Goal: Information Seeking & Learning: Check status

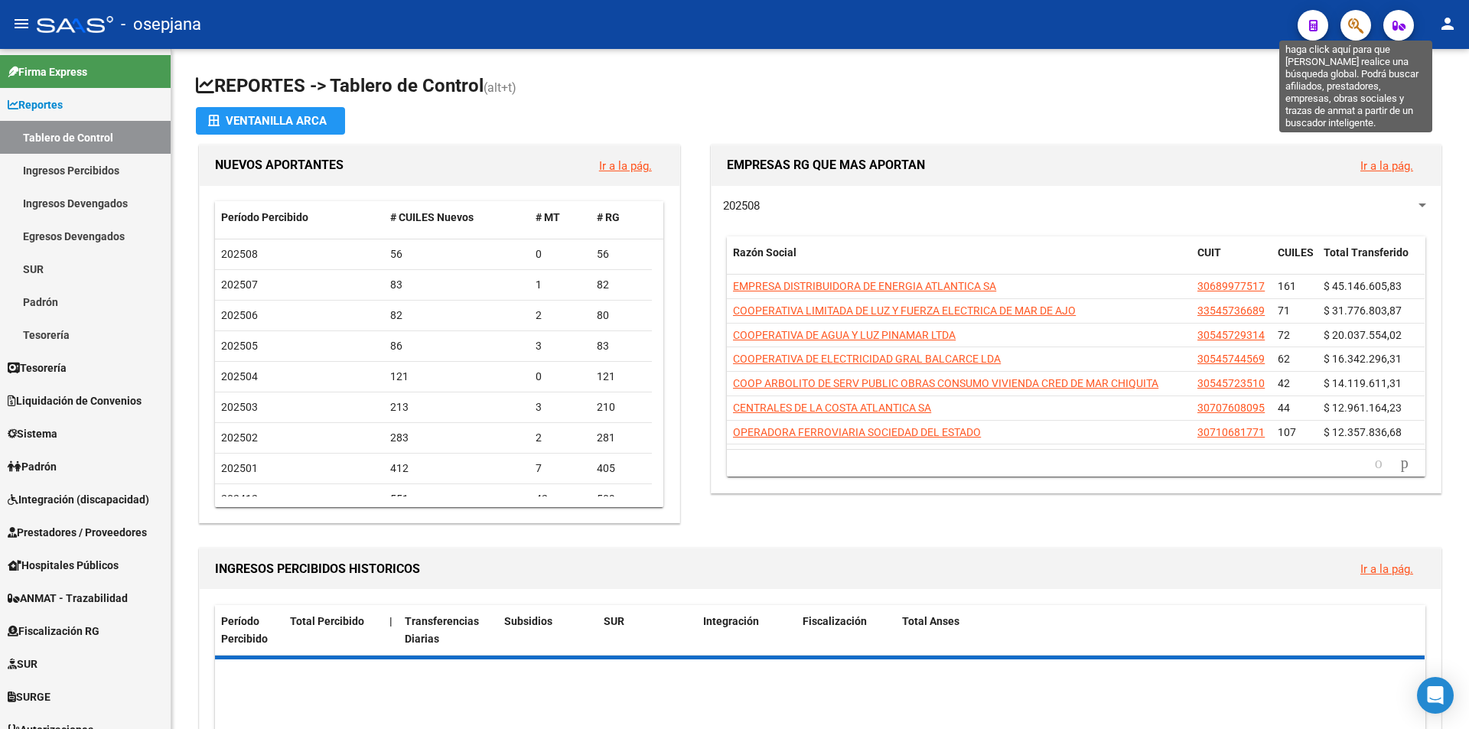
click at [1355, 28] on icon "button" at bounding box center [1355, 26] width 15 height 18
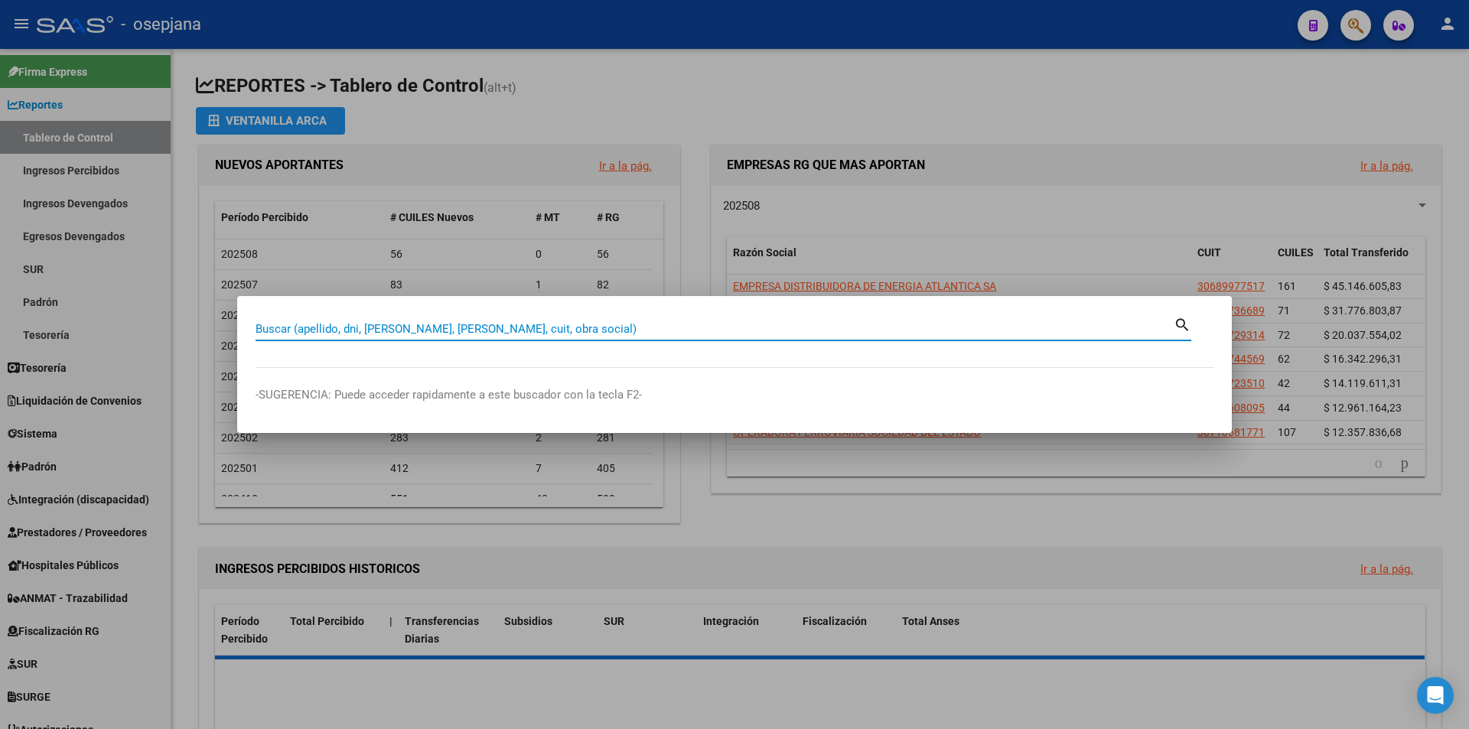
paste input "30064095"
type input "30064095"
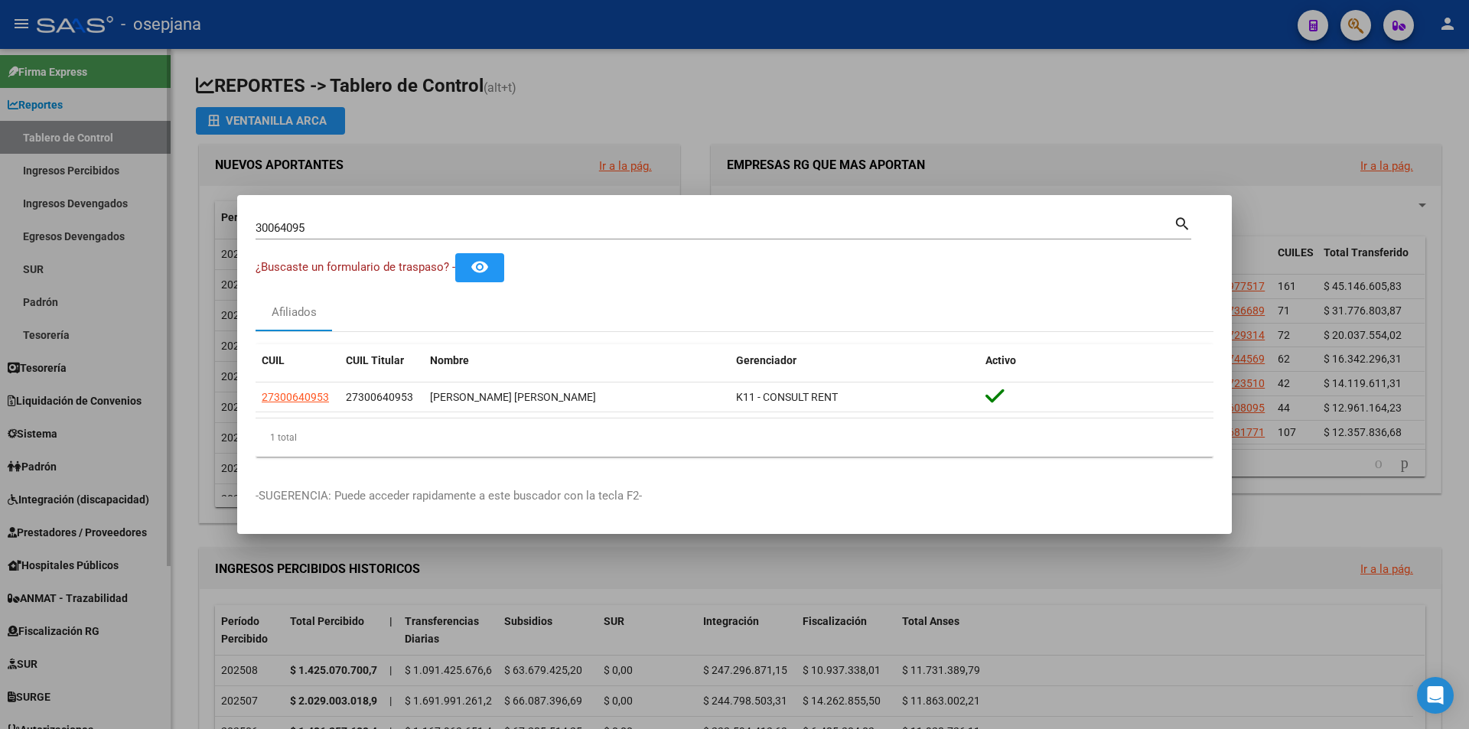
click at [116, 198] on div at bounding box center [734, 364] width 1469 height 729
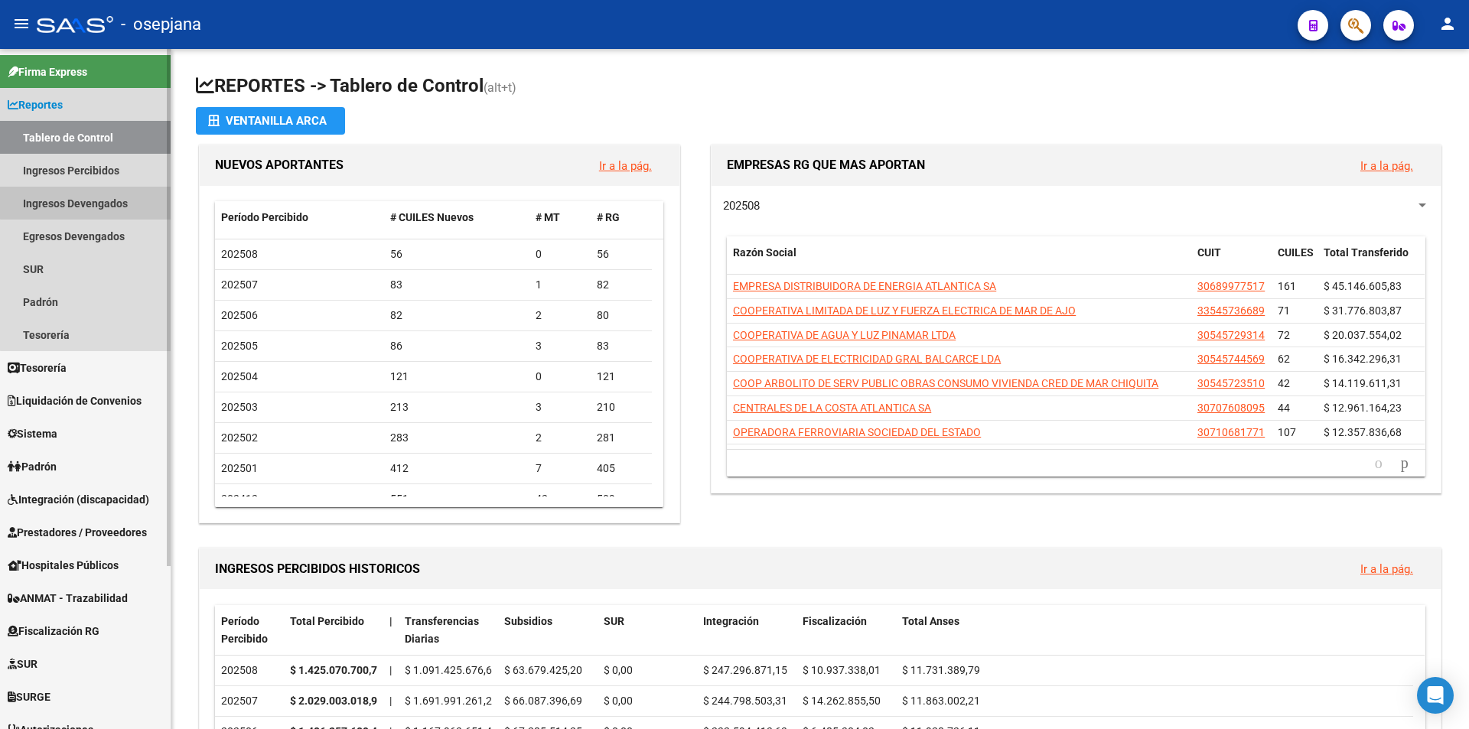
click at [115, 196] on link "Ingresos Devengados" at bounding box center [85, 203] width 171 height 33
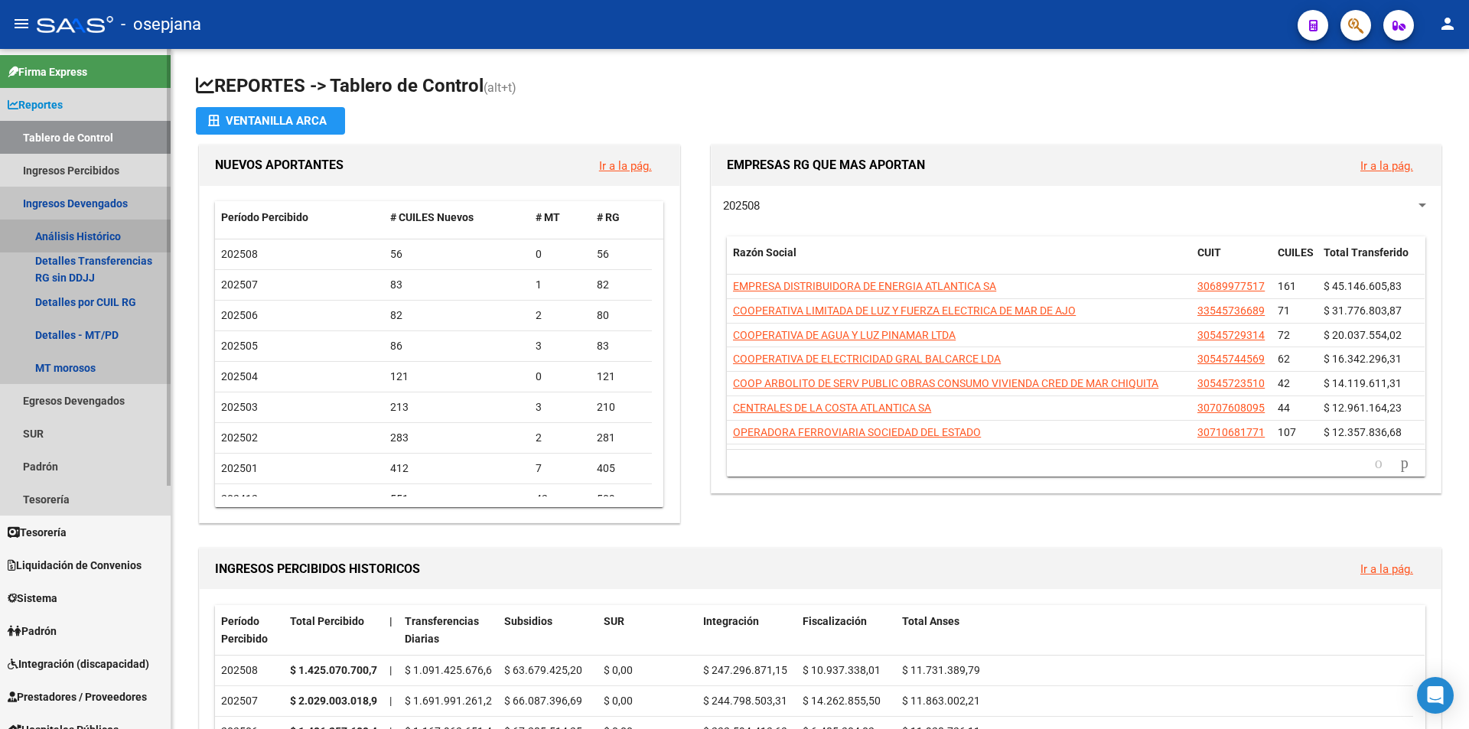
click at [119, 235] on link "Análisis Histórico" at bounding box center [85, 236] width 171 height 33
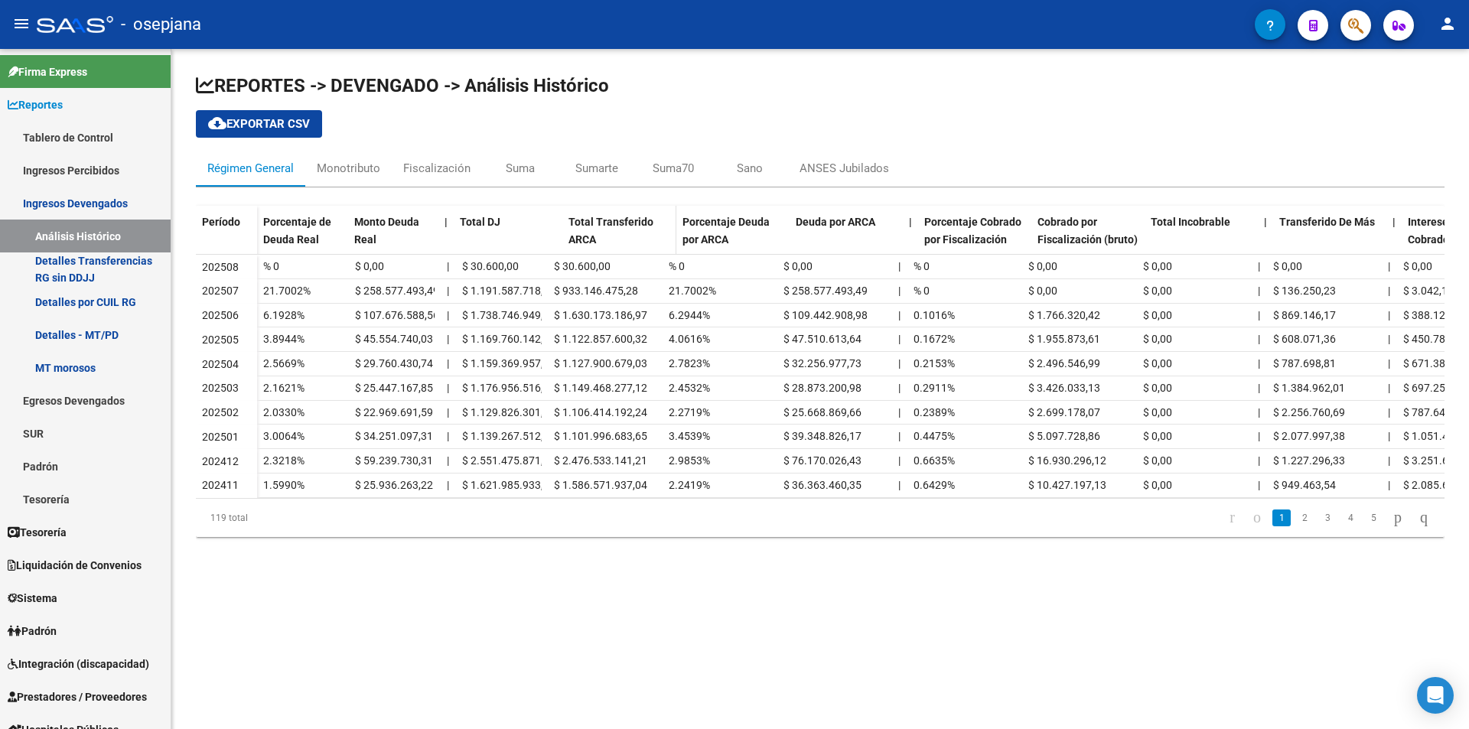
drag, startPoint x: 544, startPoint y: 224, endPoint x: 571, endPoint y: 224, distance: 26.8
click at [571, 224] on div "Porcentaje de Deuda Real Monto Deuda Real | Total DJ Total Transferido ARCA Por…" at bounding box center [1022, 238] width 1530 height 64
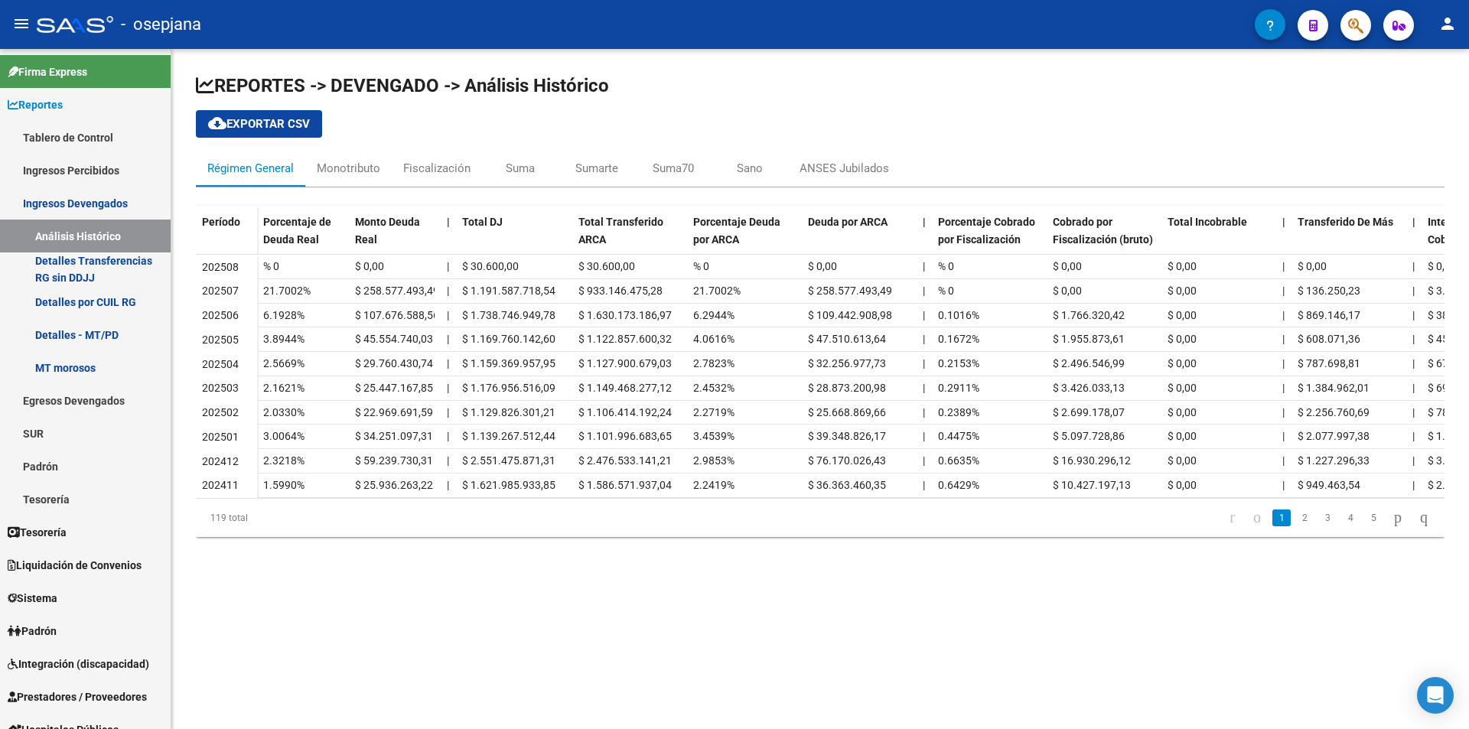
click at [1355, 28] on icon "button" at bounding box center [1355, 26] width 15 height 18
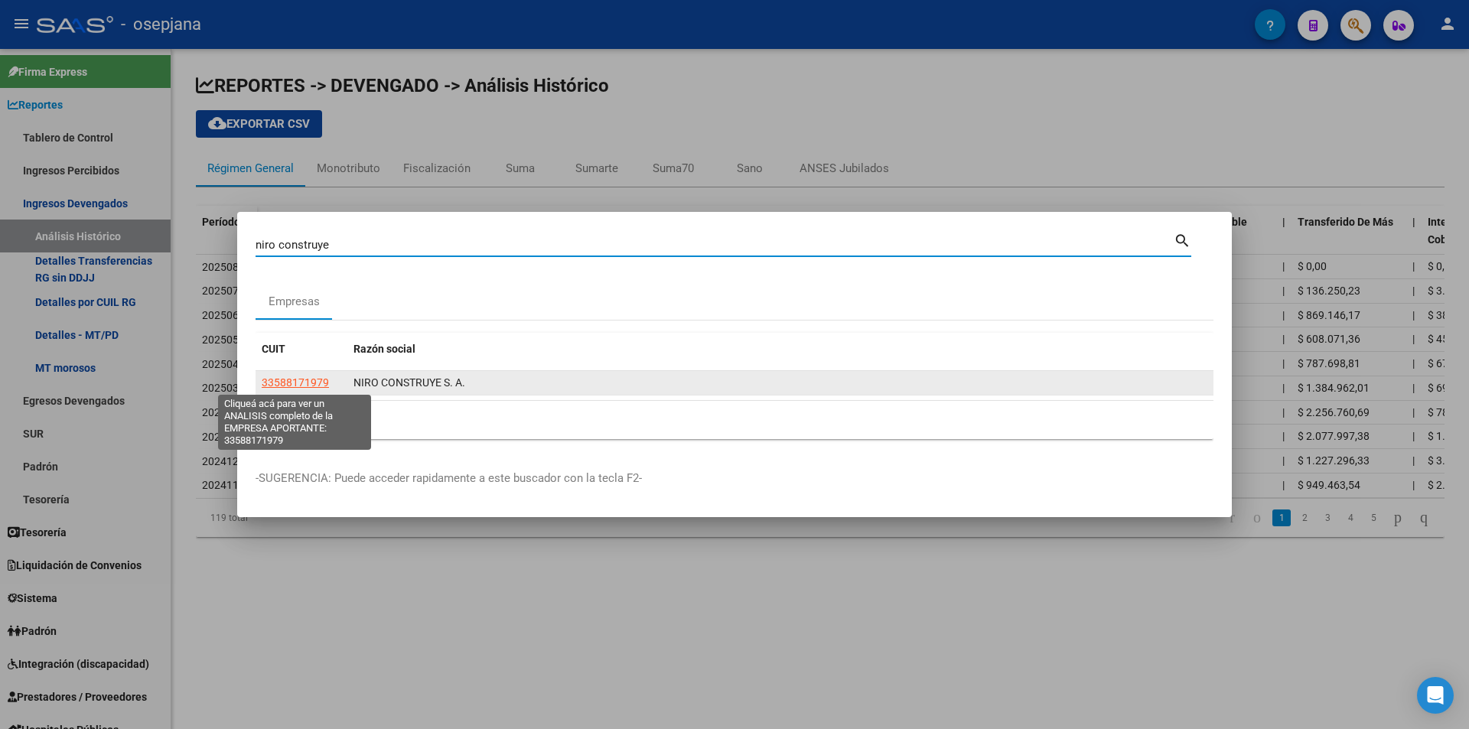
click at [320, 385] on span "33588171979" at bounding box center [295, 382] width 67 height 12
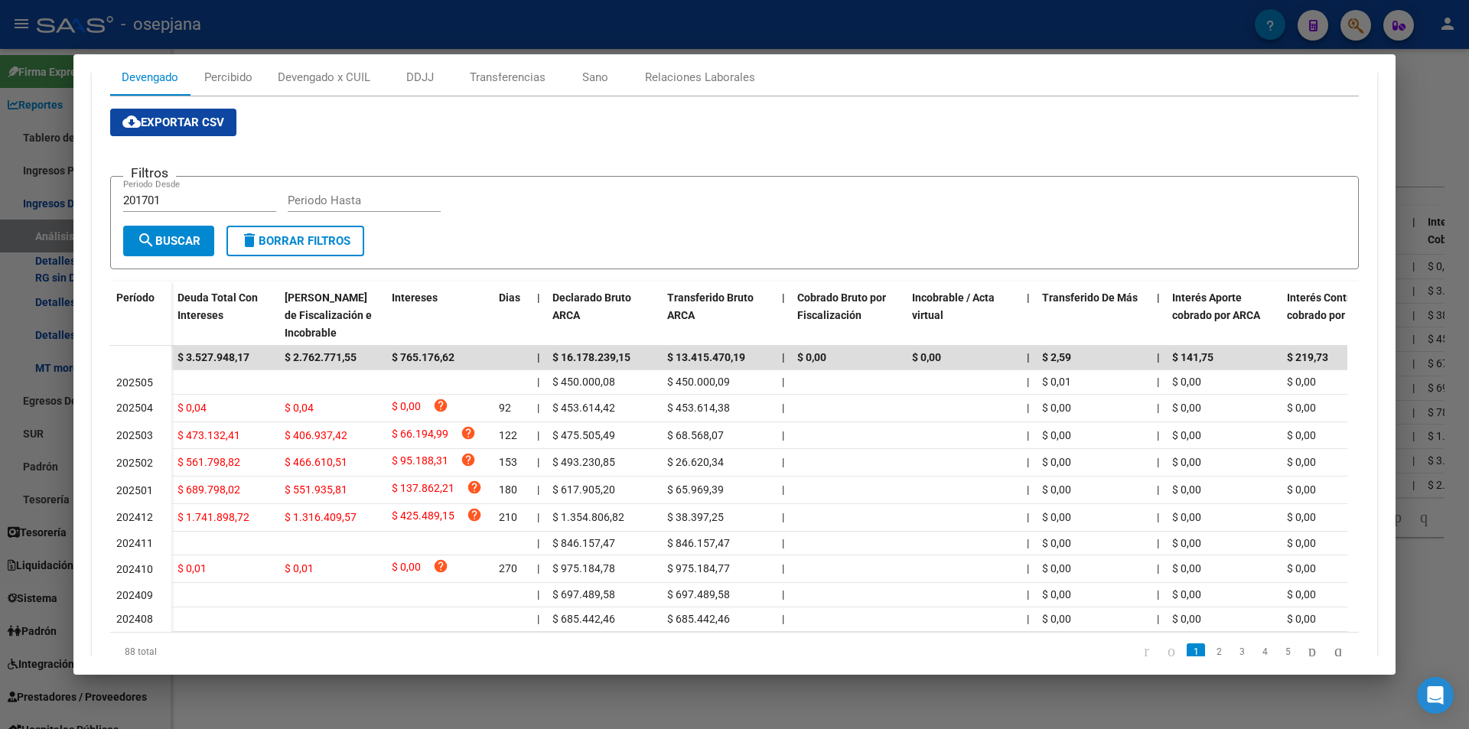
scroll to position [301, 0]
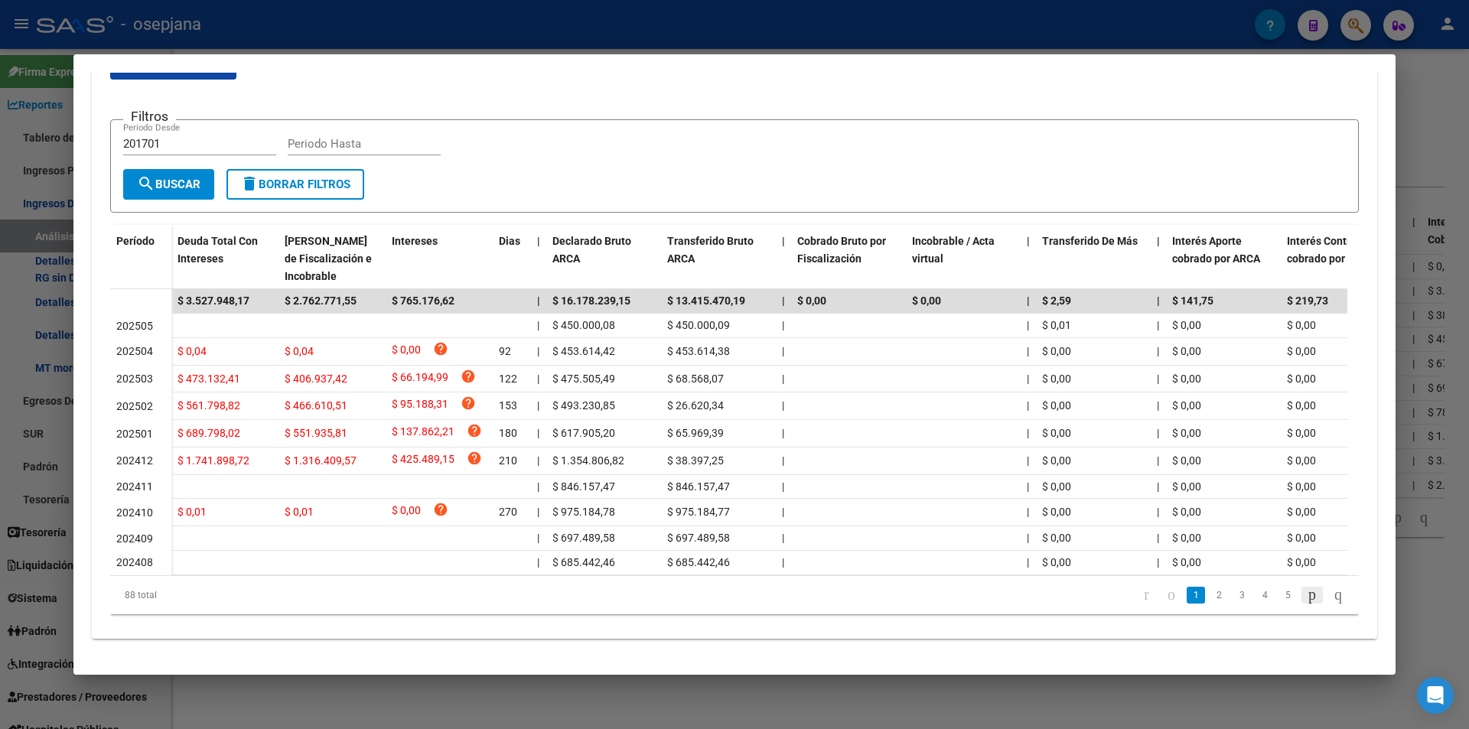
click at [1306, 597] on icon "go to next page" at bounding box center [1312, 594] width 12 height 18
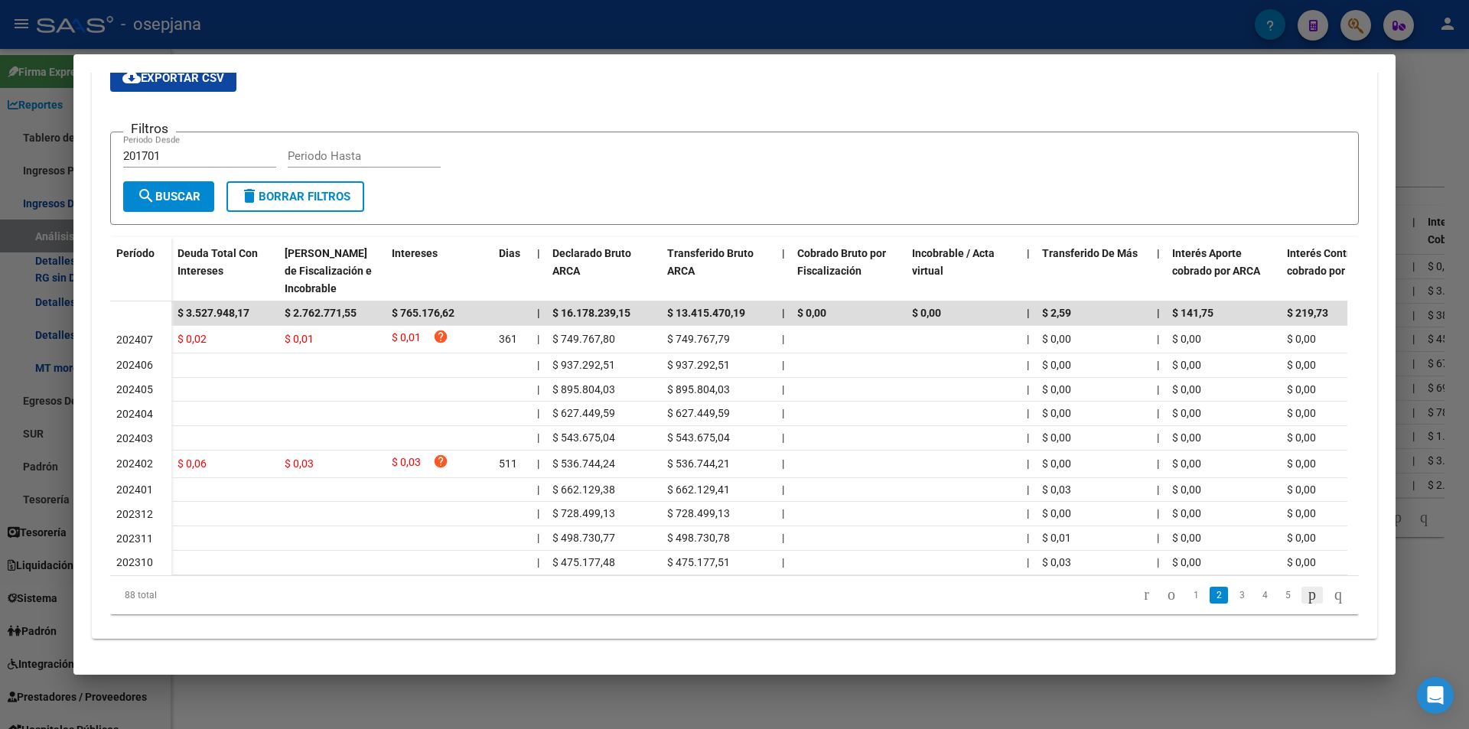
click at [1306, 597] on icon "go to next page" at bounding box center [1312, 594] width 12 height 18
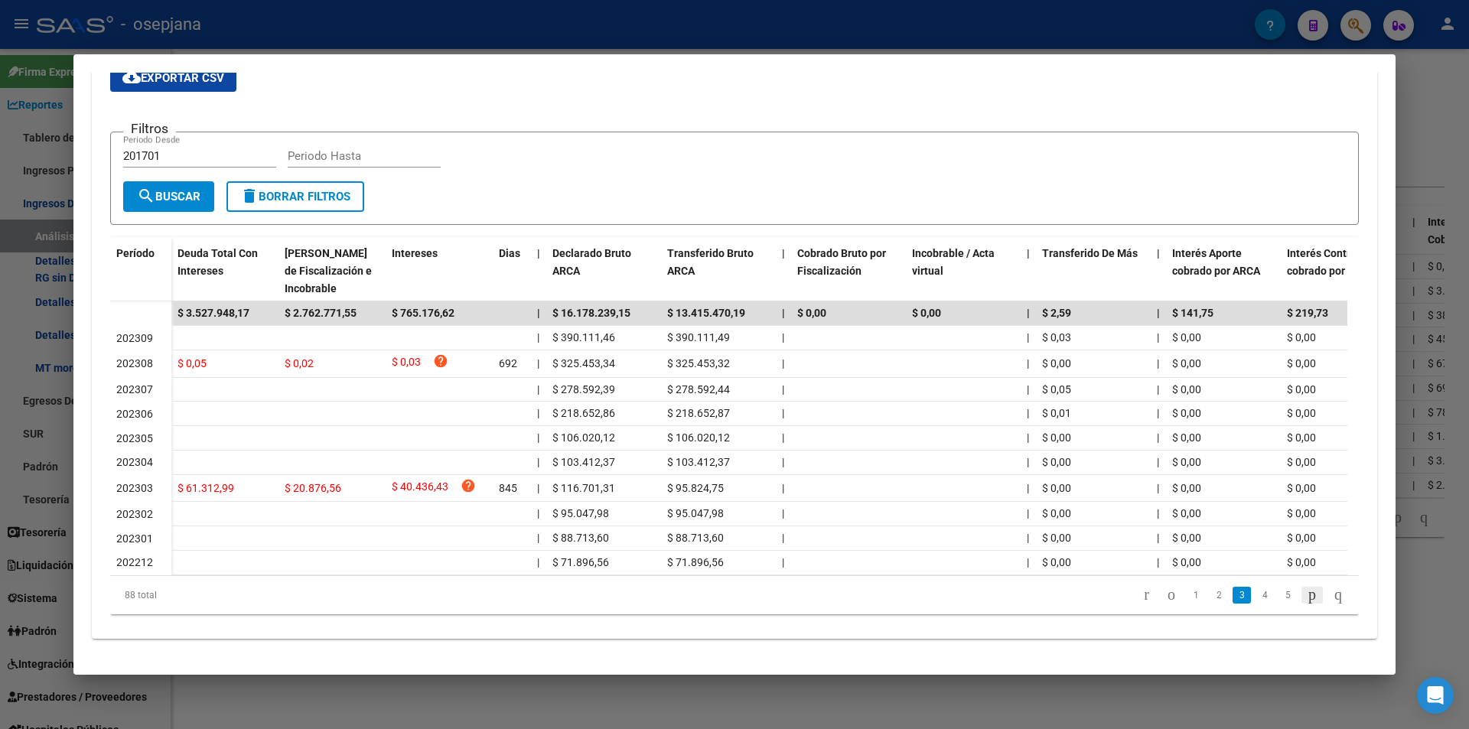
click at [1306, 597] on icon "go to next page" at bounding box center [1312, 594] width 12 height 18
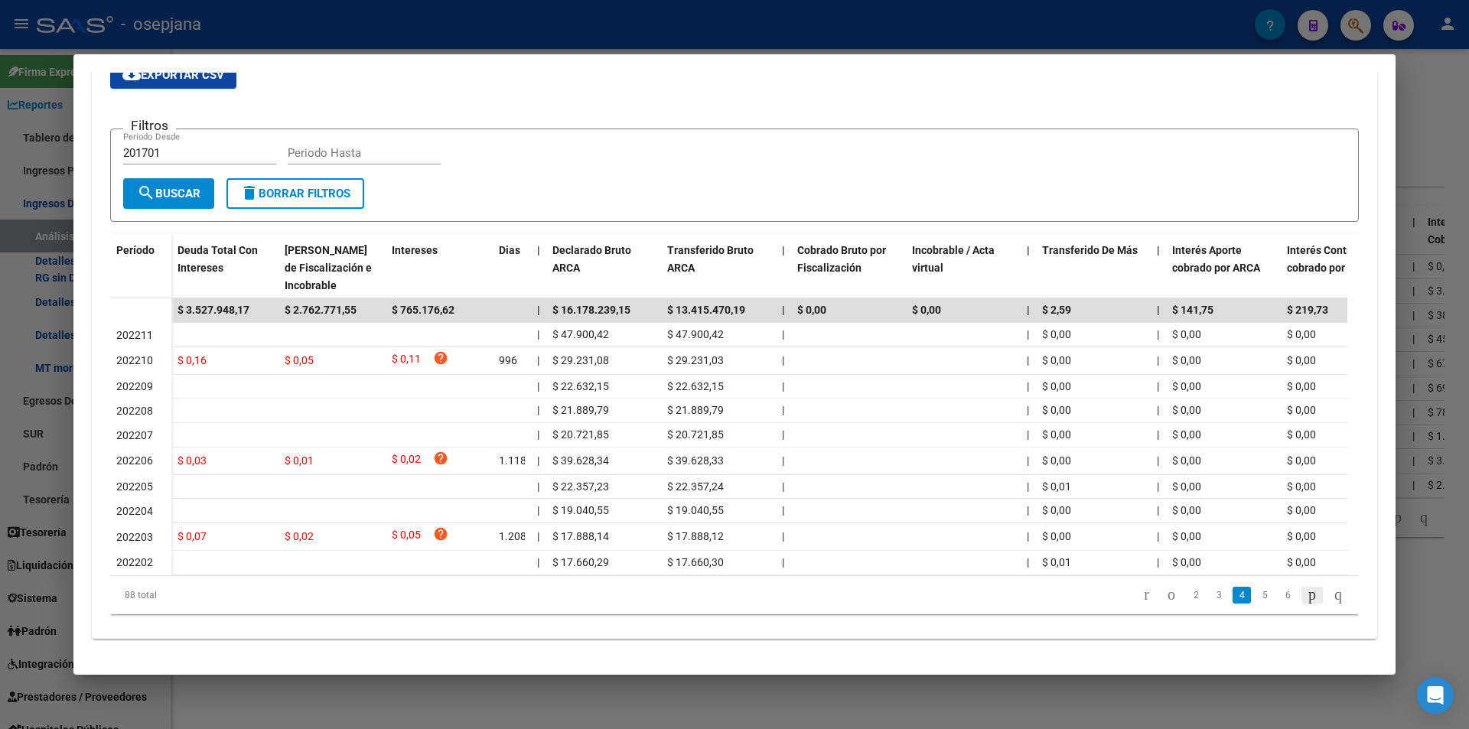
click at [1306, 597] on icon "go to next page" at bounding box center [1312, 594] width 12 height 18
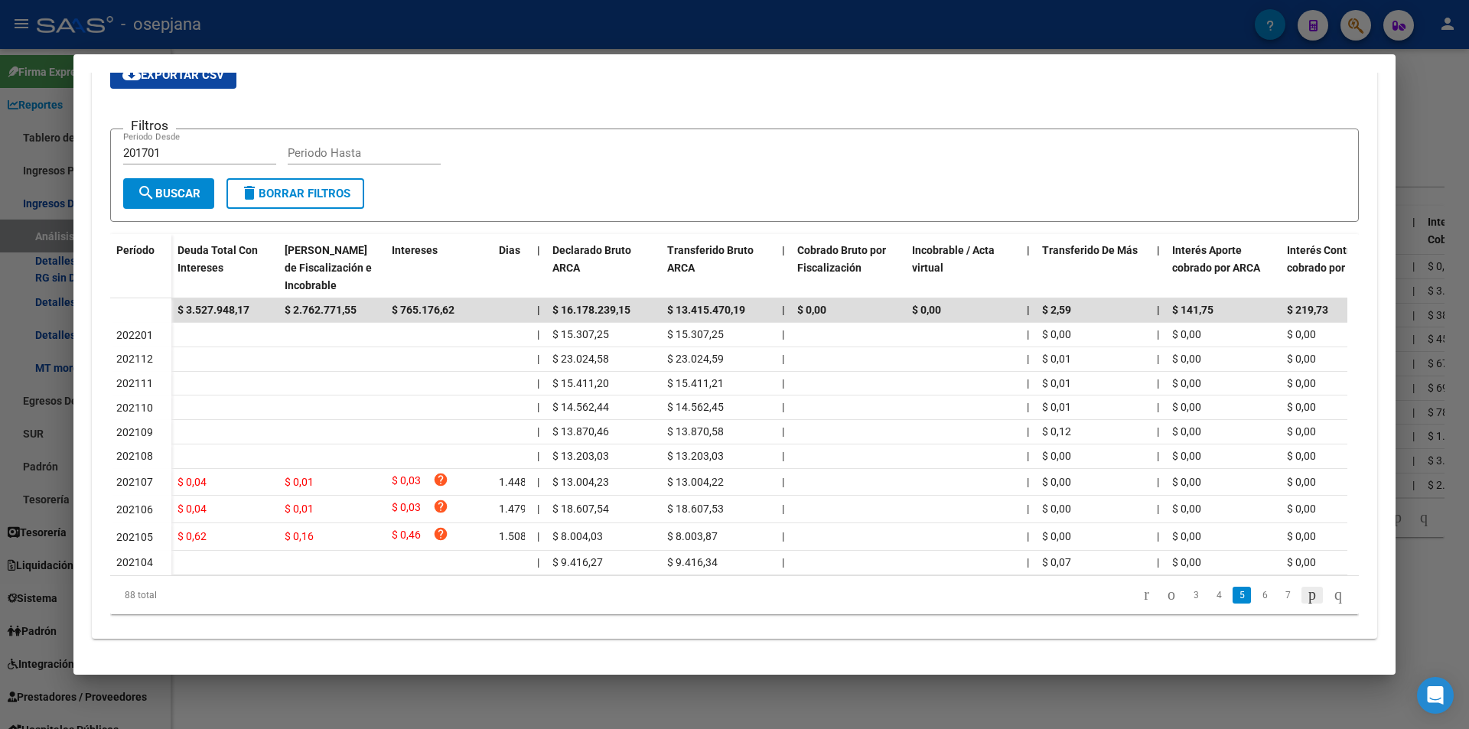
click at [1306, 597] on icon "go to next page" at bounding box center [1312, 594] width 12 height 18
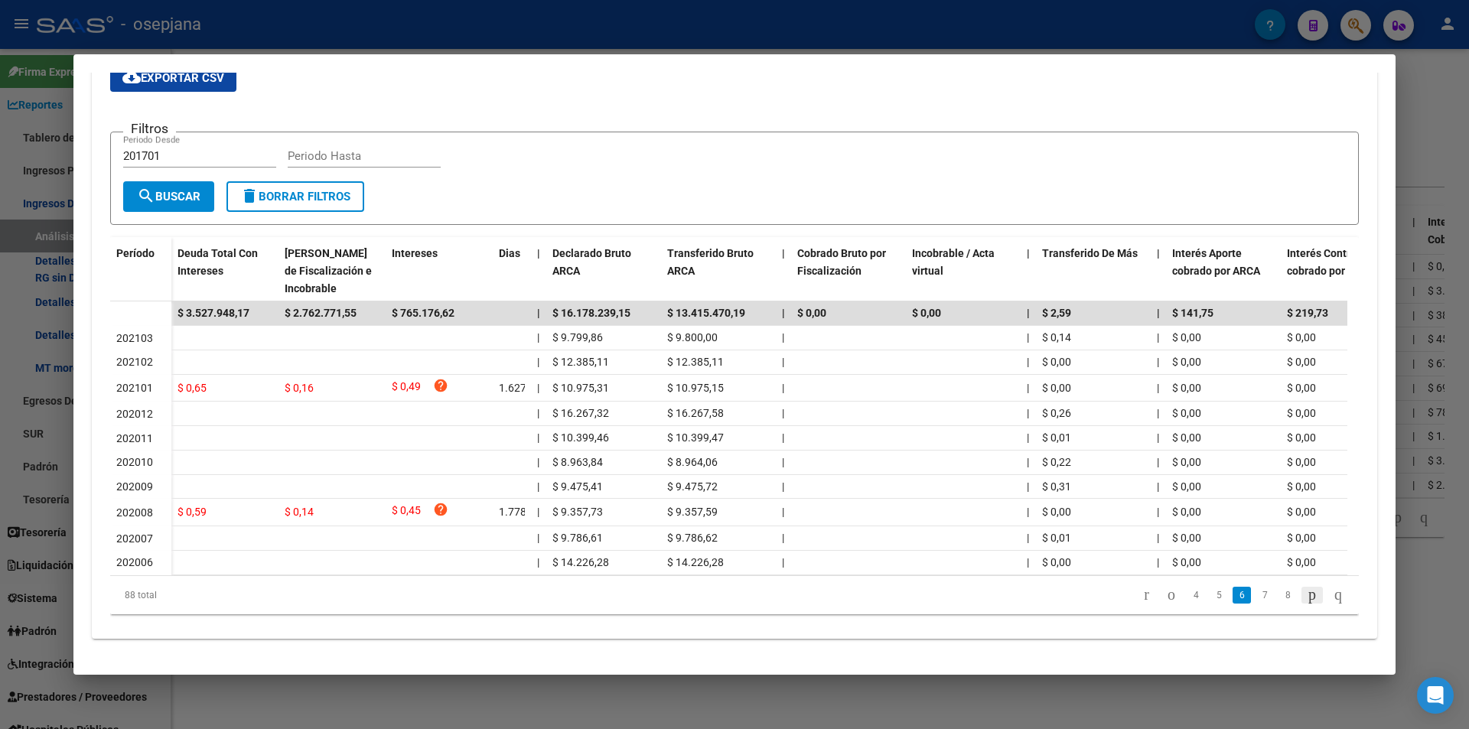
click at [1306, 597] on icon "go to next page" at bounding box center [1312, 594] width 12 height 18
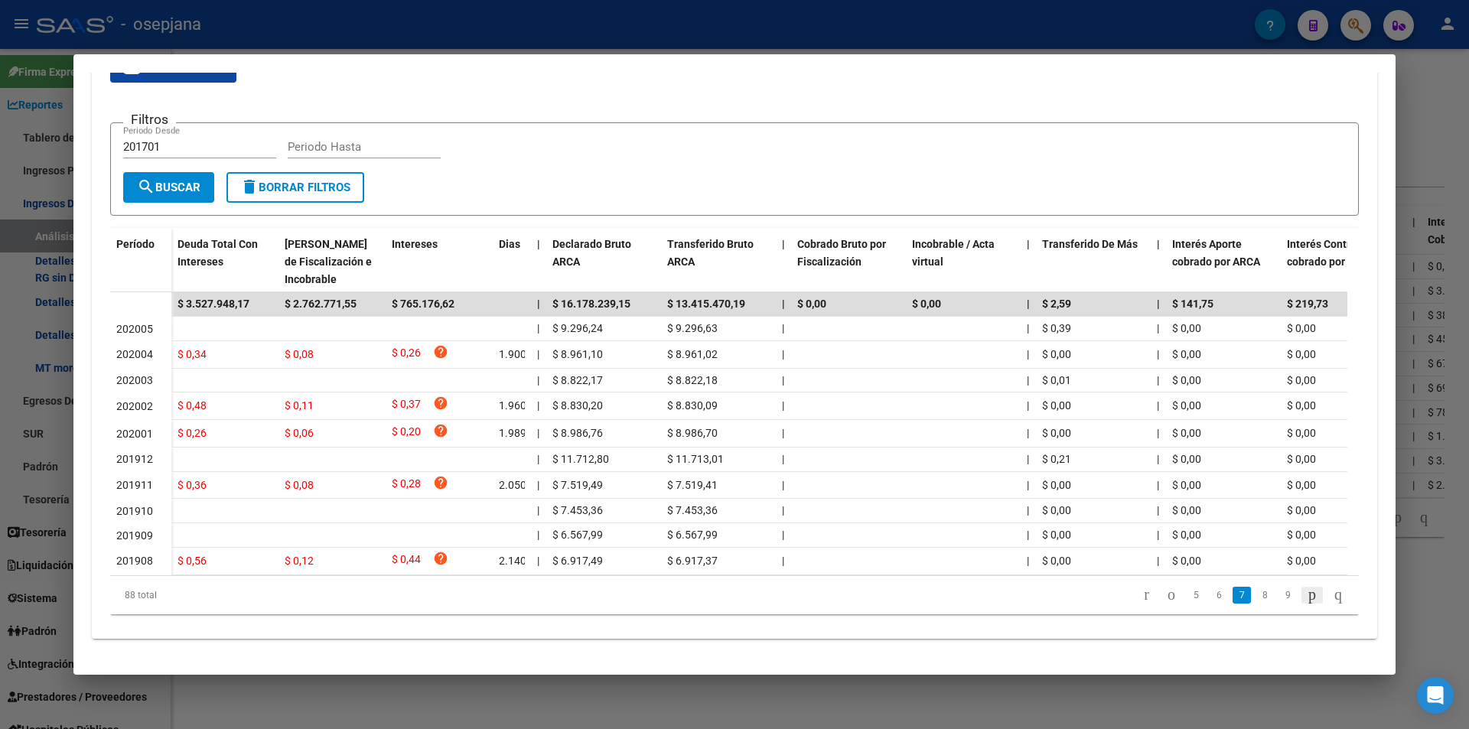
click at [1306, 597] on icon "go to next page" at bounding box center [1312, 594] width 12 height 18
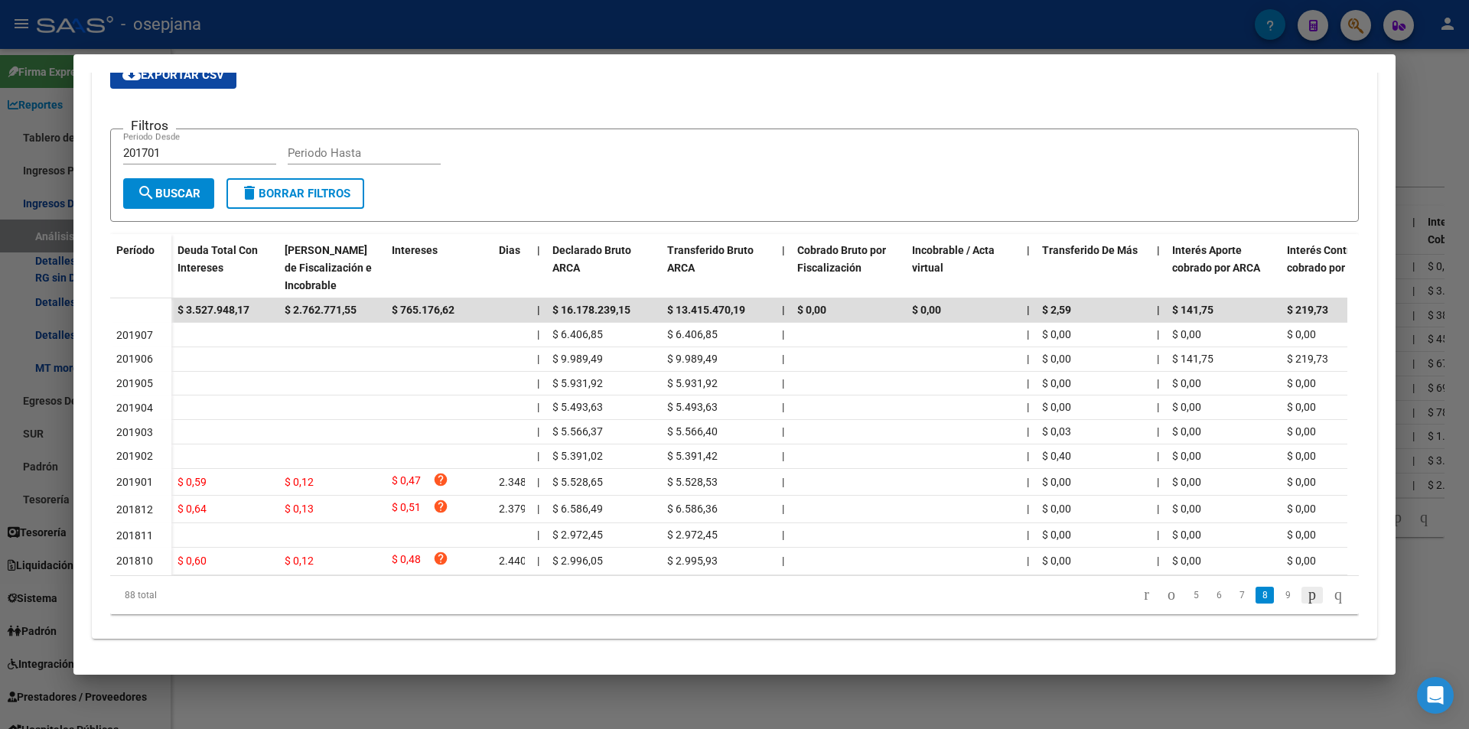
click at [1306, 597] on icon "go to next page" at bounding box center [1312, 594] width 12 height 18
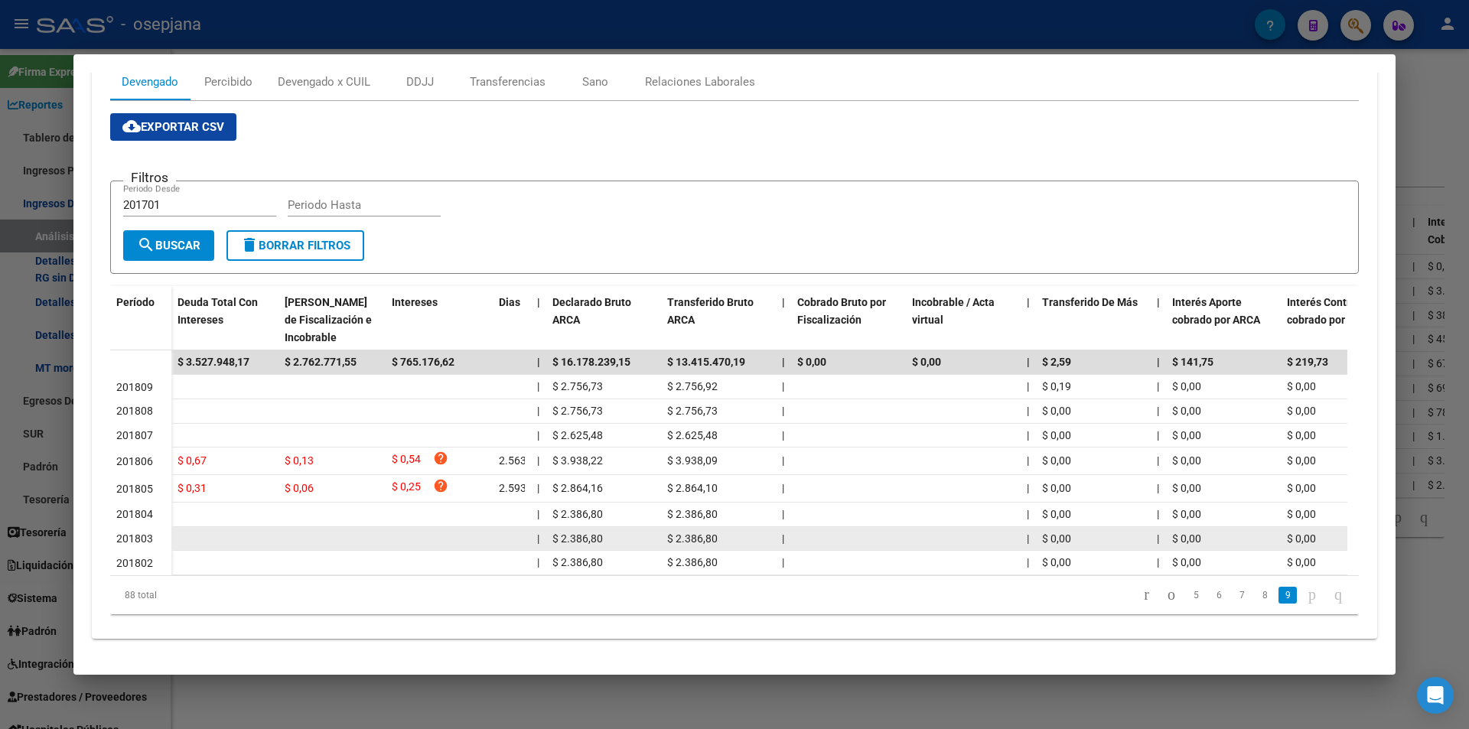
scroll to position [238, 0]
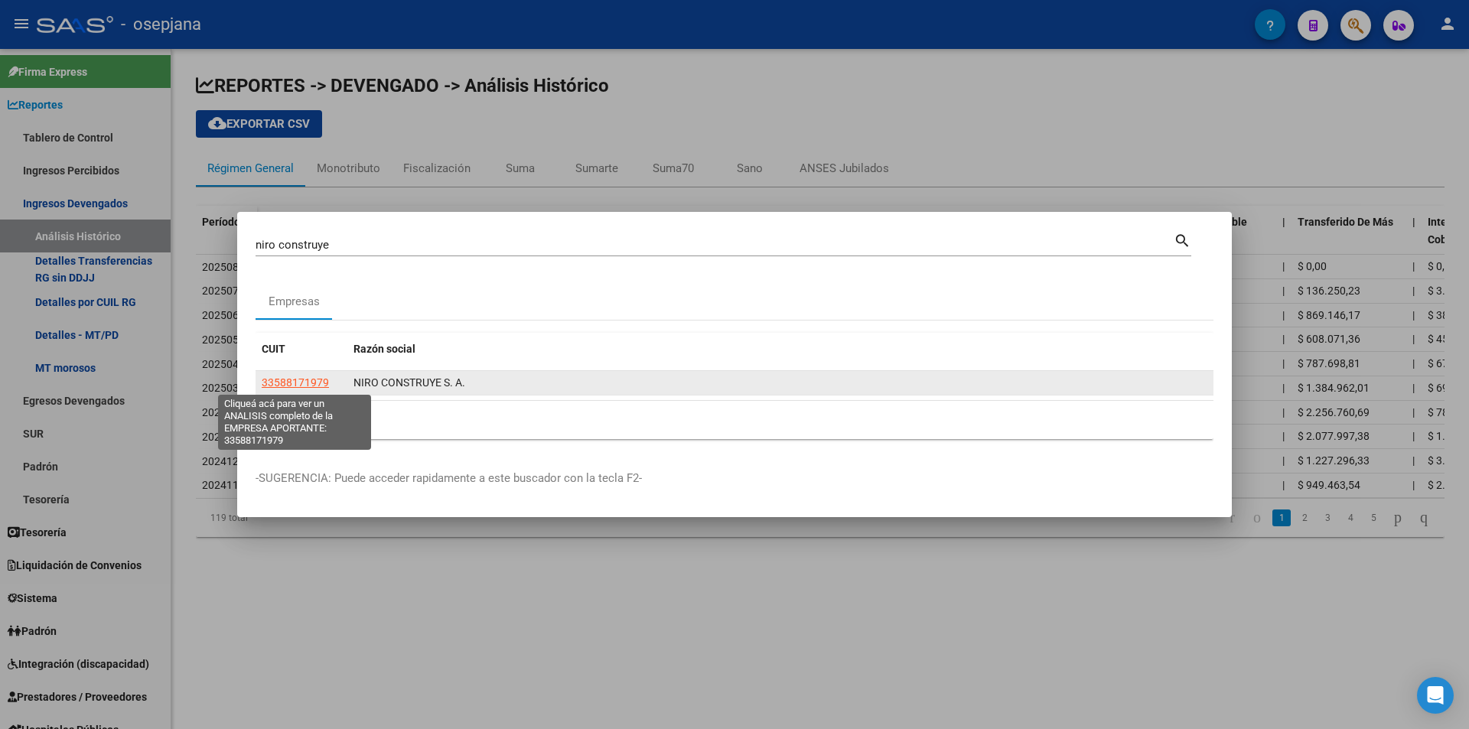
click at [298, 385] on span "33588171979" at bounding box center [295, 382] width 67 height 12
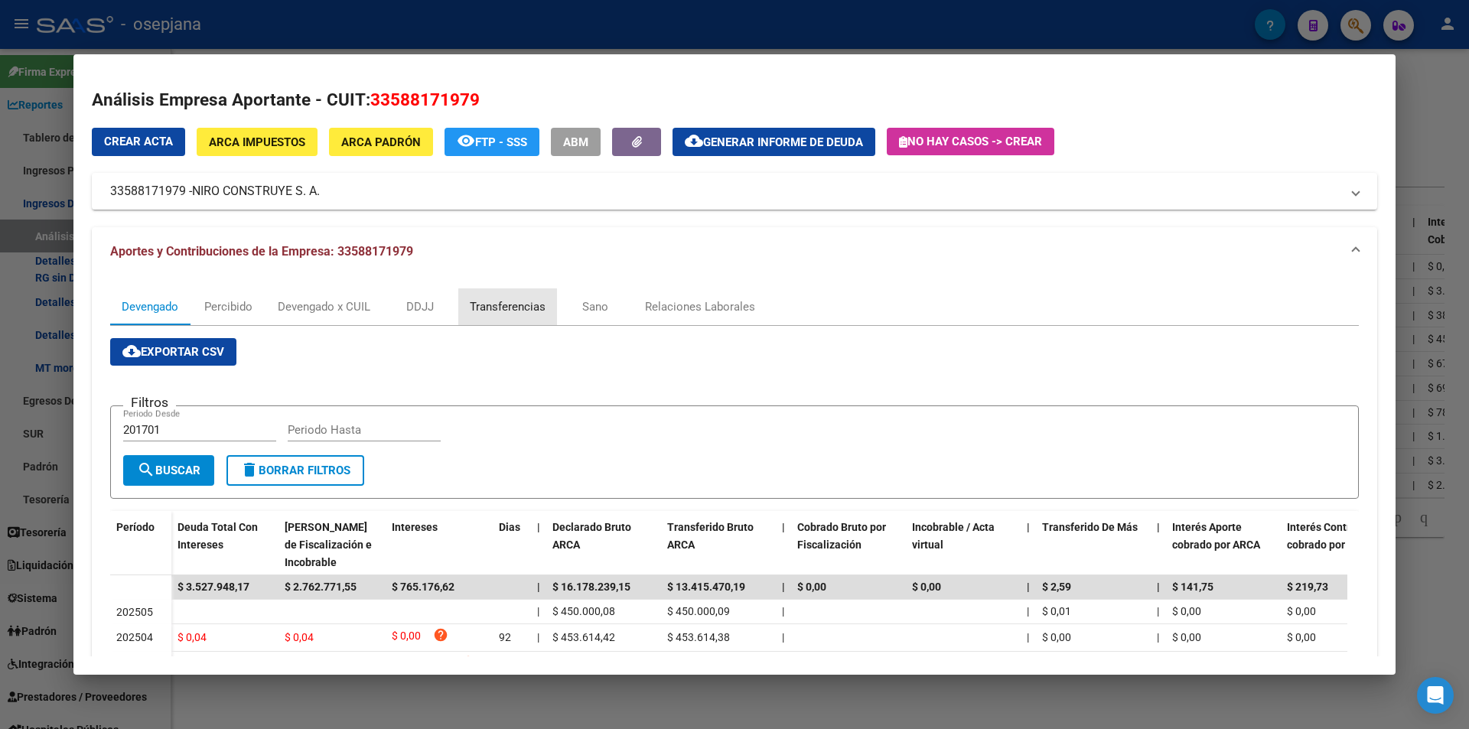
click at [513, 303] on div "Transferencias" at bounding box center [508, 306] width 76 height 17
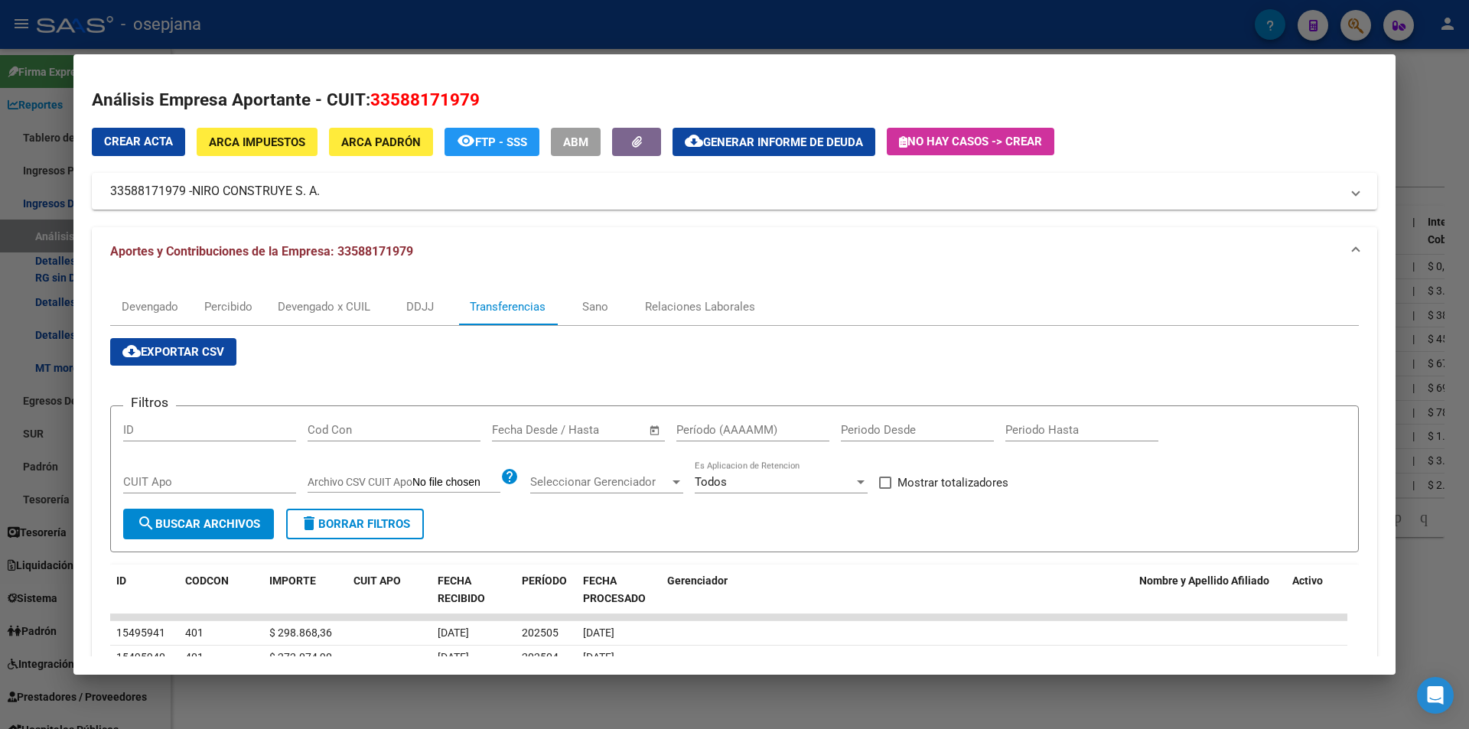
scroll to position [153, 0]
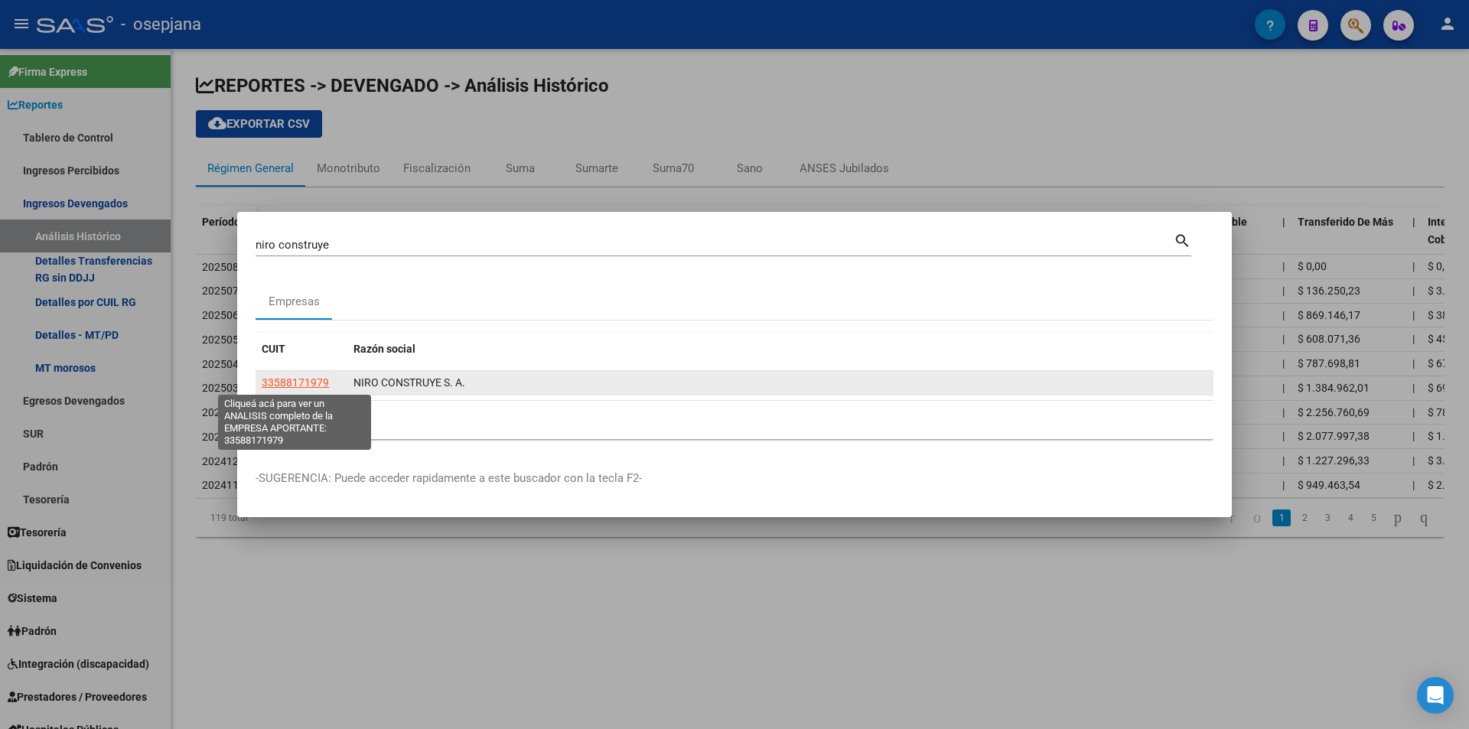
drag, startPoint x: 331, startPoint y: 383, endPoint x: 262, endPoint y: 386, distance: 68.9
click at [262, 386] on div "33588171979" at bounding box center [302, 383] width 80 height 18
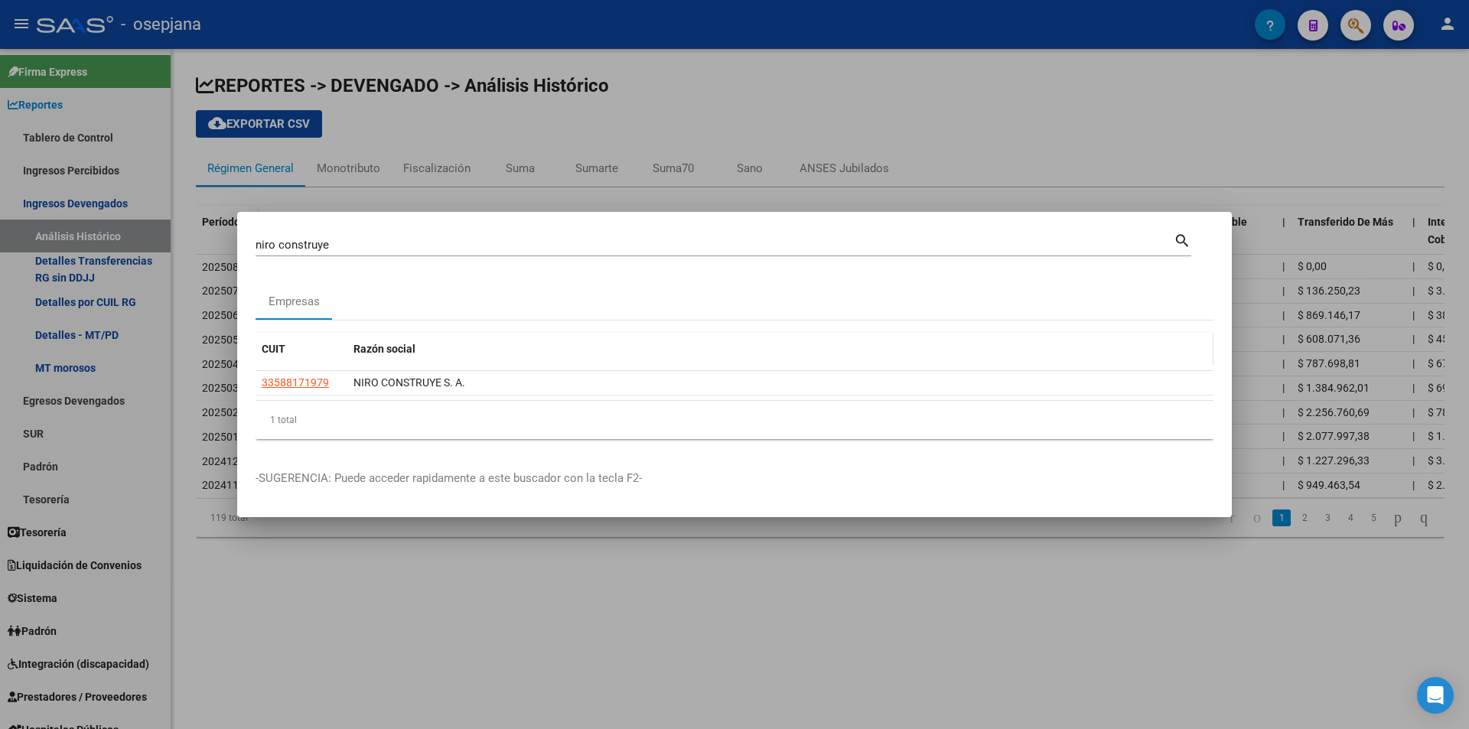
copy span "33588171979"
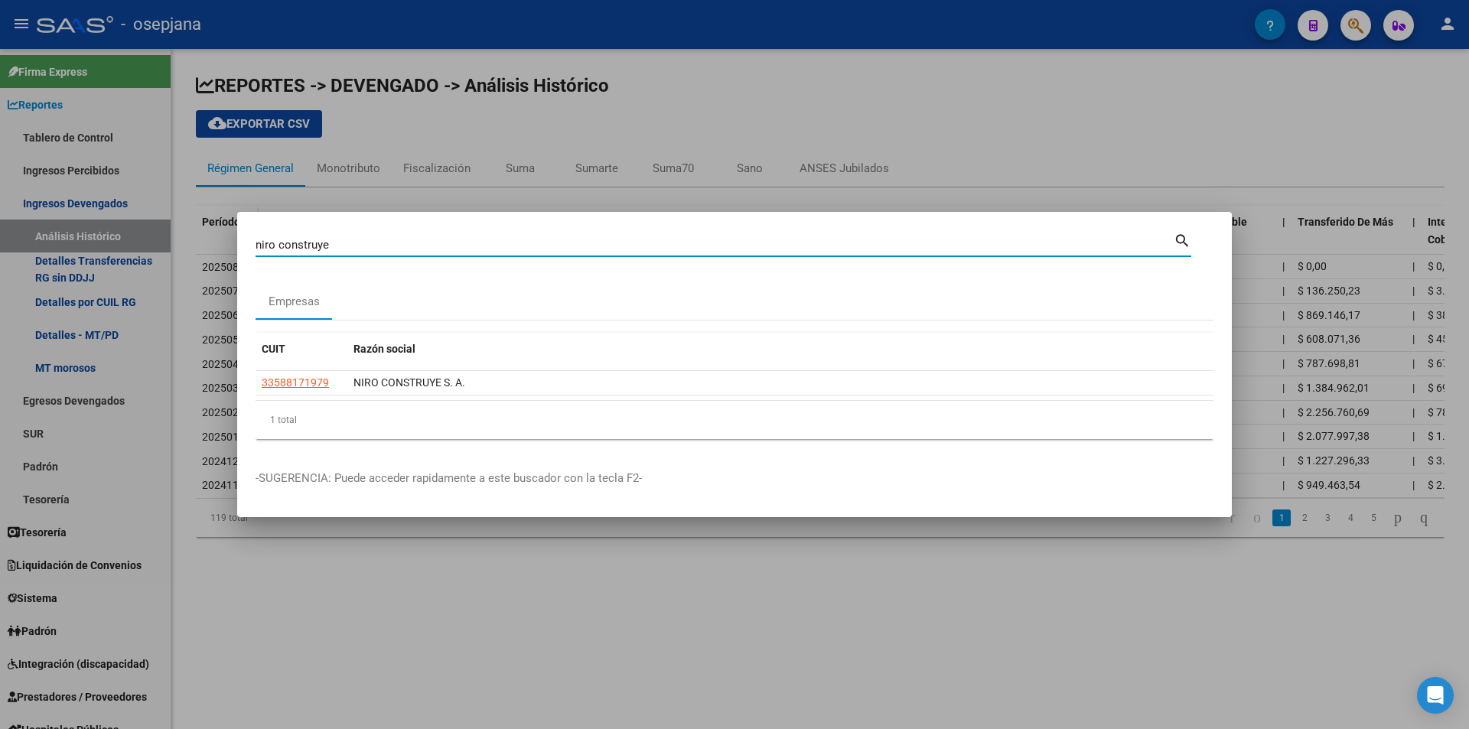
drag, startPoint x: 408, startPoint y: 243, endPoint x: 54, endPoint y: 244, distance: 354.2
click at [54, 244] on div "niro construye Buscar (apellido, dni, cuil, nro traspaso, cuit, obra social) se…" at bounding box center [734, 364] width 1469 height 729
type input "30701170179"
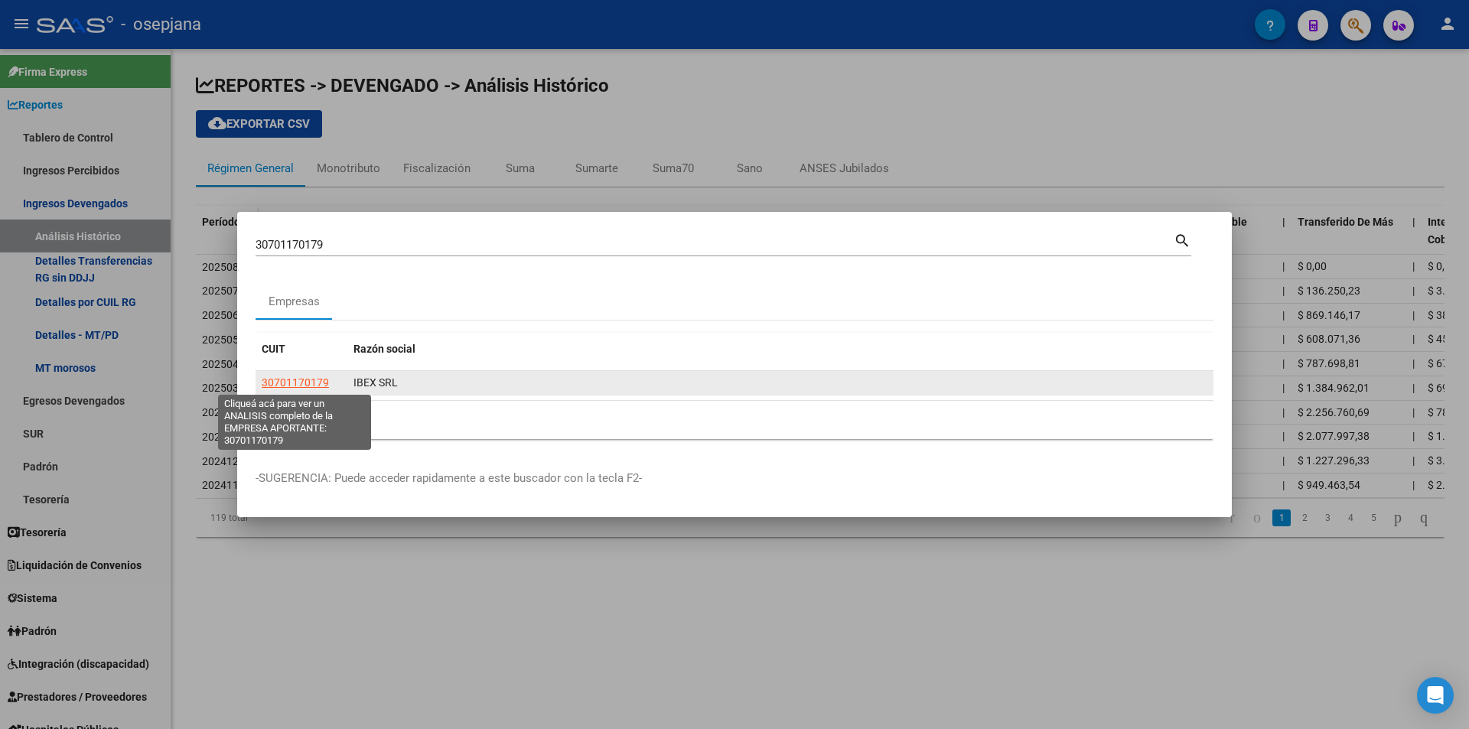
click at [290, 376] on span "30701170179" at bounding box center [295, 382] width 67 height 12
type textarea "30701170179"
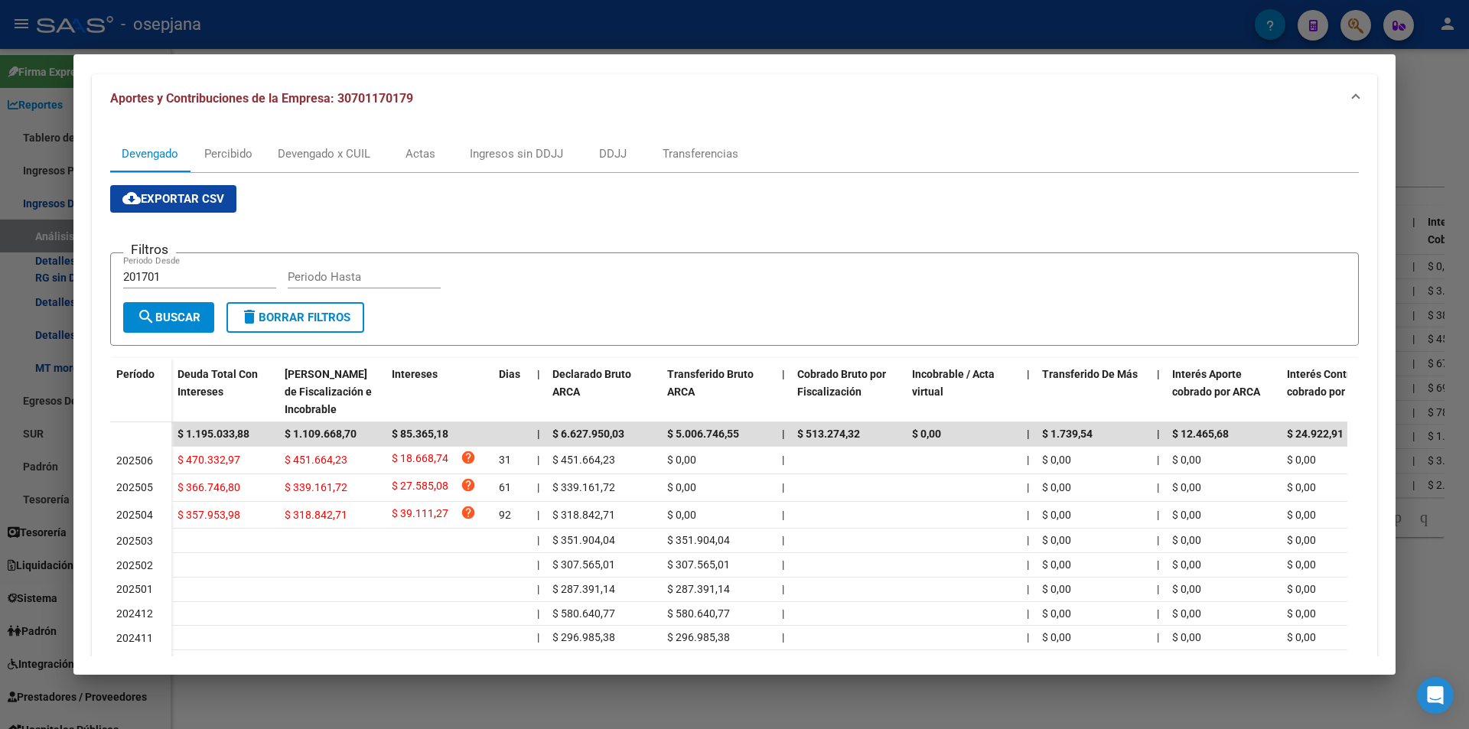
scroll to position [0, 0]
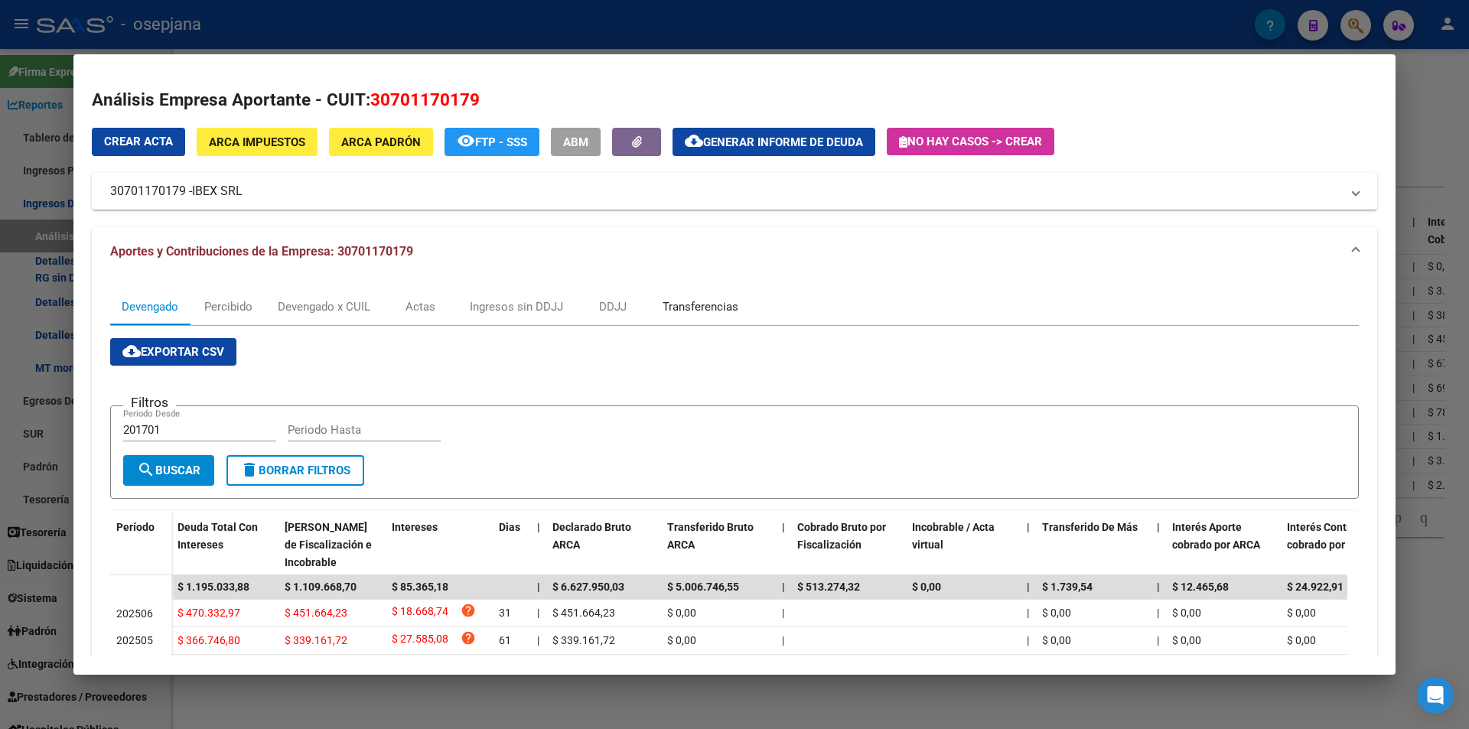
click at [685, 307] on div "Transferencias" at bounding box center [700, 306] width 76 height 17
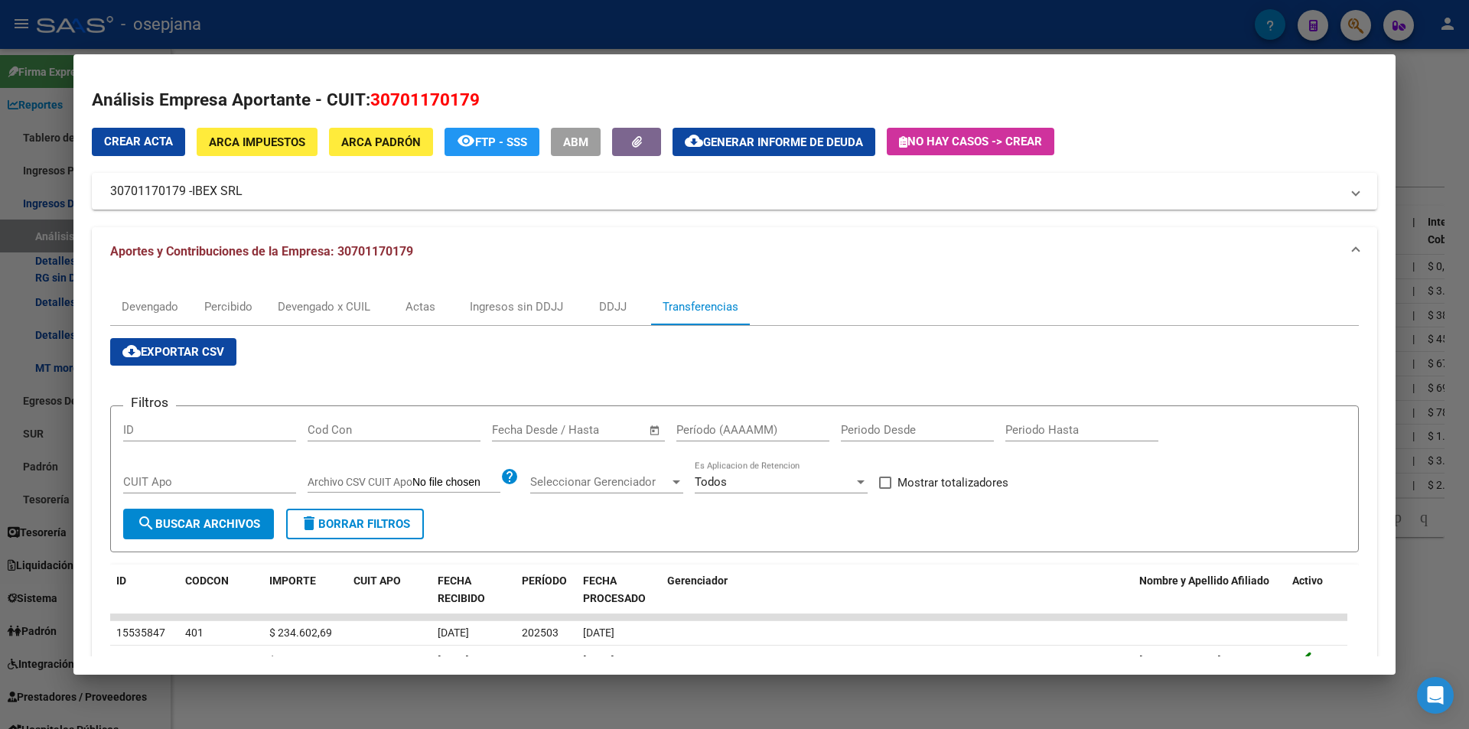
click at [542, 429] on div "Start date – End date" at bounding box center [569, 430] width 155 height 14
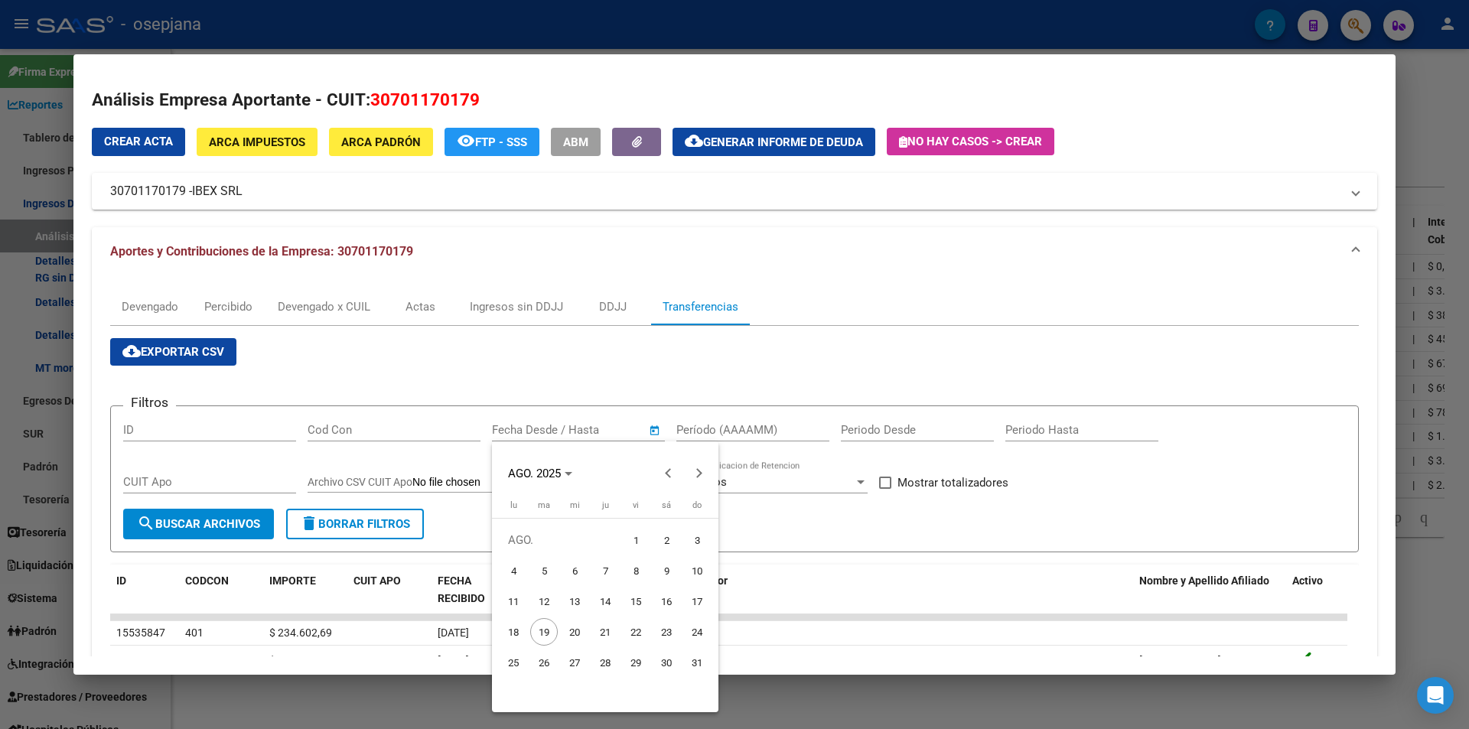
click at [564, 566] on span "6" at bounding box center [575, 571] width 28 height 28
type input "6/8/2025"
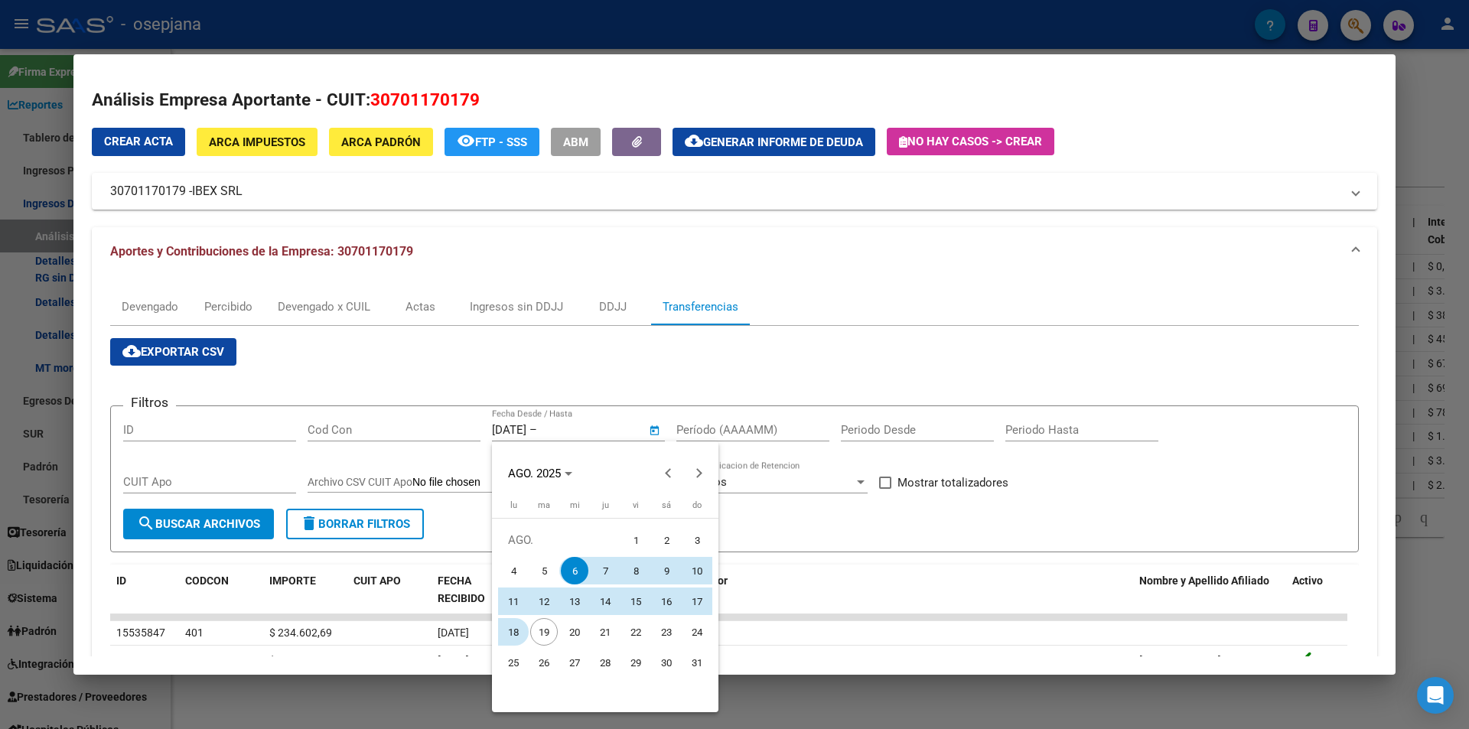
click at [522, 620] on button "18" at bounding box center [513, 632] width 31 height 31
type input "18/8/2025"
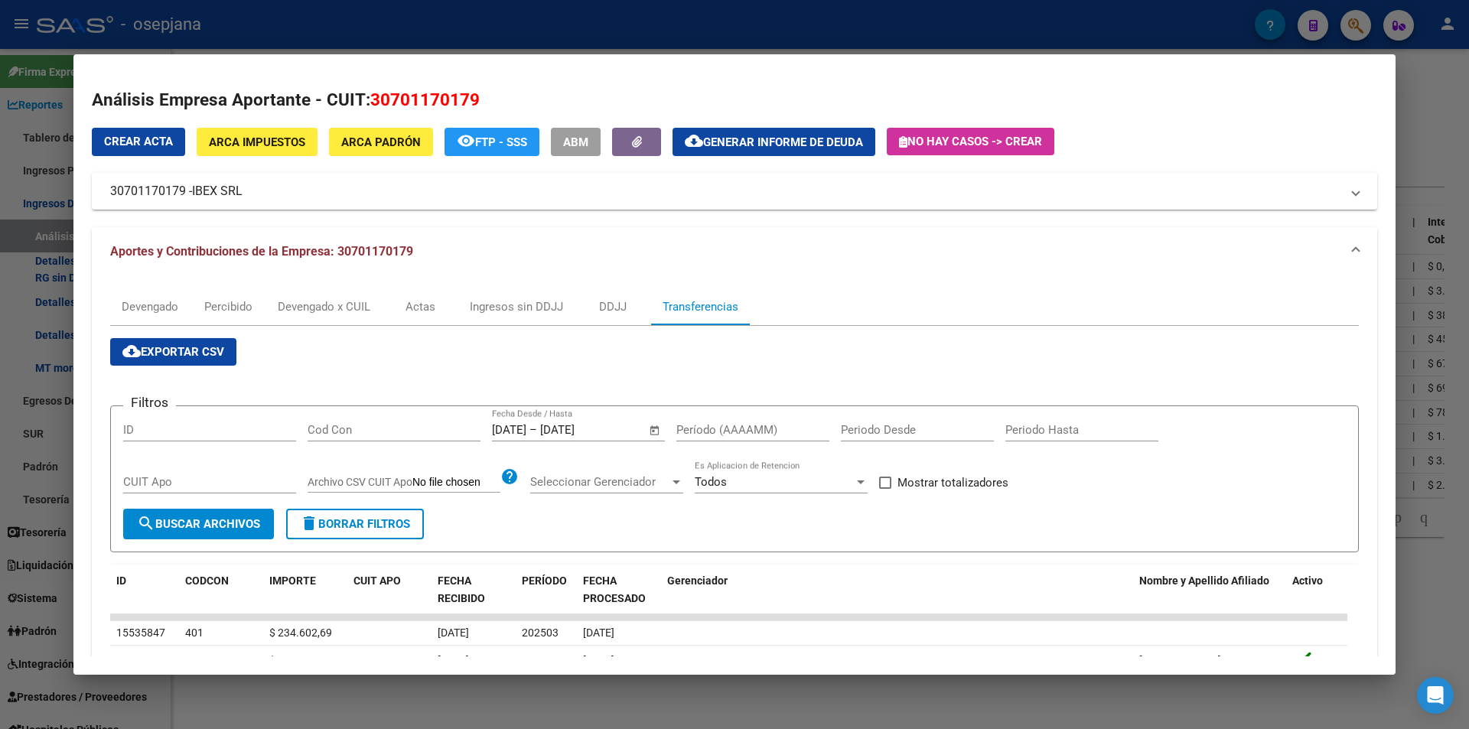
click at [690, 423] on input "Período (AAAAMM)" at bounding box center [752, 430] width 153 height 14
type input "202503"
click at [911, 484] on span "Mostrar totalizadores" at bounding box center [952, 482] width 111 height 18
click at [885, 489] on input "Mostrar totalizadores" at bounding box center [884, 489] width 1 height 1
checkbox input "true"
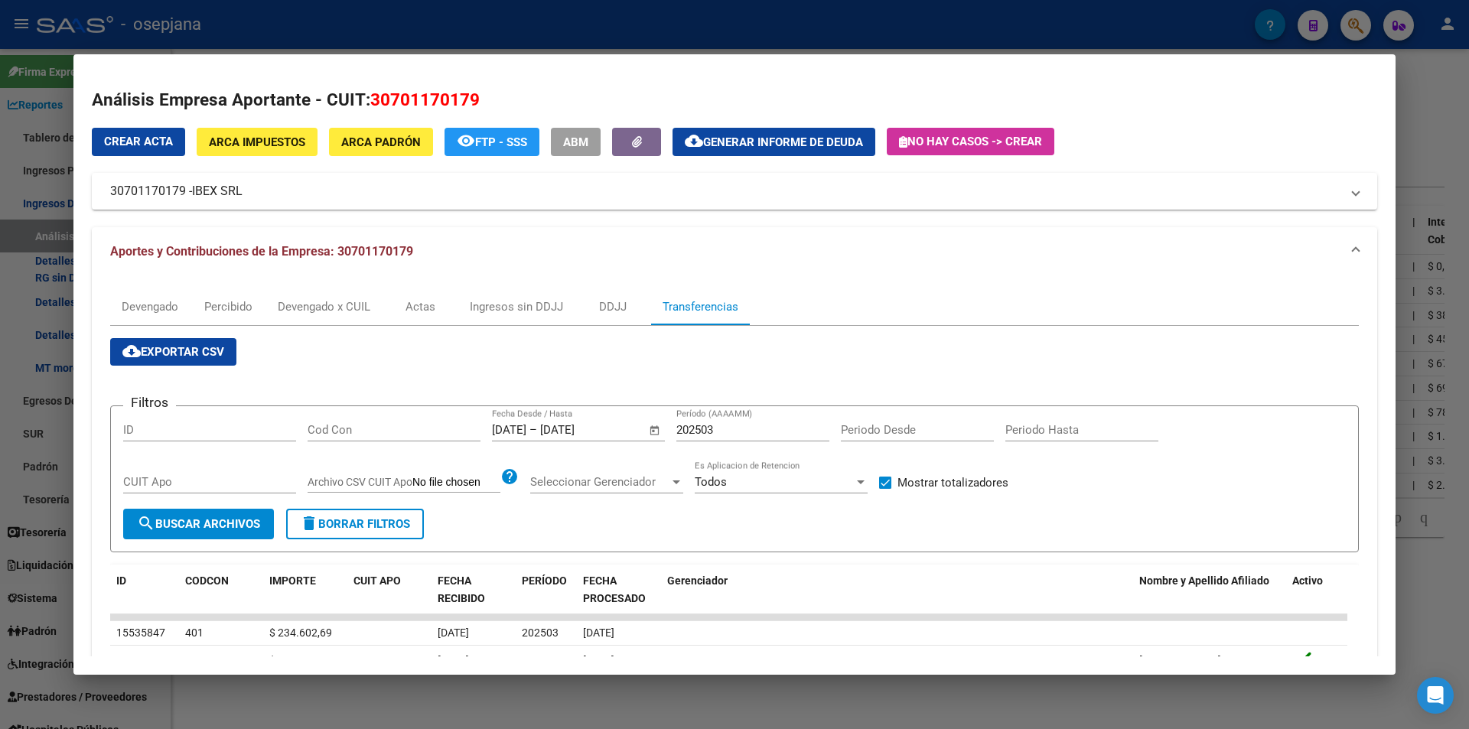
click at [233, 529] on span "search Buscar Archivos" at bounding box center [198, 524] width 123 height 14
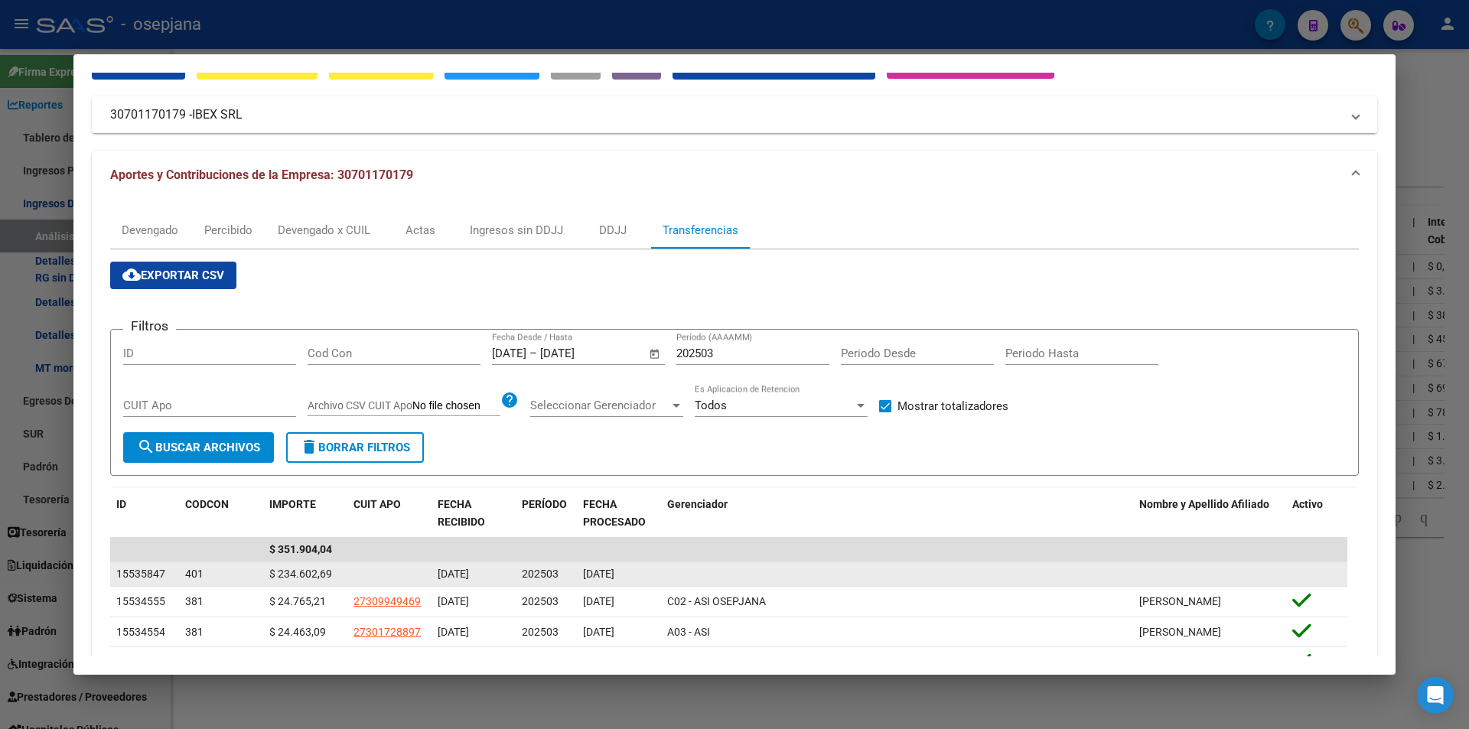
scroll to position [153, 0]
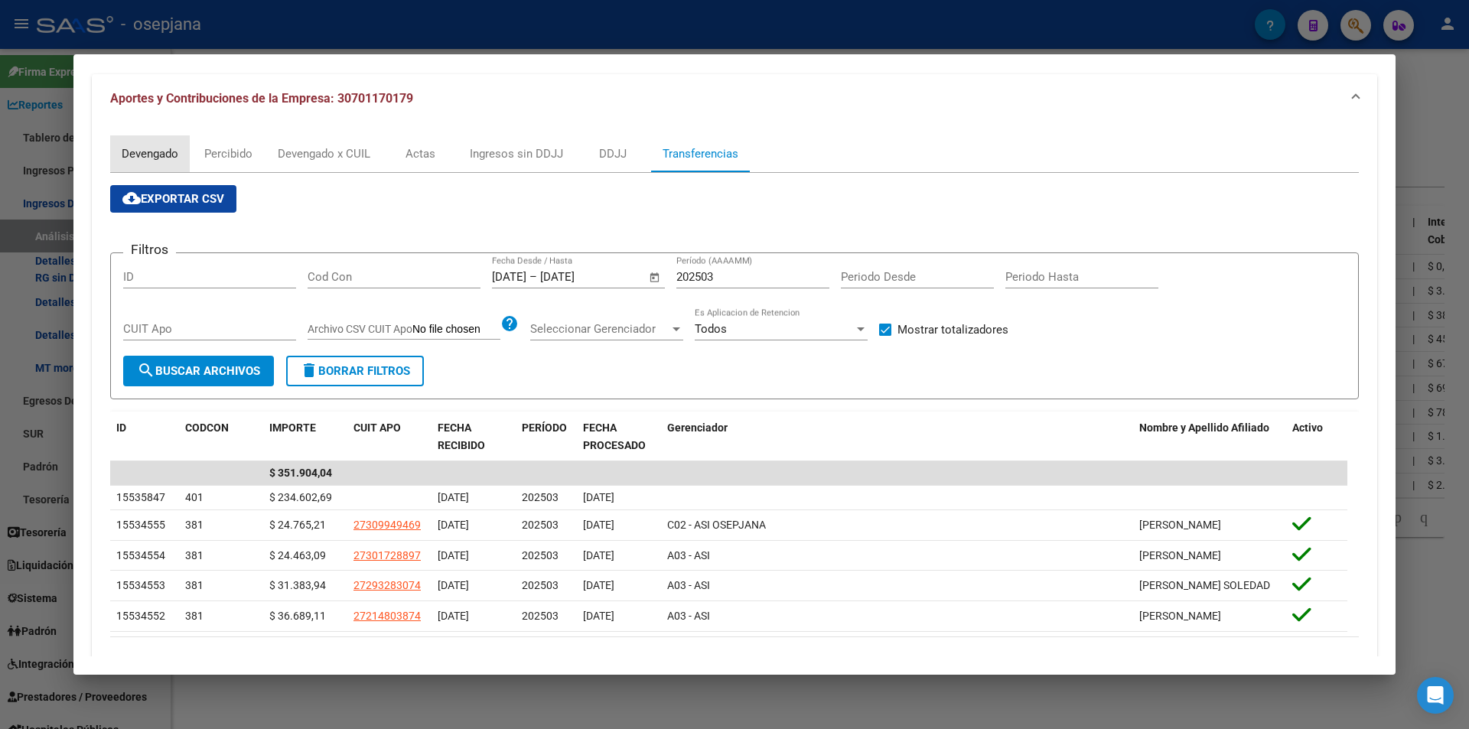
click at [168, 150] on div "Devengado" at bounding box center [150, 153] width 57 height 17
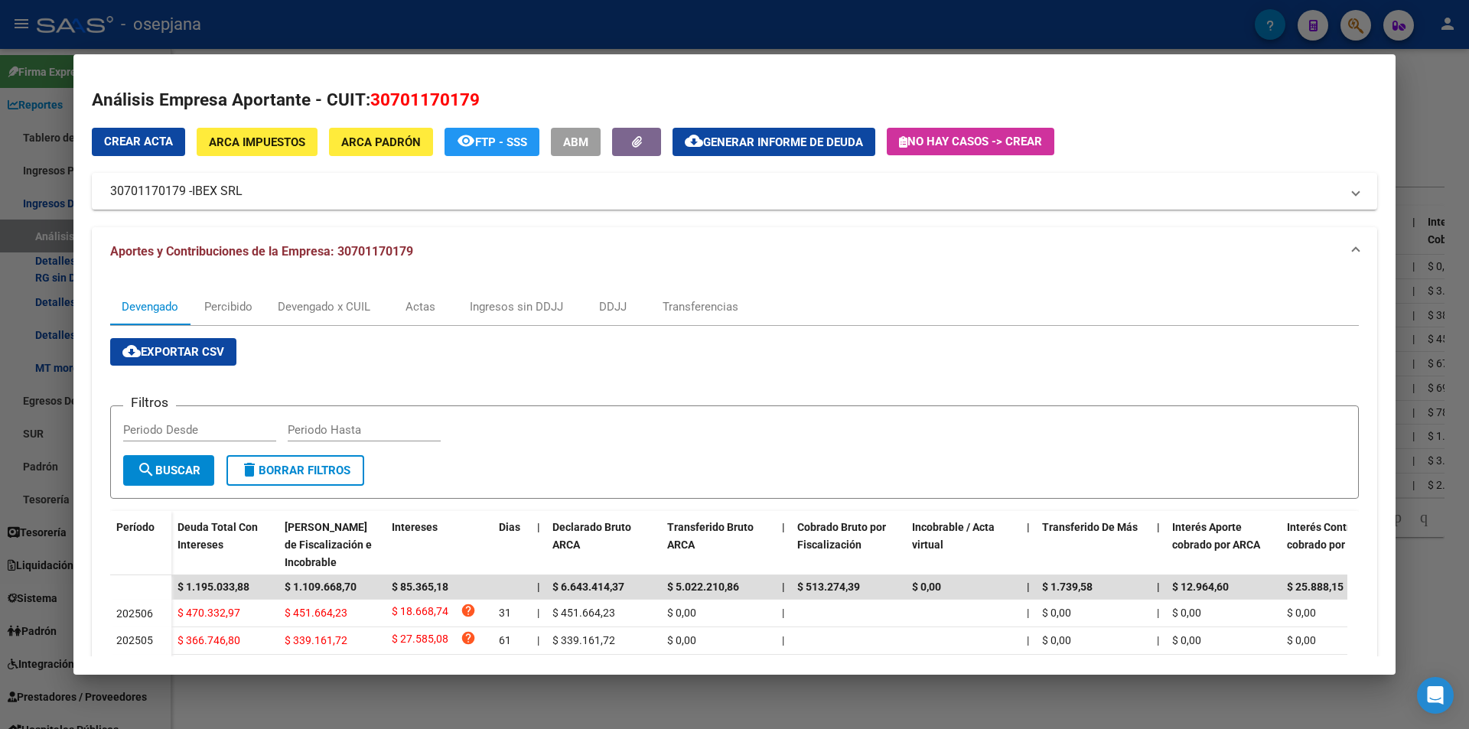
scroll to position [76, 0]
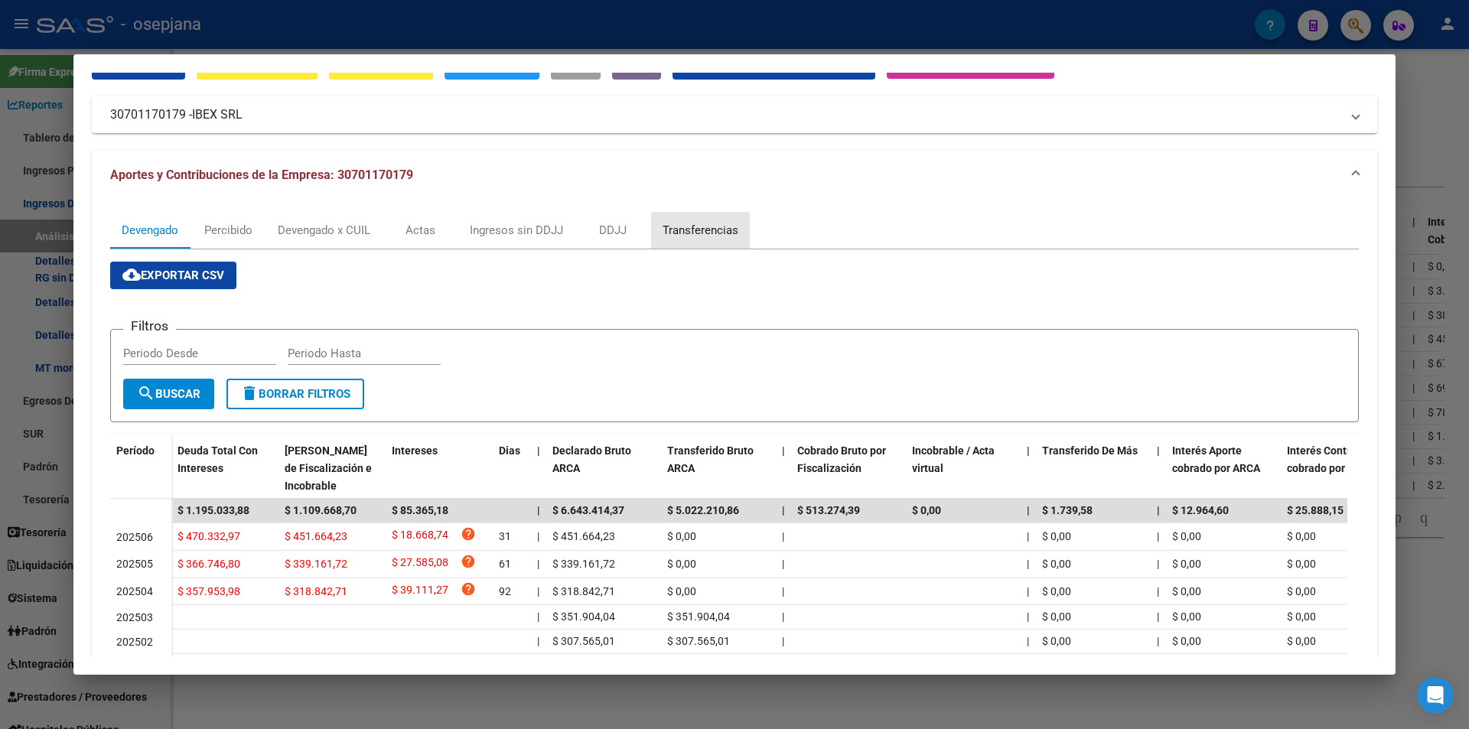
click at [690, 219] on div "Transferencias" at bounding box center [700, 230] width 99 height 37
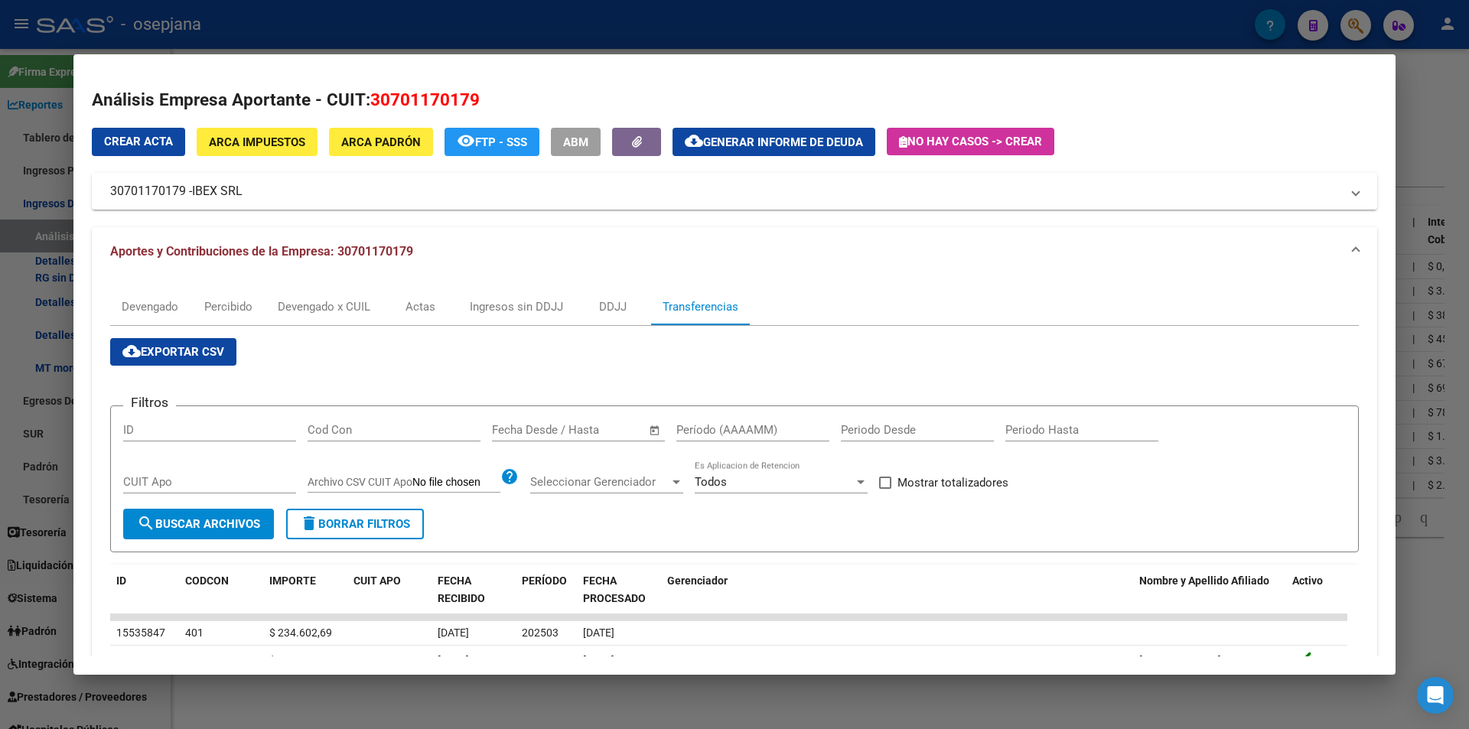
scroll to position [153, 0]
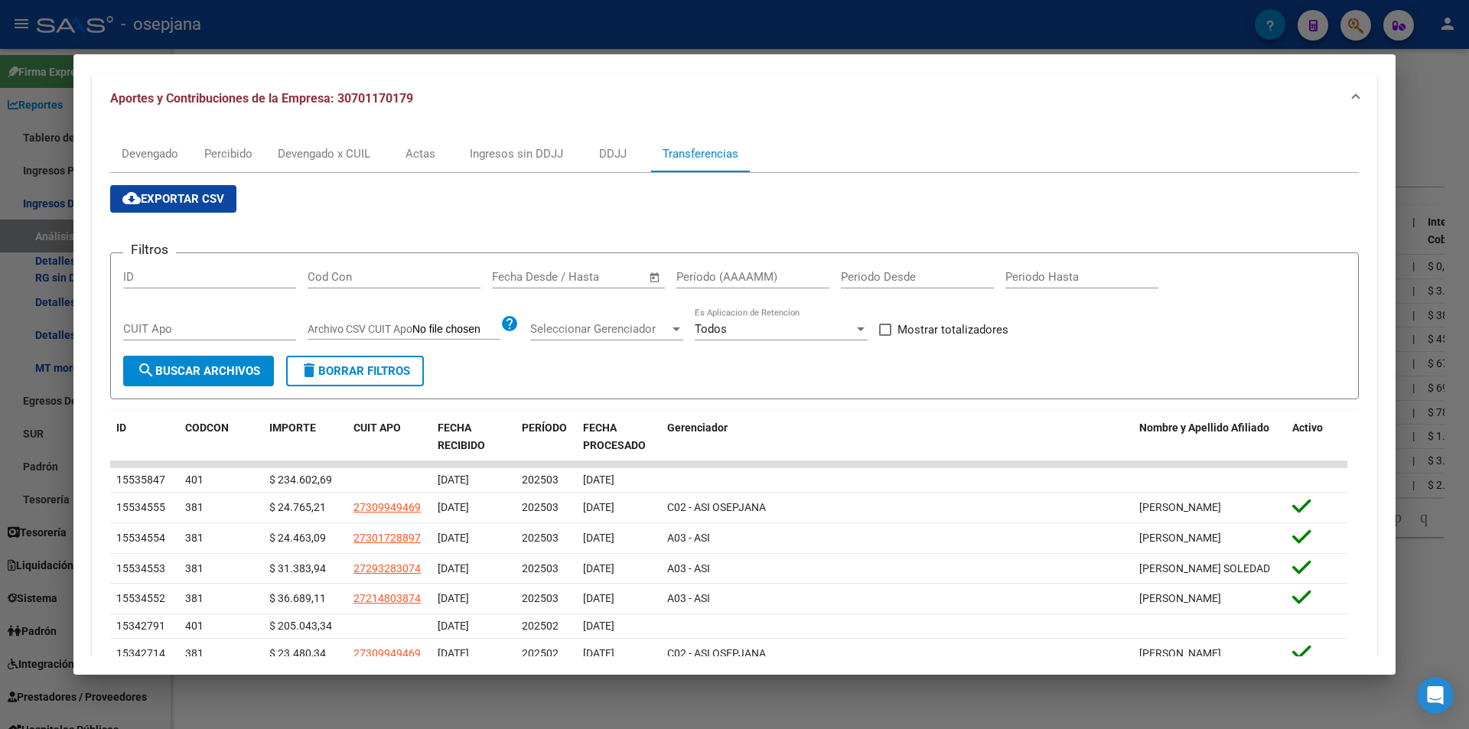
click at [504, 31] on div at bounding box center [734, 364] width 1469 height 729
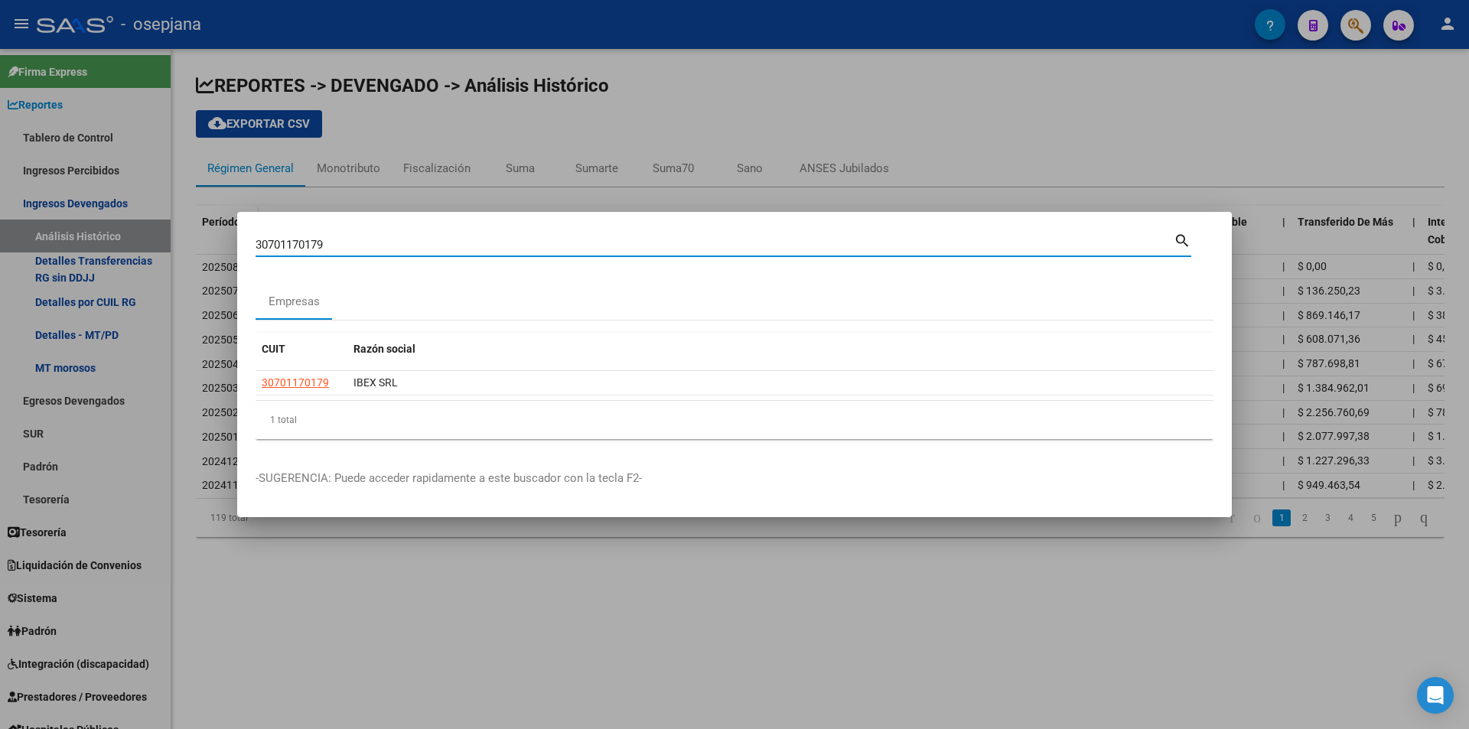
drag, startPoint x: 344, startPoint y: 240, endPoint x: 132, endPoint y: 246, distance: 212.0
click at [132, 246] on div "30701170179 Buscar (apellido, dni, cuil, nro traspaso, cuit, obra social) searc…" at bounding box center [734, 364] width 1469 height 729
type input "30707788832"
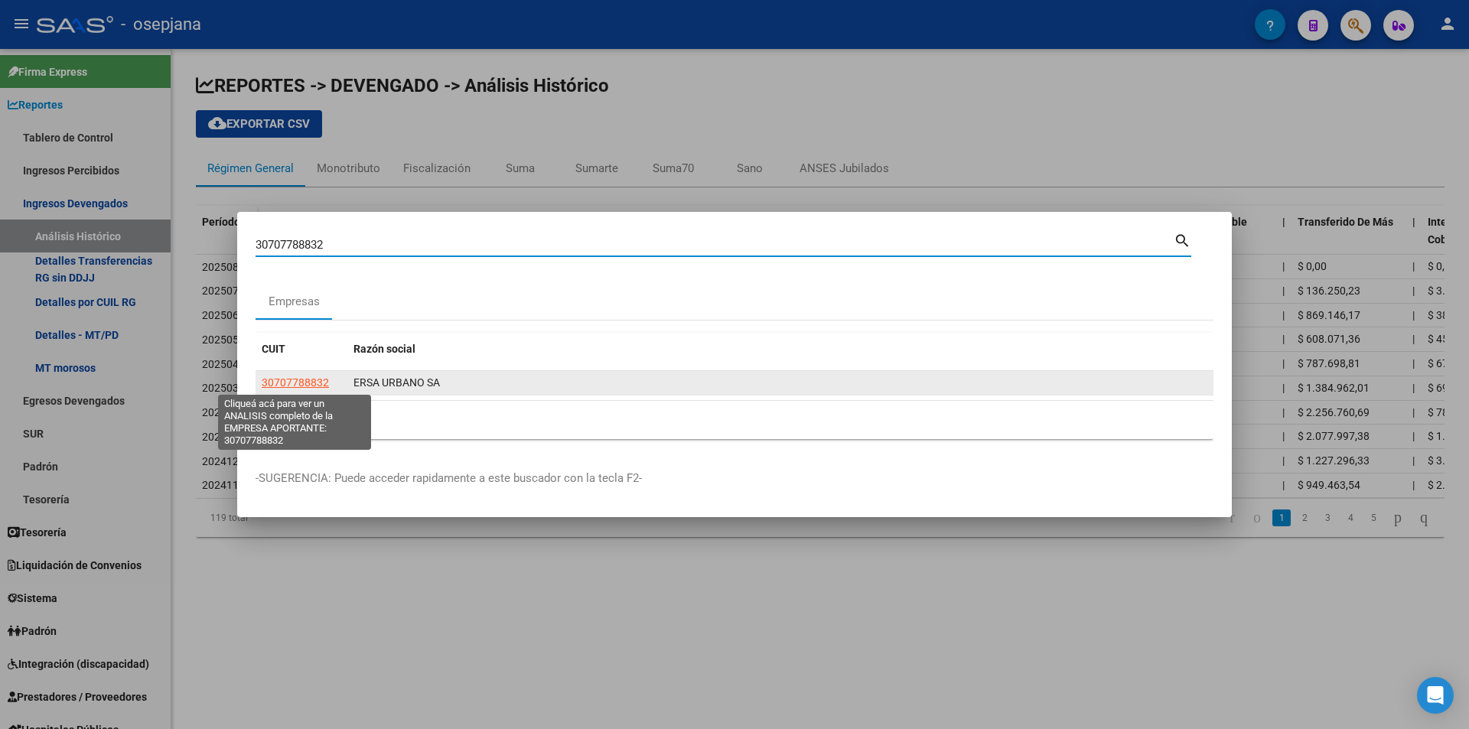
click at [292, 379] on span "30707788832" at bounding box center [295, 382] width 67 height 12
type textarea "30707788832"
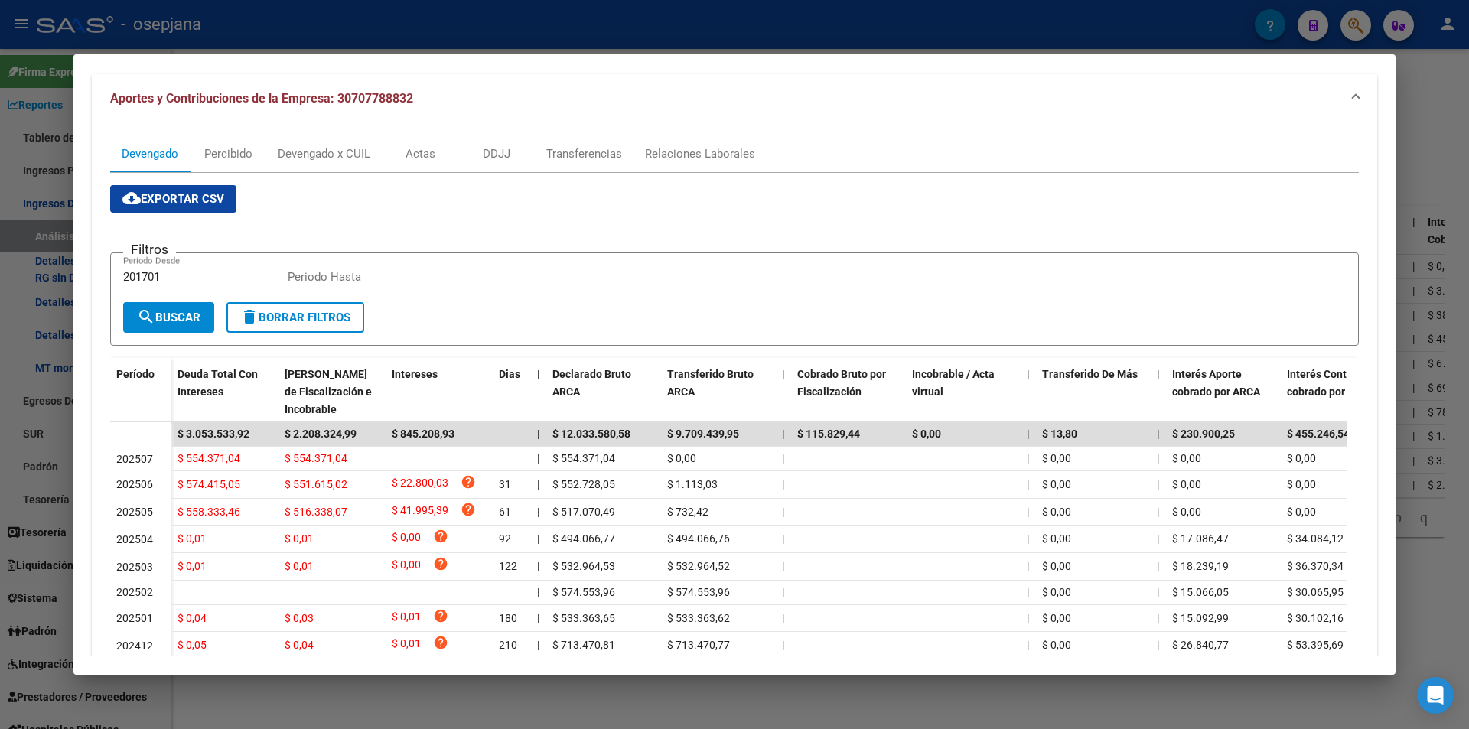
scroll to position [0, 0]
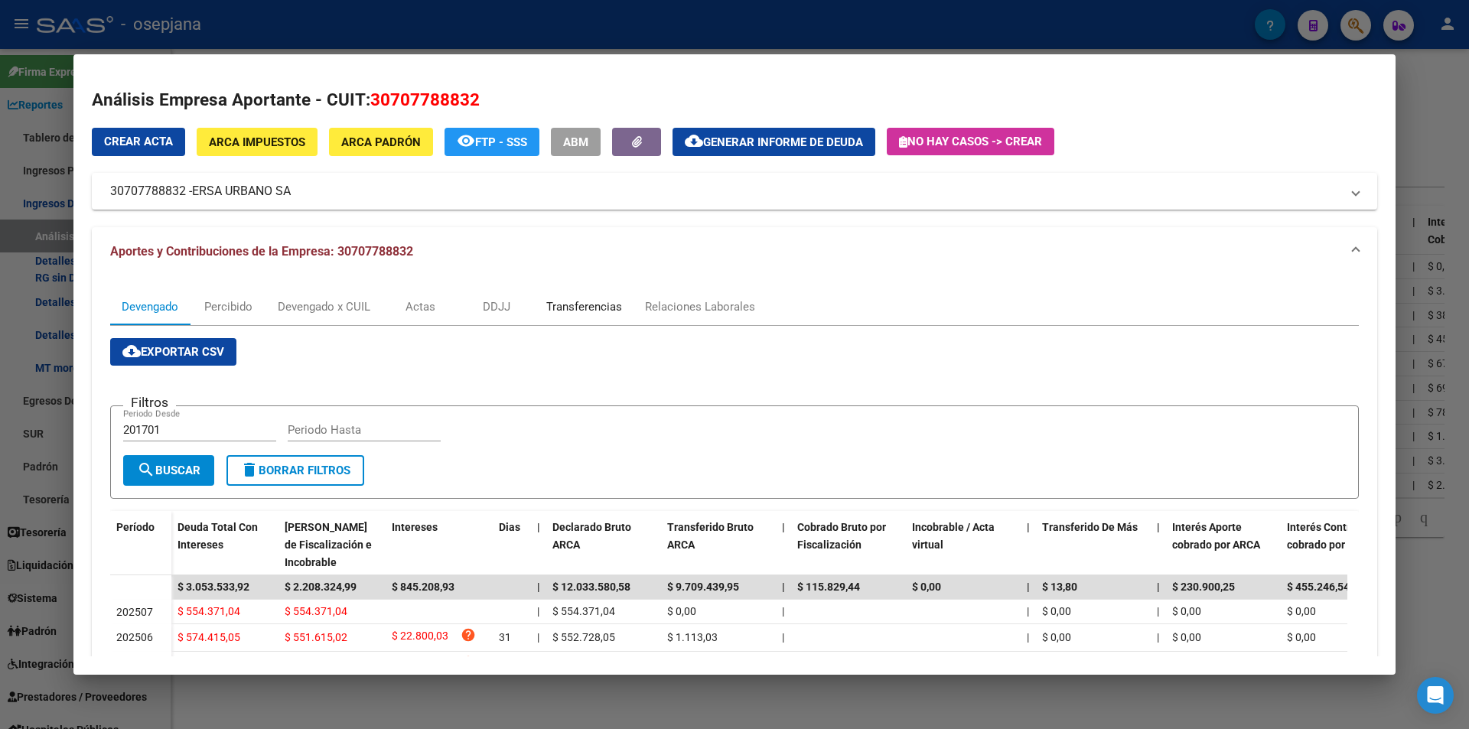
click at [579, 303] on div "Transferencias" at bounding box center [584, 306] width 76 height 17
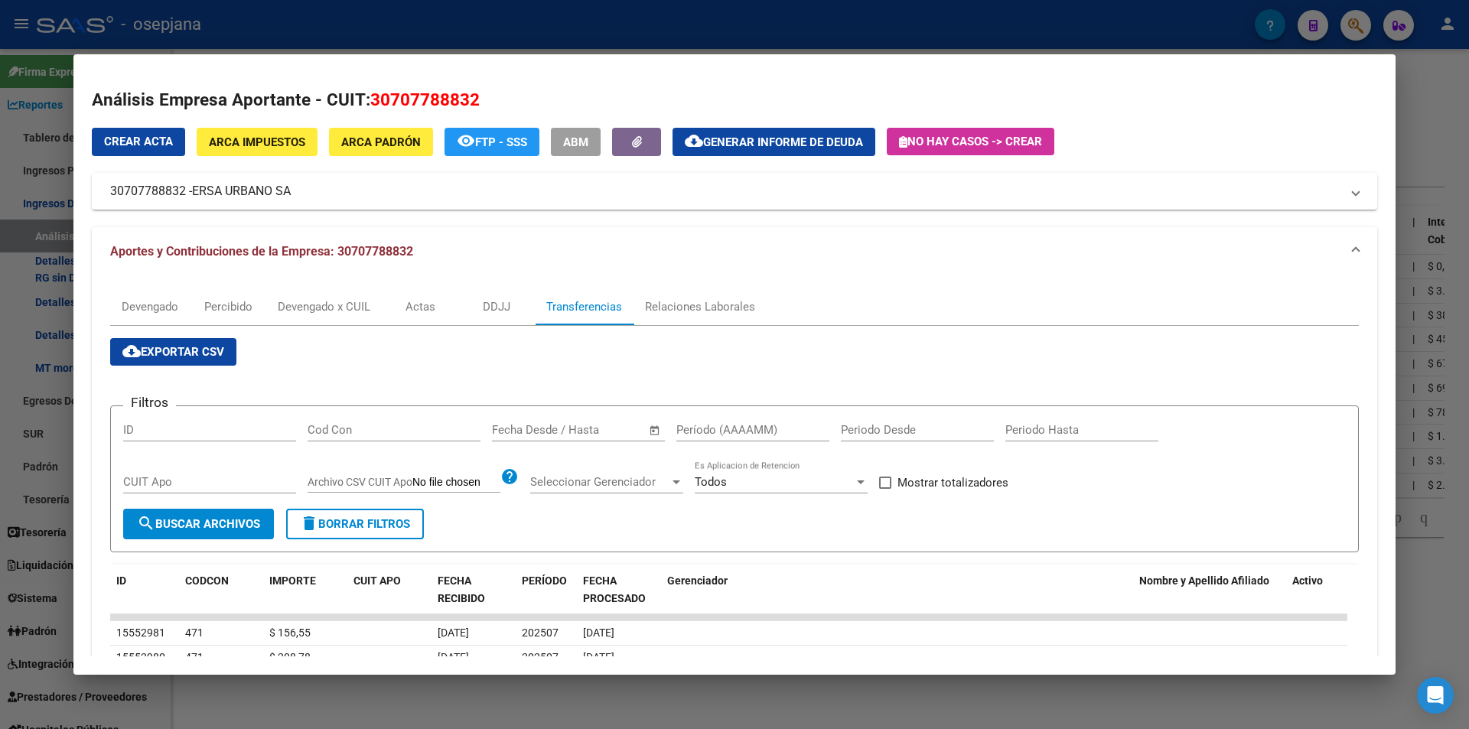
click at [565, 429] on input "text" at bounding box center [592, 430] width 74 height 14
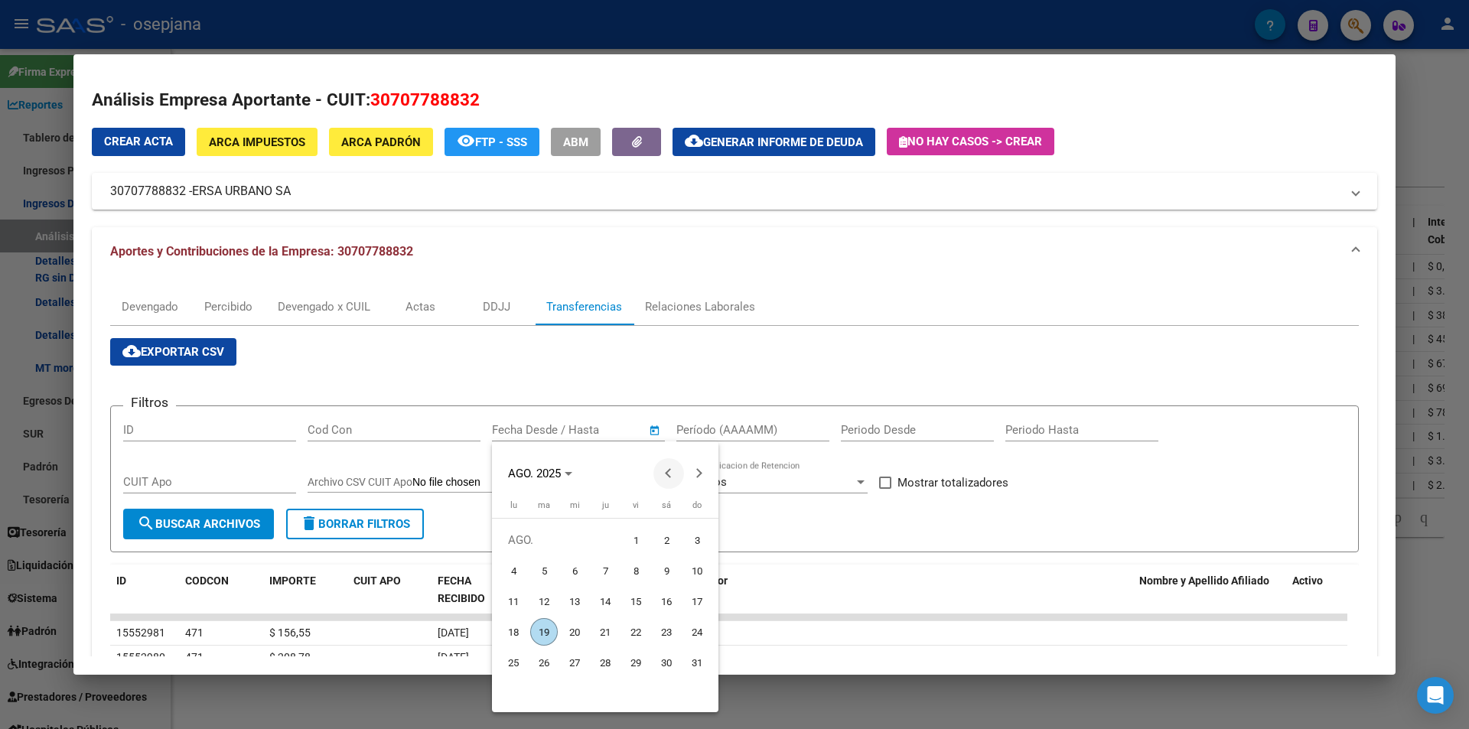
click at [663, 474] on span "Previous month" at bounding box center [668, 473] width 31 height 31
click at [604, 633] on span "17" at bounding box center [605, 632] width 28 height 28
type input "17/7/2025"
click at [701, 475] on span "Next month" at bounding box center [699, 473] width 31 height 31
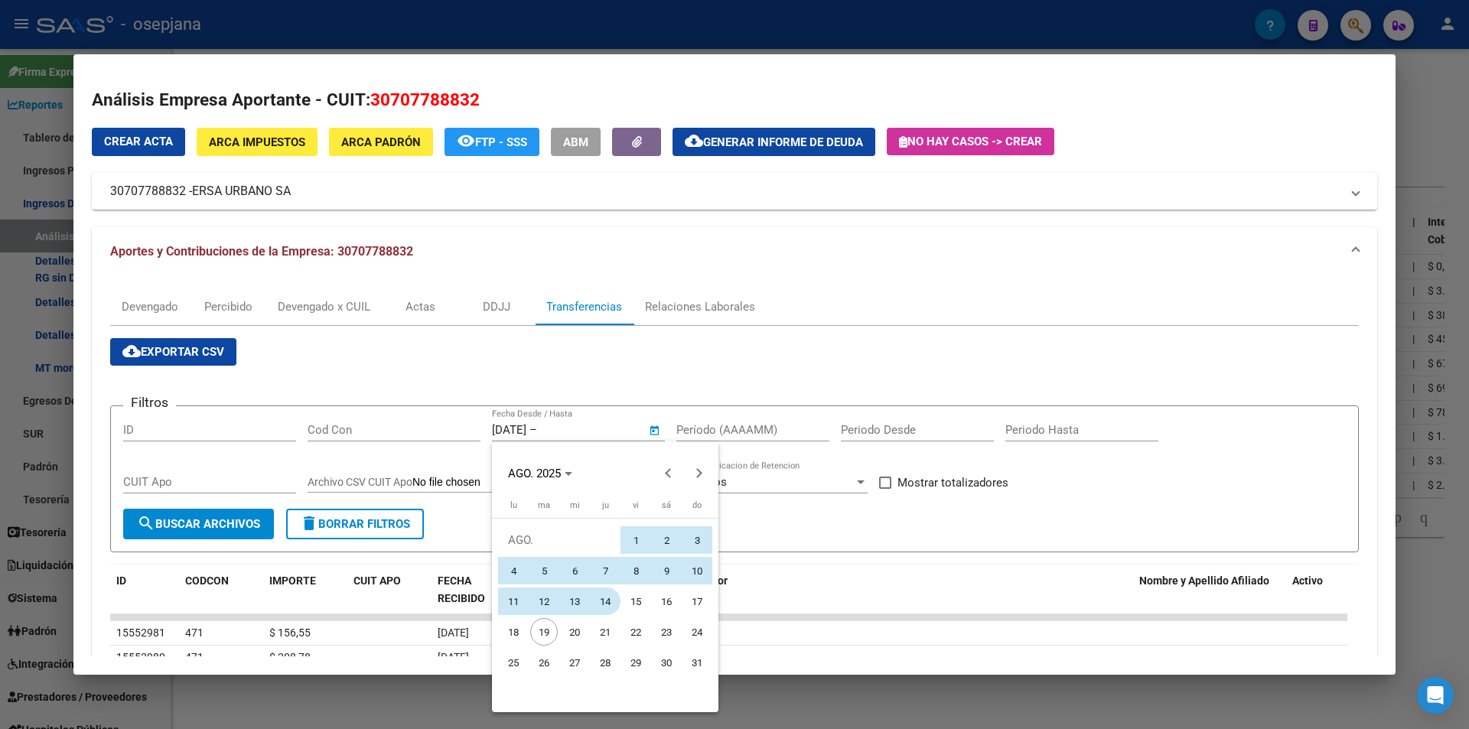
click at [610, 600] on span "14" at bounding box center [605, 601] width 28 height 28
type input "14/8/2025"
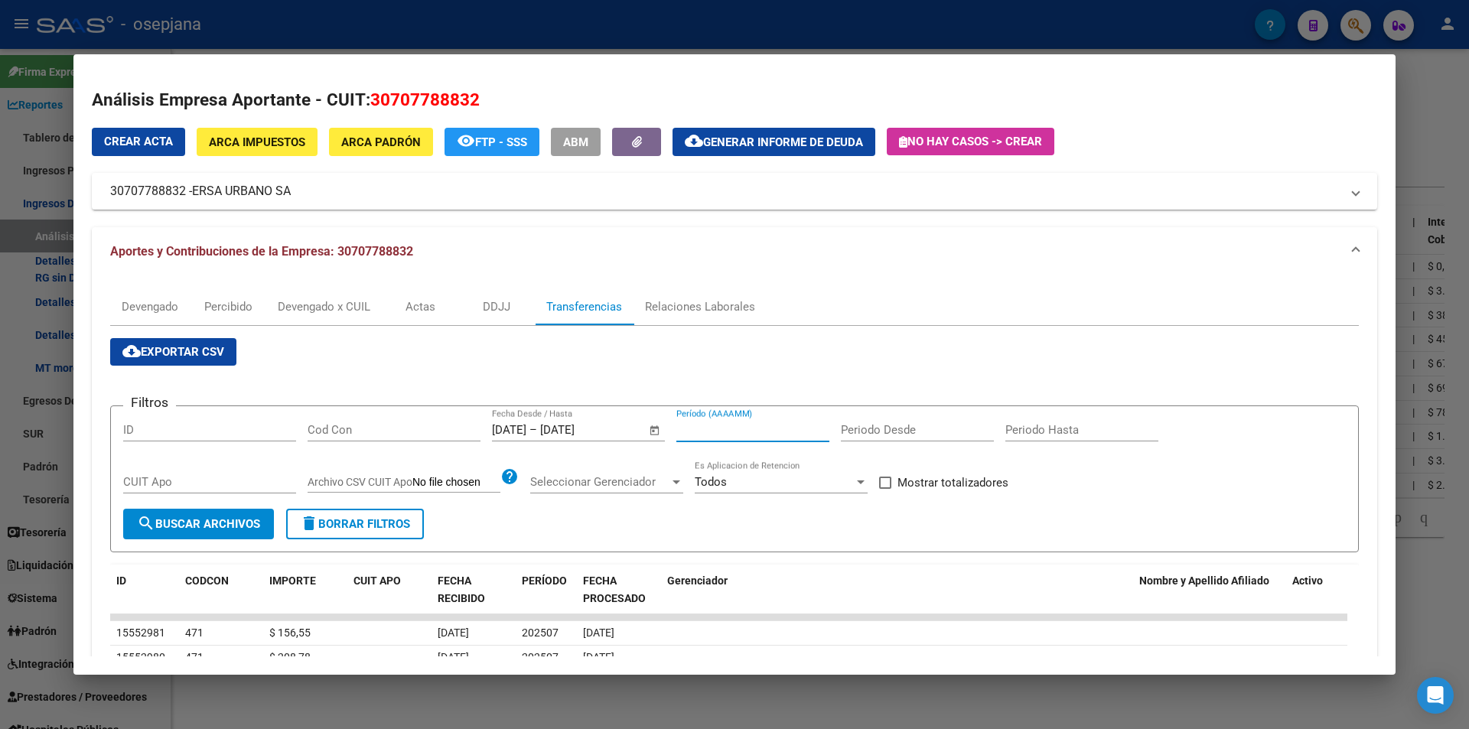
click at [714, 428] on input "Período (AAAAMM)" at bounding box center [752, 430] width 153 height 14
type input "202504"
drag, startPoint x: 971, startPoint y: 485, endPoint x: 750, endPoint y: 483, distance: 221.1
click at [962, 487] on span "Mostrar totalizadores" at bounding box center [952, 482] width 111 height 18
click at [885, 489] on input "Mostrar totalizadores" at bounding box center [884, 489] width 1 height 1
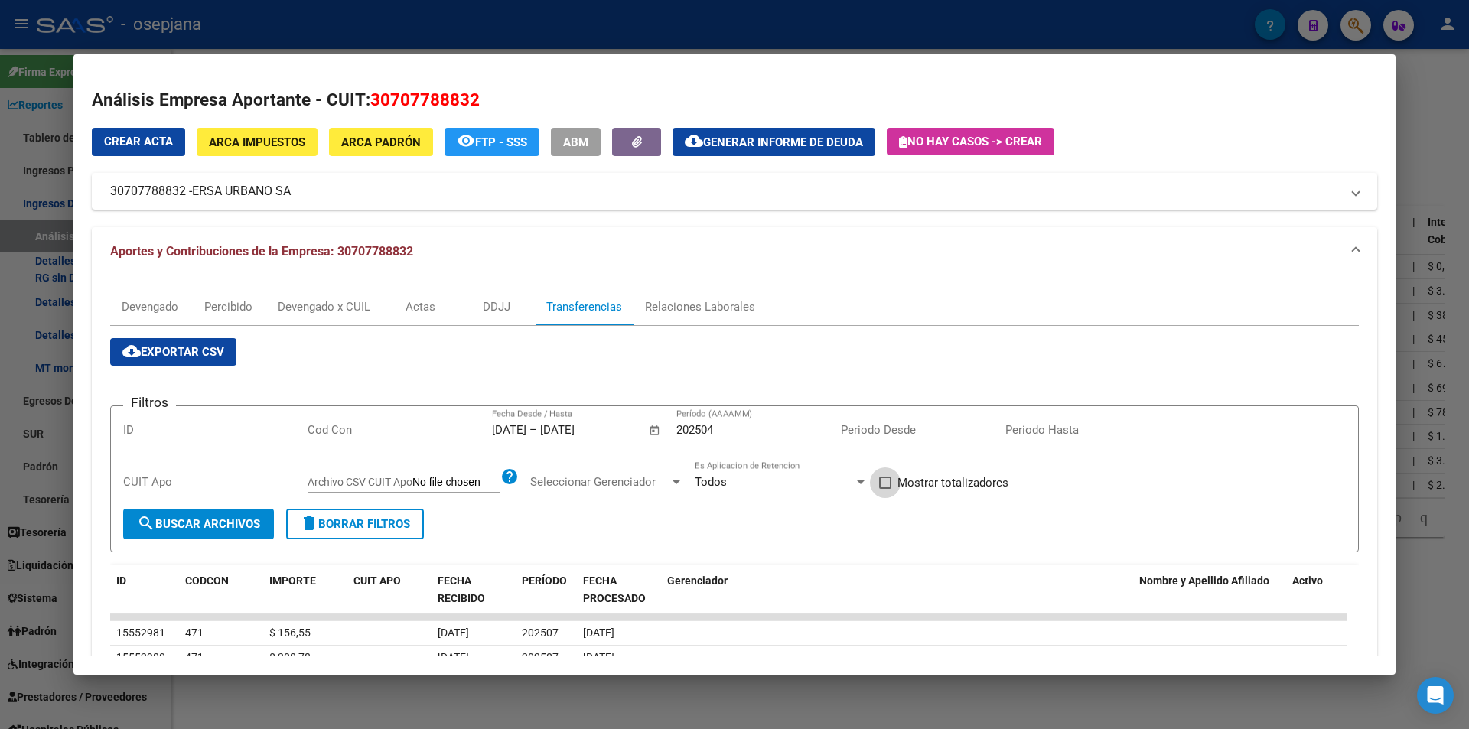
checkbox input "true"
click at [255, 522] on span "search Buscar Archivos" at bounding box center [198, 524] width 123 height 14
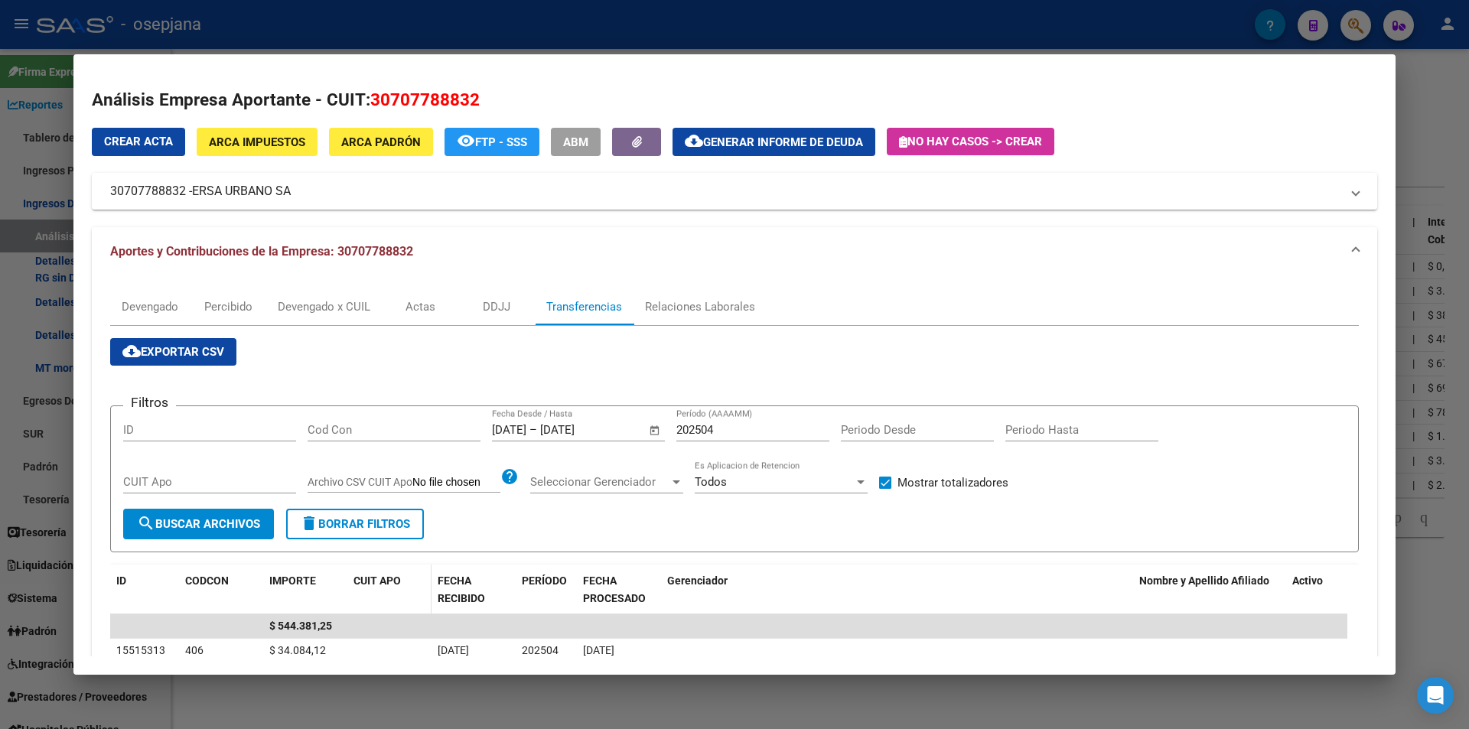
scroll to position [153, 0]
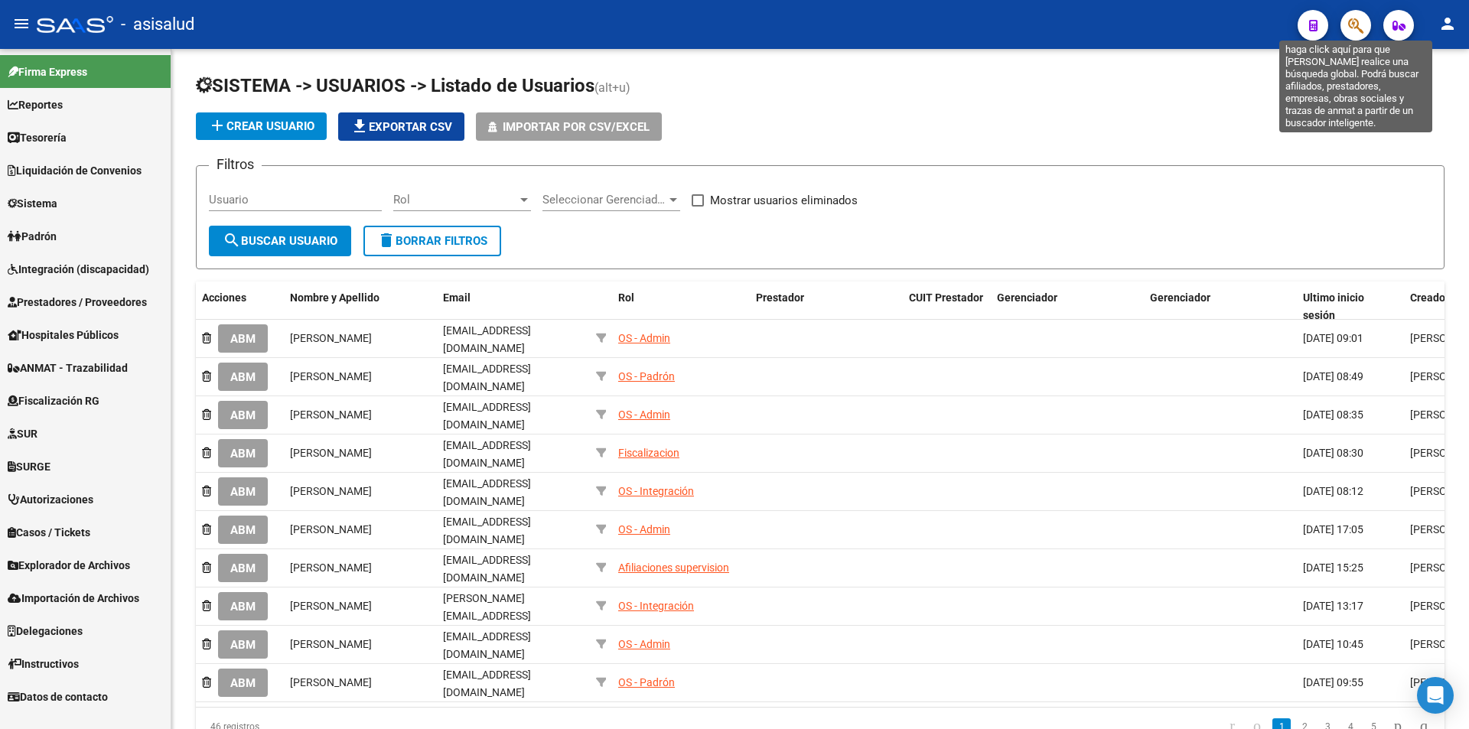
click at [1351, 28] on icon "button" at bounding box center [1355, 26] width 15 height 18
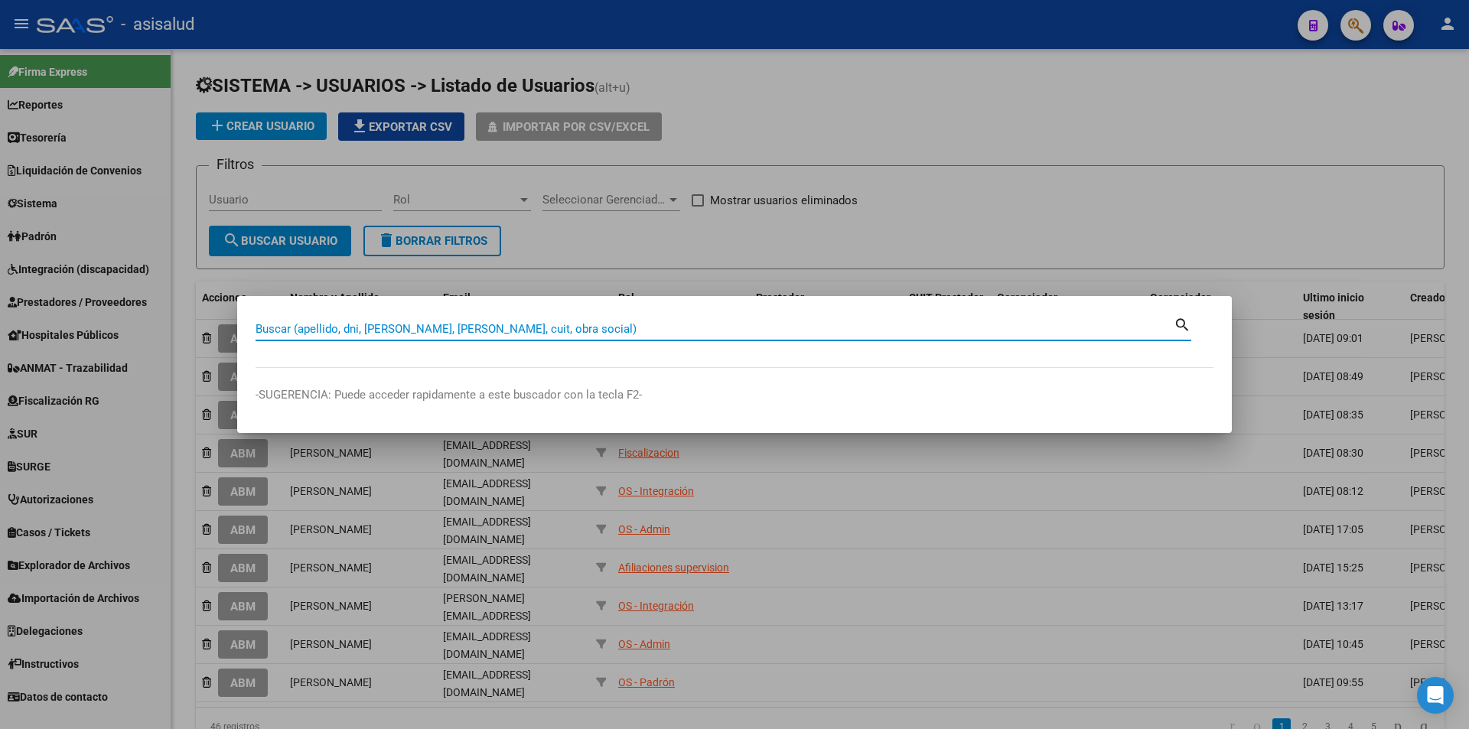
paste input "33588171979"
type input "33588171979"
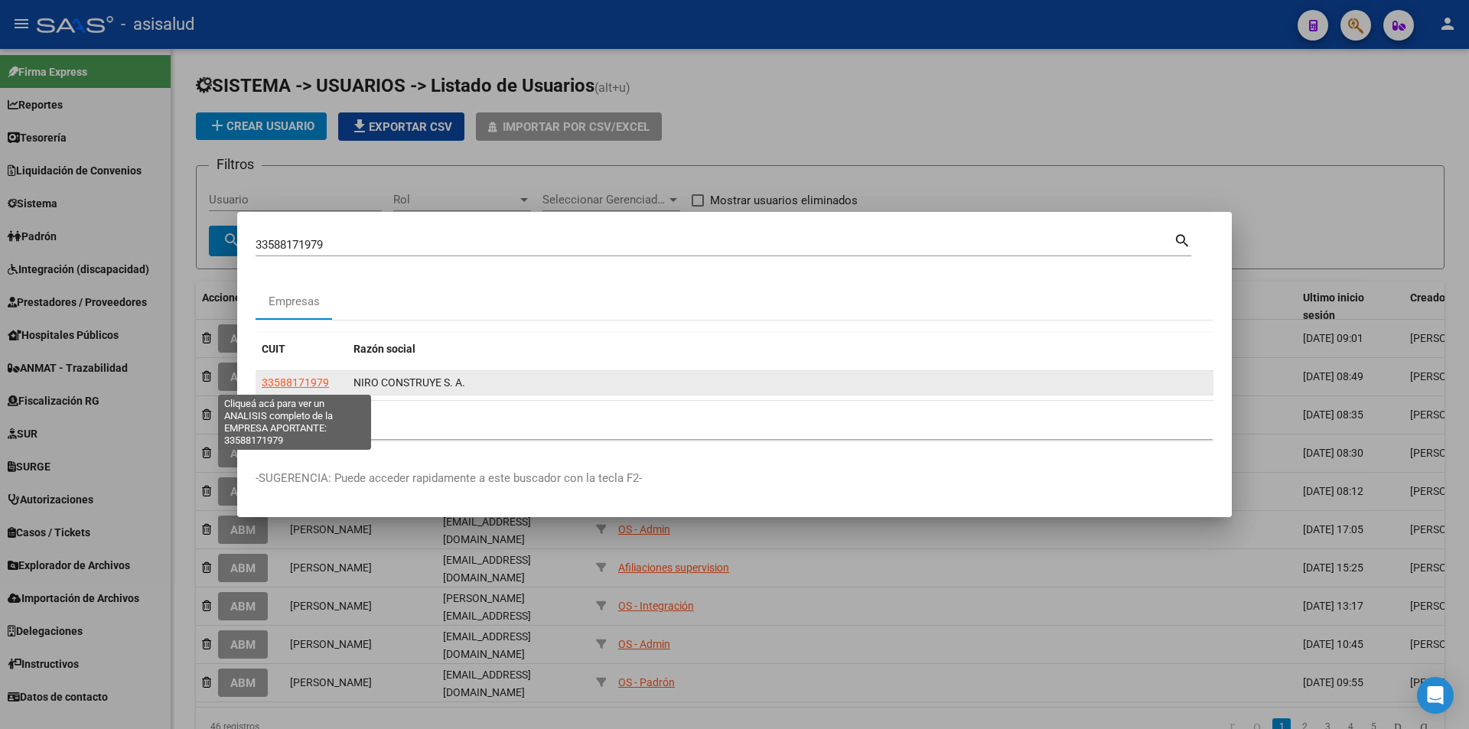
click at [302, 384] on span "33588171979" at bounding box center [295, 382] width 67 height 12
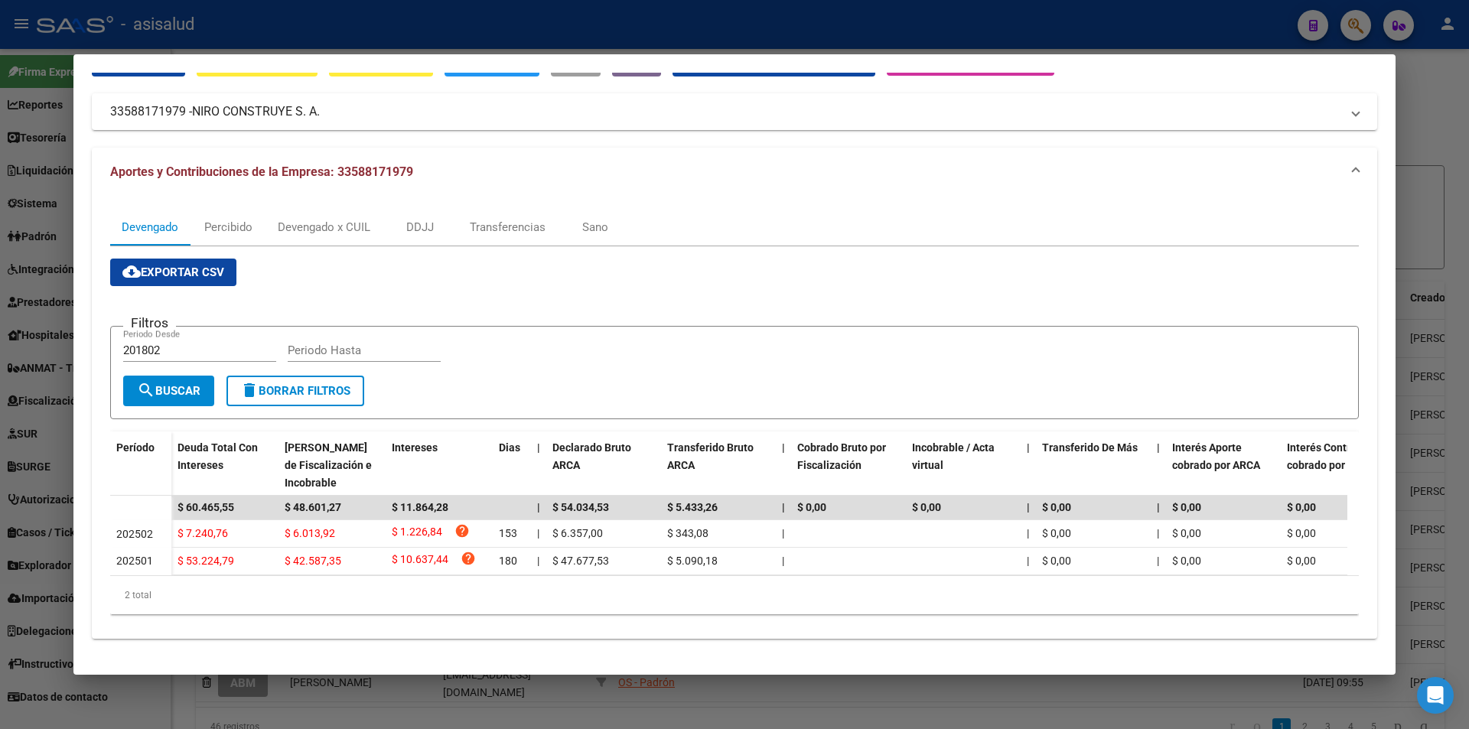
scroll to position [15, 0]
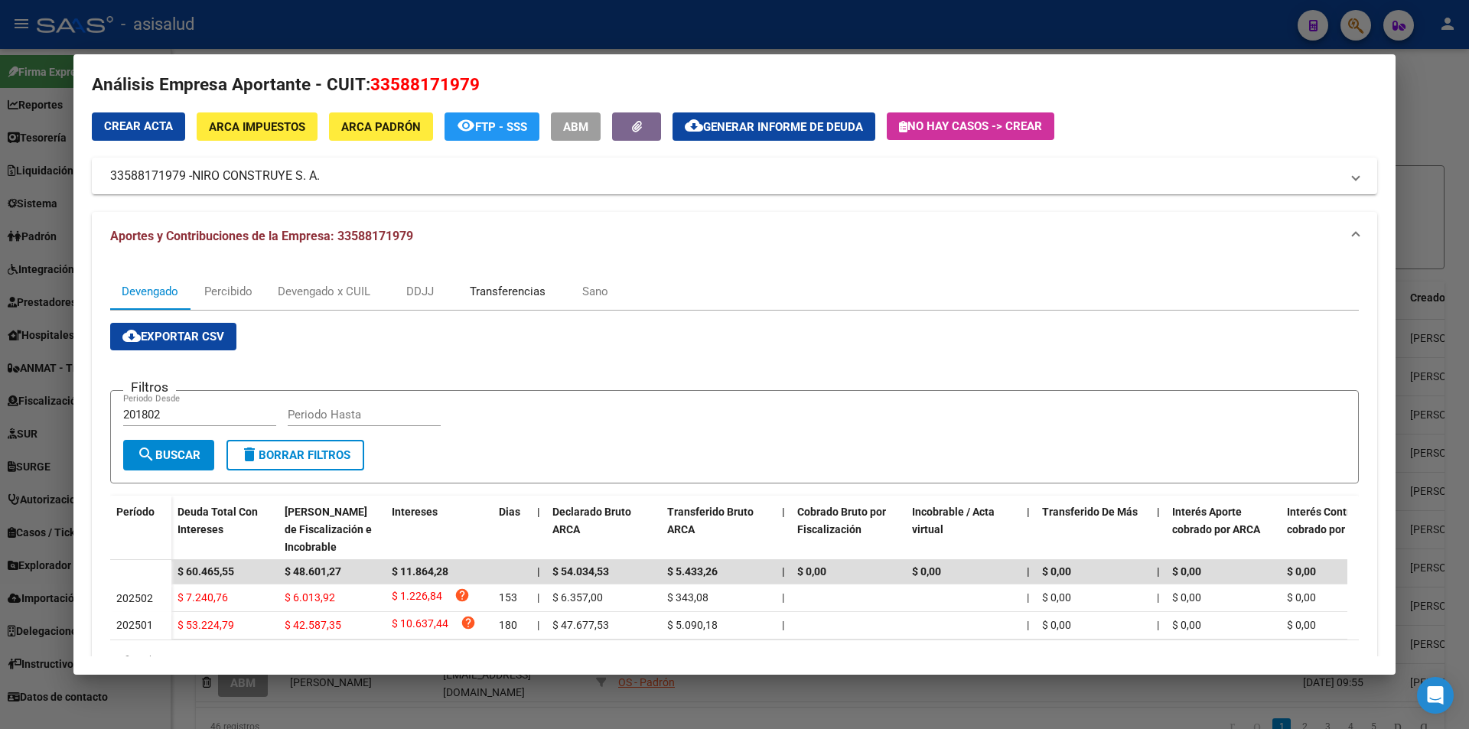
click at [535, 295] on div "Transferencias" at bounding box center [508, 291] width 76 height 17
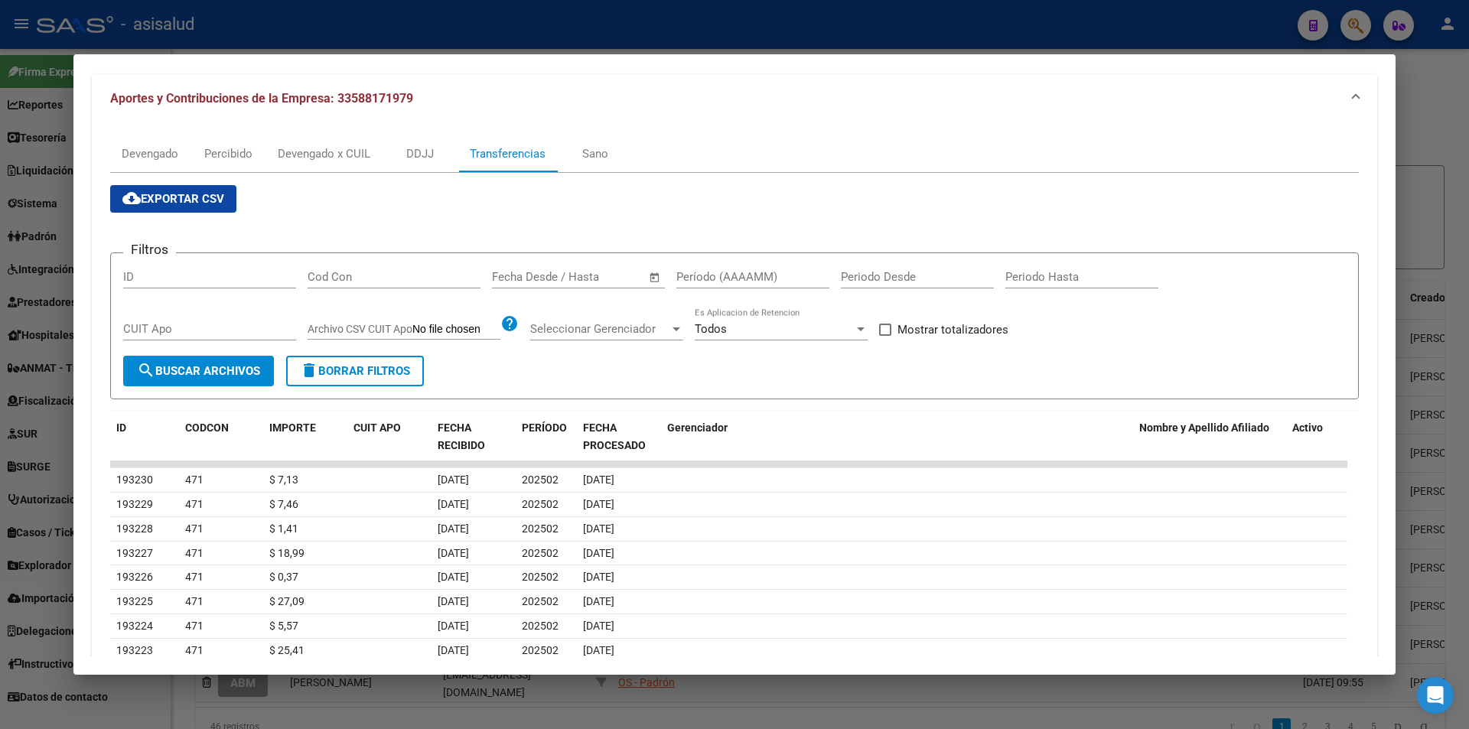
scroll to position [0, 0]
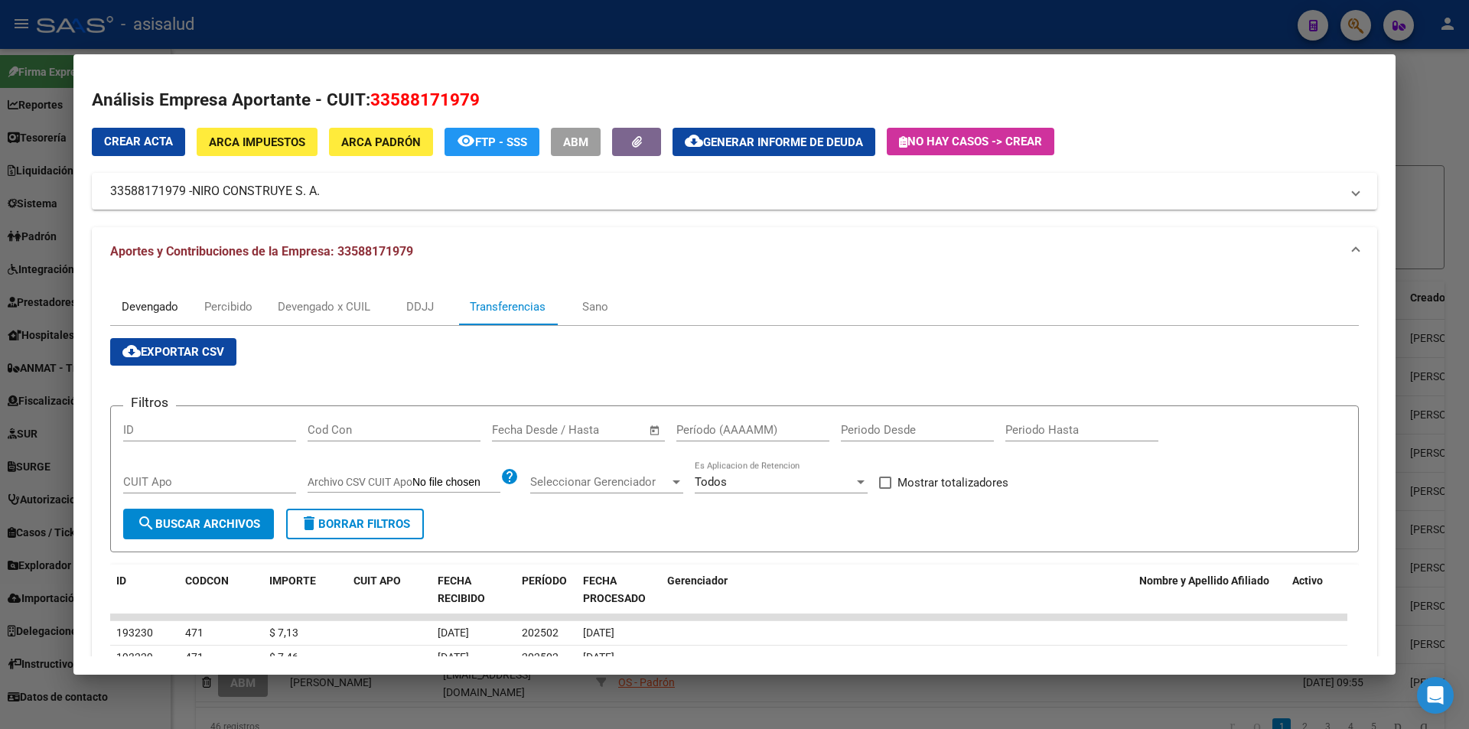
click at [140, 301] on div "Devengado" at bounding box center [150, 306] width 57 height 17
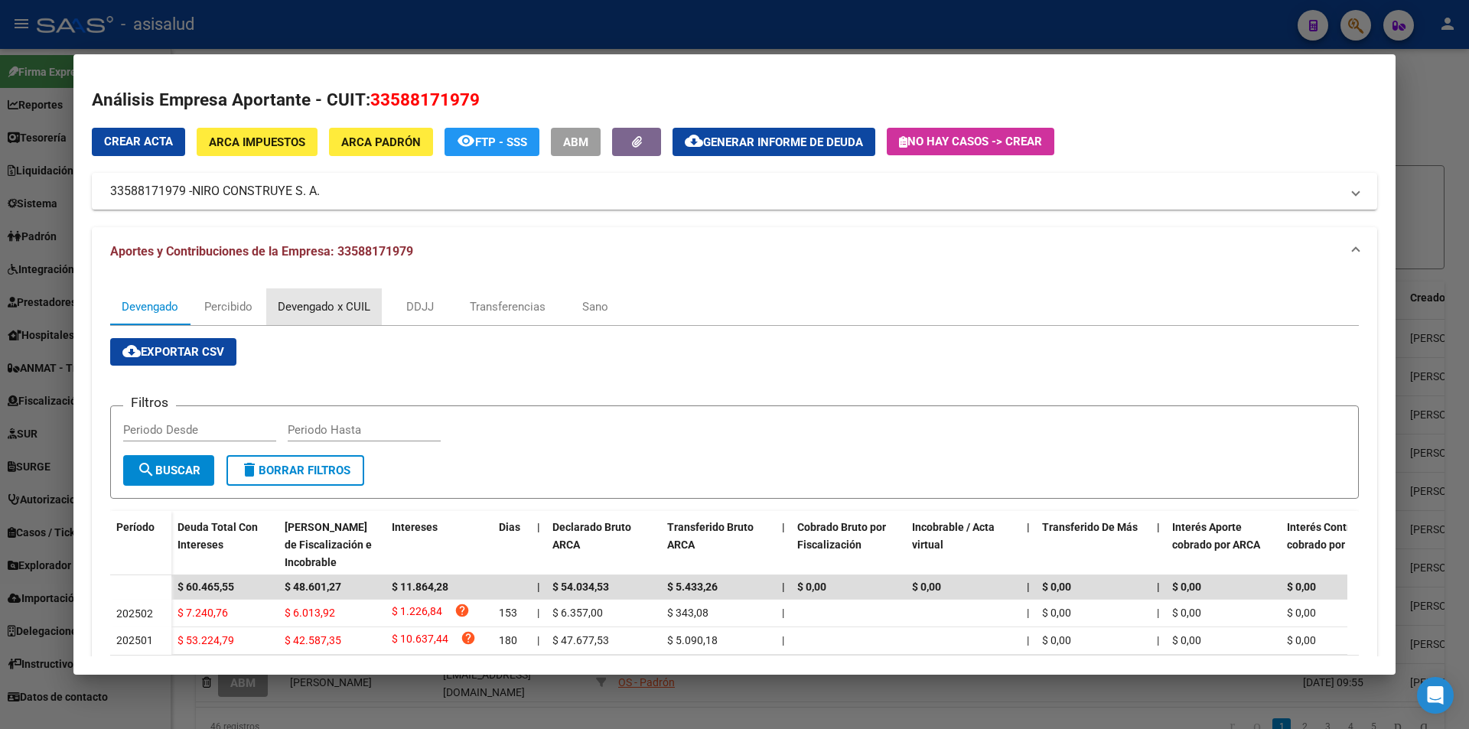
click at [341, 310] on div "Devengado x CUIL" at bounding box center [324, 306] width 93 height 17
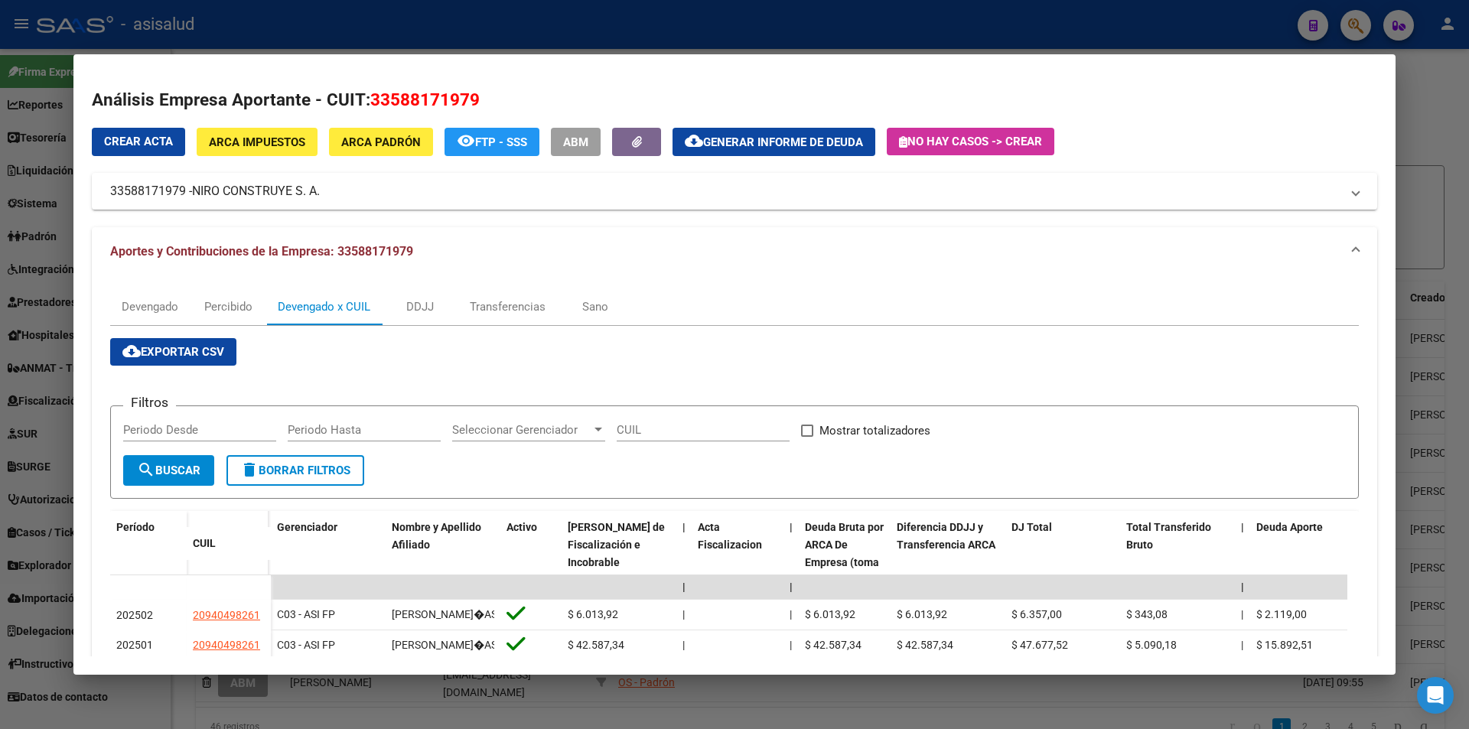
scroll to position [112, 0]
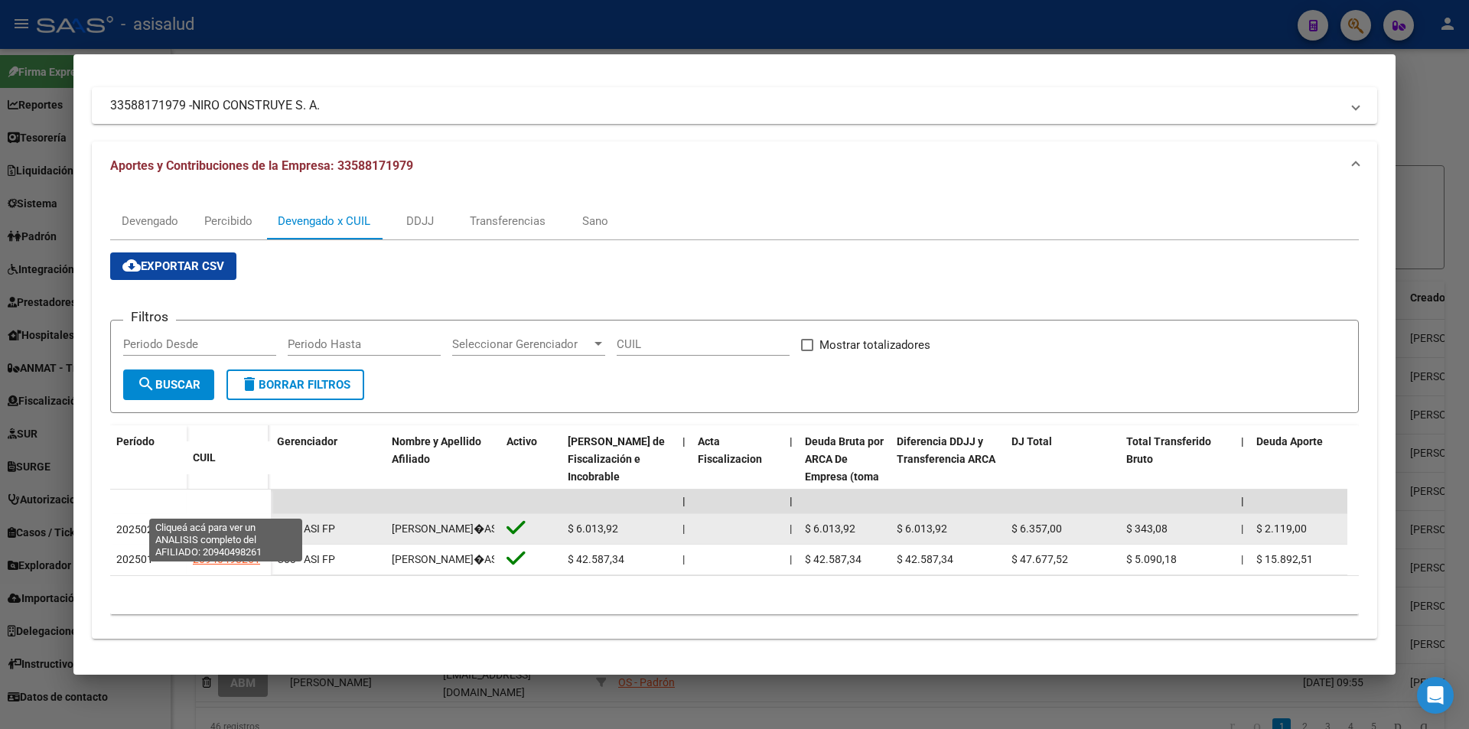
drag, startPoint x: 208, startPoint y: 506, endPoint x: 249, endPoint y: 507, distance: 41.3
click at [249, 523] on span "20940498261" at bounding box center [226, 529] width 67 height 12
copy span "404982"
click at [246, 523] on span "20940498261" at bounding box center [226, 529] width 67 height 12
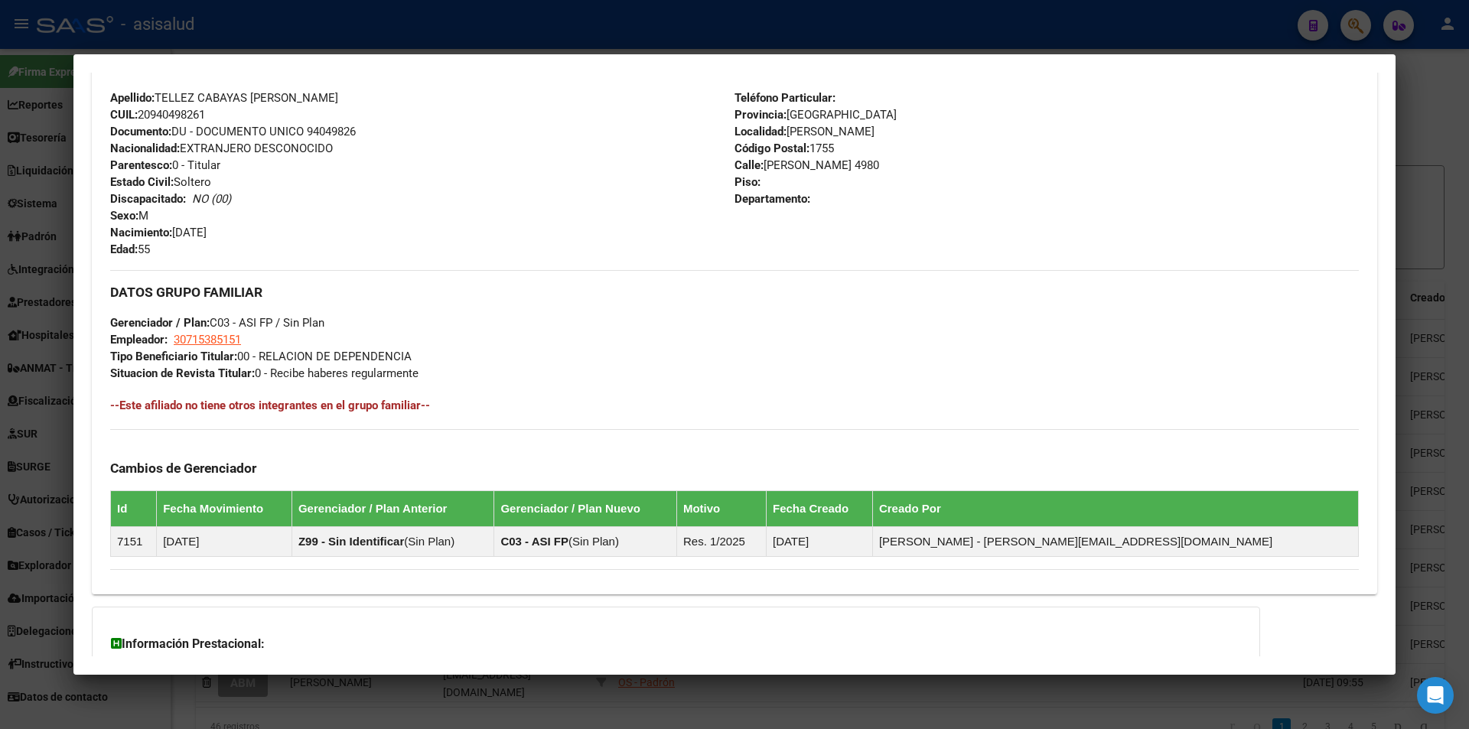
scroll to position [675, 0]
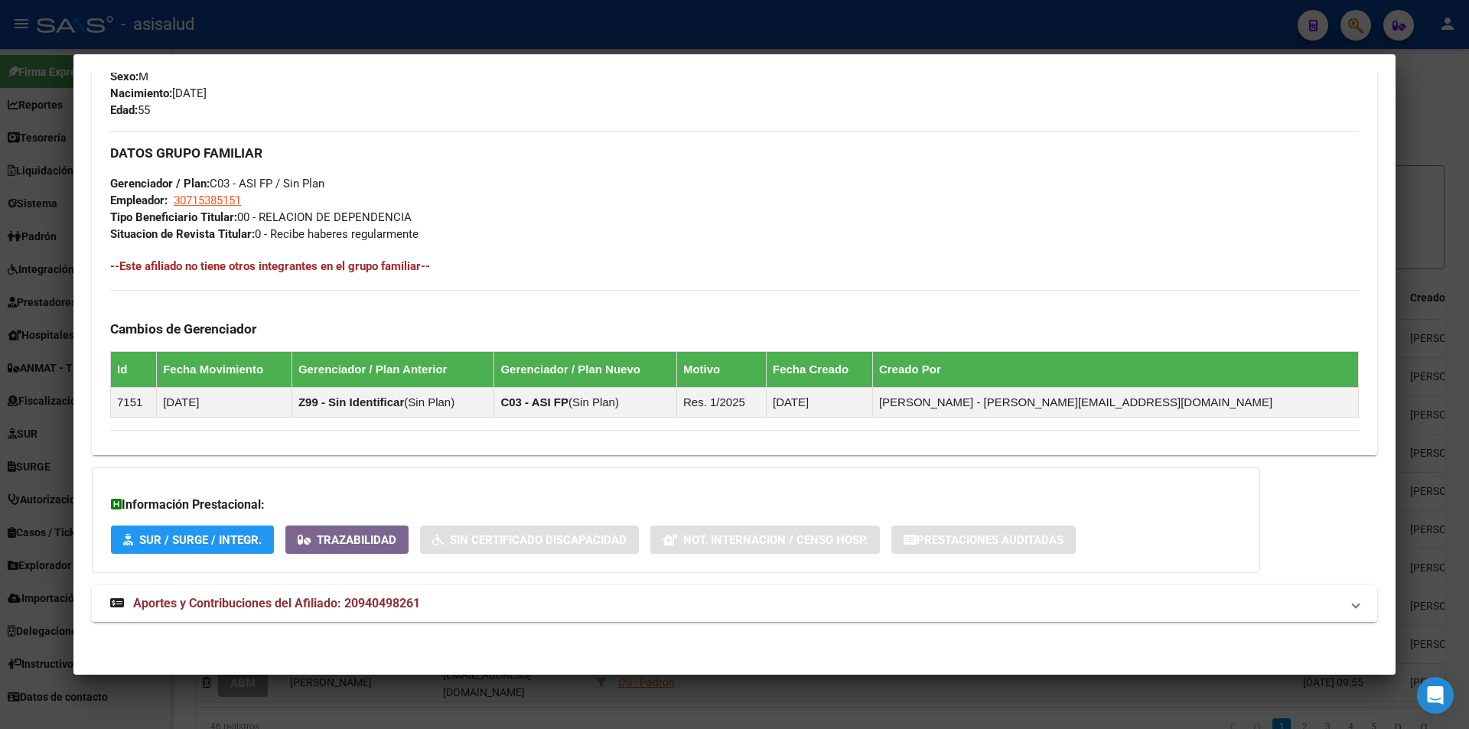
click at [375, 603] on span "Aportes y Contribuciones del Afiliado: 20940498261" at bounding box center [276, 603] width 287 height 15
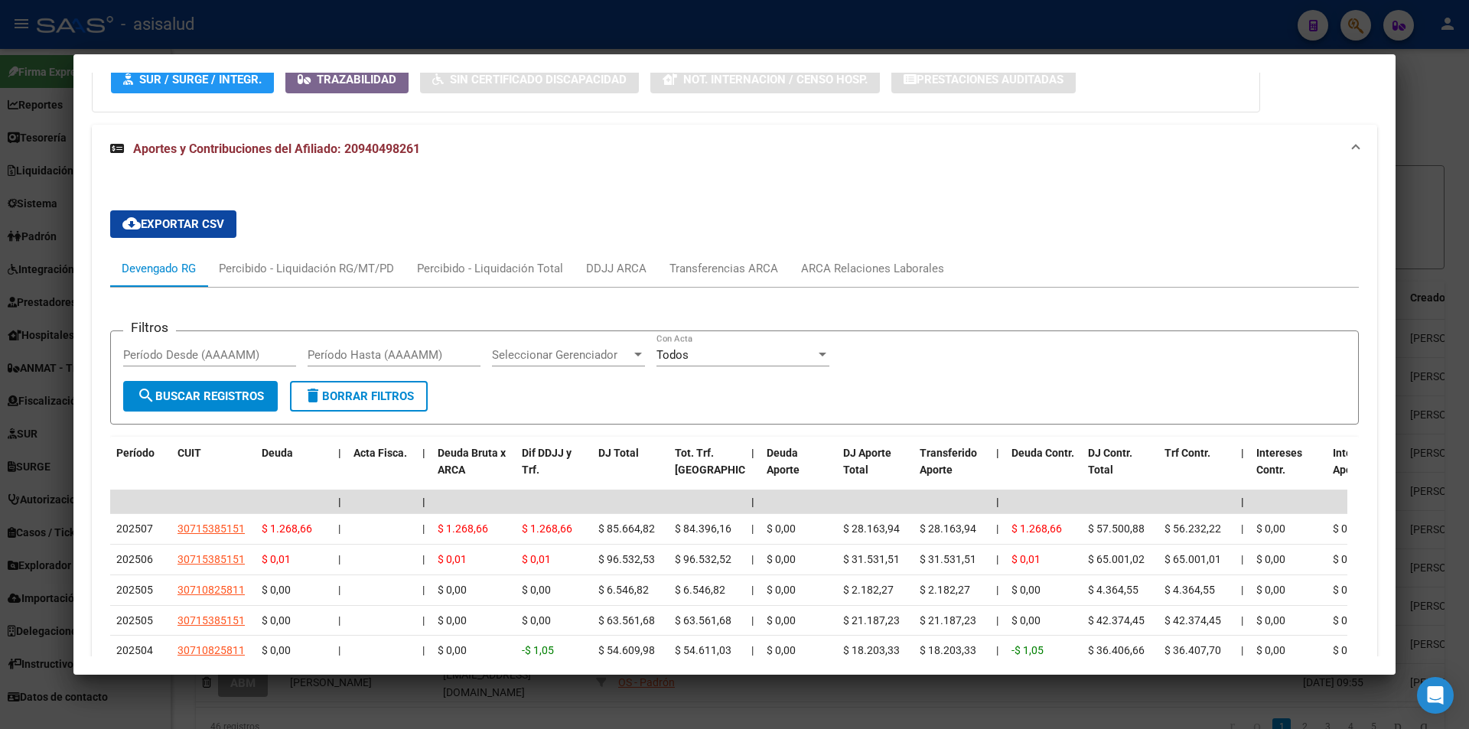
scroll to position [1212, 0]
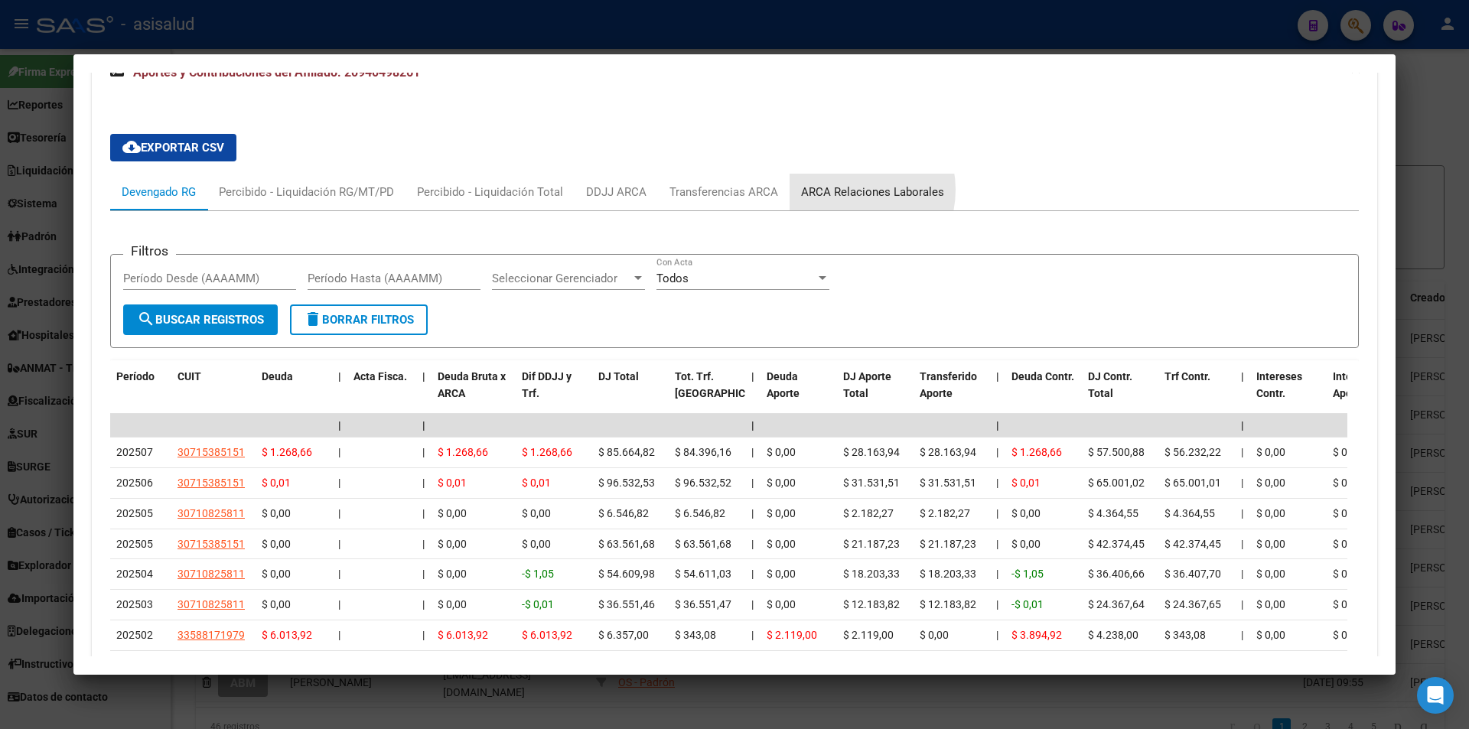
click at [848, 190] on div "ARCA Relaciones Laborales" at bounding box center [872, 192] width 143 height 17
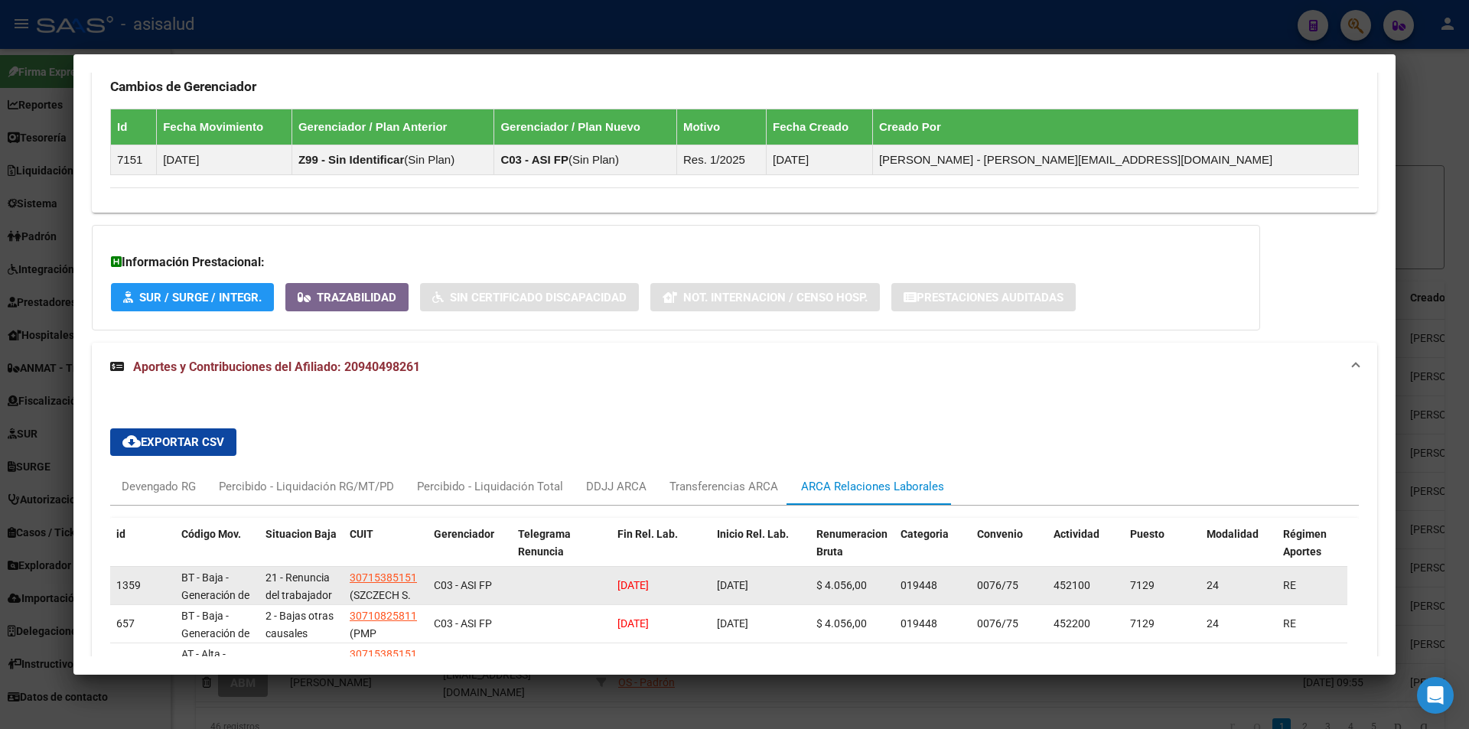
scroll to position [1183, 0]
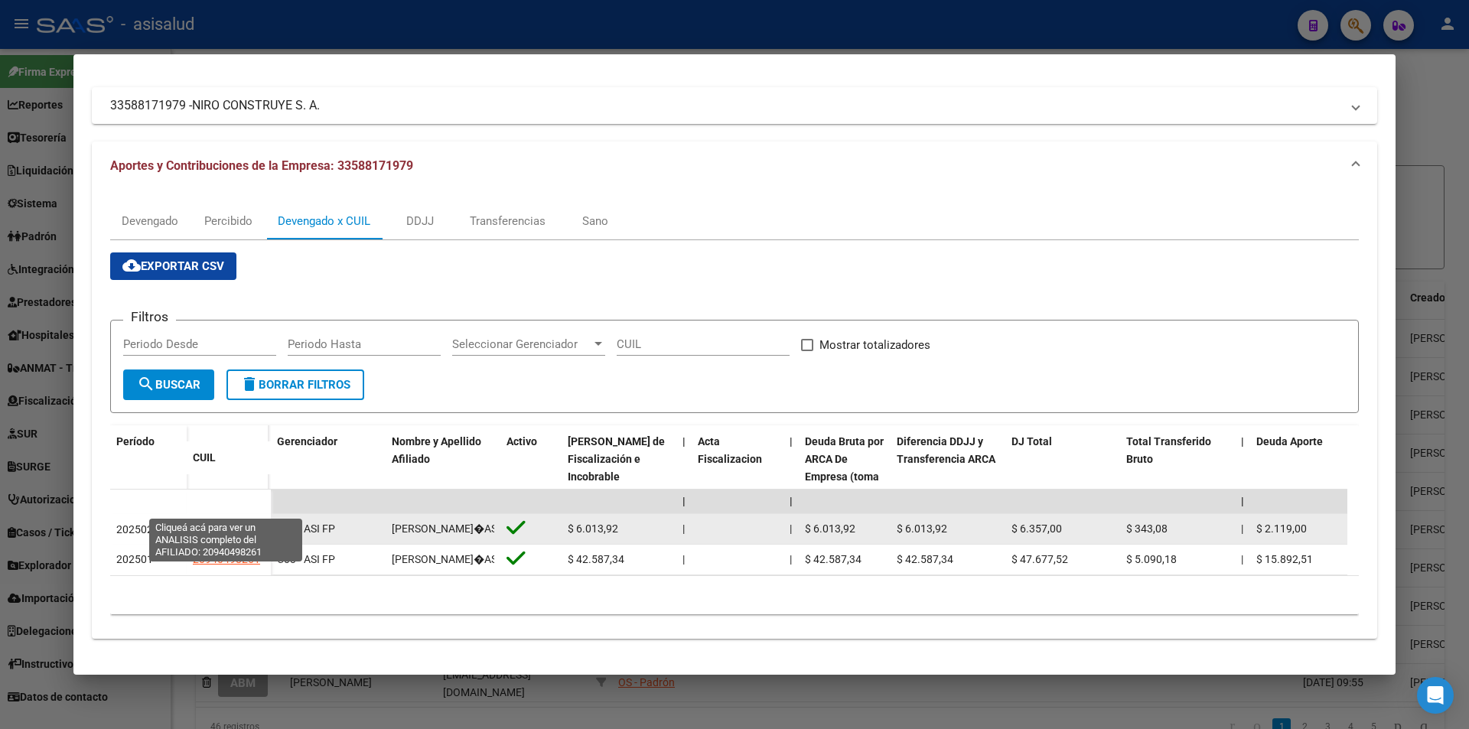
click at [230, 523] on span "20940498261" at bounding box center [226, 529] width 67 height 12
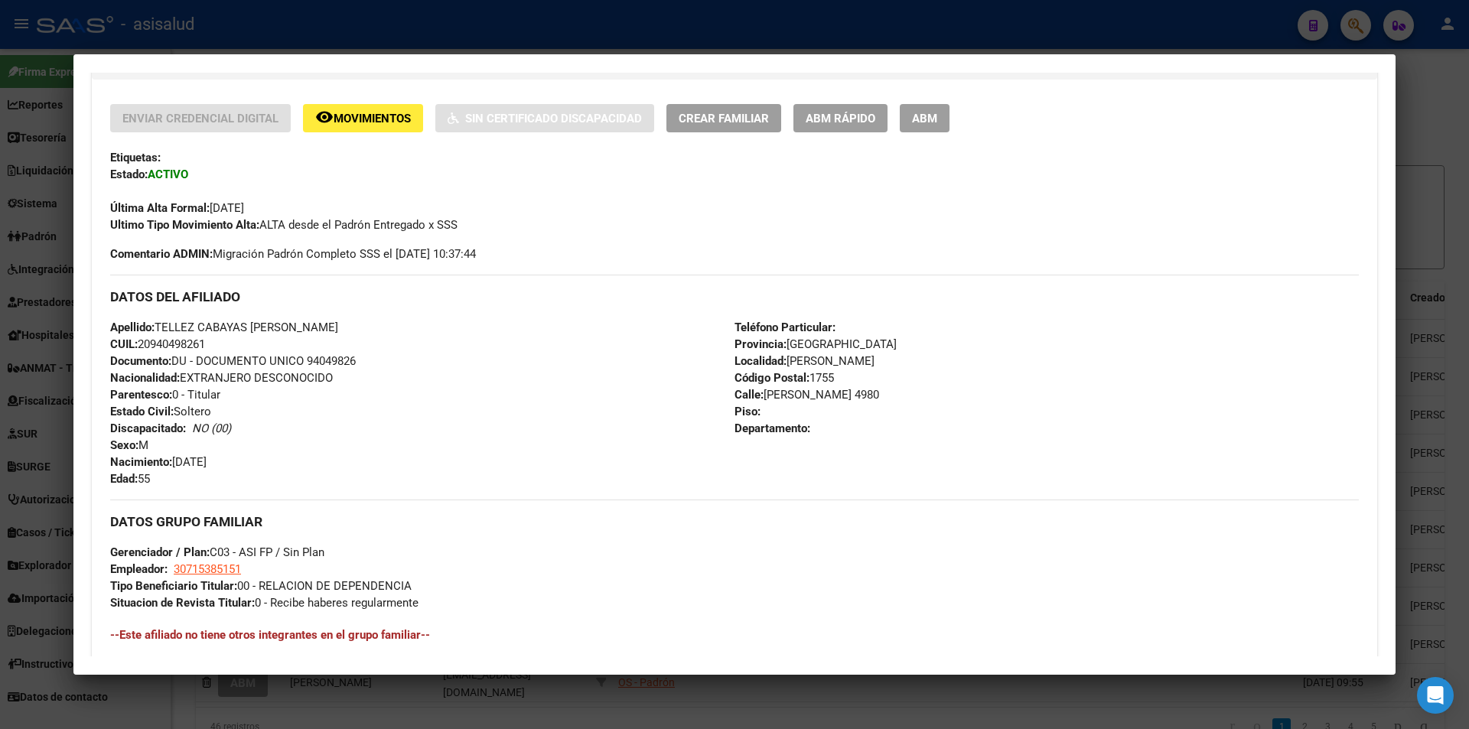
scroll to position [675, 0]
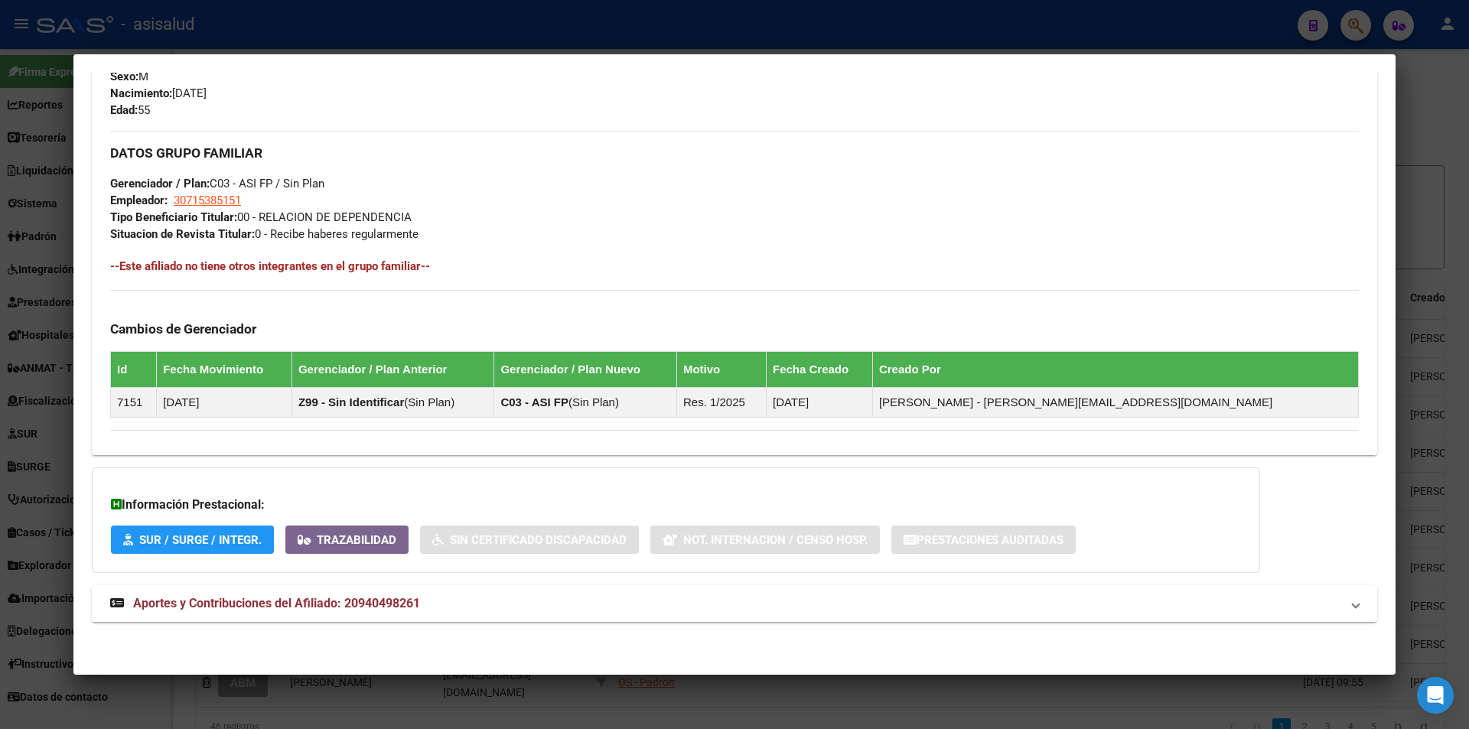
click at [392, 600] on span "Aportes y Contribuciones del Afiliado: 20940498261" at bounding box center [276, 603] width 287 height 15
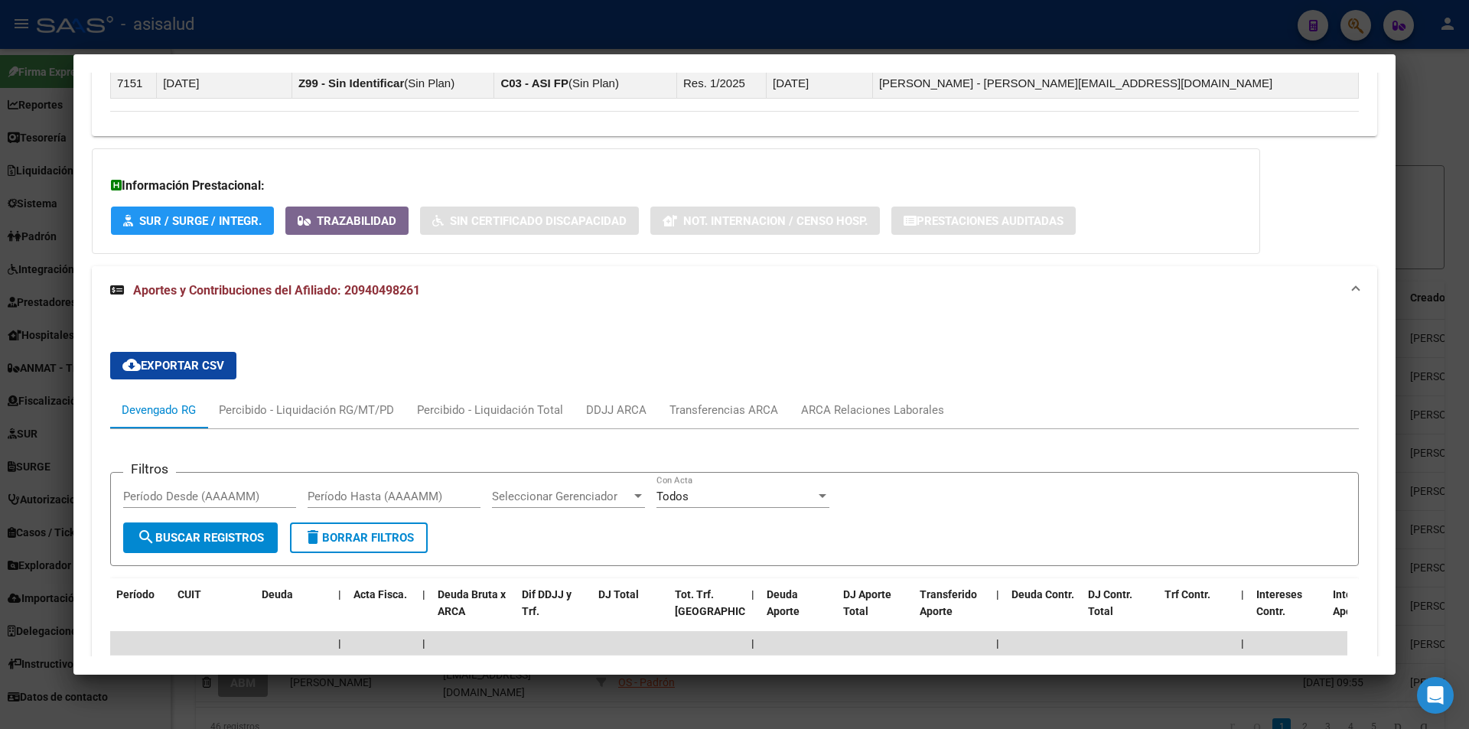
scroll to position [1400, 0]
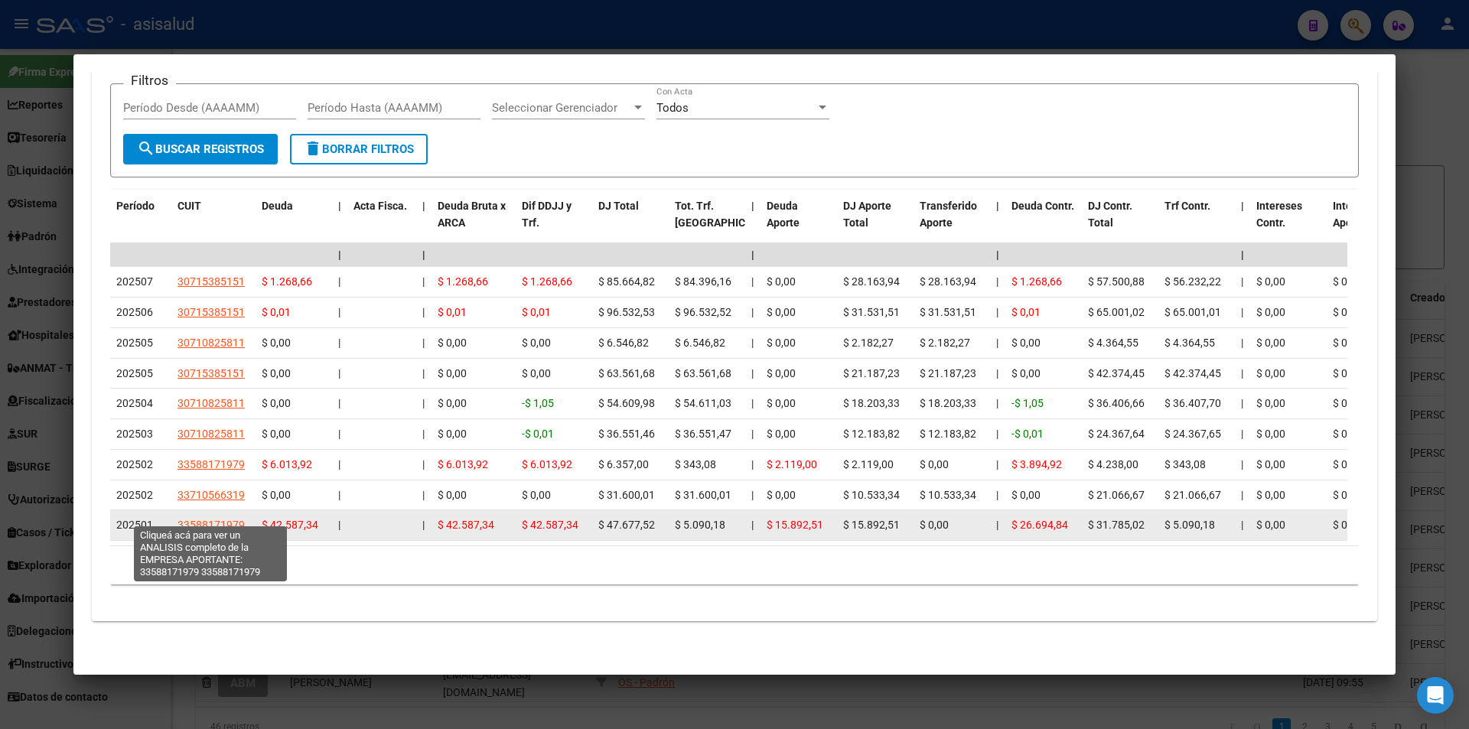
click at [210, 519] on span "33588171979" at bounding box center [210, 525] width 67 height 12
type textarea "33588171979"
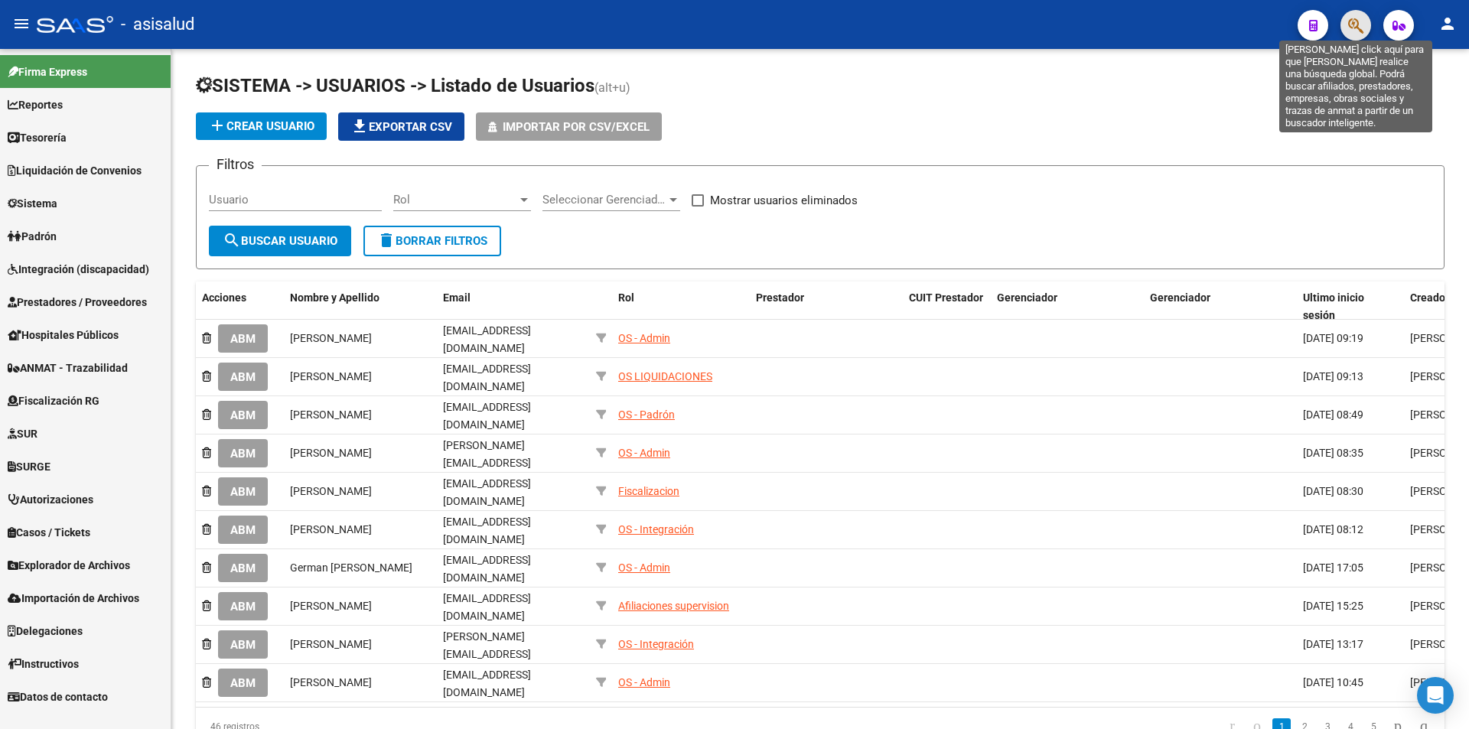
click at [1362, 32] on icon "button" at bounding box center [1355, 26] width 15 height 18
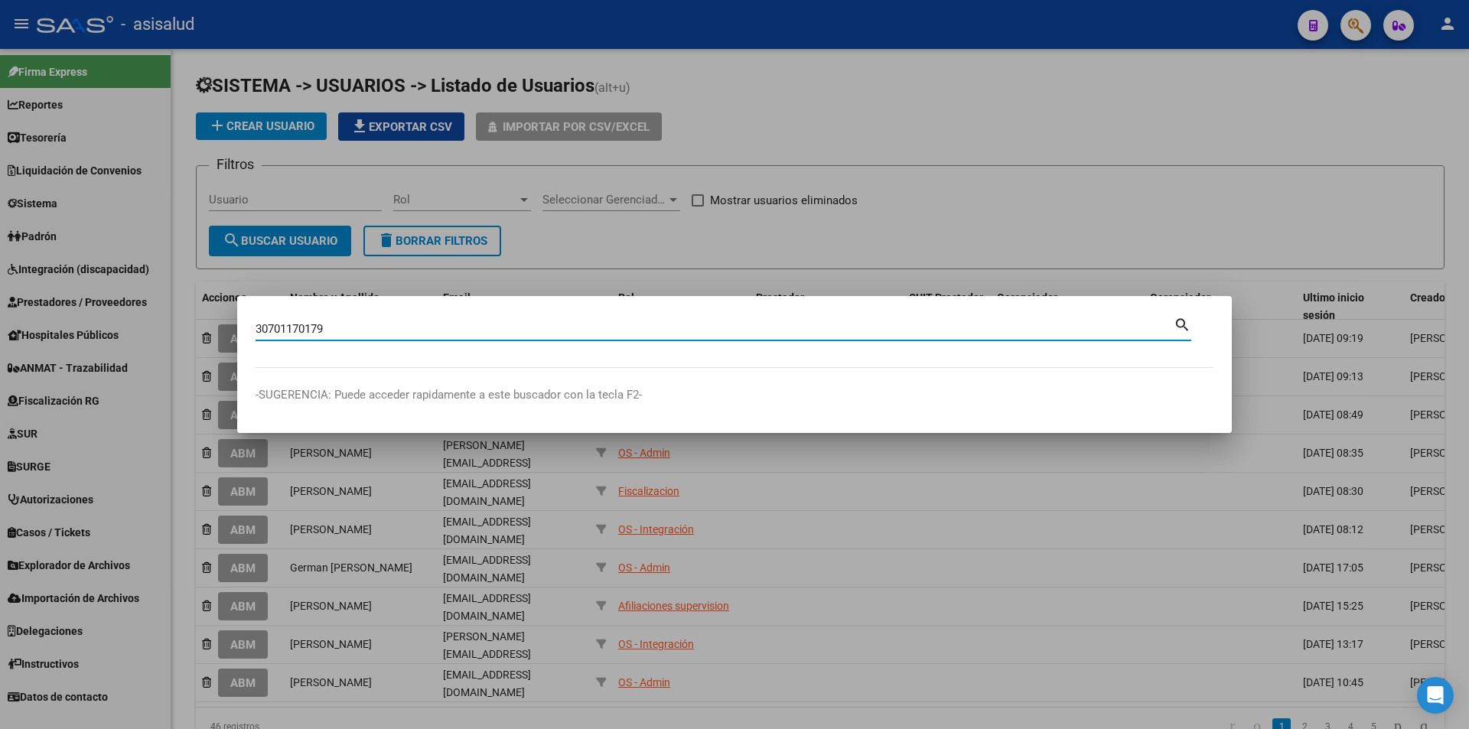
type input "30701170179"
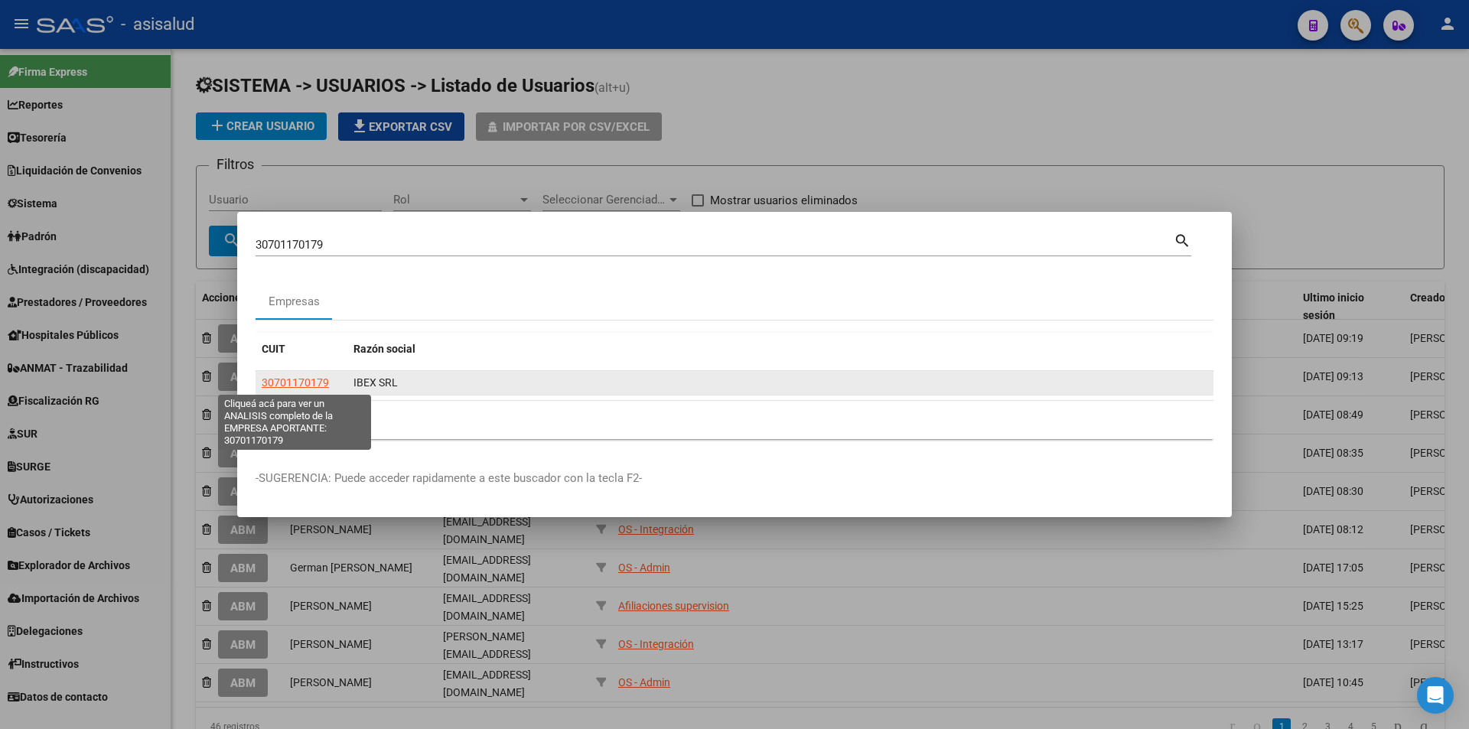
click at [316, 377] on span "30701170179" at bounding box center [295, 382] width 67 height 12
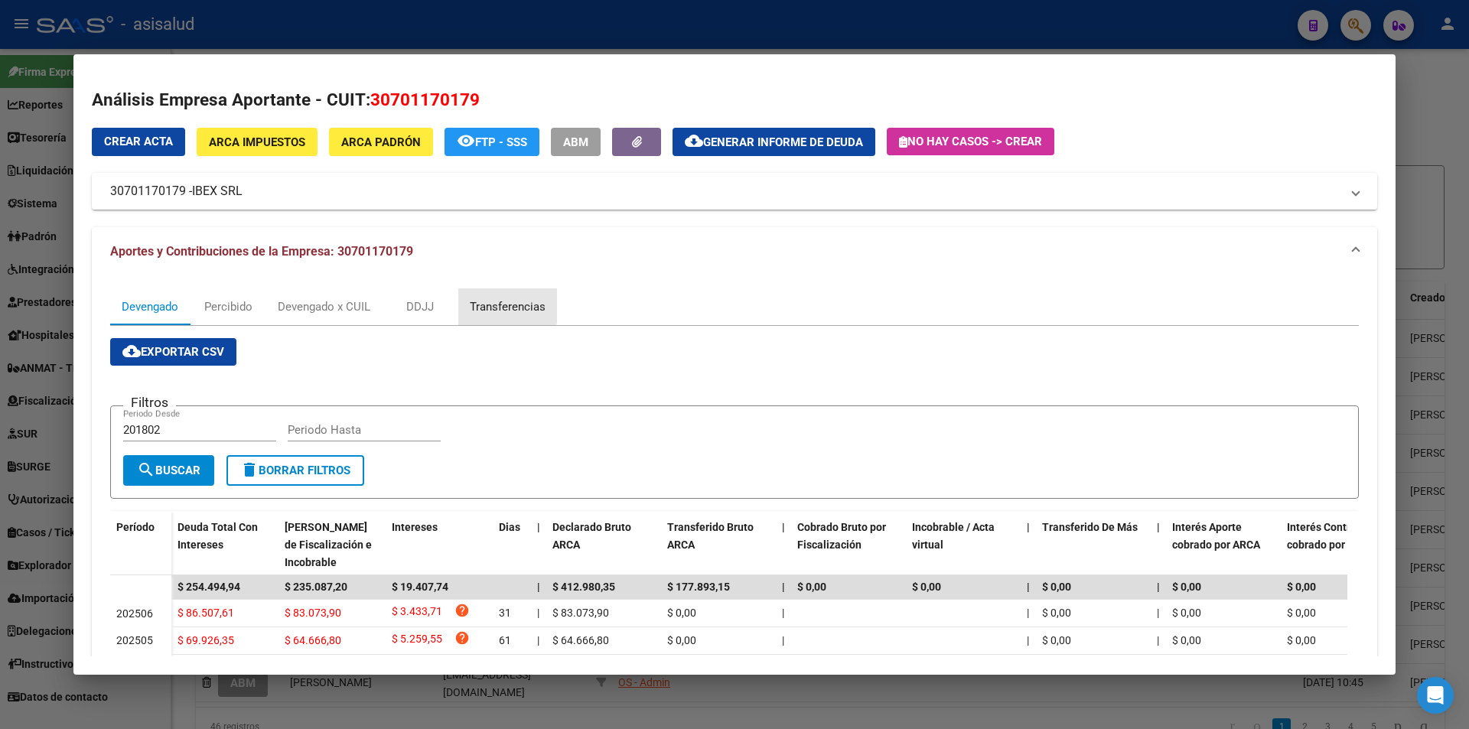
click at [487, 305] on div "Transferencias" at bounding box center [508, 306] width 76 height 17
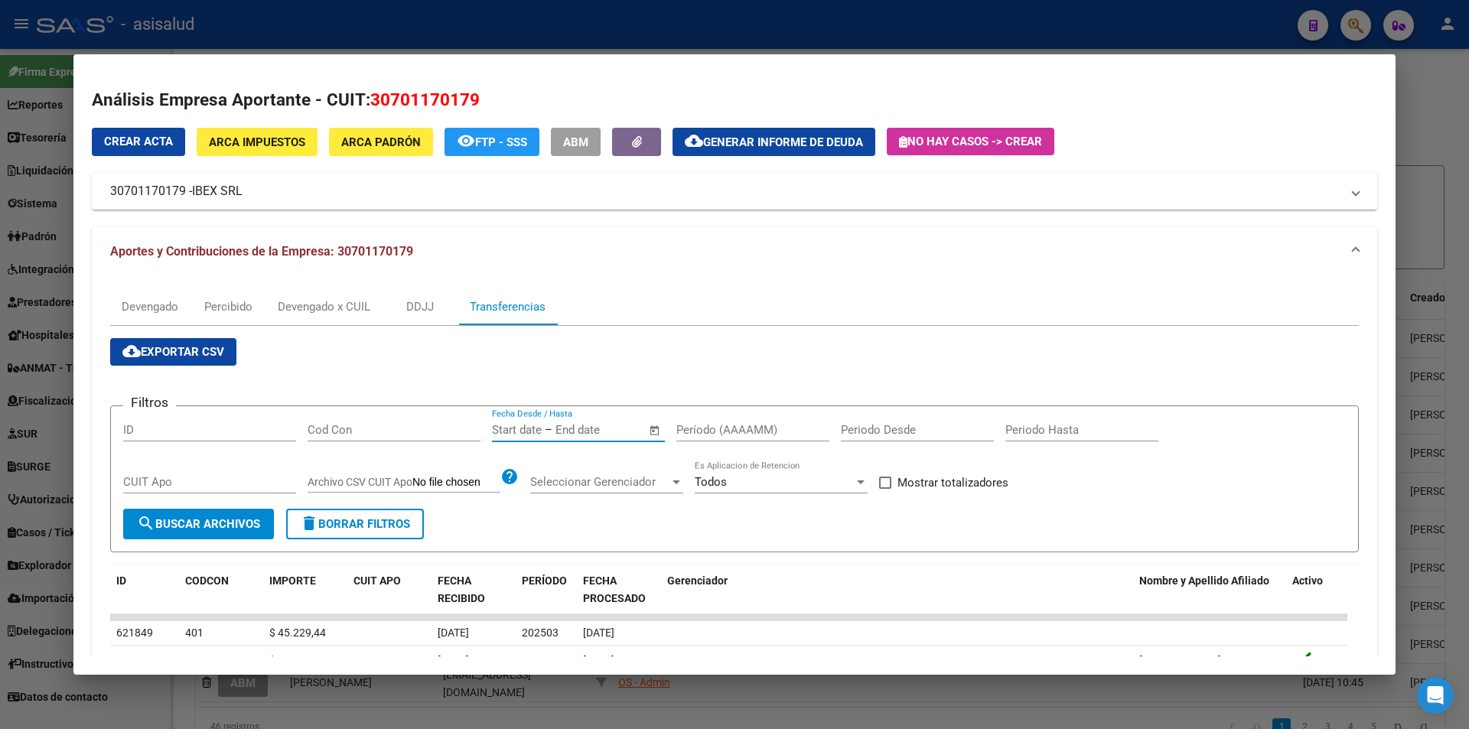
click at [581, 430] on input "text" at bounding box center [592, 430] width 74 height 14
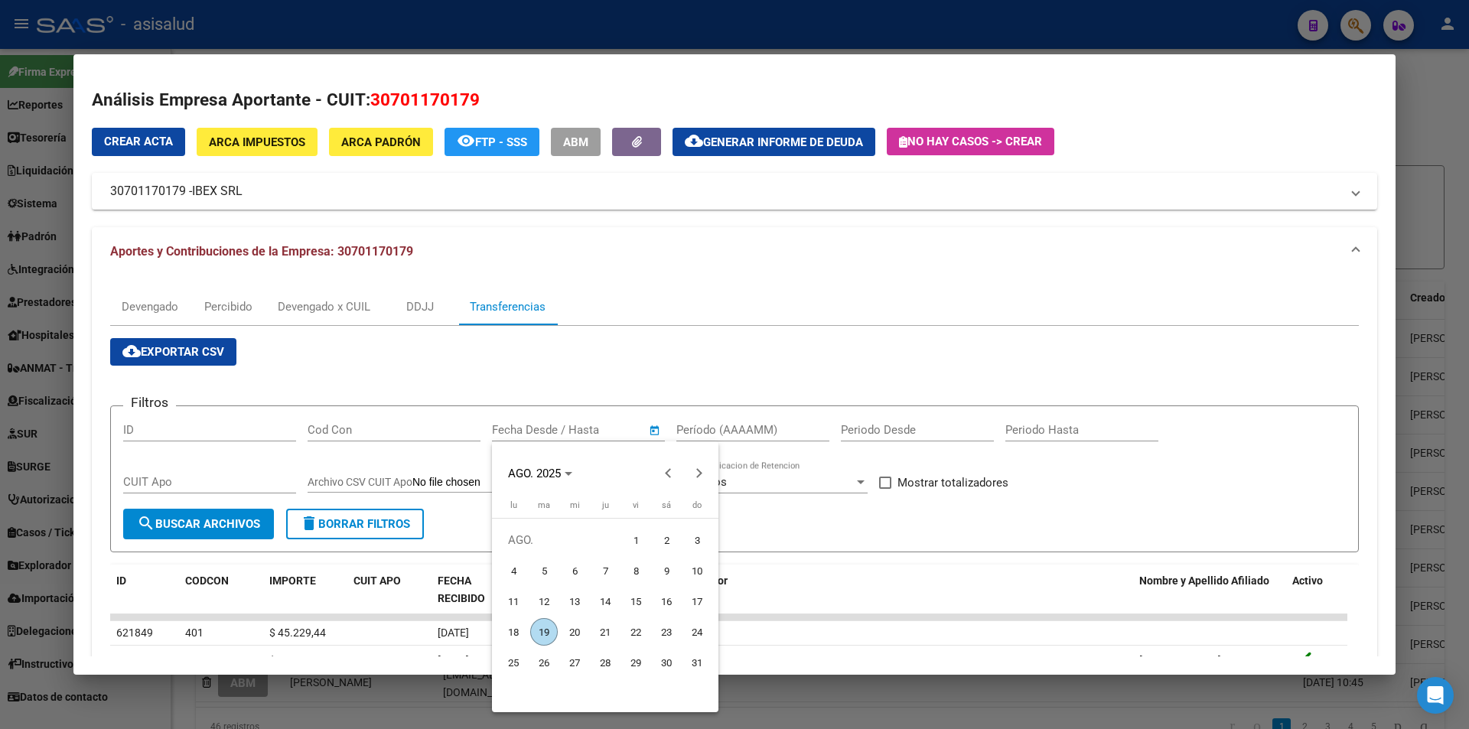
click at [577, 570] on span "6" at bounding box center [575, 571] width 28 height 28
type input "6/8/2025"
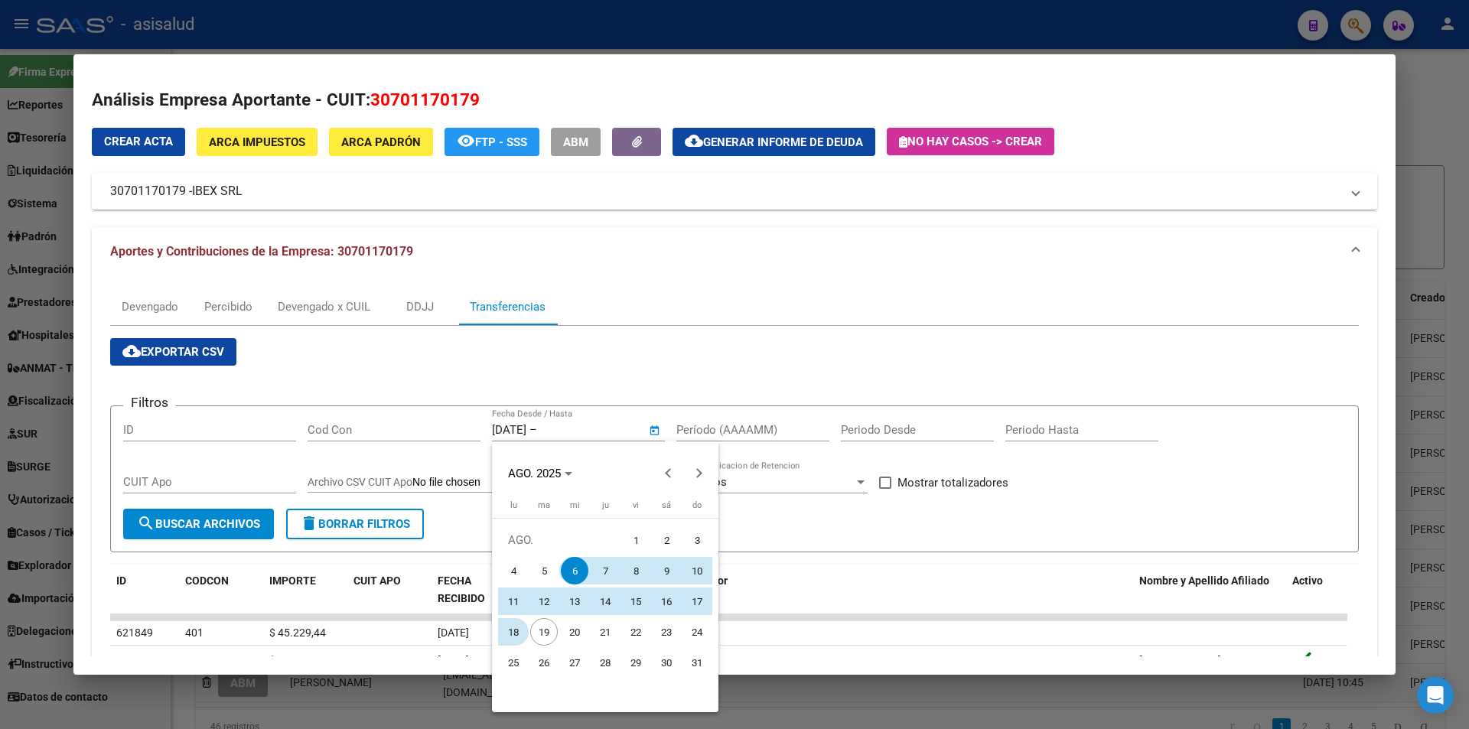
click at [516, 628] on span "18" at bounding box center [514, 632] width 28 height 28
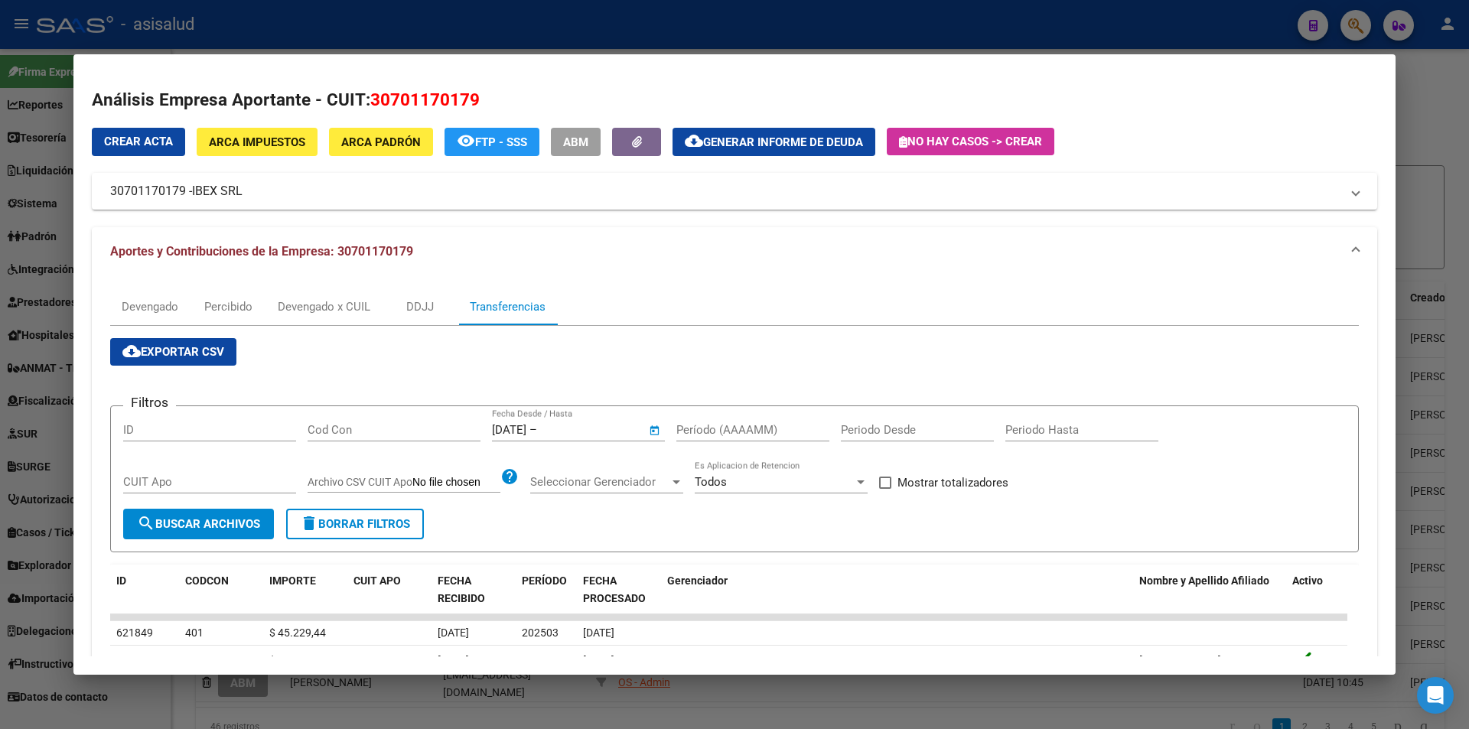
type input "18/8/2025"
click at [727, 425] on input "Período (AAAAMM)" at bounding box center [752, 430] width 153 height 14
type input "202503"
drag, startPoint x: 913, startPoint y: 483, endPoint x: 825, endPoint y: 481, distance: 88.8
click at [913, 486] on span "Mostrar totalizadores" at bounding box center [952, 482] width 111 height 18
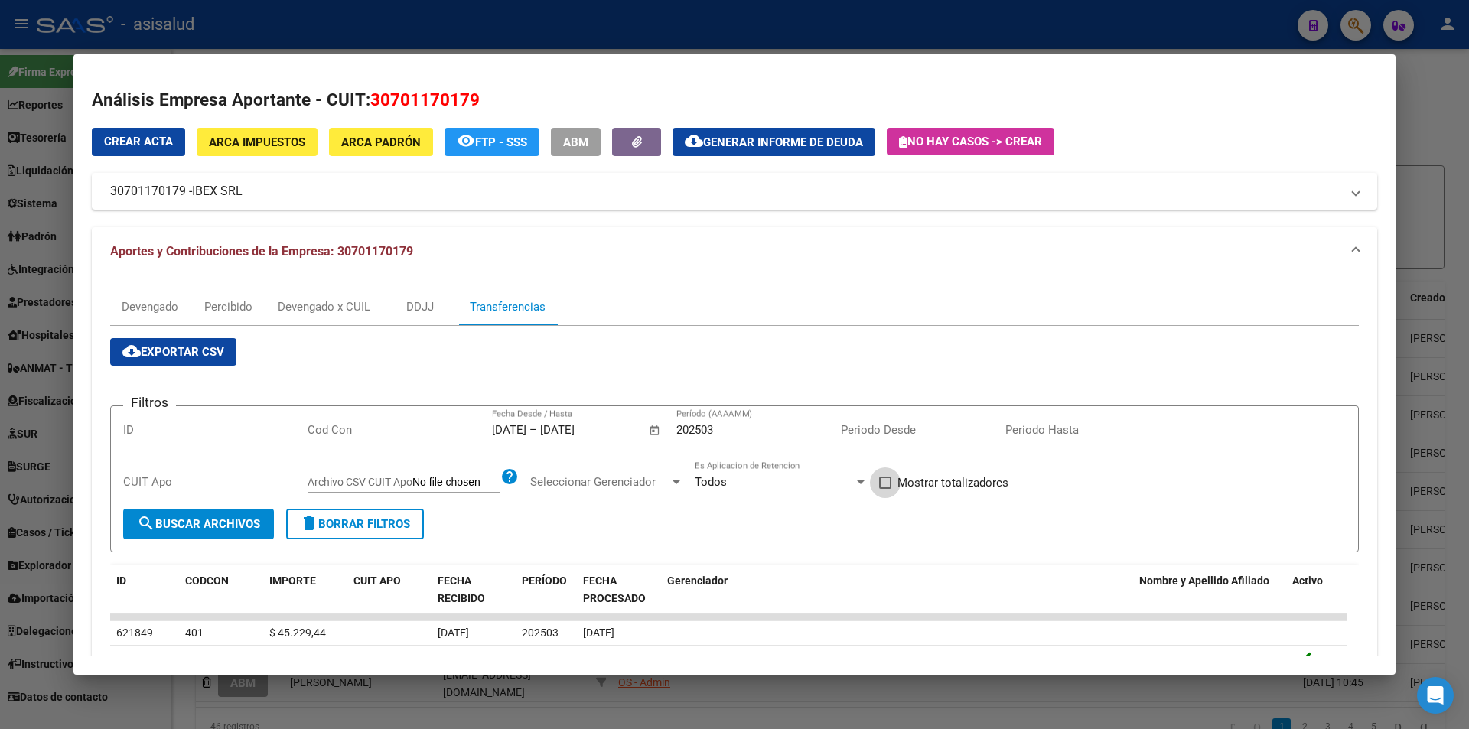
click at [885, 489] on input "Mostrar totalizadores" at bounding box center [884, 489] width 1 height 1
checkbox input "true"
click at [212, 517] on button "search Buscar Archivos" at bounding box center [198, 524] width 151 height 31
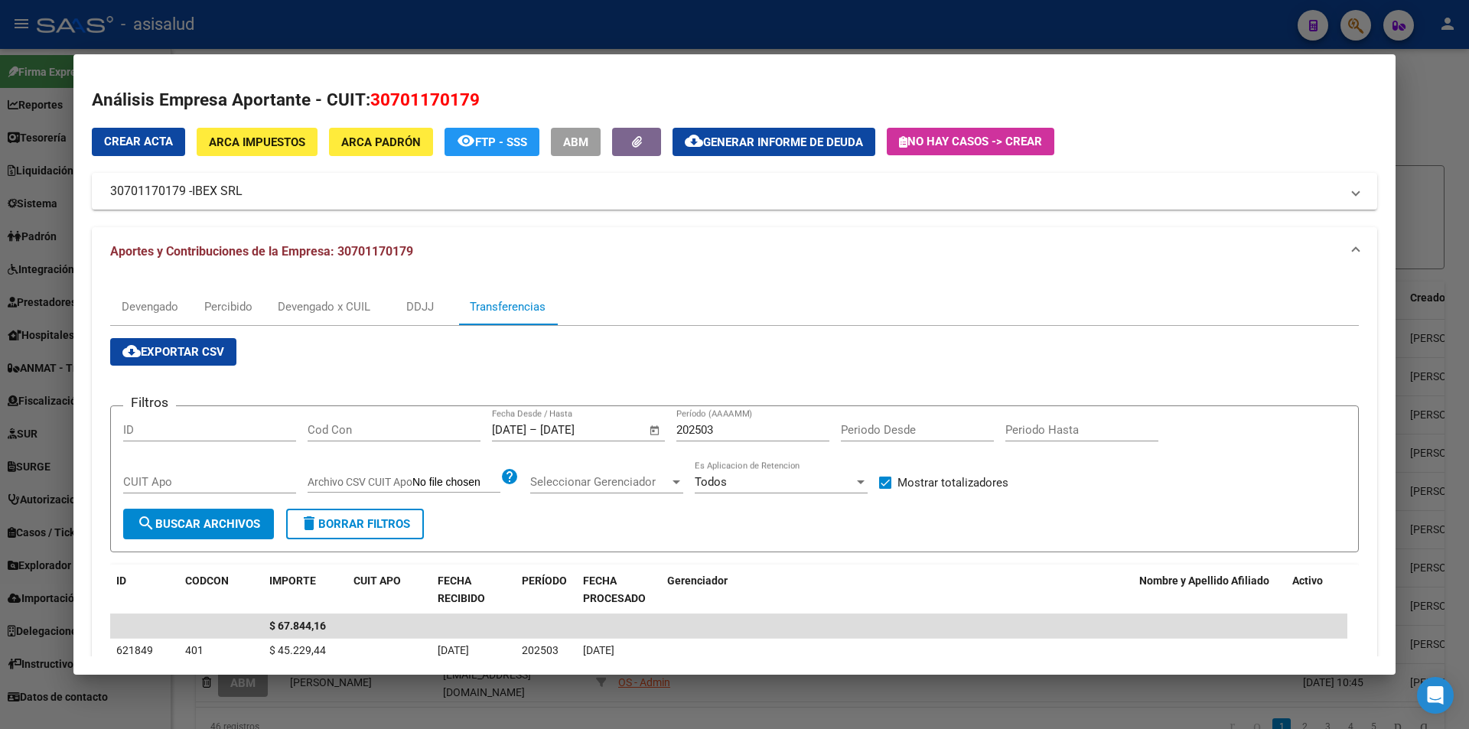
click at [518, 33] on div at bounding box center [734, 364] width 1469 height 729
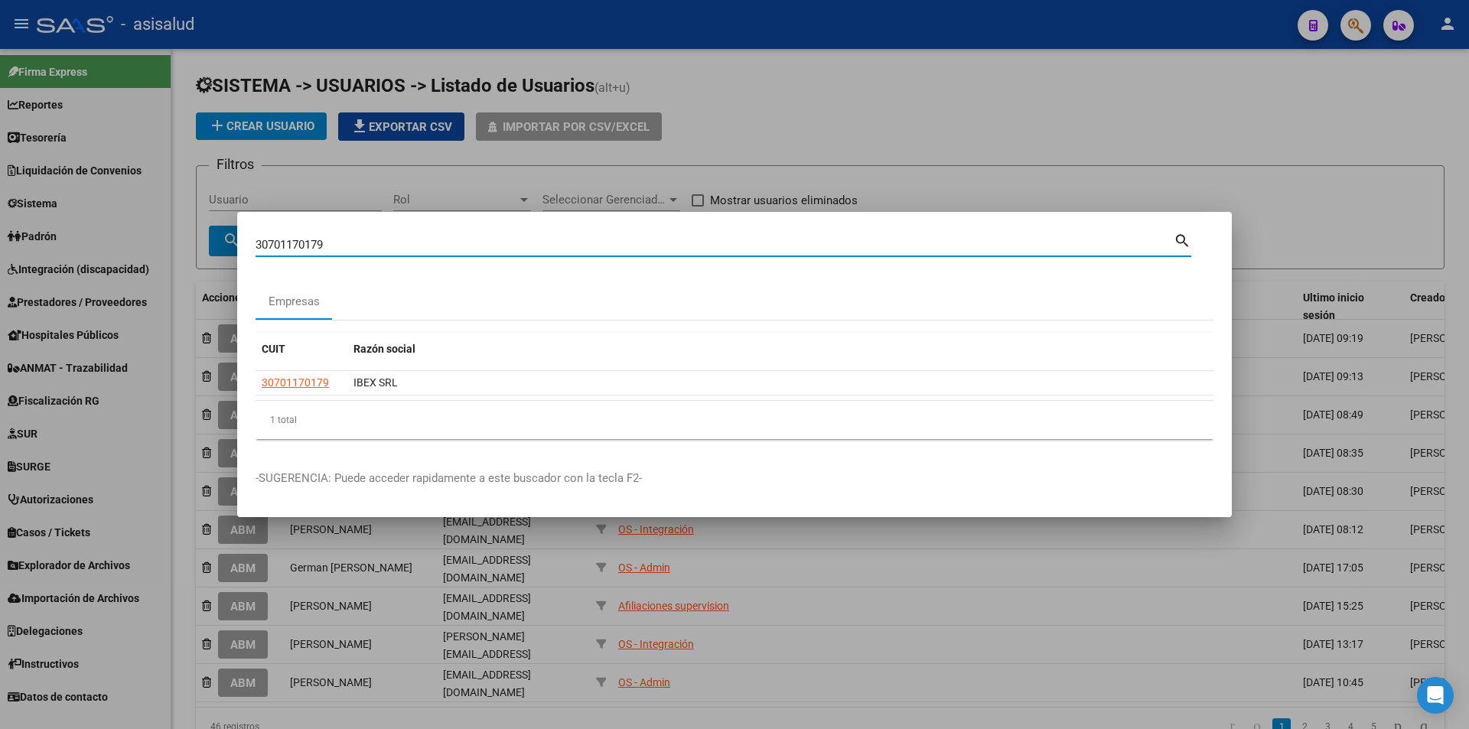
drag, startPoint x: 338, startPoint y: 248, endPoint x: 125, endPoint y: 246, distance: 212.7
click at [125, 246] on div "30701170179 Buscar (apellido, dni, cuil, nro traspaso, cuit, obra social) searc…" at bounding box center [734, 364] width 1469 height 729
type input "30707788832"
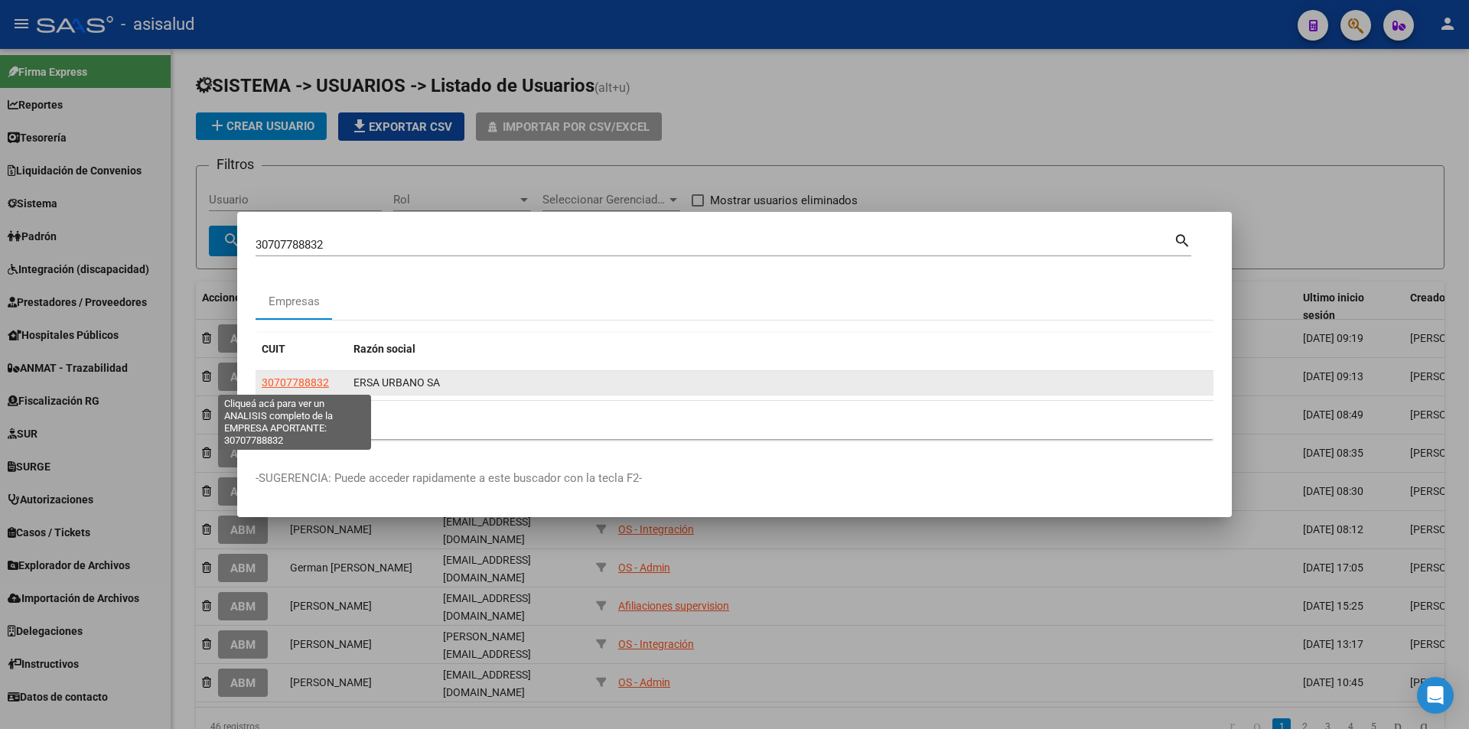
click at [288, 376] on span "30707788832" at bounding box center [295, 382] width 67 height 12
type textarea "30707788832"
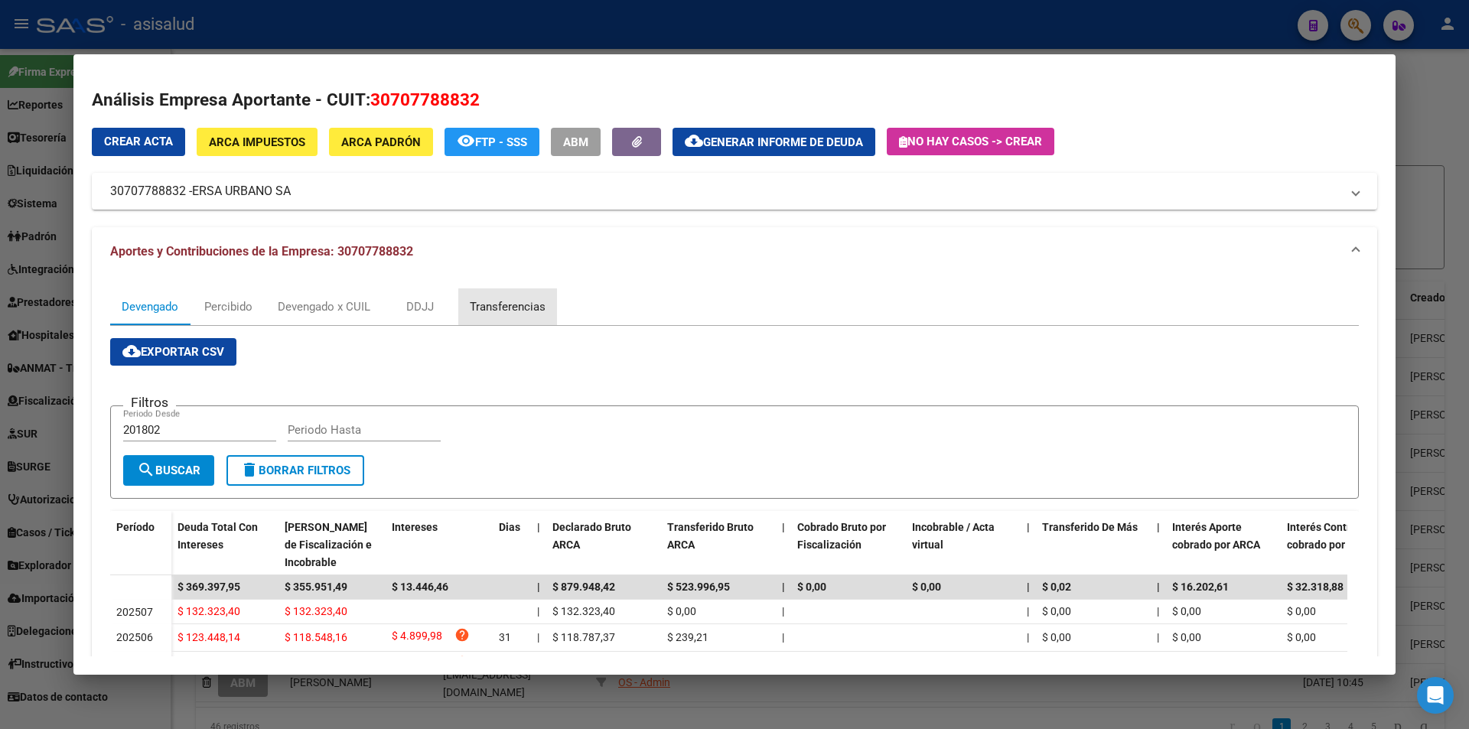
click at [525, 298] on div "Transferencias" at bounding box center [508, 306] width 76 height 17
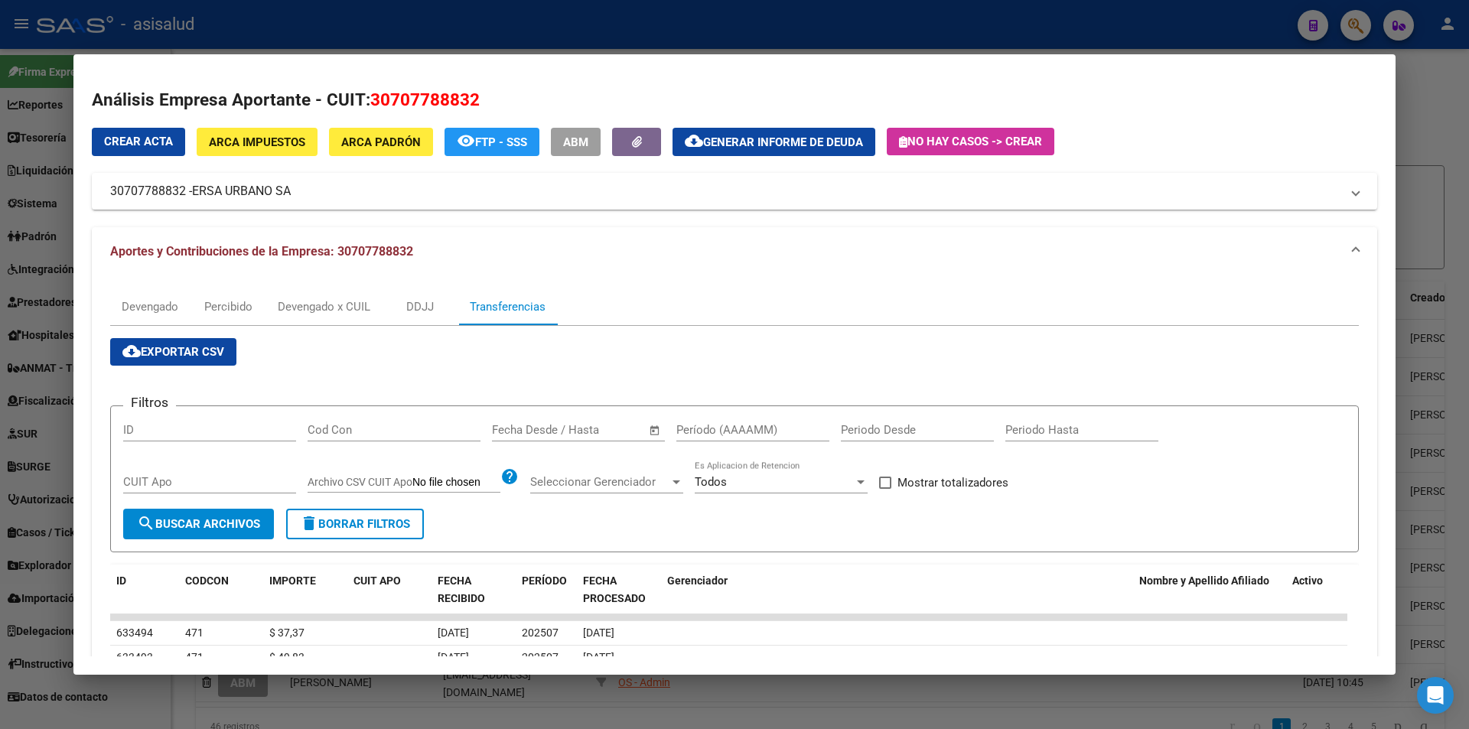
click at [617, 429] on input "text" at bounding box center [592, 430] width 74 height 14
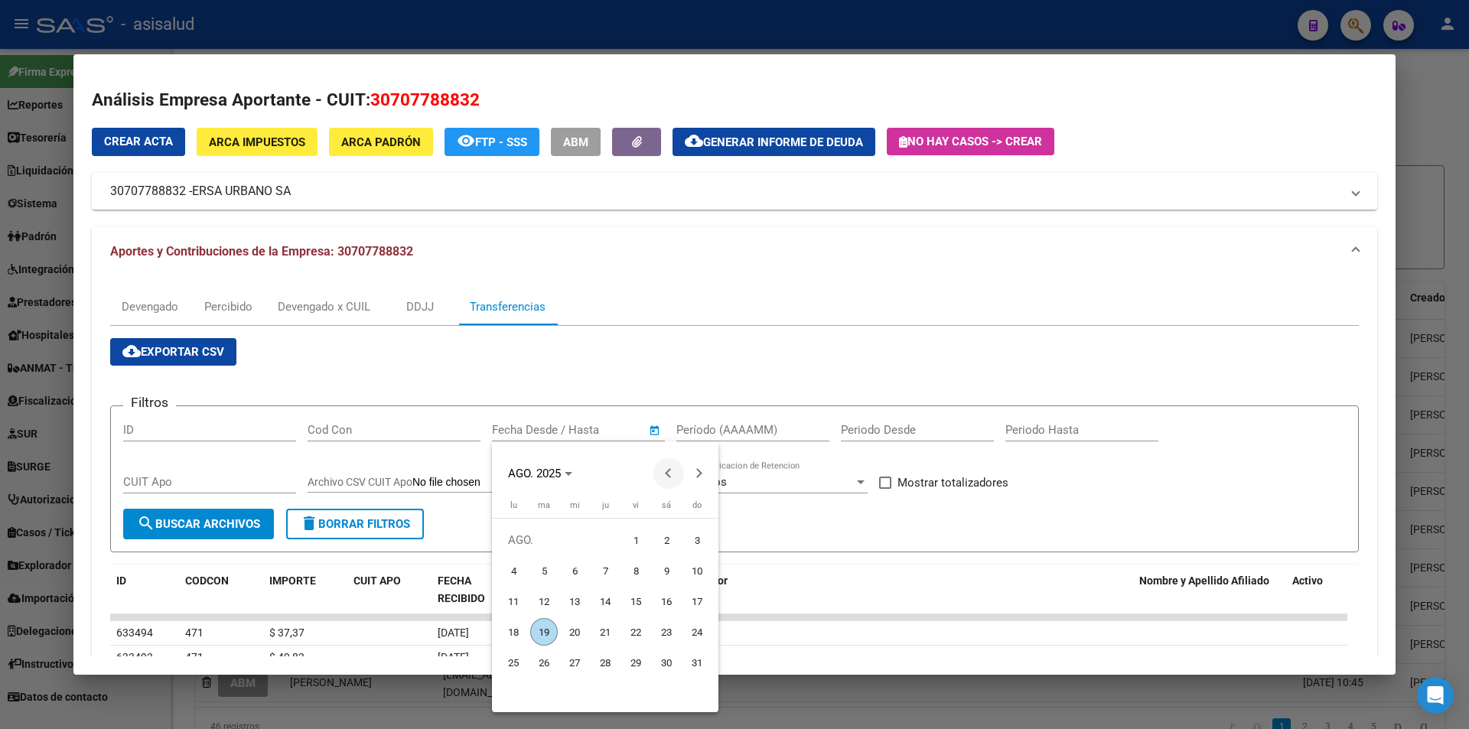
click at [666, 468] on span "Previous month" at bounding box center [668, 473] width 31 height 31
click at [601, 631] on span "17" at bounding box center [605, 632] width 28 height 28
type input "17/7/2025"
click at [701, 467] on span "Next month" at bounding box center [699, 473] width 31 height 31
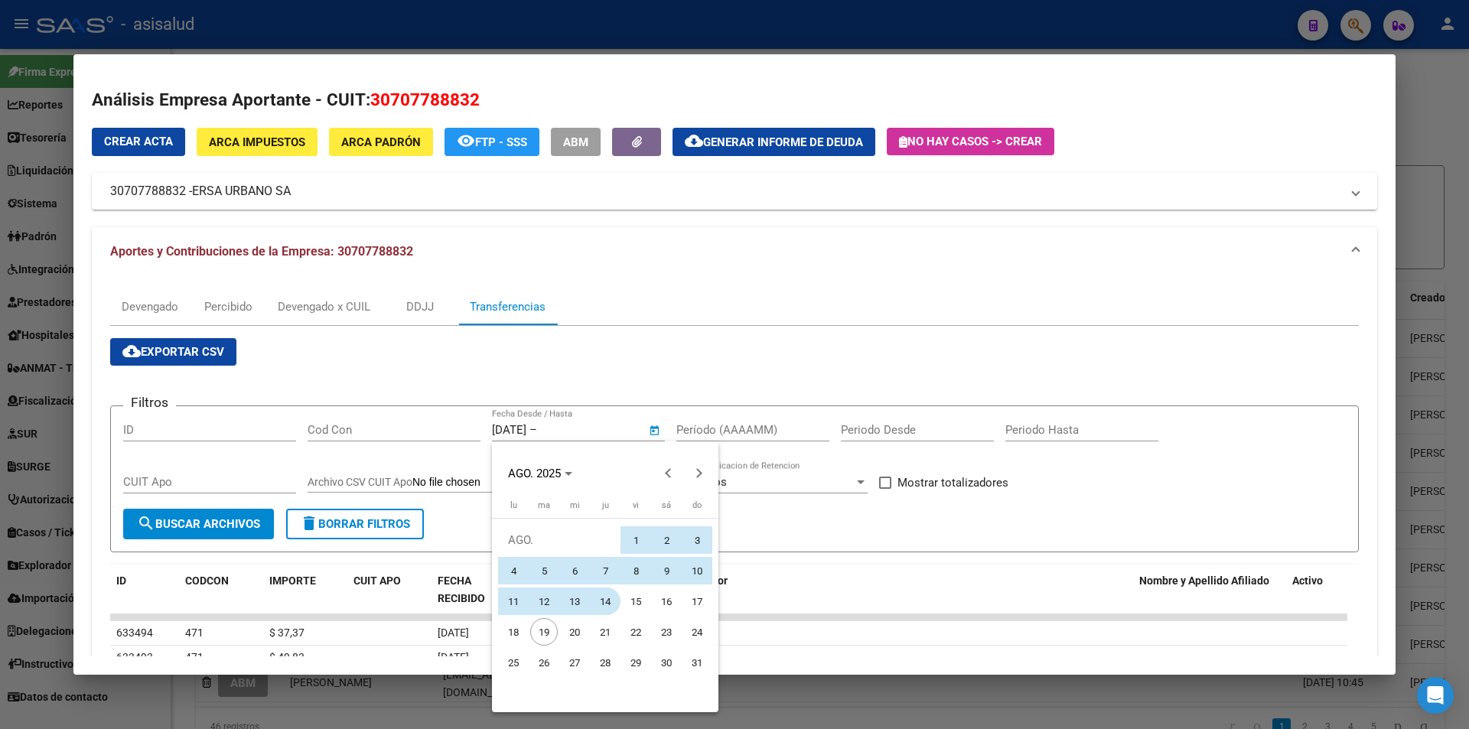
click at [601, 595] on span "14" at bounding box center [605, 601] width 28 height 28
type input "14/8/2025"
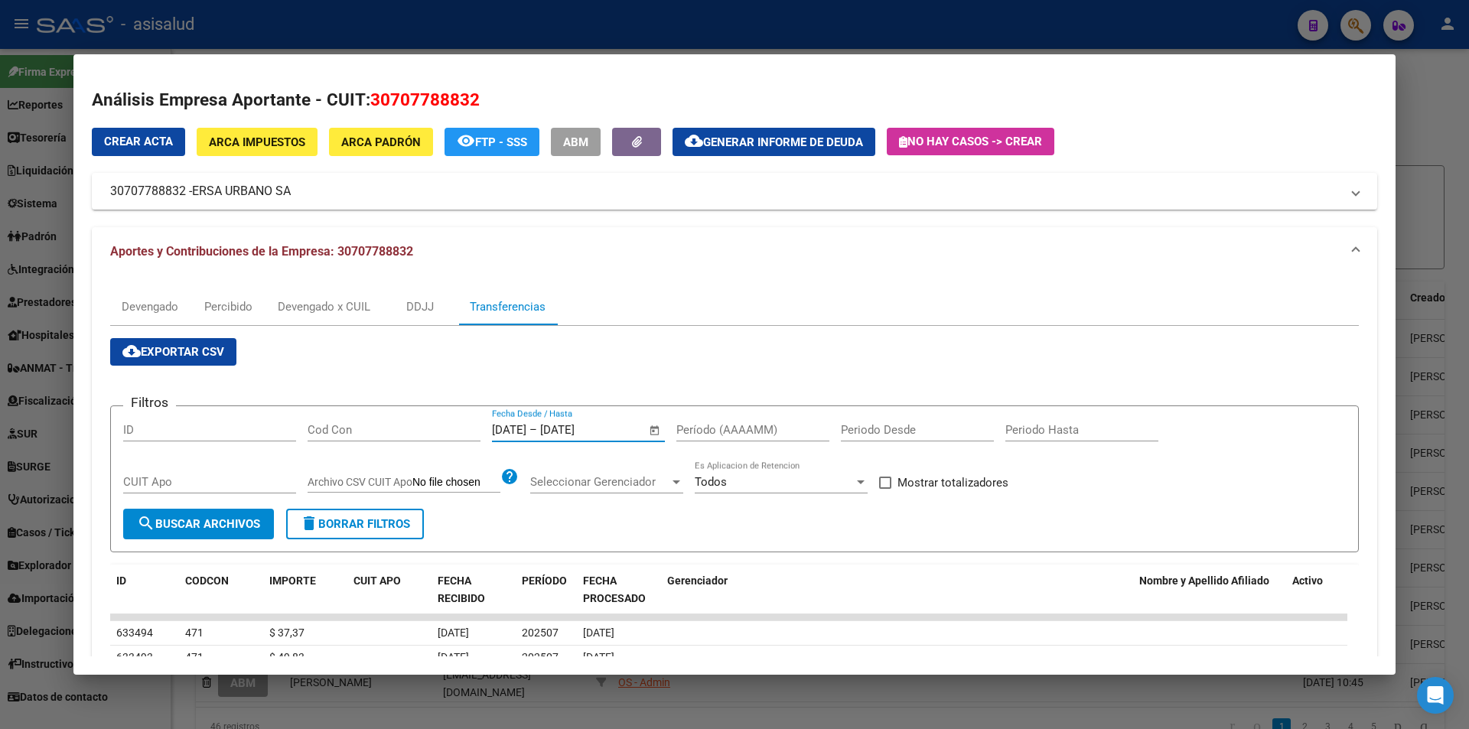
click at [728, 436] on input "Período (AAAAMM)" at bounding box center [752, 430] width 153 height 14
type input "202504"
click at [911, 483] on span "Mostrar totalizadores" at bounding box center [952, 482] width 111 height 18
click at [885, 489] on input "Mostrar totalizadores" at bounding box center [884, 489] width 1 height 1
checkbox input "true"
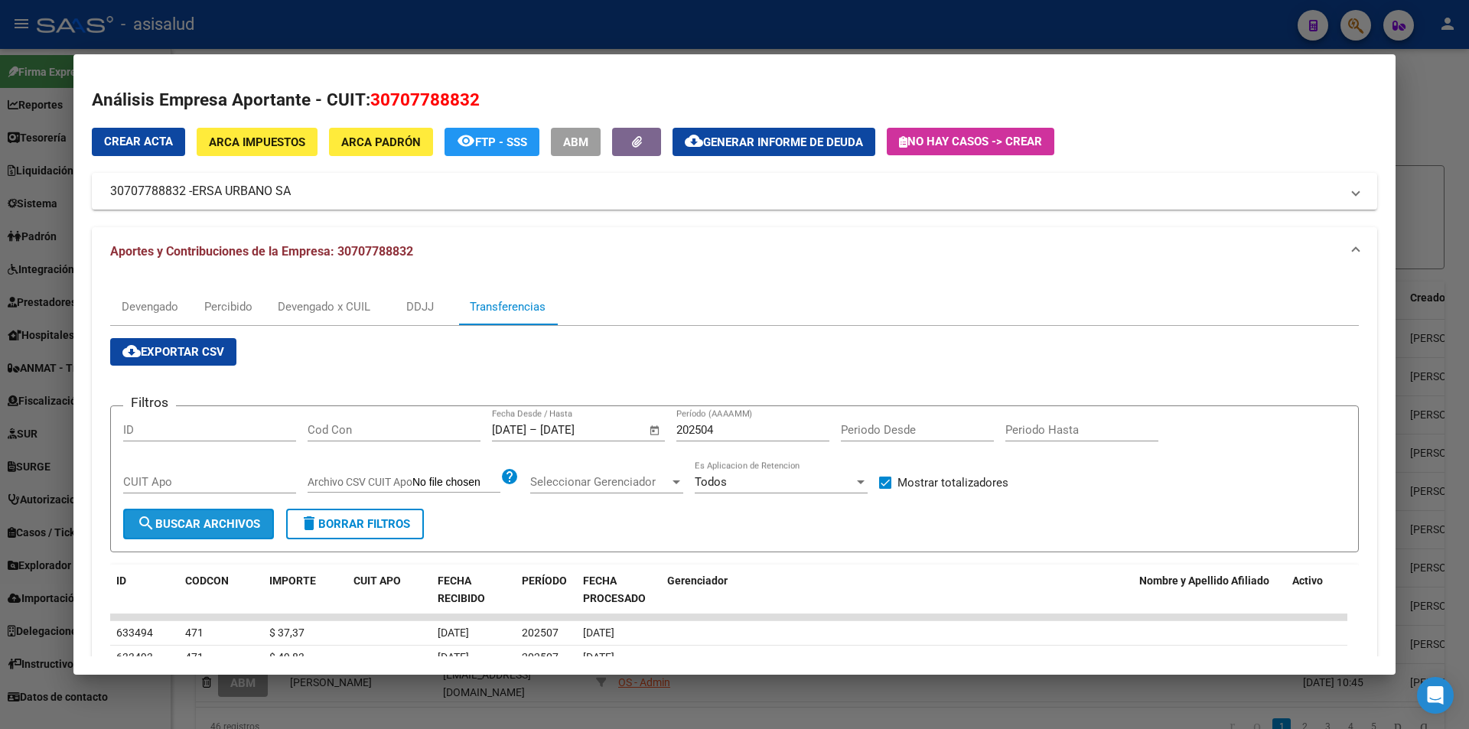
click at [252, 522] on span "search Buscar Archivos" at bounding box center [198, 524] width 123 height 14
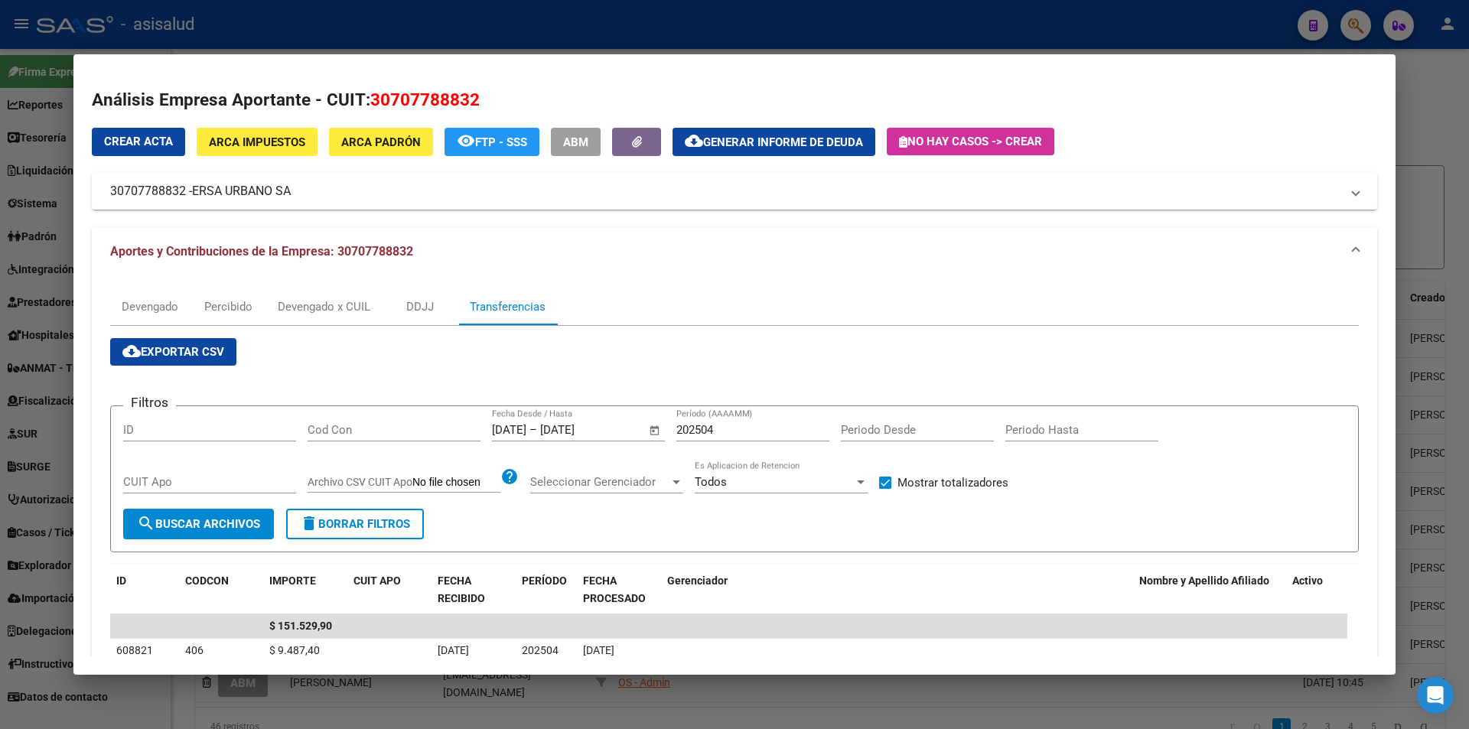
click at [565, 31] on div at bounding box center [734, 364] width 1469 height 729
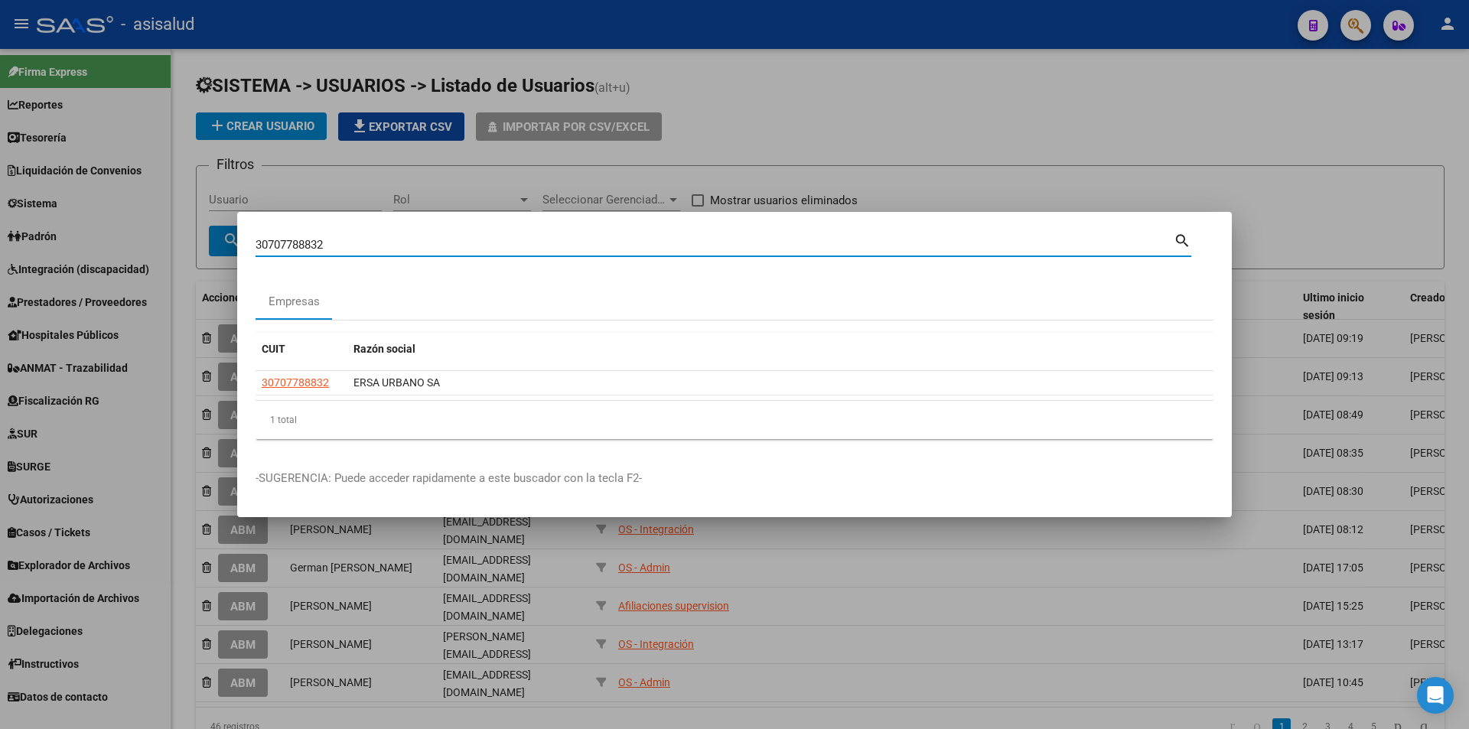
drag, startPoint x: 367, startPoint y: 244, endPoint x: 24, endPoint y: 242, distance: 343.5
click at [24, 242] on div "30707788832 Buscar (apellido, dni, cuil, nro traspaso, cuit, obra social) searc…" at bounding box center [734, 364] width 1469 height 729
type input "30708916257"
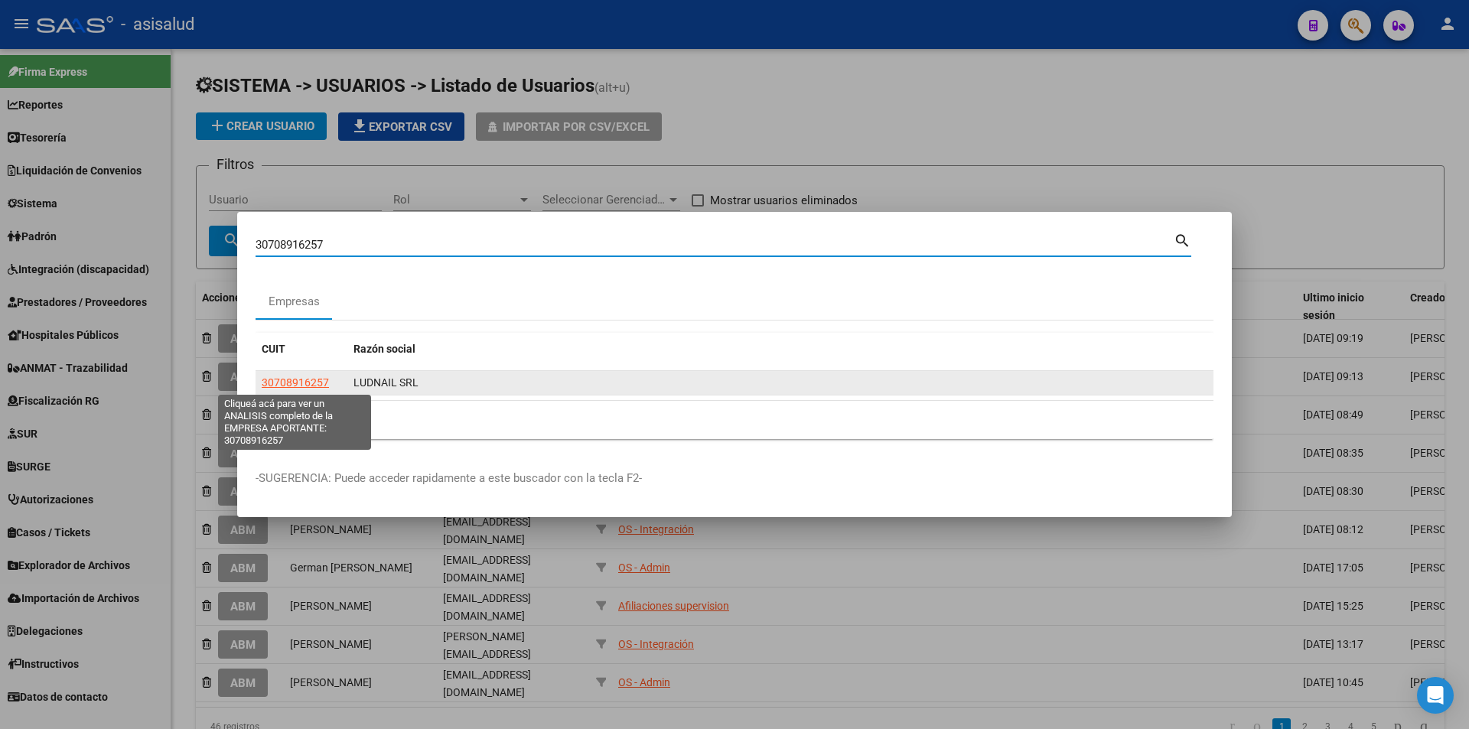
click at [281, 379] on span "30708916257" at bounding box center [295, 382] width 67 height 12
type textarea "30708916257"
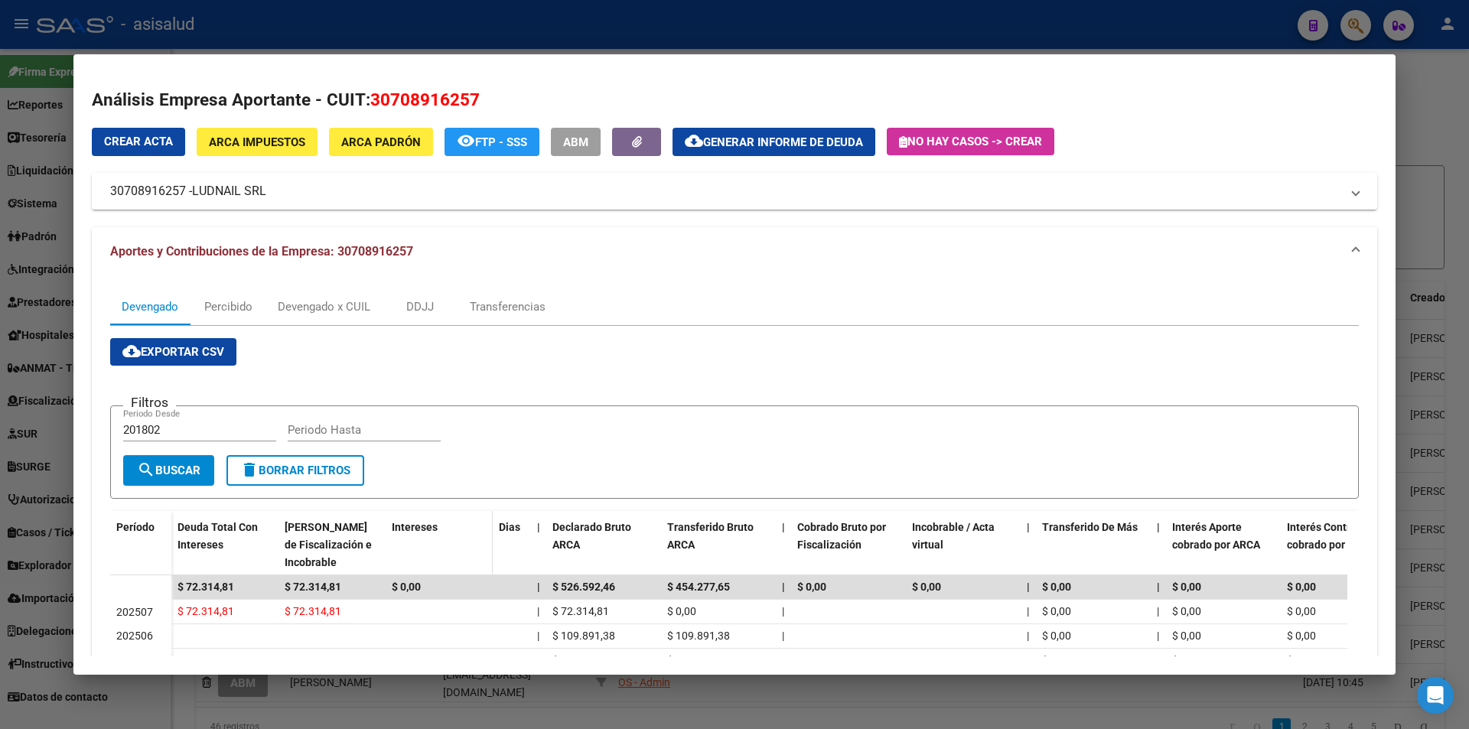
scroll to position [153, 0]
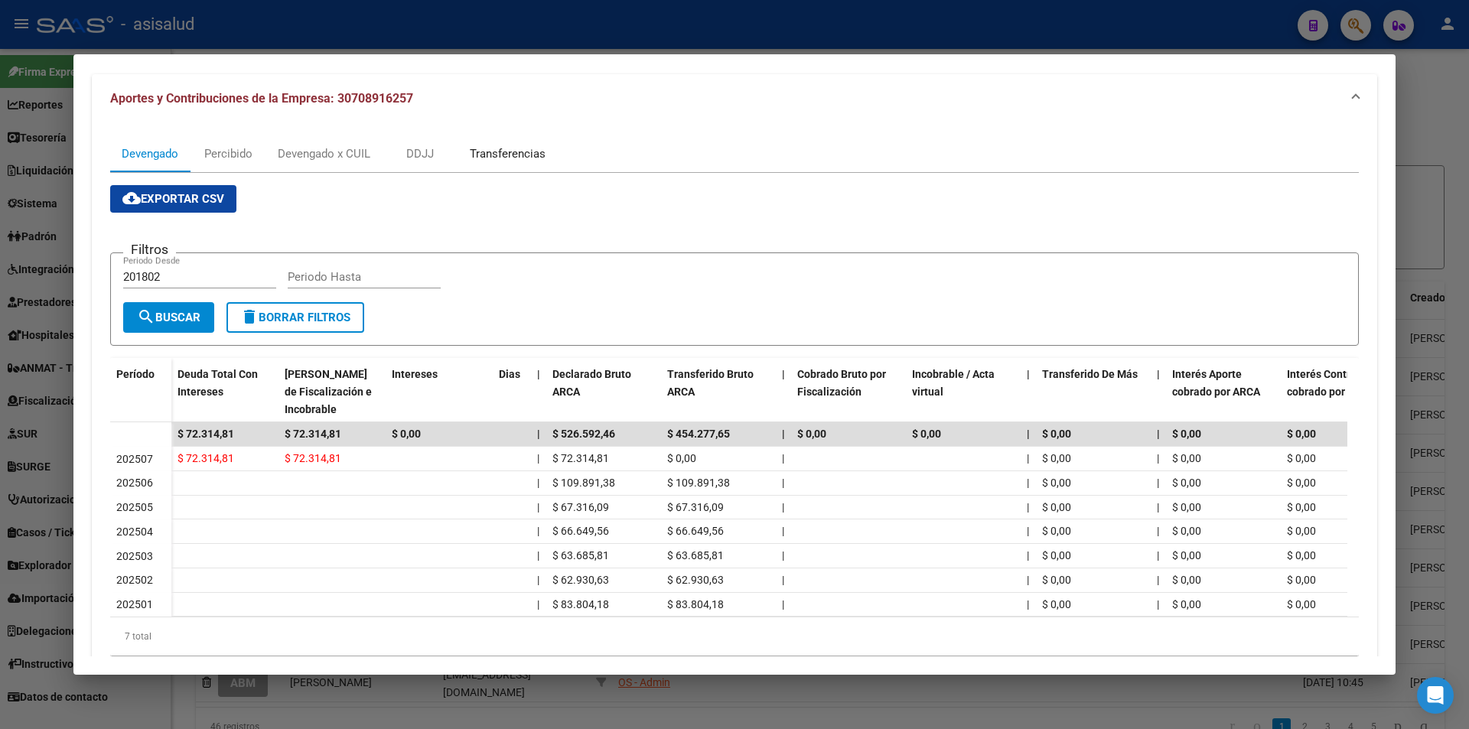
click at [512, 151] on div "Transferencias" at bounding box center [508, 153] width 76 height 17
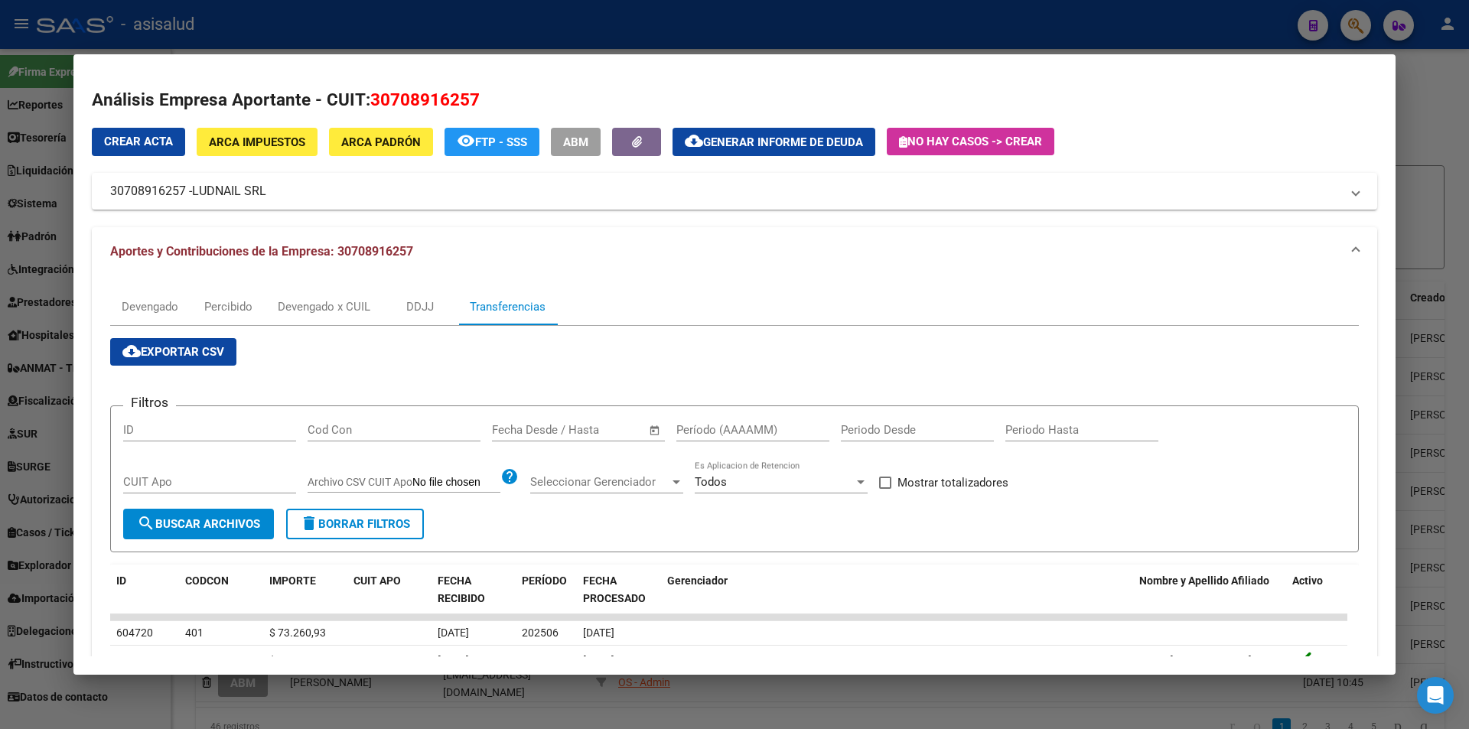
click at [625, 425] on input "text" at bounding box center [592, 430] width 74 height 14
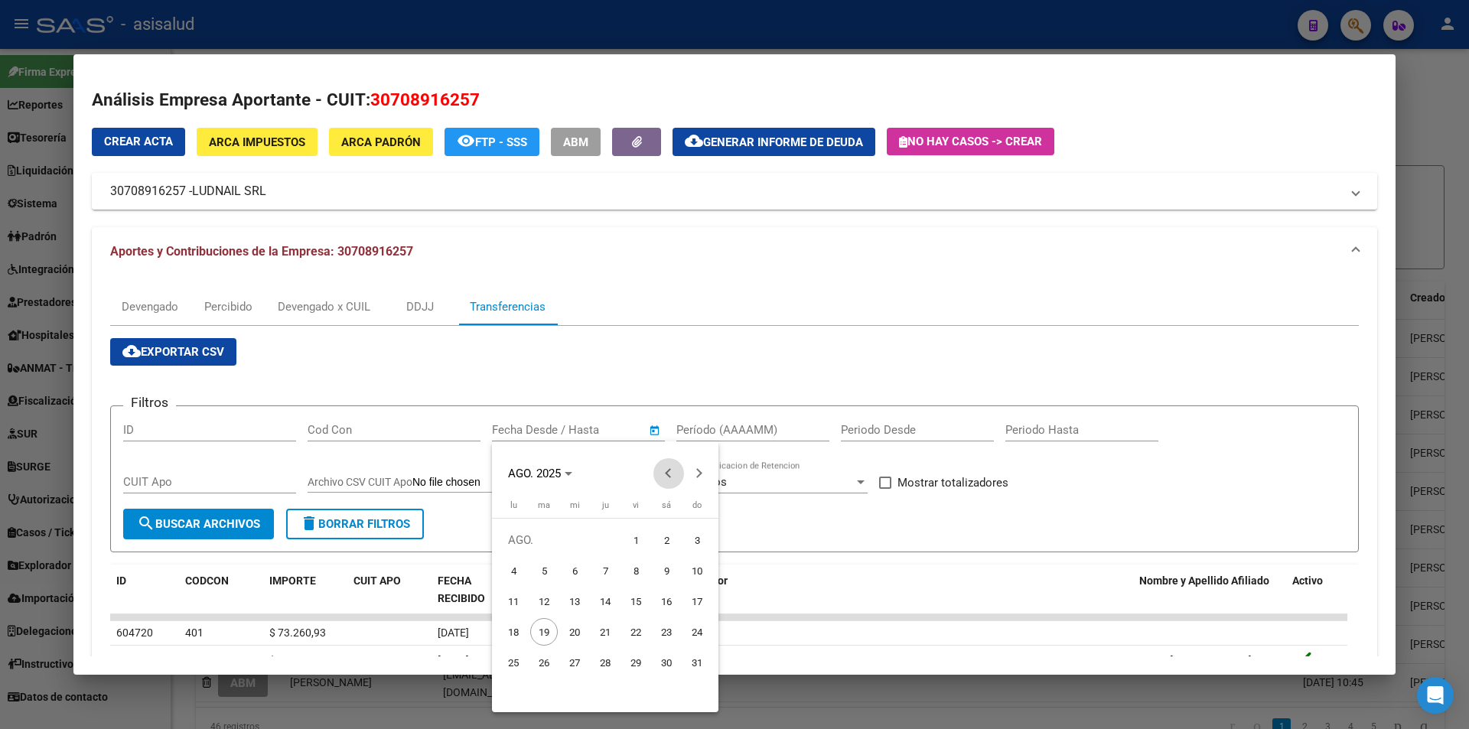
click at [668, 471] on button "Previous month" at bounding box center [668, 473] width 31 height 31
drag, startPoint x: 571, startPoint y: 628, endPoint x: 664, endPoint y: 506, distance: 153.9
click at [571, 628] on span "16" at bounding box center [575, 632] width 28 height 28
type input "16/7/2025"
click at [696, 466] on span "Next month" at bounding box center [699, 473] width 31 height 31
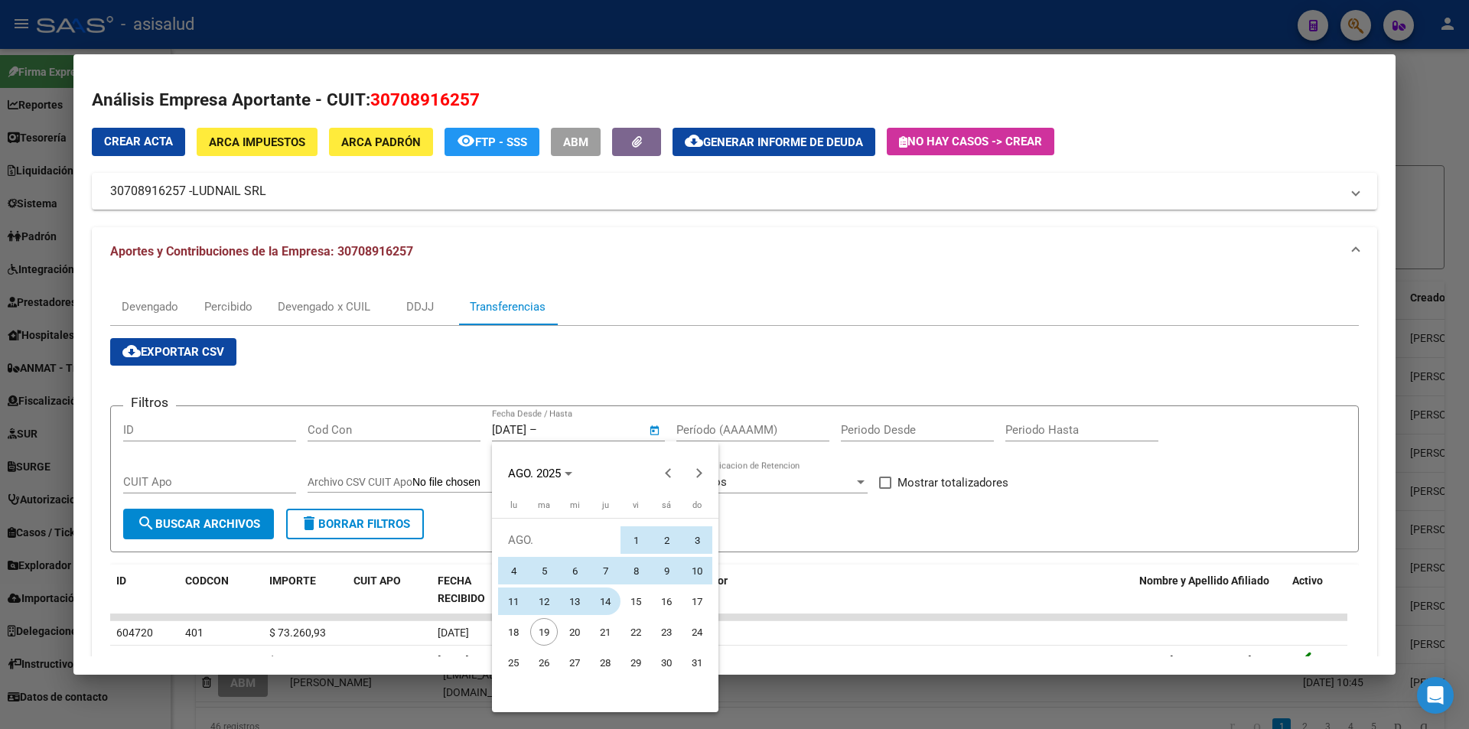
click at [607, 594] on span "14" at bounding box center [605, 601] width 28 height 28
type input "14/8/2025"
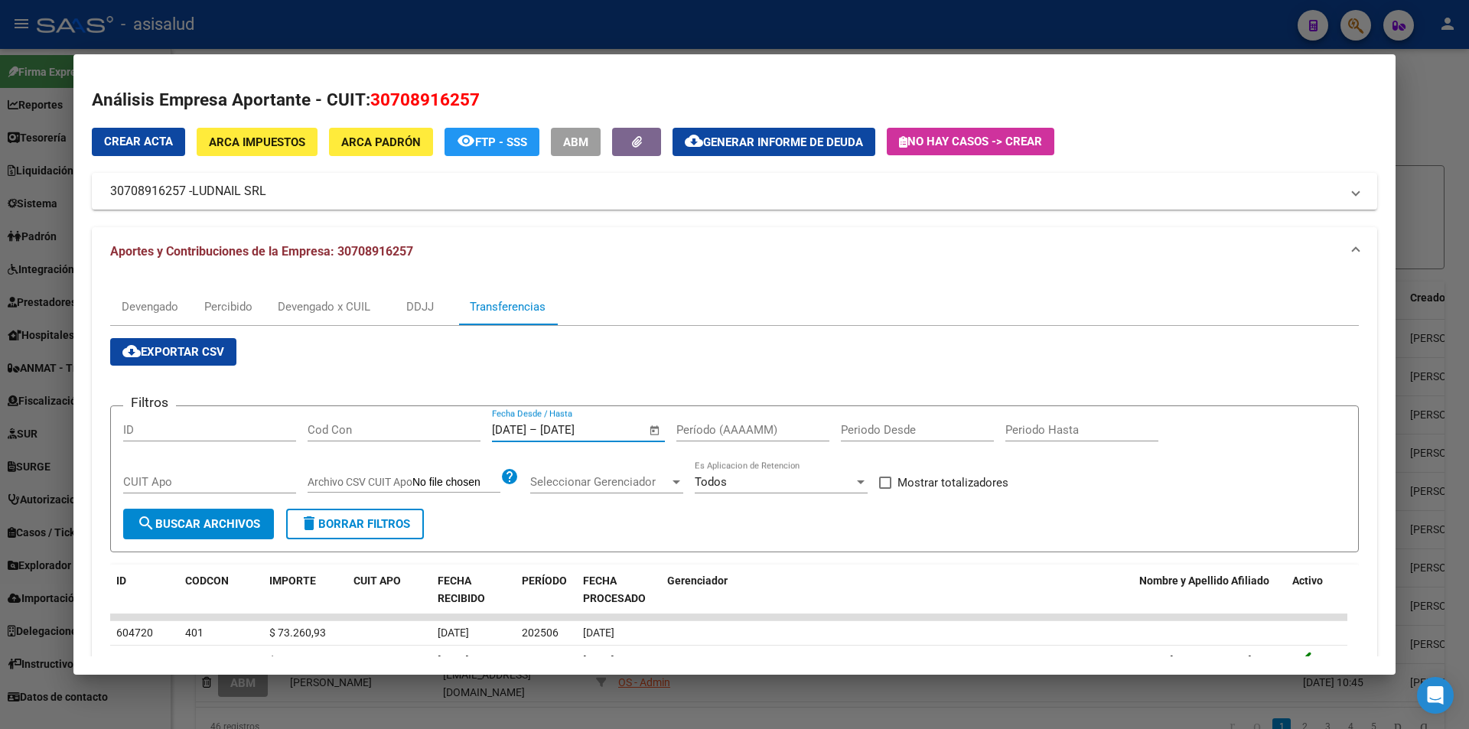
click at [728, 428] on input "Período (AAAAMM)" at bounding box center [752, 430] width 153 height 14
type input "202506"
drag, startPoint x: 943, startPoint y: 477, endPoint x: 863, endPoint y: 498, distance: 82.9
click at [938, 483] on span "Mostrar totalizadores" at bounding box center [952, 482] width 111 height 18
click at [885, 489] on input "Mostrar totalizadores" at bounding box center [884, 489] width 1 height 1
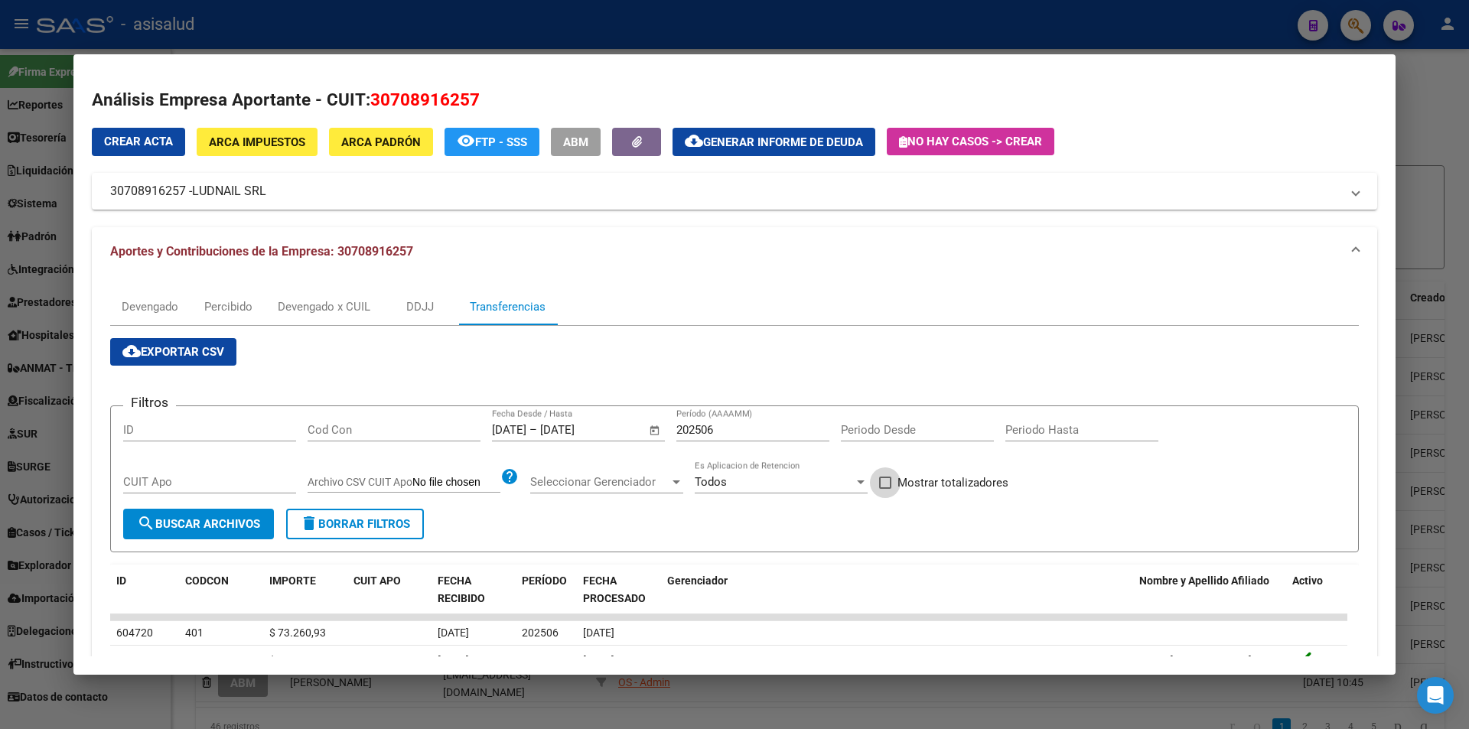
checkbox input "true"
click at [249, 525] on span "search Buscar Archivos" at bounding box center [198, 524] width 123 height 14
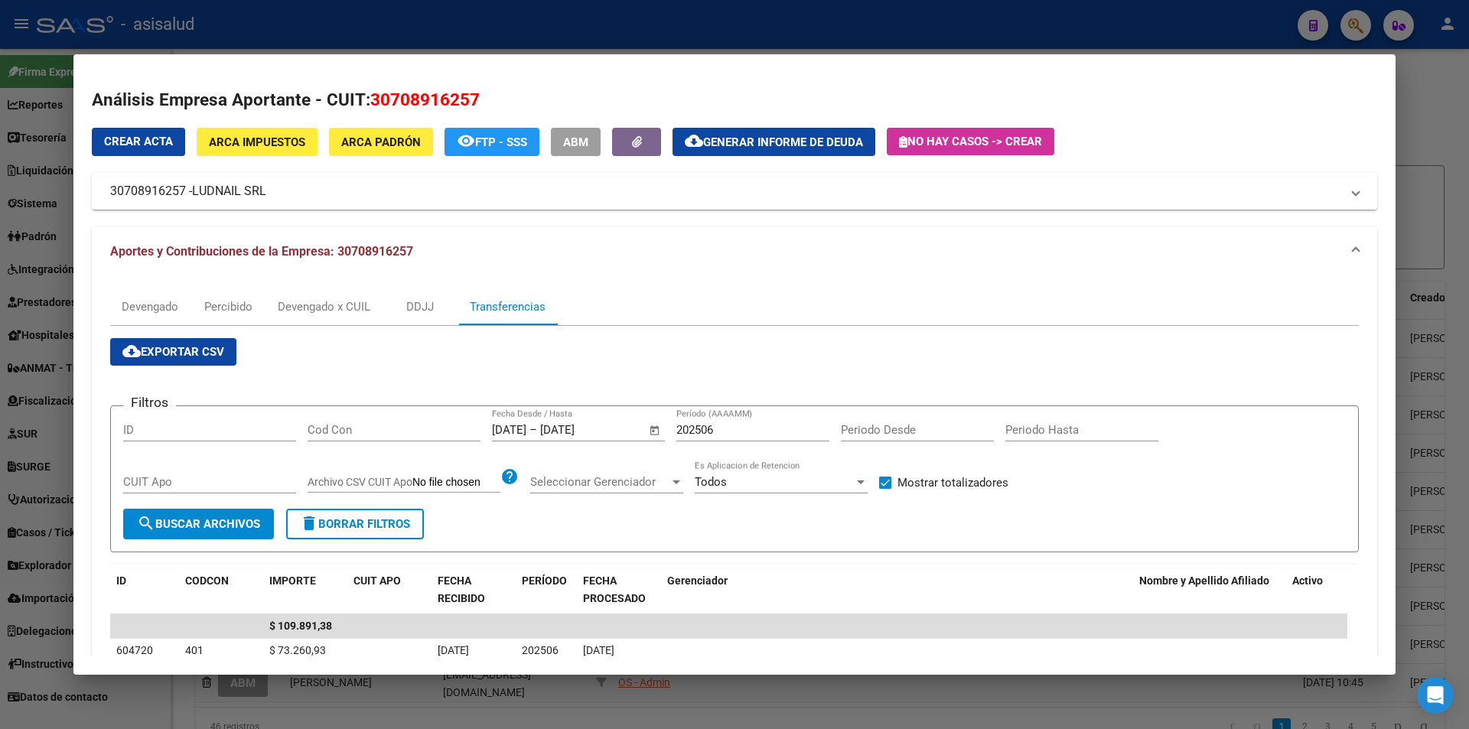
scroll to position [76, 0]
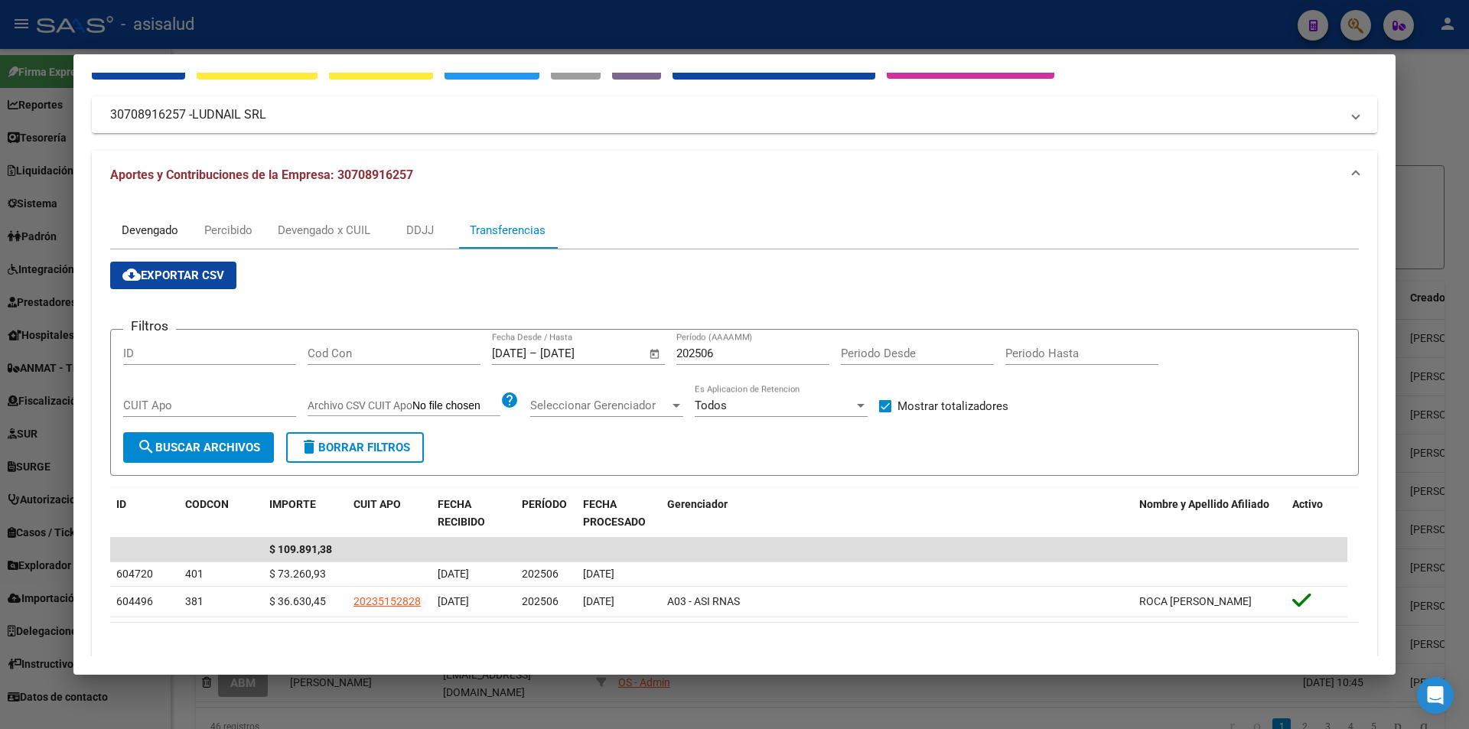
click at [172, 229] on div "Devengado" at bounding box center [150, 230] width 57 height 17
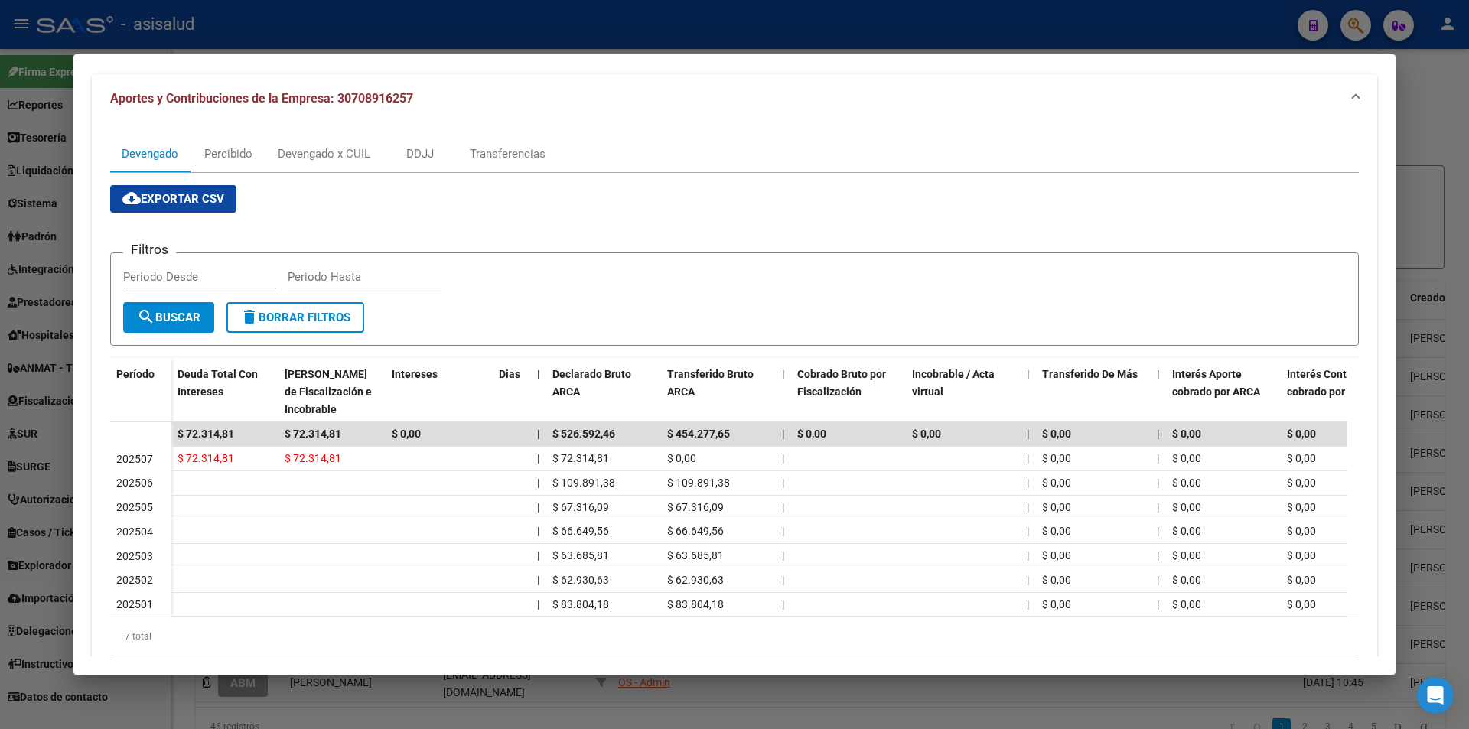
scroll to position [206, 0]
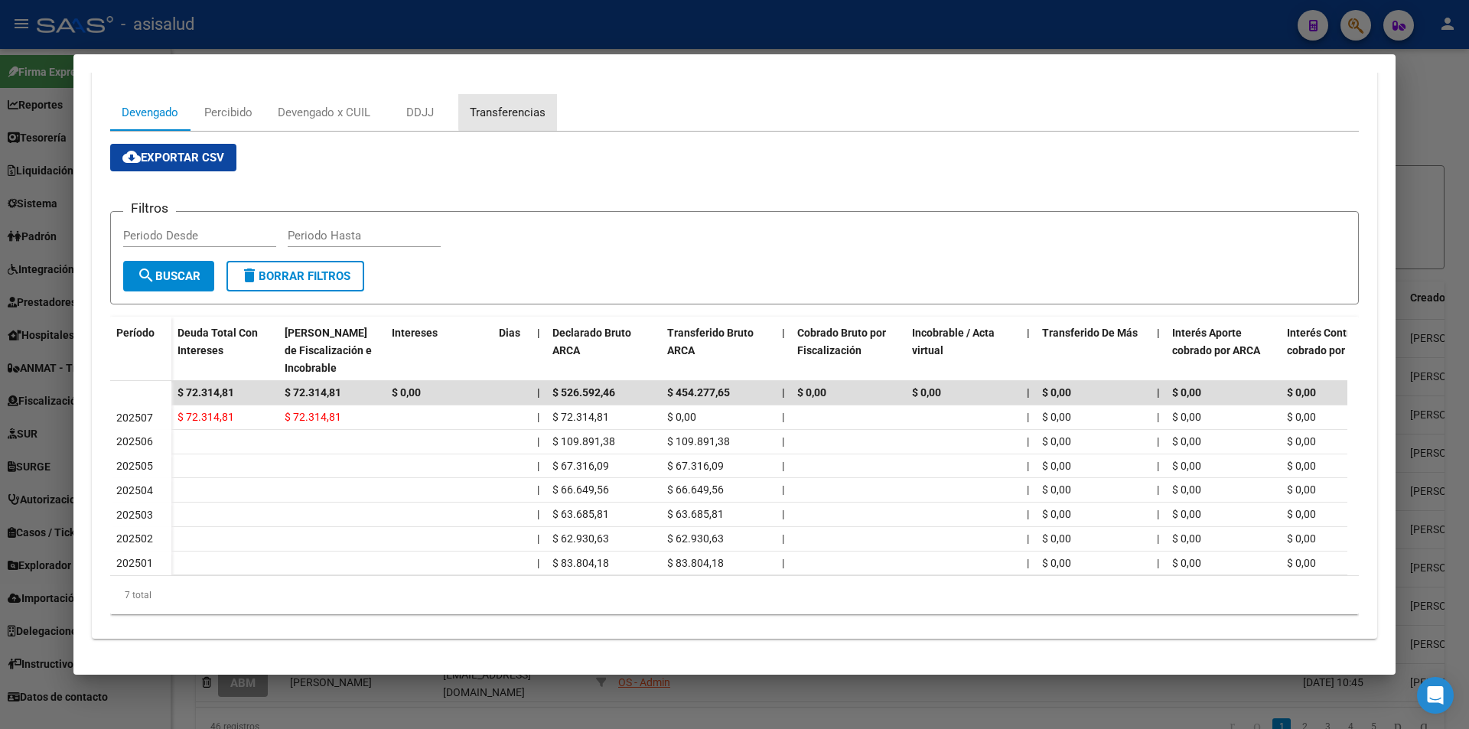
click at [524, 104] on div "Transferencias" at bounding box center [508, 112] width 76 height 17
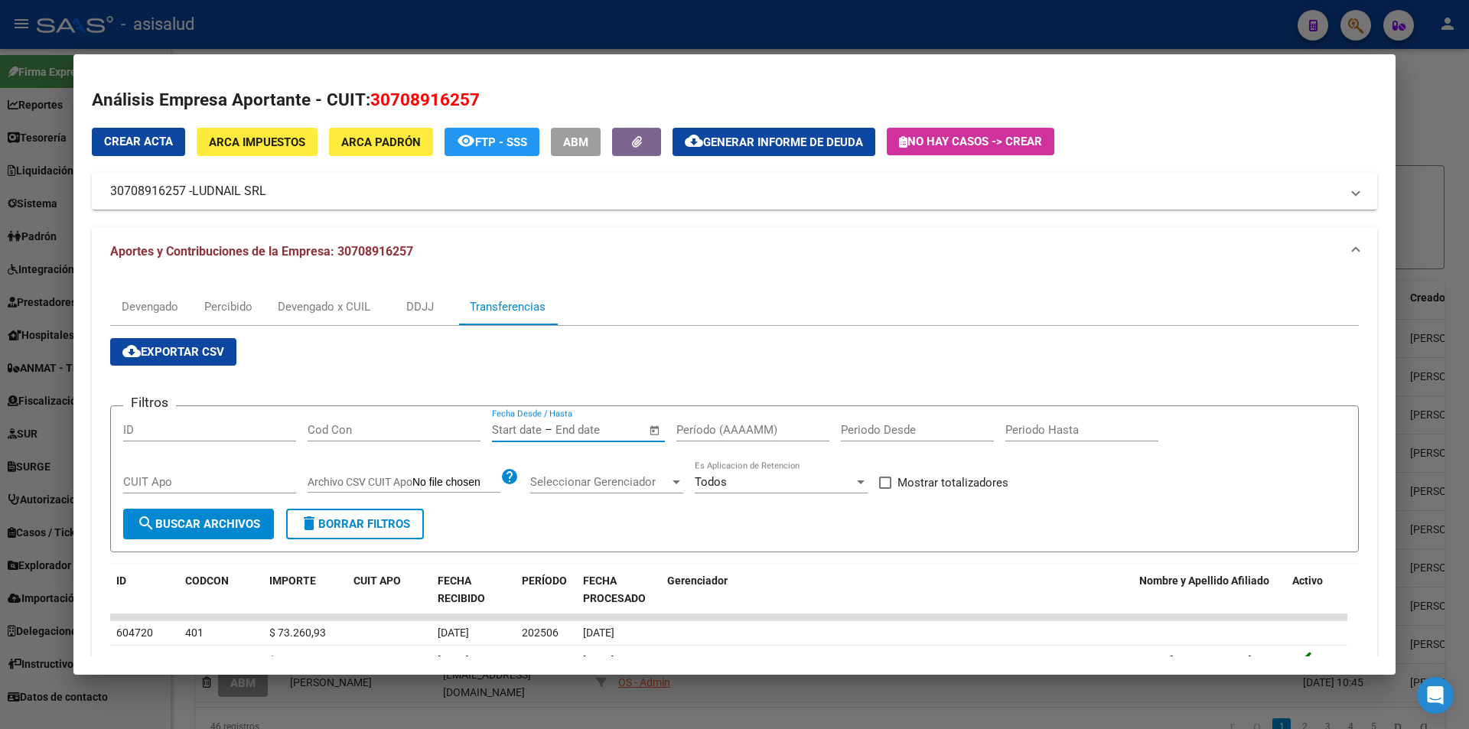
click at [584, 429] on input "text" at bounding box center [592, 430] width 74 height 14
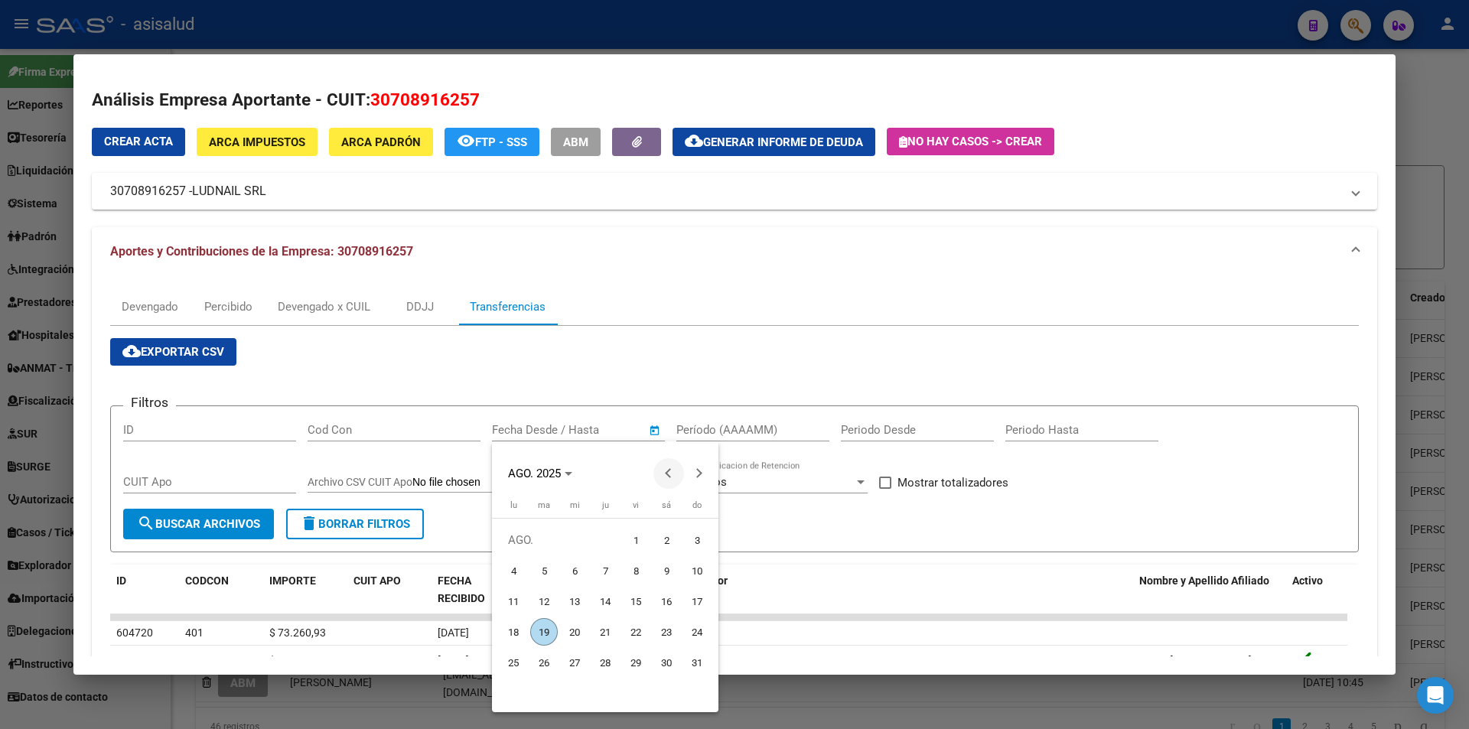
click at [659, 468] on span "Previous month" at bounding box center [668, 473] width 31 height 31
click at [571, 630] on span "16" at bounding box center [575, 632] width 28 height 28
type input "16/7/2025"
click at [702, 478] on span "Next month" at bounding box center [699, 473] width 31 height 31
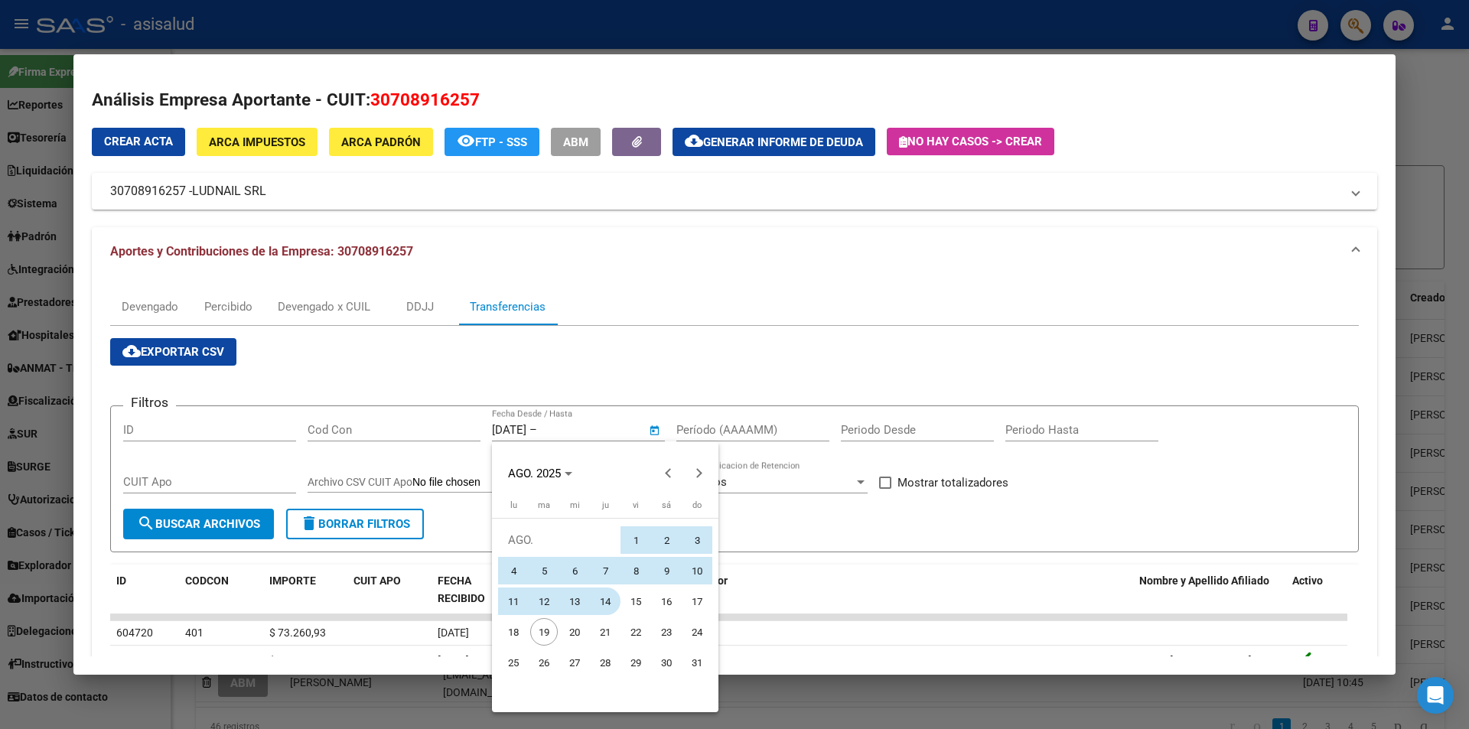
click at [607, 597] on span "14" at bounding box center [605, 601] width 28 height 28
type input "14/8/2025"
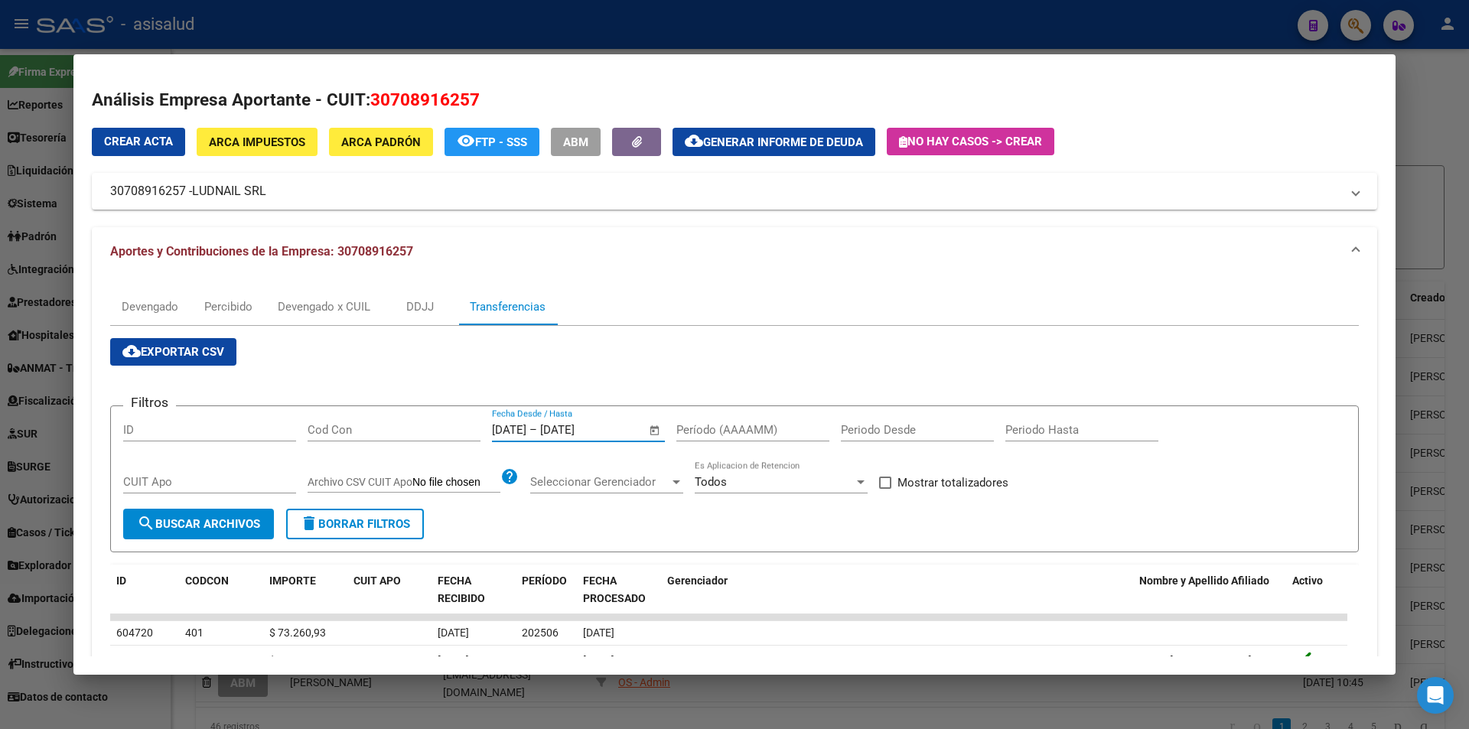
click at [711, 431] on input "Período (AAAAMM)" at bounding box center [752, 430] width 153 height 14
type input "202501"
drag, startPoint x: 986, startPoint y: 480, endPoint x: 952, endPoint y: 483, distance: 33.8
click at [973, 484] on span "Mostrar totalizadores" at bounding box center [952, 482] width 111 height 18
click at [885, 489] on input "Mostrar totalizadores" at bounding box center [884, 489] width 1 height 1
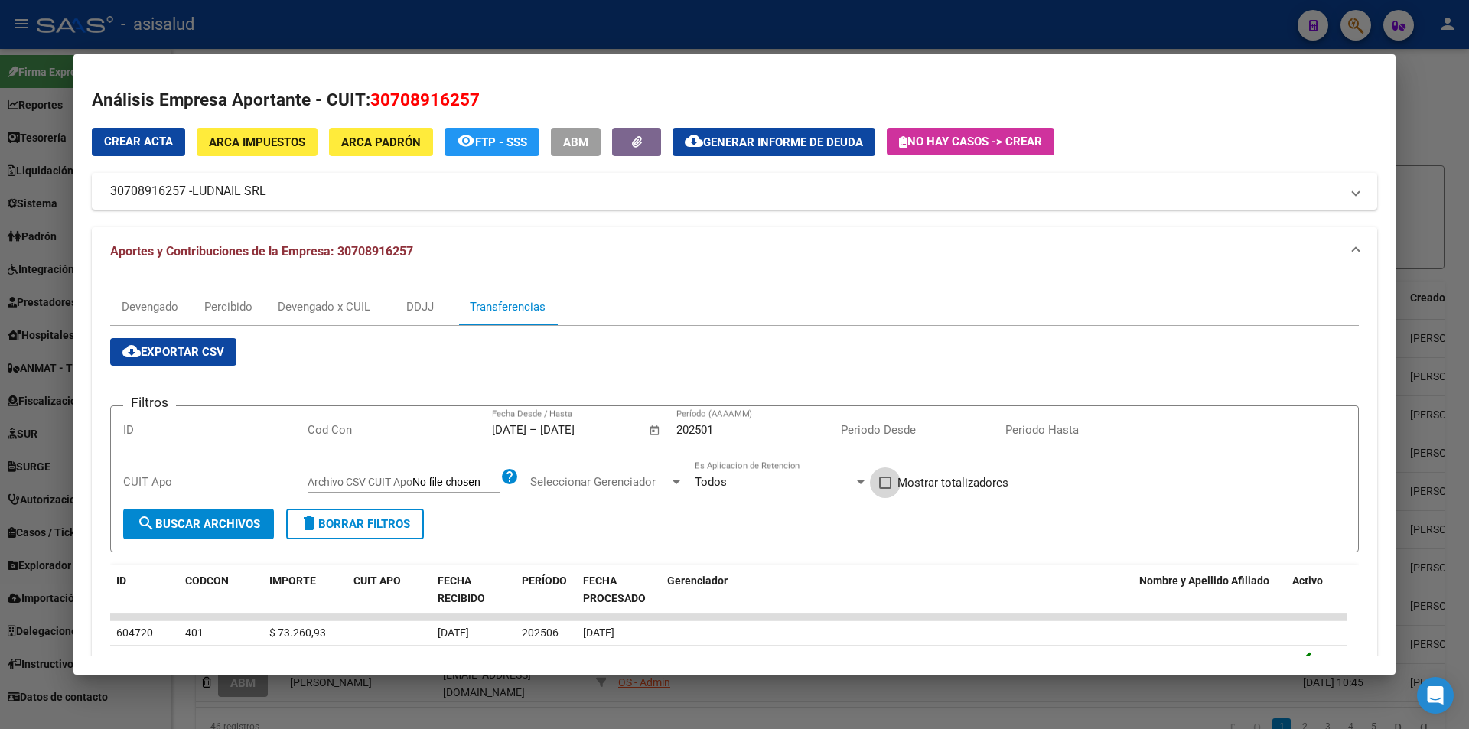
checkbox input "true"
click at [238, 523] on span "search Buscar Archivos" at bounding box center [198, 524] width 123 height 14
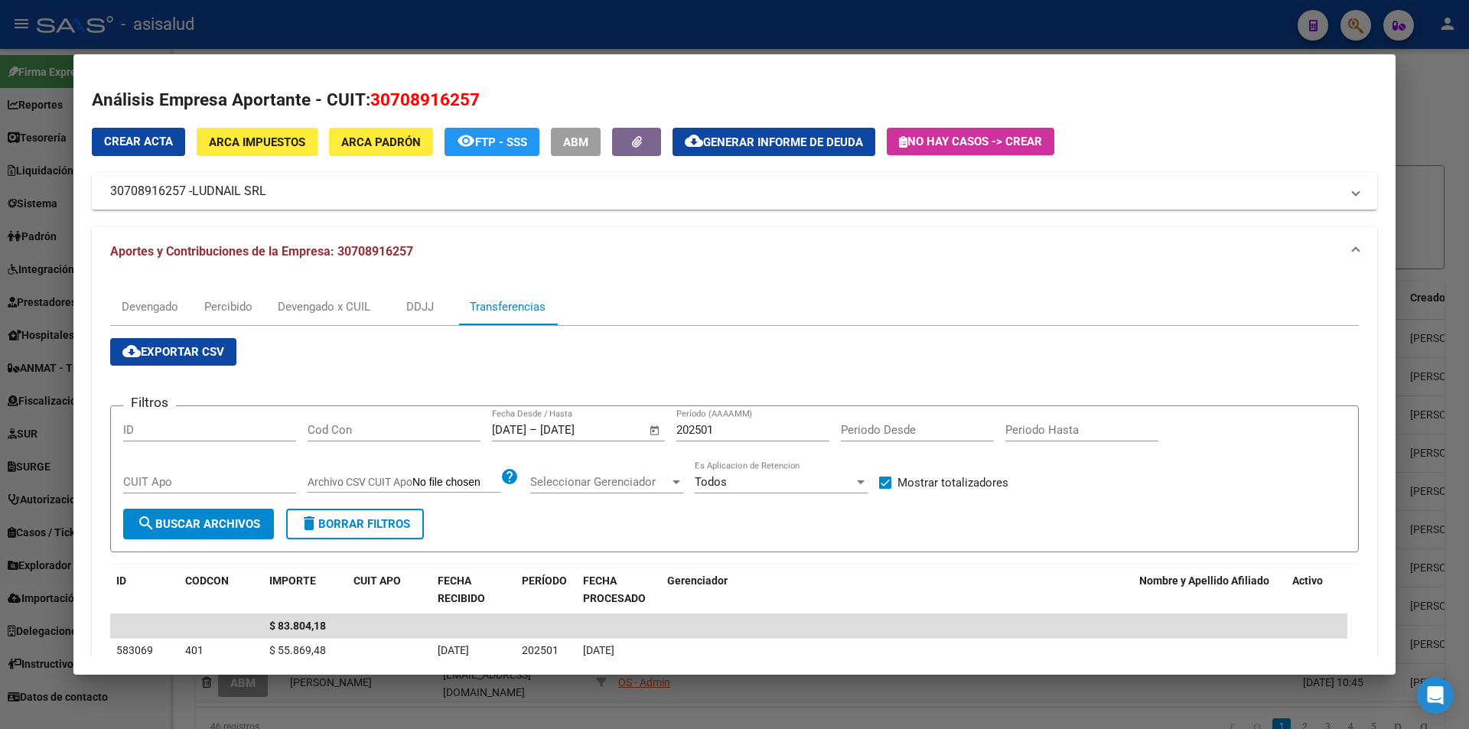
click at [740, 431] on input "202501" at bounding box center [752, 430] width 153 height 14
click at [740, 431] on input "202502" at bounding box center [752, 430] width 153 height 14
type input "202503"
click at [464, 18] on div at bounding box center [734, 364] width 1469 height 729
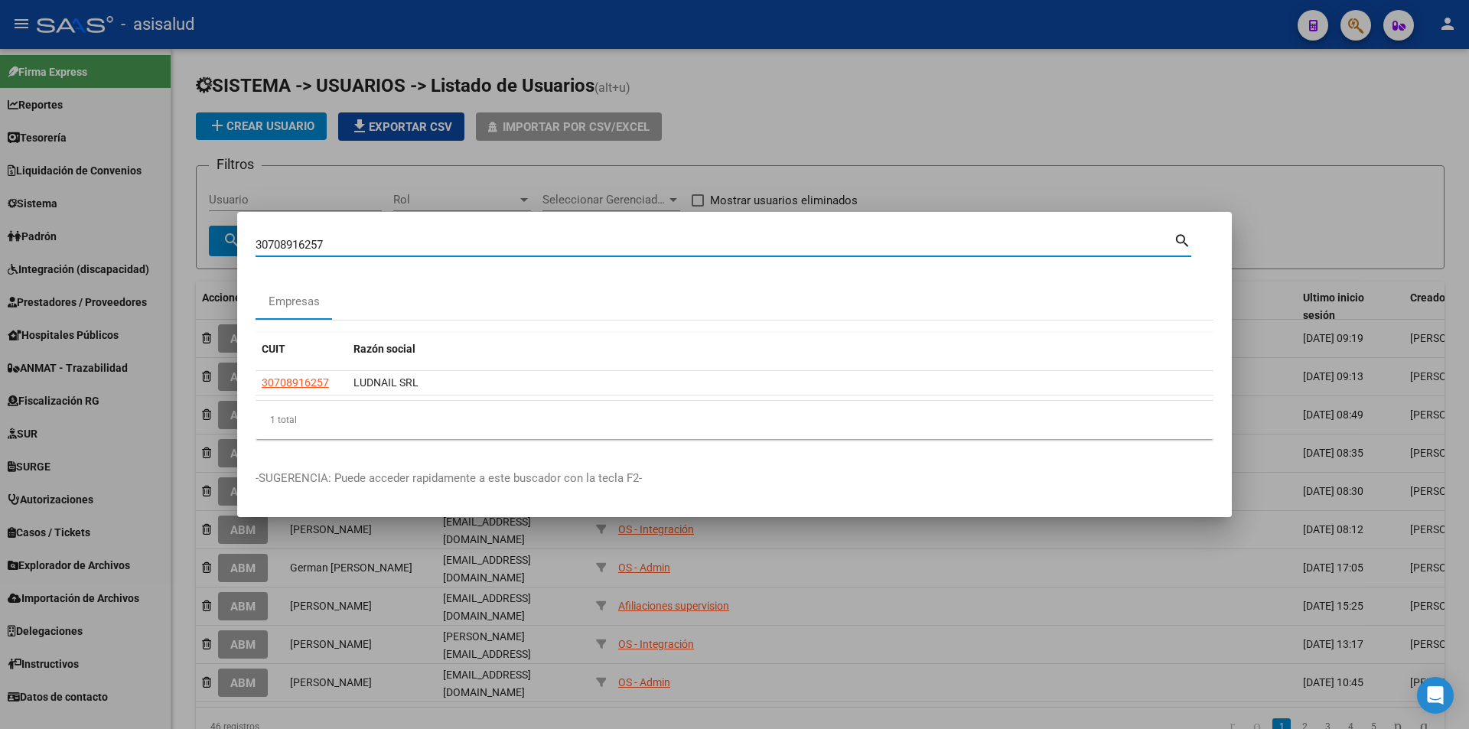
drag, startPoint x: 346, startPoint y: 246, endPoint x: 212, endPoint y: 248, distance: 133.9
click at [212, 248] on div "30708916257 Buscar (apellido, dni, cuil, nro traspaso, cuit, obra social) searc…" at bounding box center [734, 364] width 1469 height 729
type input "30546234173"
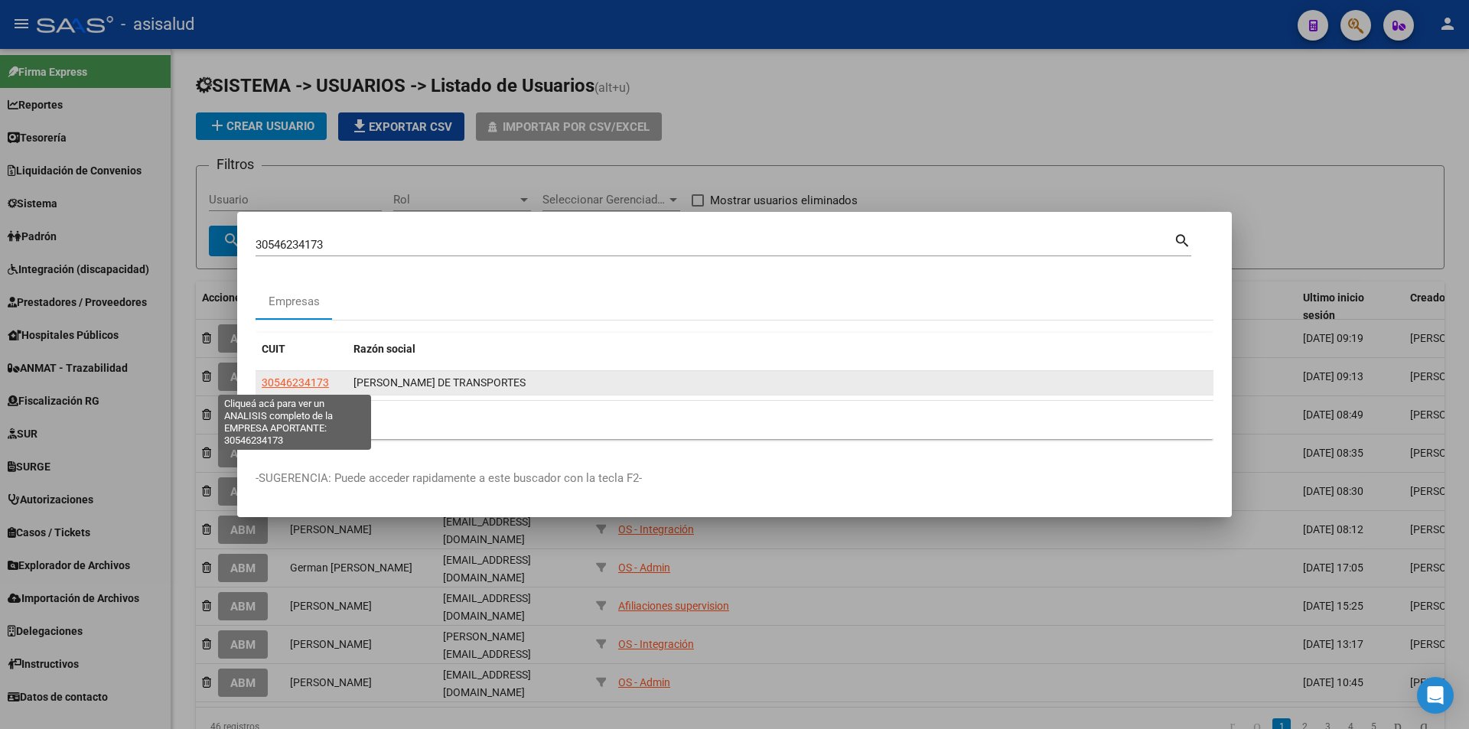
click at [293, 382] on span "30546234173" at bounding box center [295, 382] width 67 height 12
type textarea "30546234173"
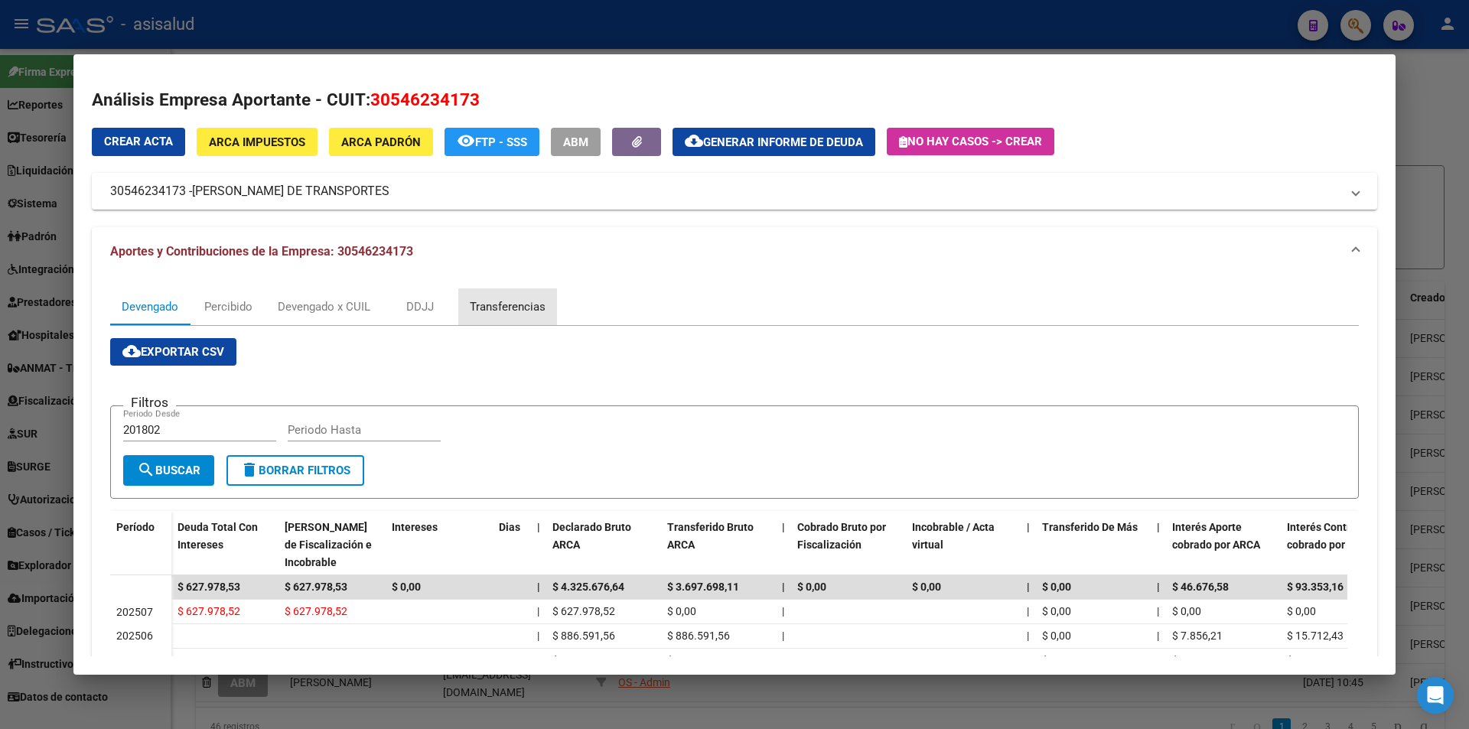
click at [509, 310] on div "Transferencias" at bounding box center [508, 306] width 76 height 17
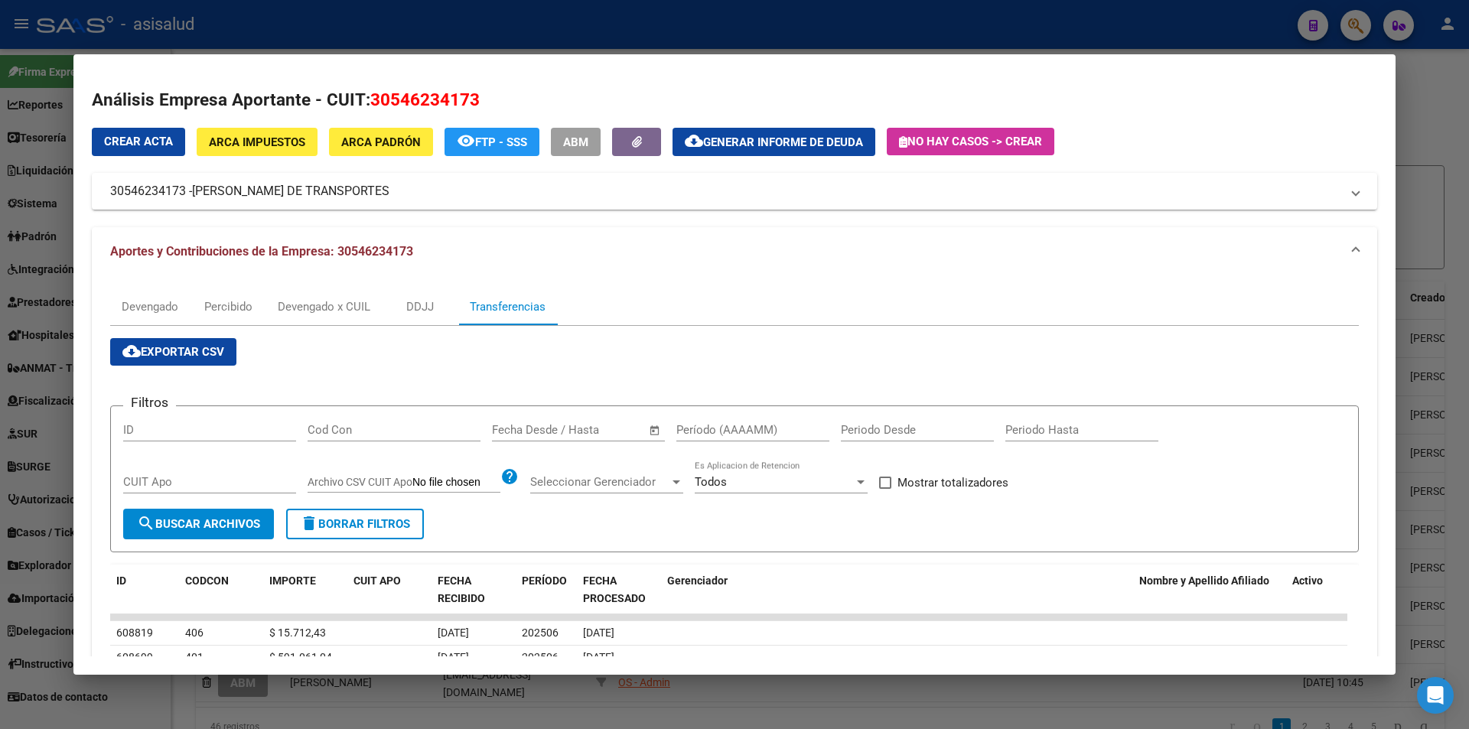
click at [718, 429] on input "Período (AAAAMM)" at bounding box center [752, 430] width 153 height 14
click at [600, 431] on input "text" at bounding box center [592, 430] width 74 height 14
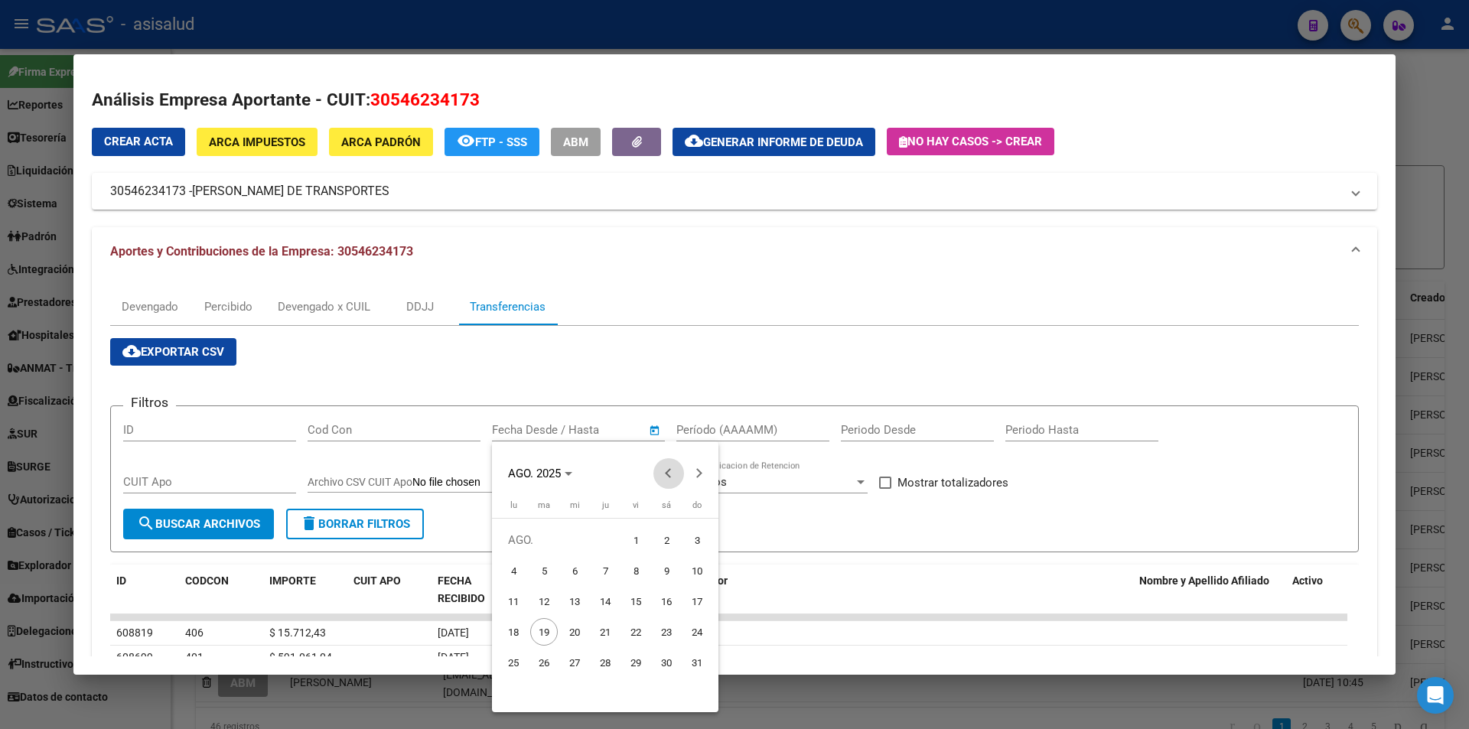
click at [669, 467] on button "Previous month" at bounding box center [668, 473] width 31 height 31
click at [517, 627] on span "14" at bounding box center [514, 632] width 28 height 28
type input "14/7/2025"
click at [696, 475] on button "Next month" at bounding box center [699, 473] width 31 height 31
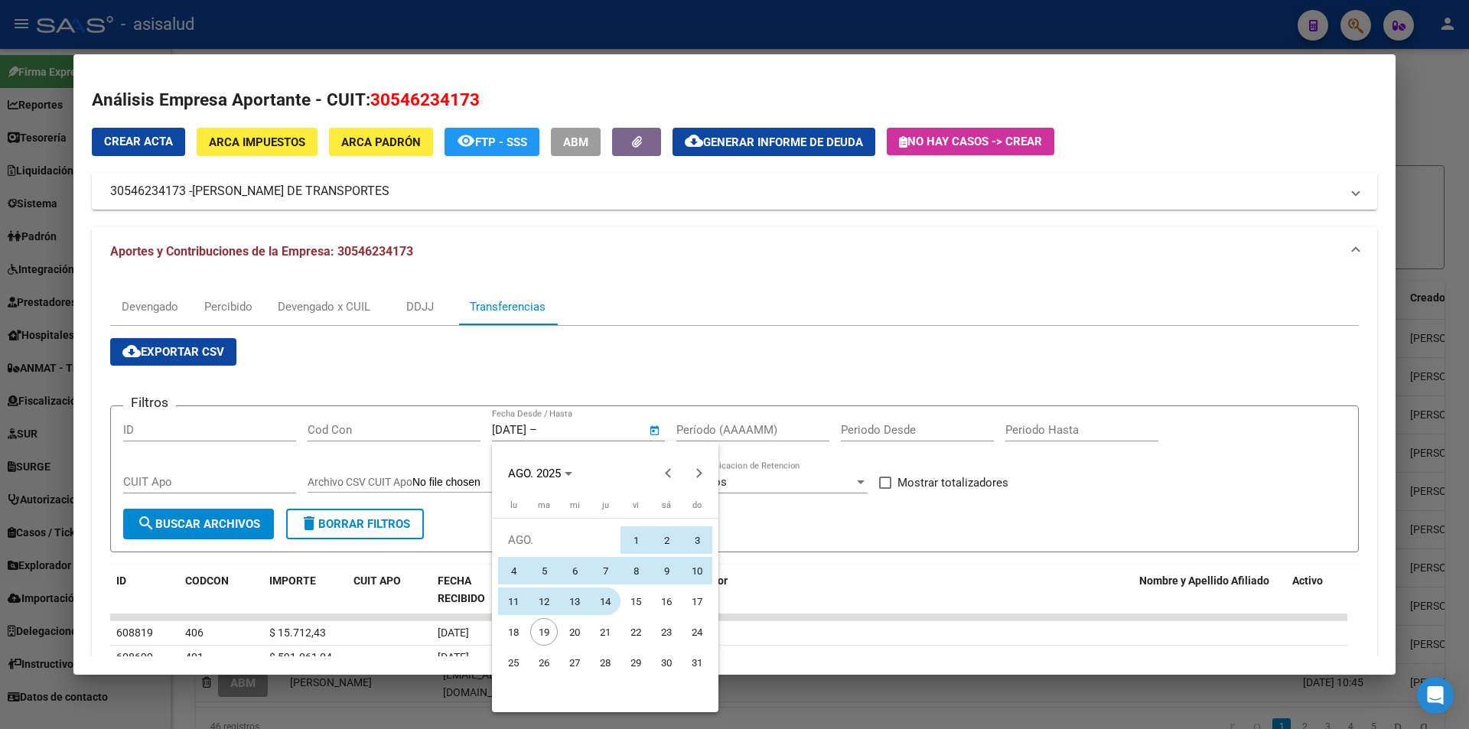
click at [610, 600] on span "14" at bounding box center [605, 601] width 28 height 28
type input "14/8/2025"
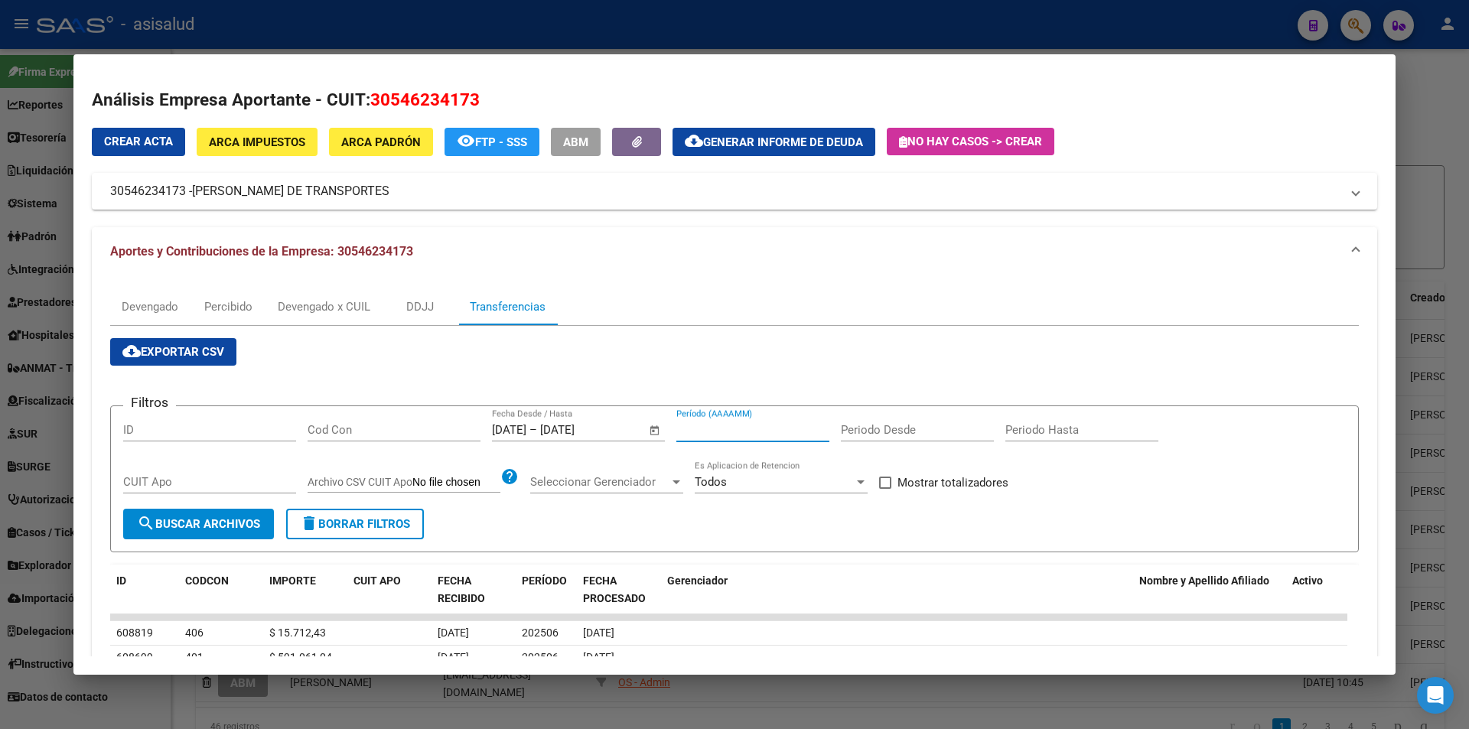
click at [717, 427] on input "Período (AAAAMM)" at bounding box center [752, 430] width 153 height 14
type input "202506"
click at [941, 489] on span "Mostrar totalizadores" at bounding box center [952, 482] width 111 height 18
click at [885, 489] on input "Mostrar totalizadores" at bounding box center [884, 489] width 1 height 1
checkbox input "true"
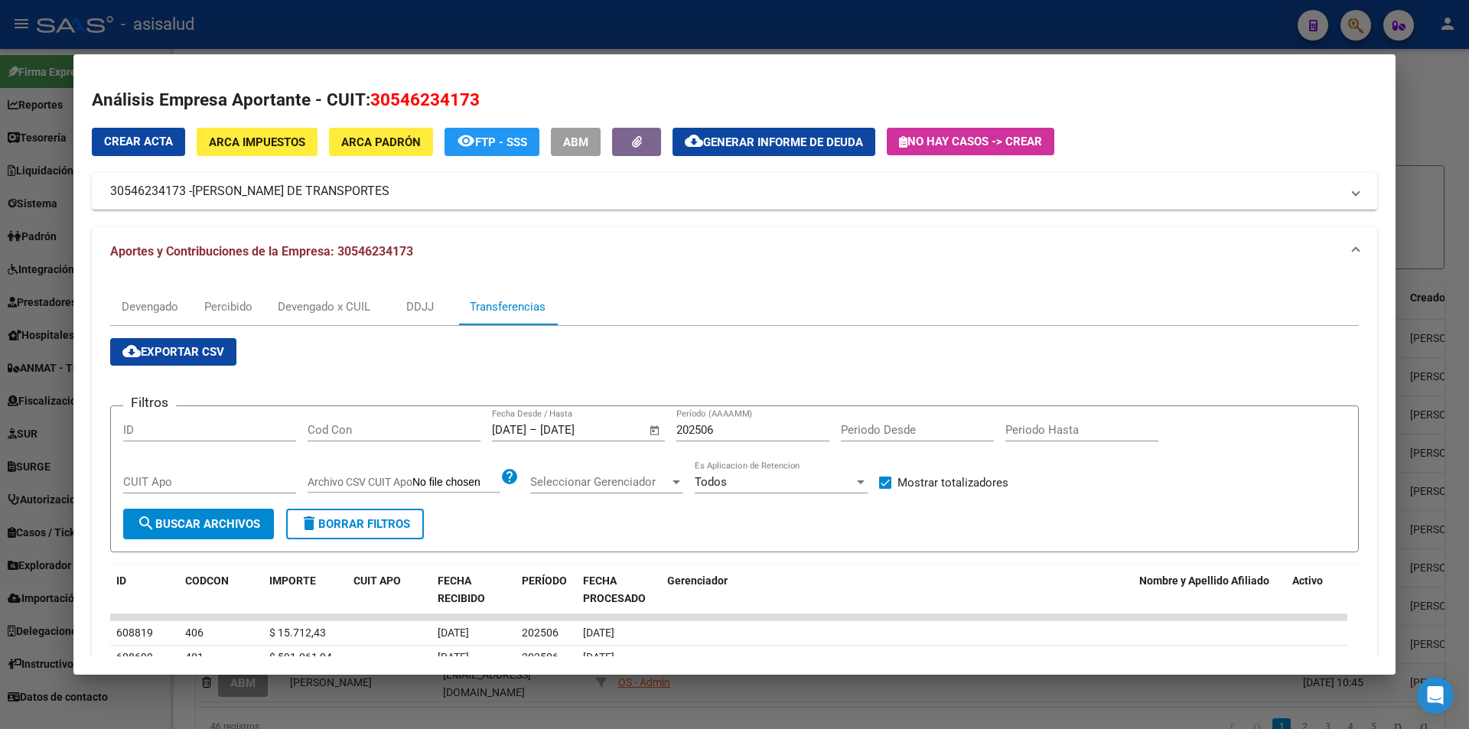
click at [185, 522] on span "search Buscar Archivos" at bounding box center [198, 524] width 123 height 14
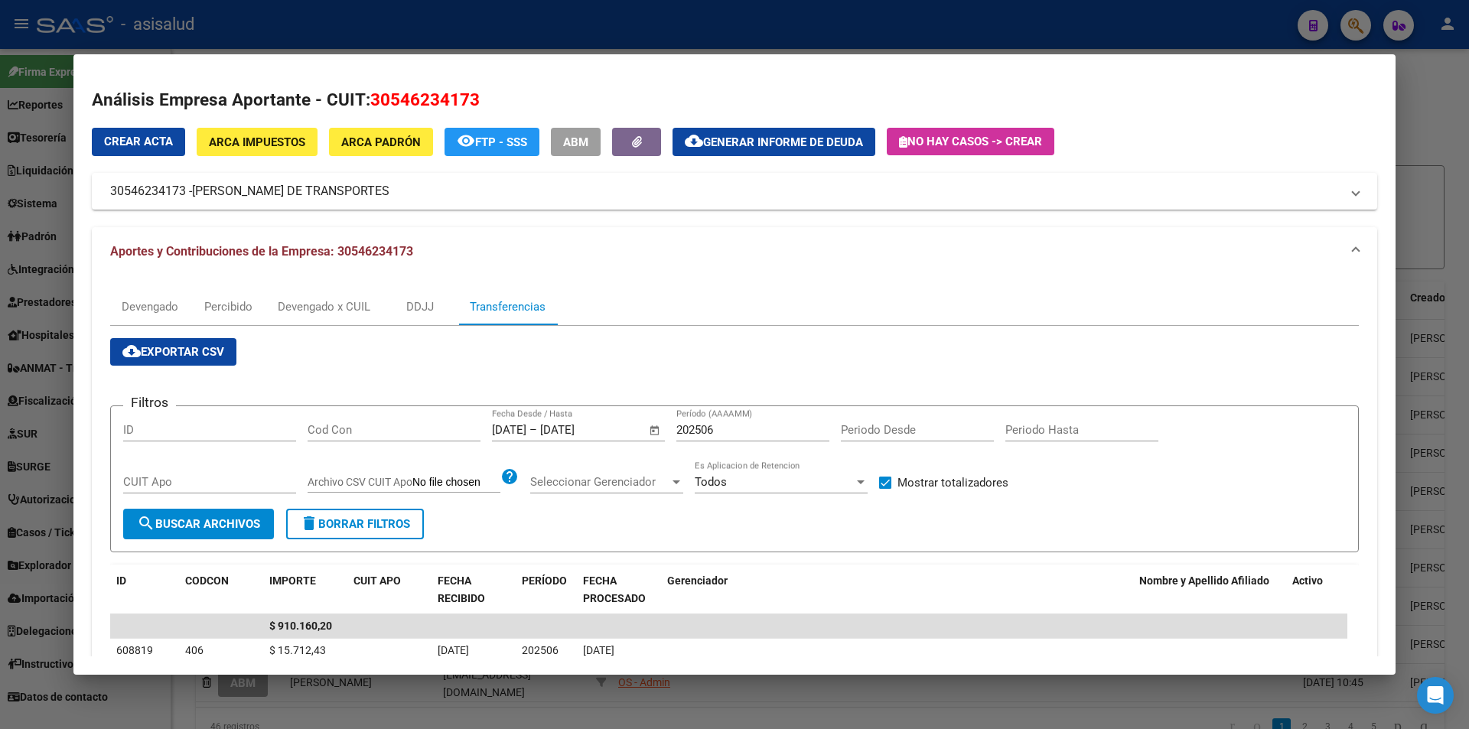
click at [616, 41] on div at bounding box center [734, 364] width 1469 height 729
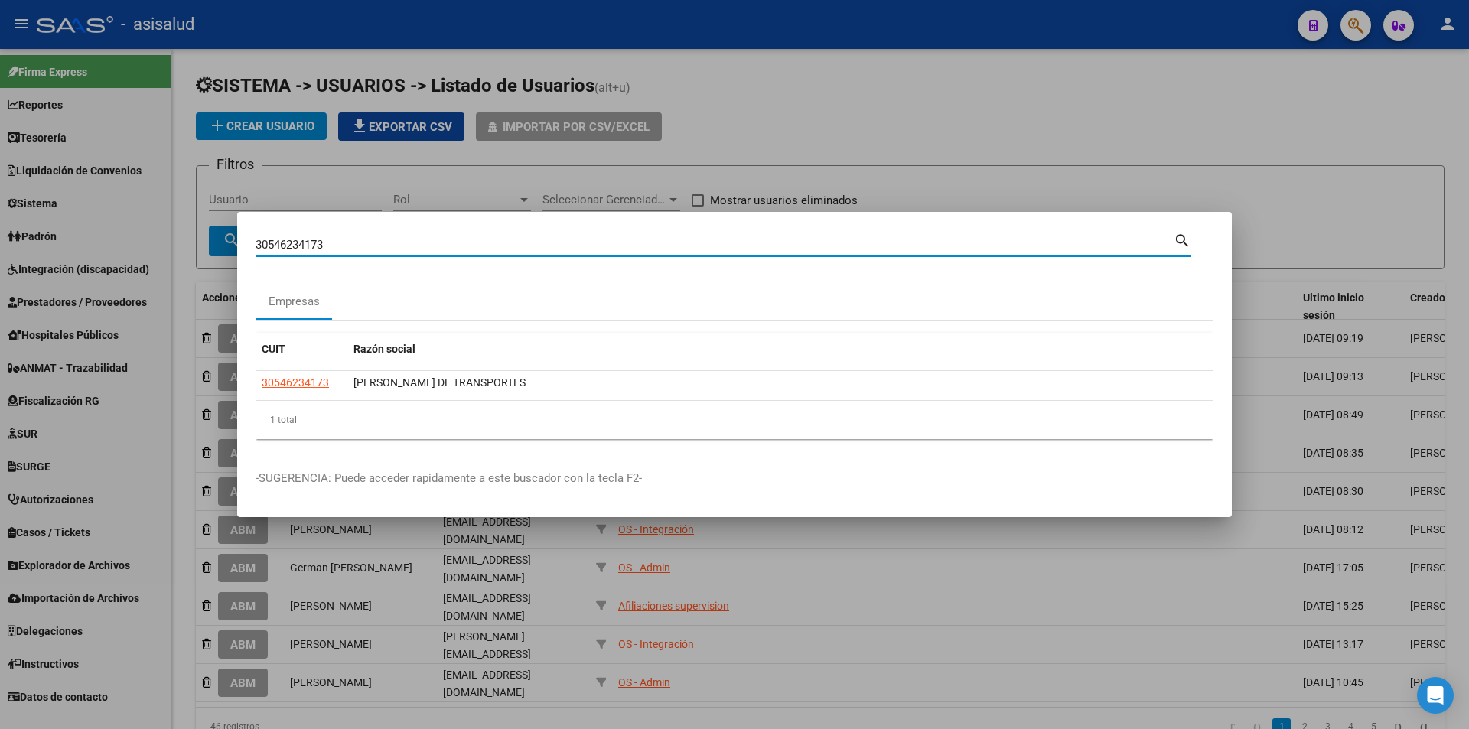
drag, startPoint x: 373, startPoint y: 248, endPoint x: 227, endPoint y: 243, distance: 146.2
click at [227, 243] on div "30546234173 Buscar (apellido, dni, cuil, nro traspaso, cuit, obra social) searc…" at bounding box center [734, 364] width 1469 height 729
type input "30708071273"
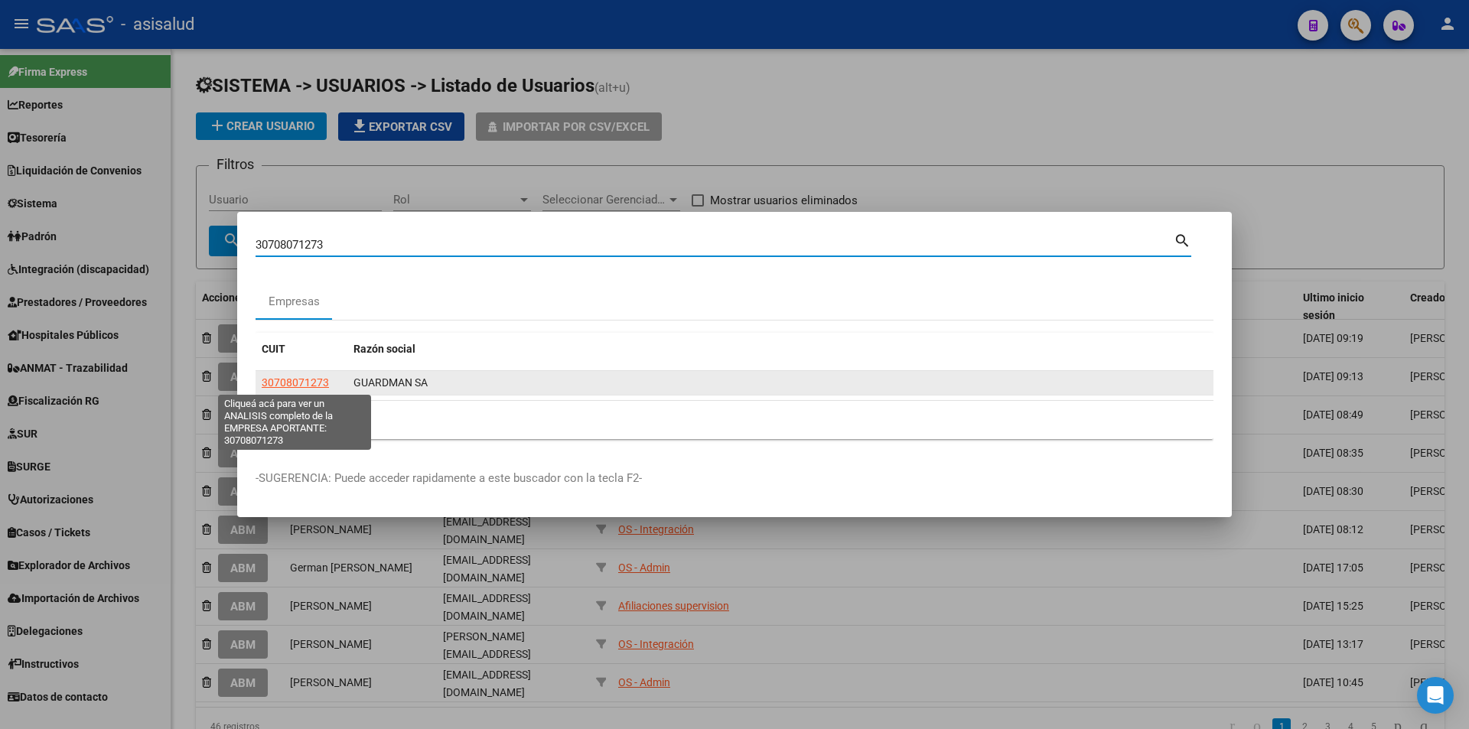
click at [319, 378] on span "30708071273" at bounding box center [295, 382] width 67 height 12
type textarea "30708071273"
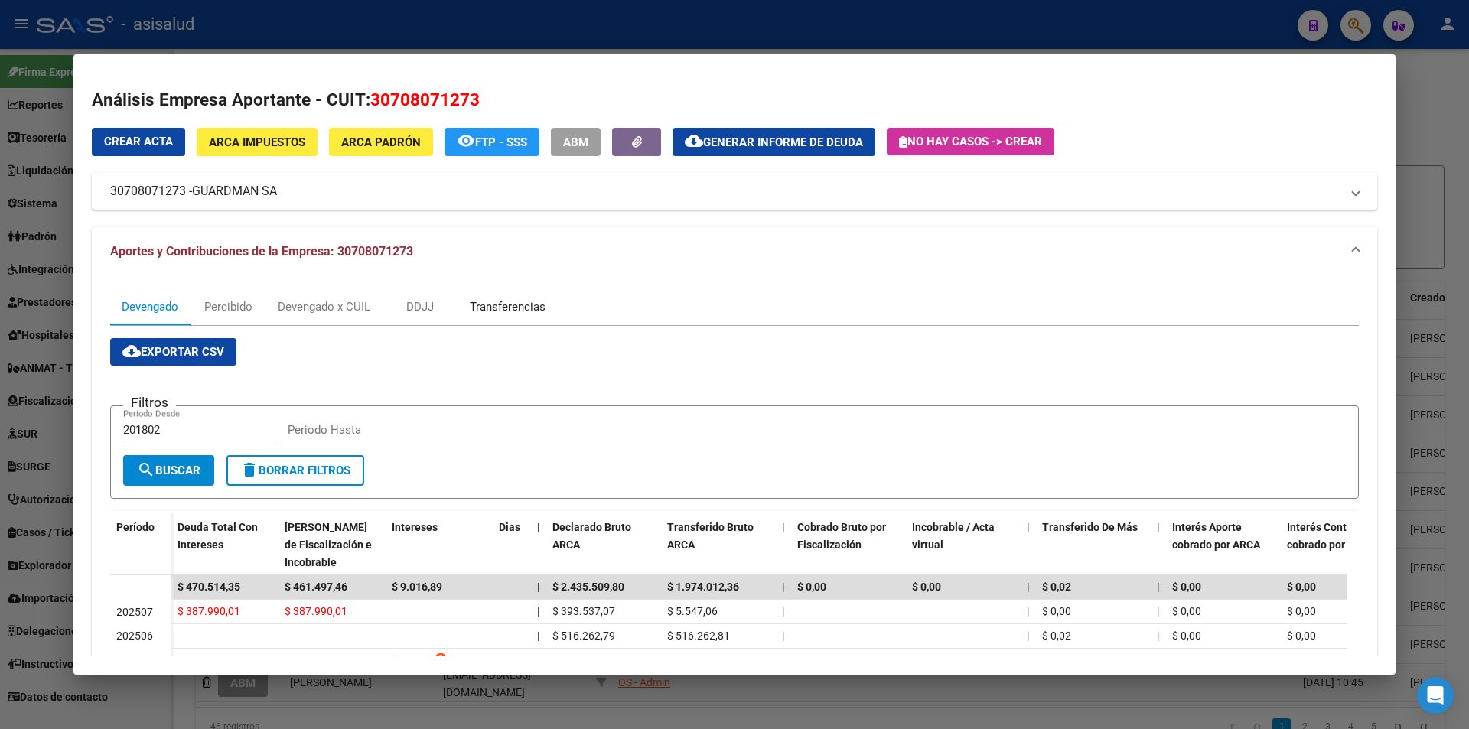
click at [498, 308] on div "Transferencias" at bounding box center [508, 306] width 76 height 17
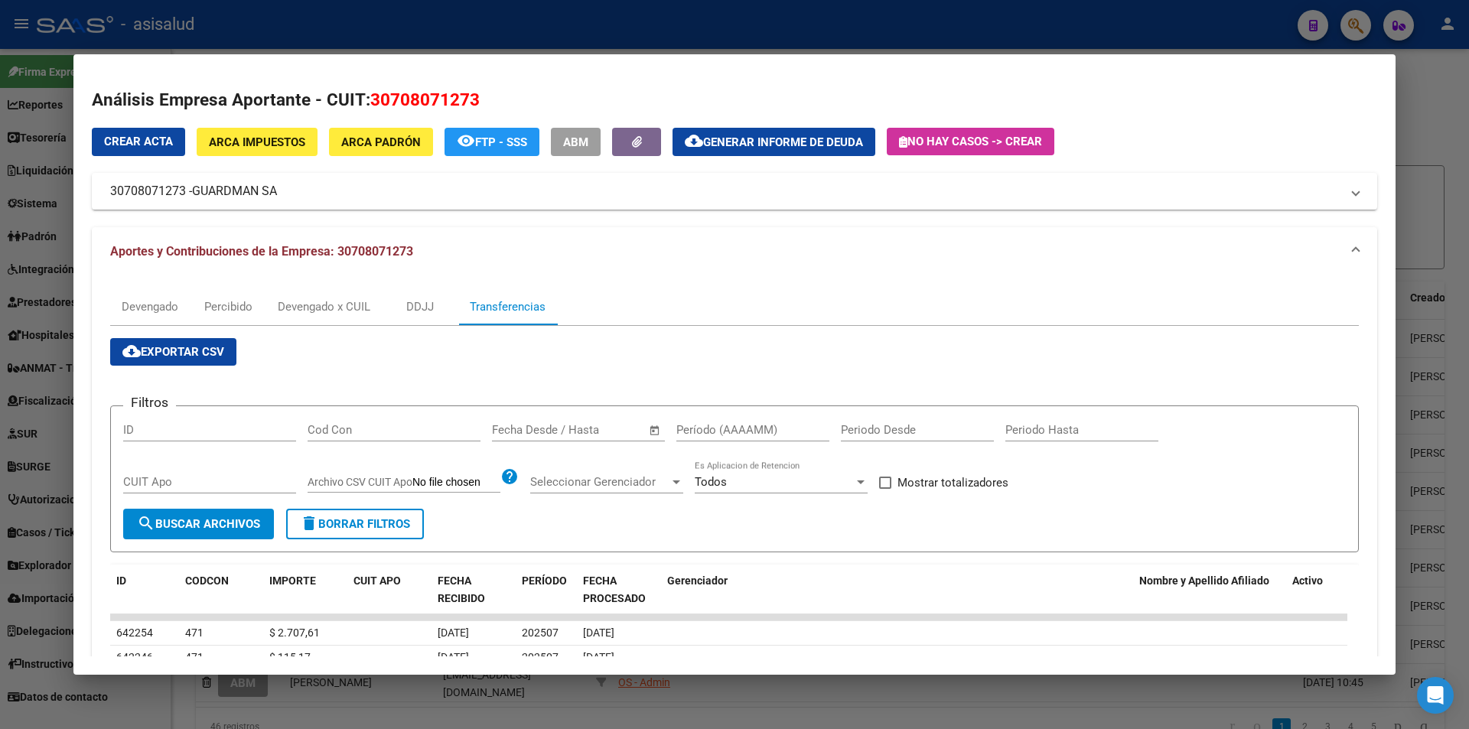
click at [590, 434] on input "text" at bounding box center [592, 430] width 74 height 14
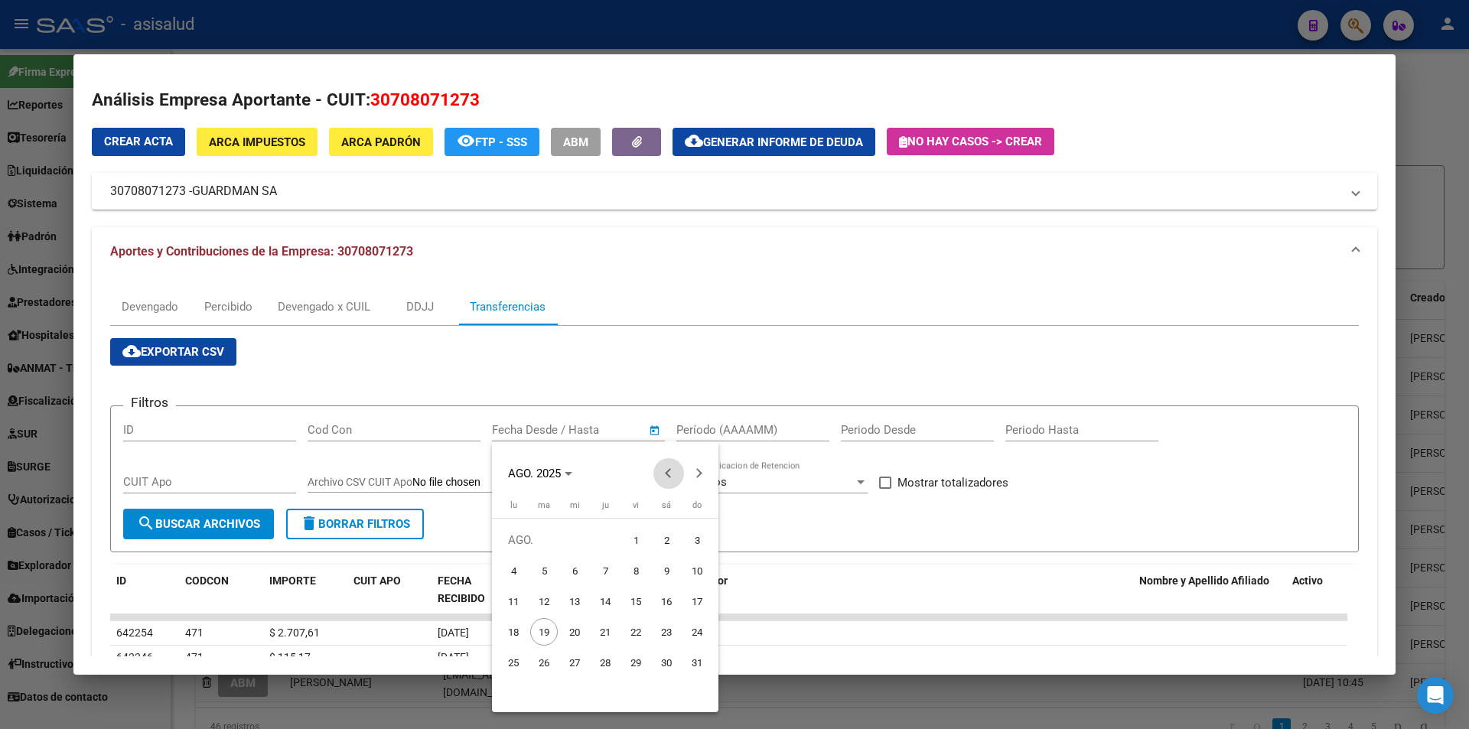
click at [662, 465] on span "Previous month" at bounding box center [668, 473] width 31 height 31
click at [572, 697] on span "30" at bounding box center [575, 693] width 28 height 28
type input "30/7/2025"
click at [697, 480] on span "Next month" at bounding box center [699, 473] width 31 height 31
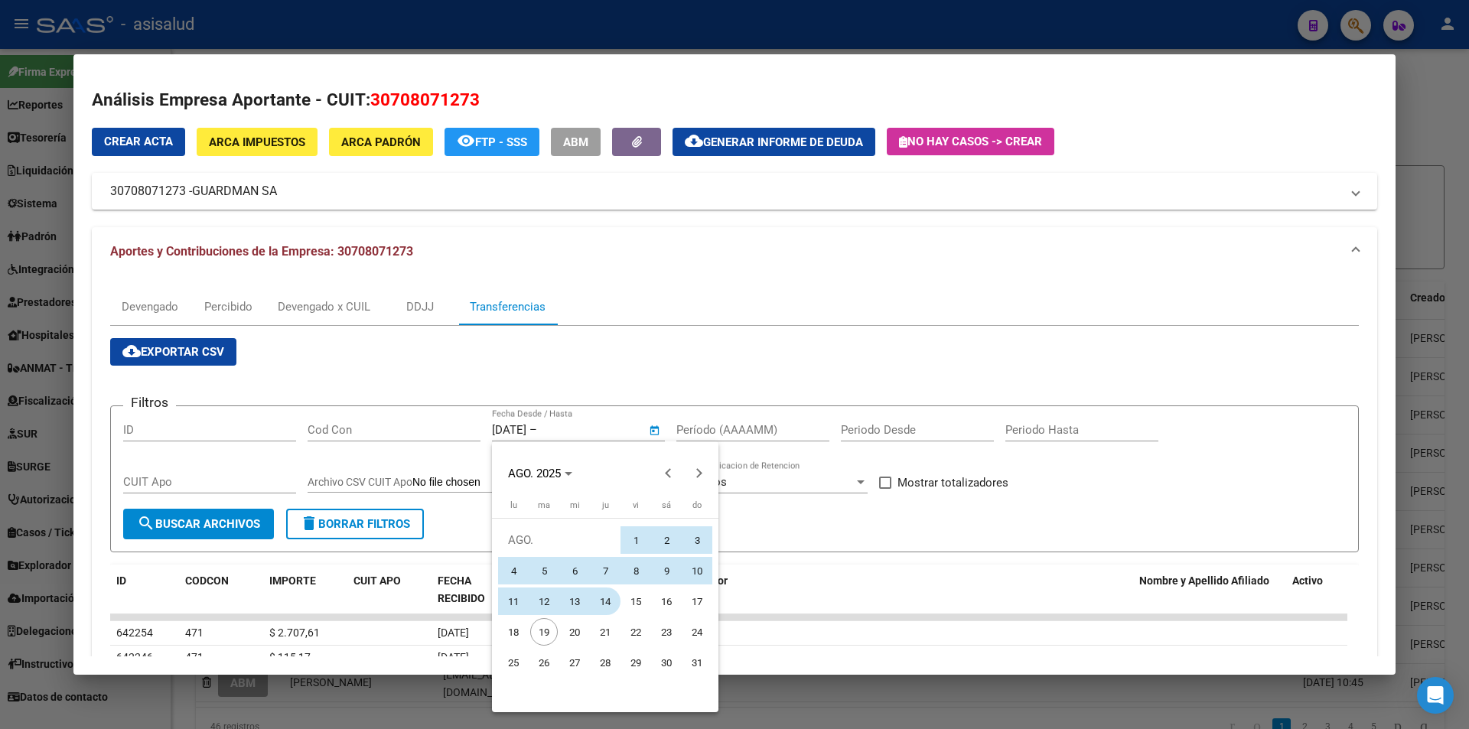
click at [610, 604] on span "14" at bounding box center [605, 601] width 28 height 28
type input "14/8/2025"
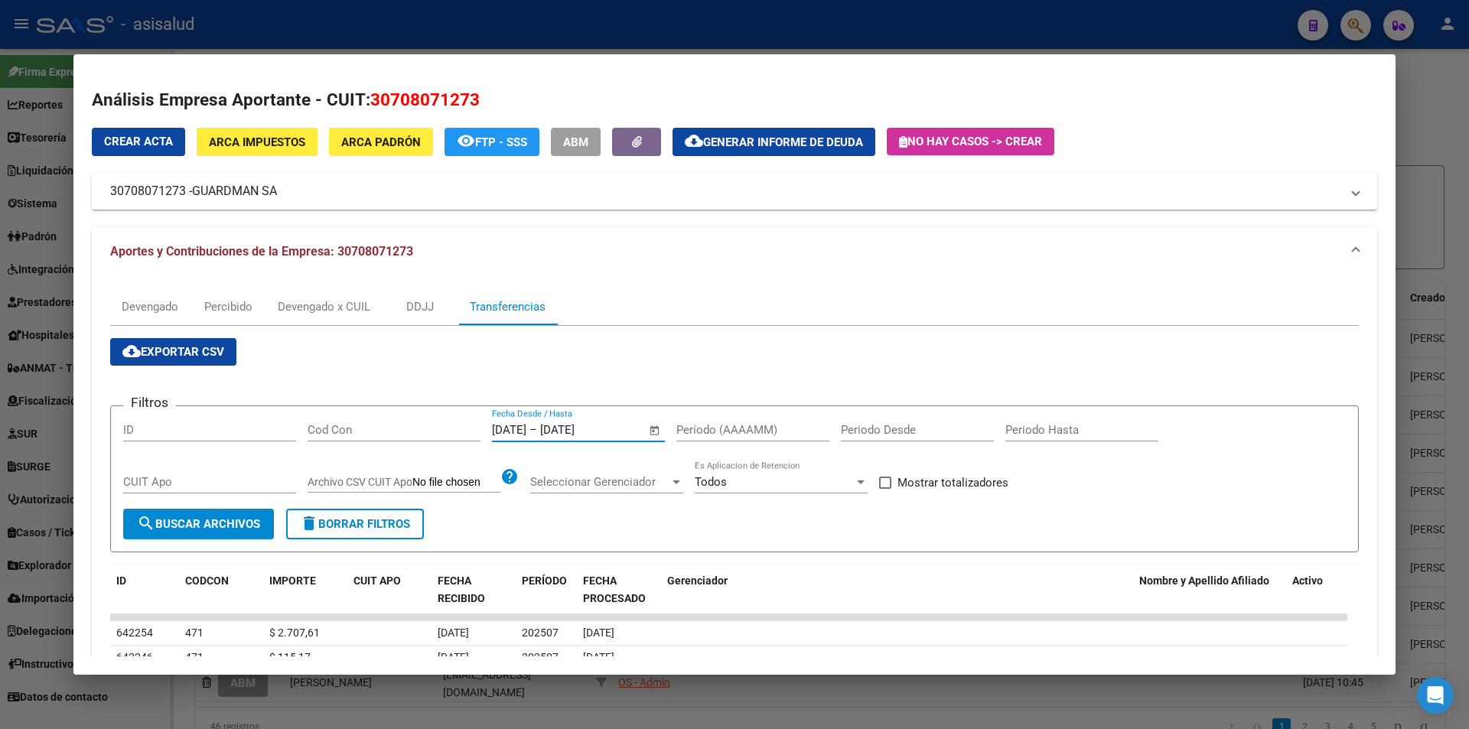
click at [703, 427] on input "Período (AAAAMM)" at bounding box center [752, 430] width 153 height 14
type input "202506"
click at [925, 489] on span "Mostrar totalizadores" at bounding box center [952, 482] width 111 height 18
click at [885, 489] on input "Mostrar totalizadores" at bounding box center [884, 489] width 1 height 1
checkbox input "true"
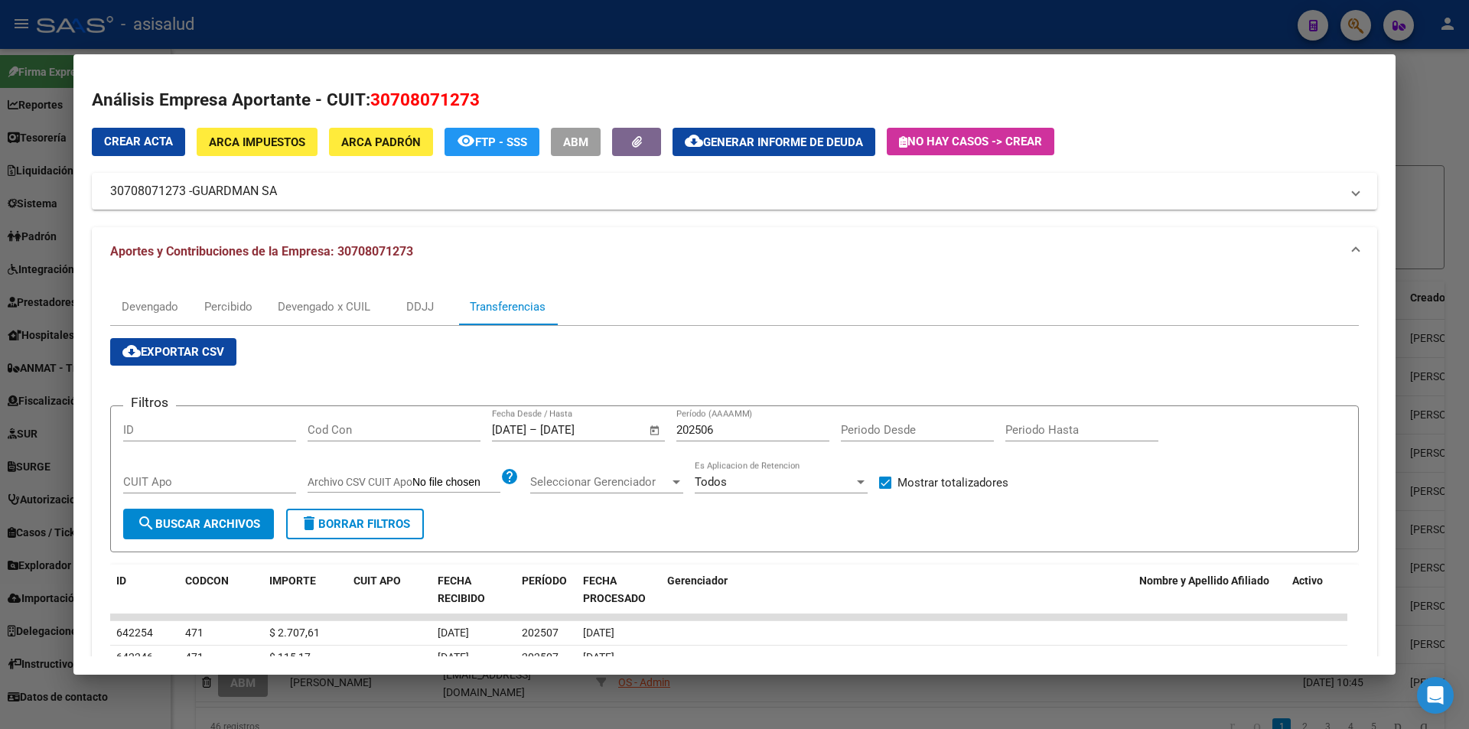
click at [217, 527] on span "search Buscar Archivos" at bounding box center [198, 524] width 123 height 14
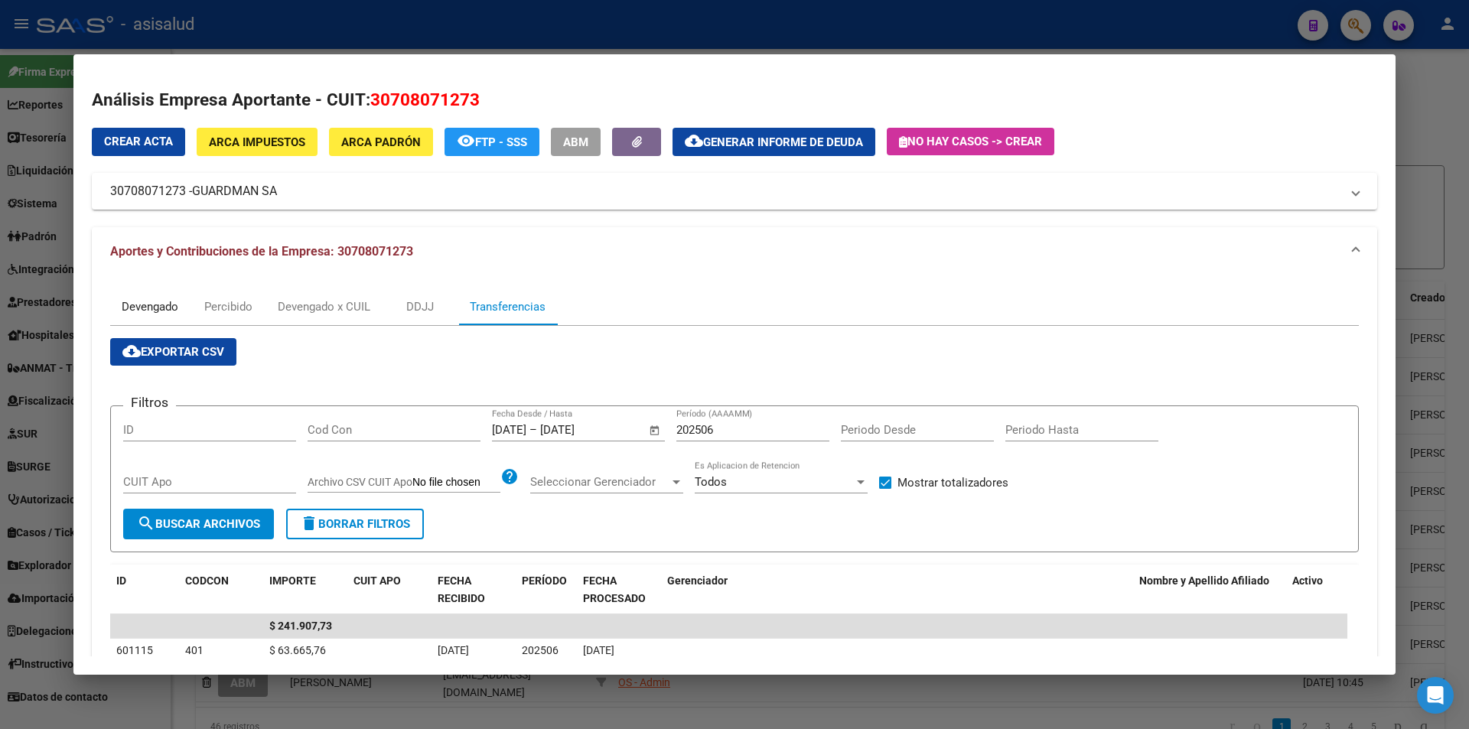
click at [146, 298] on div "Devengado" at bounding box center [150, 306] width 57 height 17
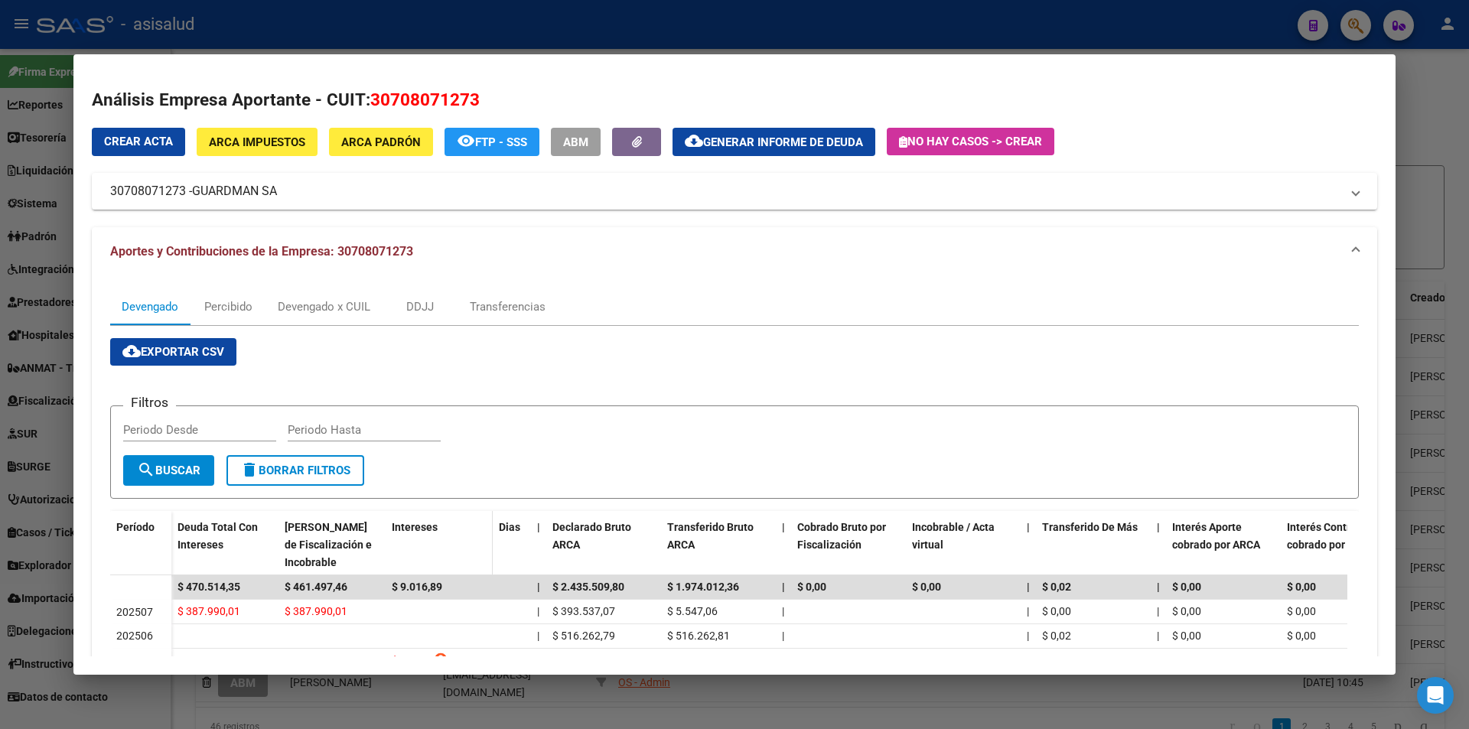
scroll to position [153, 0]
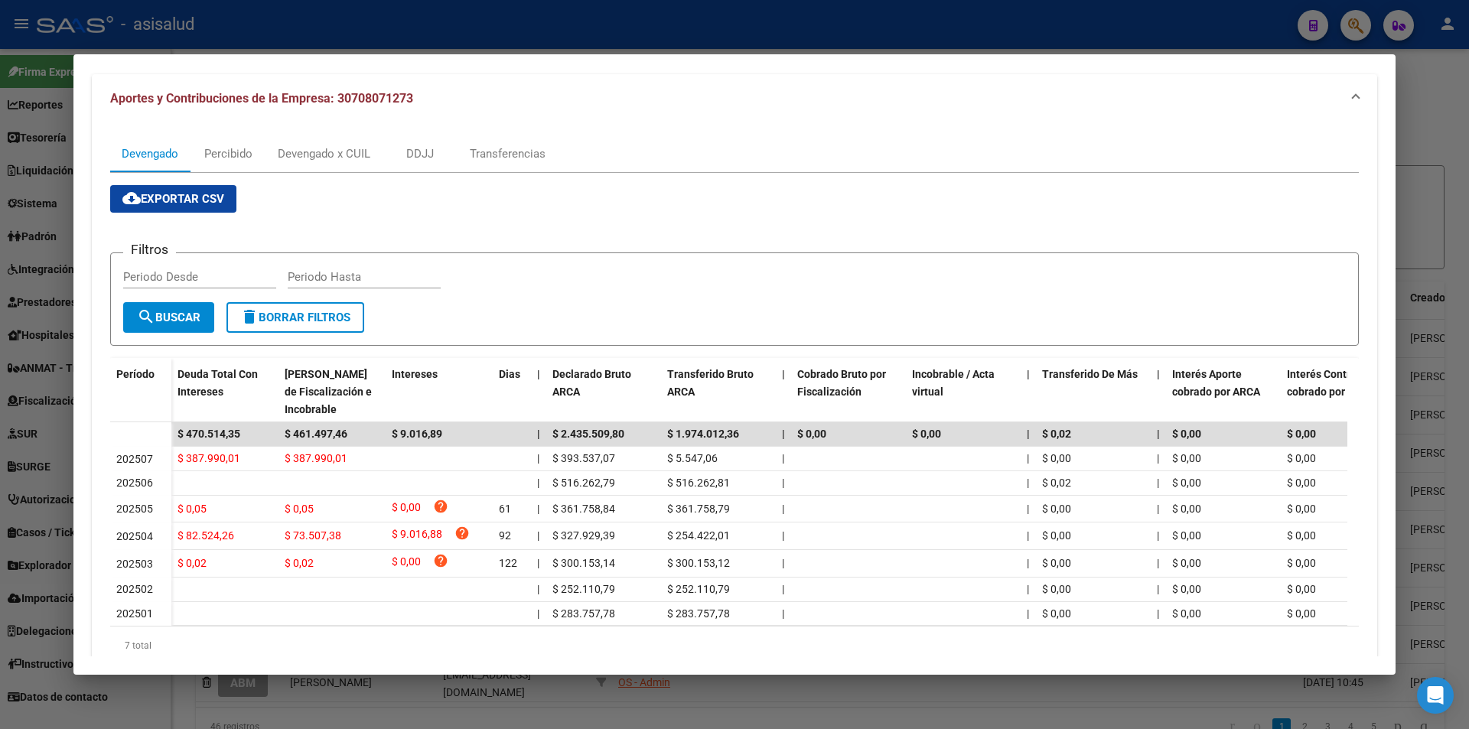
click at [449, 36] on div at bounding box center [734, 364] width 1469 height 729
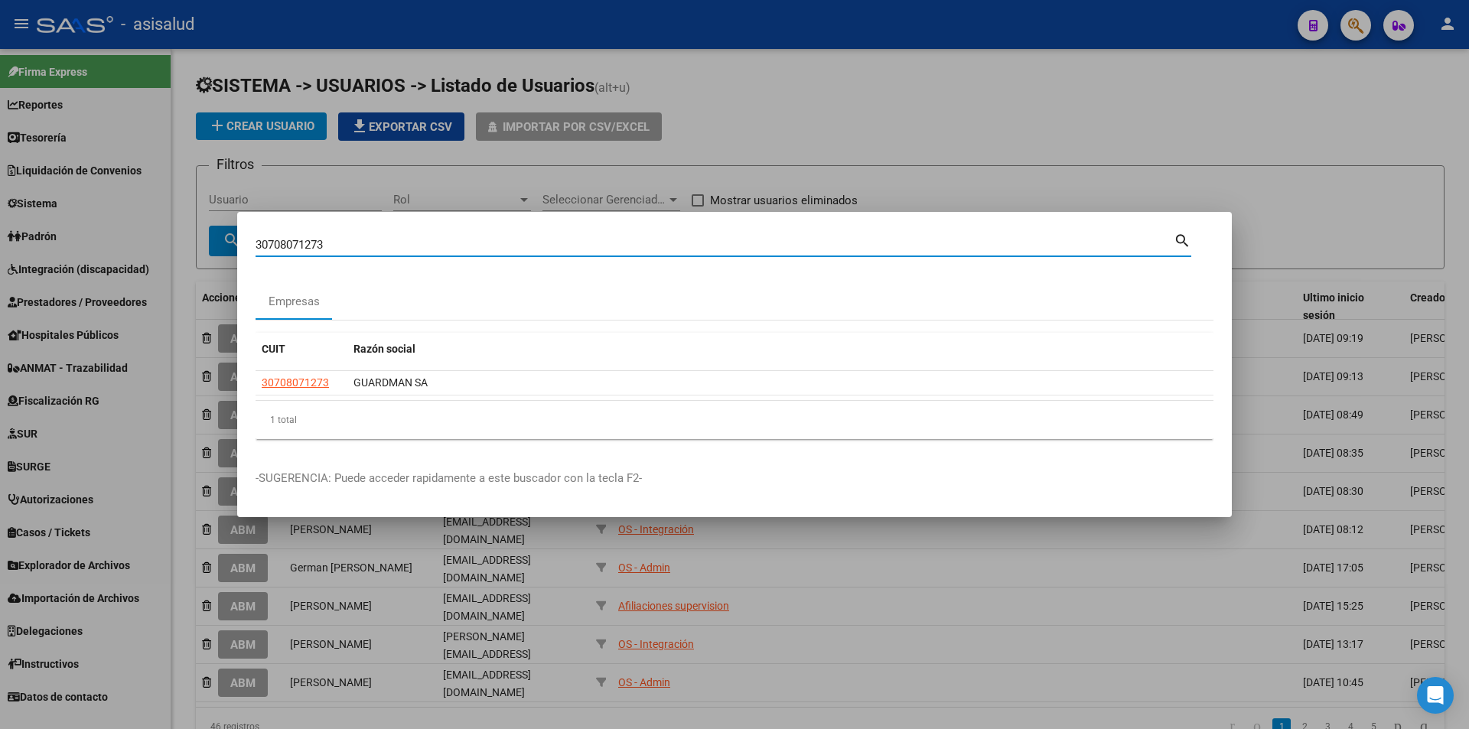
drag, startPoint x: 353, startPoint y: 249, endPoint x: 226, endPoint y: 246, distance: 127.0
click at [226, 246] on div "30708071273 Buscar (apellido, dni, cuil, nro traspaso, cuit, obra social) searc…" at bounding box center [734, 364] width 1469 height 729
type input "30711650861"
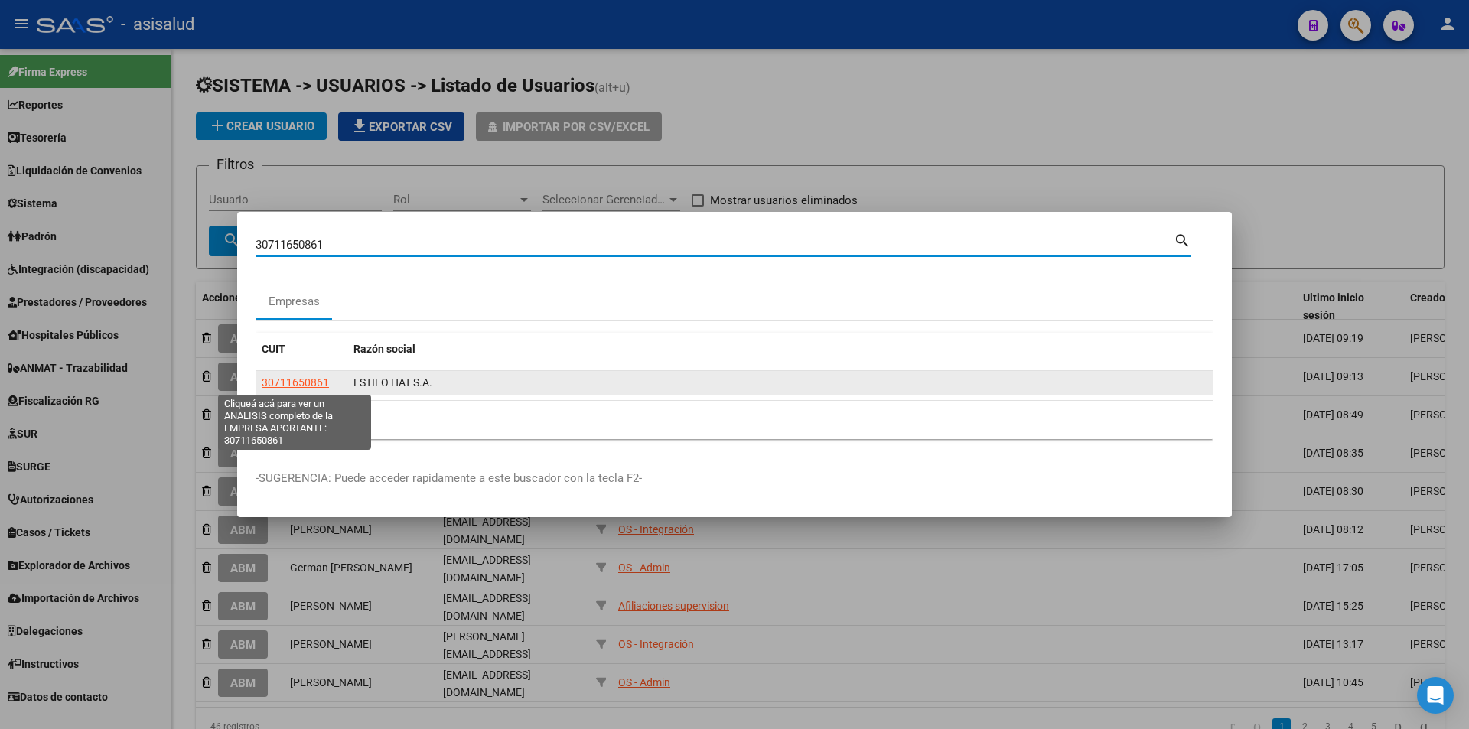
click at [312, 383] on span "30711650861" at bounding box center [295, 382] width 67 height 12
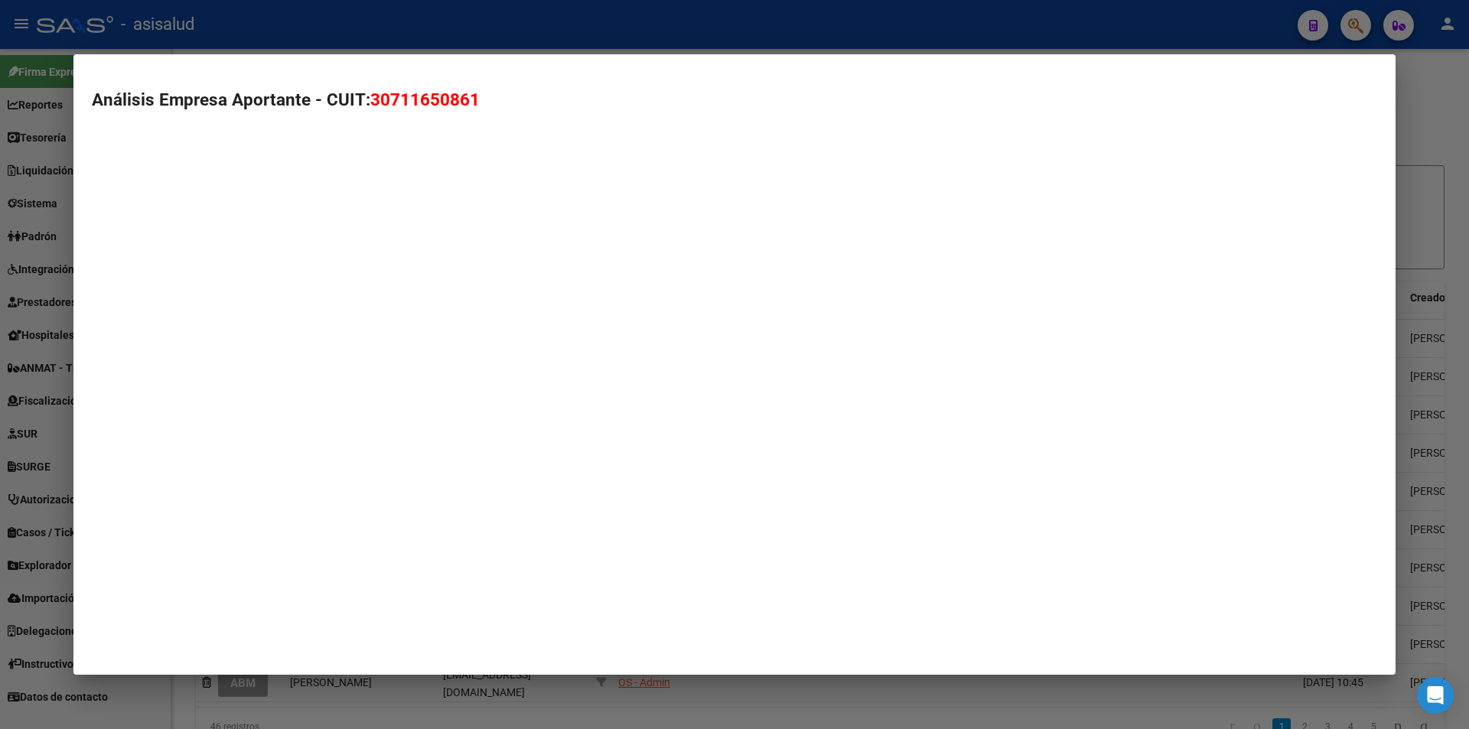
type textarea "30711650861"
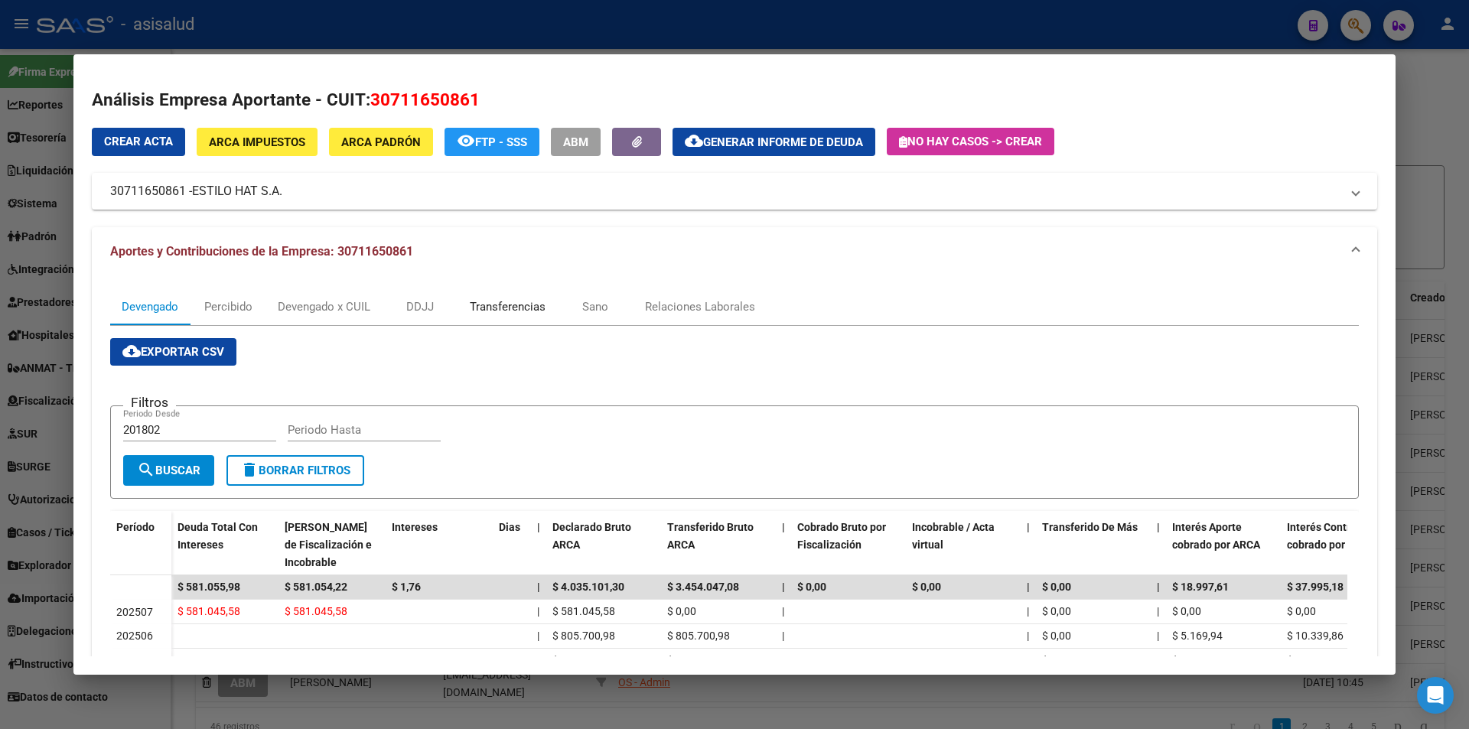
click at [514, 311] on div "Transferencias" at bounding box center [508, 306] width 76 height 17
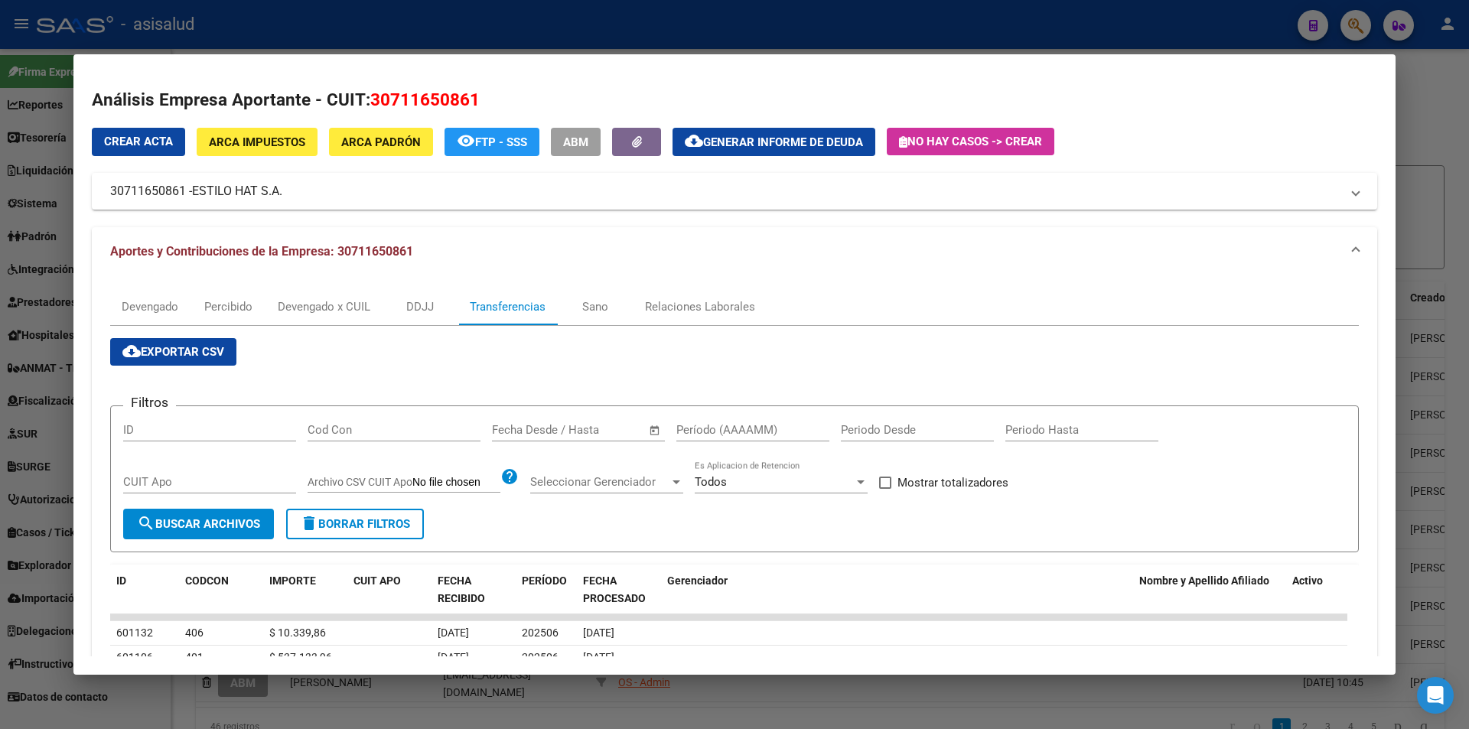
scroll to position [76, 0]
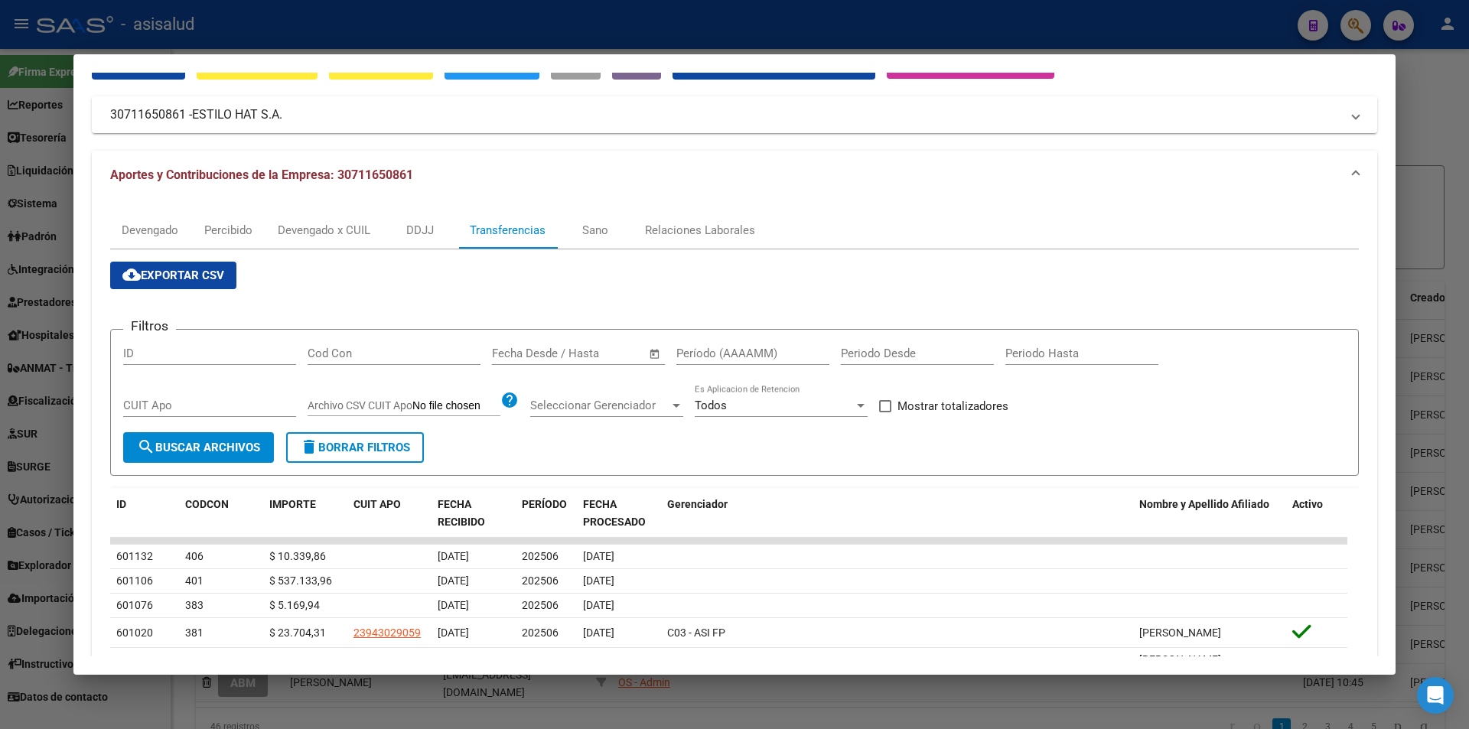
click at [607, 351] on input "text" at bounding box center [592, 354] width 74 height 14
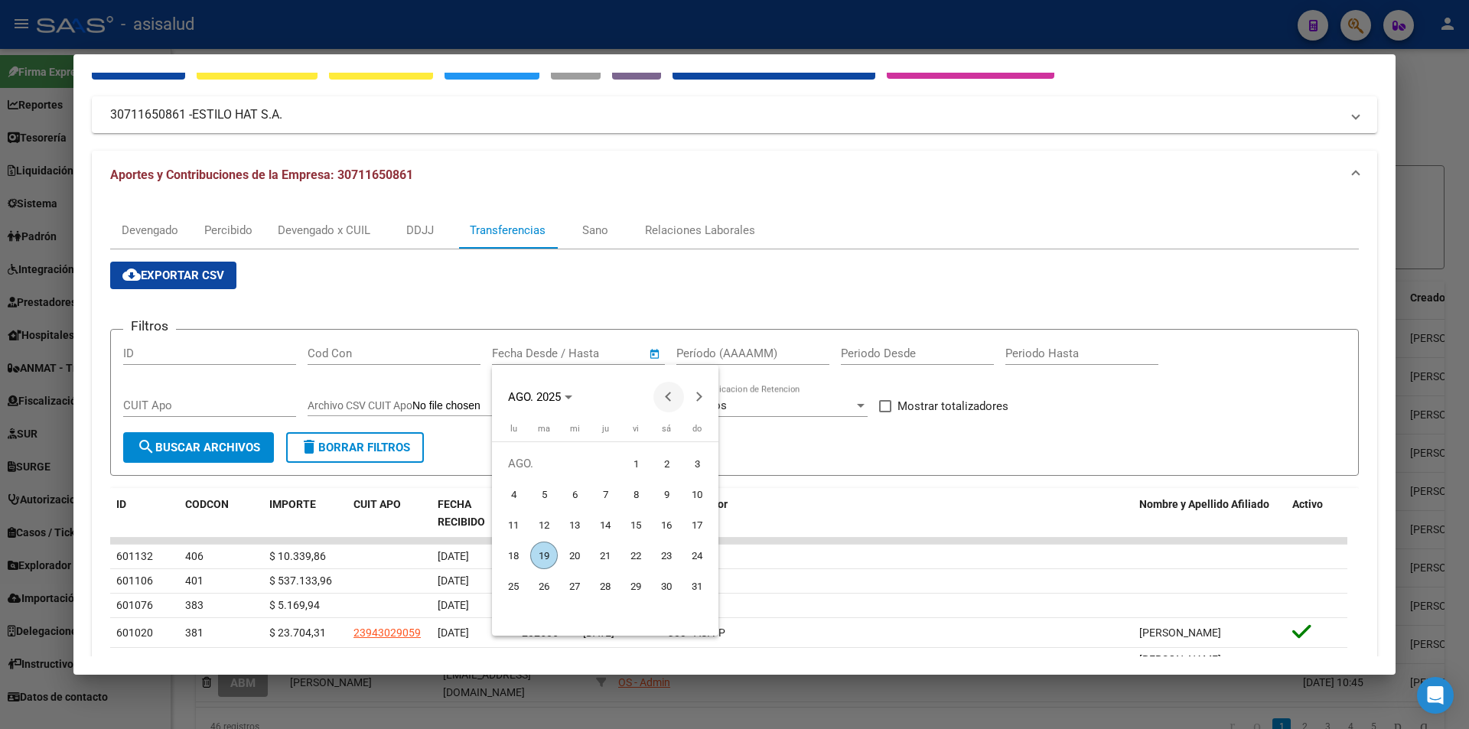
click at [662, 397] on span "Previous month" at bounding box center [668, 397] width 31 height 31
click at [577, 610] on span "30" at bounding box center [575, 617] width 28 height 28
type input "30/7/2025"
click at [698, 390] on span "Next month" at bounding box center [699, 397] width 31 height 31
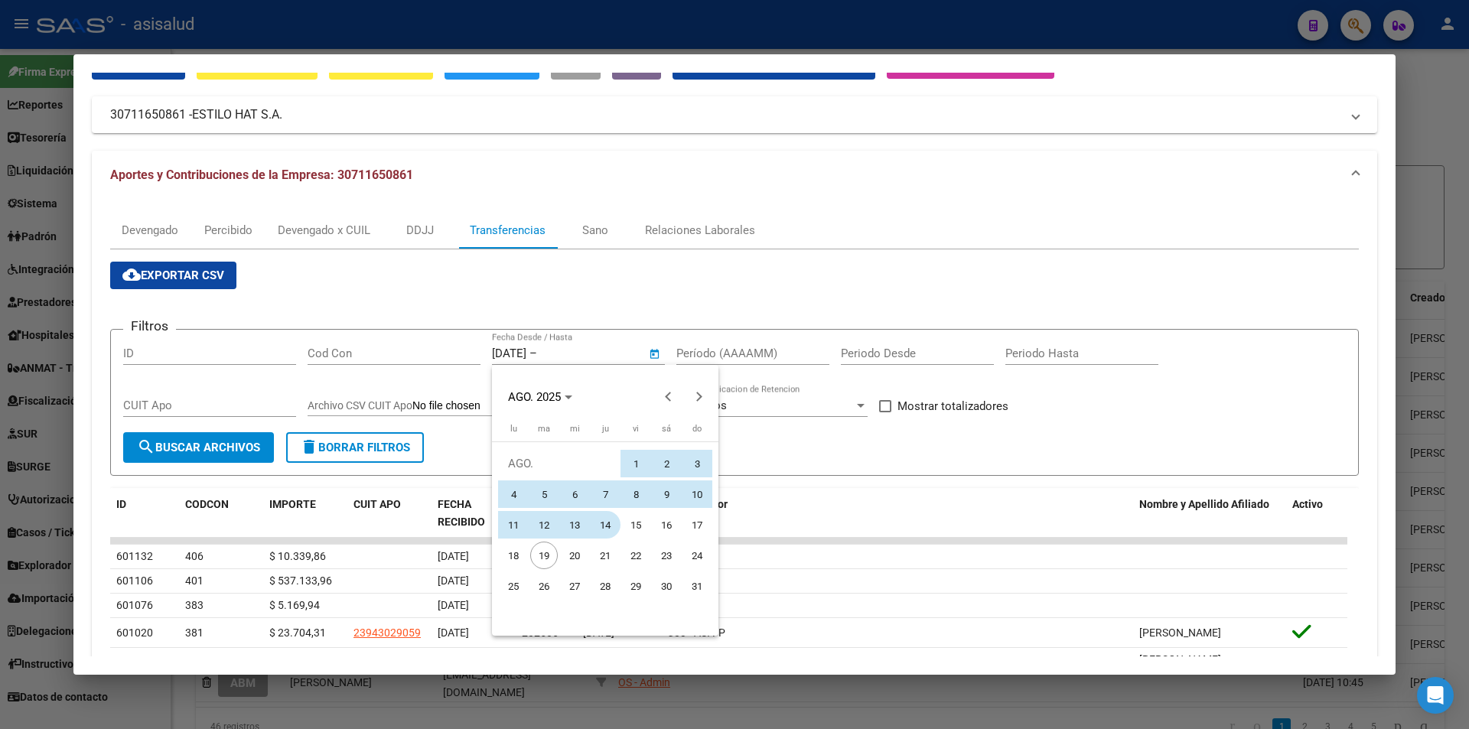
click at [613, 520] on span "14" at bounding box center [605, 525] width 28 height 28
type input "14/8/2025"
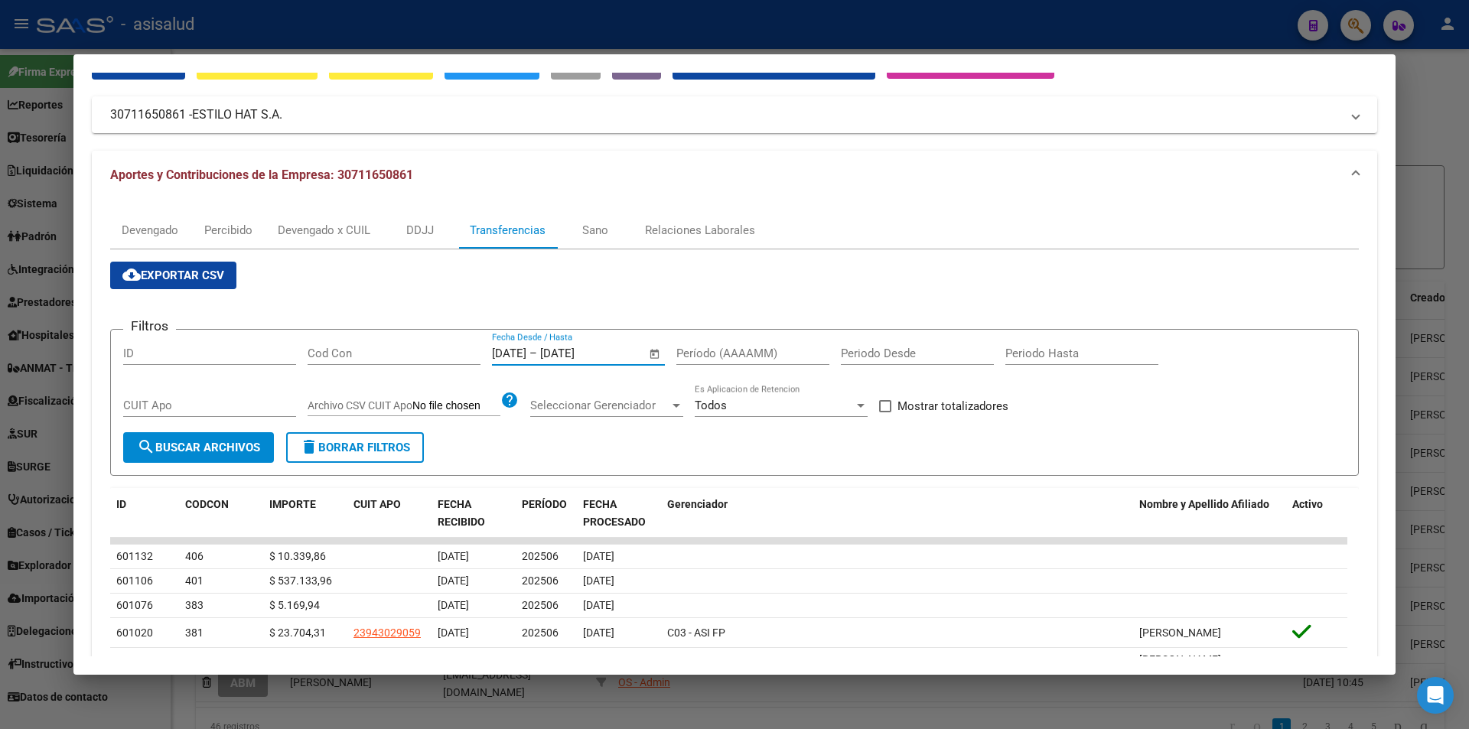
click at [724, 355] on input "Período (AAAAMM)" at bounding box center [752, 354] width 153 height 14
type input "202506"
drag, startPoint x: 968, startPoint y: 402, endPoint x: 875, endPoint y: 401, distance: 93.3
click at [968, 402] on span "Mostrar totalizadores" at bounding box center [952, 406] width 111 height 18
click at [885, 412] on input "Mostrar totalizadores" at bounding box center [884, 412] width 1 height 1
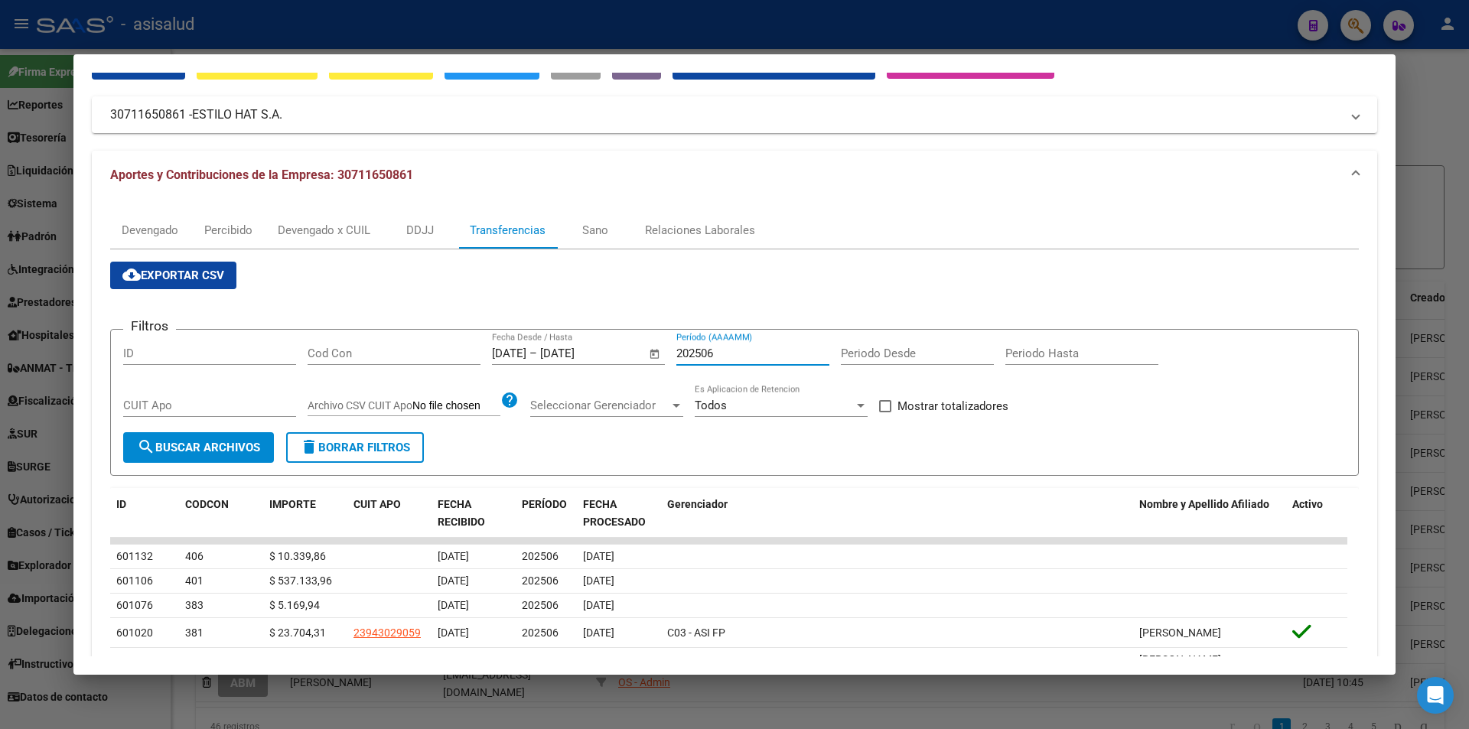
checkbox input "true"
click at [234, 444] on span "search Buscar Archivos" at bounding box center [198, 448] width 123 height 14
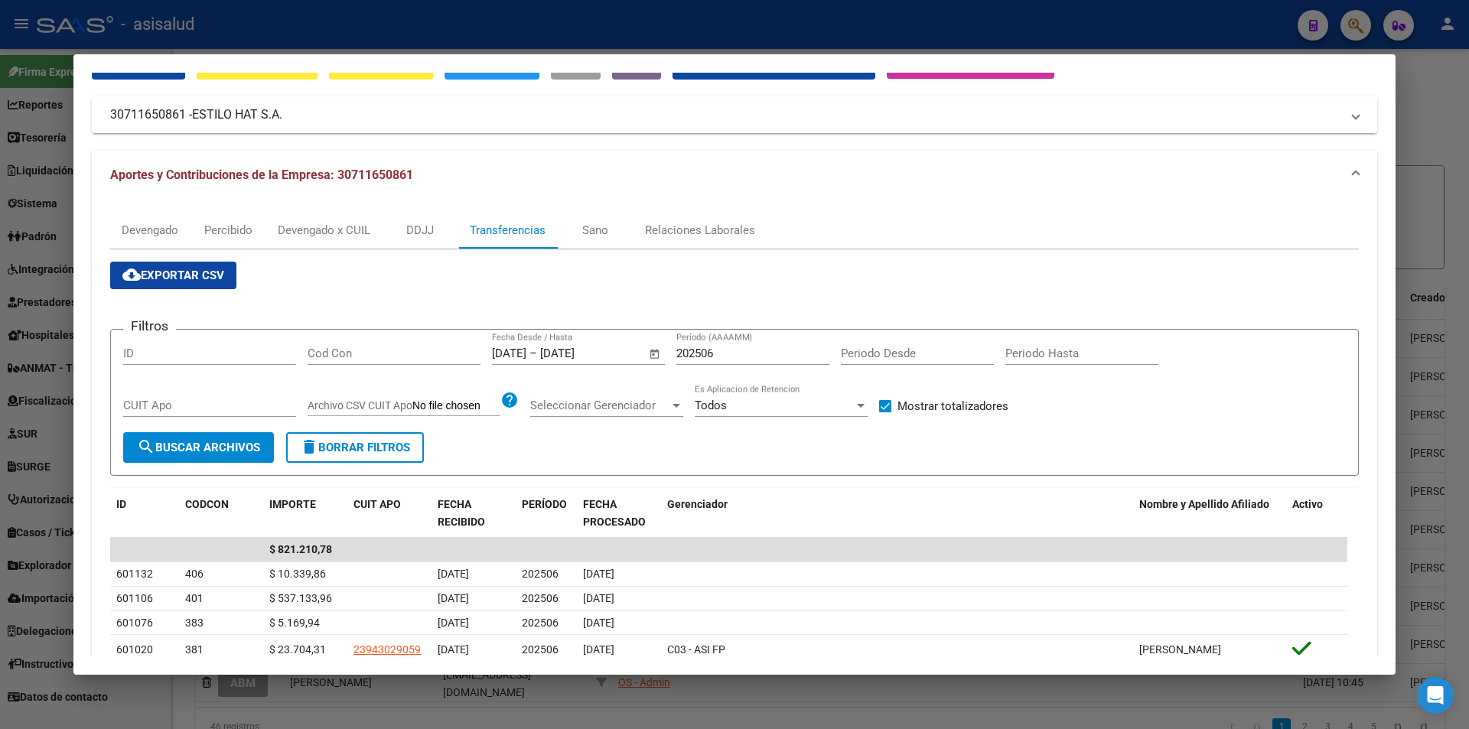
click at [534, 28] on div at bounding box center [734, 364] width 1469 height 729
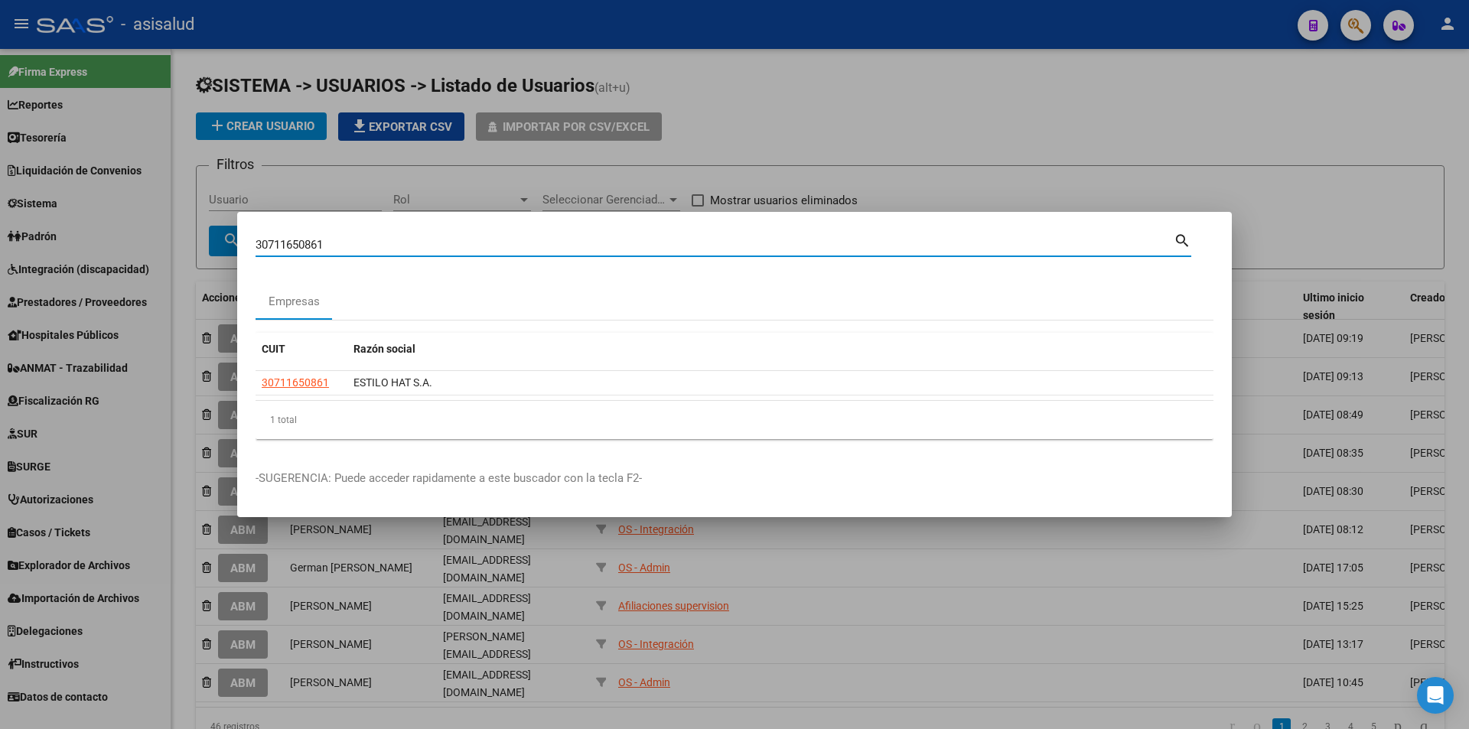
drag, startPoint x: 339, startPoint y: 249, endPoint x: 201, endPoint y: 246, distance: 137.7
click at [201, 246] on div "30711650861 Buscar (apellido, dni, cuil, nro traspaso, cuit, obra social) searc…" at bounding box center [734, 364] width 1469 height 729
type input "30501728760"
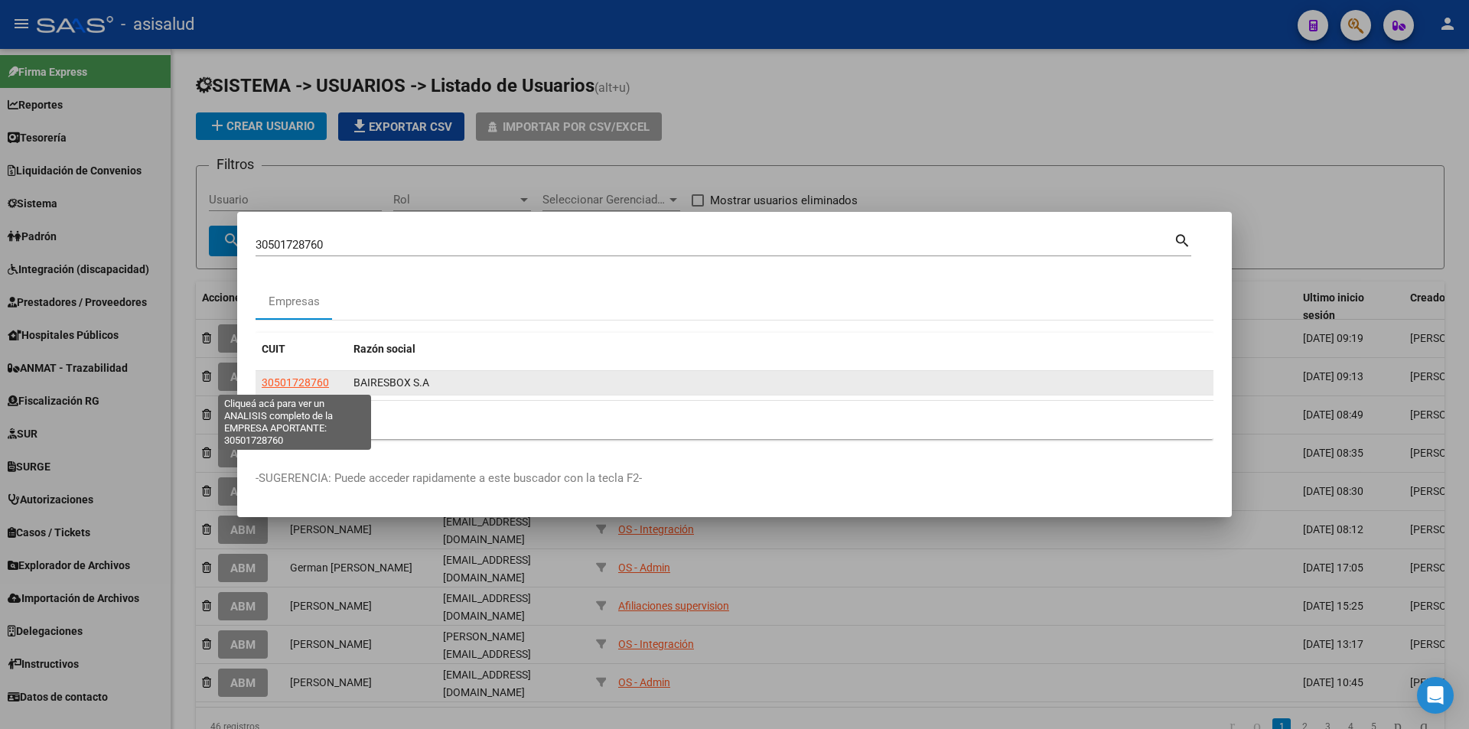
click at [304, 379] on span "30501728760" at bounding box center [295, 382] width 67 height 12
type textarea "30501728760"
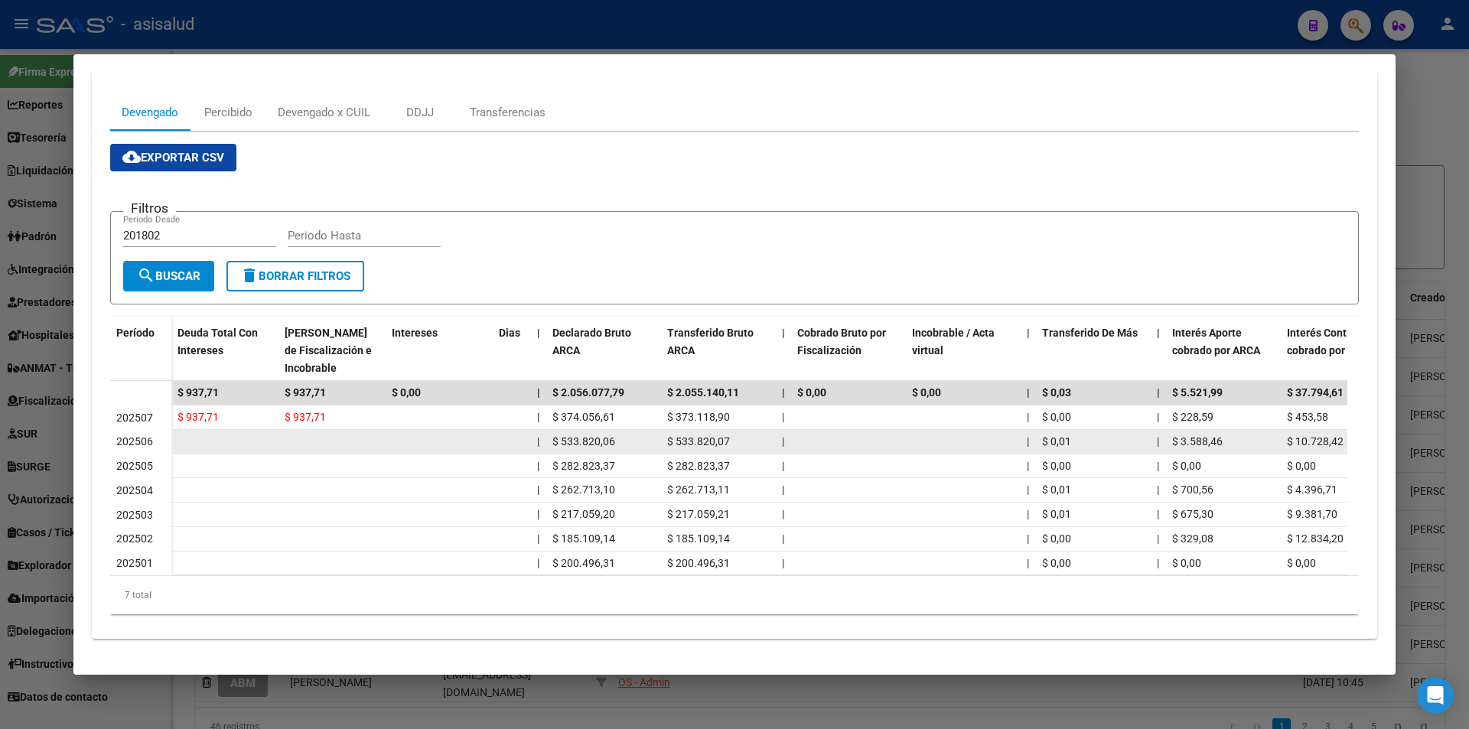
scroll to position [129, 0]
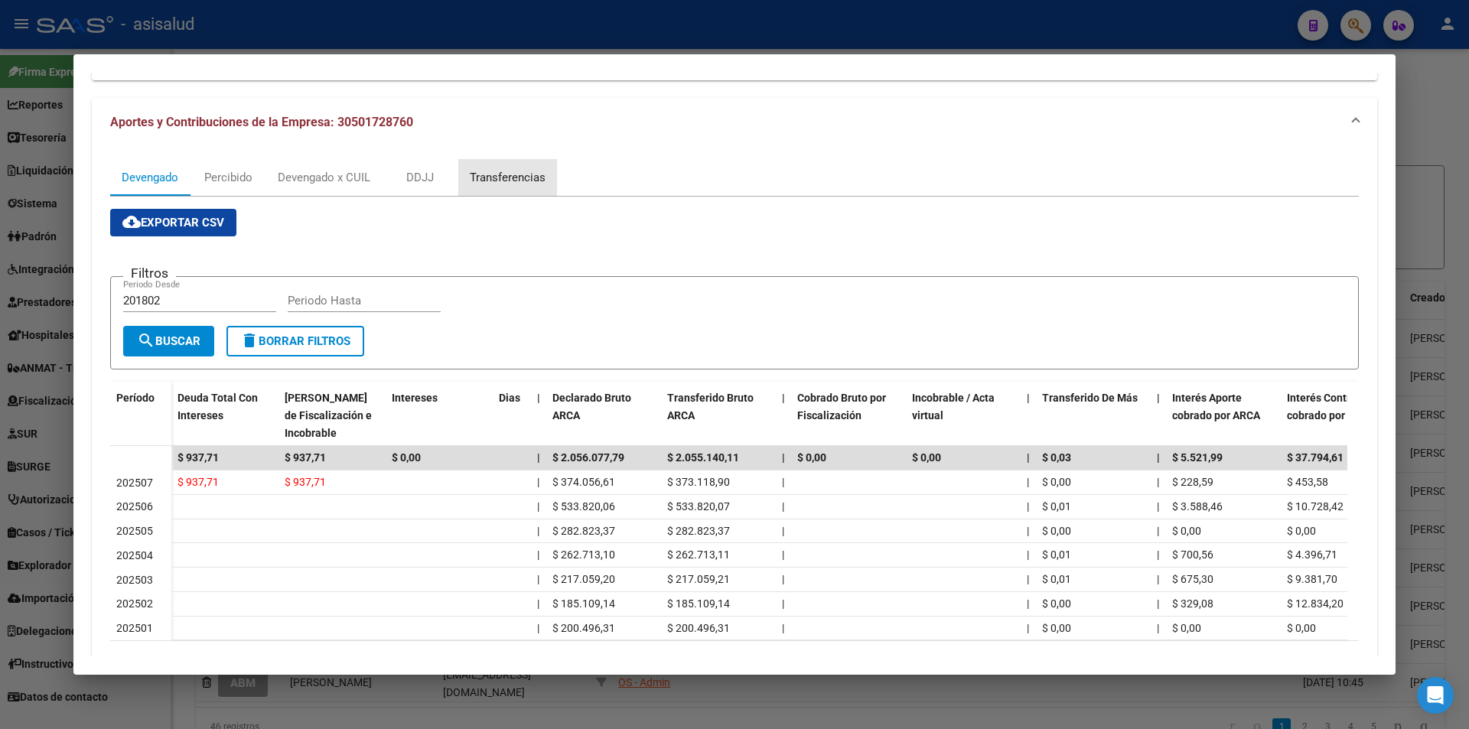
click at [484, 173] on div "Transferencias" at bounding box center [508, 177] width 76 height 17
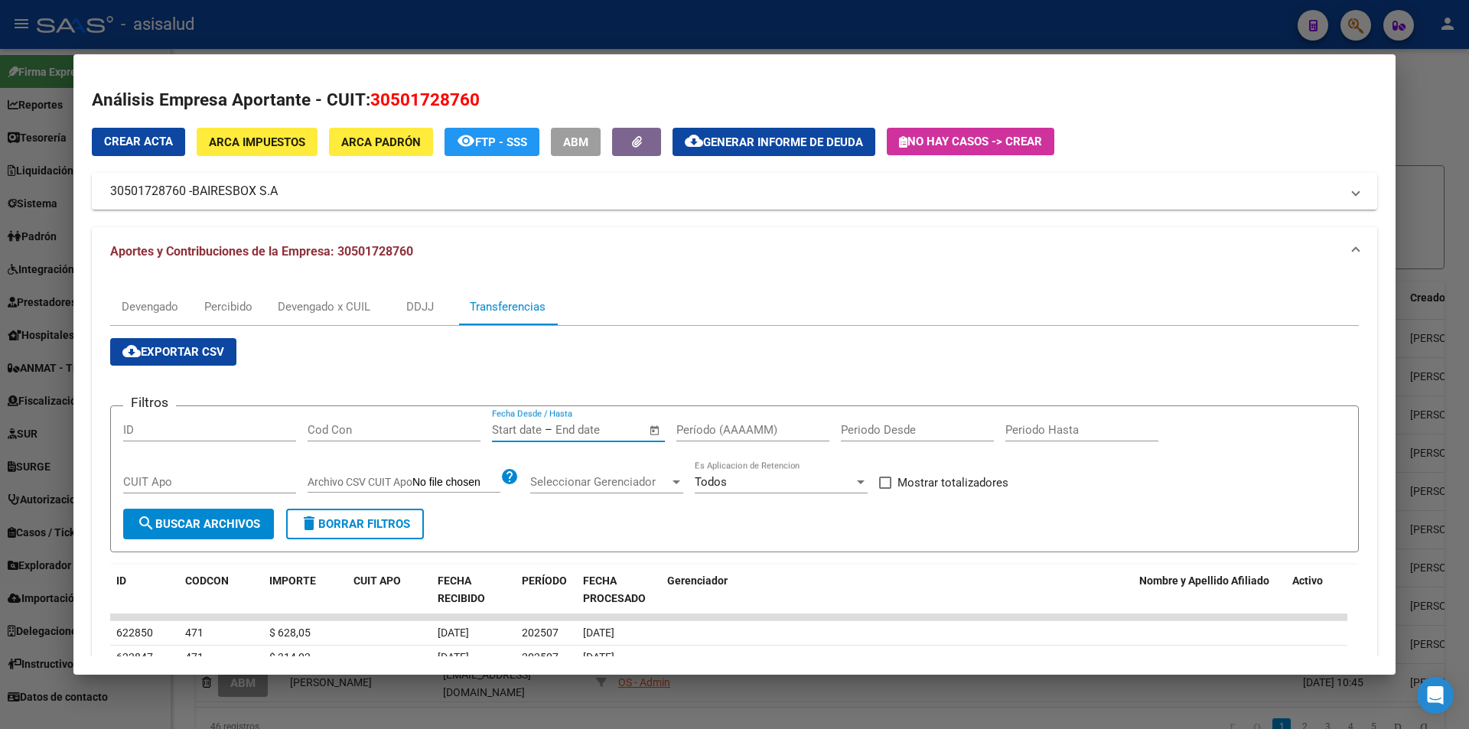
click at [614, 431] on input "text" at bounding box center [592, 430] width 74 height 14
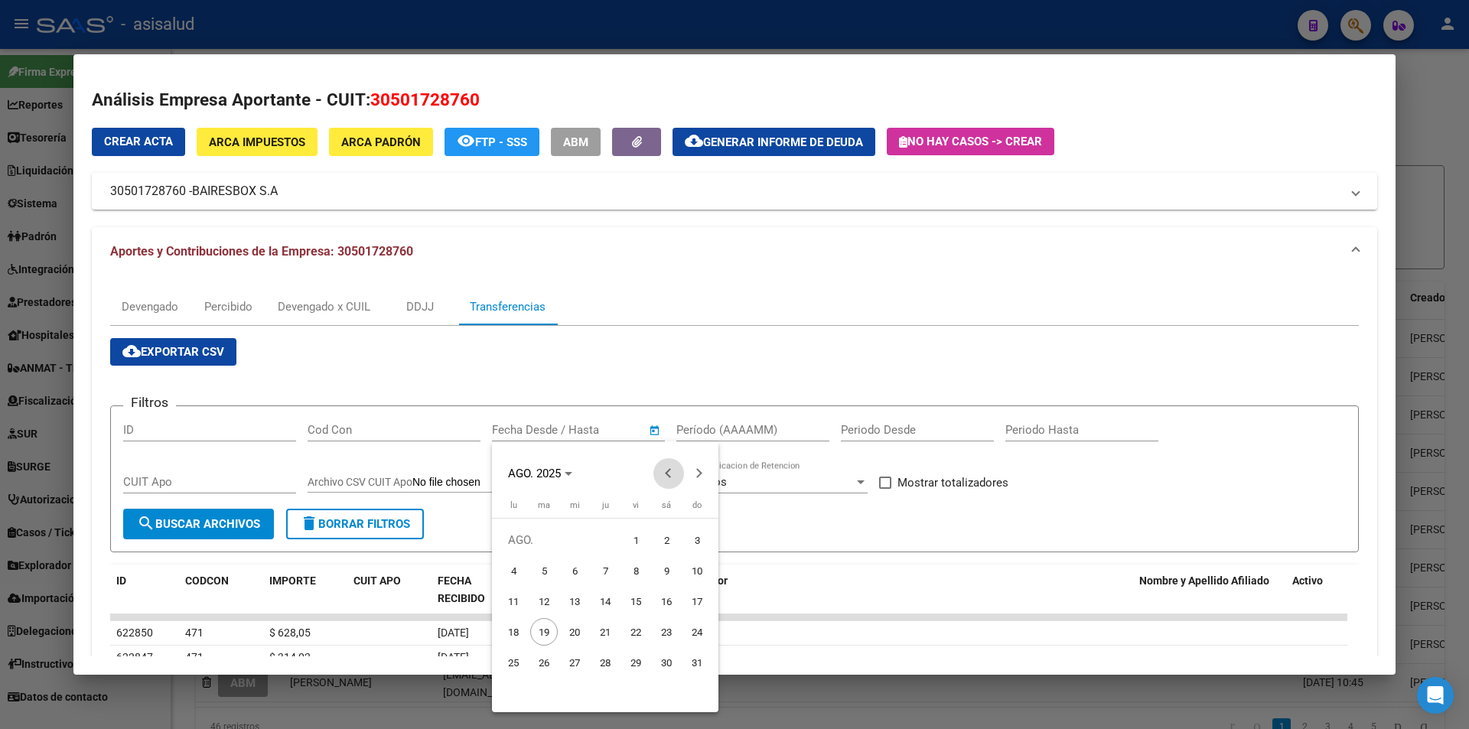
click at [666, 473] on button "Previous month" at bounding box center [668, 473] width 31 height 31
click at [565, 627] on span "21" at bounding box center [575, 632] width 28 height 28
type input "21/5/2025"
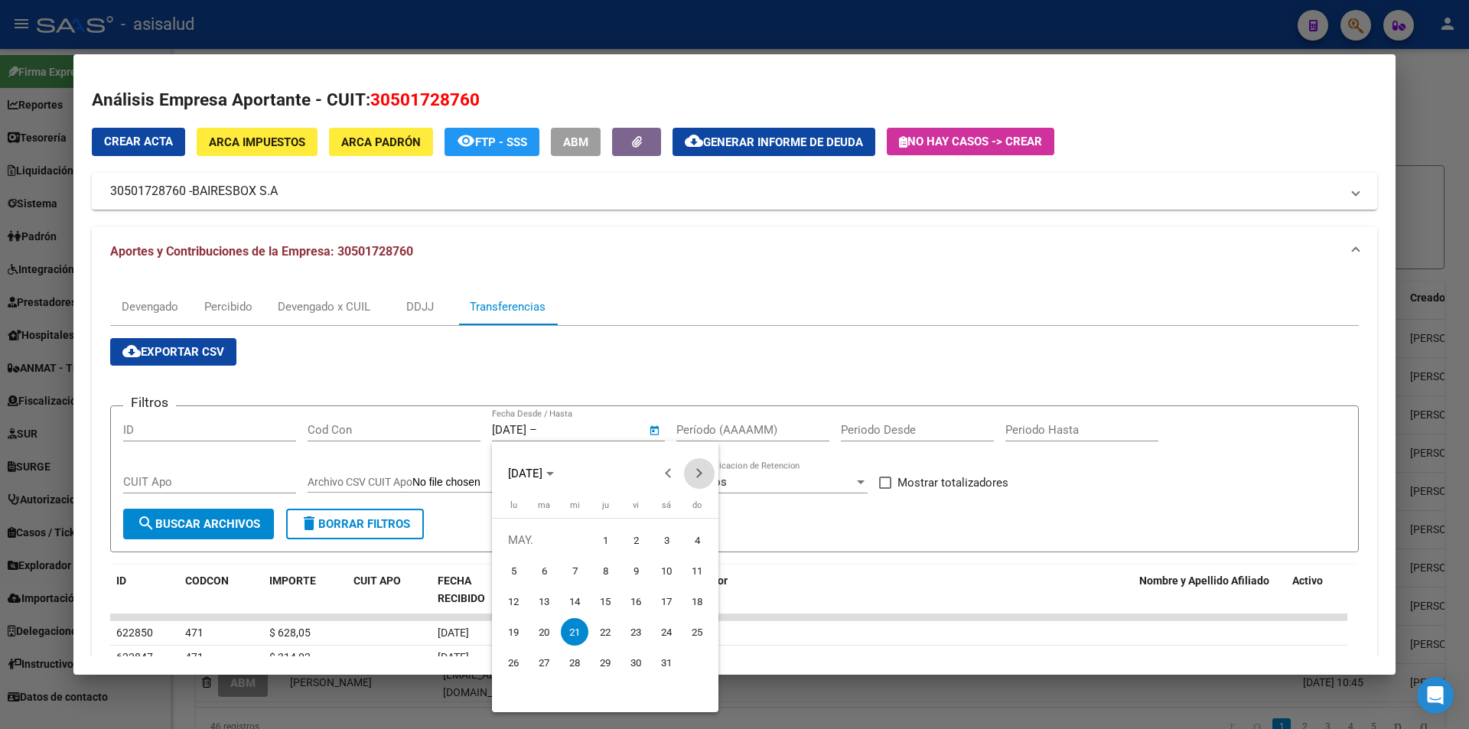
click at [693, 477] on span "Next month" at bounding box center [699, 473] width 31 height 31
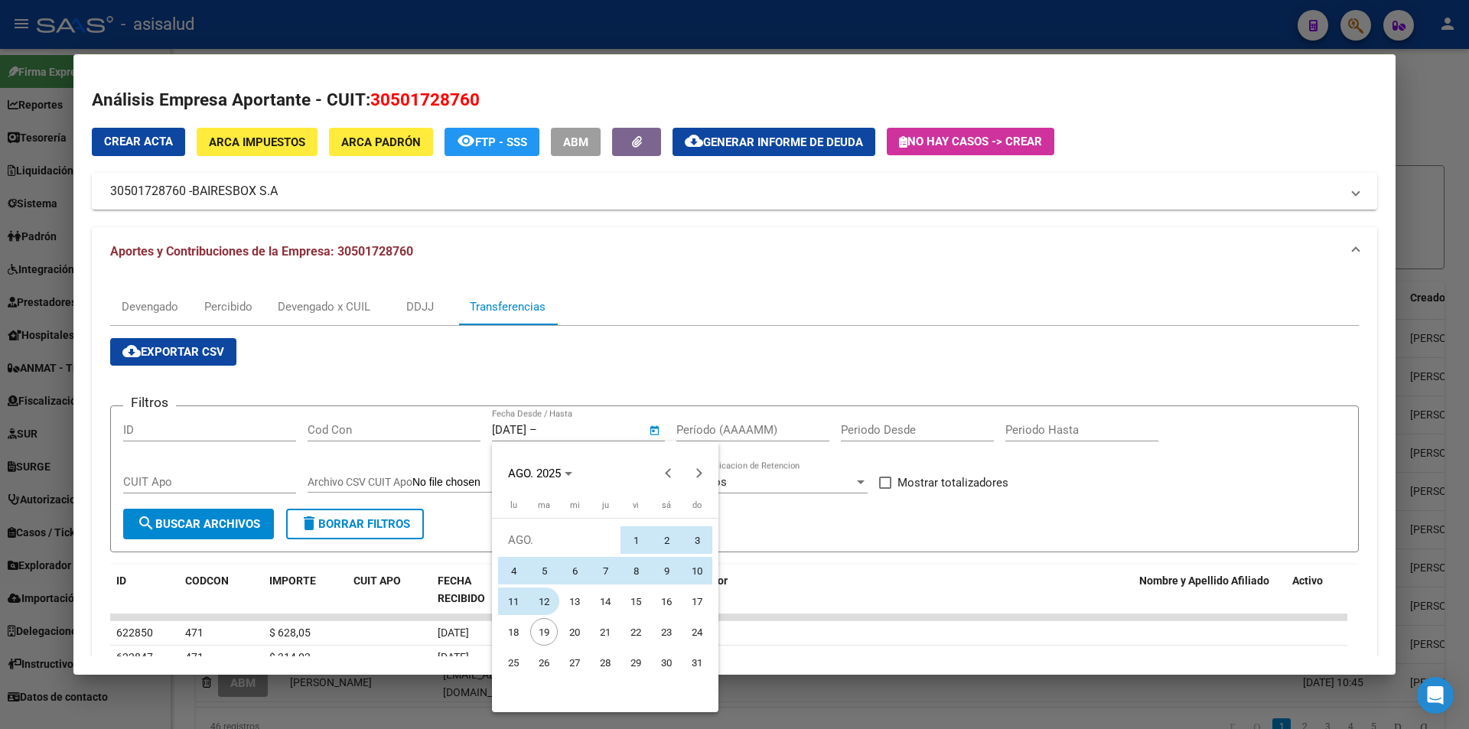
click at [547, 600] on span "12" at bounding box center [544, 601] width 28 height 28
type input "12/8/2025"
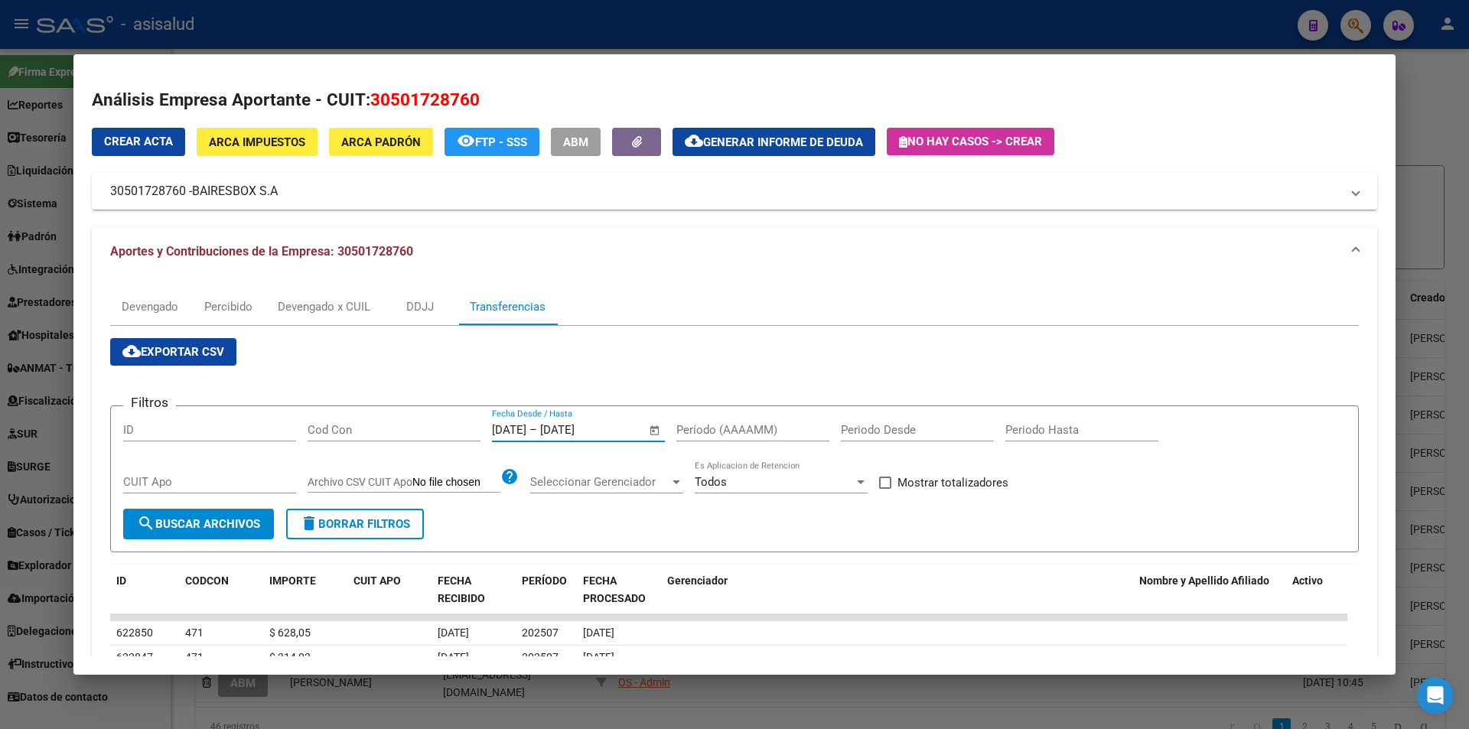
click at [692, 430] on input "Período (AAAAMM)" at bounding box center [752, 430] width 153 height 14
type input "202502"
click at [973, 480] on span "Mostrar totalizadores" at bounding box center [952, 482] width 111 height 18
click at [885, 489] on input "Mostrar totalizadores" at bounding box center [884, 489] width 1 height 1
checkbox input "true"
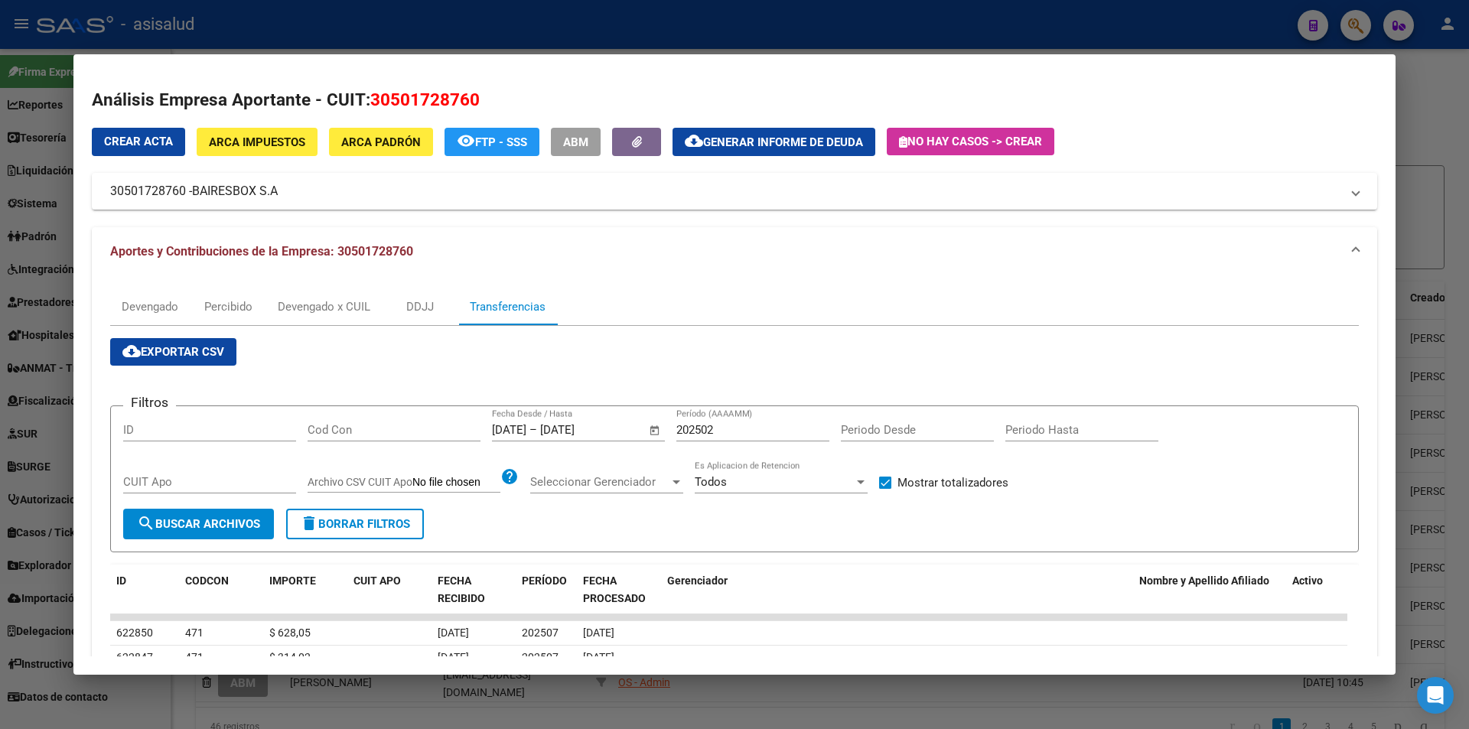
click at [214, 518] on span "search Buscar Archivos" at bounding box center [198, 524] width 123 height 14
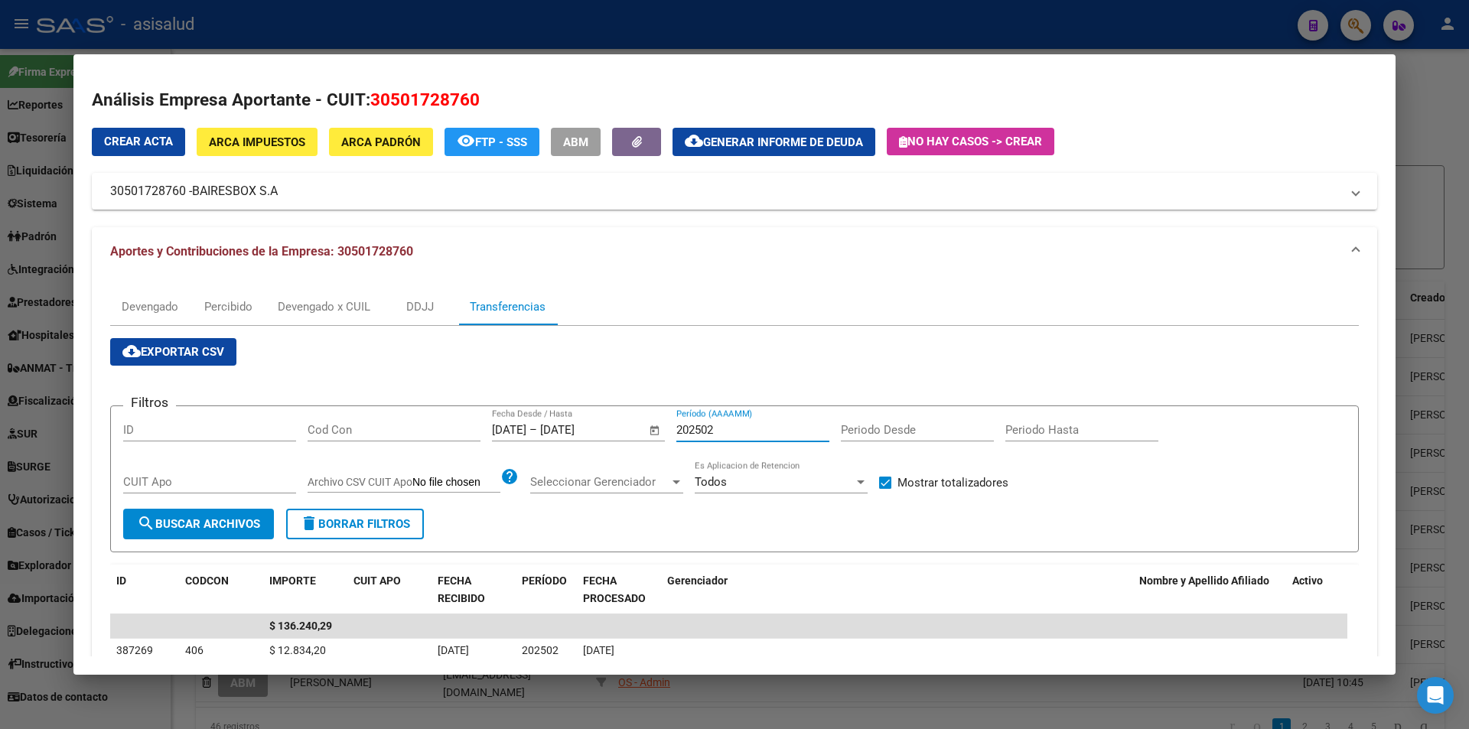
drag, startPoint x: 741, startPoint y: 430, endPoint x: 710, endPoint y: 430, distance: 31.4
click at [710, 430] on input "202502" at bounding box center [752, 430] width 153 height 14
type input "202504"
click at [522, 36] on div at bounding box center [734, 364] width 1469 height 729
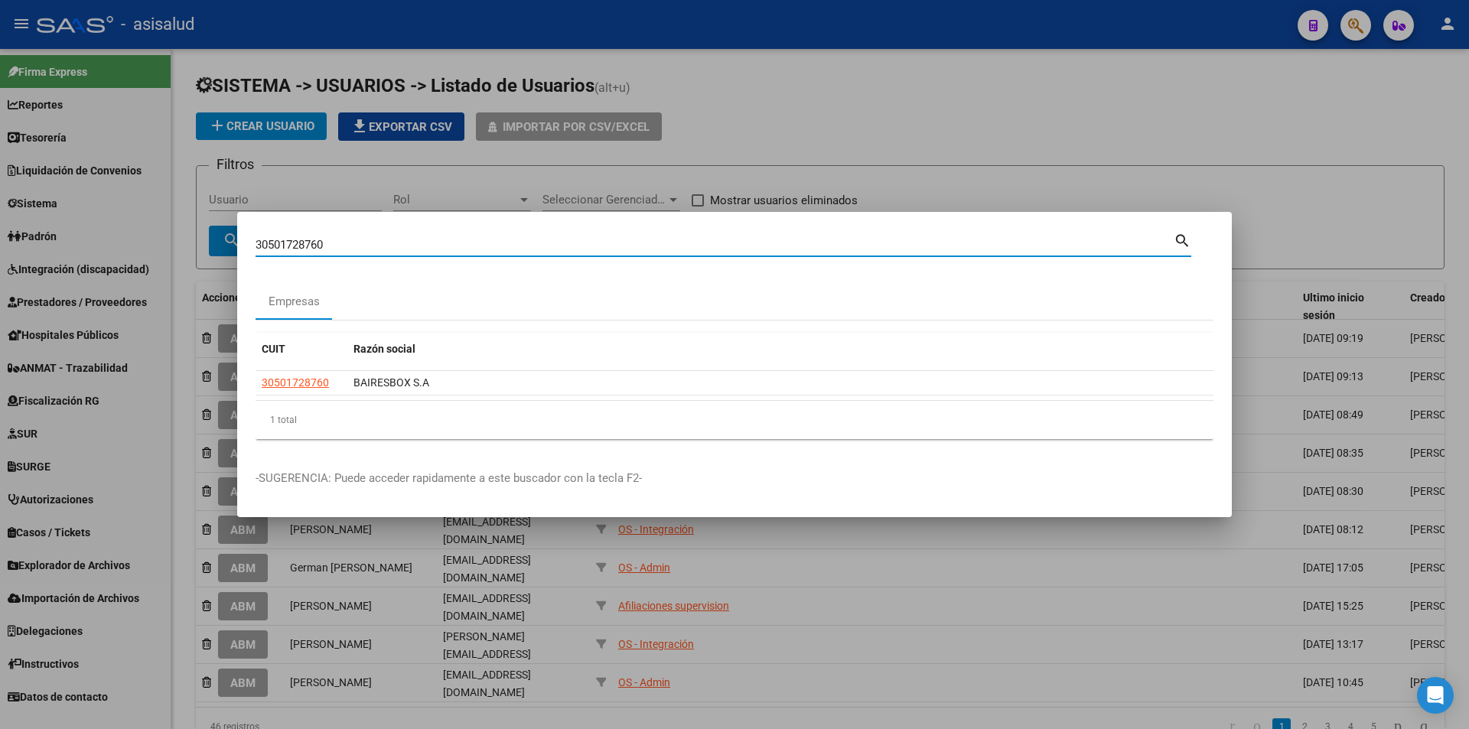
drag, startPoint x: 382, startPoint y: 246, endPoint x: 203, endPoint y: 235, distance: 180.1
click at [203, 235] on div "30501728760 Buscar (apellido, dni, cuil, nro traspaso, cuit, obra social) searc…" at bounding box center [734, 364] width 1469 height 729
type input "30550851268"
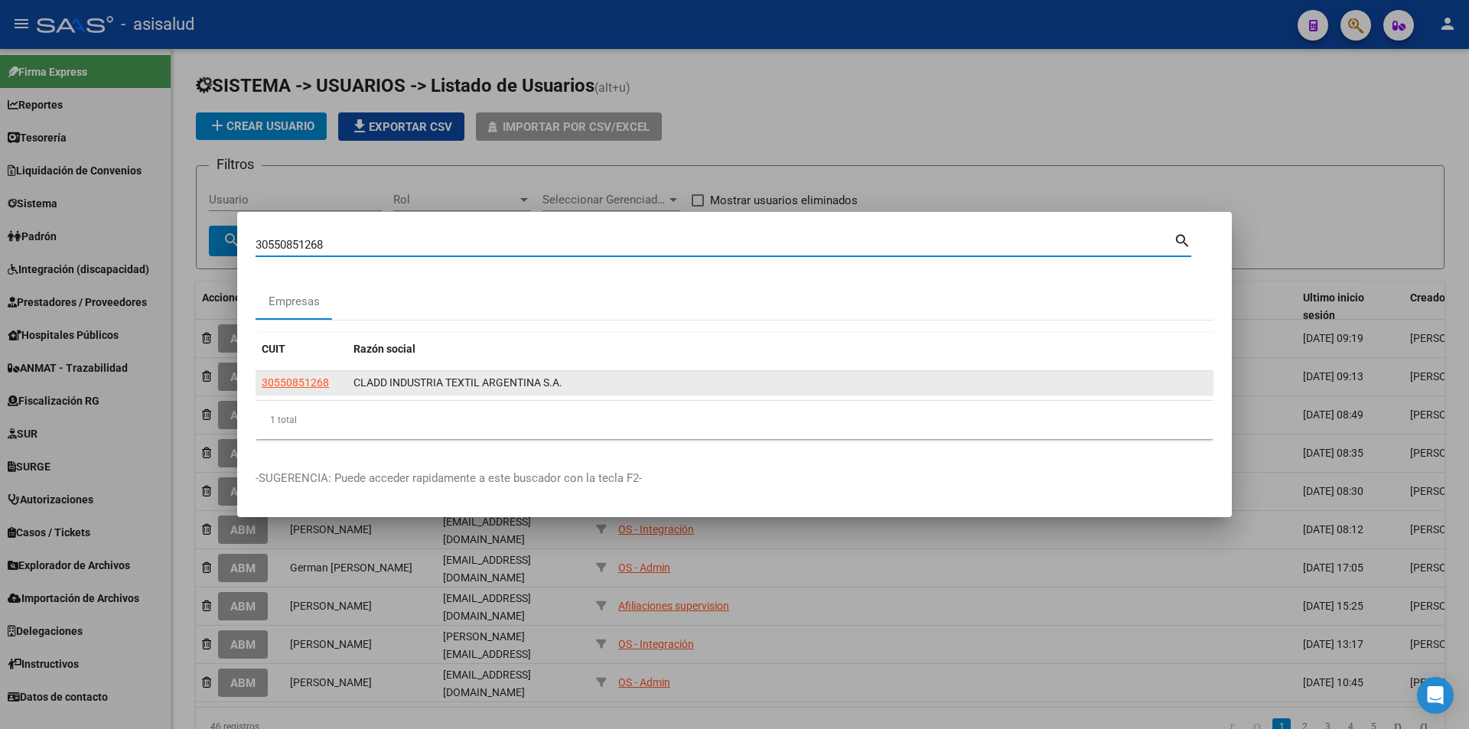
click at [310, 377] on span "30550851268" at bounding box center [295, 382] width 67 height 12
type textarea "30550851268"
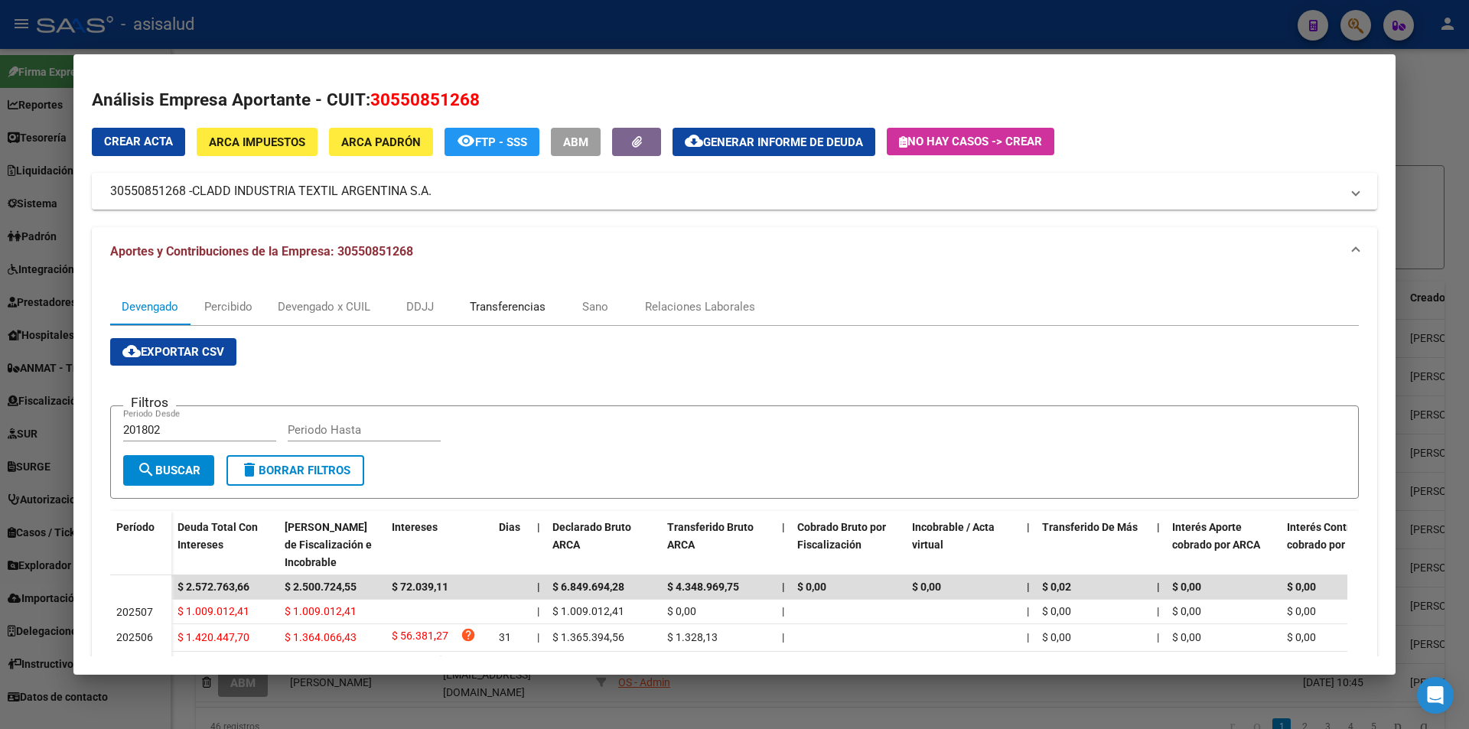
click at [519, 306] on div "Transferencias" at bounding box center [508, 306] width 76 height 17
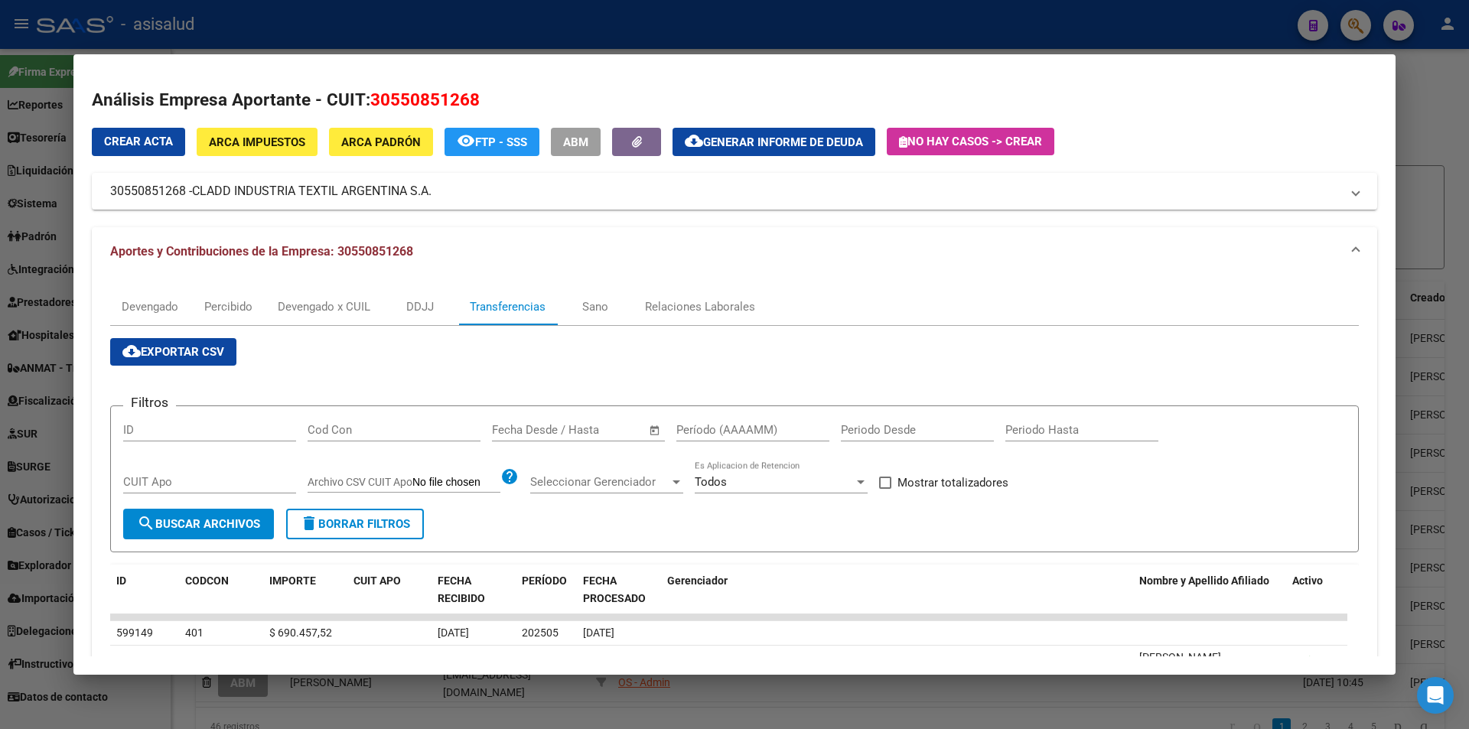
click at [524, 431] on input "text" at bounding box center [517, 430] width 50 height 14
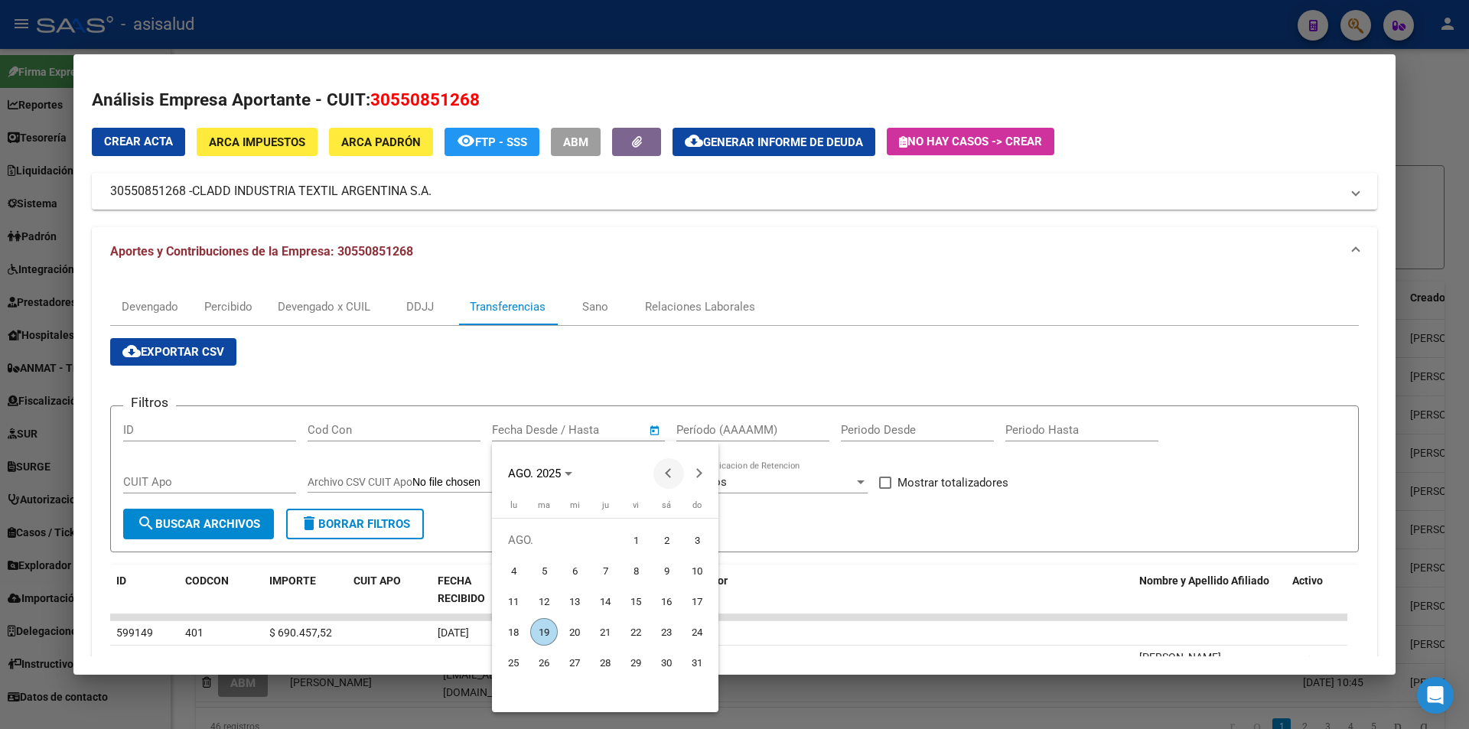
click at [675, 470] on span "Previous month" at bounding box center [668, 473] width 31 height 31
click at [542, 692] on span "29" at bounding box center [544, 693] width 28 height 28
type input "29/7/2025"
click at [704, 473] on span "Next month" at bounding box center [699, 473] width 31 height 31
click at [579, 571] on span "6" at bounding box center [575, 571] width 28 height 28
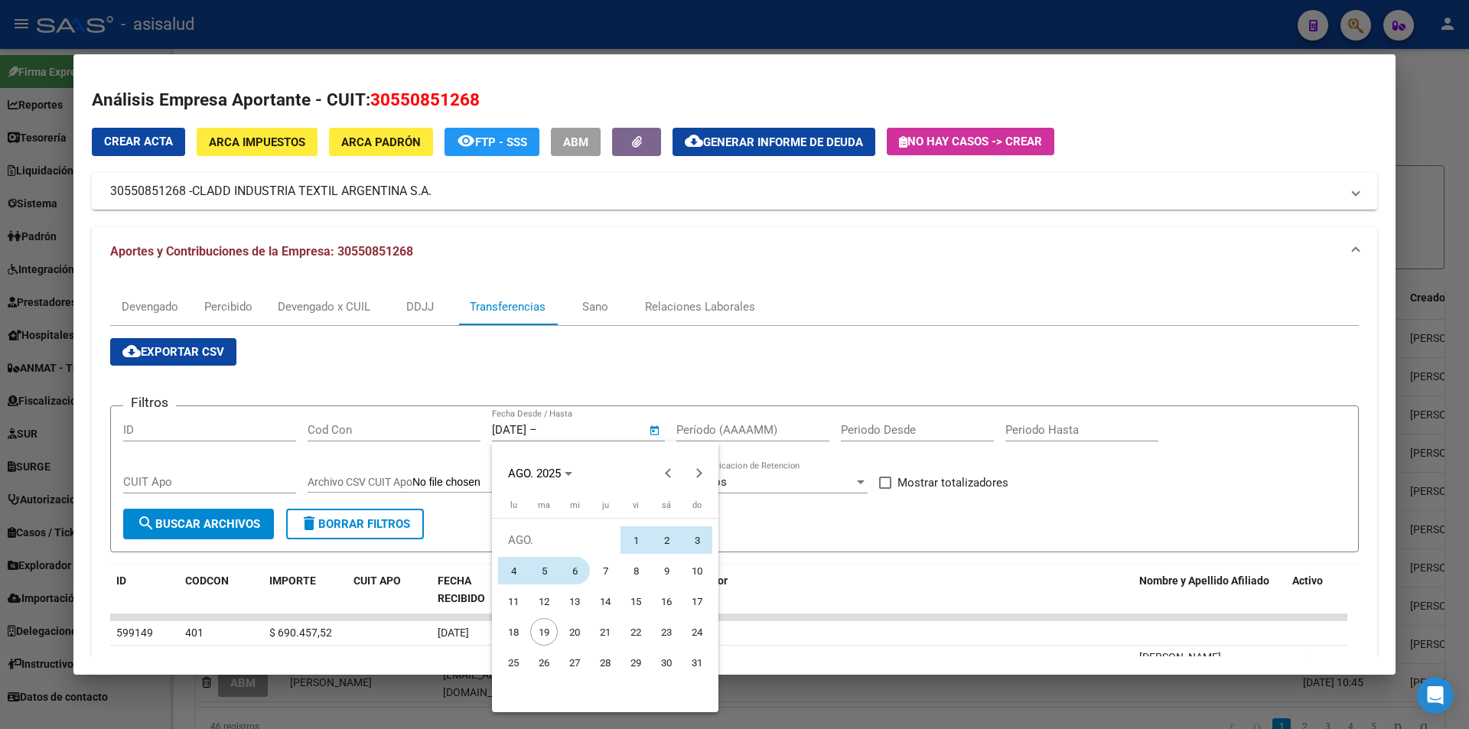
type input "6/8/2025"
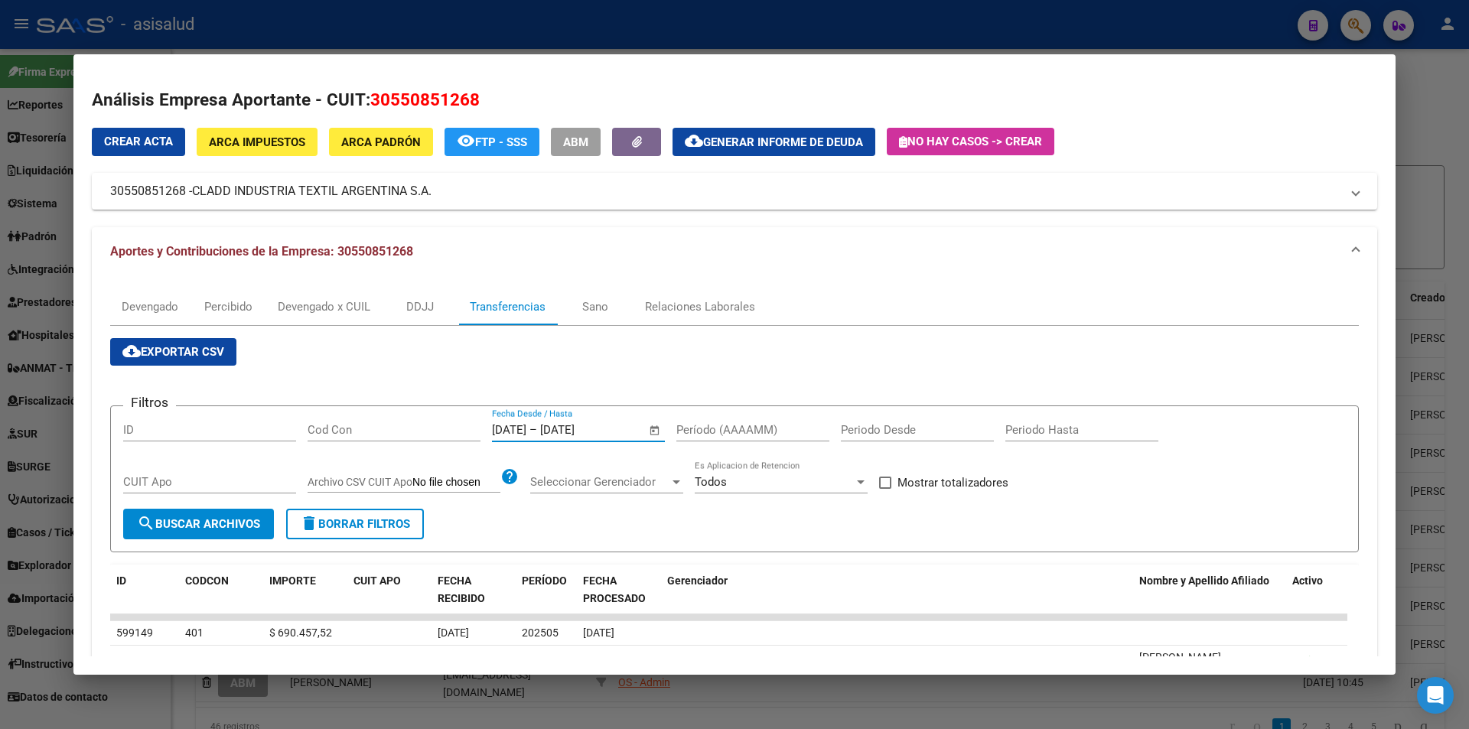
click at [722, 431] on input "Período (AAAAMM)" at bounding box center [752, 430] width 153 height 14
type input "202505"
click at [958, 485] on span "Mostrar totalizadores" at bounding box center [952, 482] width 111 height 18
click at [885, 489] on input "Mostrar totalizadores" at bounding box center [884, 489] width 1 height 1
checkbox input "true"
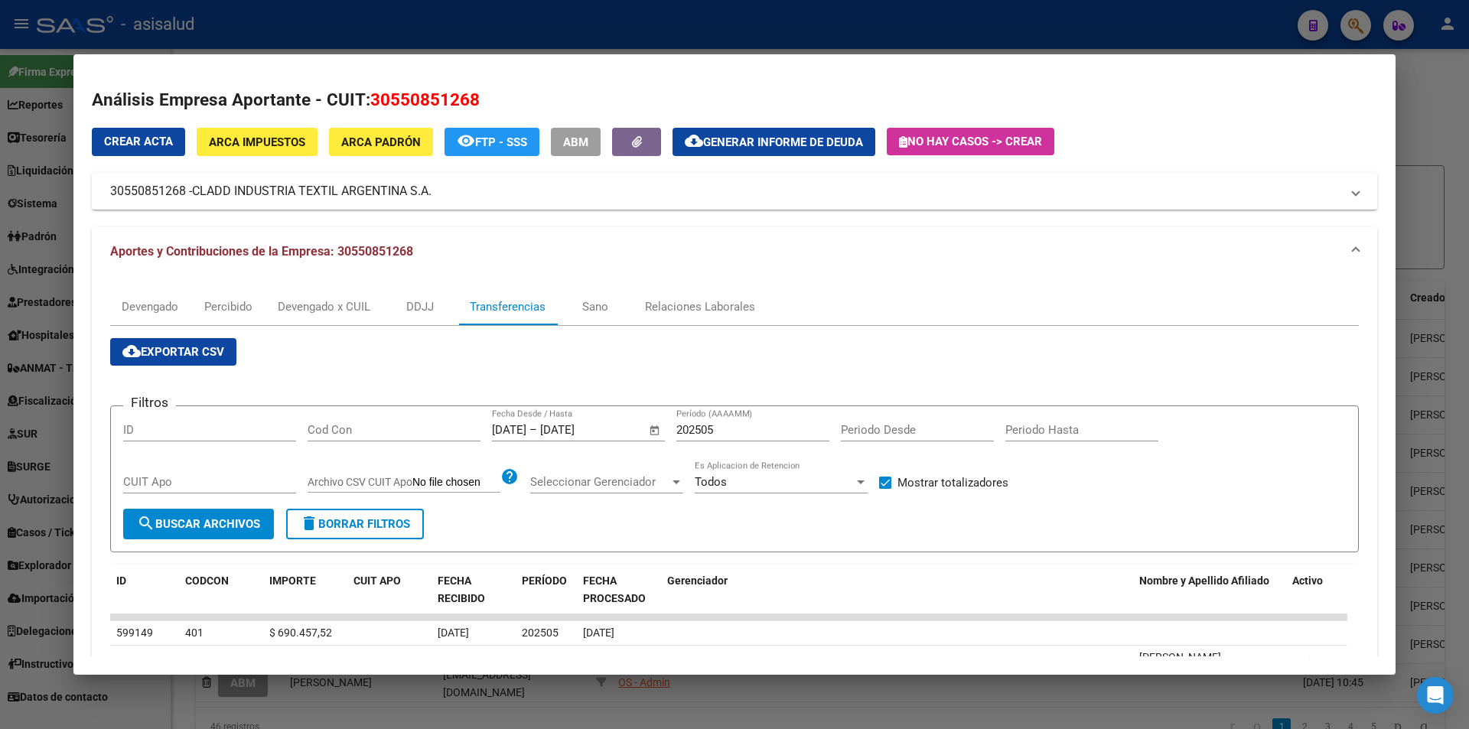
click at [219, 524] on span "search Buscar Archivos" at bounding box center [198, 524] width 123 height 14
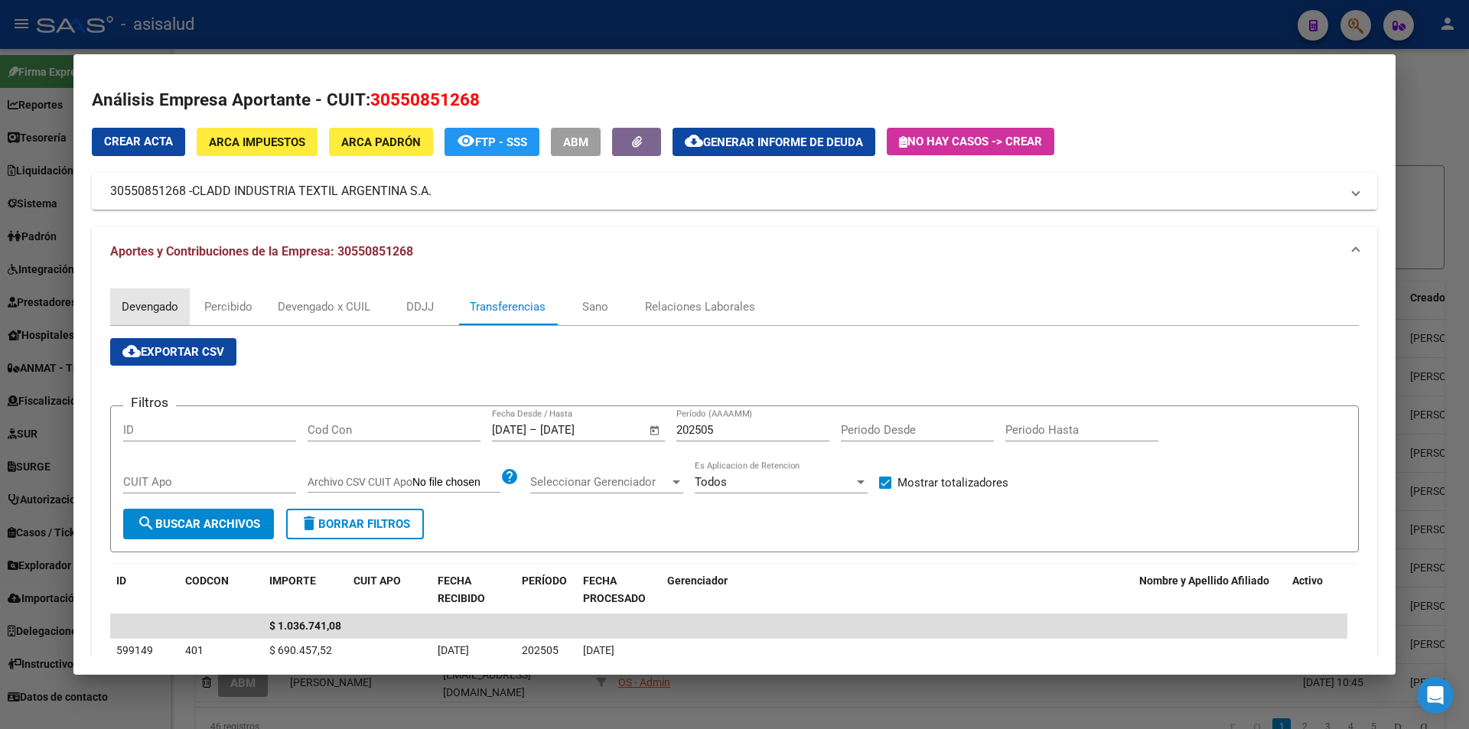
click at [167, 317] on div "Devengado" at bounding box center [150, 306] width 80 height 37
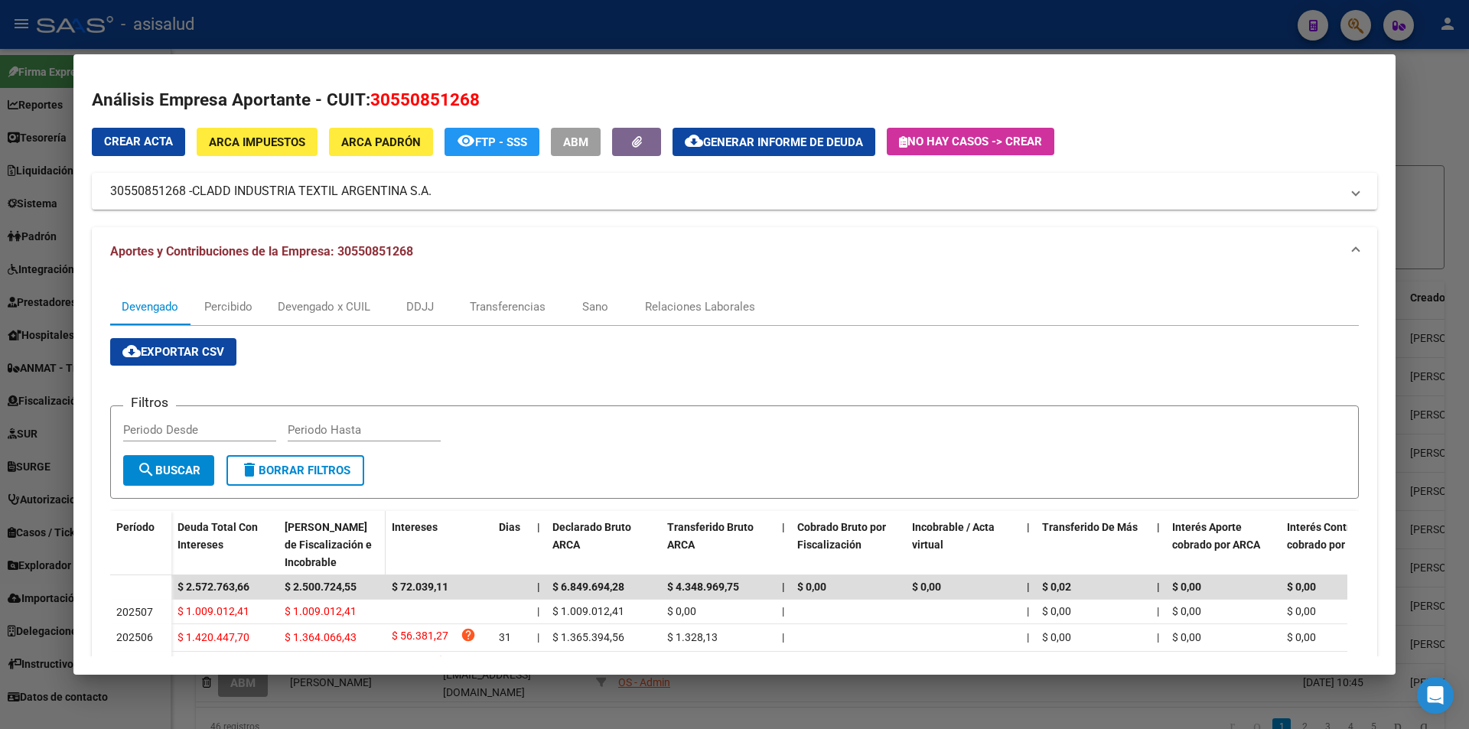
scroll to position [76, 0]
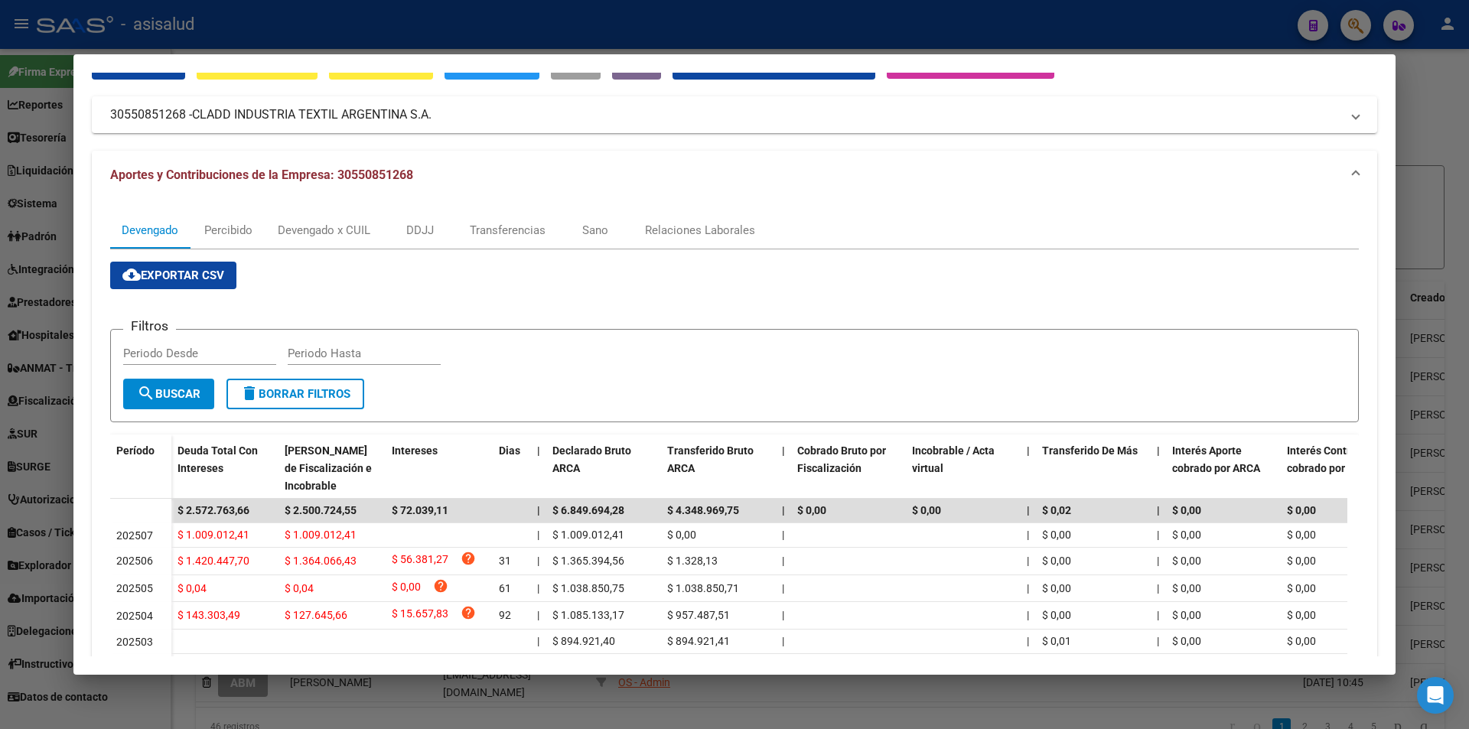
click at [474, 32] on div at bounding box center [734, 364] width 1469 height 729
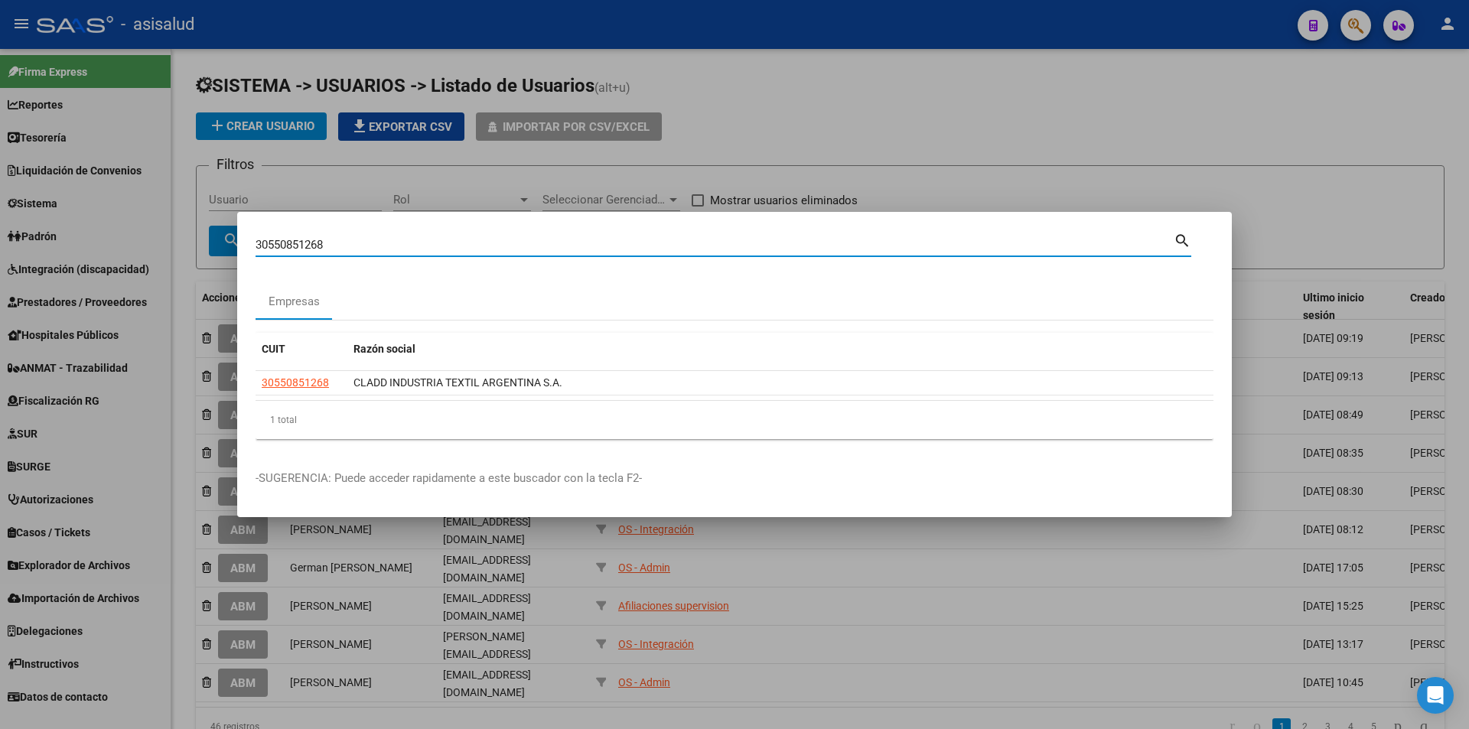
drag, startPoint x: 365, startPoint y: 241, endPoint x: 193, endPoint y: 252, distance: 172.4
click at [193, 252] on div "30550851268 Buscar (apellido, dni, cuil, nro traspaso, cuit, obra social) searc…" at bounding box center [734, 364] width 1469 height 729
type input "30707656480"
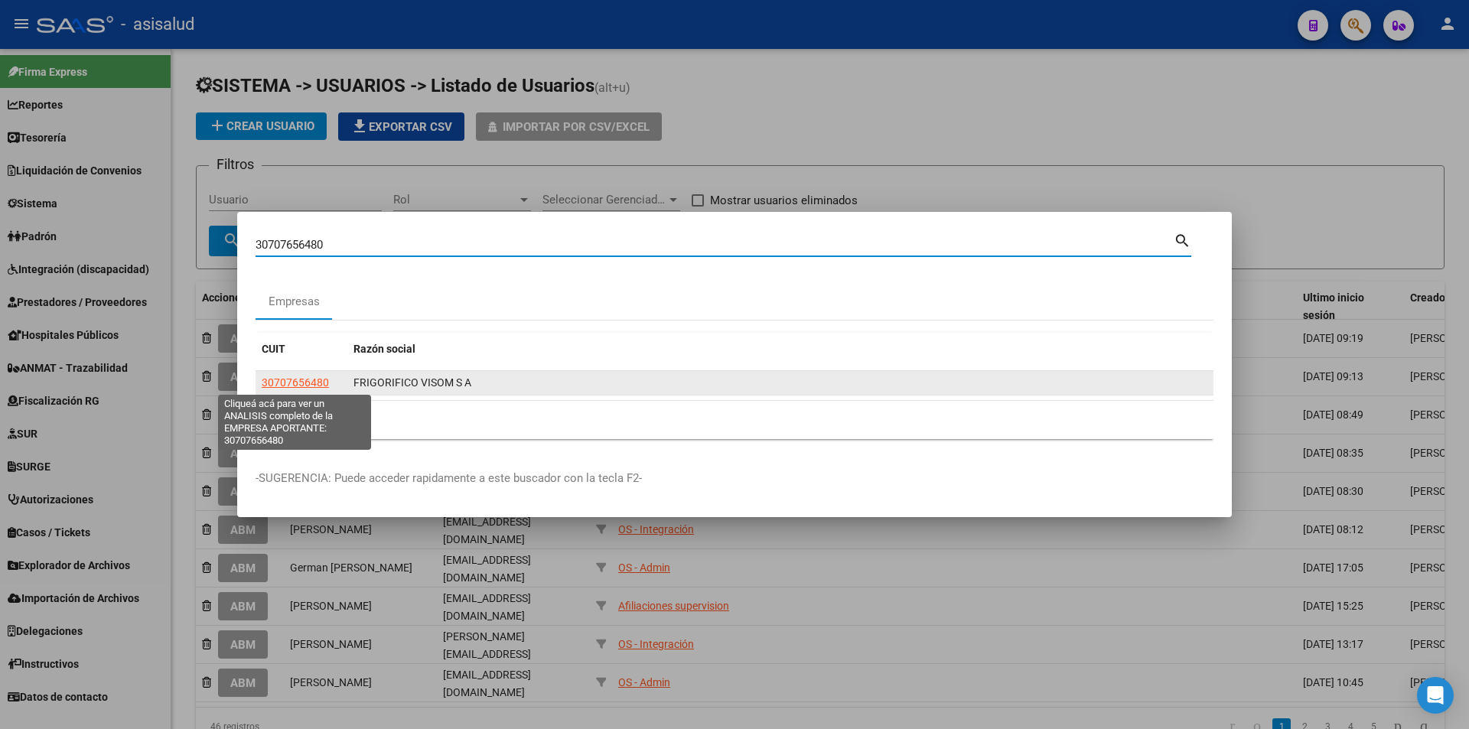
click at [281, 382] on span "30707656480" at bounding box center [295, 382] width 67 height 12
type textarea "30707656480"
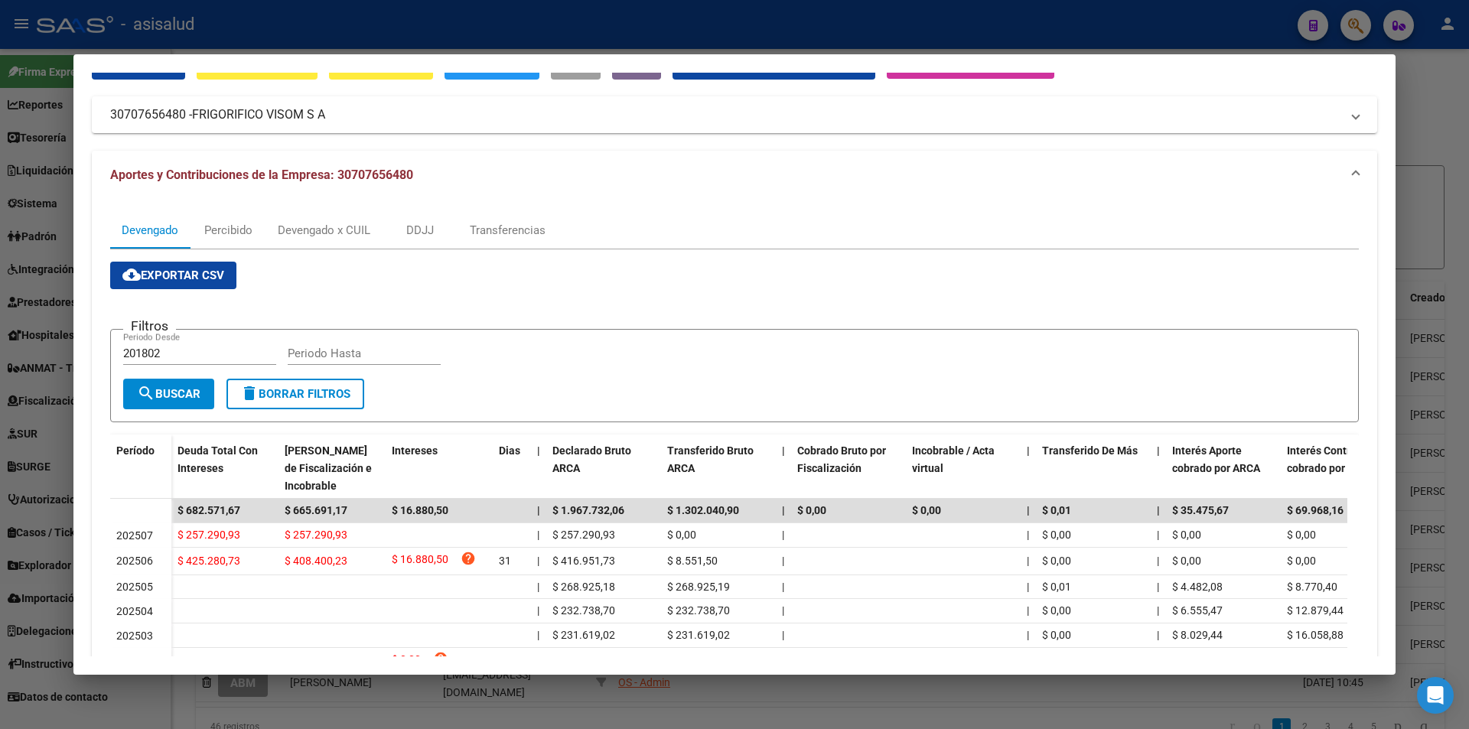
scroll to position [0, 0]
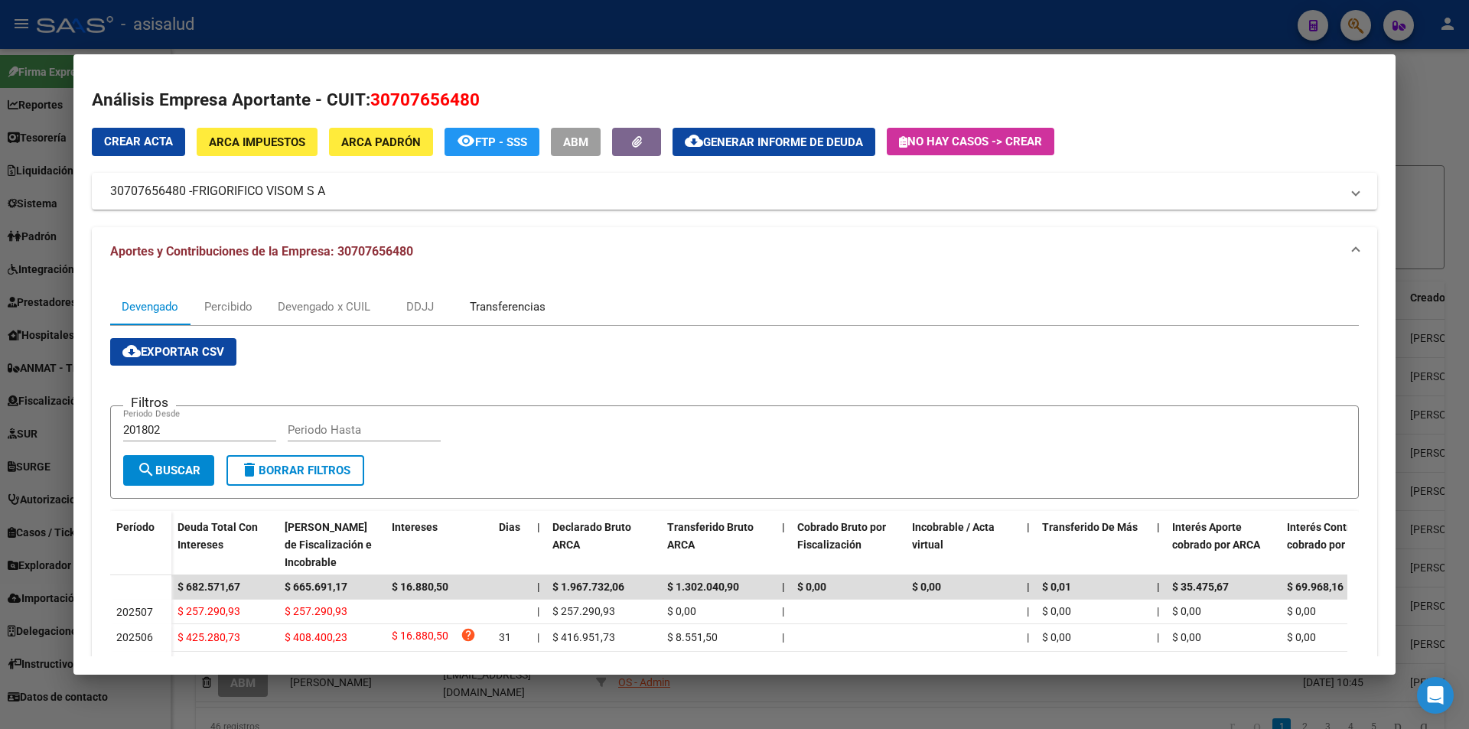
click at [493, 308] on div "Transferencias" at bounding box center [508, 306] width 76 height 17
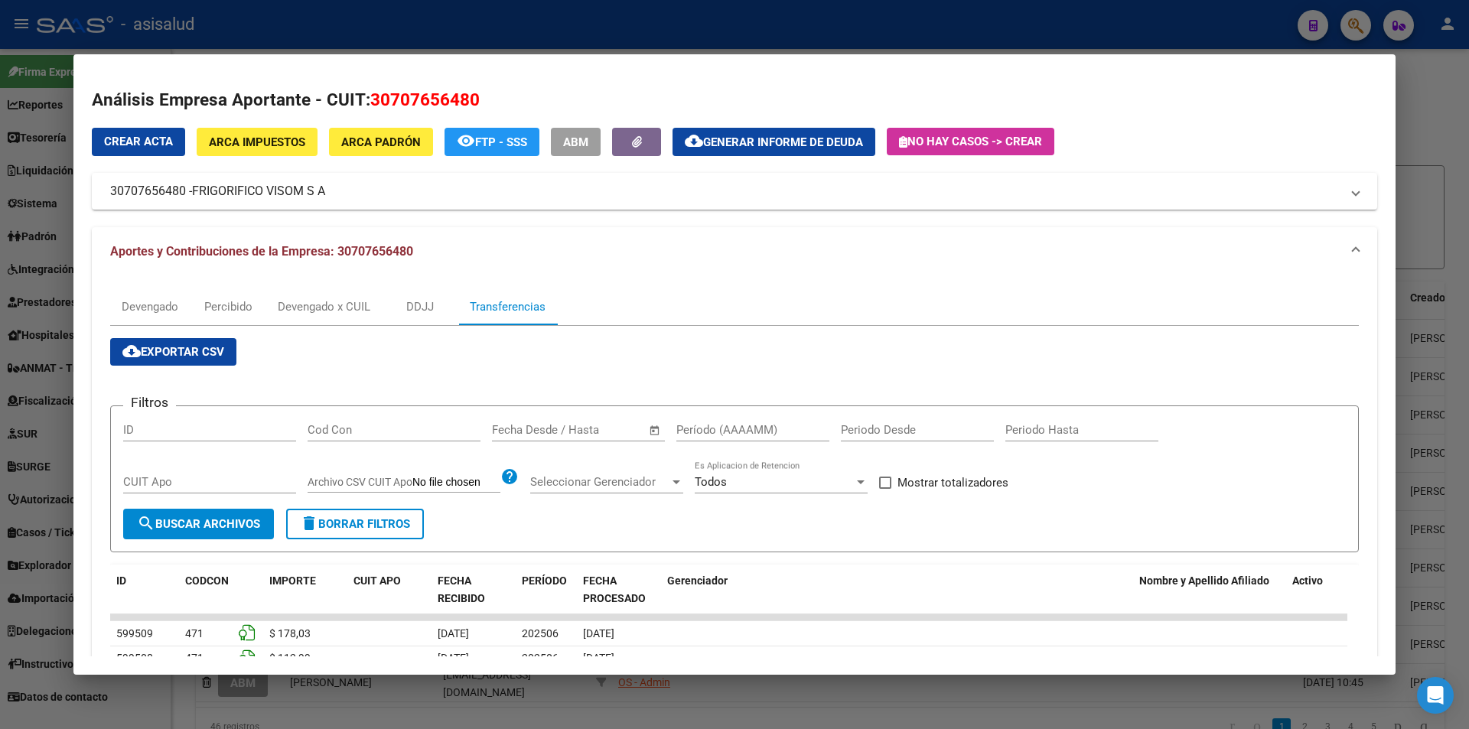
click at [543, 421] on div "Start date – End date Fecha Desde / Hasta" at bounding box center [569, 429] width 155 height 23
click at [617, 429] on input "text" at bounding box center [592, 430] width 74 height 14
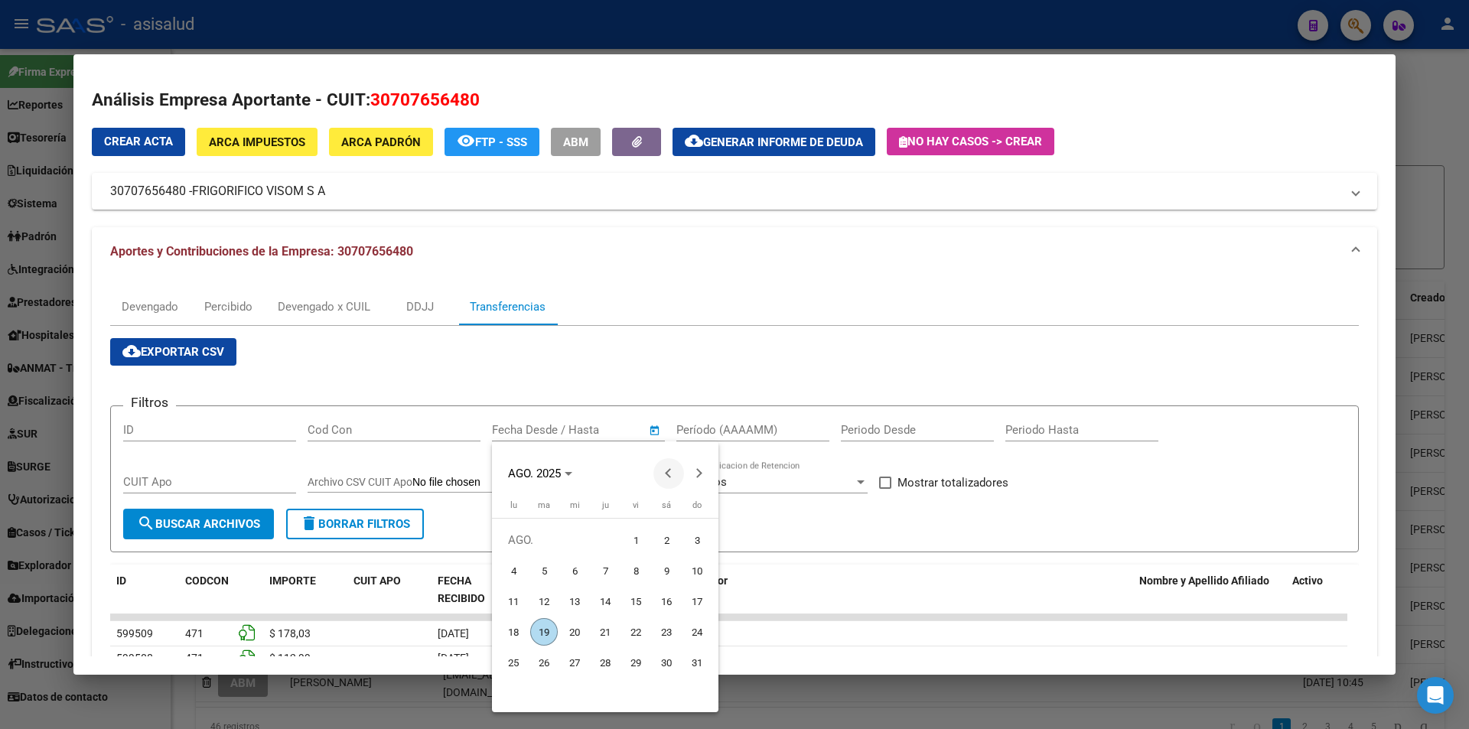
click at [662, 474] on span "Previous month" at bounding box center [668, 473] width 31 height 31
click at [571, 633] on span "16" at bounding box center [575, 632] width 28 height 28
type input "16/7/2025"
click at [692, 470] on span "Next month" at bounding box center [699, 473] width 31 height 31
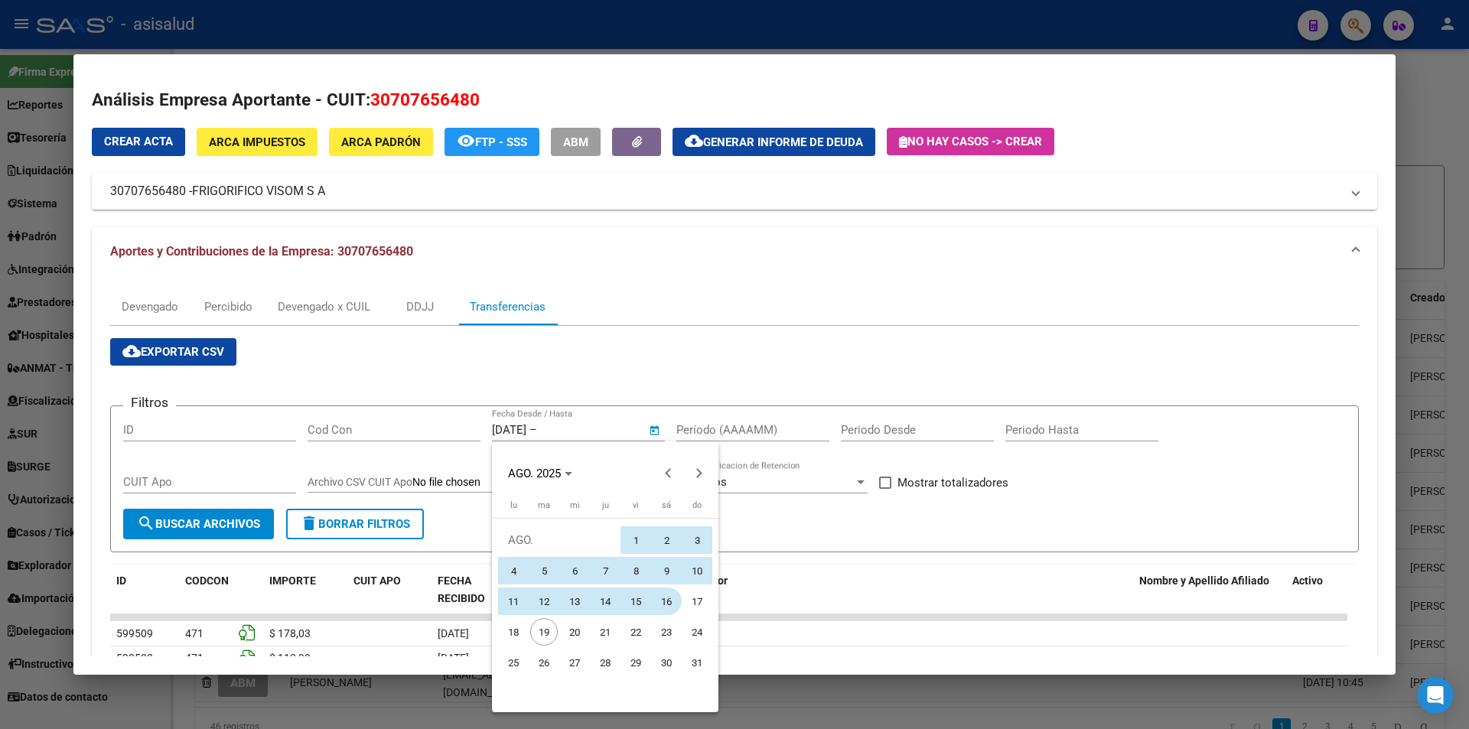
click at [665, 602] on span "16" at bounding box center [666, 601] width 28 height 28
type input "16/8/2025"
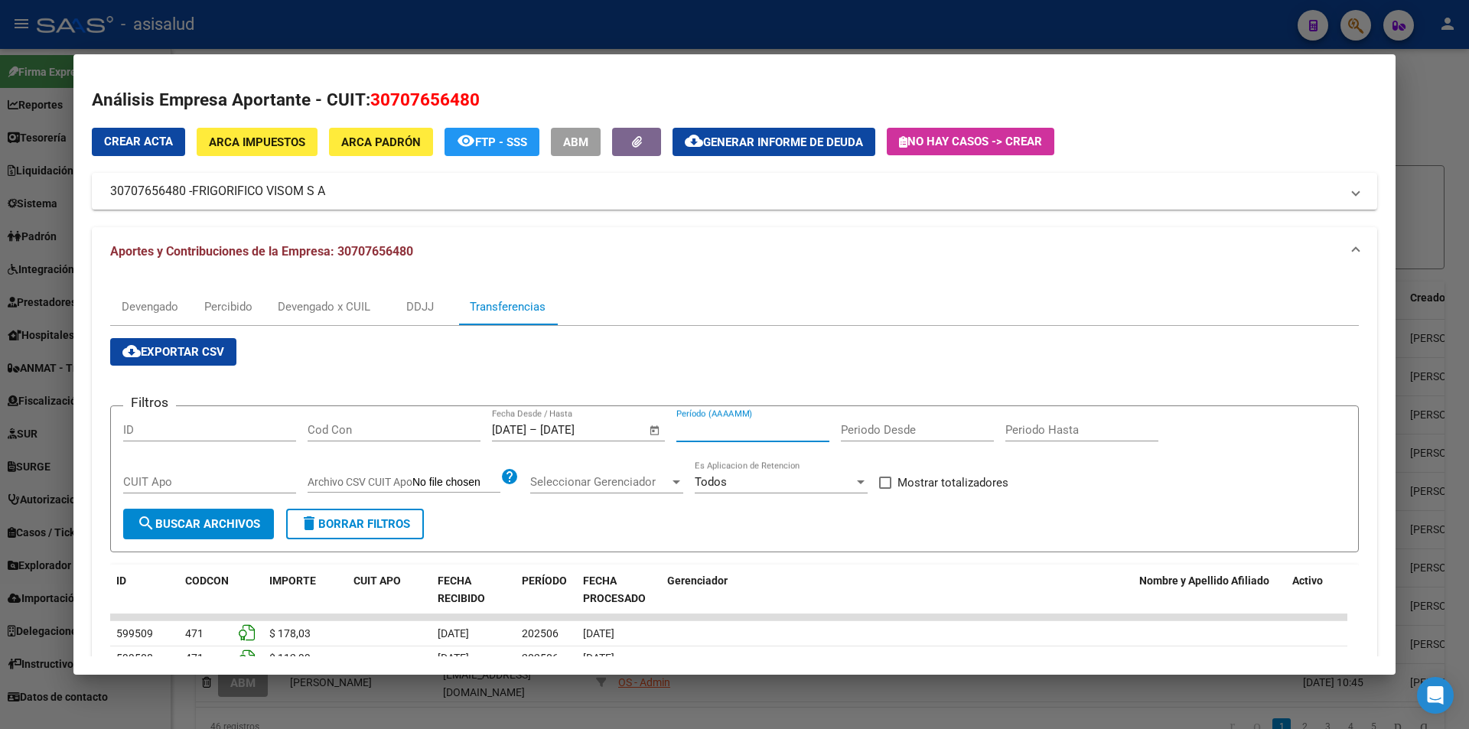
click at [740, 431] on input "Período (AAAAMM)" at bounding box center [752, 430] width 153 height 14
type input "202504"
click at [984, 489] on span "Mostrar totalizadores" at bounding box center [952, 482] width 111 height 18
click at [885, 489] on input "Mostrar totalizadores" at bounding box center [884, 489] width 1 height 1
checkbox input "true"
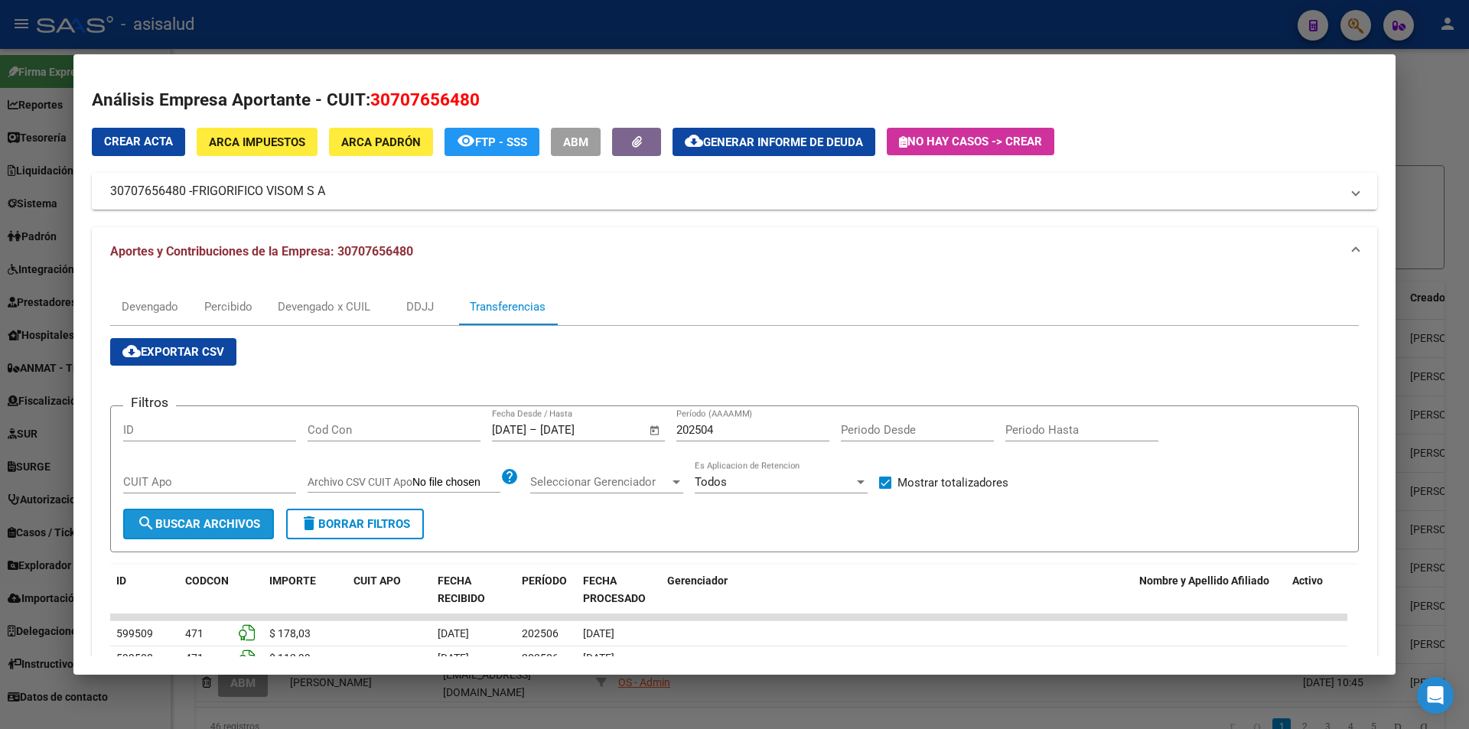
click at [246, 528] on span "search Buscar Archivos" at bounding box center [198, 524] width 123 height 14
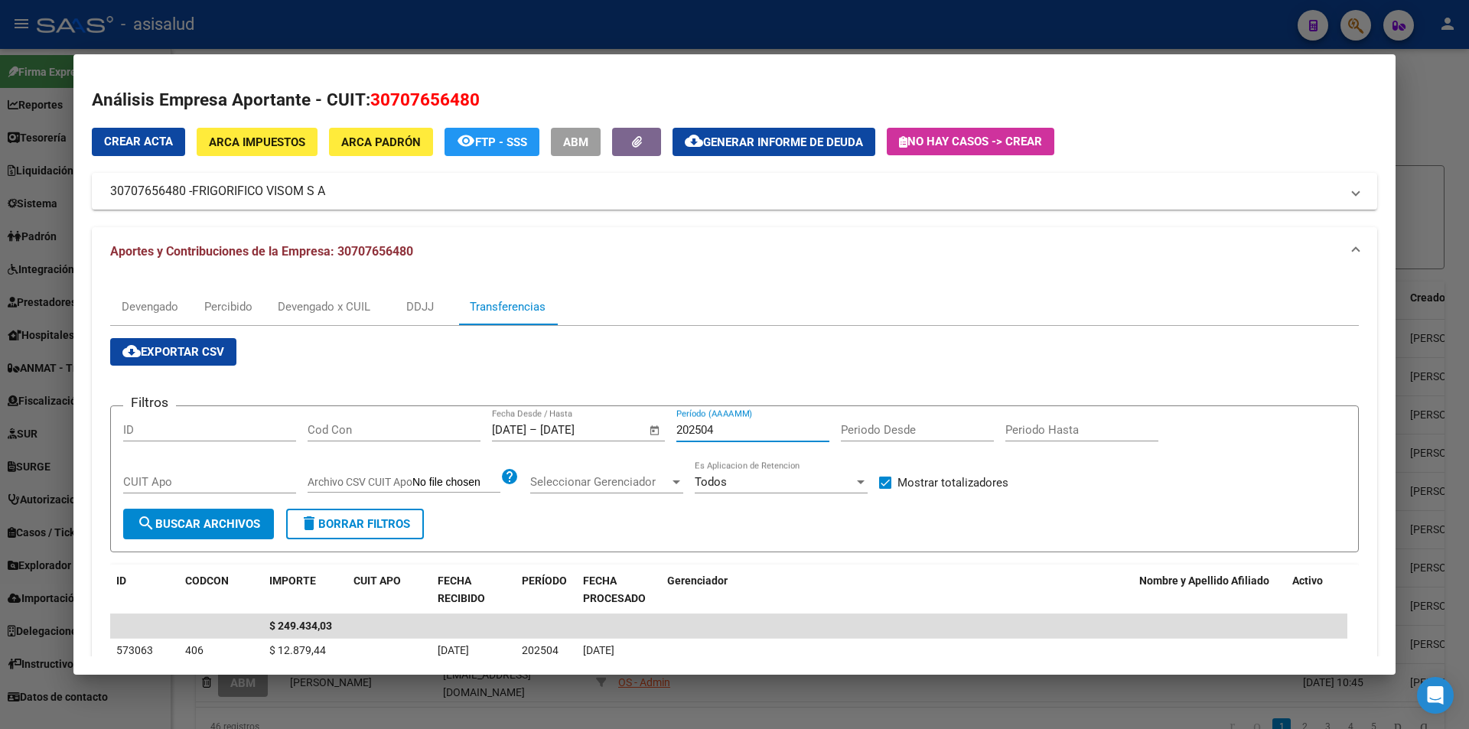
click at [778, 427] on input "202504" at bounding box center [752, 430] width 153 height 14
type input "202505"
click at [379, 28] on div at bounding box center [734, 364] width 1469 height 729
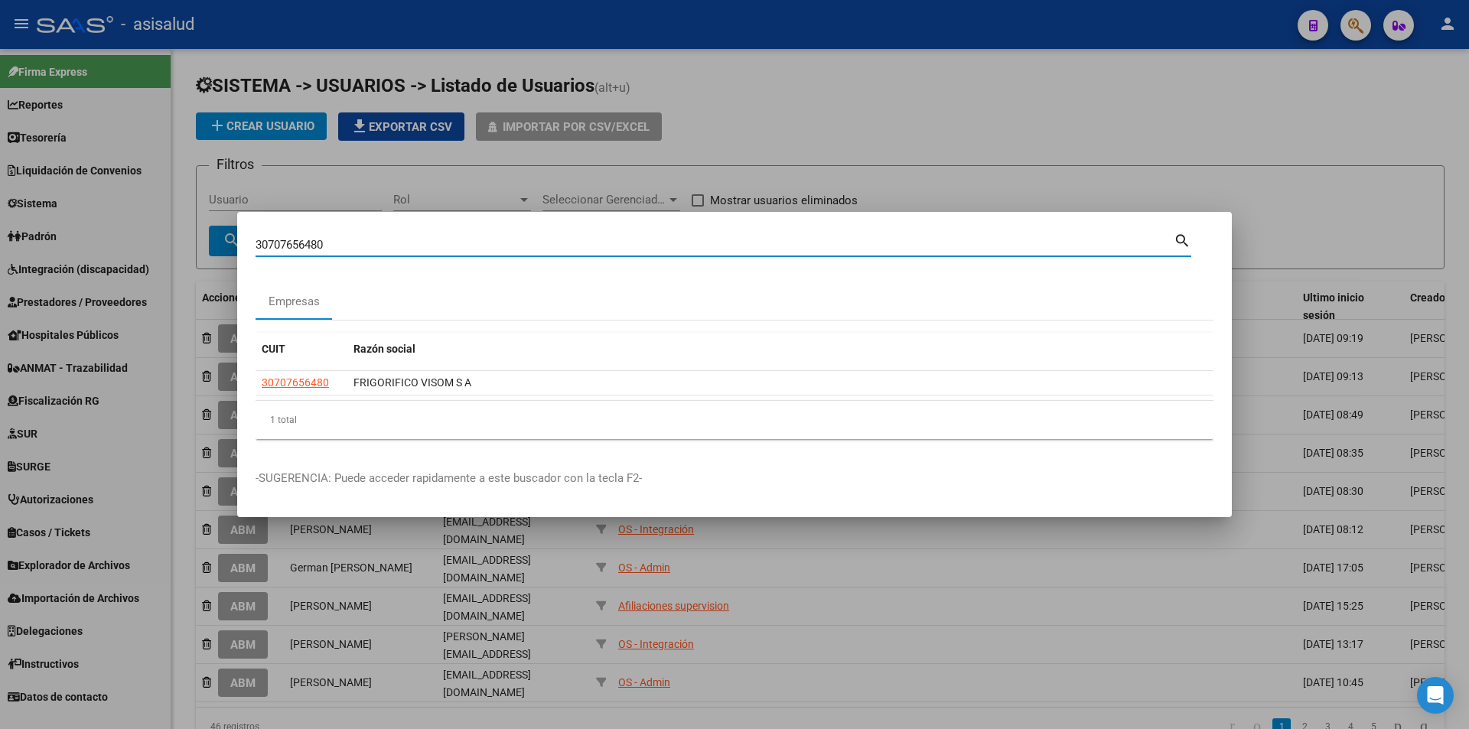
drag, startPoint x: 339, startPoint y: 248, endPoint x: 129, endPoint y: 256, distance: 210.5
click at [129, 256] on div "30707656480 Buscar (apellido, dni, cuil, nro traspaso, cuit, obra social) searc…" at bounding box center [734, 364] width 1469 height 729
type input "30709812676"
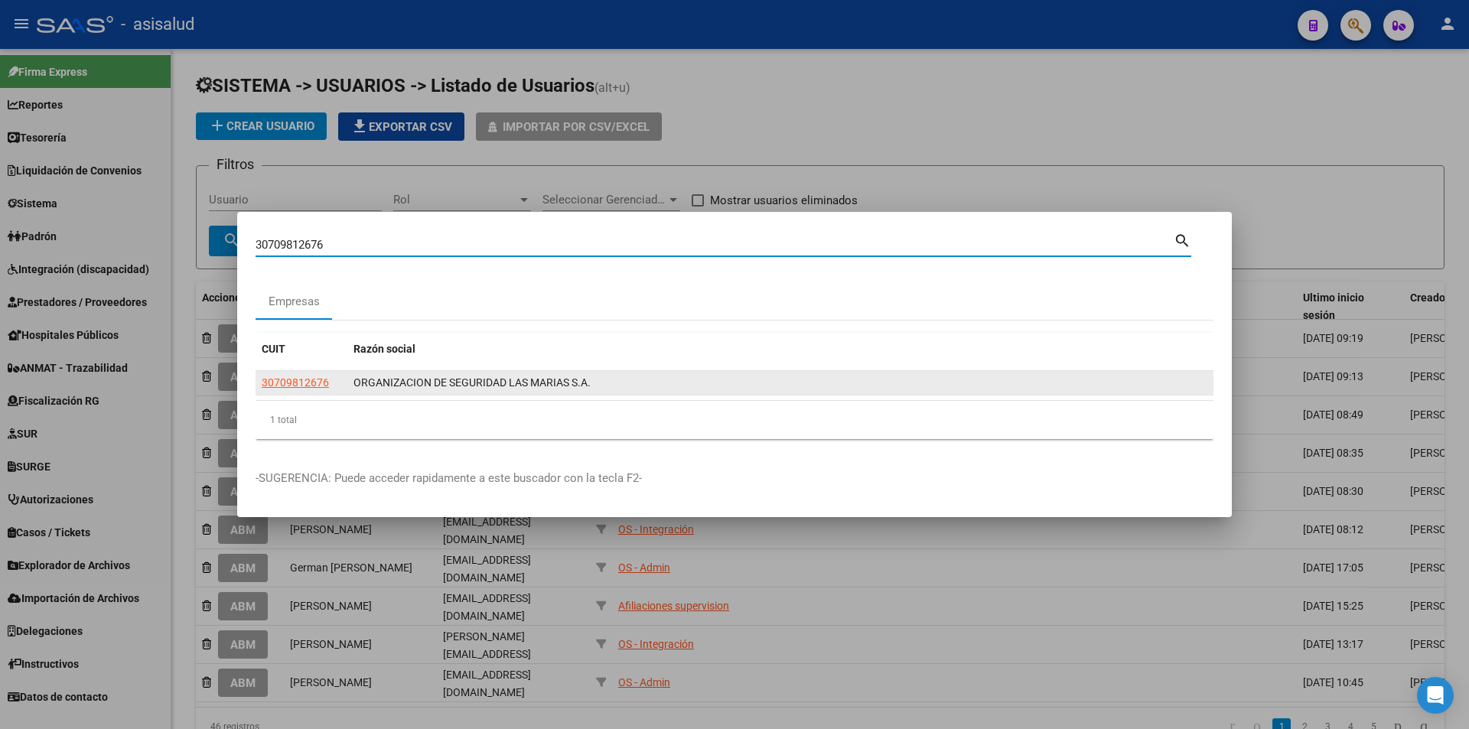
click at [298, 374] on app-link-go-to "30709812676" at bounding box center [295, 383] width 67 height 18
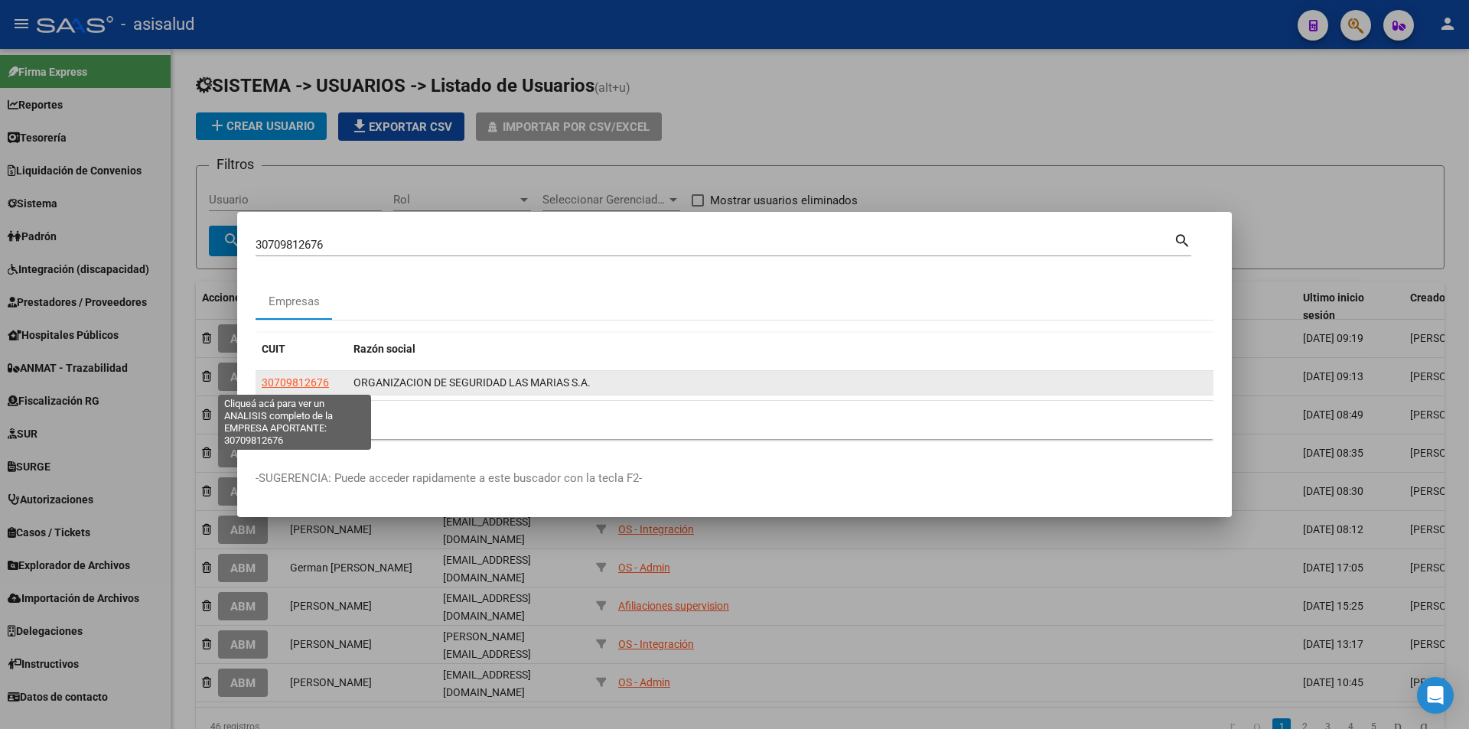
click at [297, 377] on span "30709812676" at bounding box center [295, 382] width 67 height 12
type textarea "30709812676"
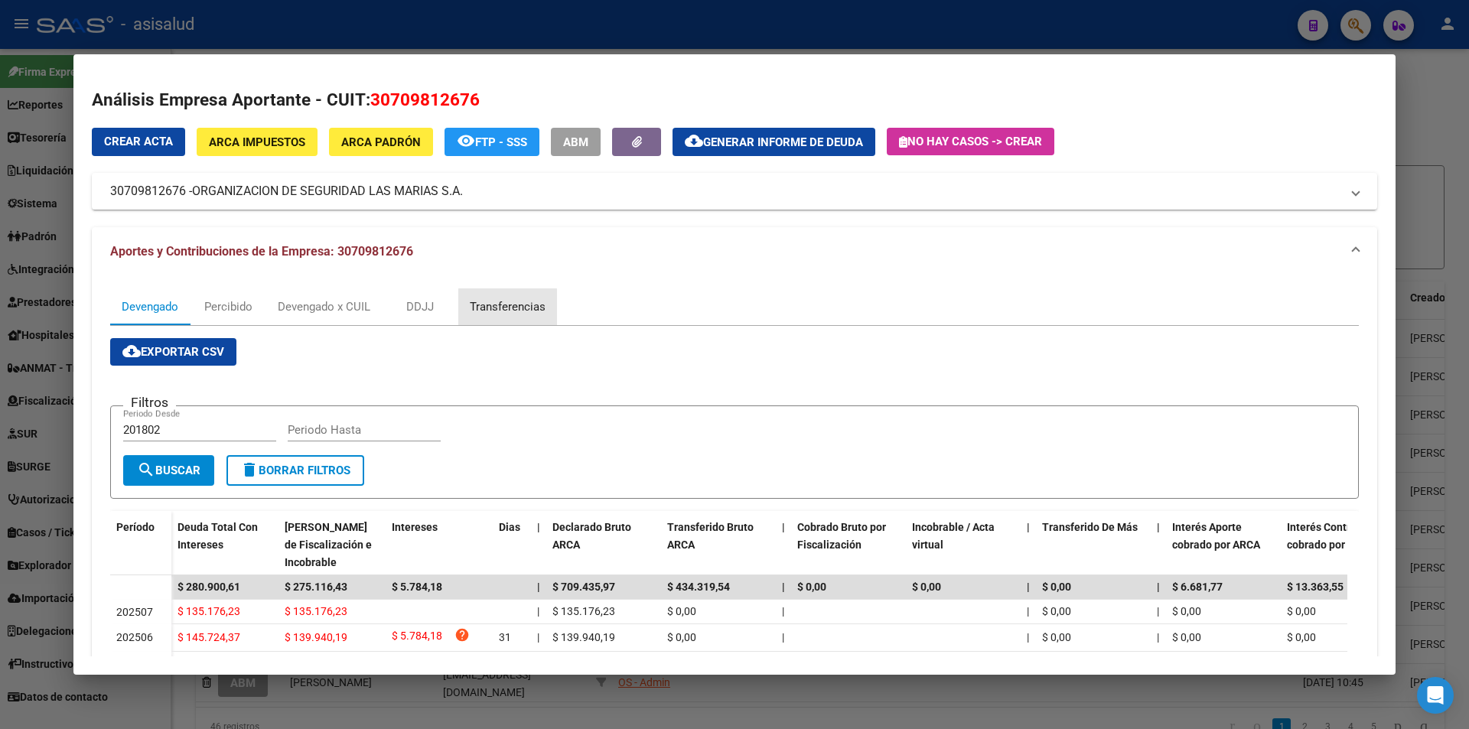
click at [493, 309] on div "Transferencias" at bounding box center [508, 306] width 76 height 17
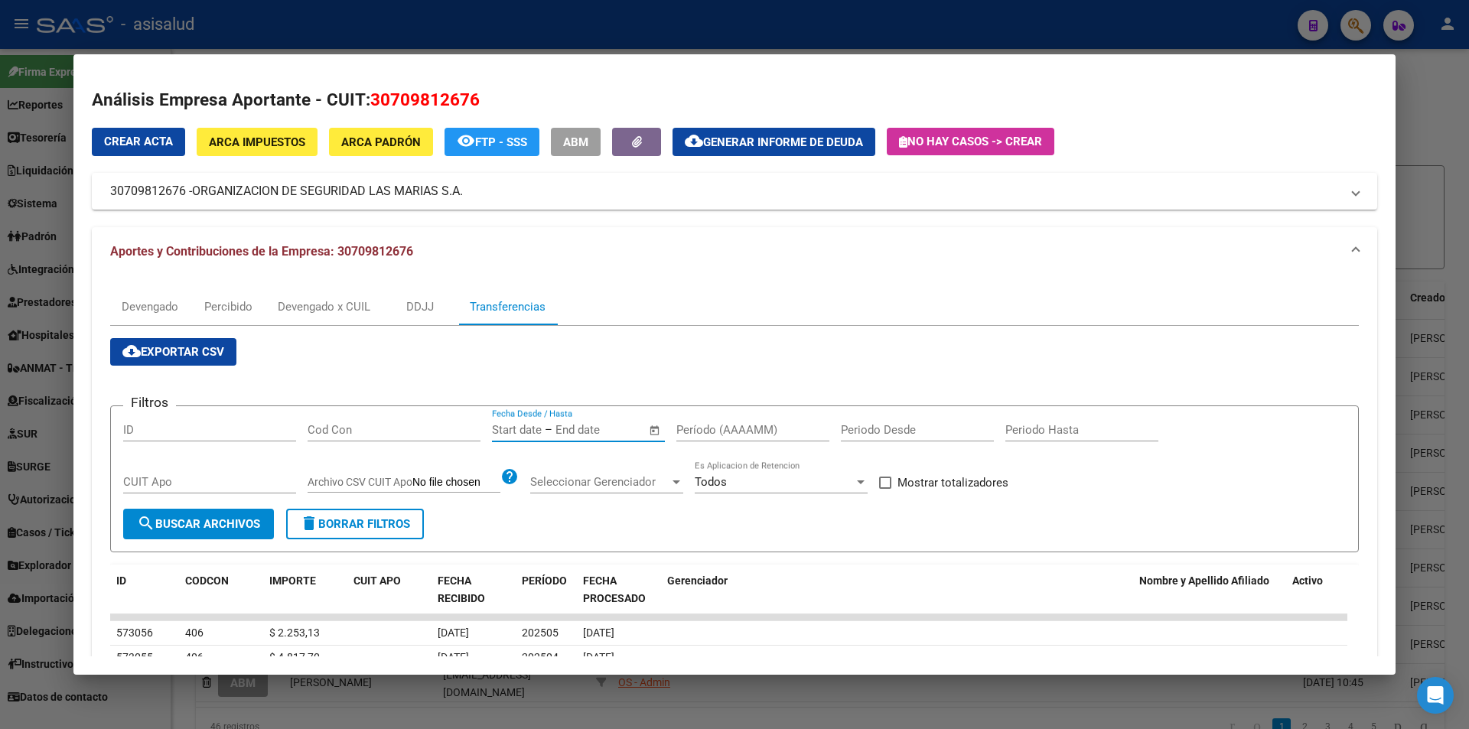
click at [581, 434] on input "text" at bounding box center [592, 430] width 74 height 14
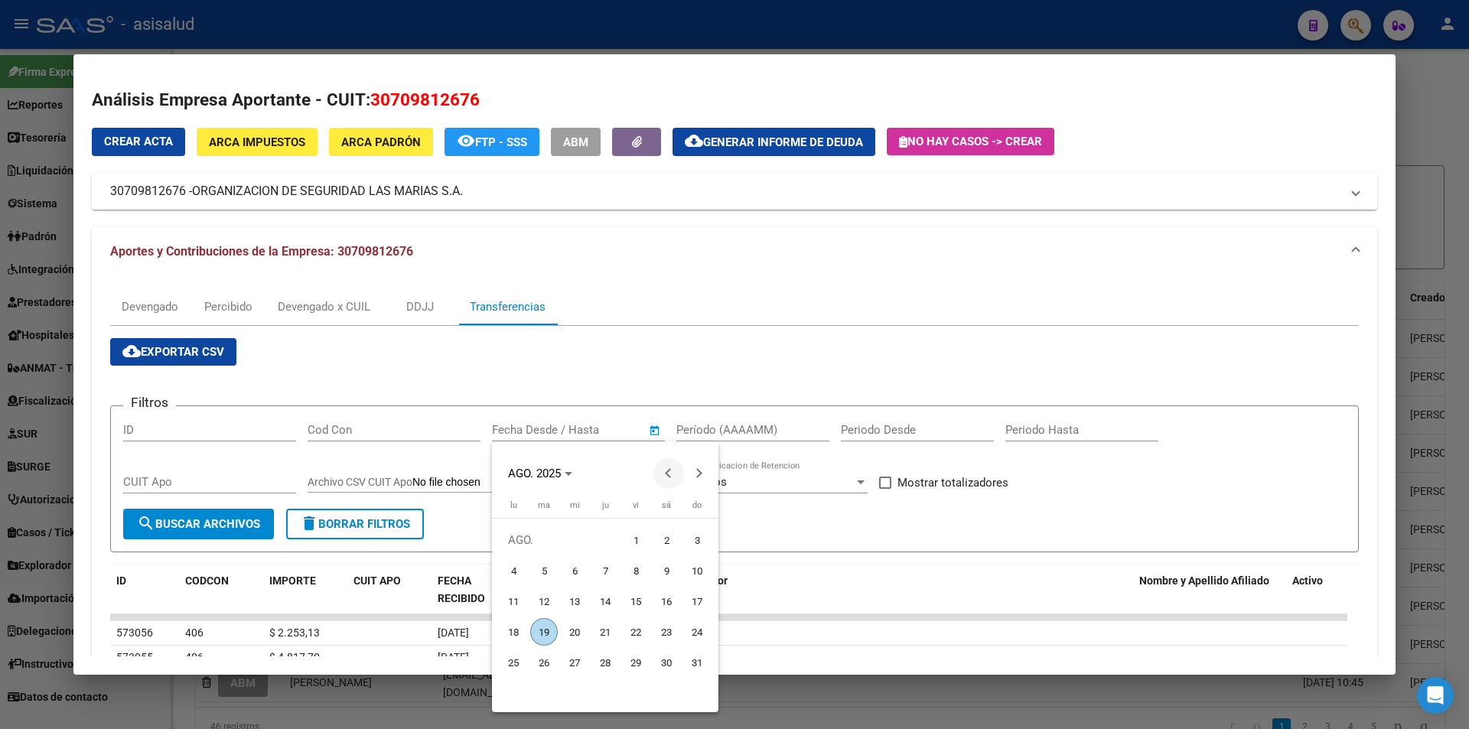
click at [663, 467] on span "Previous month" at bounding box center [668, 473] width 31 height 31
click at [568, 630] on span "16" at bounding box center [575, 632] width 28 height 28
type input "16/7/2025"
click at [695, 480] on span "Next month" at bounding box center [699, 473] width 31 height 31
click at [581, 571] on span "6" at bounding box center [575, 571] width 28 height 28
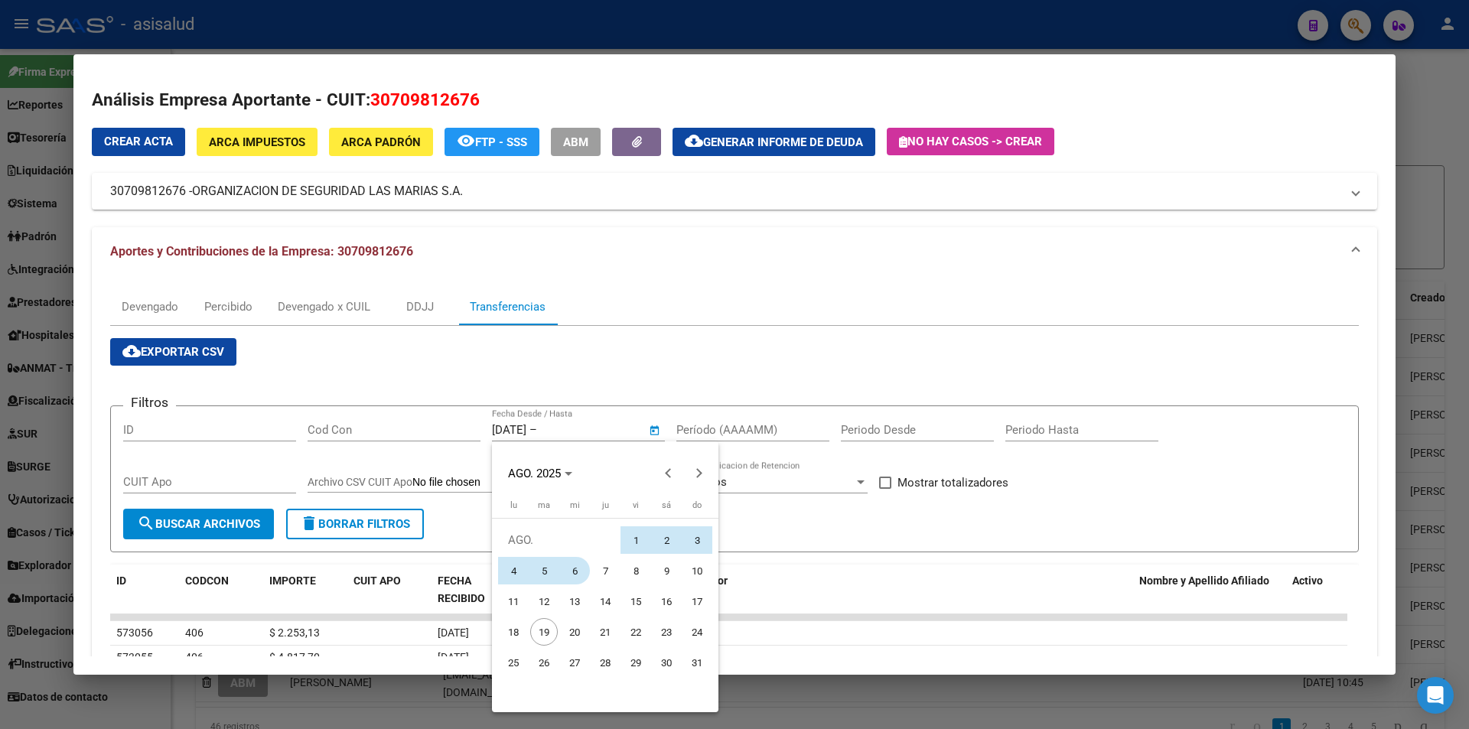
type input "6/8/2025"
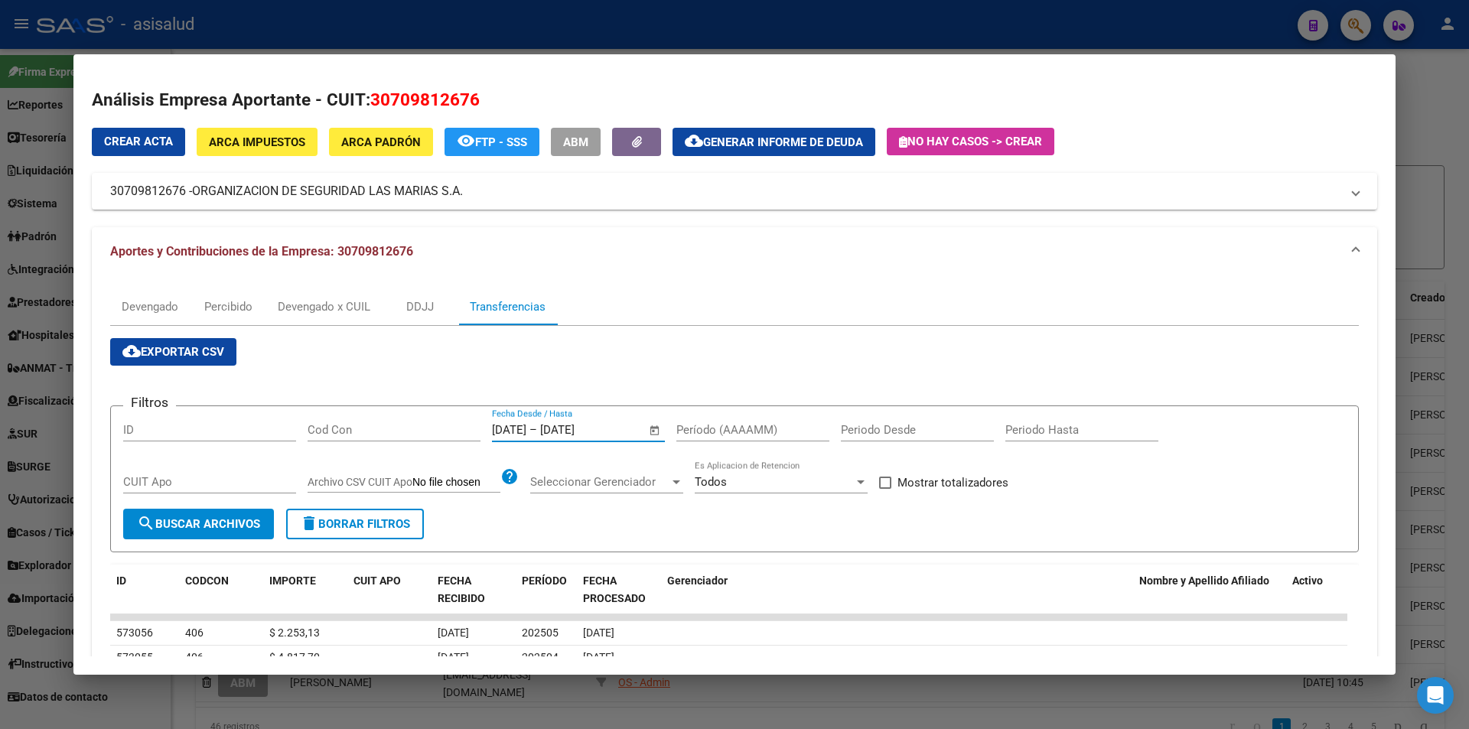
click at [725, 417] on form "Filtros ID Cod Con 16/7/2025 16/7/2025 – 6/8/2025 6/8/2025 Fecha Desde / Hasta …" at bounding box center [734, 479] width 1248 height 148
click at [711, 428] on input "Período (AAAAMM)" at bounding box center [752, 430] width 153 height 14
type input "202504"
click at [985, 483] on span "Mostrar totalizadores" at bounding box center [952, 482] width 111 height 18
click at [885, 489] on input "Mostrar totalizadores" at bounding box center [884, 489] width 1 height 1
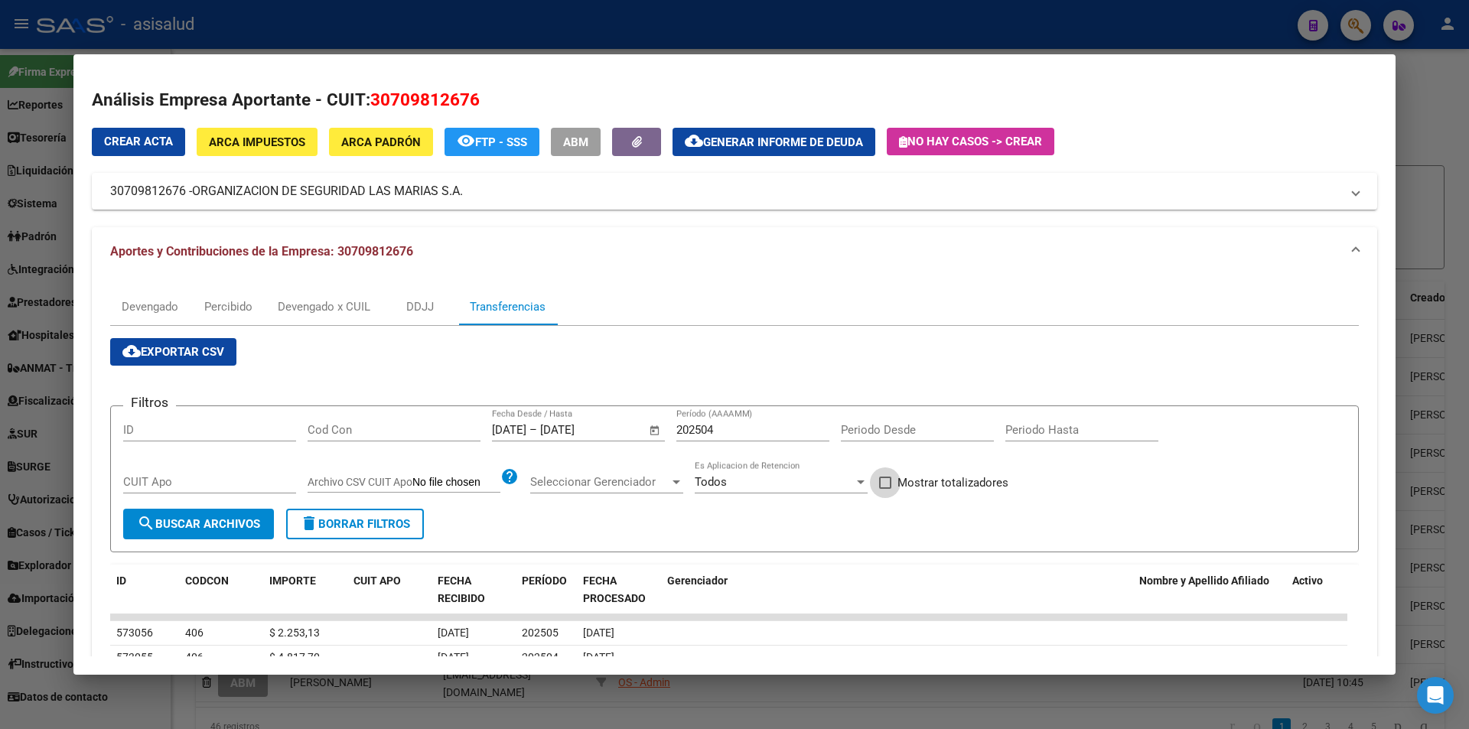
checkbox input "true"
click at [210, 524] on span "search Buscar Archivos" at bounding box center [198, 524] width 123 height 14
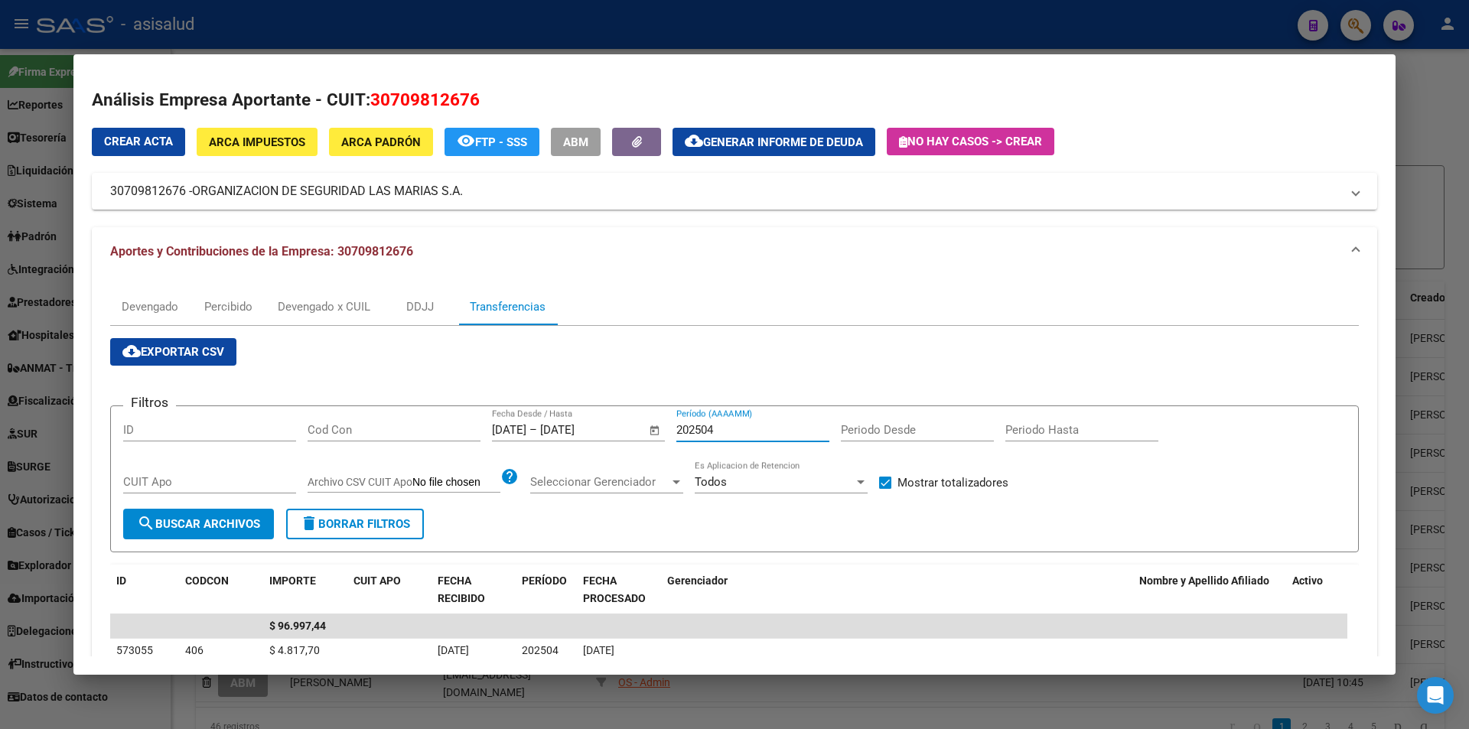
drag, startPoint x: 729, startPoint y: 431, endPoint x: 709, endPoint y: 432, distance: 19.9
click at [709, 432] on input "202504" at bounding box center [752, 430] width 153 height 14
type input "202505"
click at [142, 304] on div "Devengado" at bounding box center [150, 306] width 57 height 17
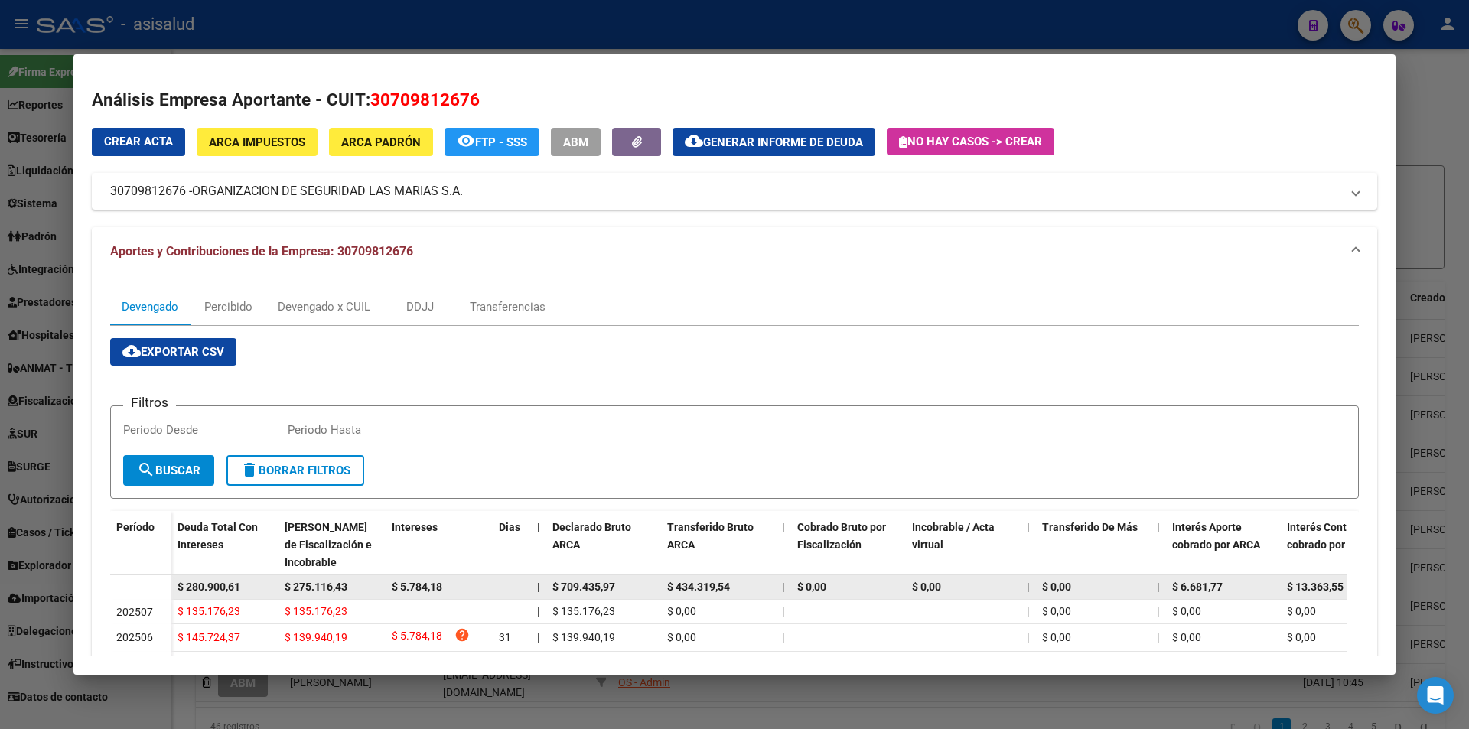
scroll to position [153, 0]
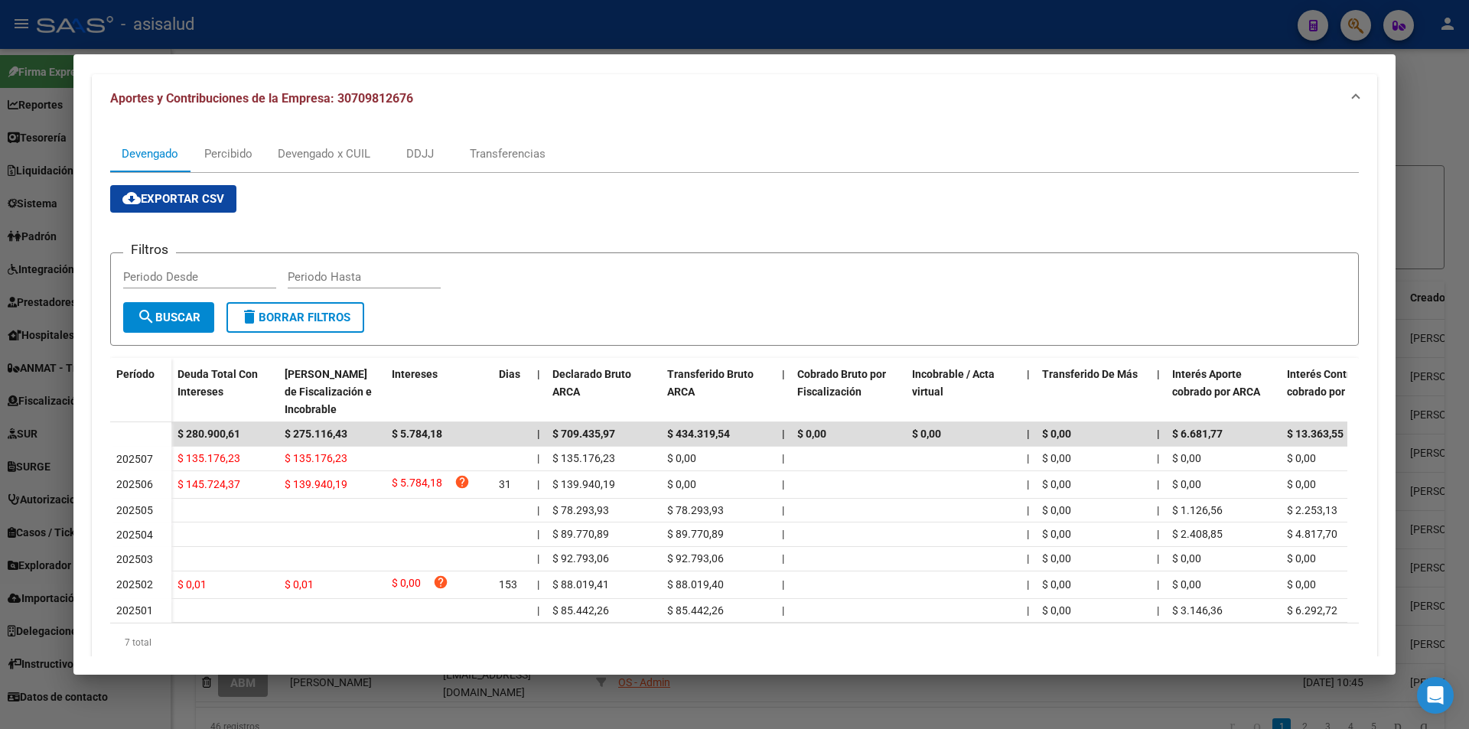
click at [370, 23] on div at bounding box center [734, 364] width 1469 height 729
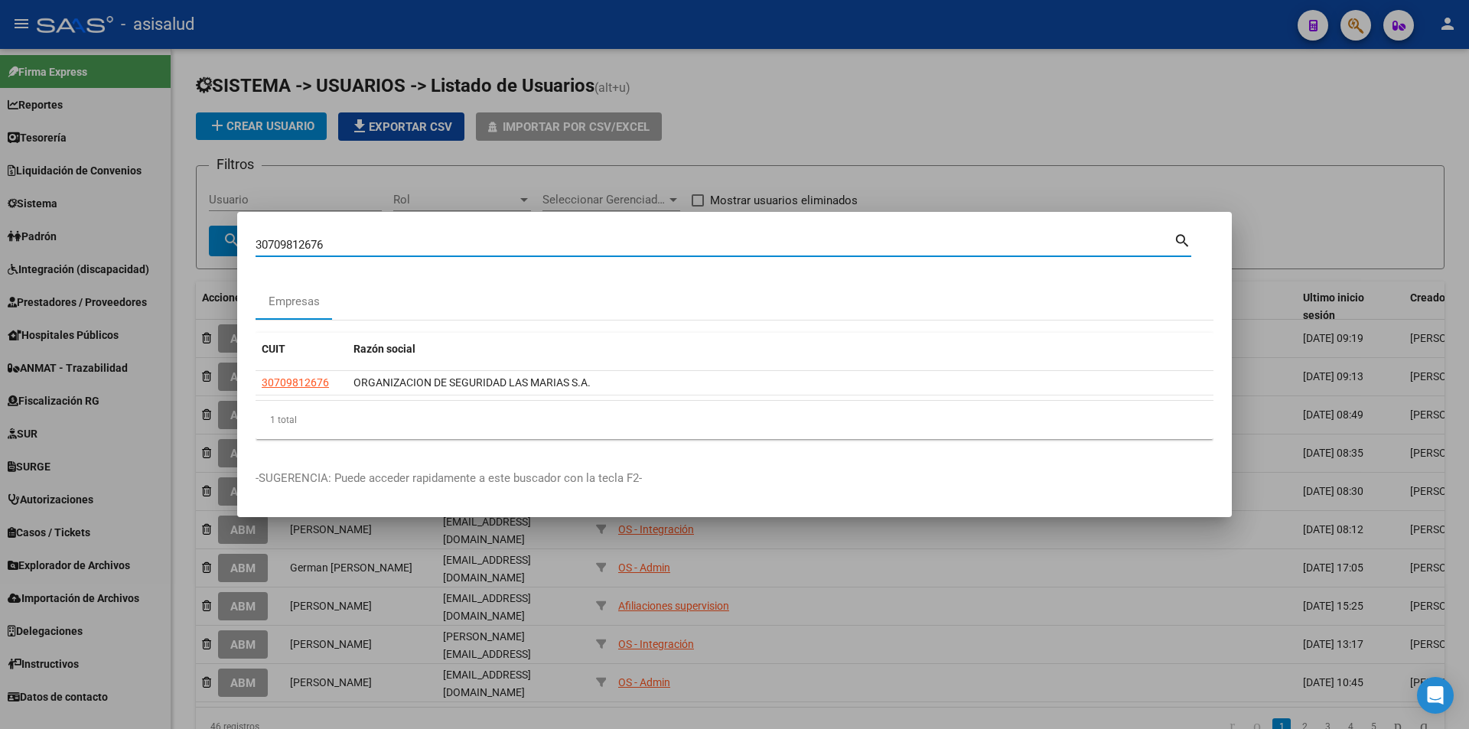
drag, startPoint x: 350, startPoint y: 249, endPoint x: 139, endPoint y: 242, distance: 210.5
click at [139, 242] on div "30709812676 Buscar (apellido, dni, cuil, nro traspaso, cuit, obra social) searc…" at bounding box center [734, 364] width 1469 height 729
type input "30708744480"
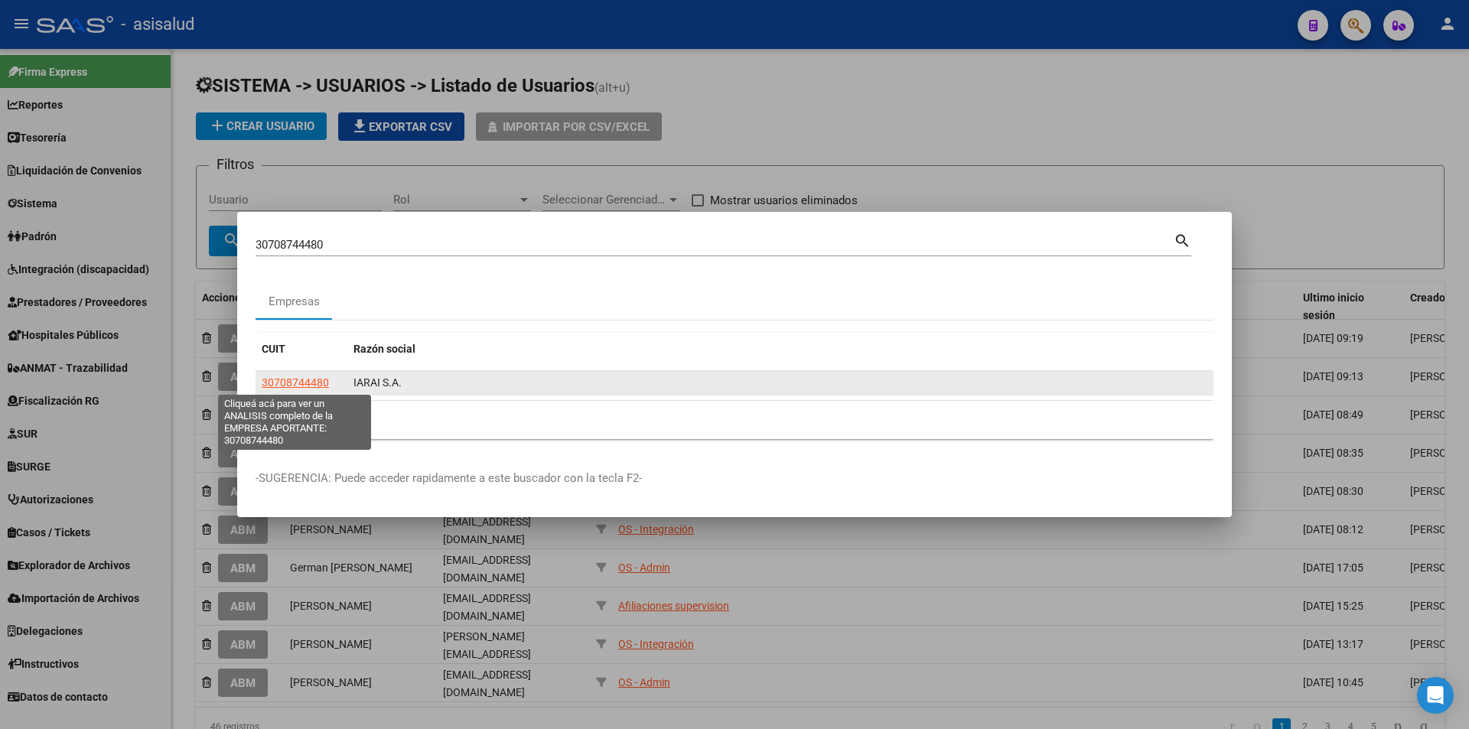
click at [291, 385] on span "30708744480" at bounding box center [295, 382] width 67 height 12
type textarea "30708744480"
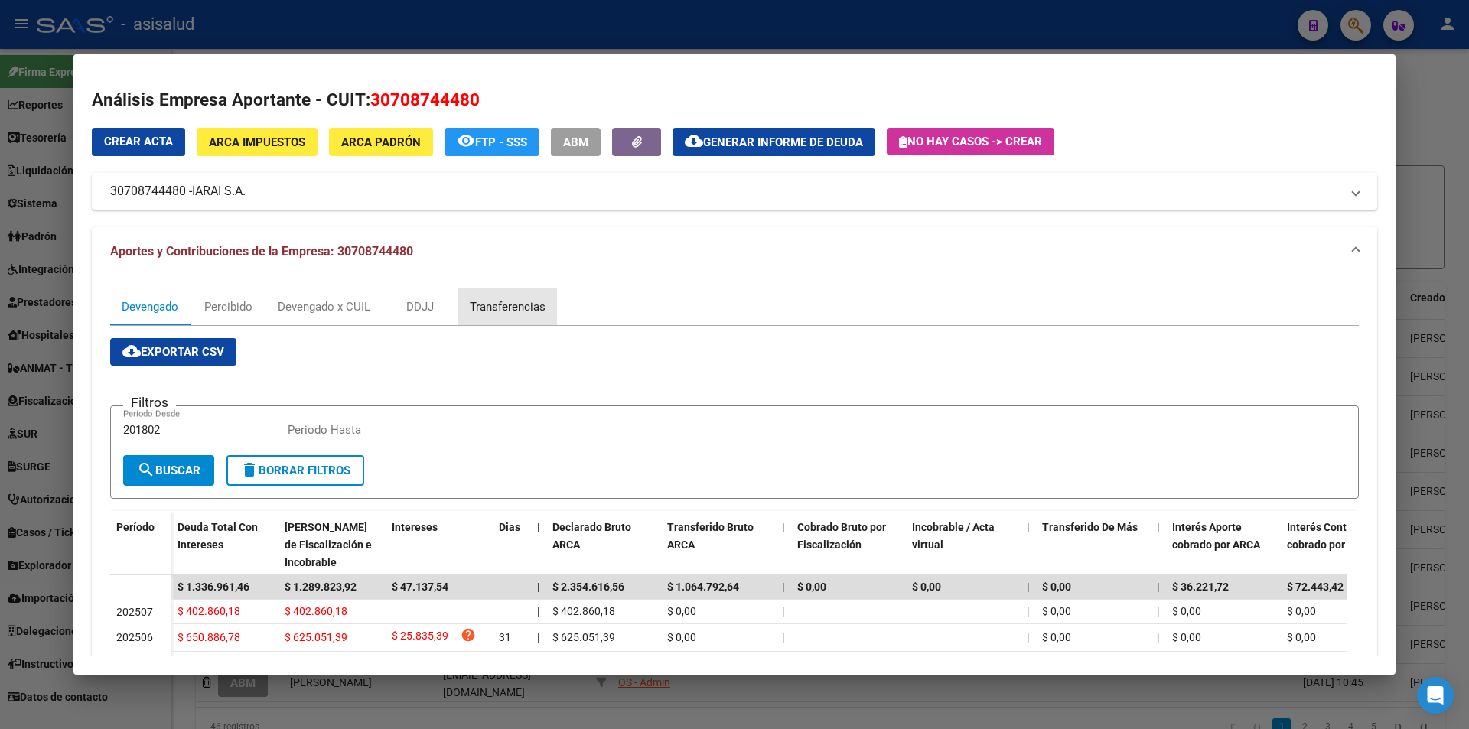
click at [491, 308] on div "Transferencias" at bounding box center [508, 306] width 76 height 17
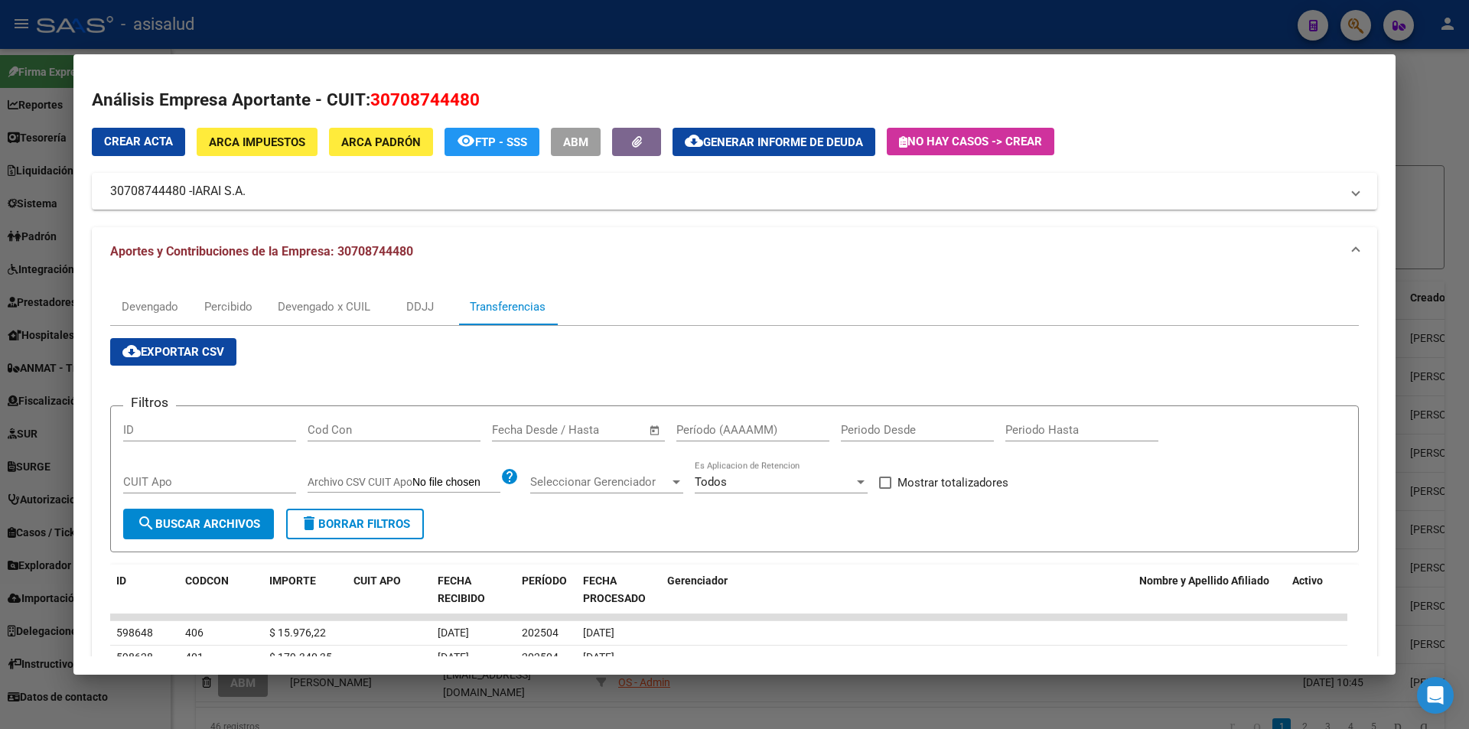
click at [581, 425] on input "text" at bounding box center [592, 430] width 74 height 14
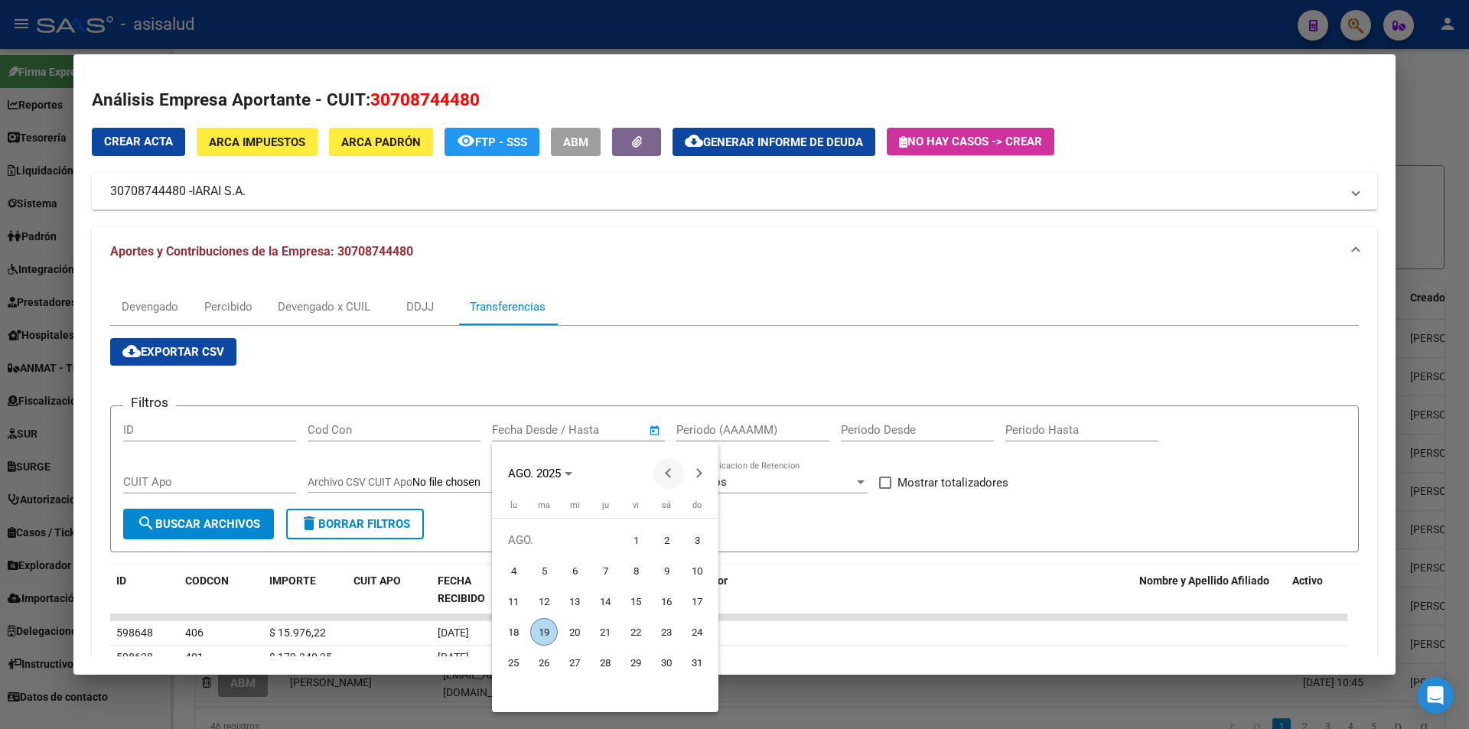
click at [662, 478] on span "Previous month" at bounding box center [668, 473] width 31 height 31
click at [511, 629] on span "14" at bounding box center [514, 632] width 28 height 28
type input "14/7/2025"
click at [694, 473] on button "Next month" at bounding box center [699, 473] width 31 height 31
click at [574, 571] on span "6" at bounding box center [575, 571] width 28 height 28
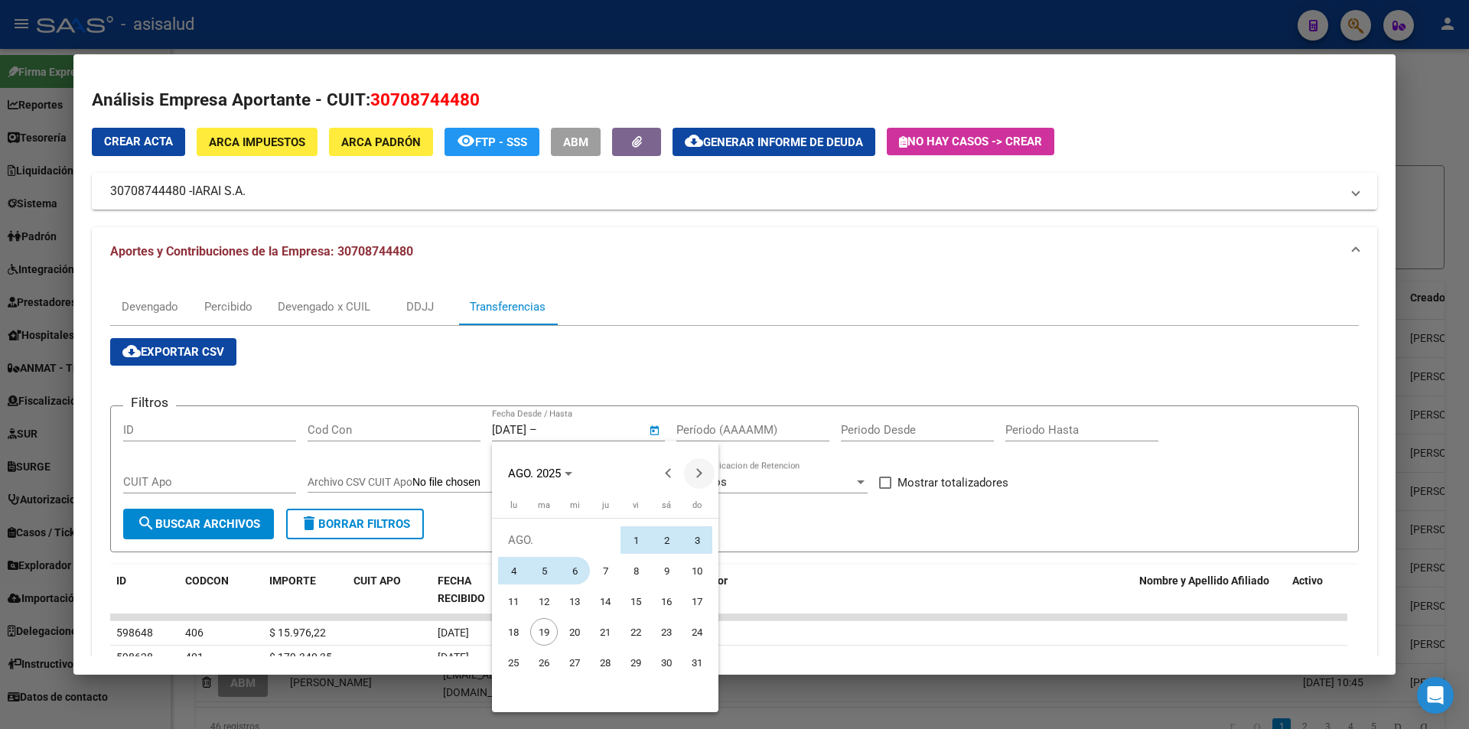
type input "6/8/2025"
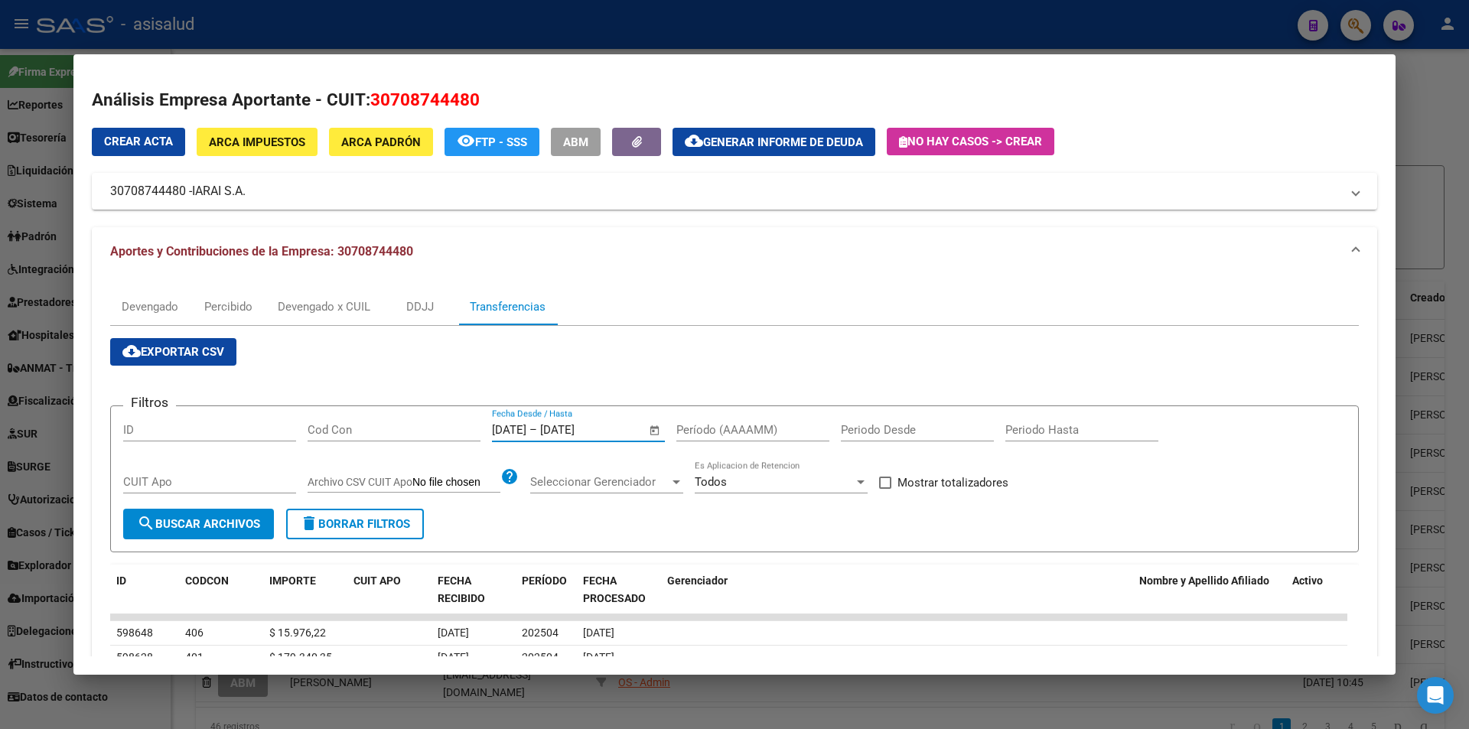
click at [713, 434] on input "Período (AAAAMM)" at bounding box center [752, 430] width 153 height 14
type input "202504"
click at [969, 482] on span "Mostrar totalizadores" at bounding box center [952, 482] width 111 height 18
click at [885, 489] on input "Mostrar totalizadores" at bounding box center [884, 489] width 1 height 1
checkbox input "true"
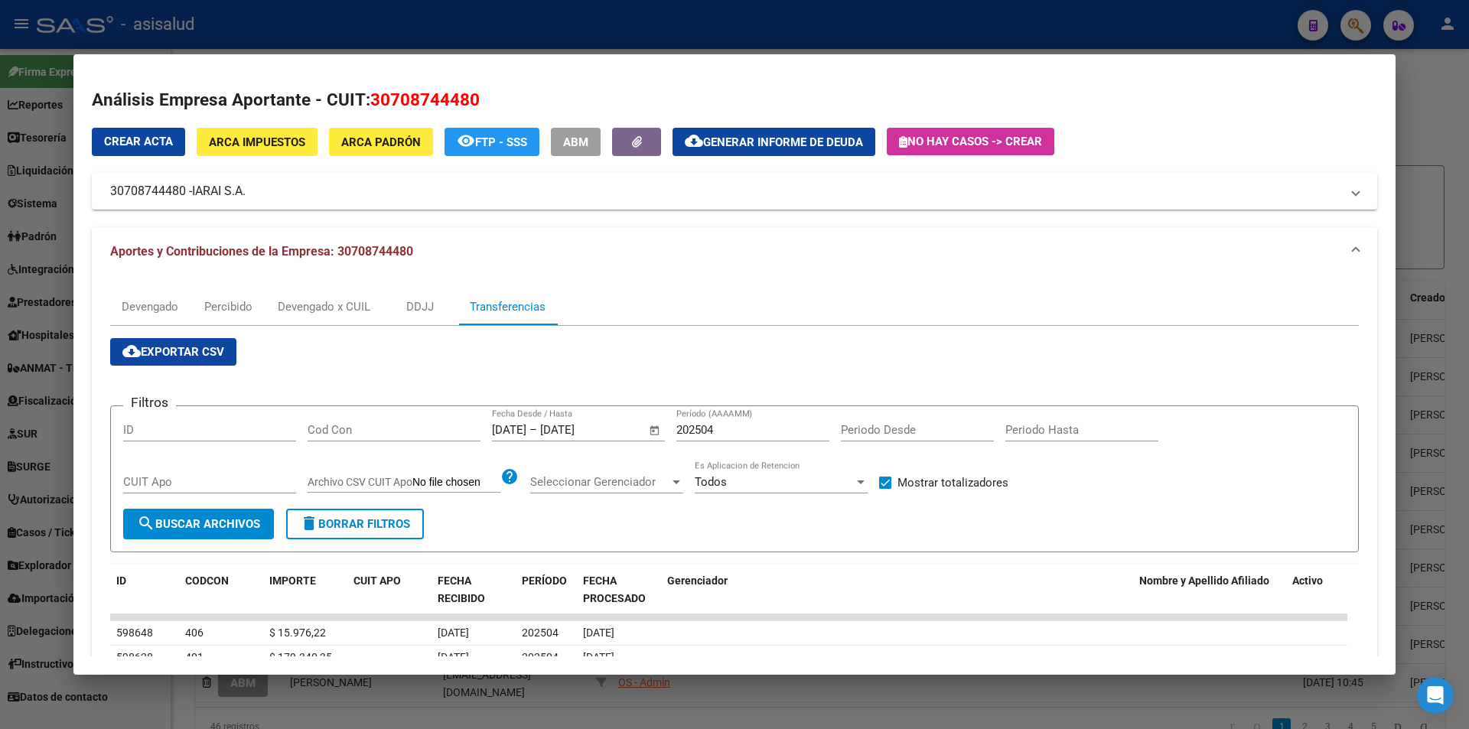
click at [181, 516] on button "search Buscar Archivos" at bounding box center [198, 524] width 151 height 31
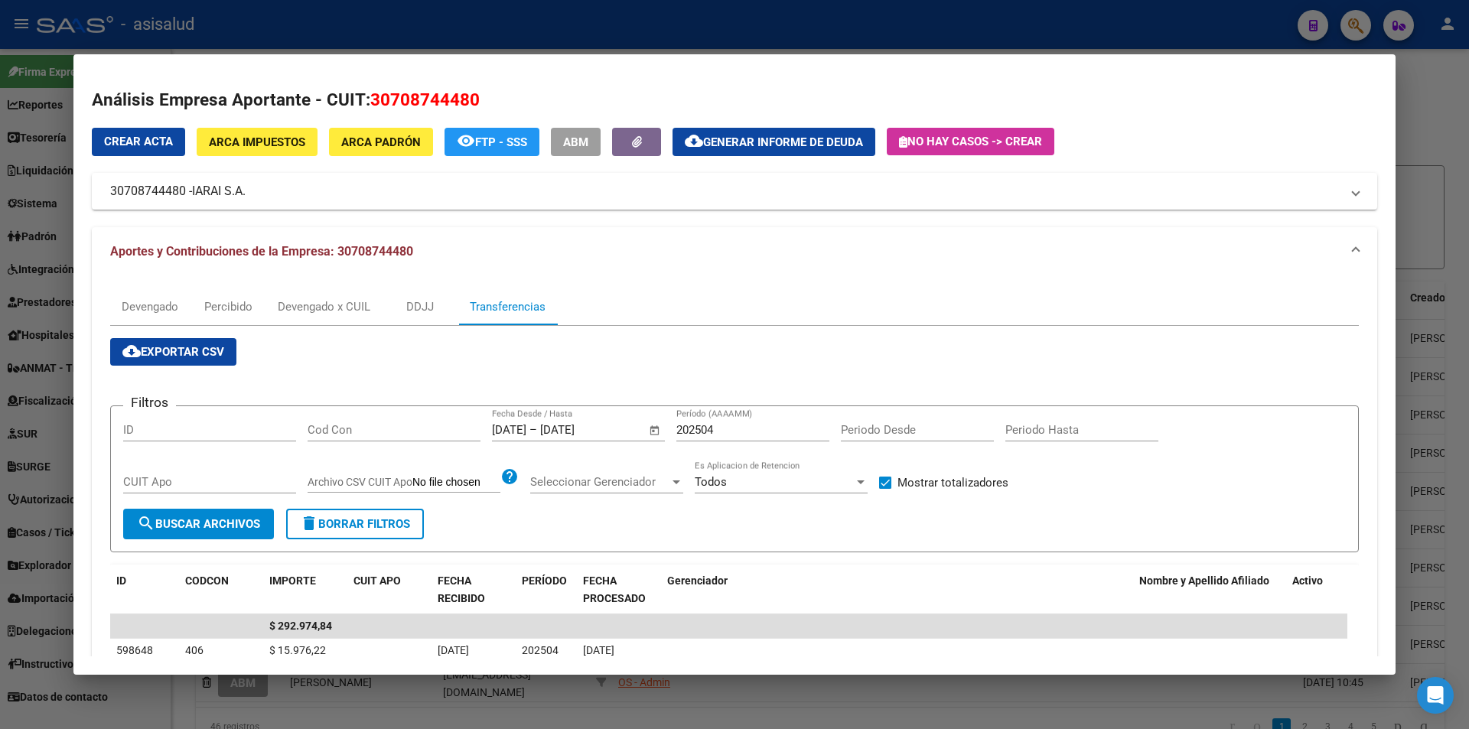
click at [508, 33] on div at bounding box center [734, 364] width 1469 height 729
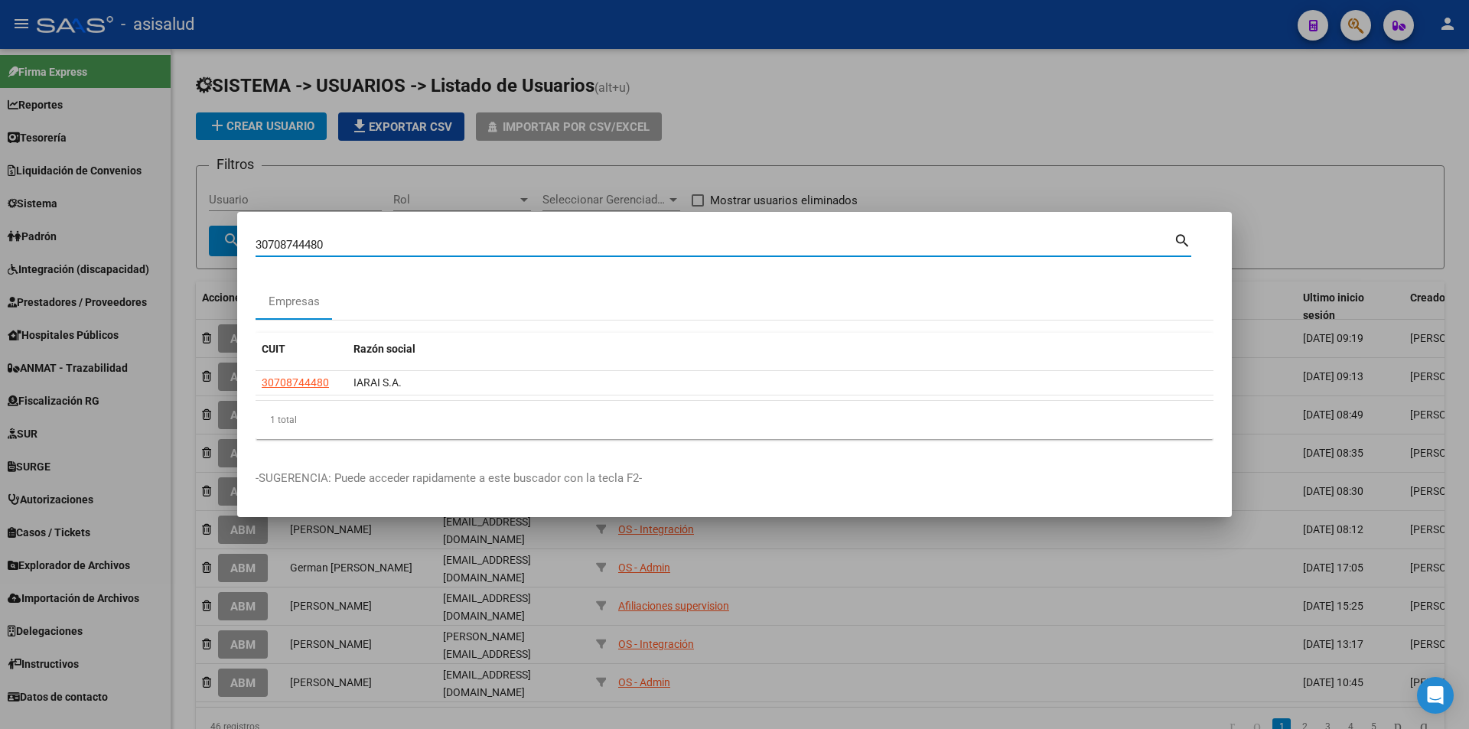
drag, startPoint x: 365, startPoint y: 246, endPoint x: 153, endPoint y: 240, distance: 212.0
click at [153, 240] on div "30708744480 Buscar (apellido, dni, cuil, nro traspaso, cuit, obra social) searc…" at bounding box center [734, 364] width 1469 height 729
type input "30709794570"
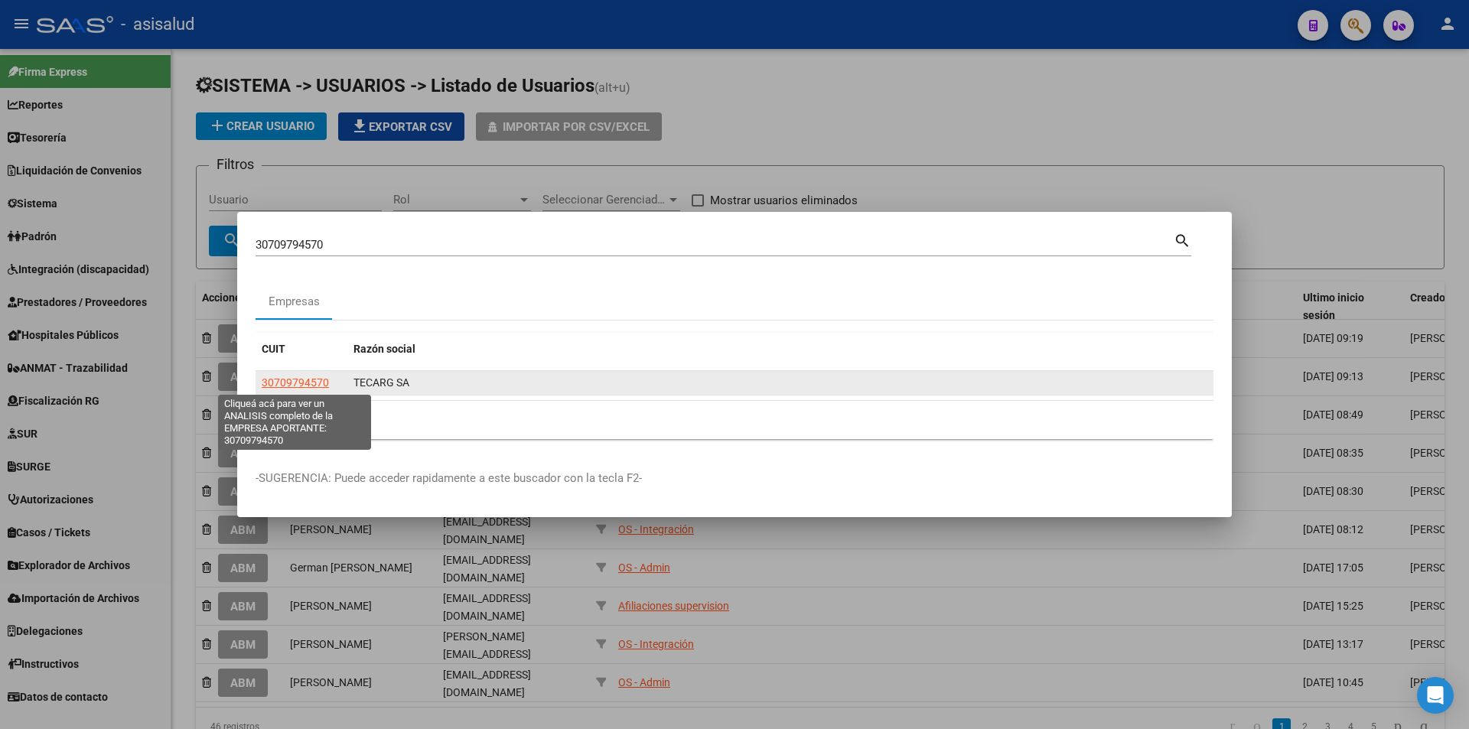
click at [324, 388] on span "30709794570" at bounding box center [295, 382] width 67 height 12
type textarea "30709794570"
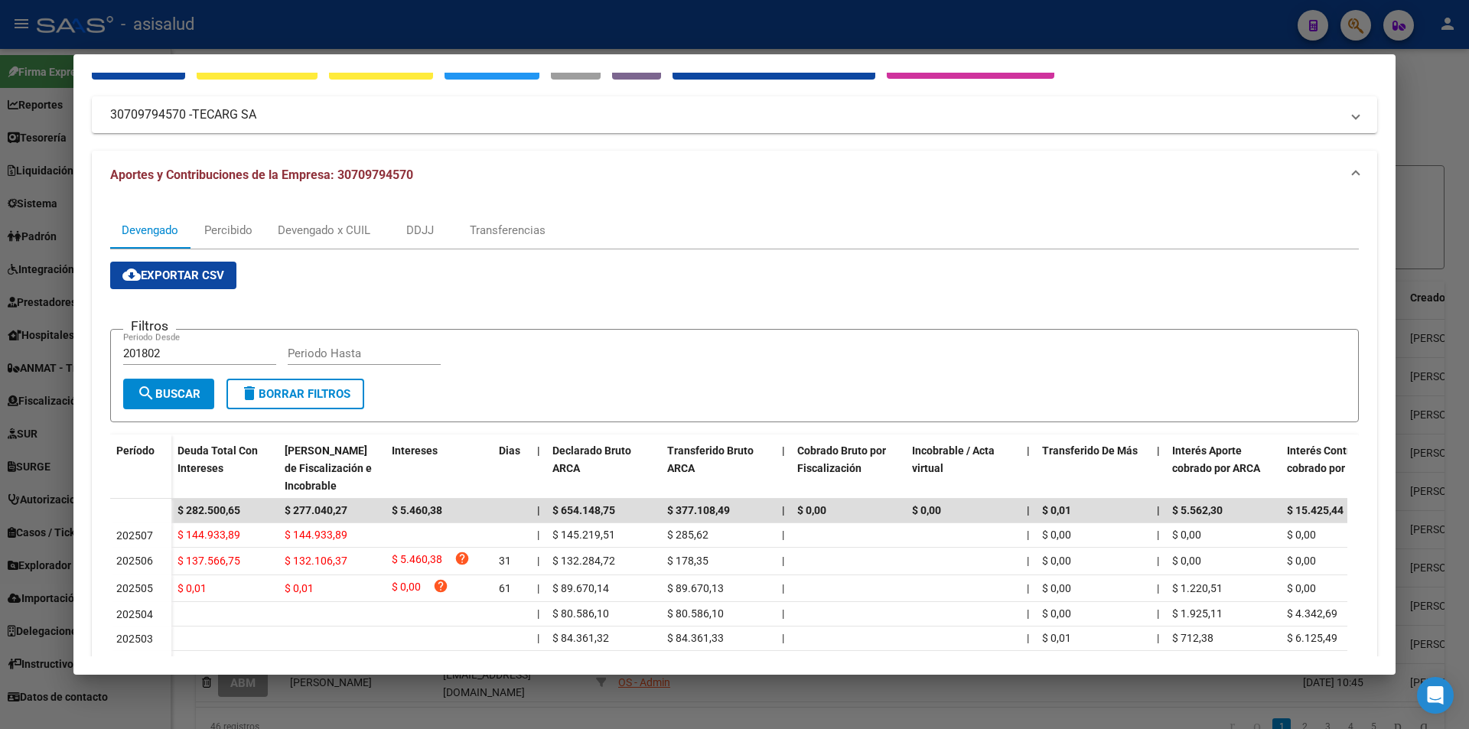
scroll to position [0, 0]
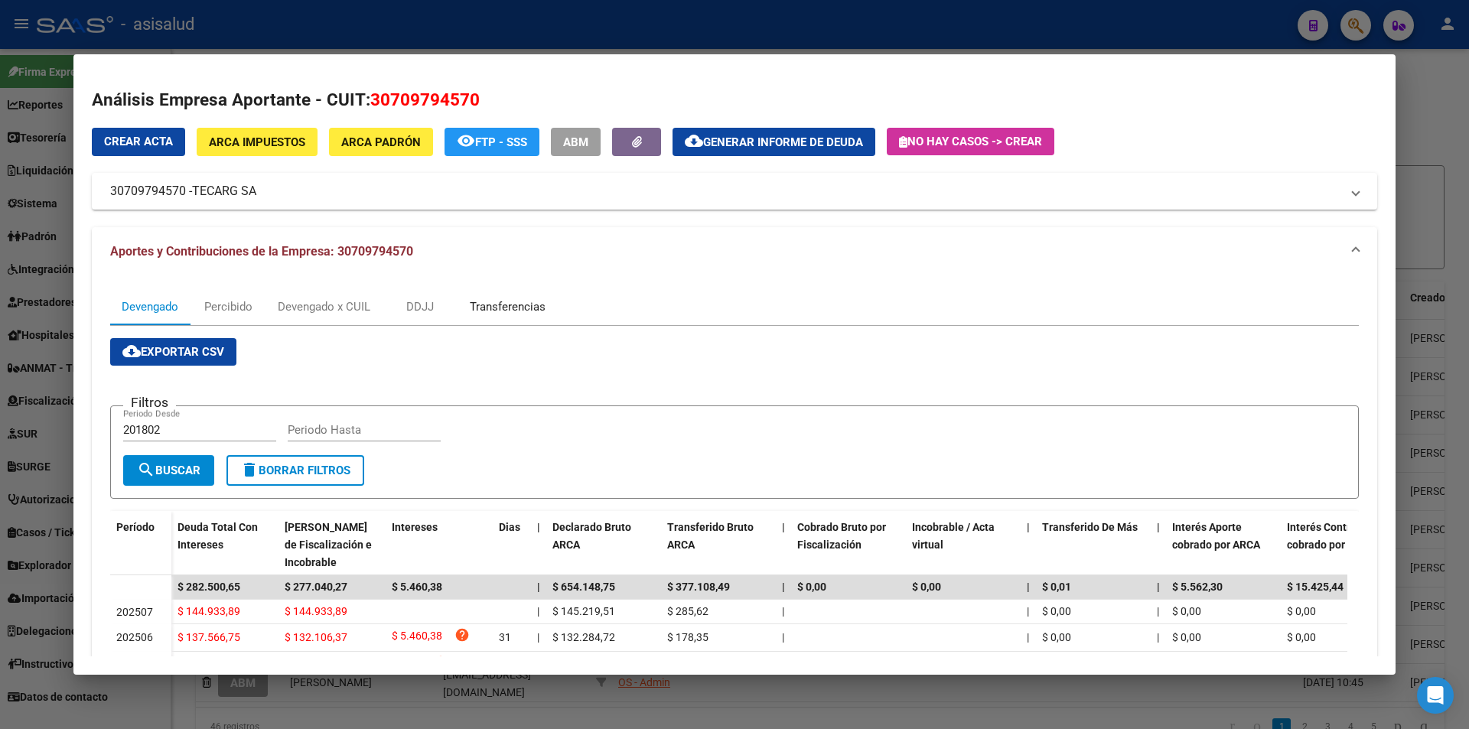
click at [478, 306] on div "Transferencias" at bounding box center [508, 306] width 76 height 17
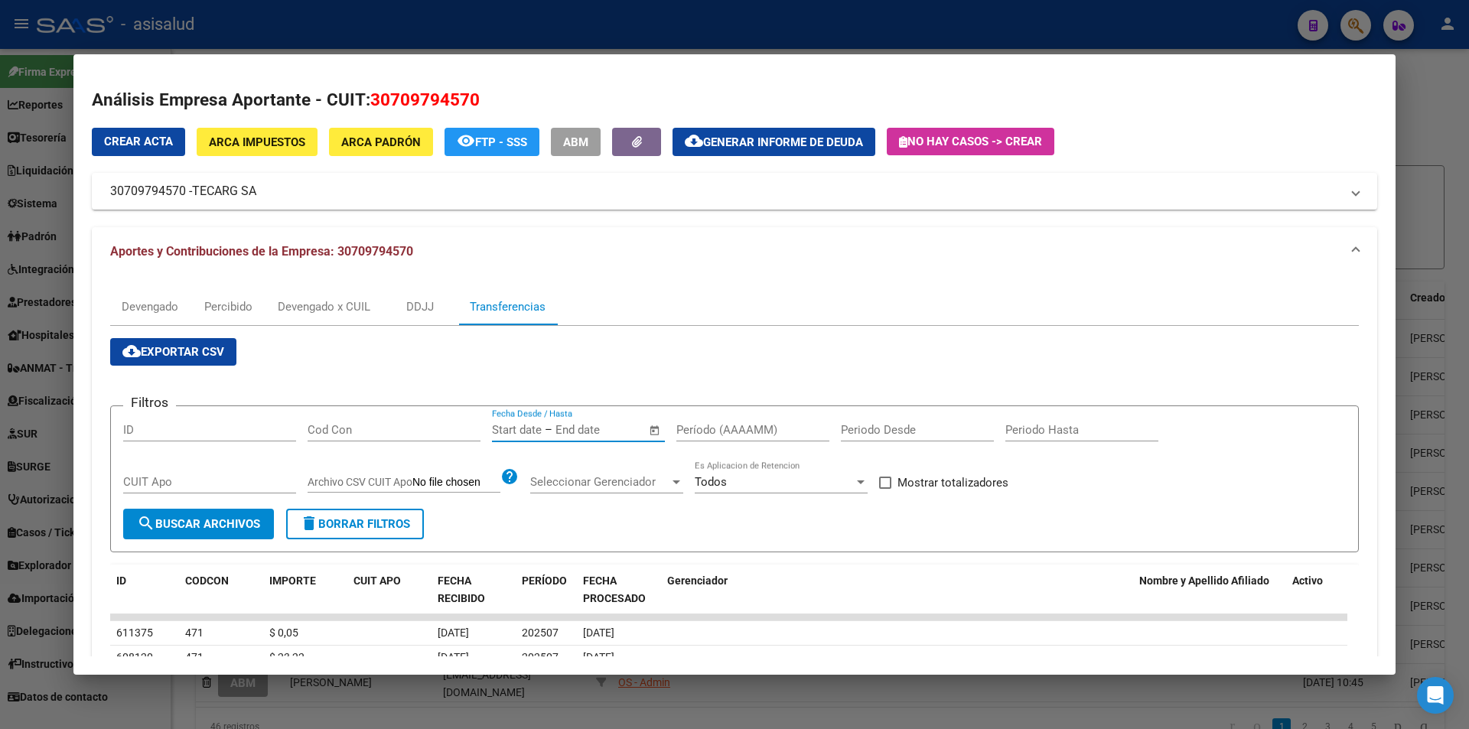
click at [585, 428] on input "text" at bounding box center [592, 430] width 74 height 14
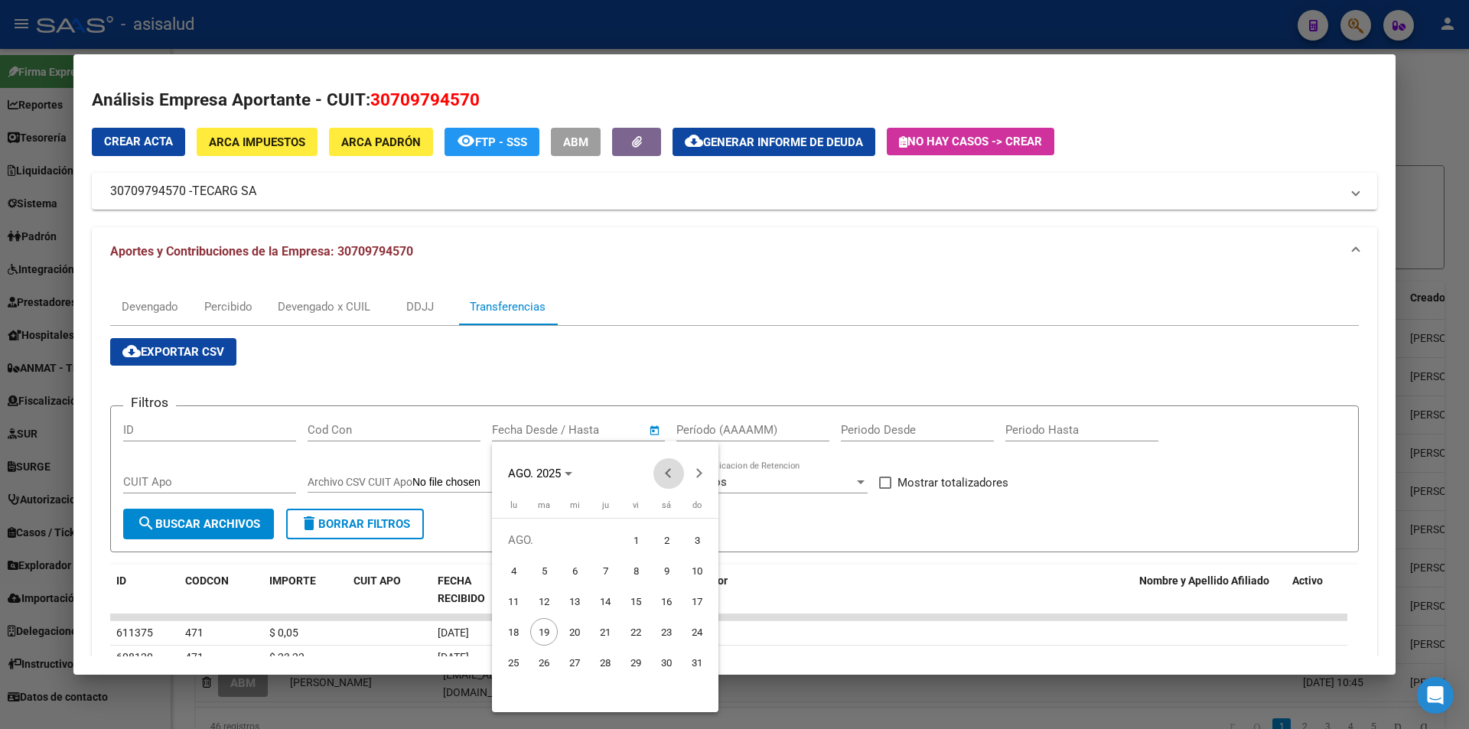
click at [662, 477] on span "Previous month" at bounding box center [668, 473] width 31 height 31
click at [630, 660] on span "27" at bounding box center [636, 663] width 28 height 28
type input "27/6/2025"
click at [696, 480] on span "Next month" at bounding box center [699, 473] width 31 height 31
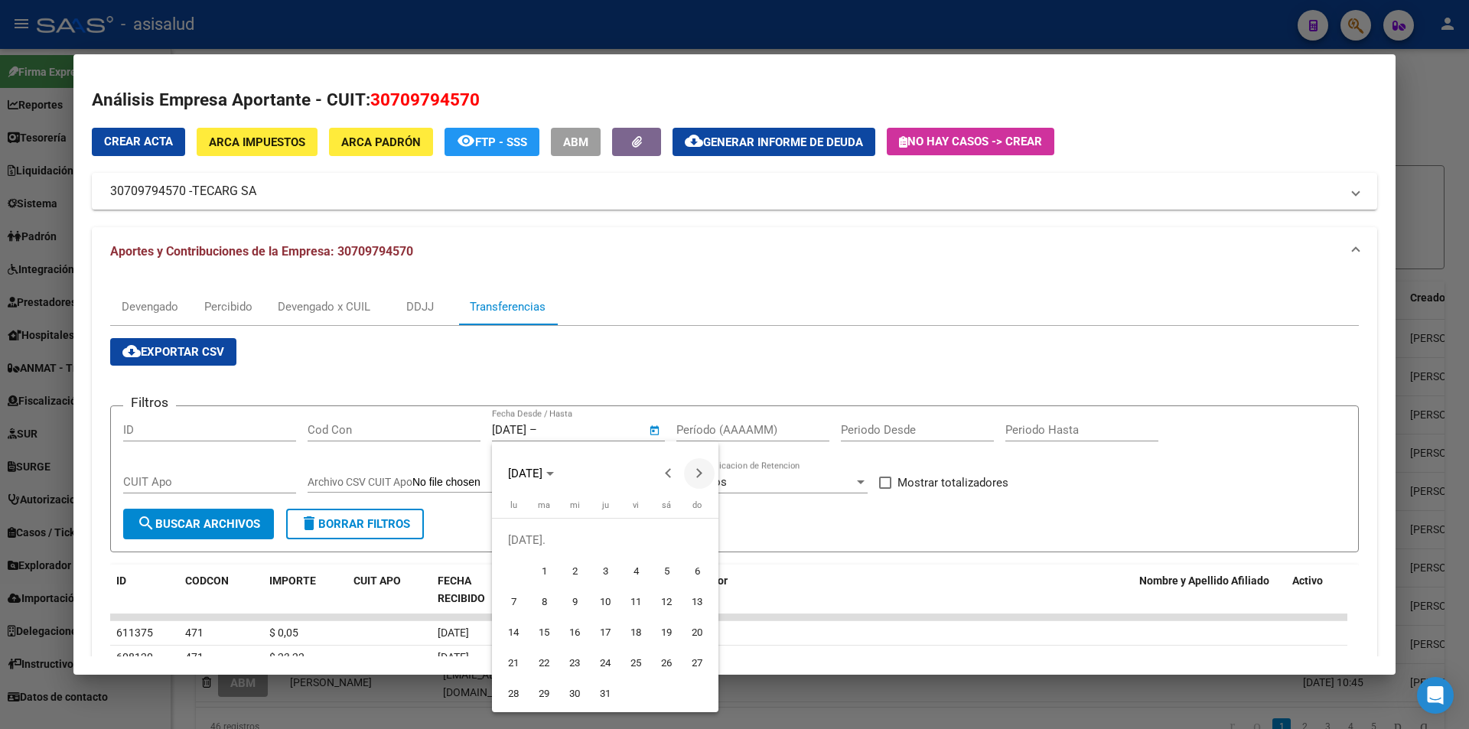
click at [695, 471] on button "Next month" at bounding box center [699, 473] width 31 height 31
click at [545, 568] on span "5" at bounding box center [544, 571] width 28 height 28
type input "5/8/2025"
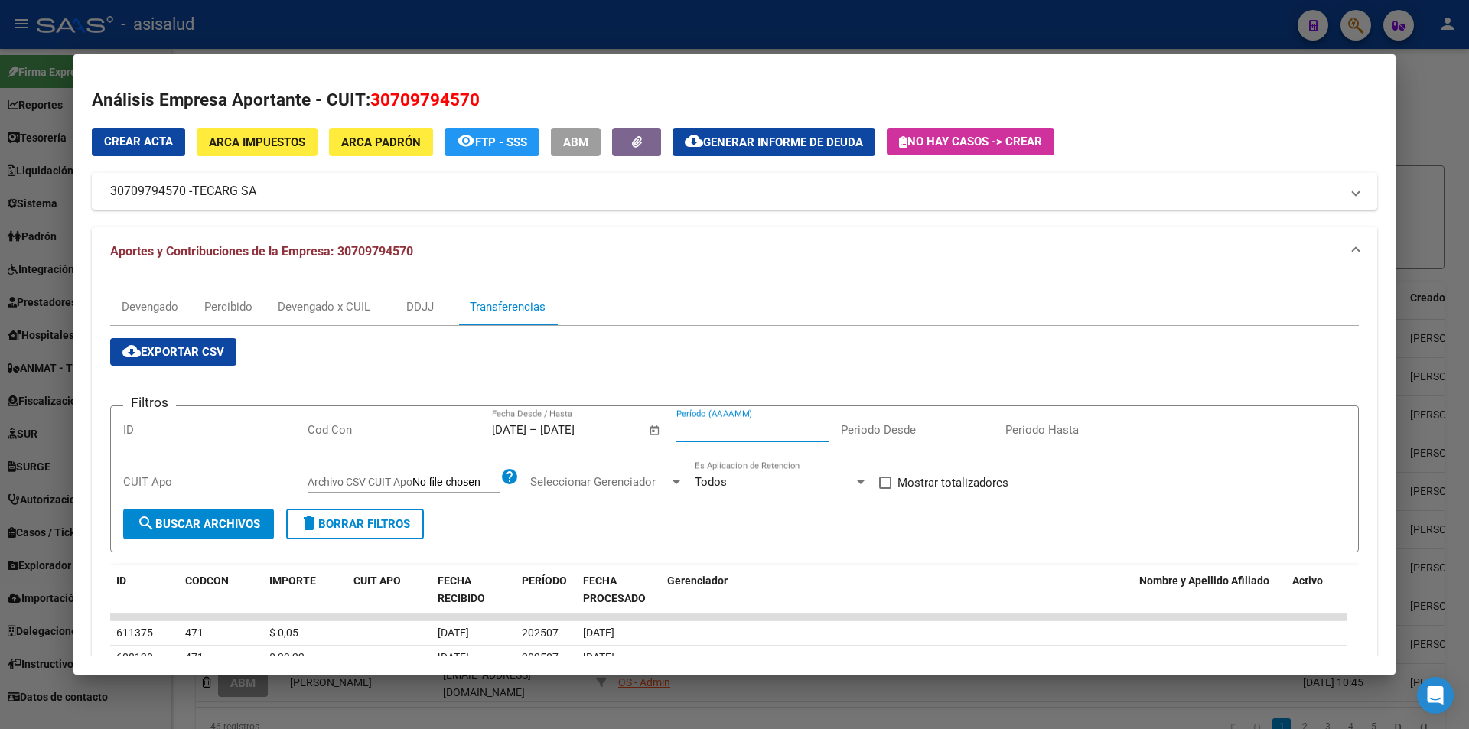
click at [720, 431] on input "Período (AAAAMM)" at bounding box center [752, 430] width 153 height 14
type input "202503"
click at [994, 473] on span "Mostrar totalizadores" at bounding box center [952, 482] width 111 height 18
click at [885, 489] on input "Mostrar totalizadores" at bounding box center [884, 489] width 1 height 1
checkbox input "true"
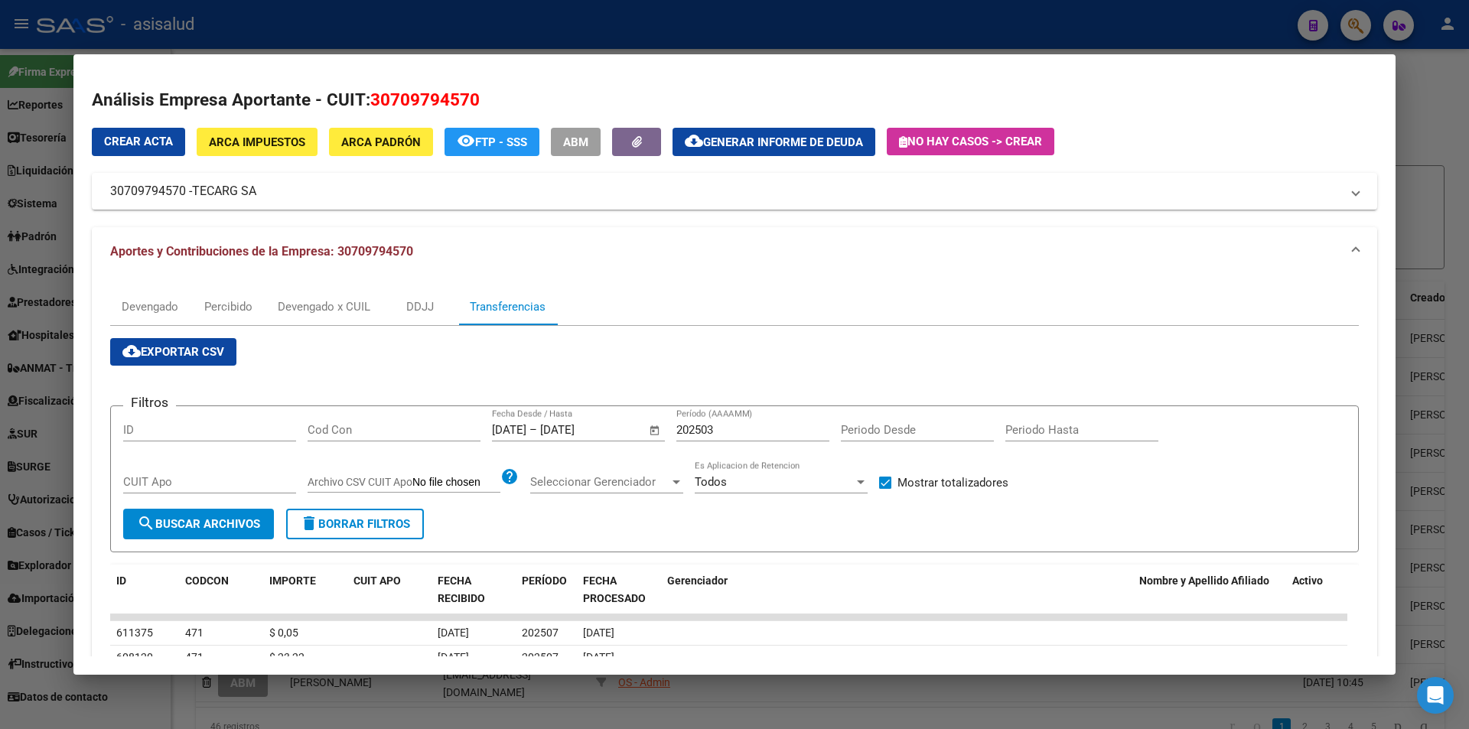
click at [232, 524] on span "search Buscar Archivos" at bounding box center [198, 524] width 123 height 14
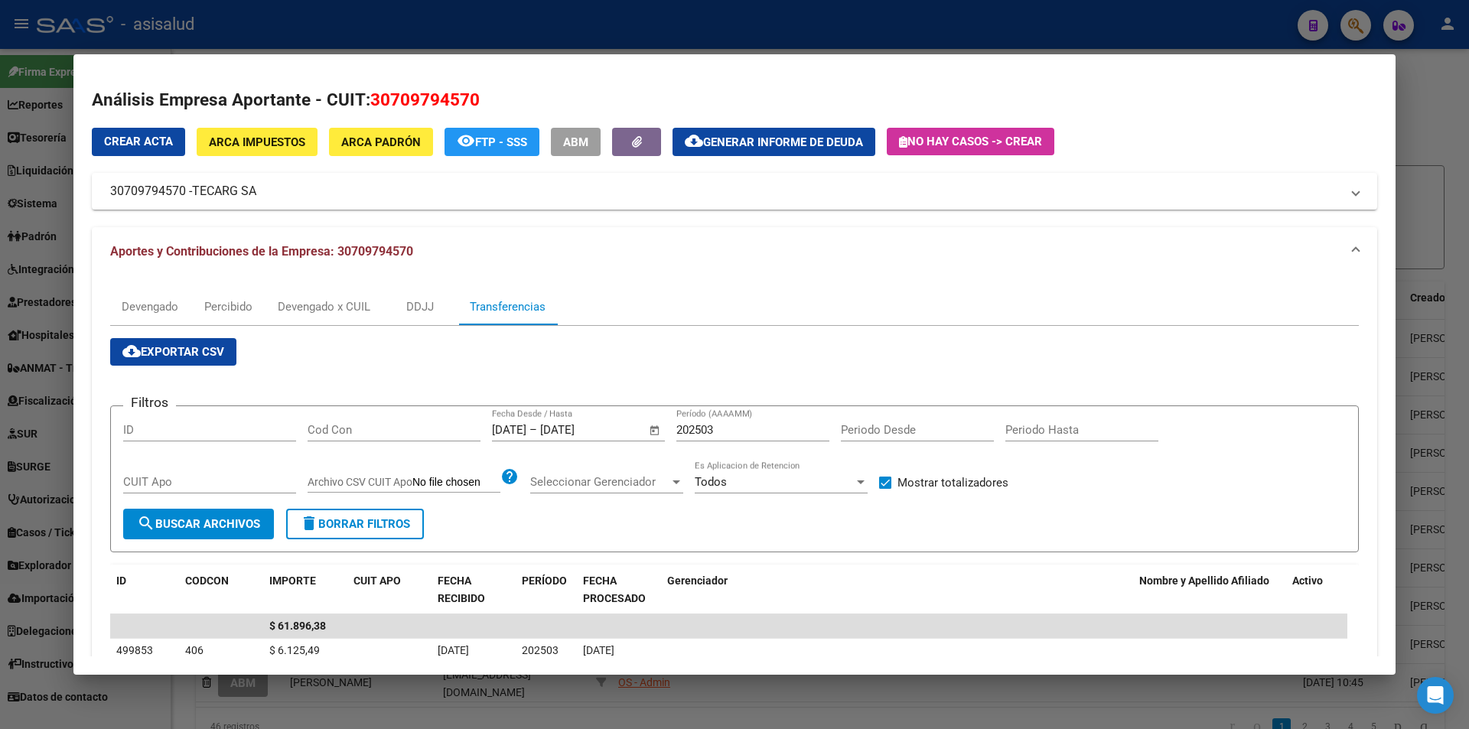
click at [750, 433] on input "202503" at bounding box center [752, 430] width 153 height 14
click at [750, 433] on input "202504" at bounding box center [752, 430] width 153 height 14
type input "202505"
click at [135, 311] on div "Devengado" at bounding box center [150, 306] width 57 height 17
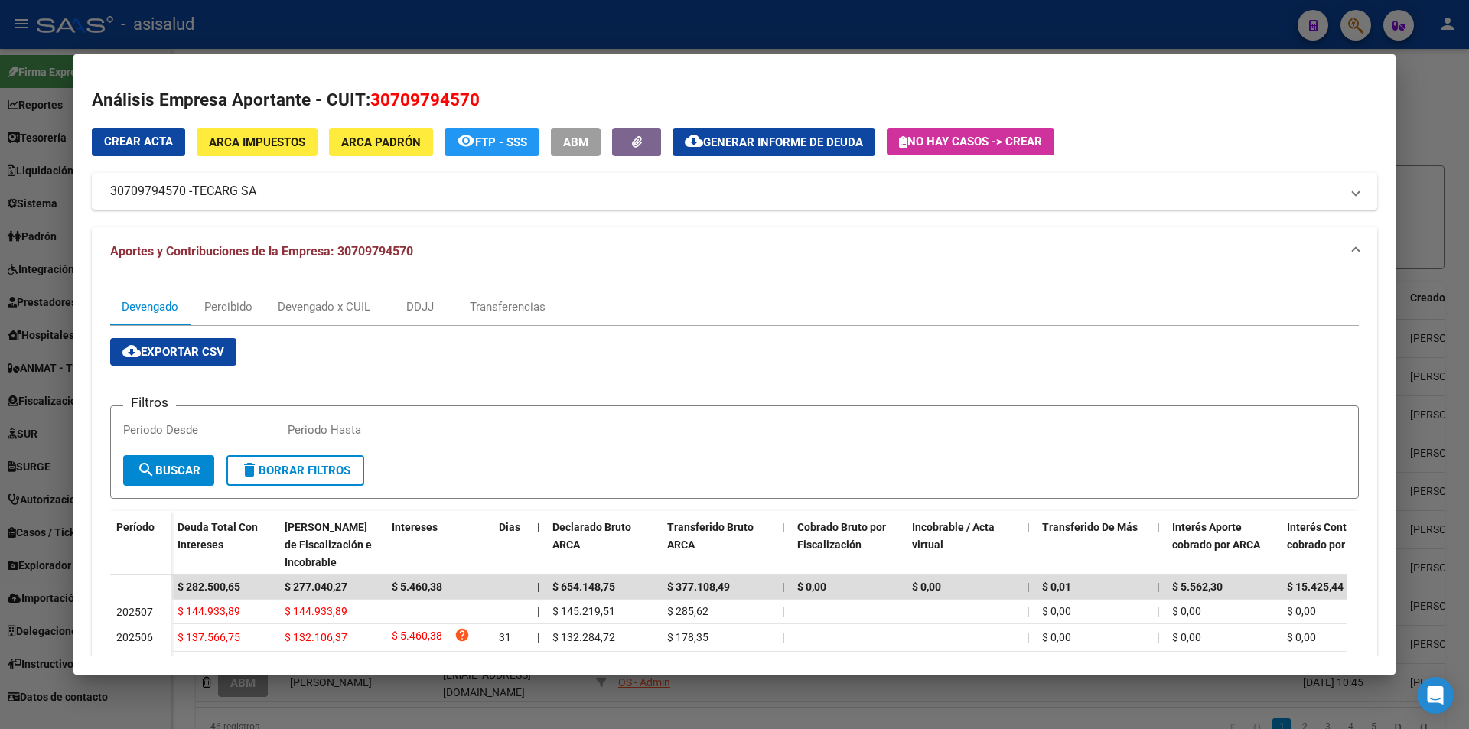
click at [559, 38] on div at bounding box center [734, 364] width 1469 height 729
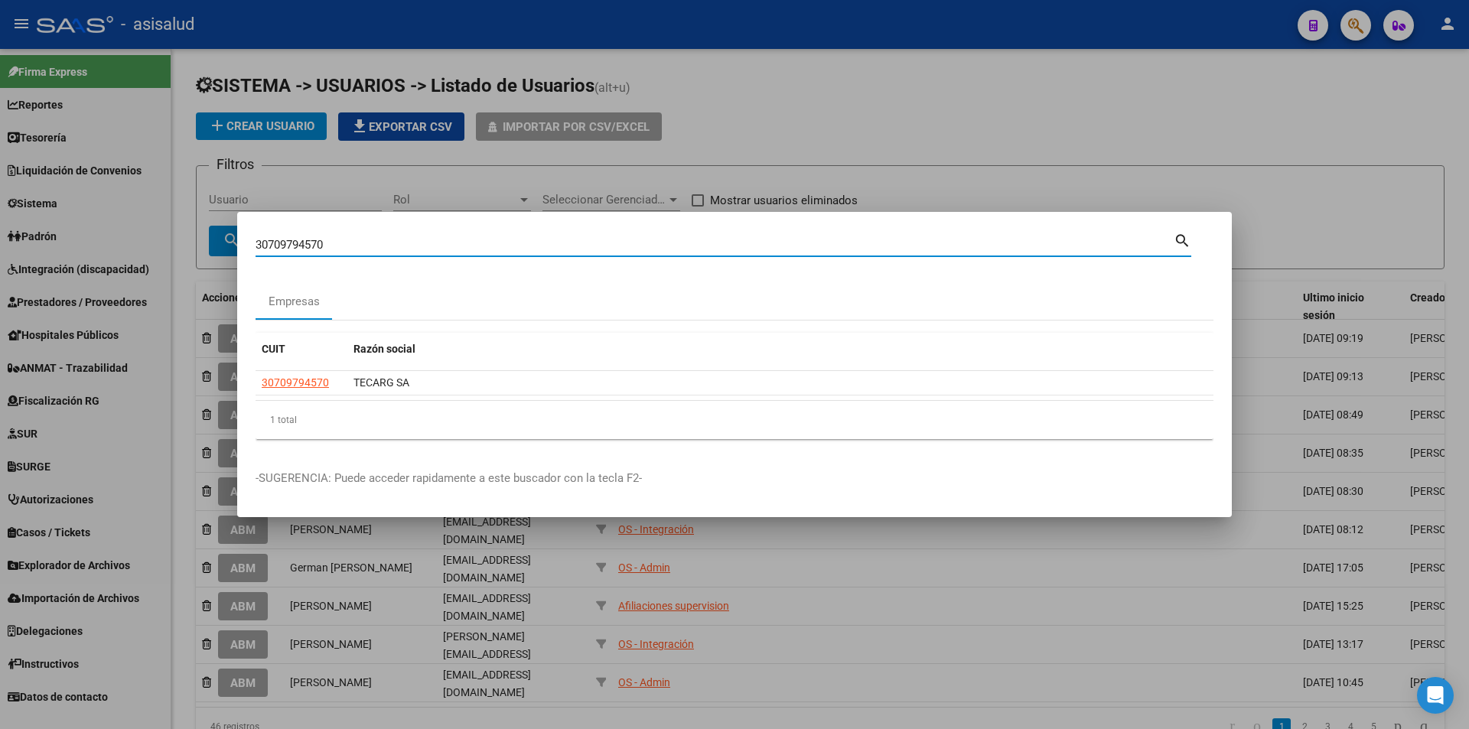
drag, startPoint x: 343, startPoint y: 247, endPoint x: 187, endPoint y: 244, distance: 156.1
click at [187, 244] on div "30709794570 Buscar (apellido, dni, cuil, nro traspaso, cuit, obra social) searc…" at bounding box center [734, 364] width 1469 height 729
type input "30711717656"
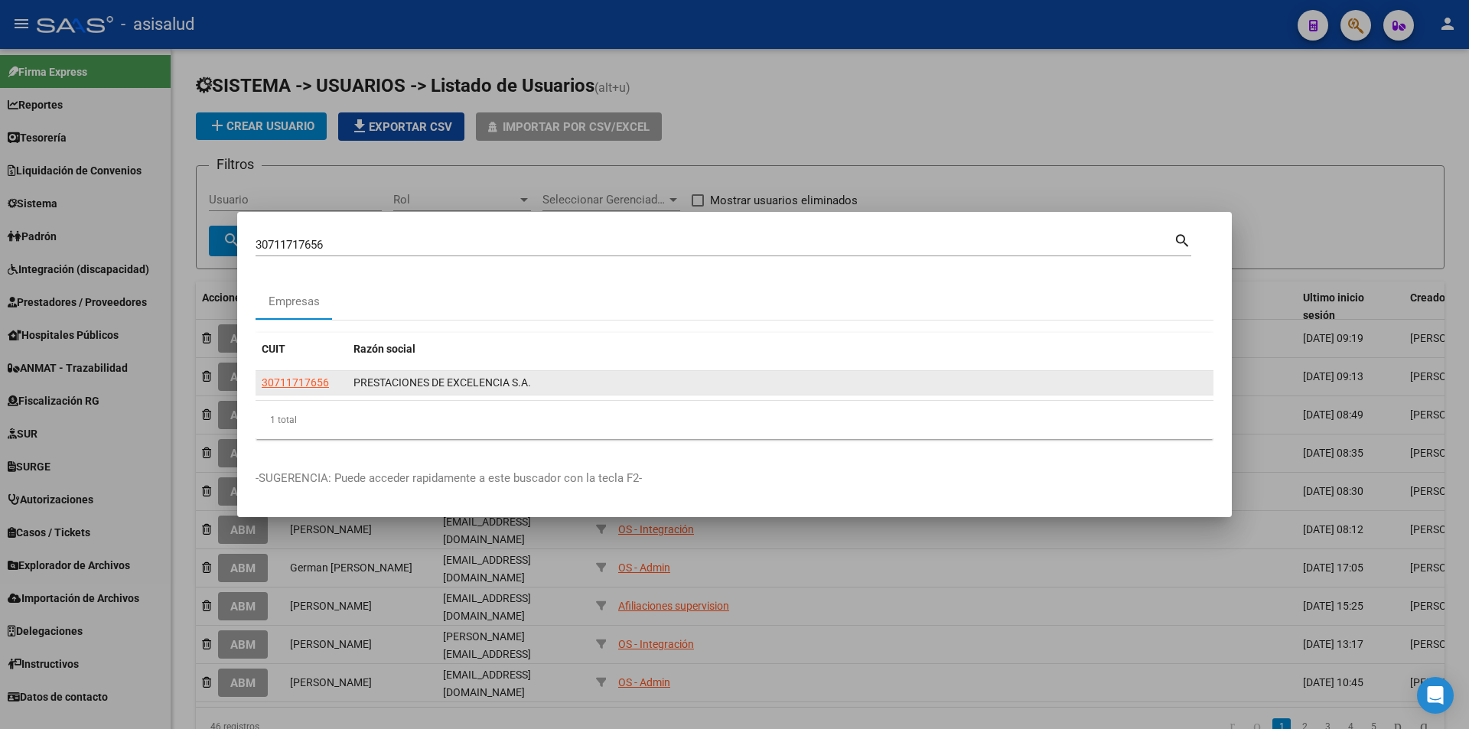
click at [301, 389] on app-link-go-to "30711717656" at bounding box center [295, 383] width 67 height 18
click at [316, 374] on app-link-go-to "30711717656" at bounding box center [295, 383] width 67 height 18
click at [313, 379] on span "30711717656" at bounding box center [295, 382] width 67 height 12
type textarea "30711717656"
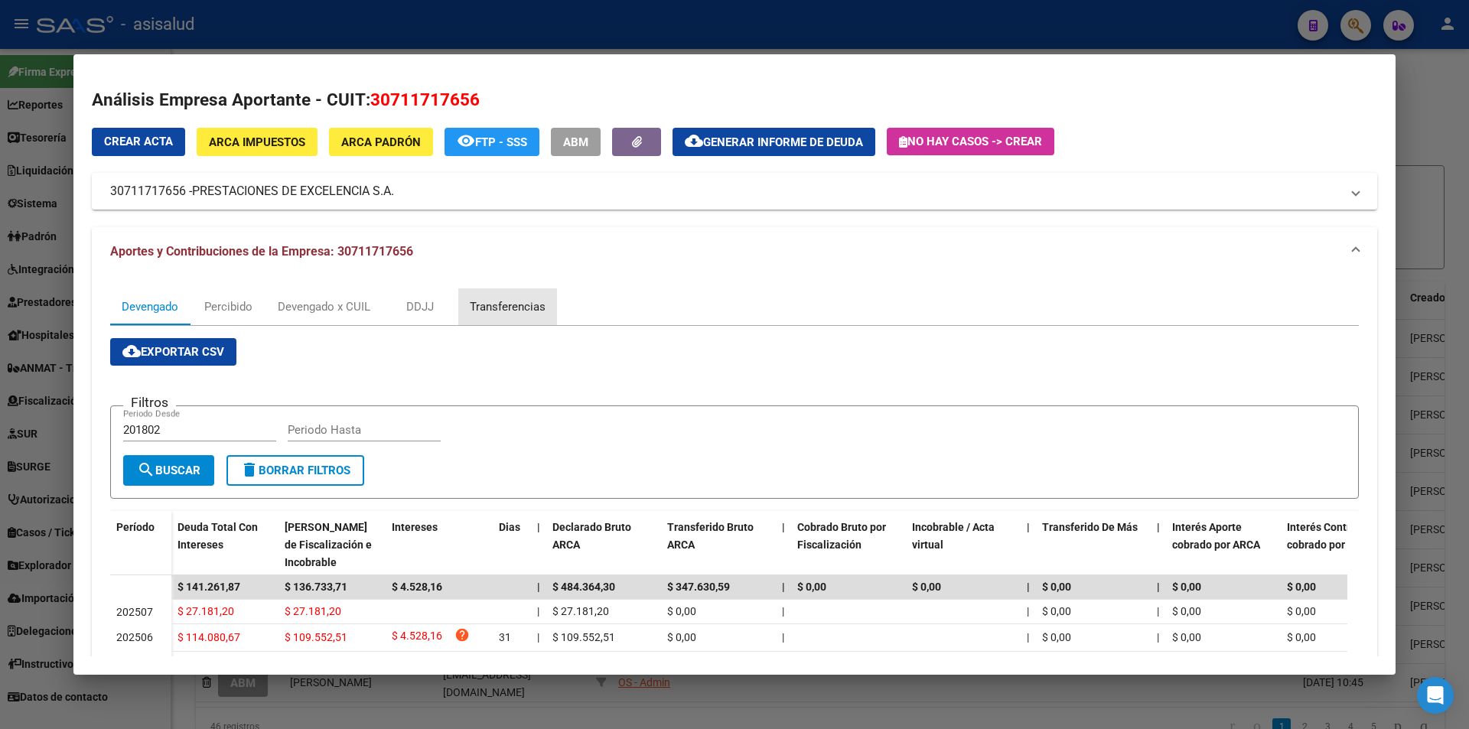
click at [519, 304] on div "Transferencias" at bounding box center [508, 306] width 76 height 17
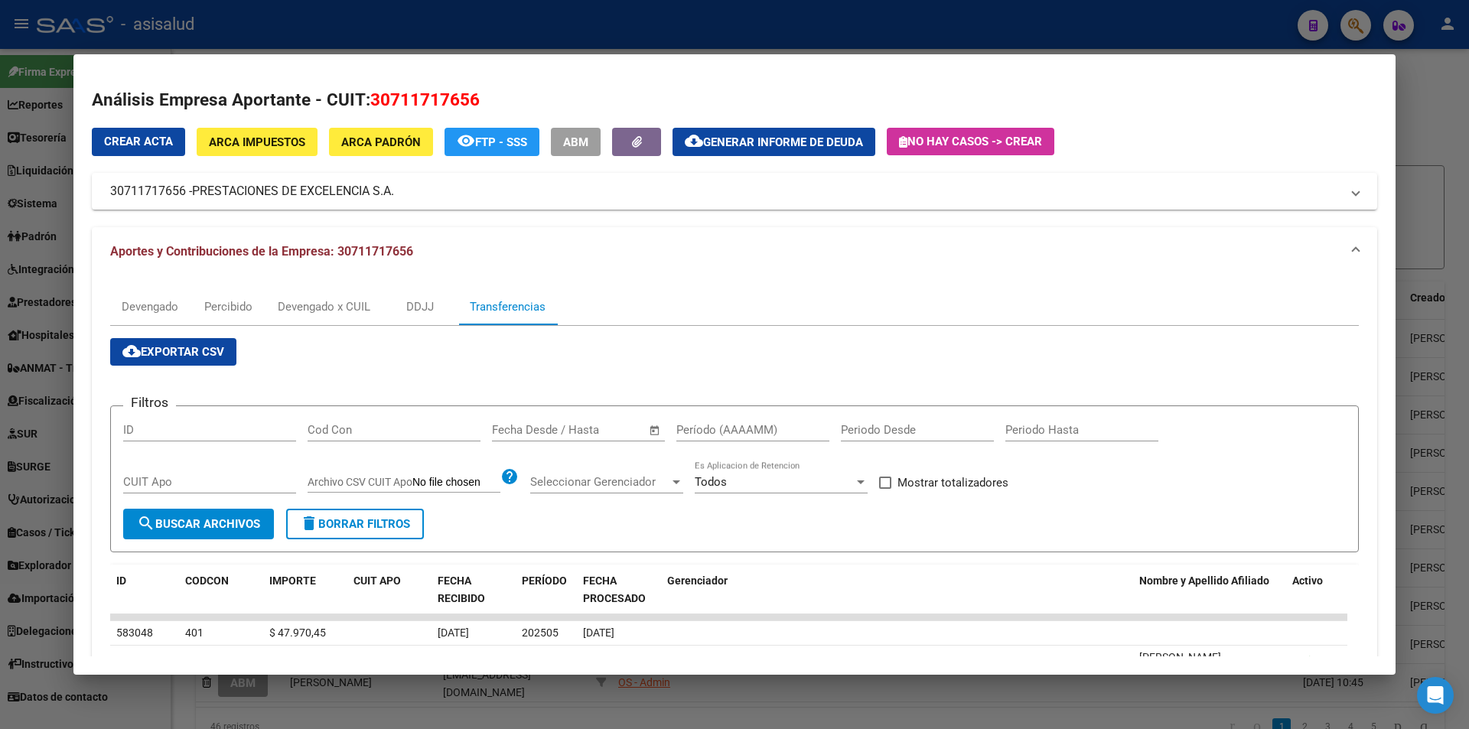
click at [547, 428] on span "–" at bounding box center [549, 430] width 8 height 14
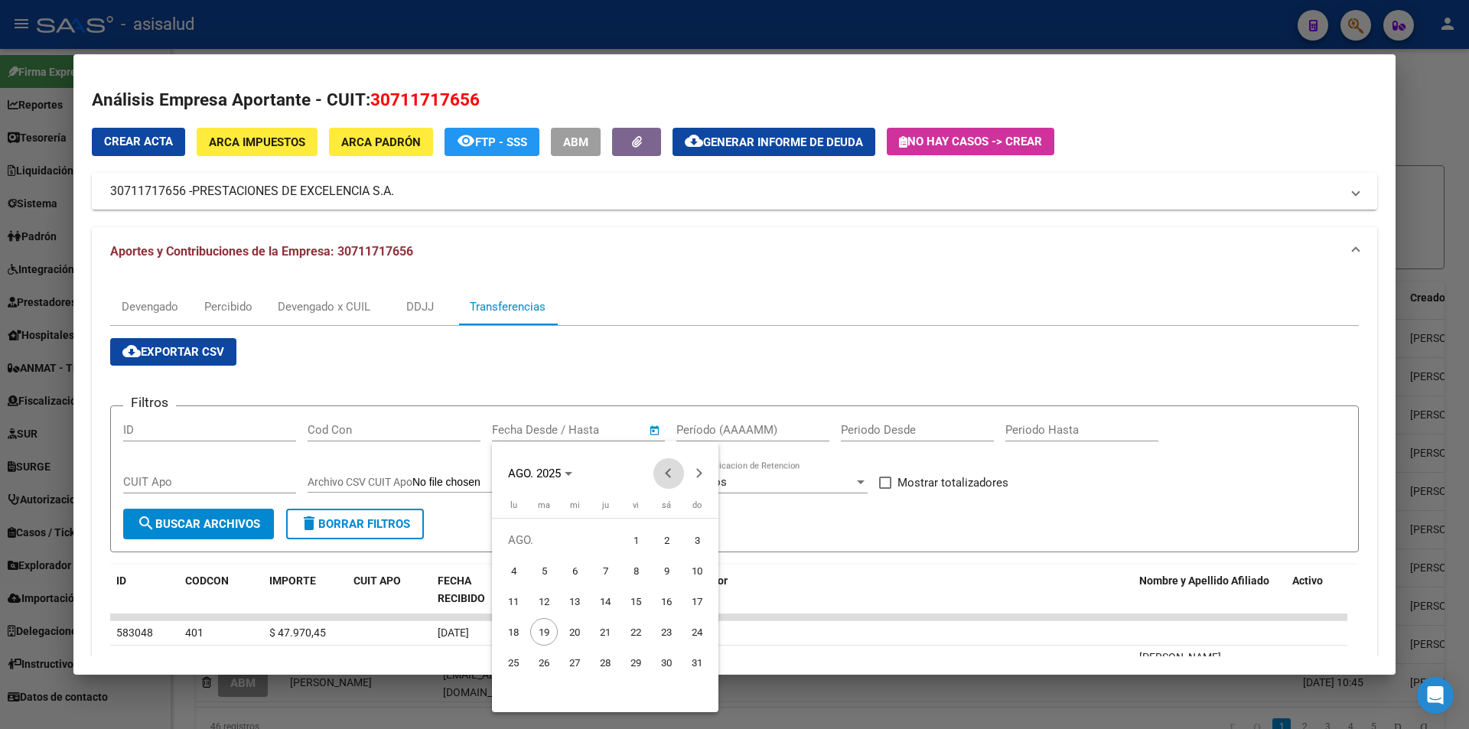
click at [671, 478] on span "Previous month" at bounding box center [668, 473] width 31 height 31
click at [669, 470] on button "Previous month" at bounding box center [668, 473] width 31 height 31
click at [604, 661] on span "26" at bounding box center [605, 663] width 28 height 28
type input "26/6/2025"
click at [697, 476] on button "Next month" at bounding box center [699, 473] width 31 height 31
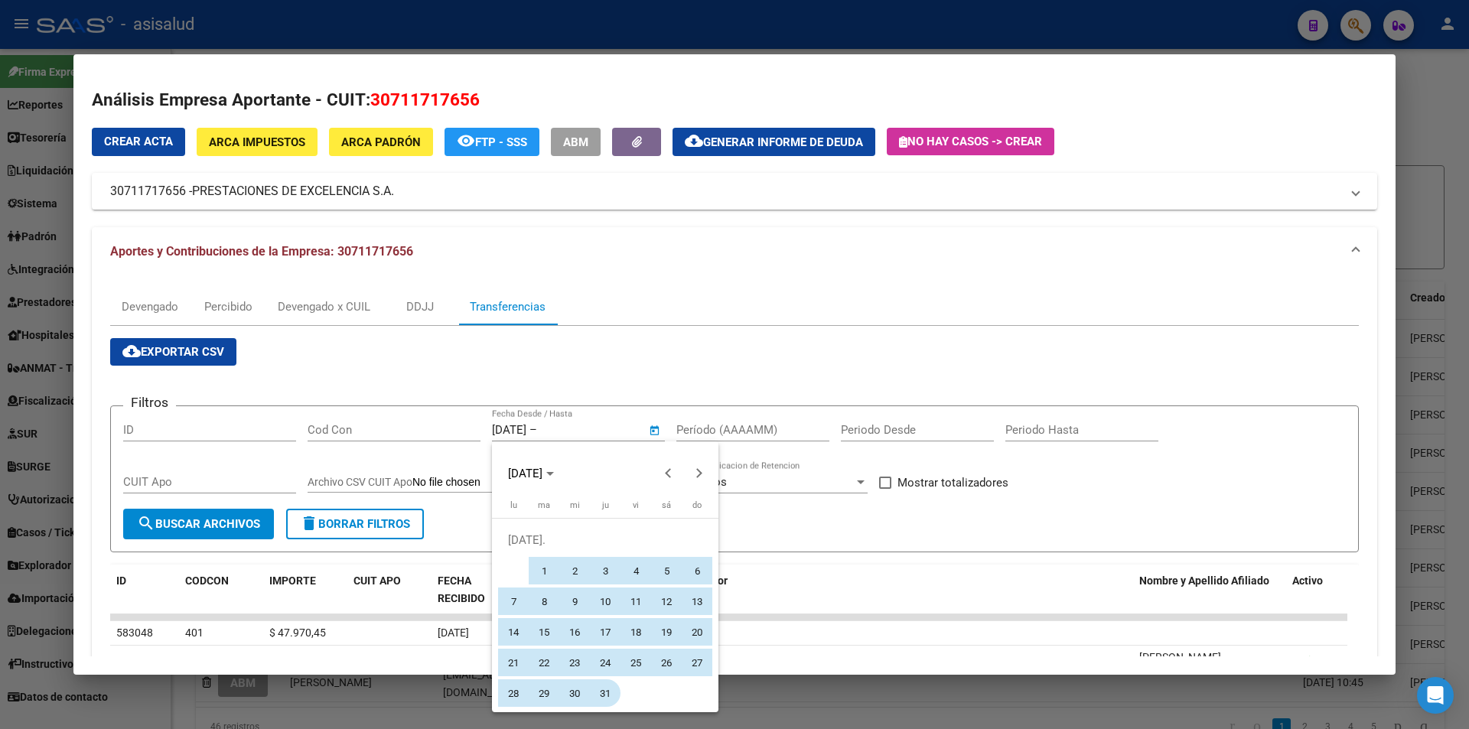
click at [604, 693] on span "31" at bounding box center [605, 693] width 28 height 28
type input "31/7/2025"
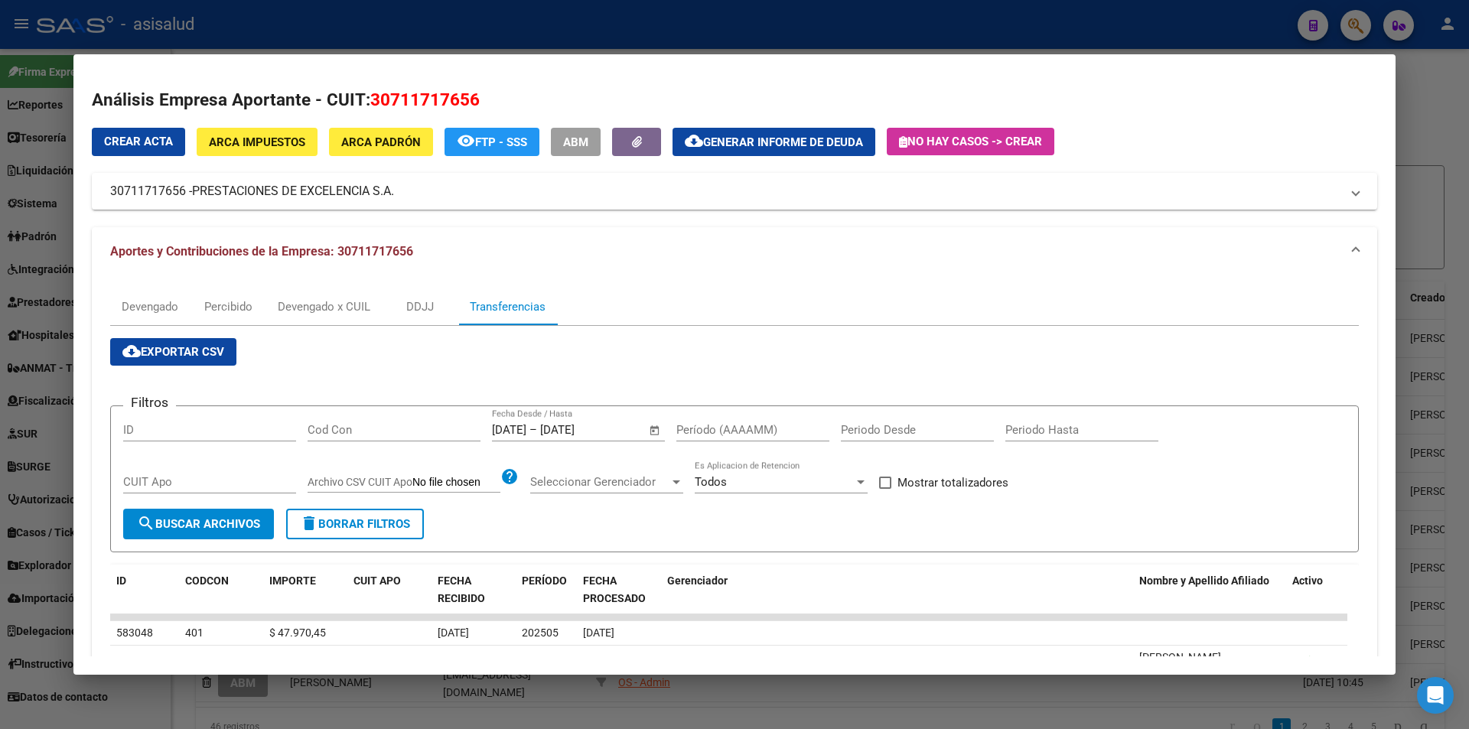
click at [732, 435] on input "Período (AAAAMM)" at bounding box center [752, 430] width 153 height 14
type input "202505"
click at [934, 478] on span "Mostrar totalizadores" at bounding box center [952, 482] width 111 height 18
click at [885, 489] on input "Mostrar totalizadores" at bounding box center [884, 489] width 1 height 1
checkbox input "true"
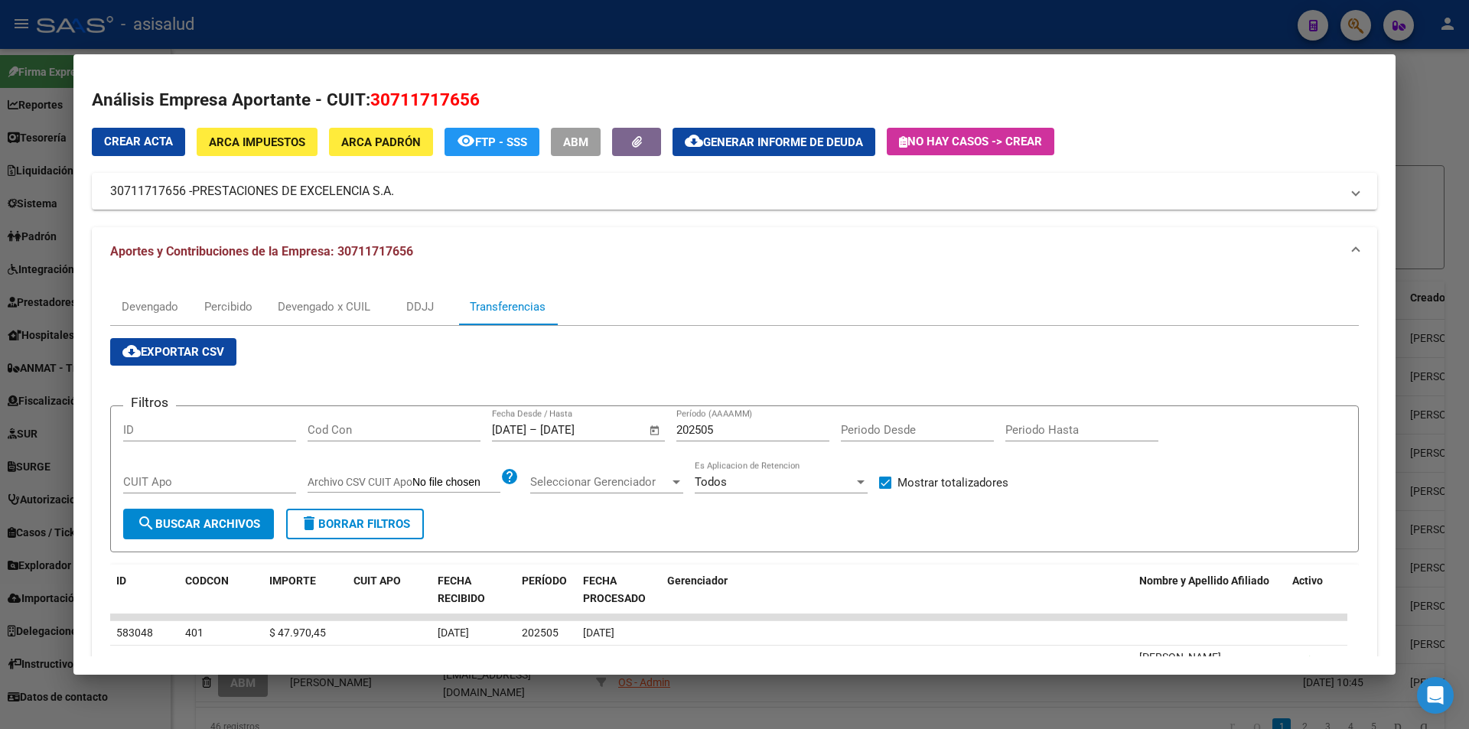
click at [236, 529] on span "search Buscar Archivos" at bounding box center [198, 524] width 123 height 14
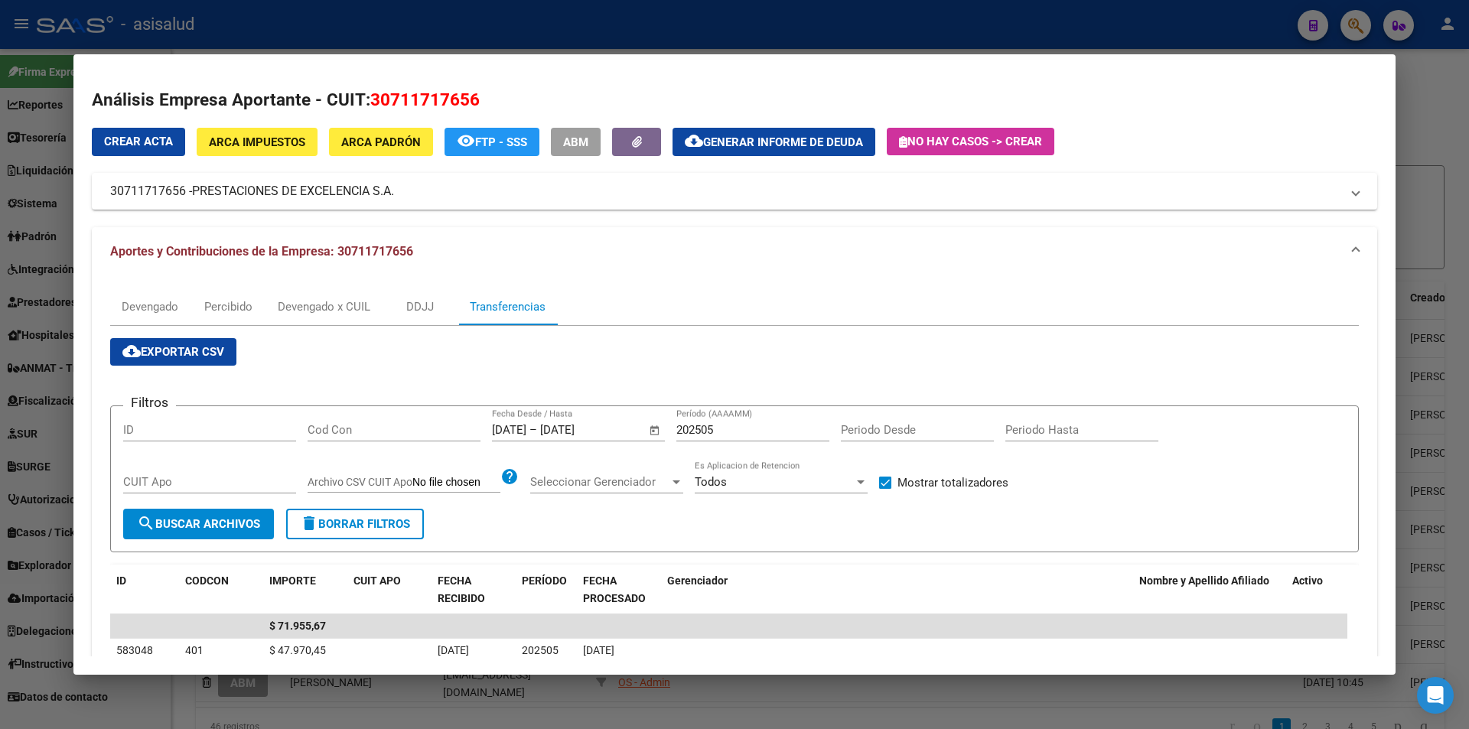
click at [564, 30] on div at bounding box center [734, 364] width 1469 height 729
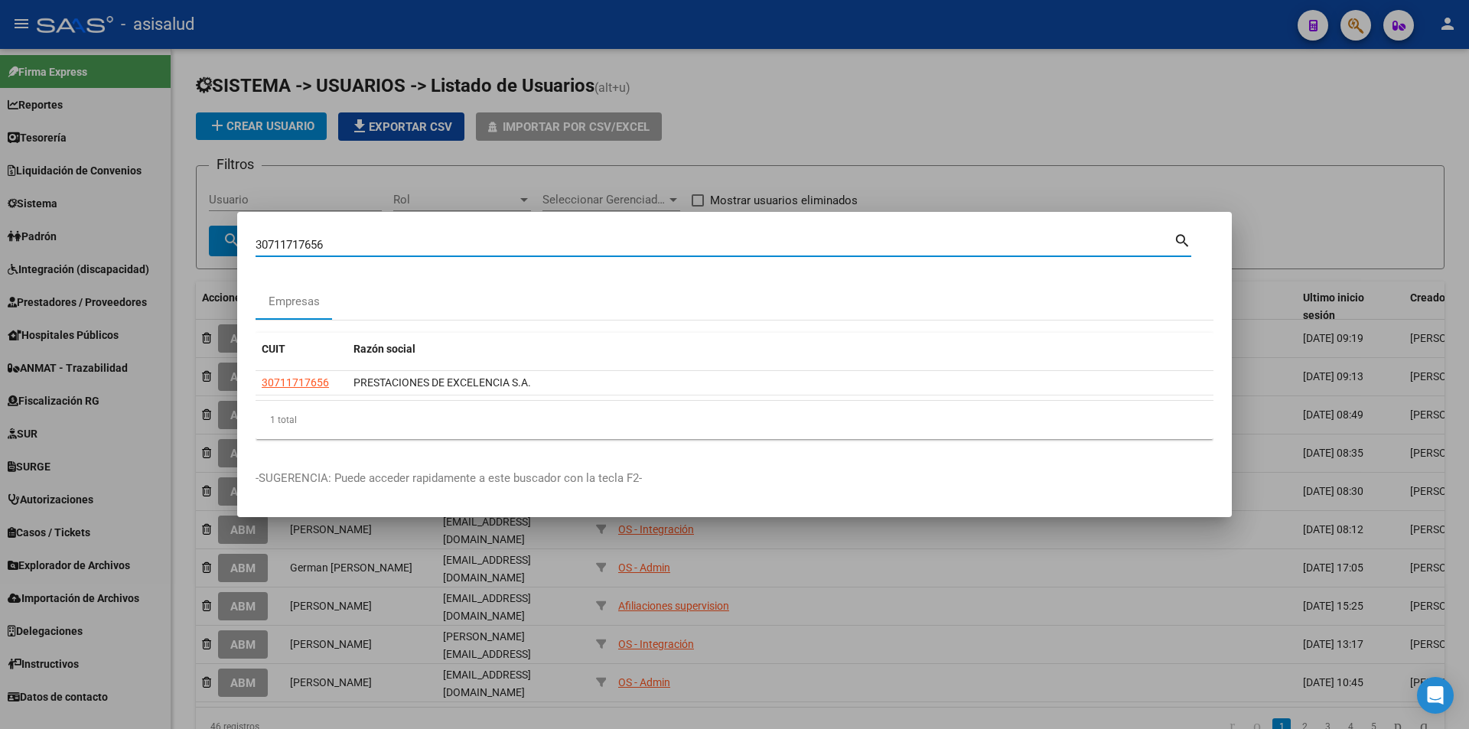
drag, startPoint x: 300, startPoint y: 239, endPoint x: 218, endPoint y: 239, distance: 81.8
click at [218, 239] on div "30711717656 Buscar (apellido, dni, cuil, nro traspaso, cuit, obra social) searc…" at bounding box center [734, 364] width 1469 height 729
type input "30657237449"
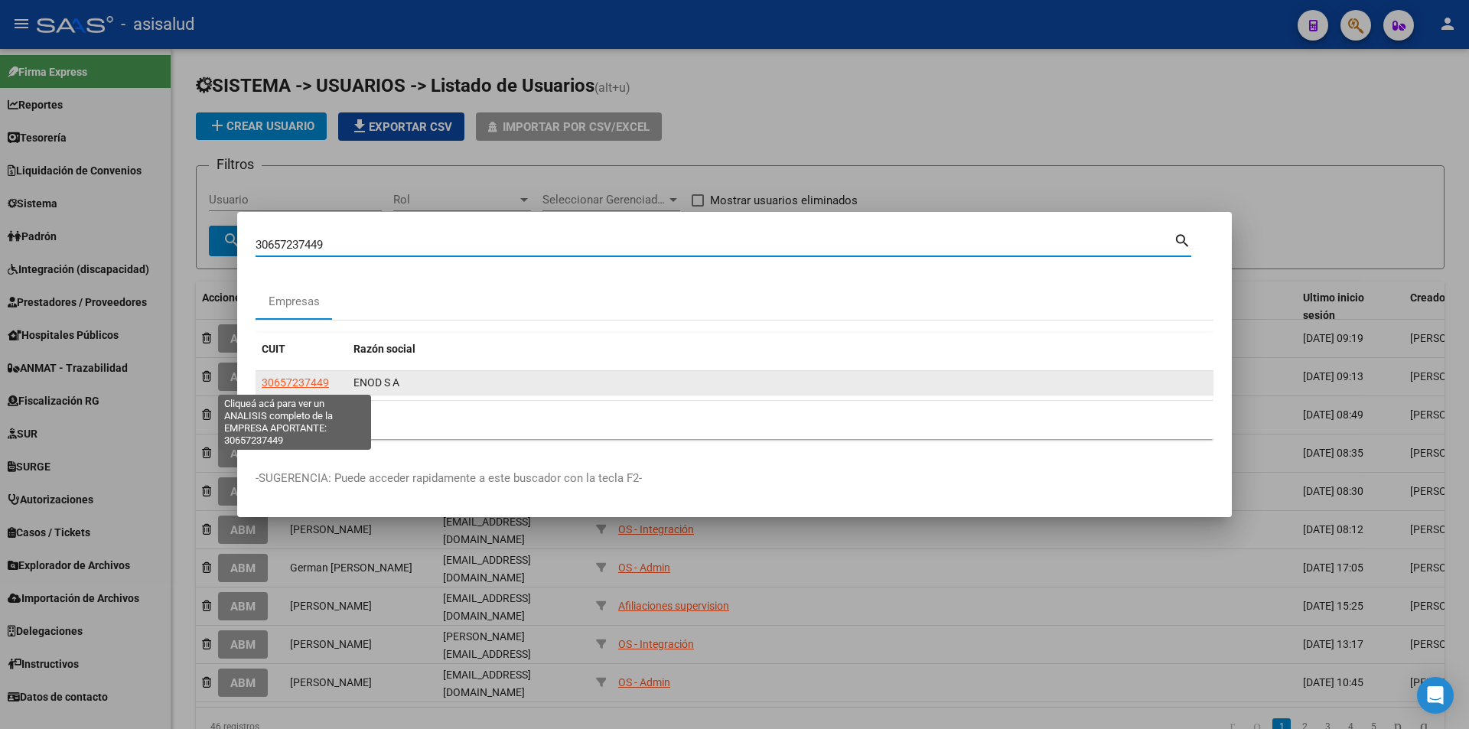
click at [317, 379] on span "30657237449" at bounding box center [295, 382] width 67 height 12
type textarea "30657237449"
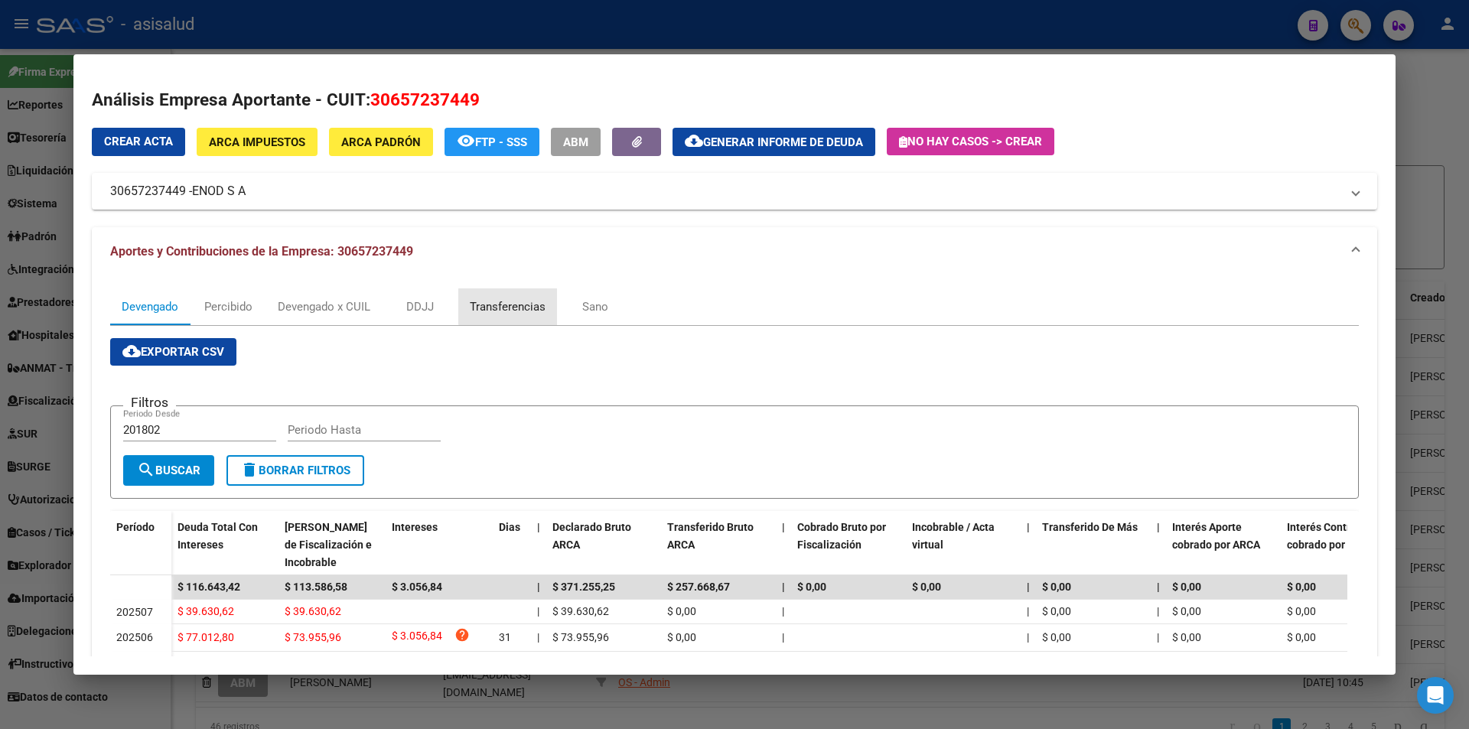
click at [536, 302] on div "Transferencias" at bounding box center [508, 306] width 76 height 17
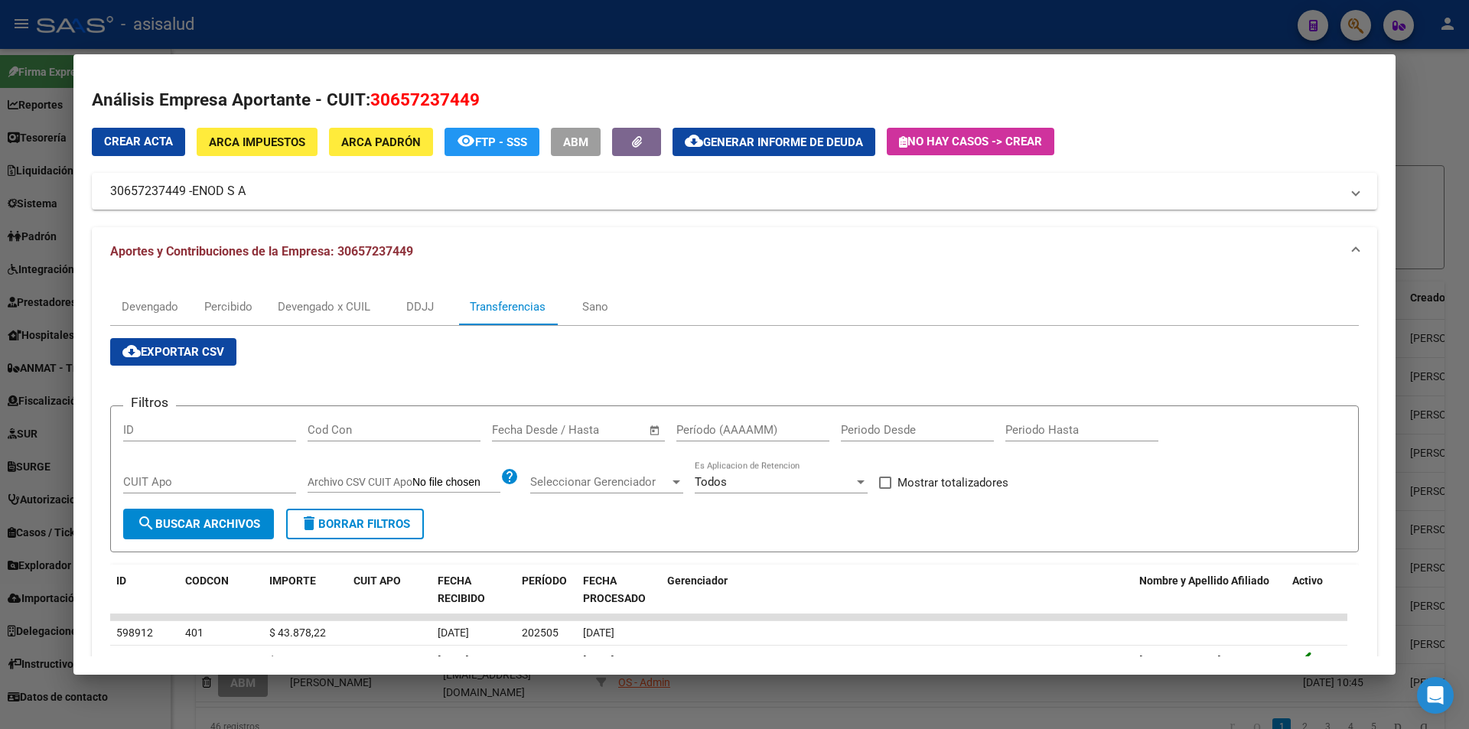
click at [591, 428] on input "text" at bounding box center [592, 430] width 74 height 14
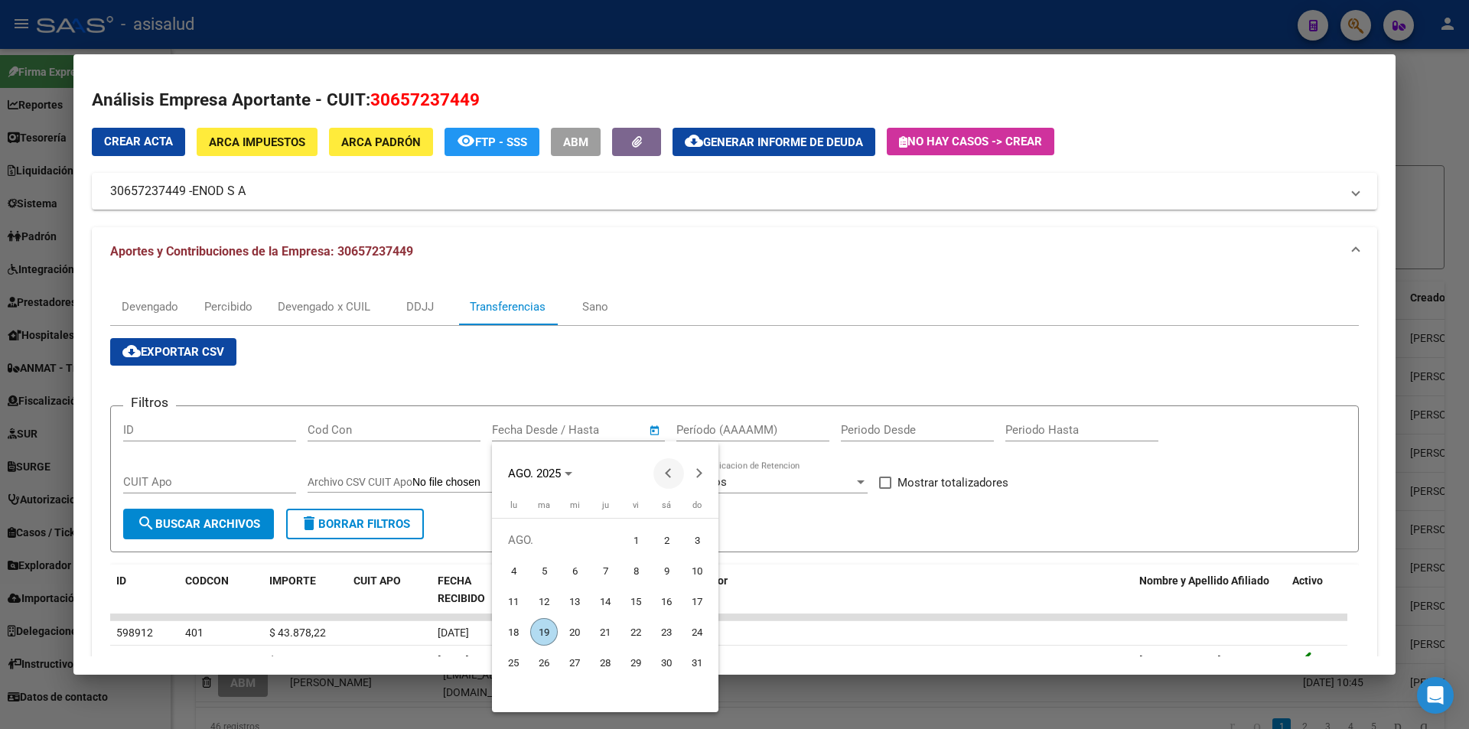
click at [672, 475] on button "Previous month" at bounding box center [668, 473] width 31 height 31
click at [520, 664] on span "23" at bounding box center [514, 663] width 28 height 28
type input "23/6/2025"
click at [702, 472] on span "Next month" at bounding box center [699, 473] width 31 height 31
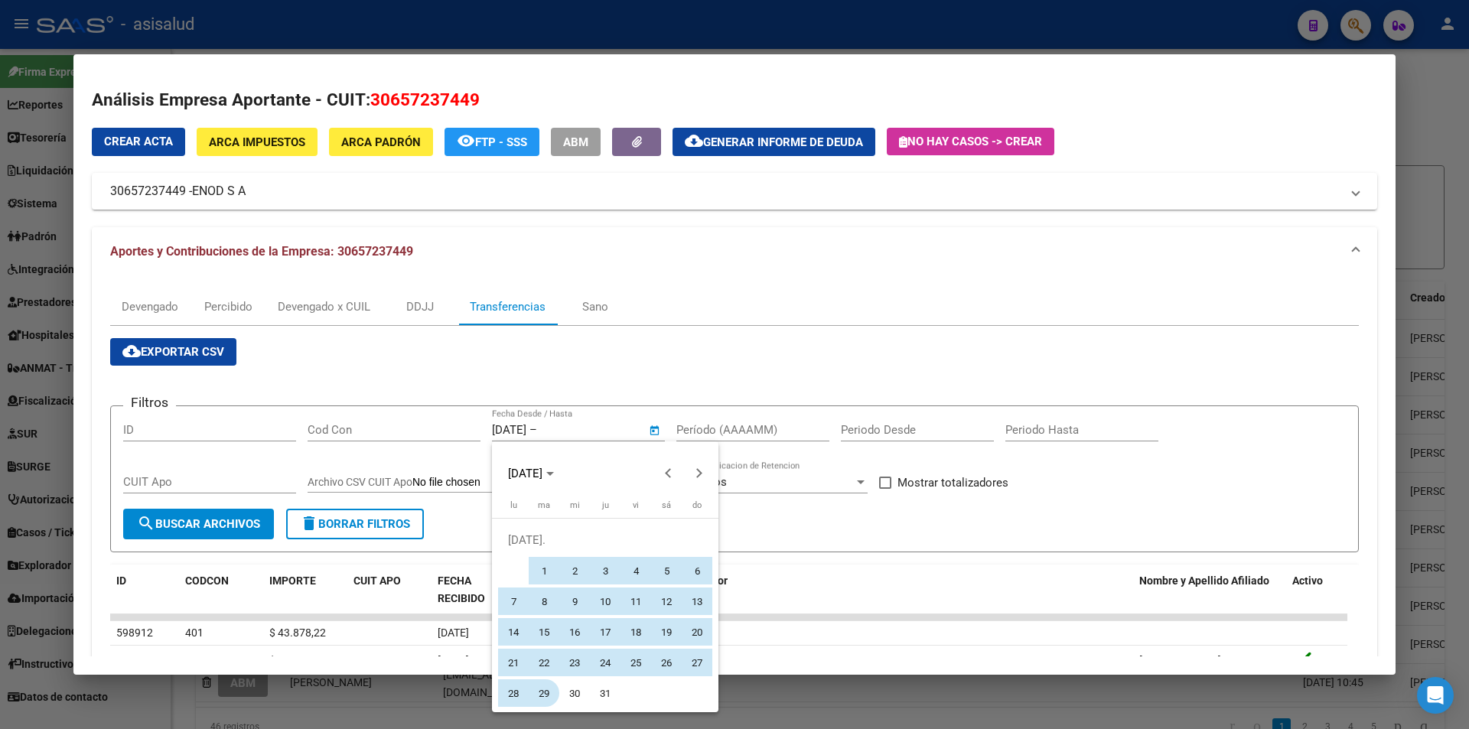
click at [543, 685] on span "29" at bounding box center [544, 693] width 28 height 28
type input "29/7/2025"
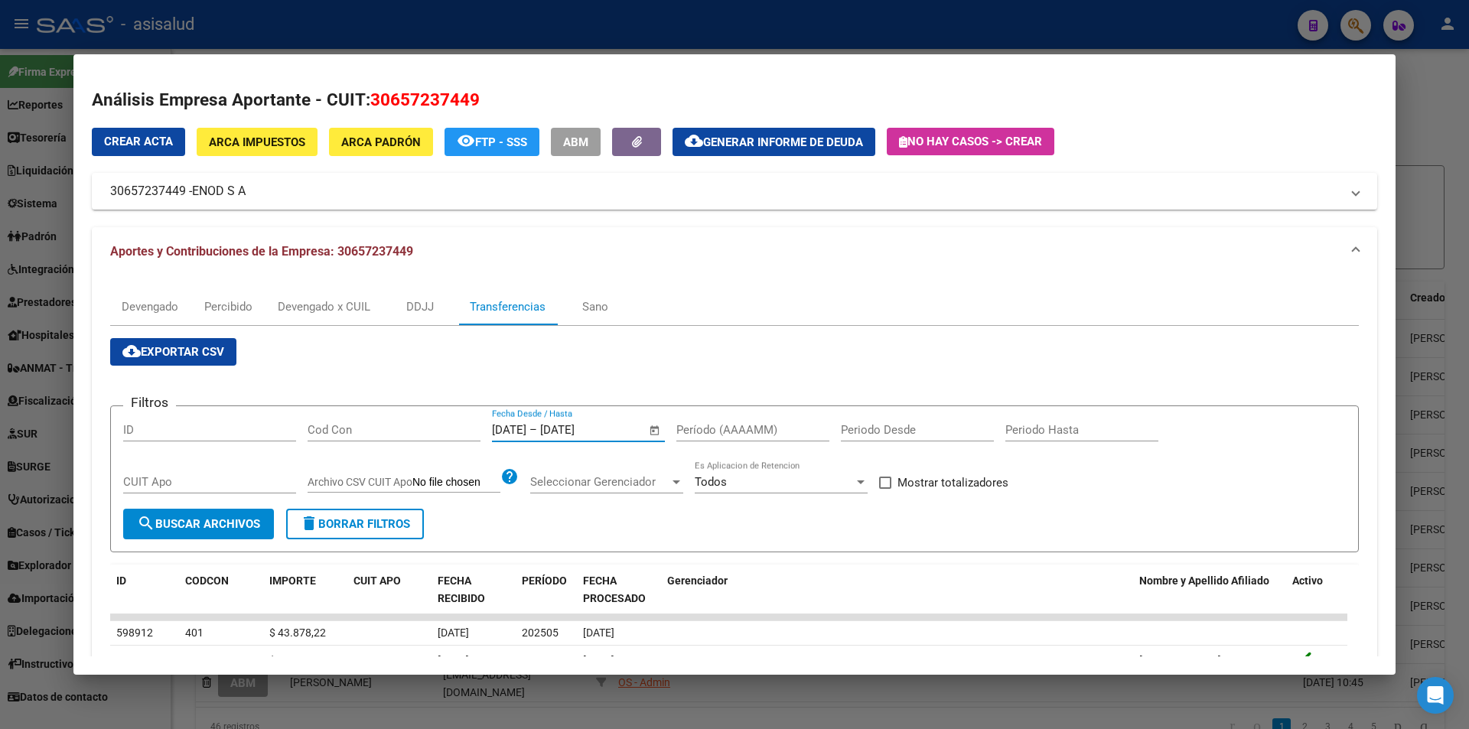
click at [696, 436] on input "Período (AAAAMM)" at bounding box center [752, 430] width 153 height 14
type input "202504"
click at [905, 486] on span "Mostrar totalizadores" at bounding box center [952, 482] width 111 height 18
click at [885, 489] on input "Mostrar totalizadores" at bounding box center [884, 489] width 1 height 1
checkbox input "true"
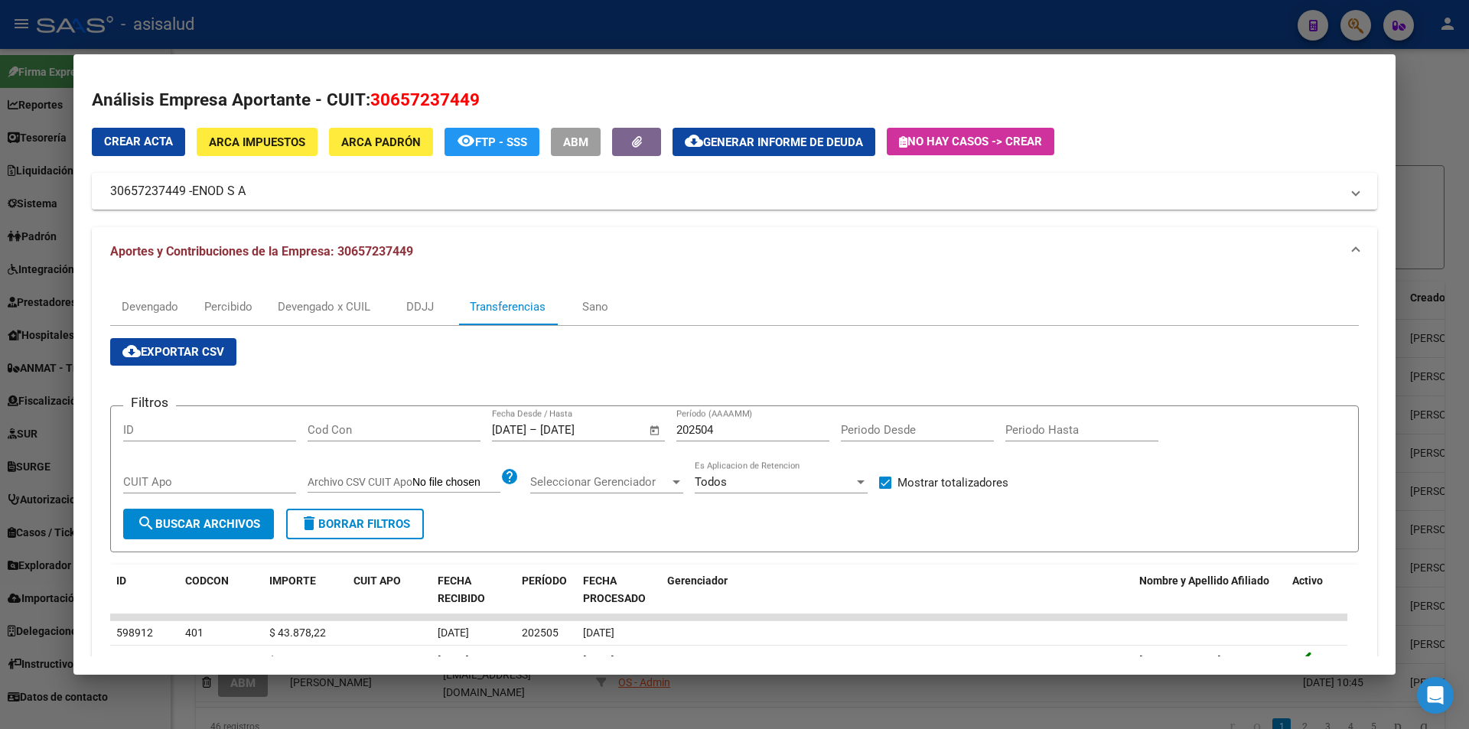
click at [225, 521] on span "search Buscar Archivos" at bounding box center [198, 524] width 123 height 14
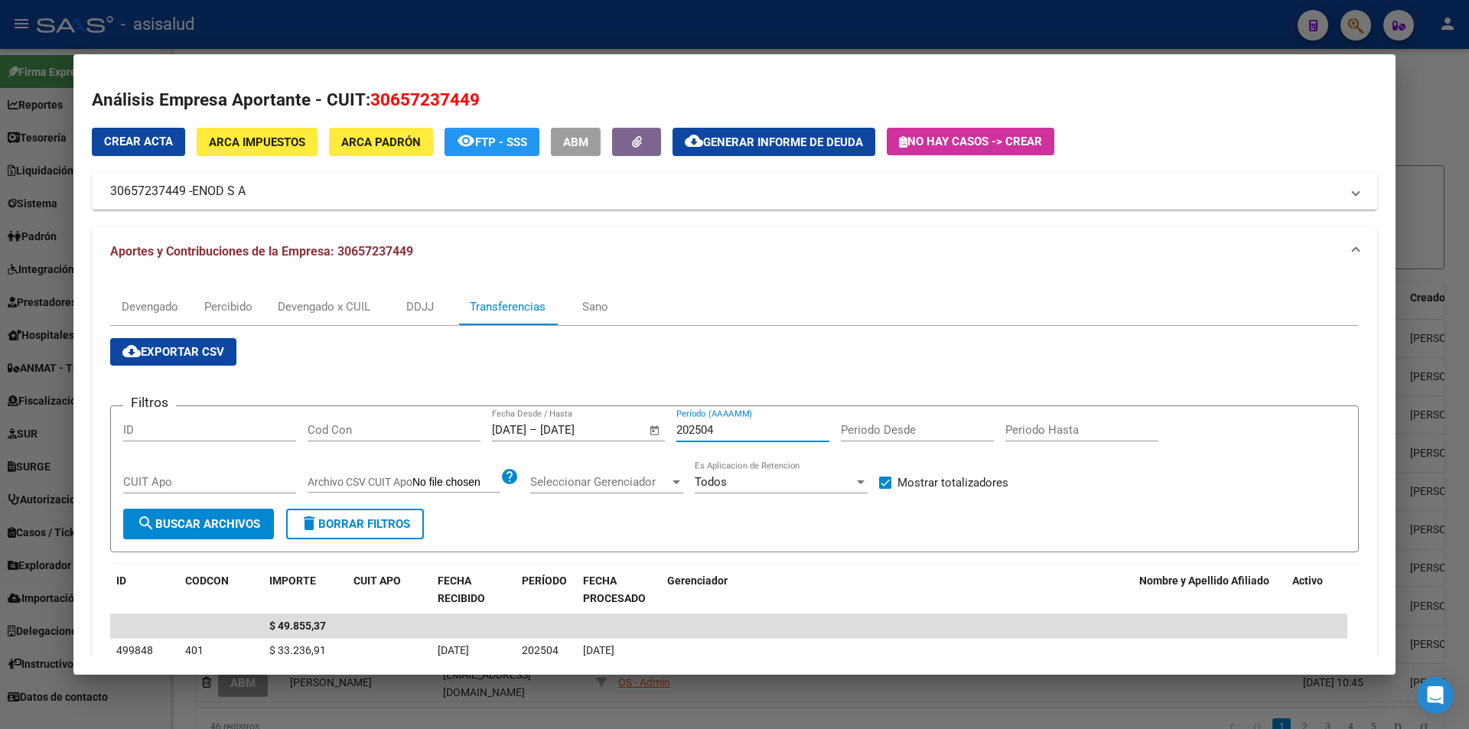
drag, startPoint x: 708, startPoint y: 424, endPoint x: 718, endPoint y: 424, distance: 9.9
click at [718, 424] on input "202504" at bounding box center [752, 430] width 153 height 14
type input "202505"
click at [473, 40] on div at bounding box center [734, 364] width 1469 height 729
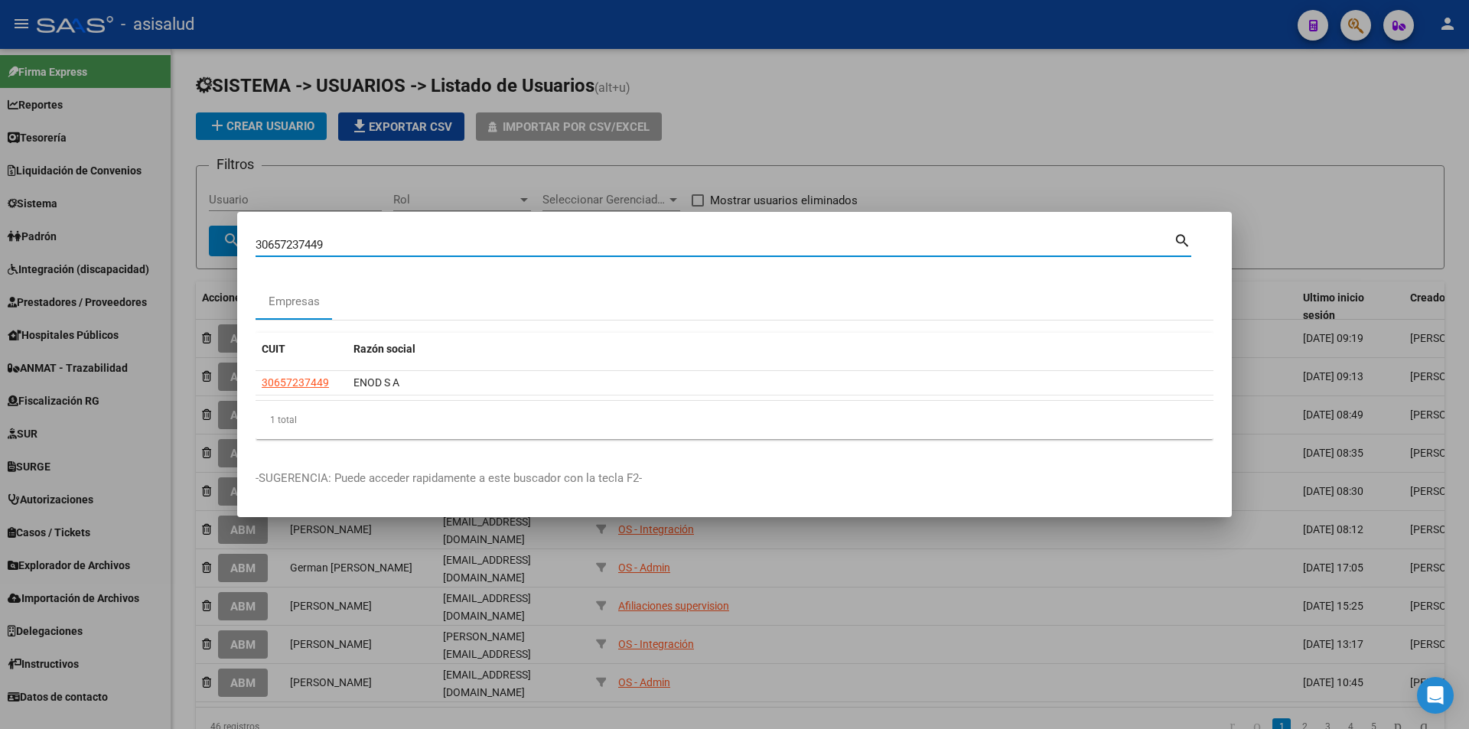
drag, startPoint x: 376, startPoint y: 242, endPoint x: 155, endPoint y: 265, distance: 222.2
click at [155, 265] on div "30657237449 Buscar (apellido, dni, cuil, nro traspaso, cuit, obra social) searc…" at bounding box center [734, 364] width 1469 height 729
type input "30568888851"
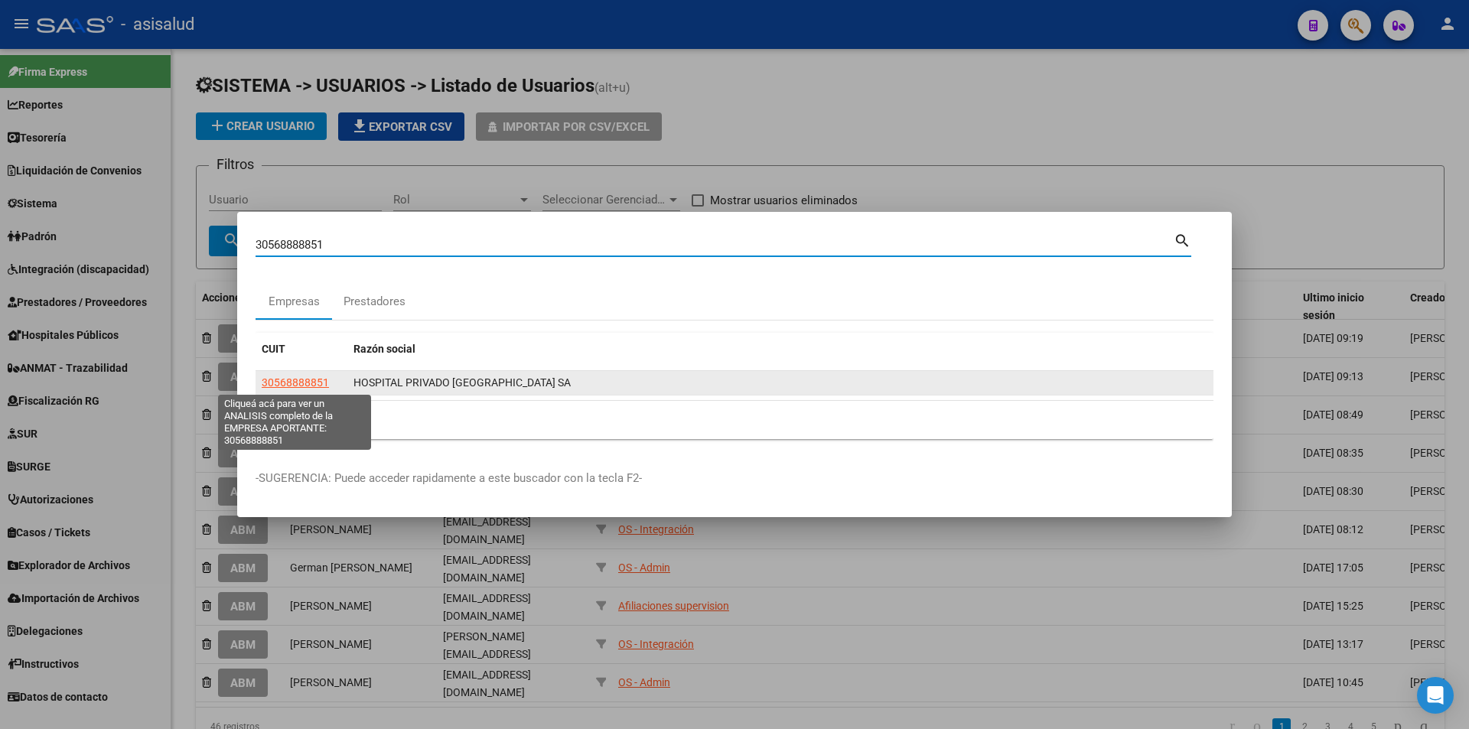
click at [310, 384] on span "30568888851" at bounding box center [295, 382] width 67 height 12
type textarea "30568888851"
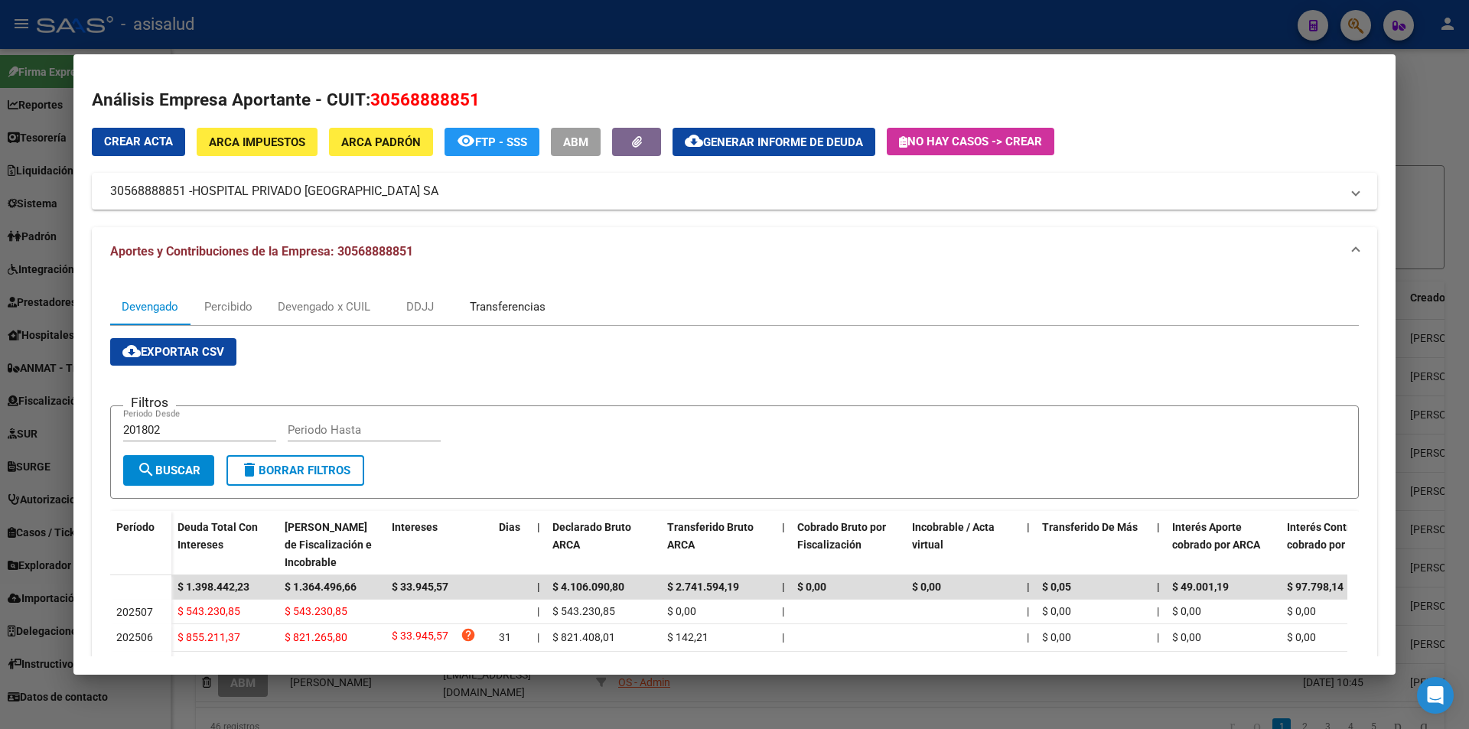
click at [477, 309] on div "Transferencias" at bounding box center [508, 306] width 76 height 17
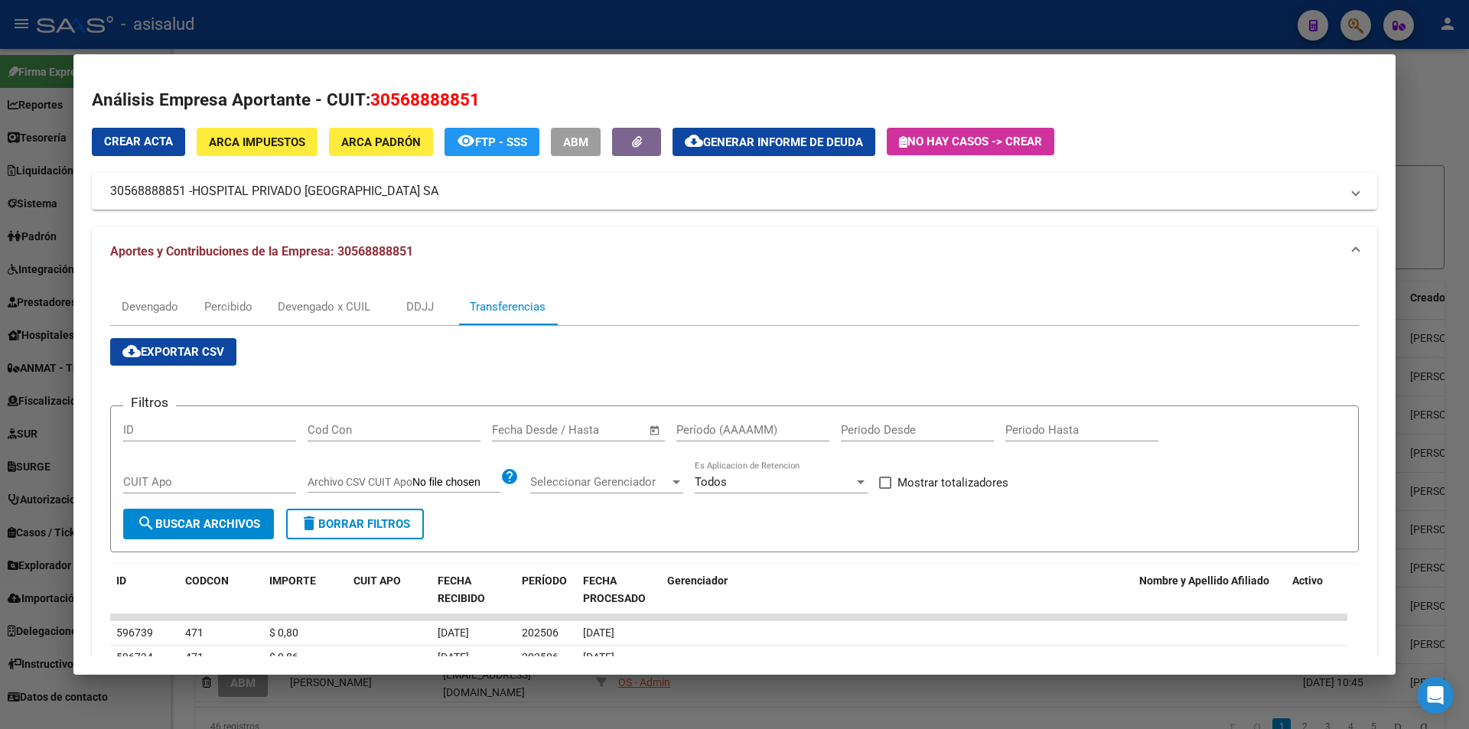
click at [614, 427] on input "text" at bounding box center [592, 430] width 74 height 14
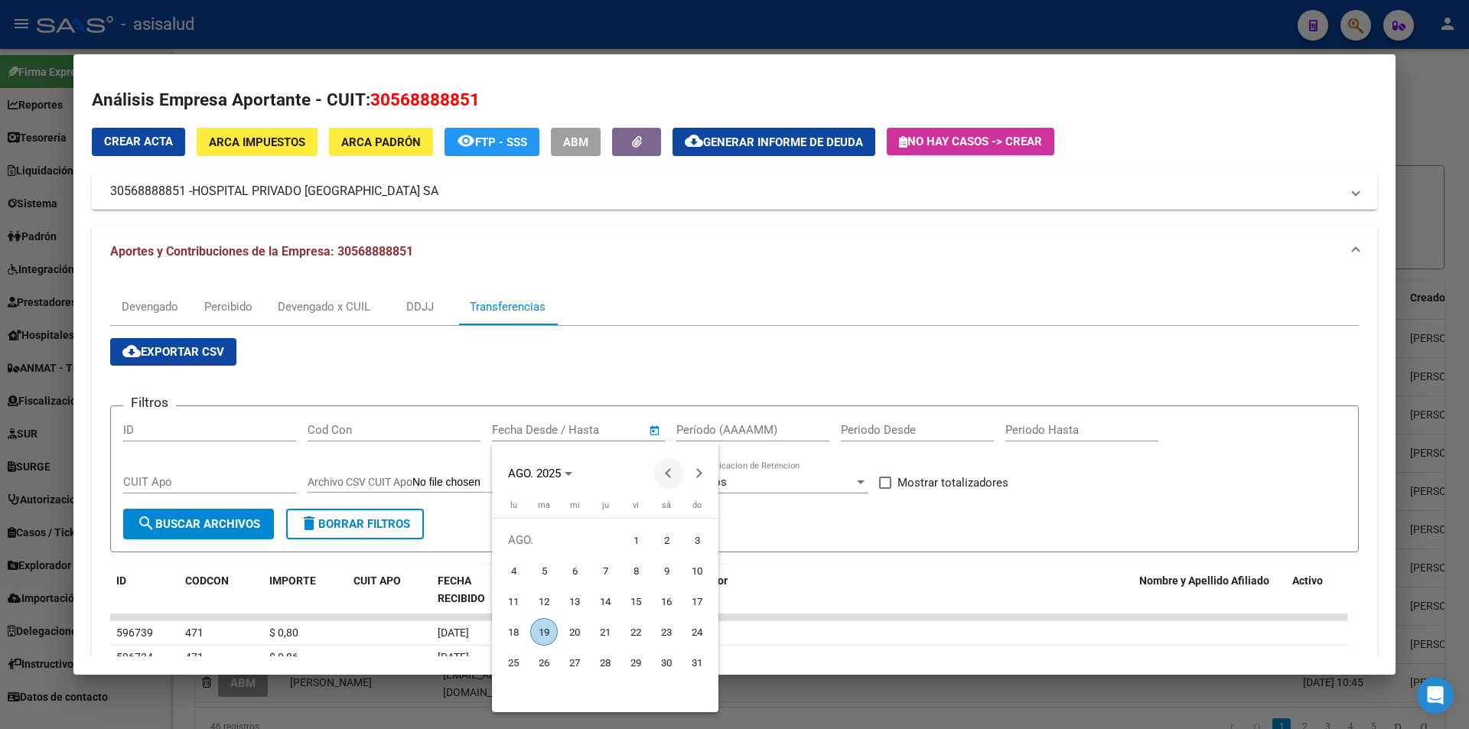
click at [669, 472] on button "Previous month" at bounding box center [668, 473] width 31 height 31
click at [515, 660] on span "23" at bounding box center [514, 663] width 28 height 28
type input "23/6/2025"
click at [695, 474] on button "Next month" at bounding box center [699, 473] width 31 height 31
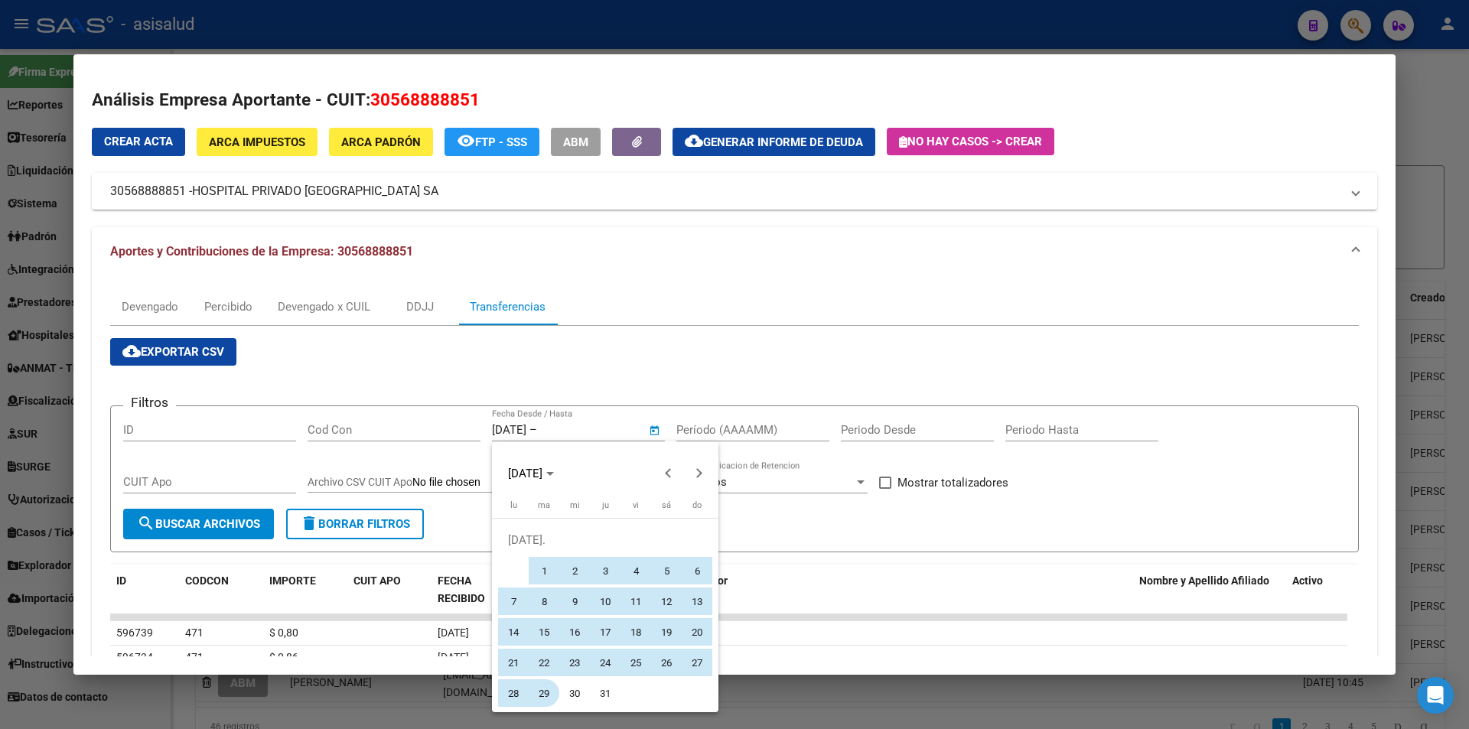
click at [539, 692] on span "29" at bounding box center [544, 693] width 28 height 28
type input "29/7/2025"
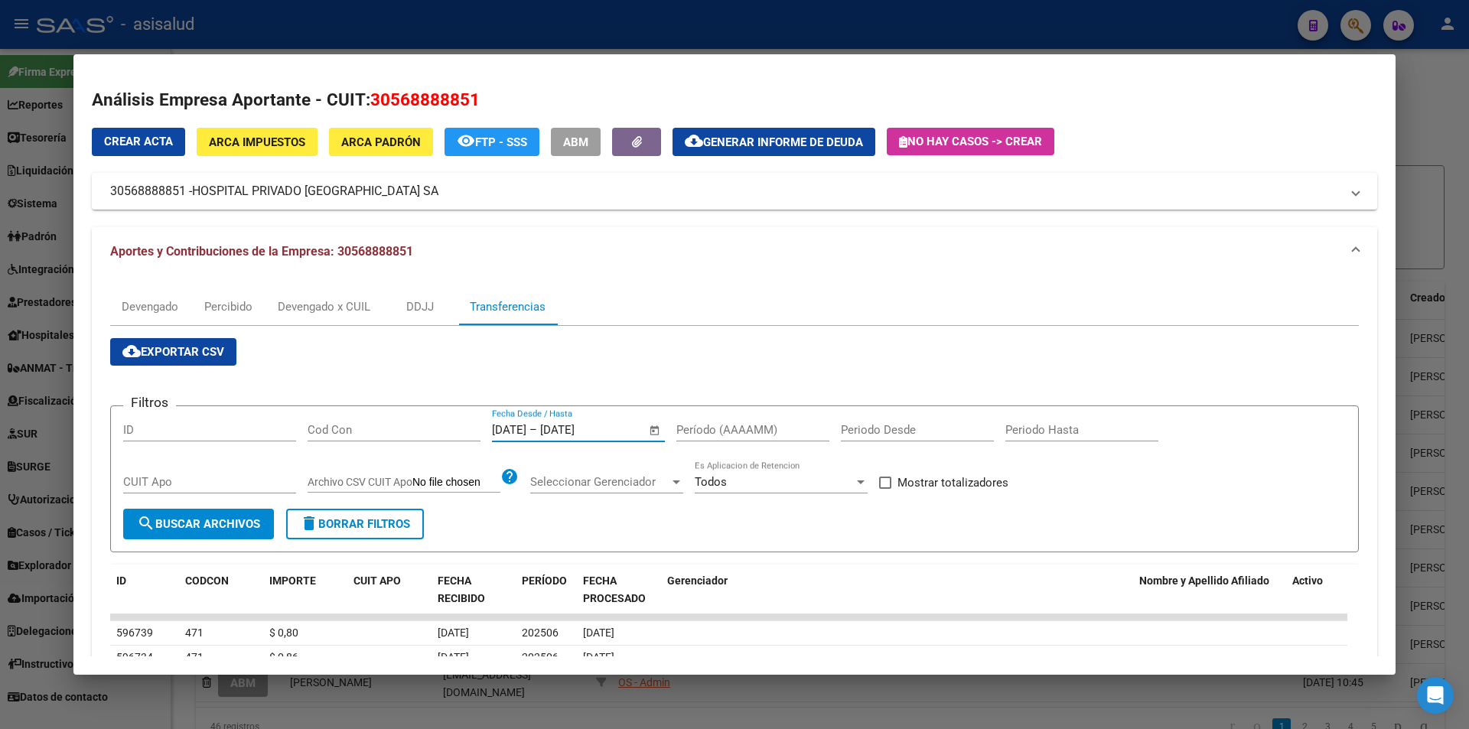
click at [690, 427] on input "Período (AAAAMM)" at bounding box center [752, 430] width 153 height 14
type input "202505"
click at [940, 482] on span "Mostrar totalizadores" at bounding box center [952, 482] width 111 height 18
click at [885, 489] on input "Mostrar totalizadores" at bounding box center [884, 489] width 1 height 1
checkbox input "true"
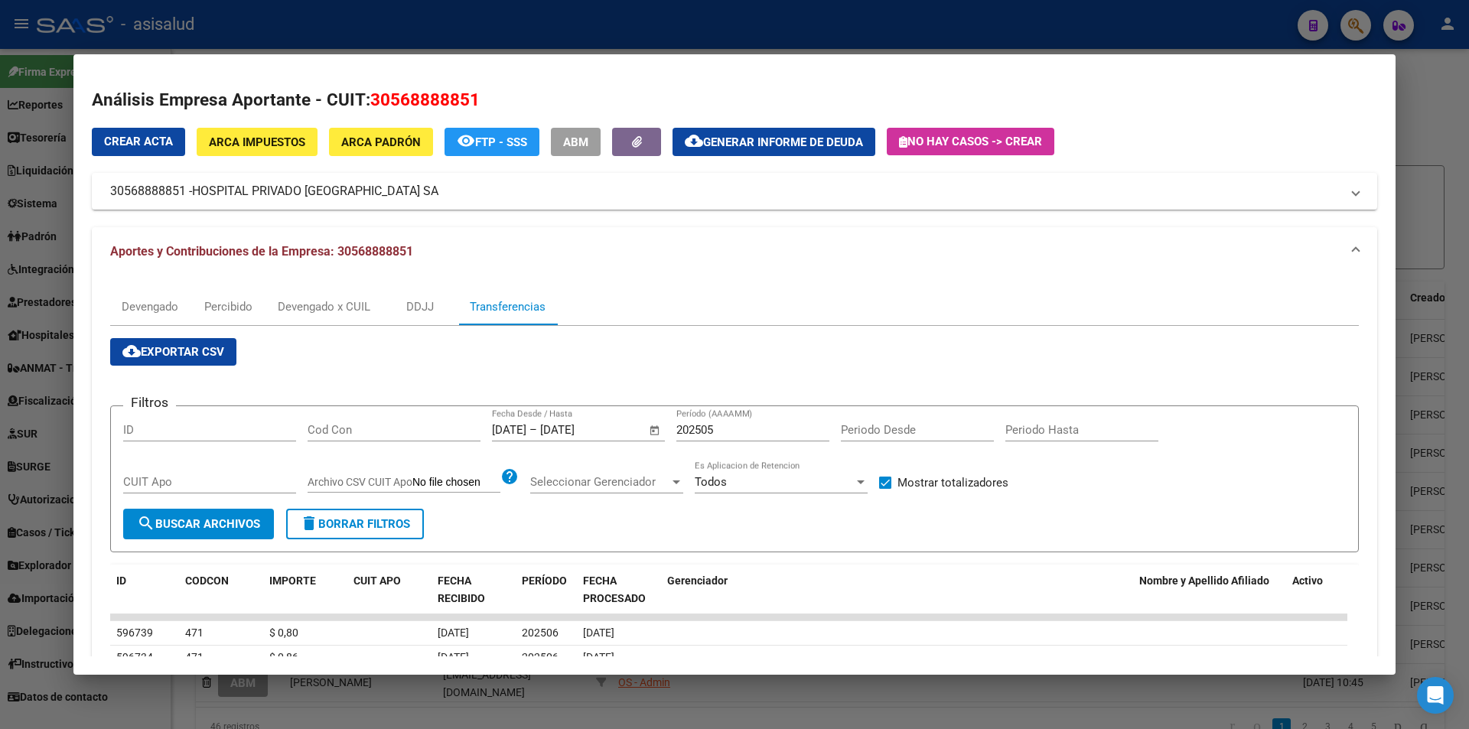
click at [254, 513] on button "search Buscar Archivos" at bounding box center [198, 524] width 151 height 31
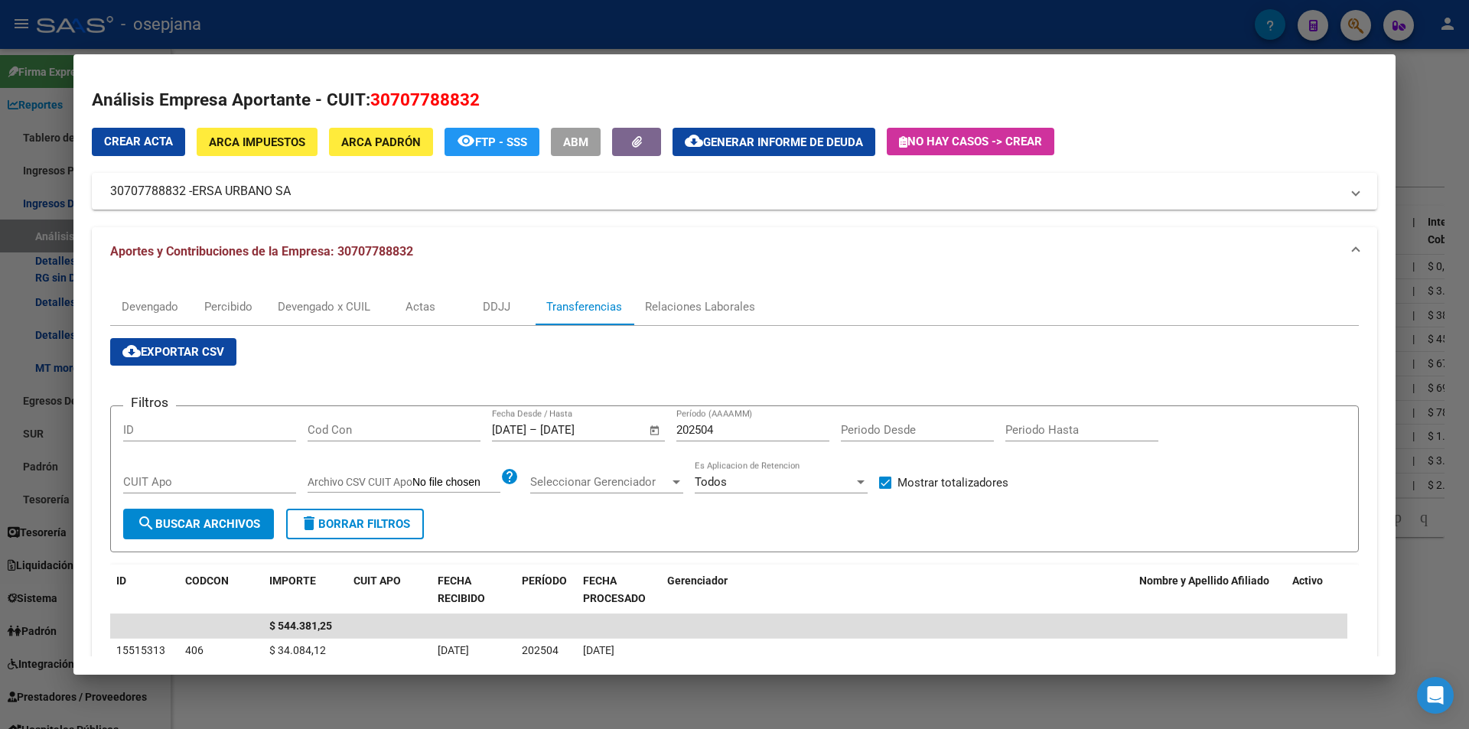
scroll to position [153, 0]
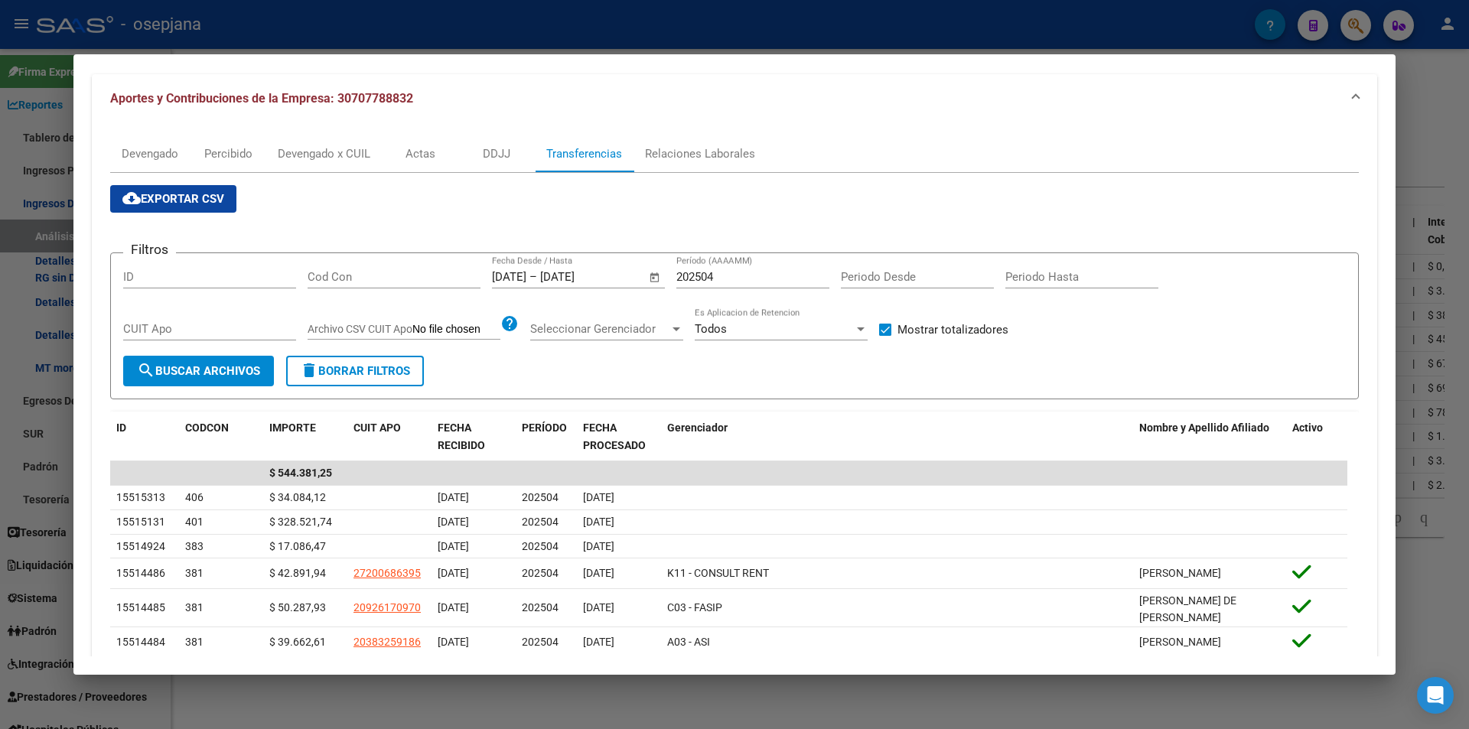
click at [382, 28] on div at bounding box center [734, 364] width 1469 height 729
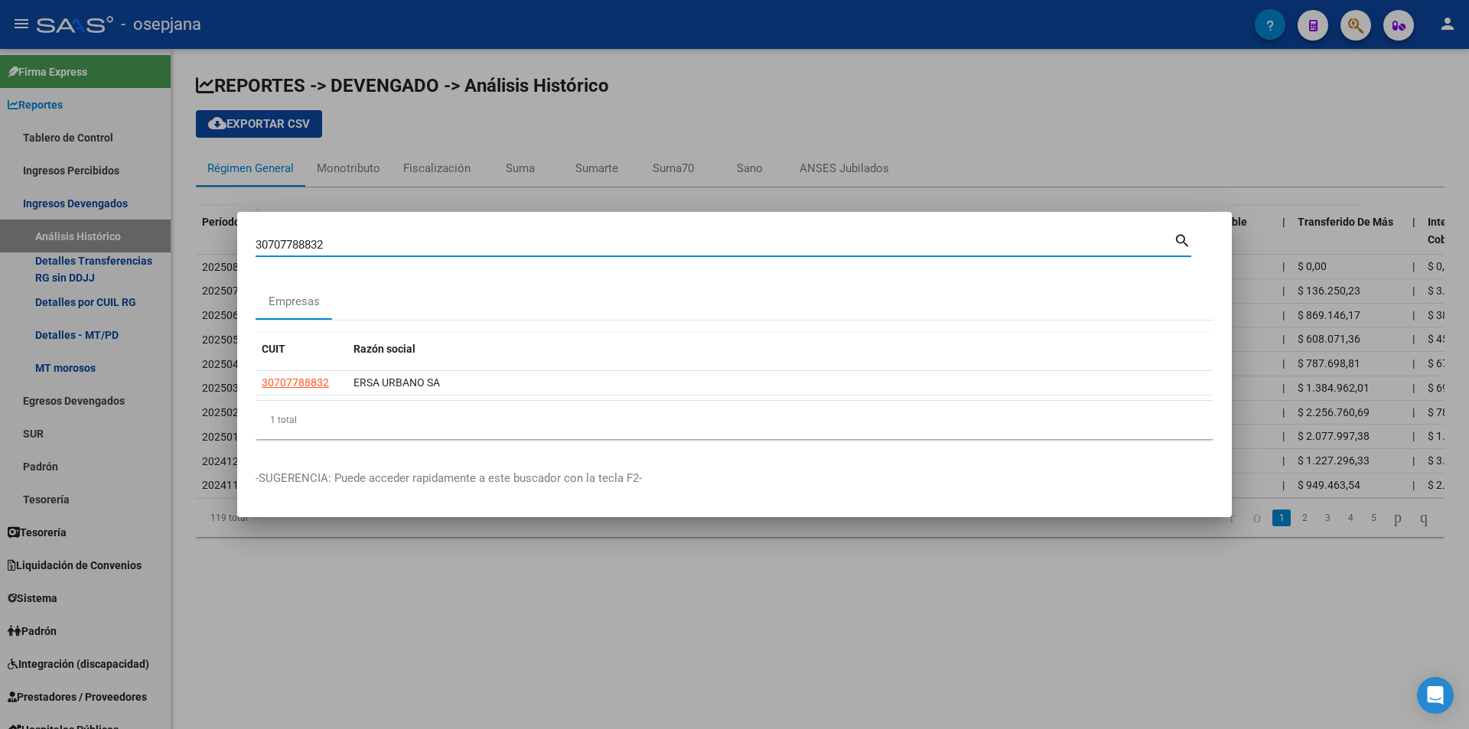
drag, startPoint x: 340, startPoint y: 249, endPoint x: 165, endPoint y: 250, distance: 174.4
click at [165, 250] on div "30707788832 Buscar (apellido, dni, cuil, nro traspaso, cuit, obra social) searc…" at bounding box center [734, 364] width 1469 height 729
type input "30701170179"
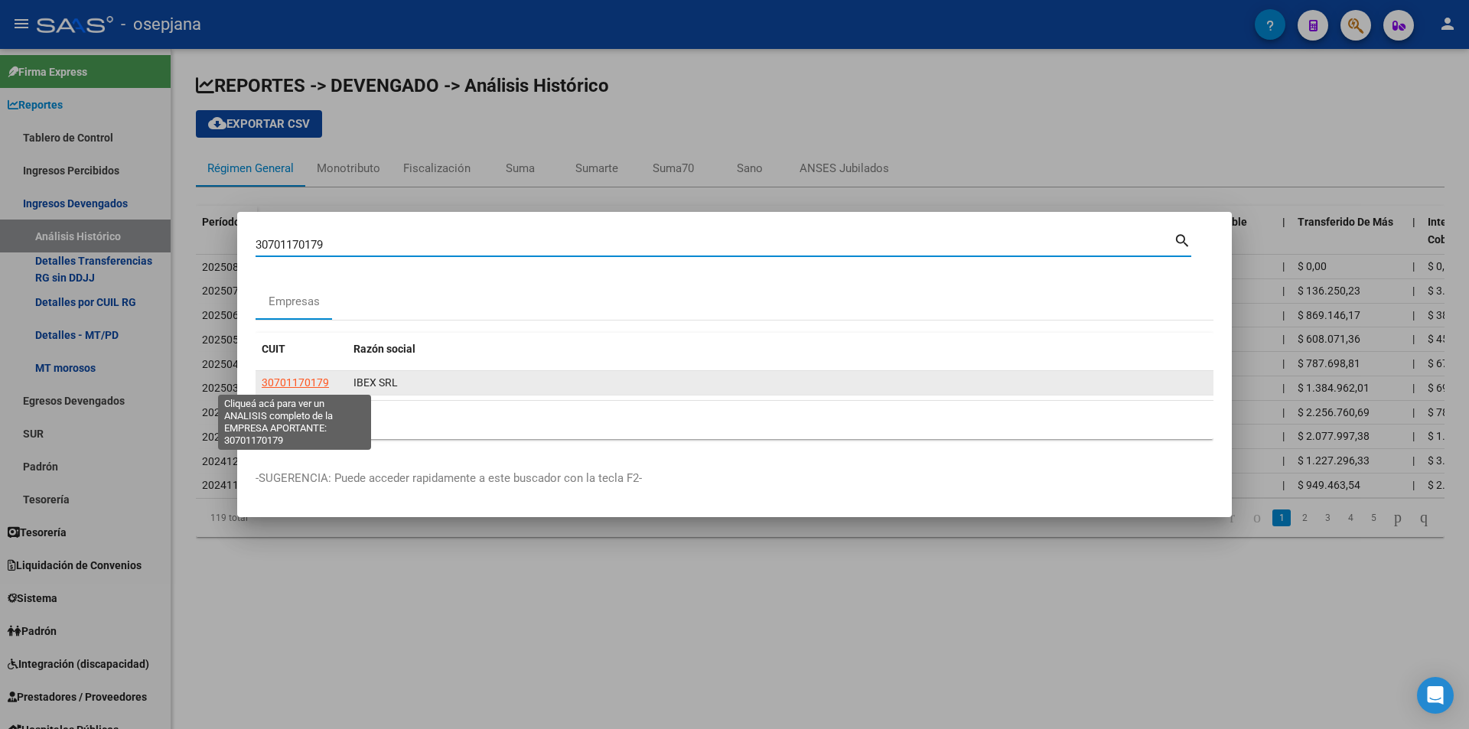
click at [302, 378] on span "30701170179" at bounding box center [295, 382] width 67 height 12
type textarea "30701170179"
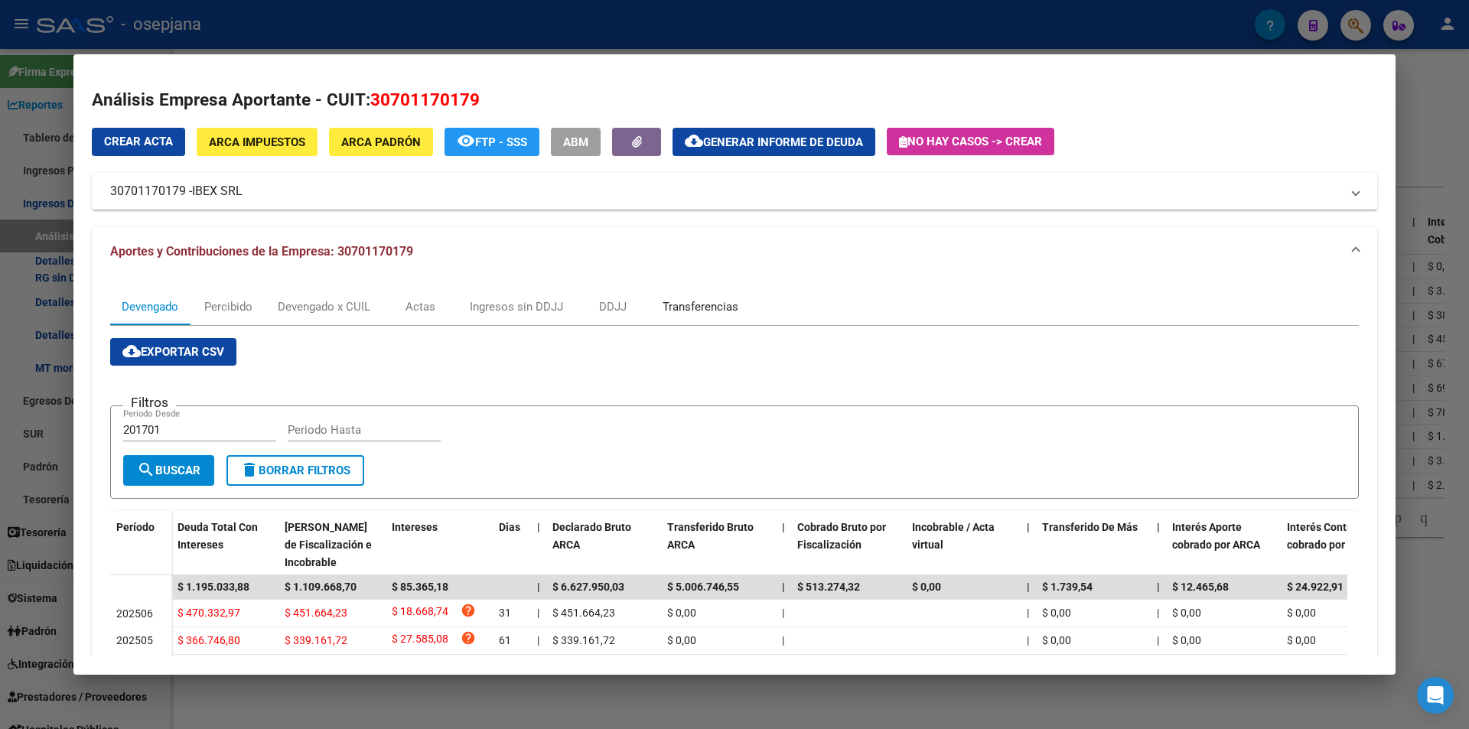
click at [679, 303] on div "Transferencias" at bounding box center [700, 306] width 76 height 17
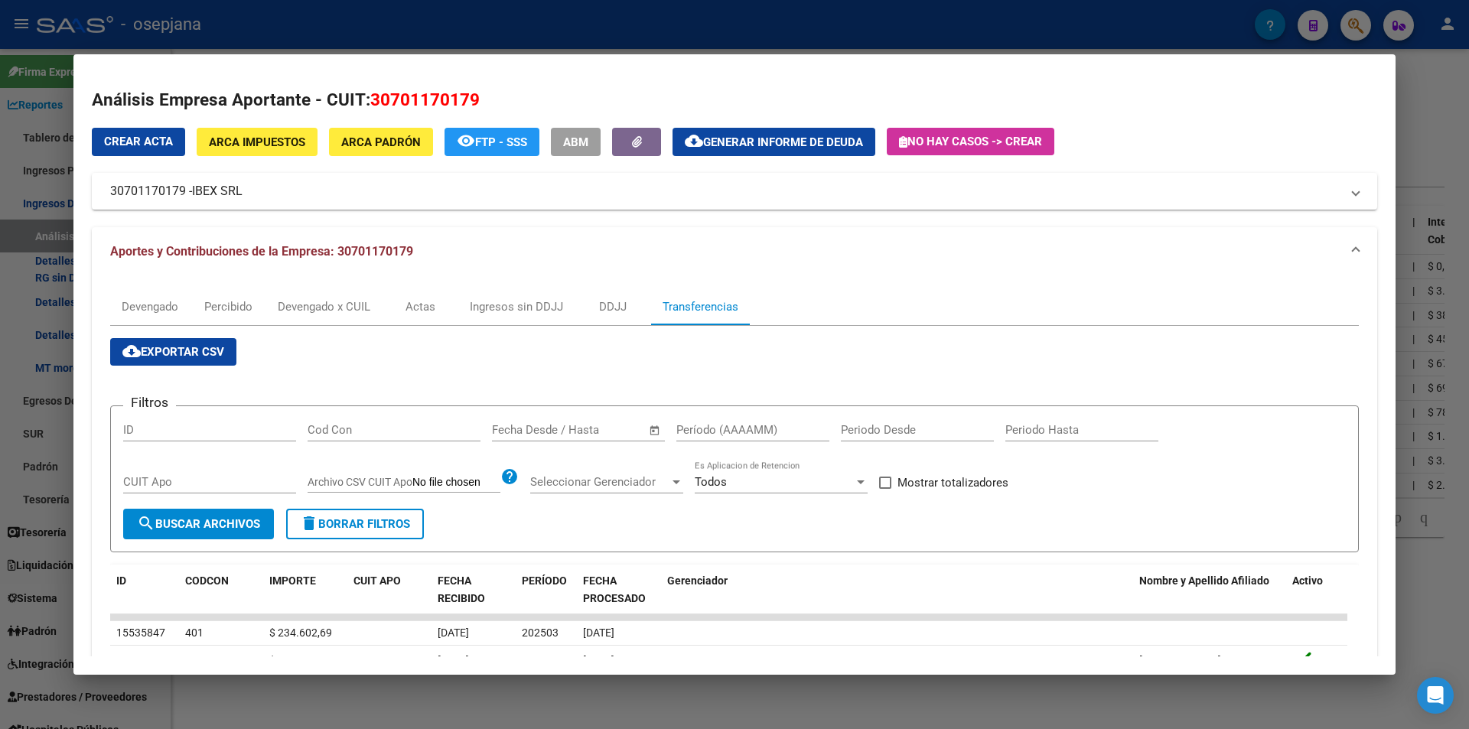
click at [574, 431] on input "text" at bounding box center [592, 430] width 74 height 14
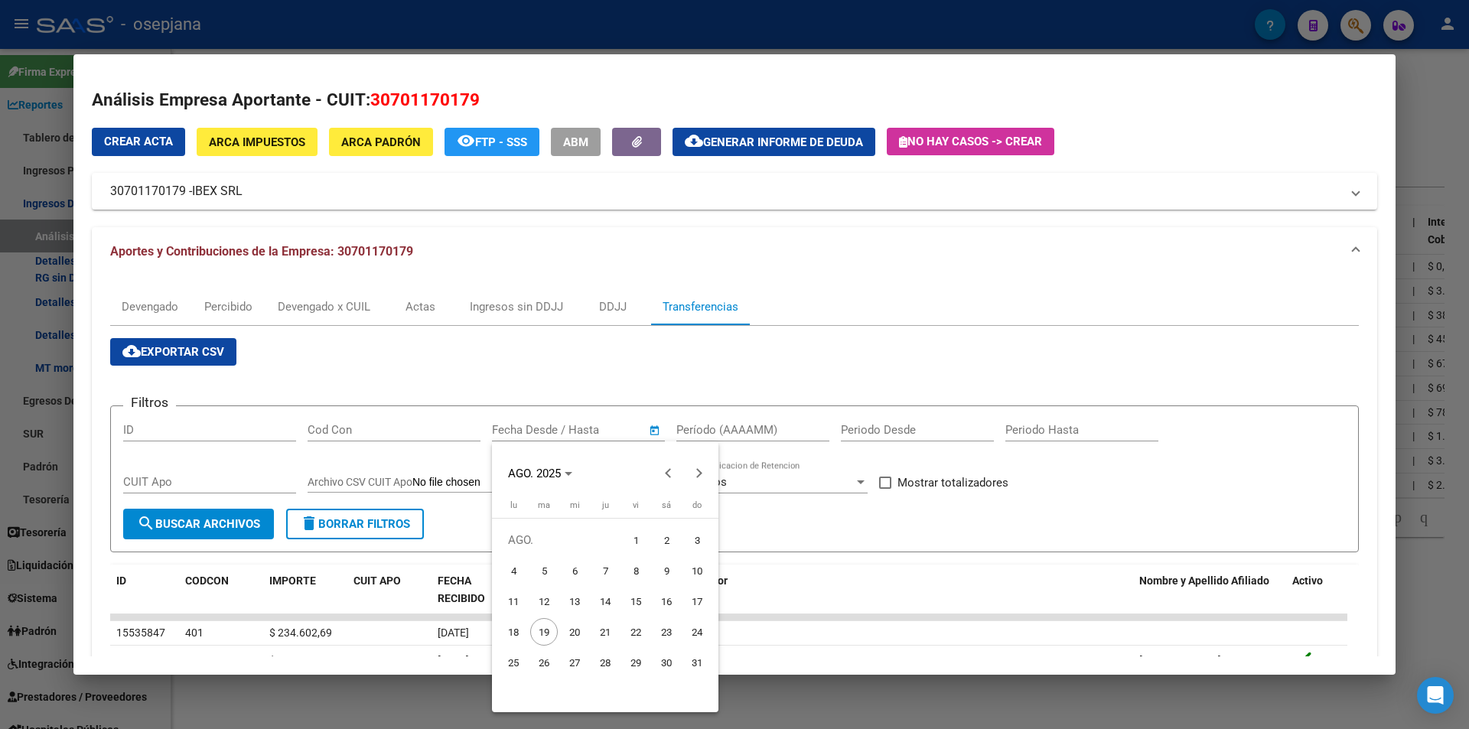
click at [578, 570] on span "6" at bounding box center [575, 571] width 28 height 28
type input "6/8/2025"
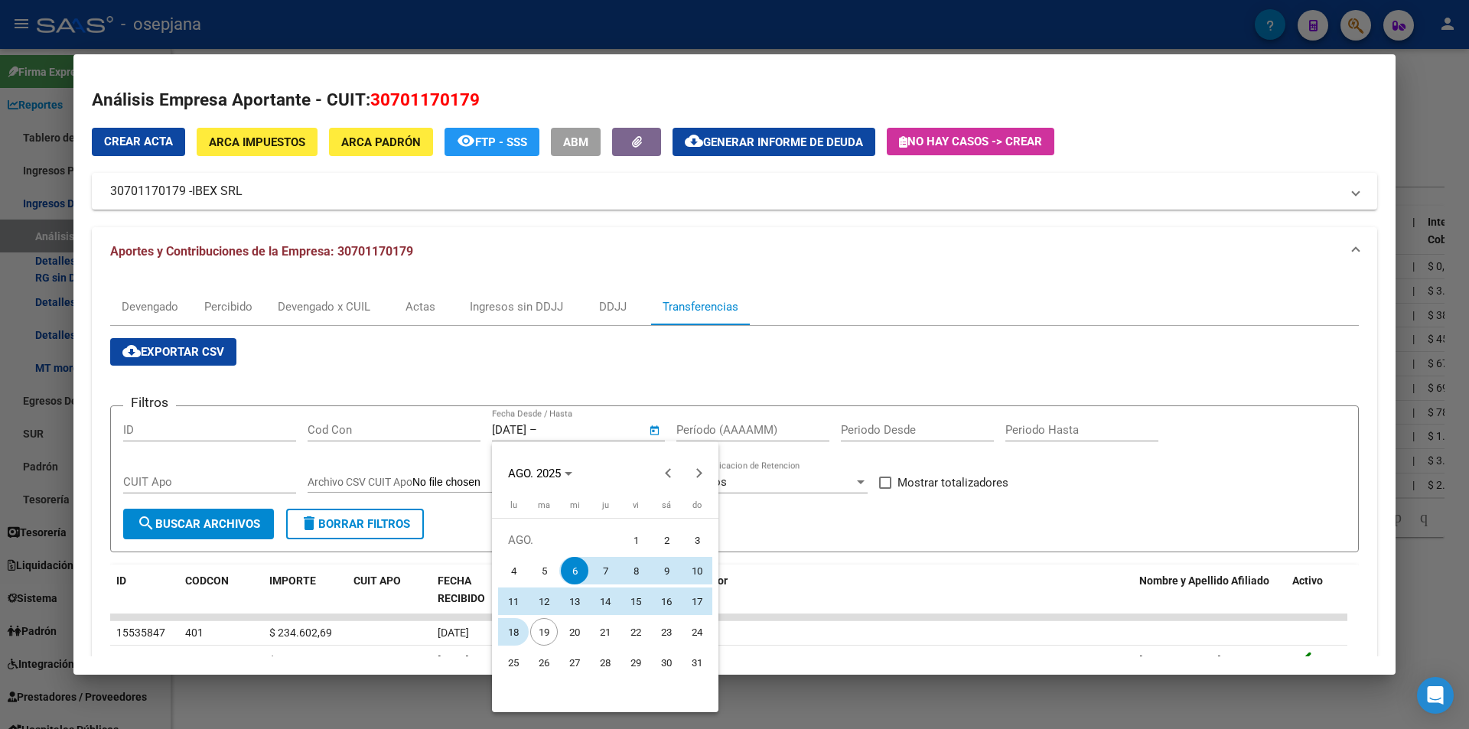
click at [518, 629] on span "18" at bounding box center [514, 632] width 28 height 28
type input "18/8/2025"
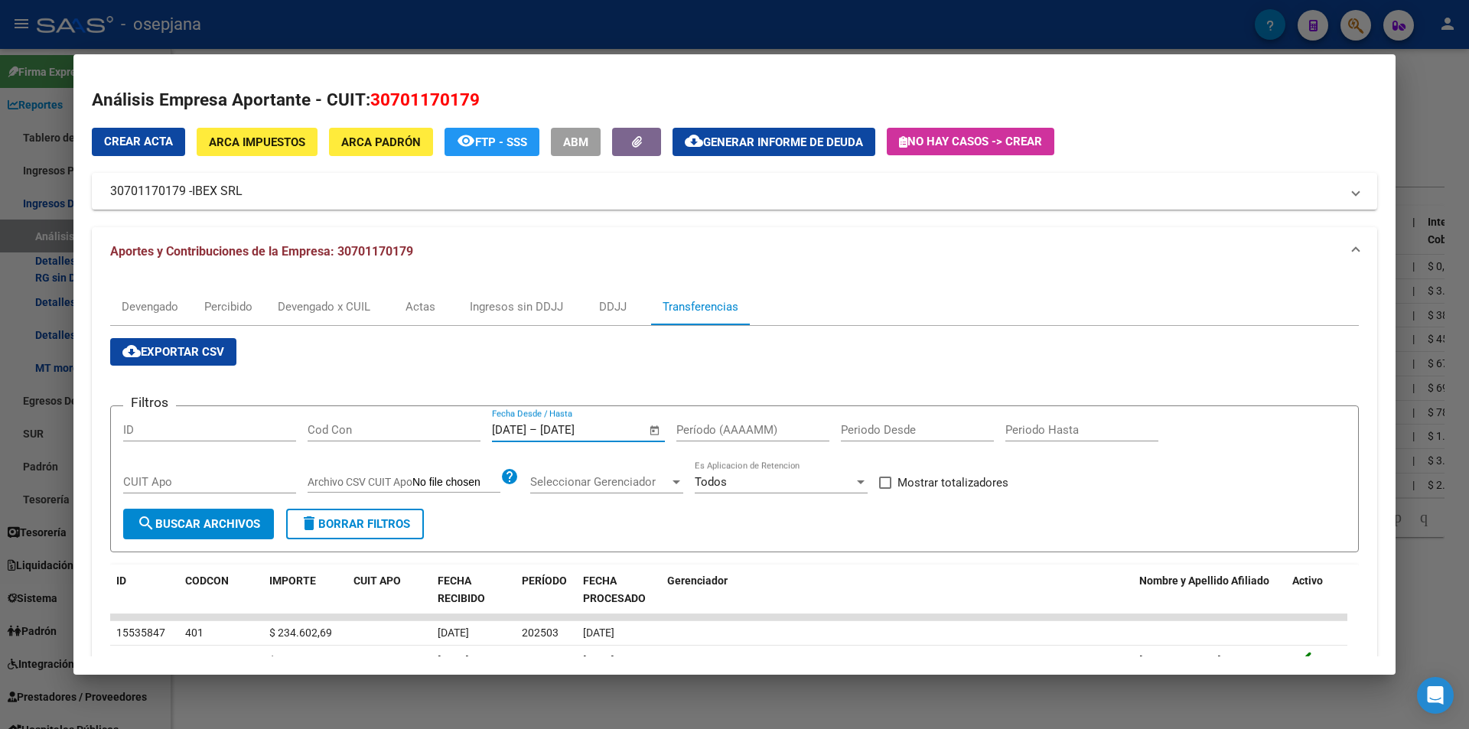
click at [730, 435] on input "Período (AAAAMM)" at bounding box center [752, 430] width 153 height 14
type input "202503"
click at [994, 484] on span "Mostrar totalizadores" at bounding box center [952, 482] width 111 height 18
click at [885, 489] on input "Mostrar totalizadores" at bounding box center [884, 489] width 1 height 1
checkbox input "true"
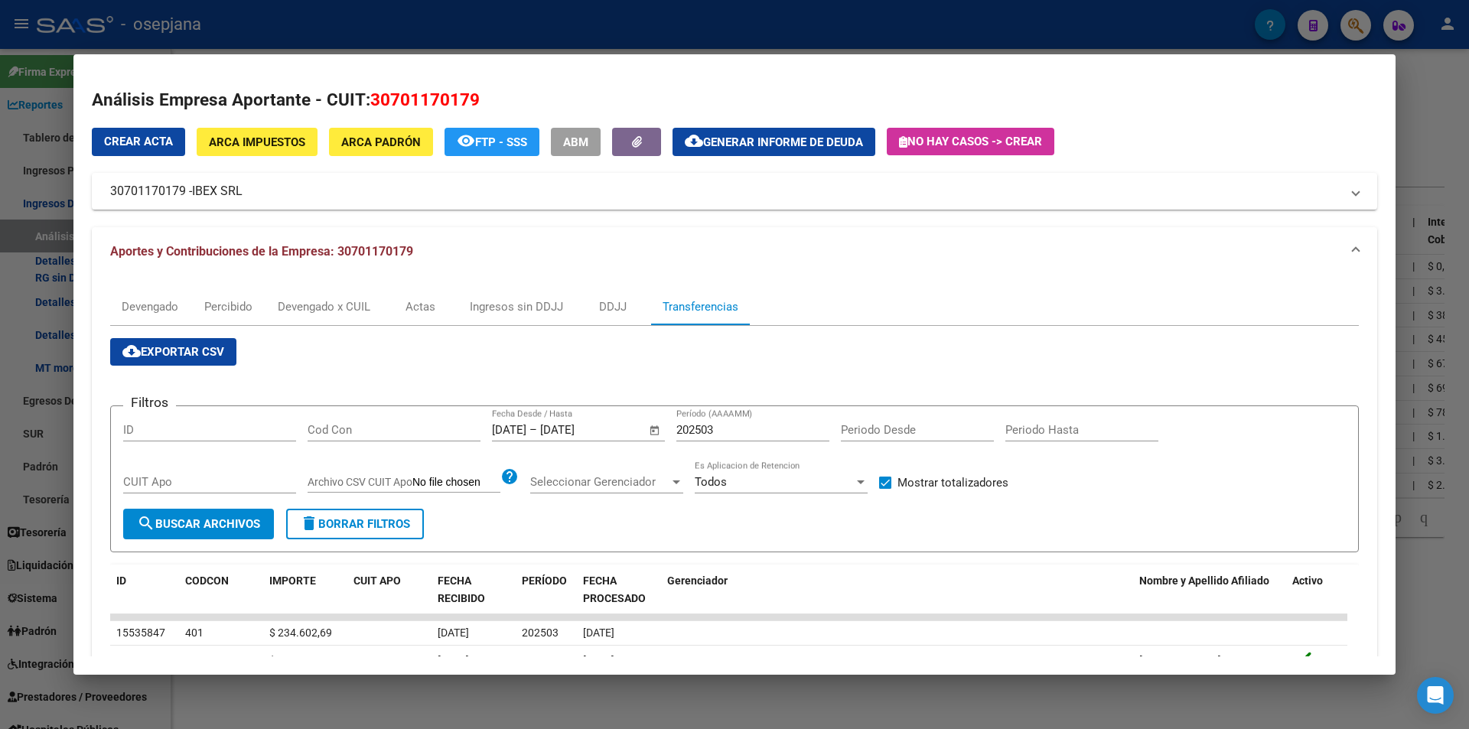
click at [155, 524] on span "search Buscar Archivos" at bounding box center [198, 524] width 123 height 14
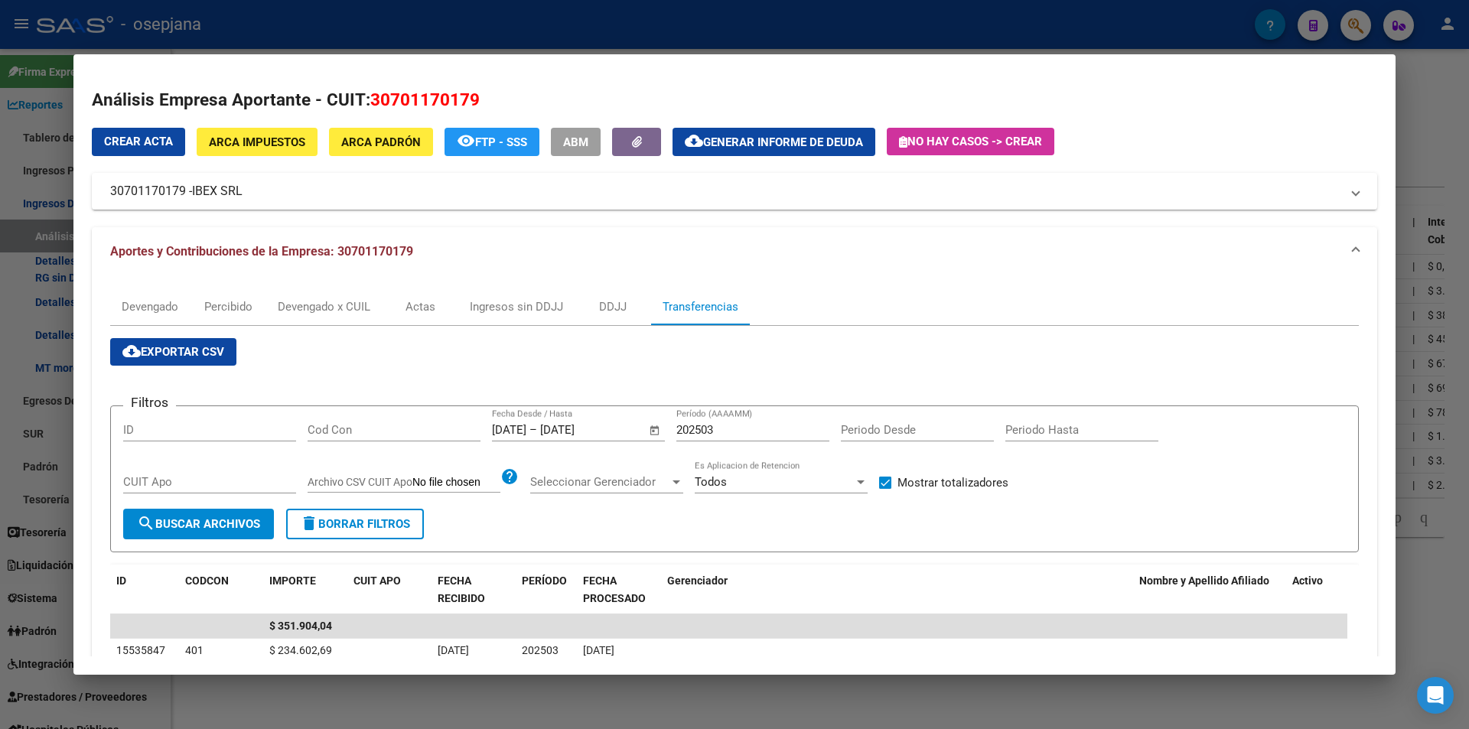
click at [563, 26] on div at bounding box center [734, 364] width 1469 height 729
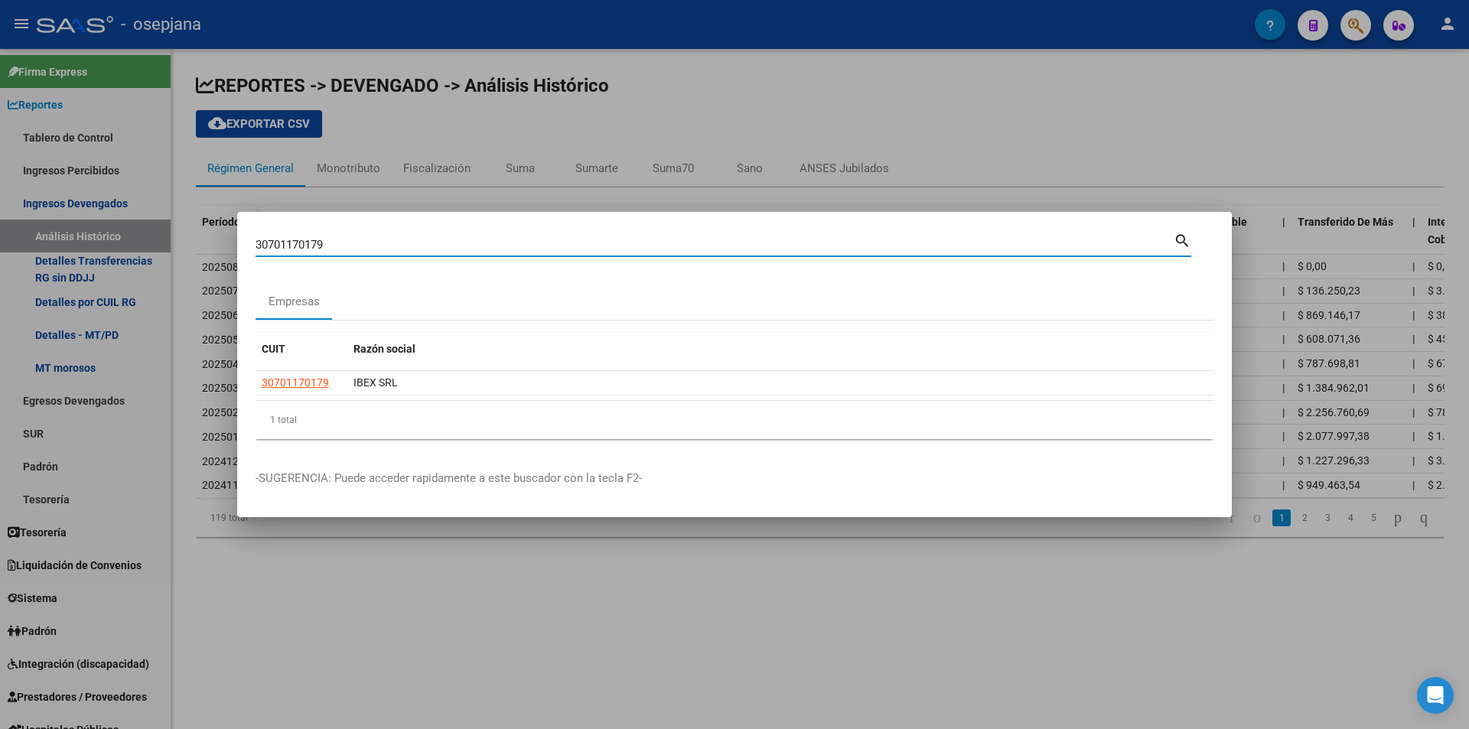
drag, startPoint x: 393, startPoint y: 246, endPoint x: 161, endPoint y: 244, distance: 231.8
click at [161, 244] on div "30701170179 Buscar (apellido, dni, cuil, nro traspaso, cuit, obra social) searc…" at bounding box center [734, 364] width 1469 height 729
type input "23175213864"
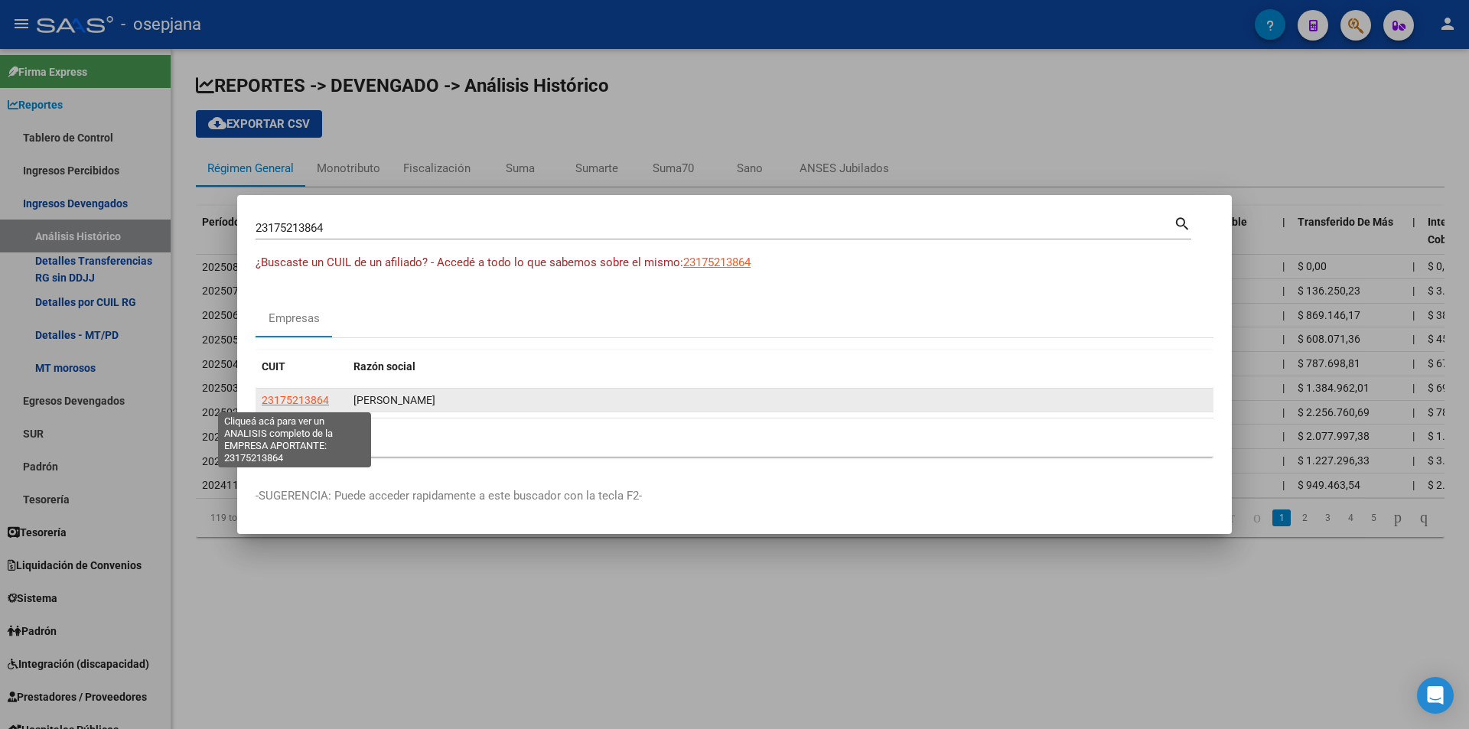
click at [314, 401] on span "23175213864" at bounding box center [295, 400] width 67 height 12
type textarea "23175213864"
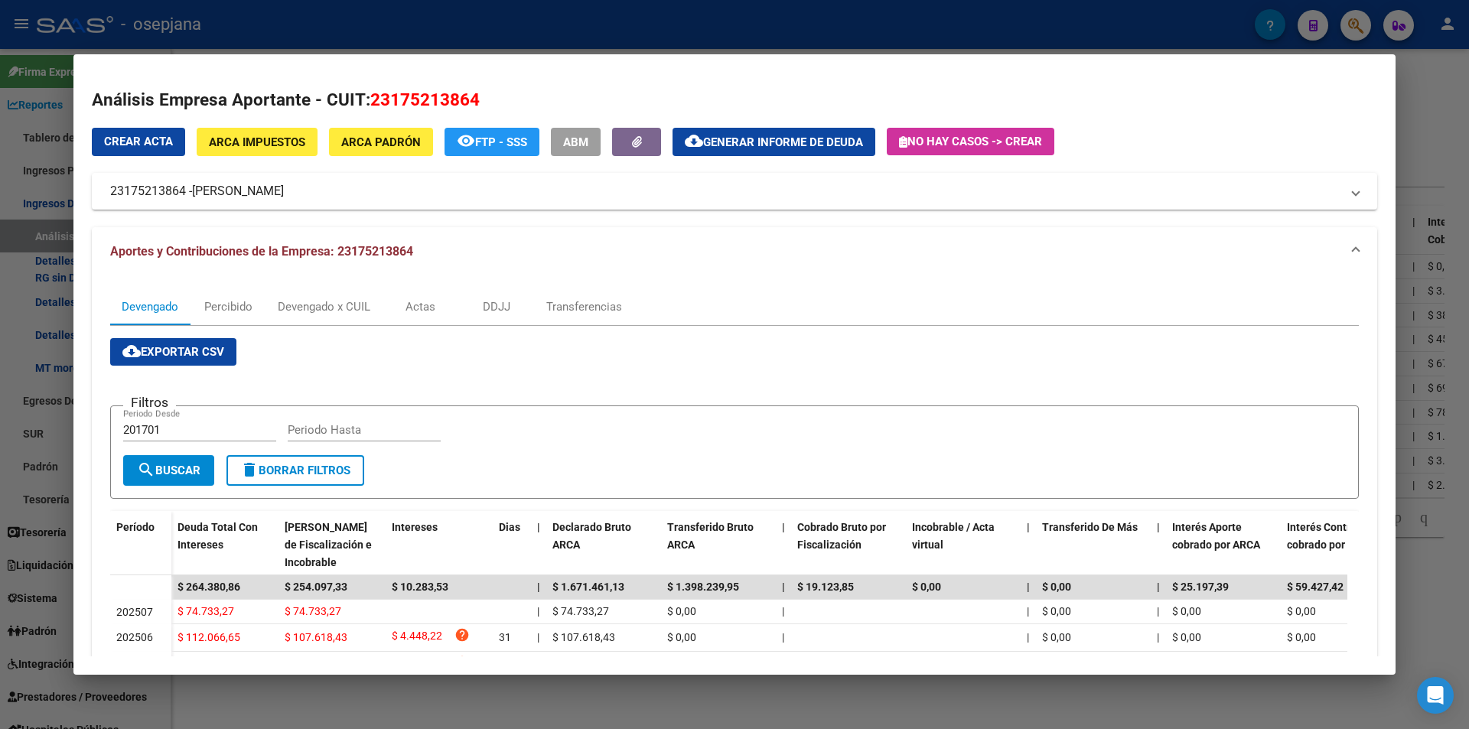
scroll to position [76, 0]
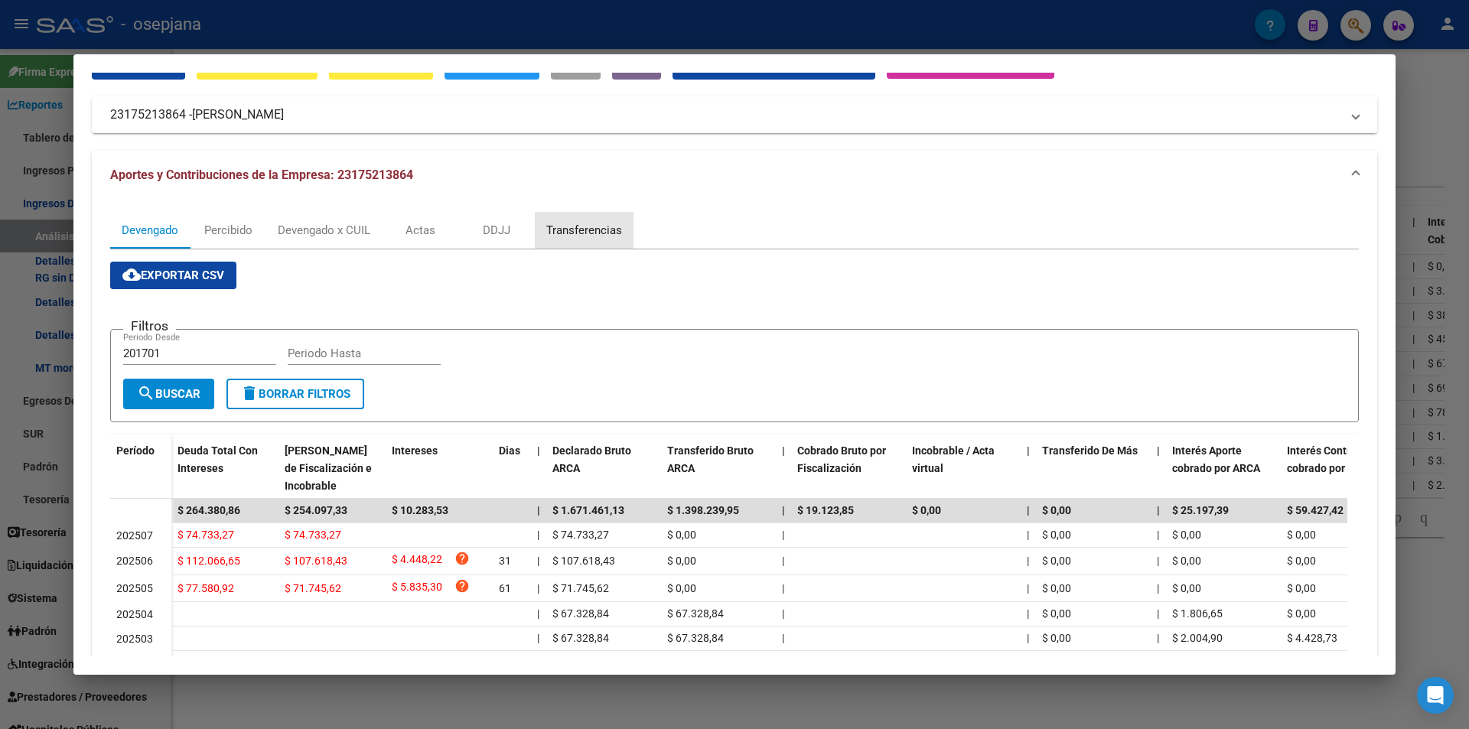
click at [597, 230] on div "Transferencias" at bounding box center [584, 230] width 76 height 17
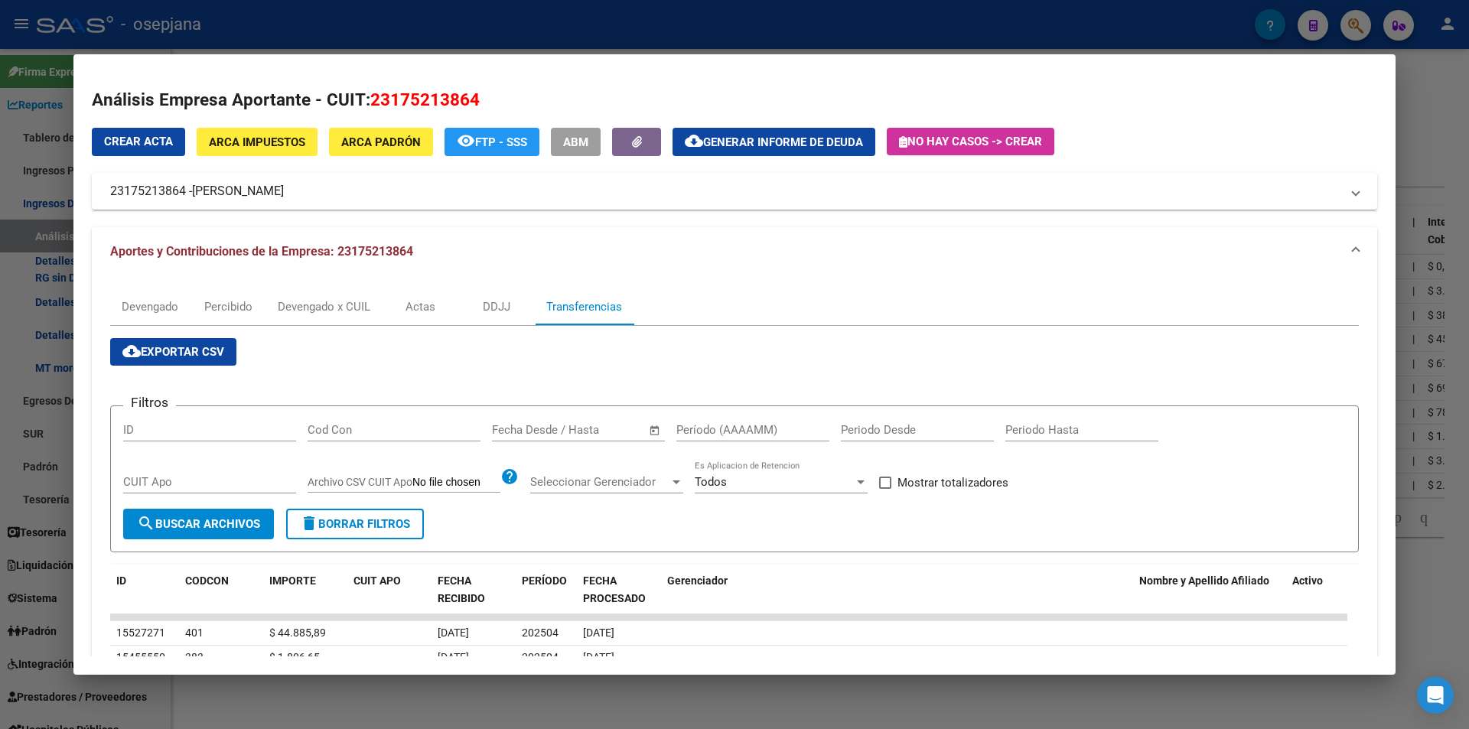
click at [599, 431] on input "text" at bounding box center [592, 430] width 74 height 14
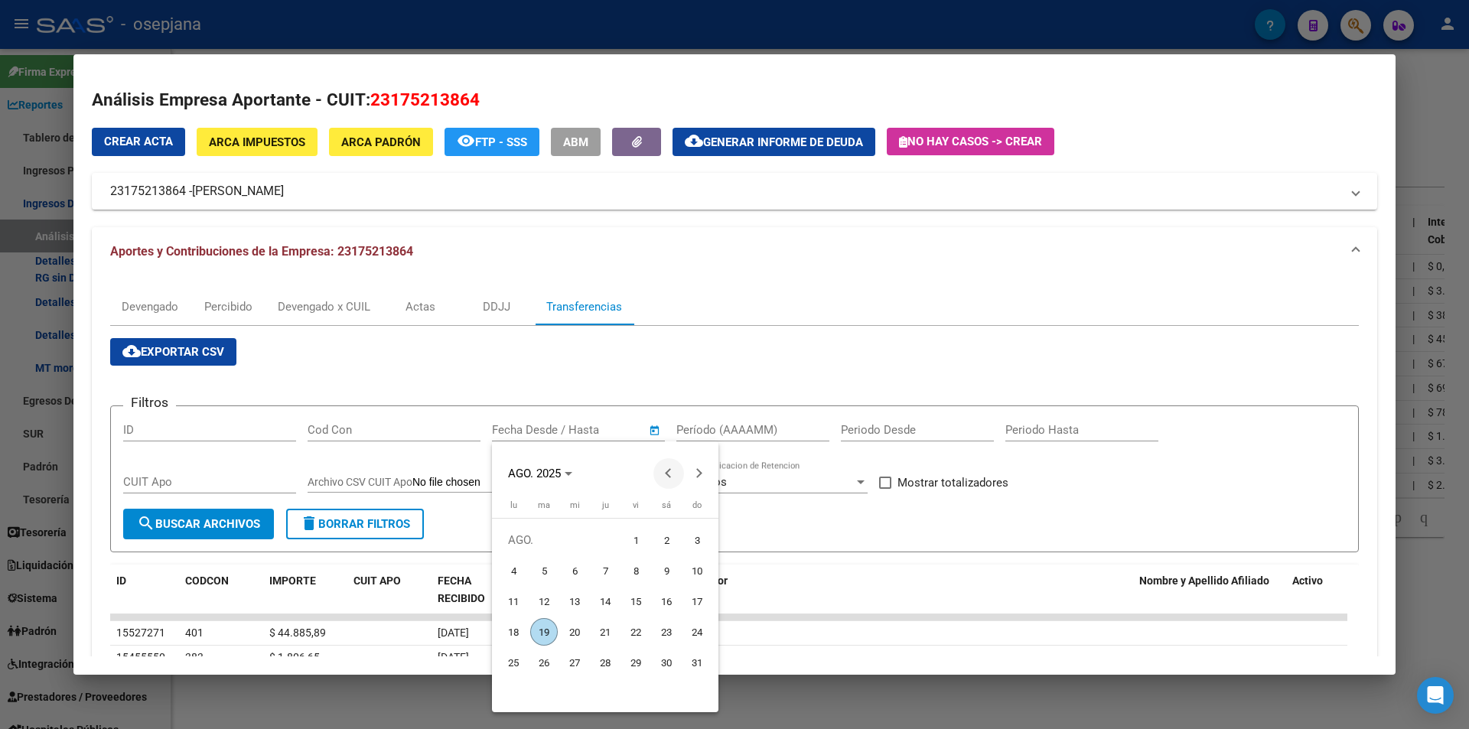
click at [661, 476] on span "Previous month" at bounding box center [668, 473] width 31 height 31
click at [609, 626] on span "17" at bounding box center [605, 632] width 28 height 28
type input "17/7/2025"
click at [695, 473] on button "Next month" at bounding box center [699, 473] width 31 height 31
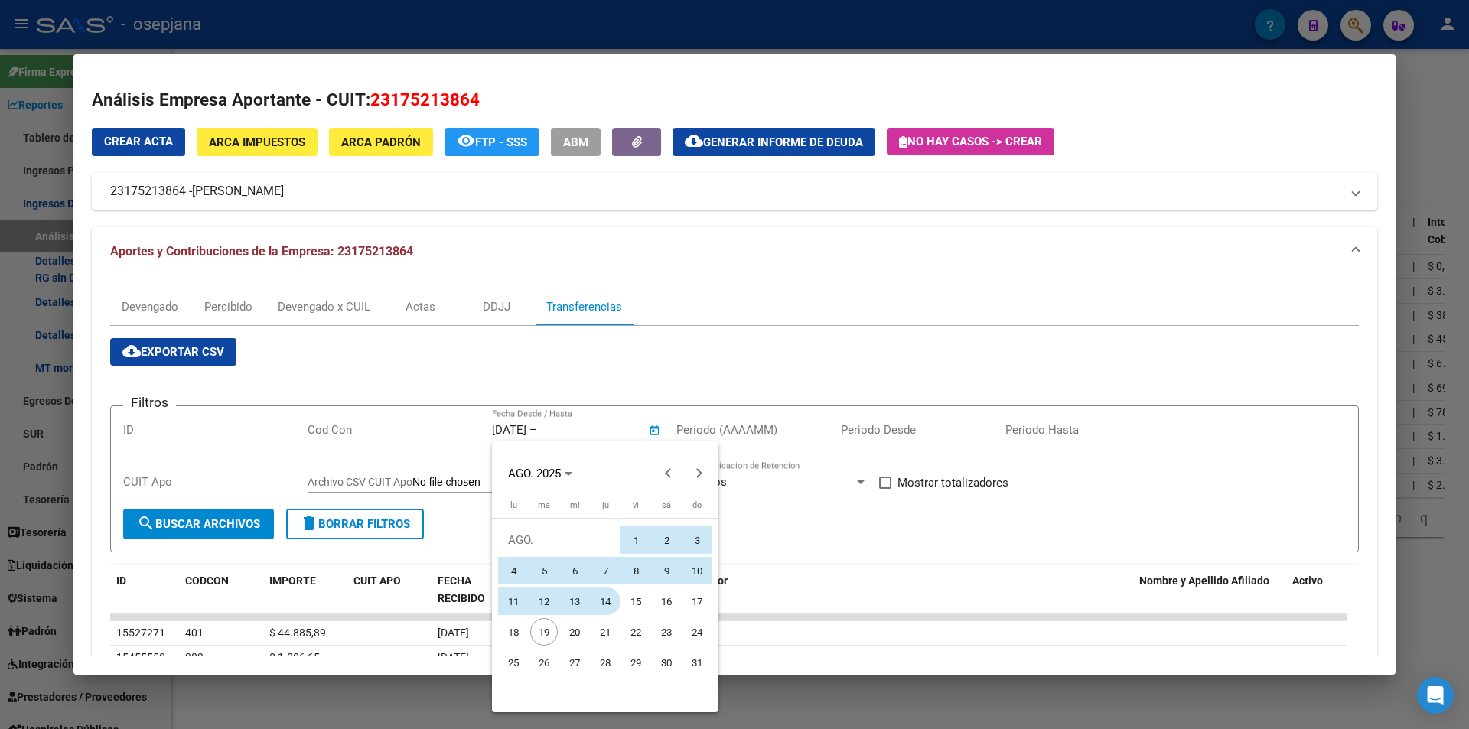
click at [609, 600] on span "14" at bounding box center [605, 601] width 28 height 28
type input "14/8/2025"
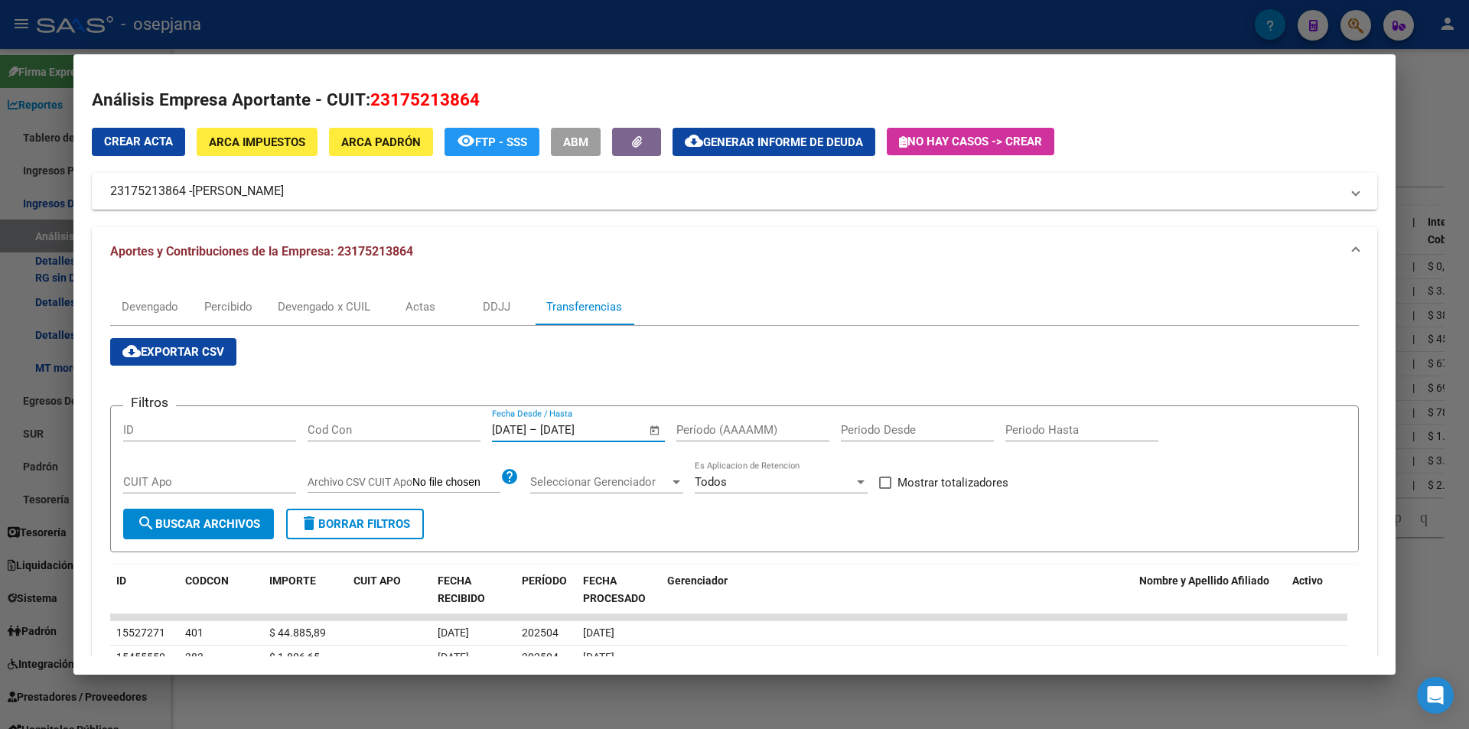
click at [692, 432] on input "Período (AAAAMM)" at bounding box center [752, 430] width 153 height 14
type input "202504"
click at [884, 480] on span at bounding box center [885, 483] width 12 height 12
click at [884, 489] on input "Mostrar totalizadores" at bounding box center [884, 489] width 1 height 1
checkbox input "true"
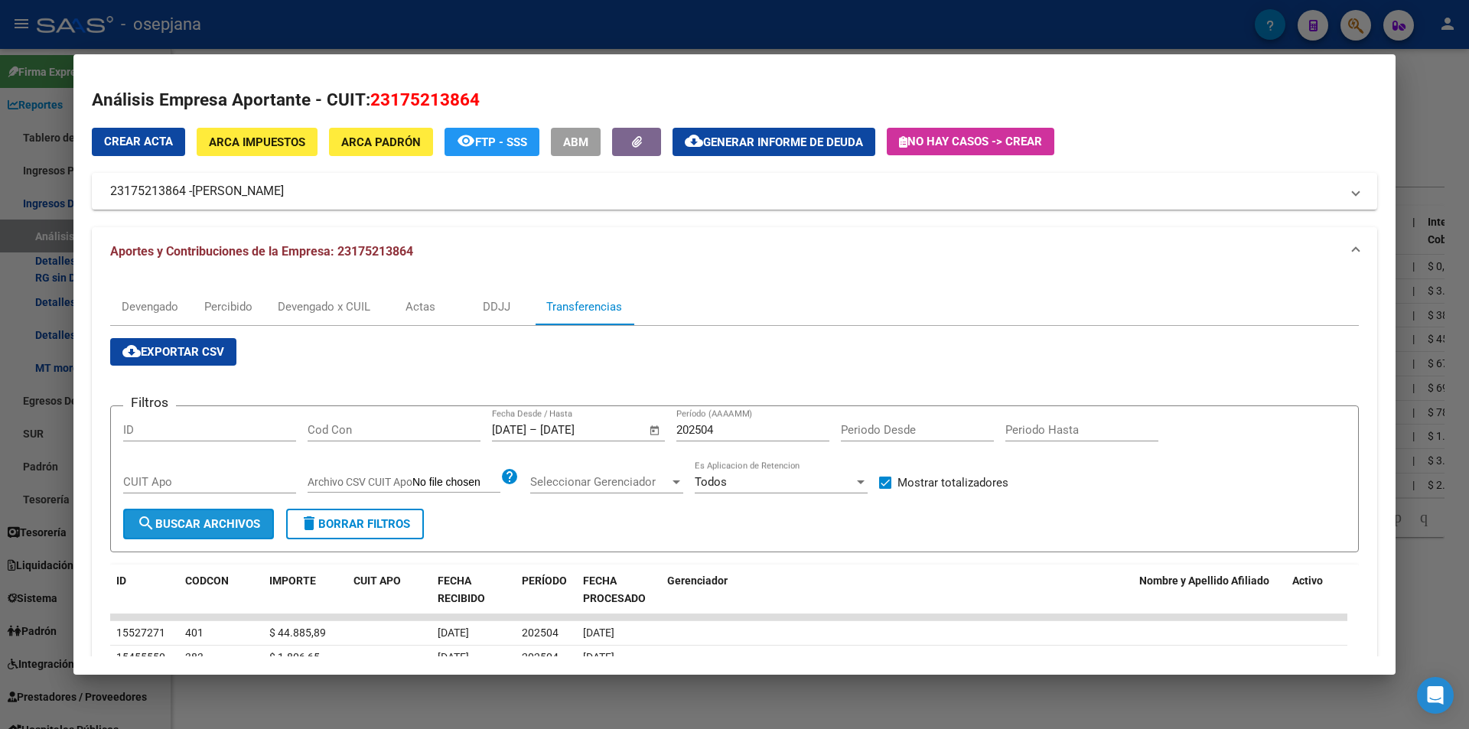
click at [229, 521] on span "search Buscar Archivos" at bounding box center [198, 524] width 123 height 14
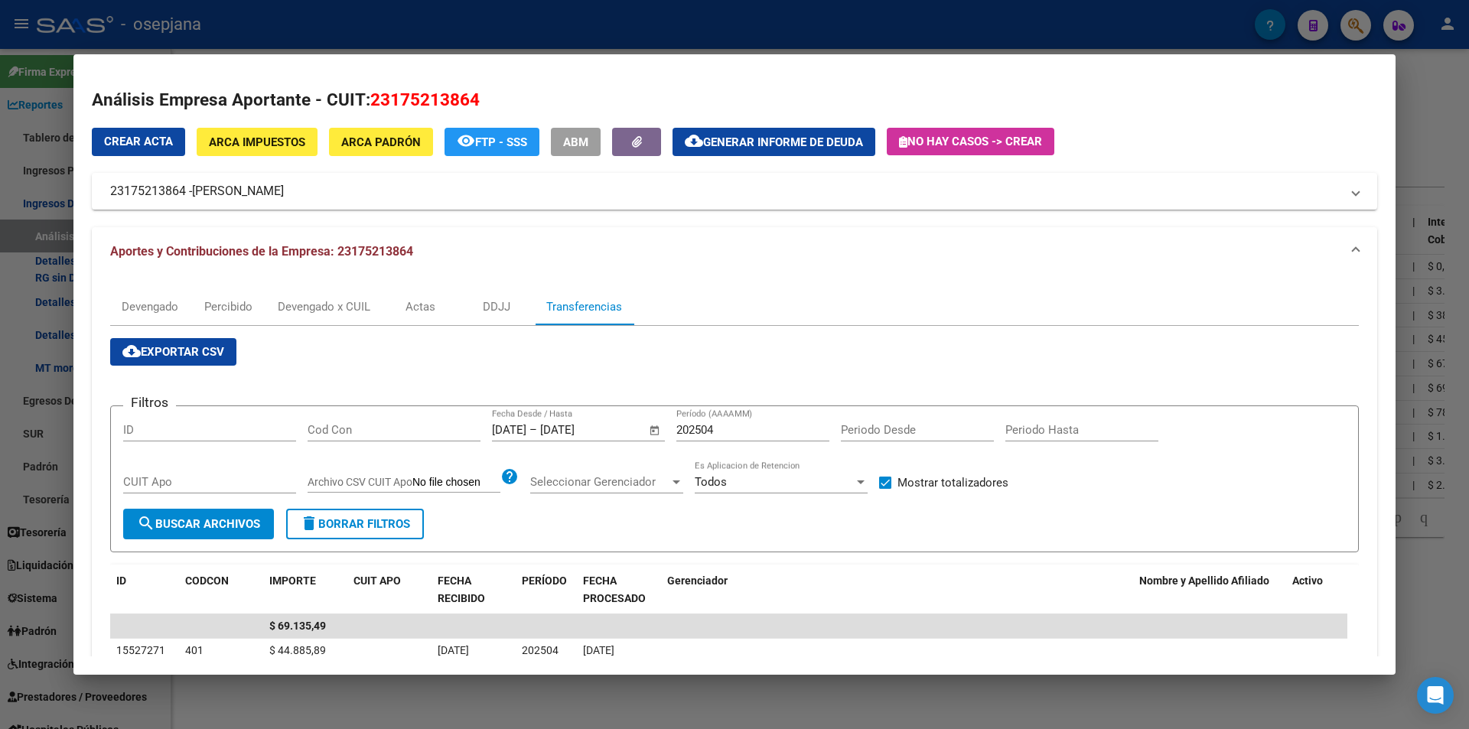
click at [448, 41] on div at bounding box center [734, 364] width 1469 height 729
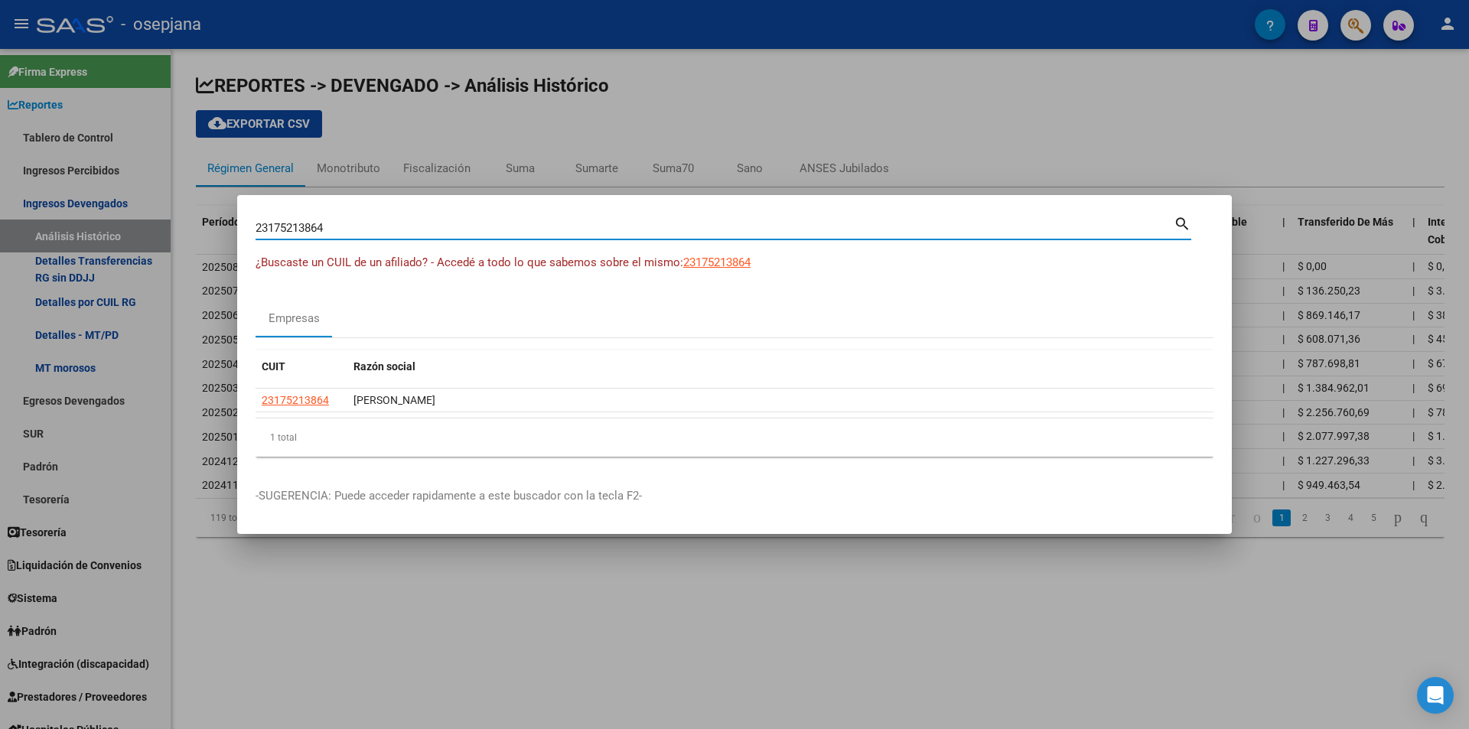
drag, startPoint x: 352, startPoint y: 225, endPoint x: 144, endPoint y: 233, distance: 208.2
click at [144, 233] on div "23175213864 Buscar (apellido, dni, cuil, nro traspaso, cuit, obra social) searc…" at bounding box center [734, 364] width 1469 height 729
type input "30707788832"
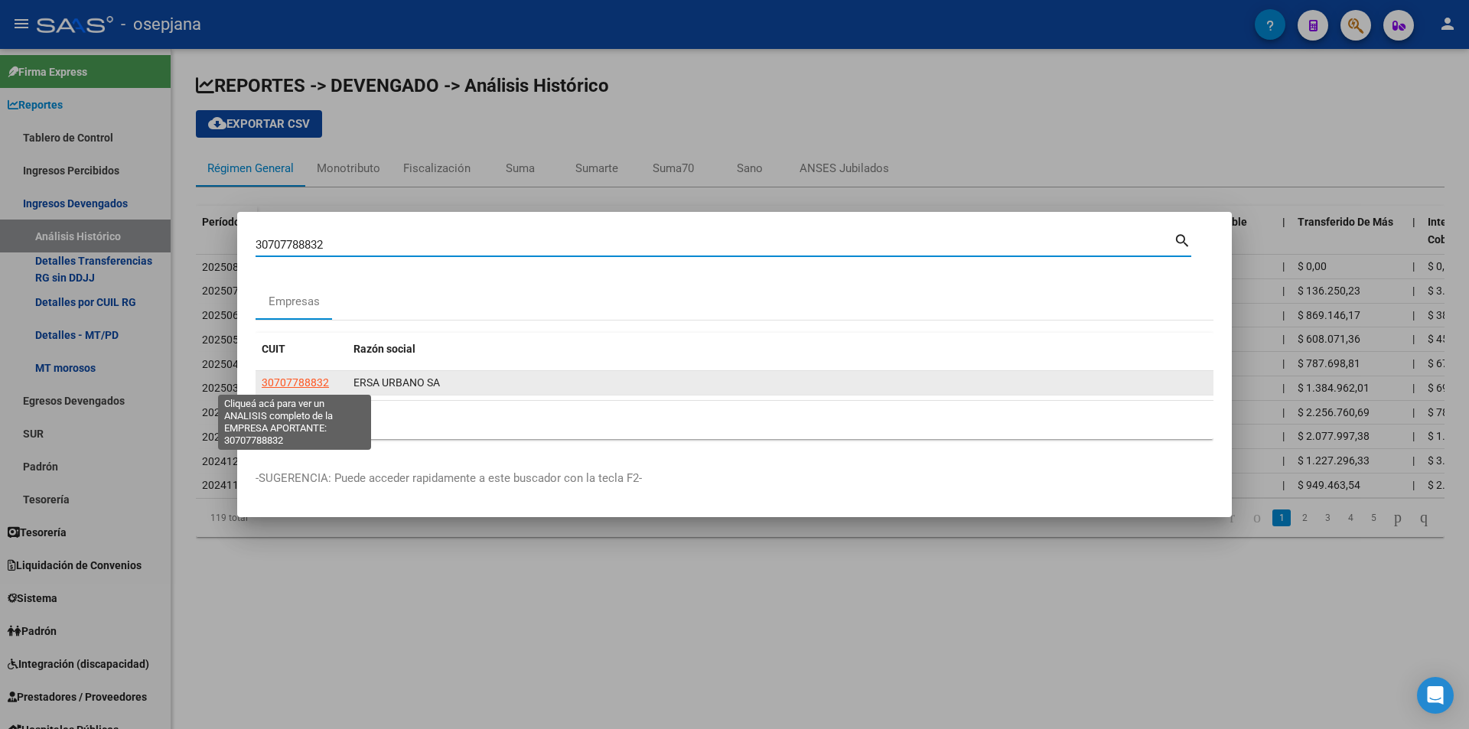
click at [283, 380] on span "30707788832" at bounding box center [295, 382] width 67 height 12
type textarea "30707788832"
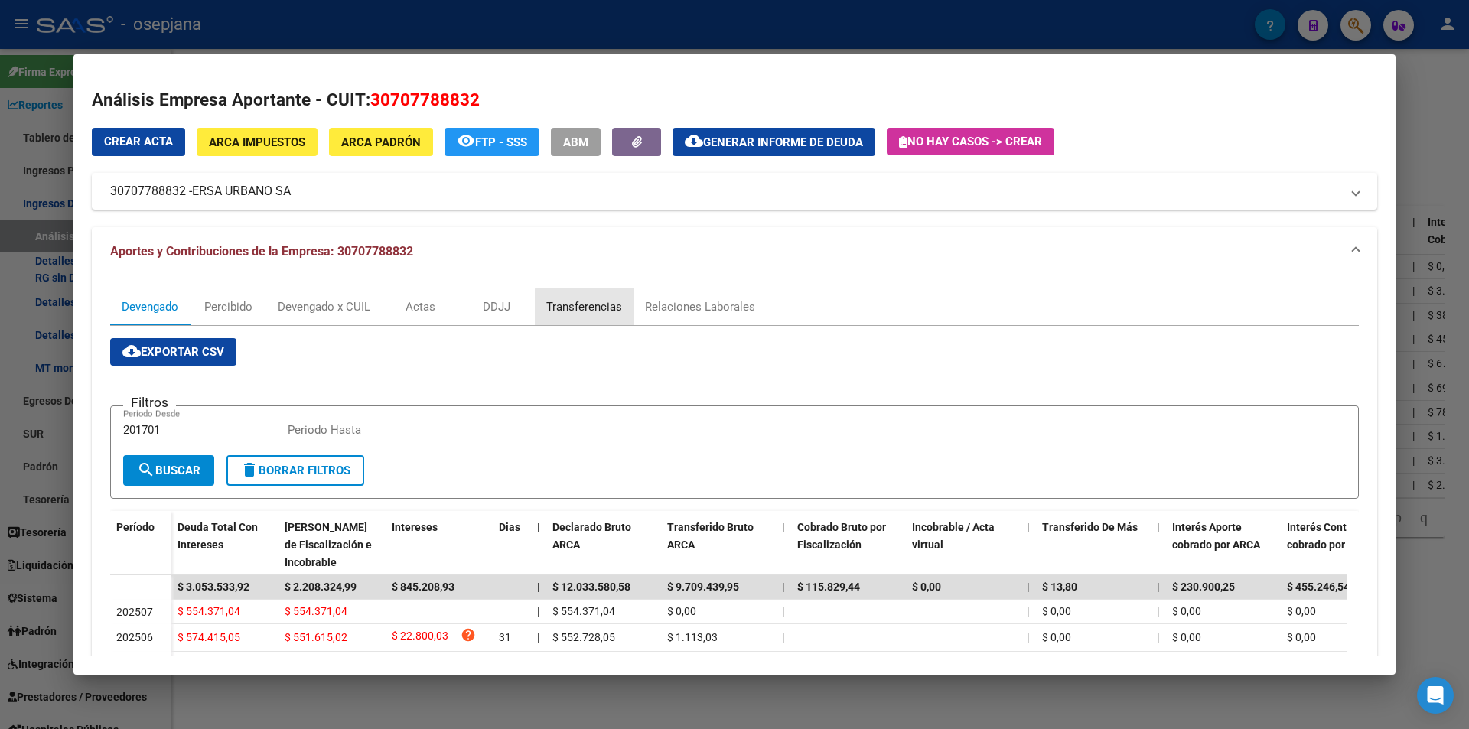
click at [606, 310] on div "Transferencias" at bounding box center [584, 306] width 76 height 17
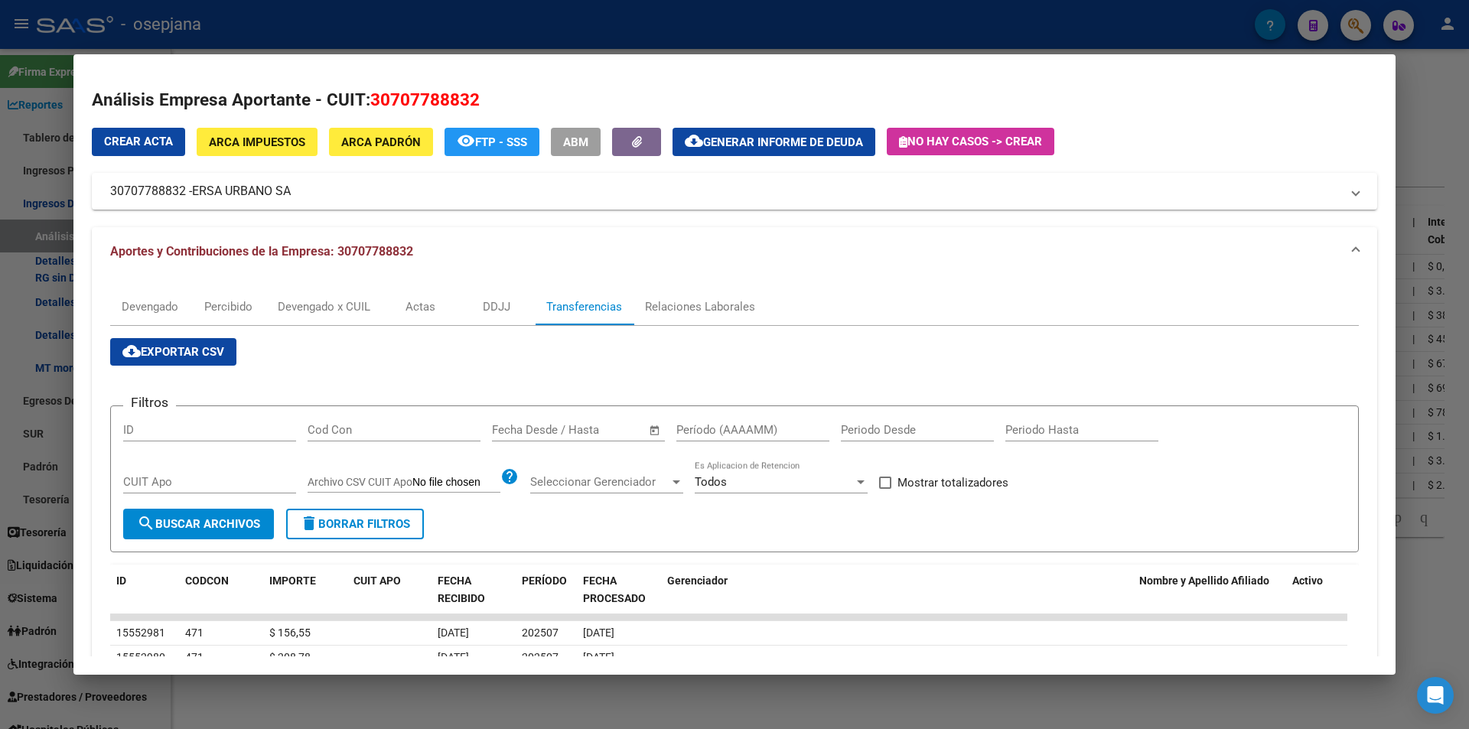
click at [551, 425] on span "–" at bounding box center [549, 430] width 8 height 14
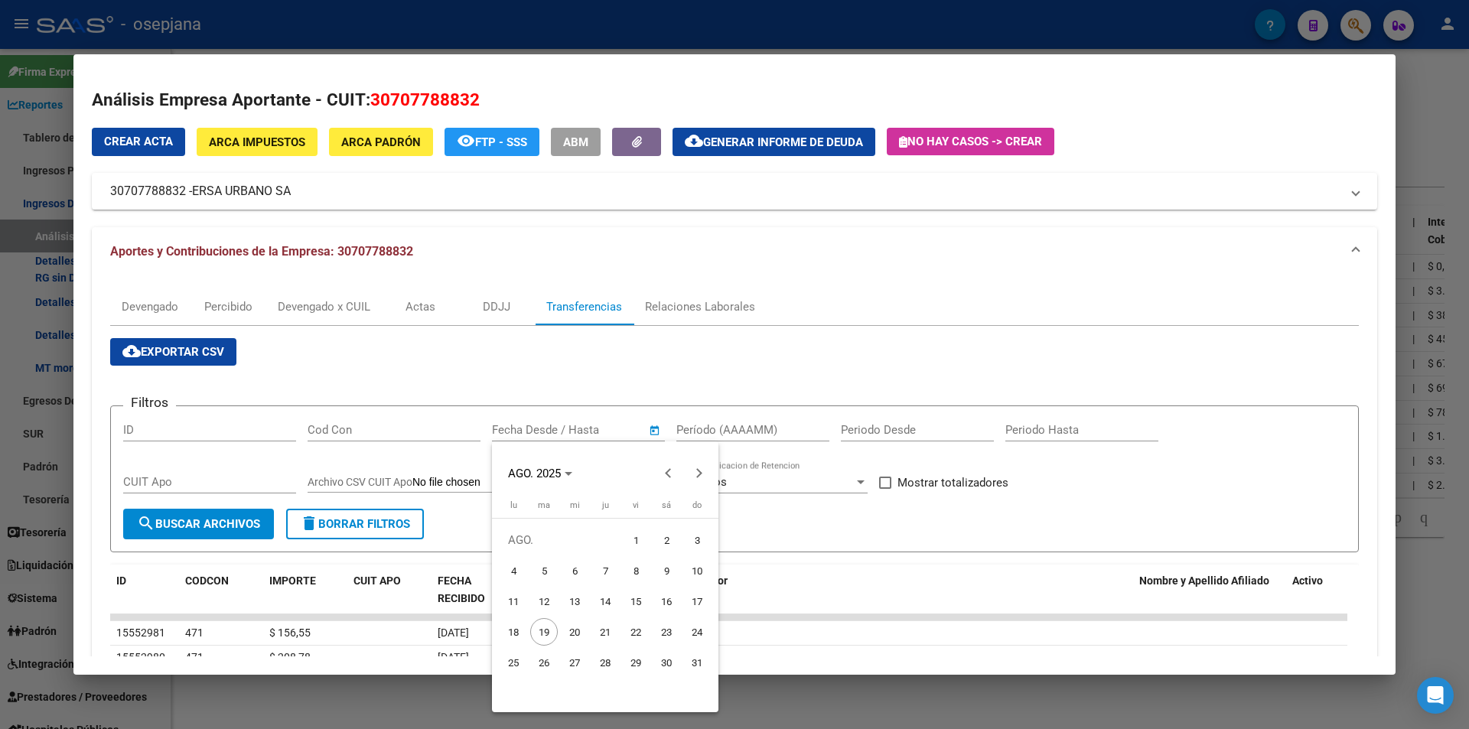
click at [688, 607] on span "17" at bounding box center [697, 601] width 28 height 28
drag, startPoint x: 607, startPoint y: 602, endPoint x: 690, endPoint y: 494, distance: 135.9
click at [608, 600] on span "14" at bounding box center [605, 601] width 28 height 28
click at [662, 477] on span "Previous month" at bounding box center [668, 473] width 31 height 31
click at [607, 626] on span "17" at bounding box center [605, 632] width 28 height 28
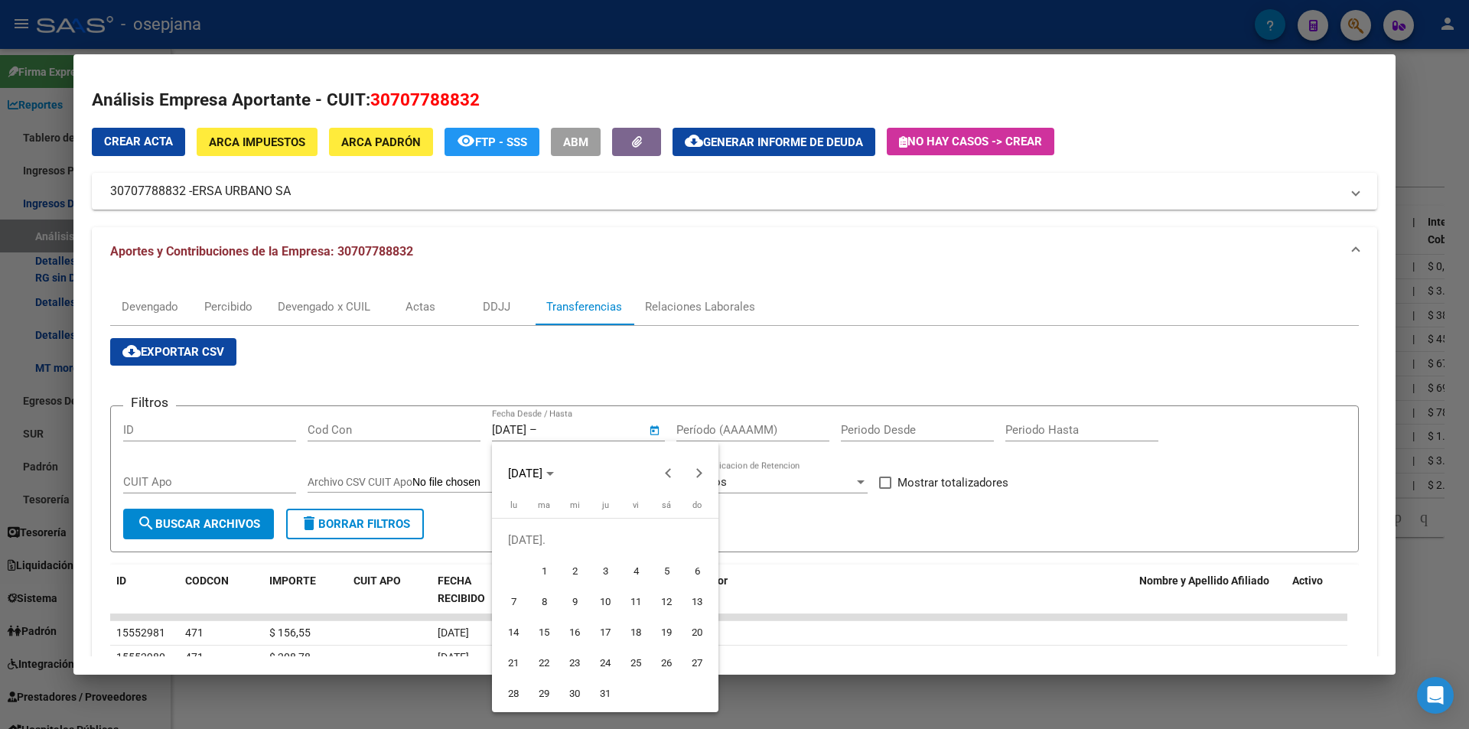
type input "17/7/2025"
click at [699, 479] on span "Next month" at bounding box center [699, 473] width 31 height 31
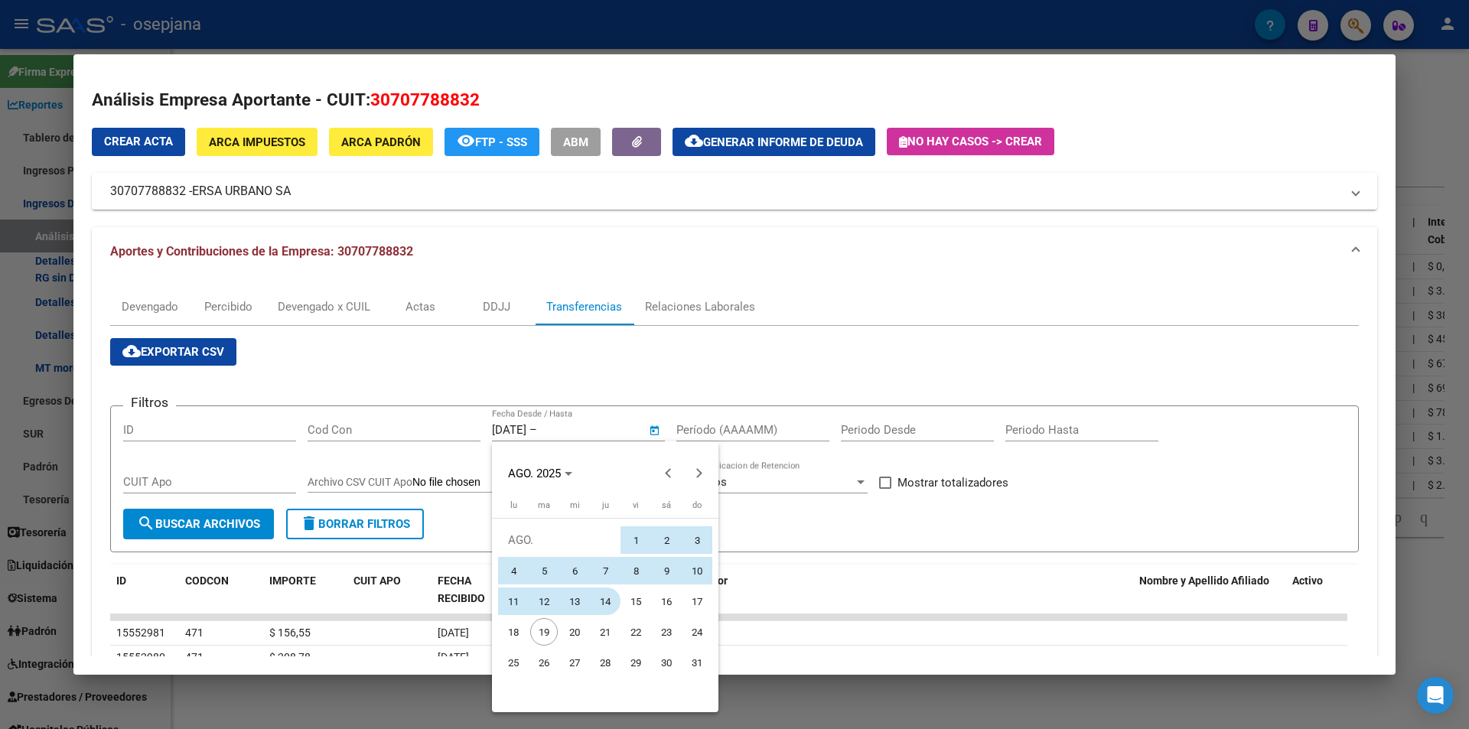
click at [598, 604] on span "14" at bounding box center [605, 601] width 28 height 28
type input "14/8/2025"
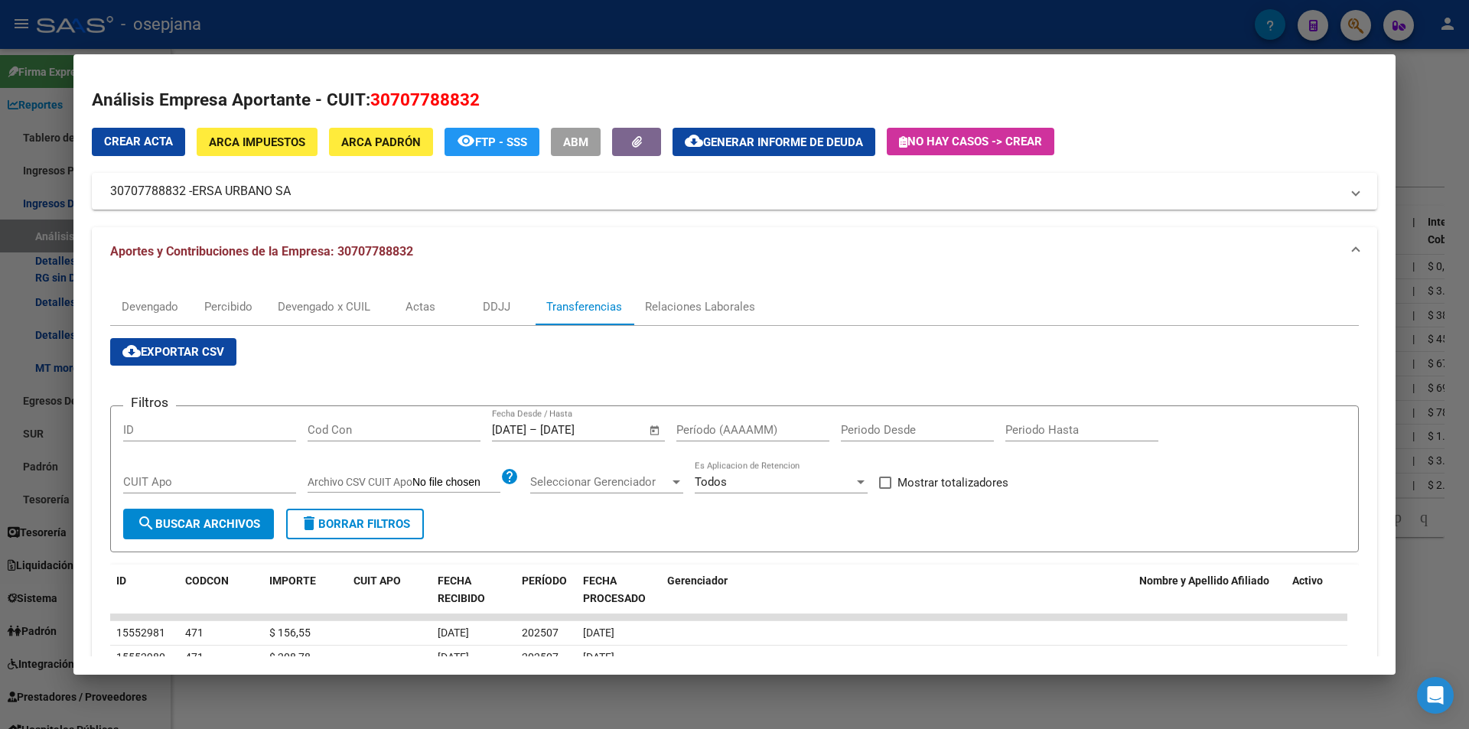
click at [695, 434] on input "Período (AAAAMM)" at bounding box center [752, 430] width 153 height 14
type input "202504"
drag, startPoint x: 973, startPoint y: 470, endPoint x: 896, endPoint y: 478, distance: 77.6
click at [968, 476] on div "Filtros ID Cod Con 17/7/2025 17/7/2025 – 14/8/2025 End date Fecha Desde / Hasta…" at bounding box center [734, 463] width 1222 height 91
click at [933, 477] on span "Mostrar totalizadores" at bounding box center [952, 482] width 111 height 18
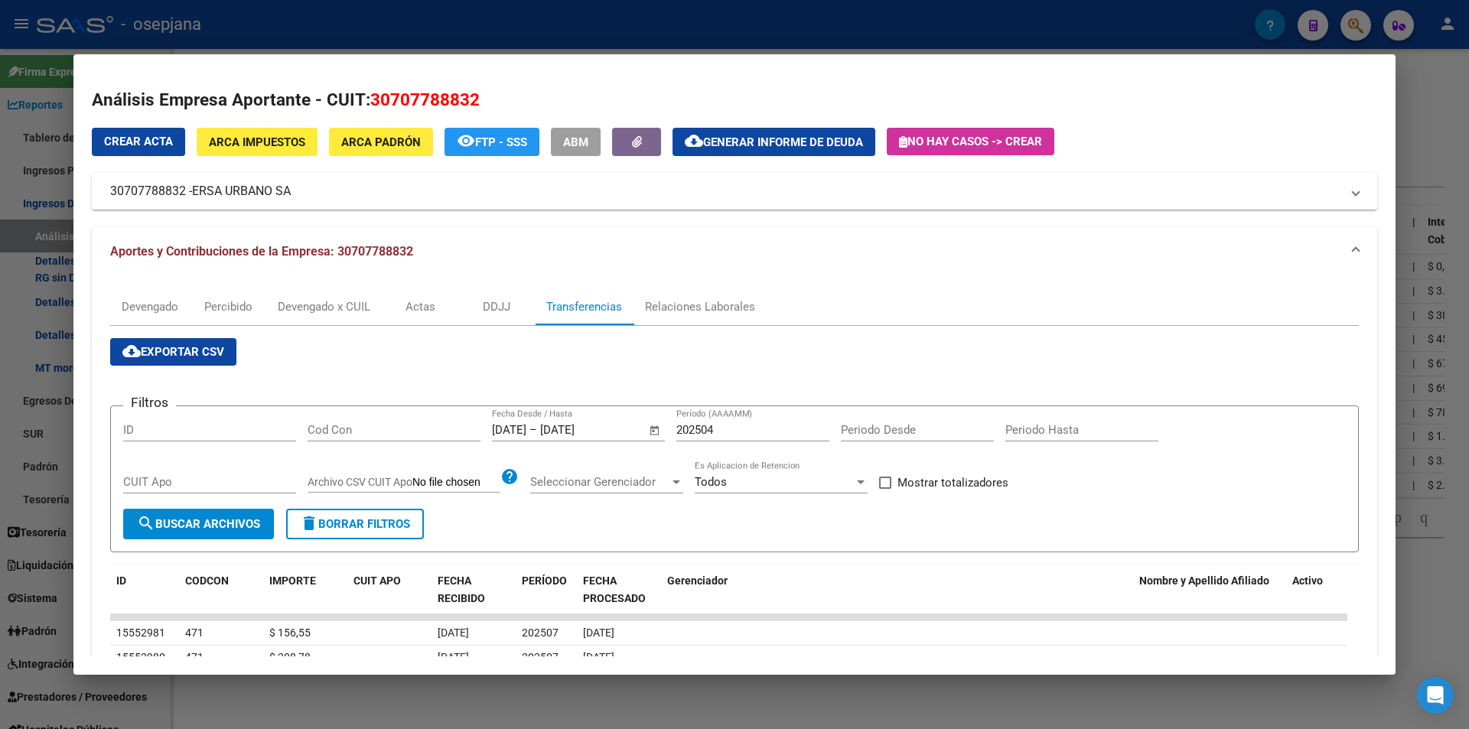
click at [885, 489] on input "Mostrar totalizadores" at bounding box center [884, 489] width 1 height 1
checkbox input "true"
click at [237, 529] on span "search Buscar Archivos" at bounding box center [198, 524] width 123 height 14
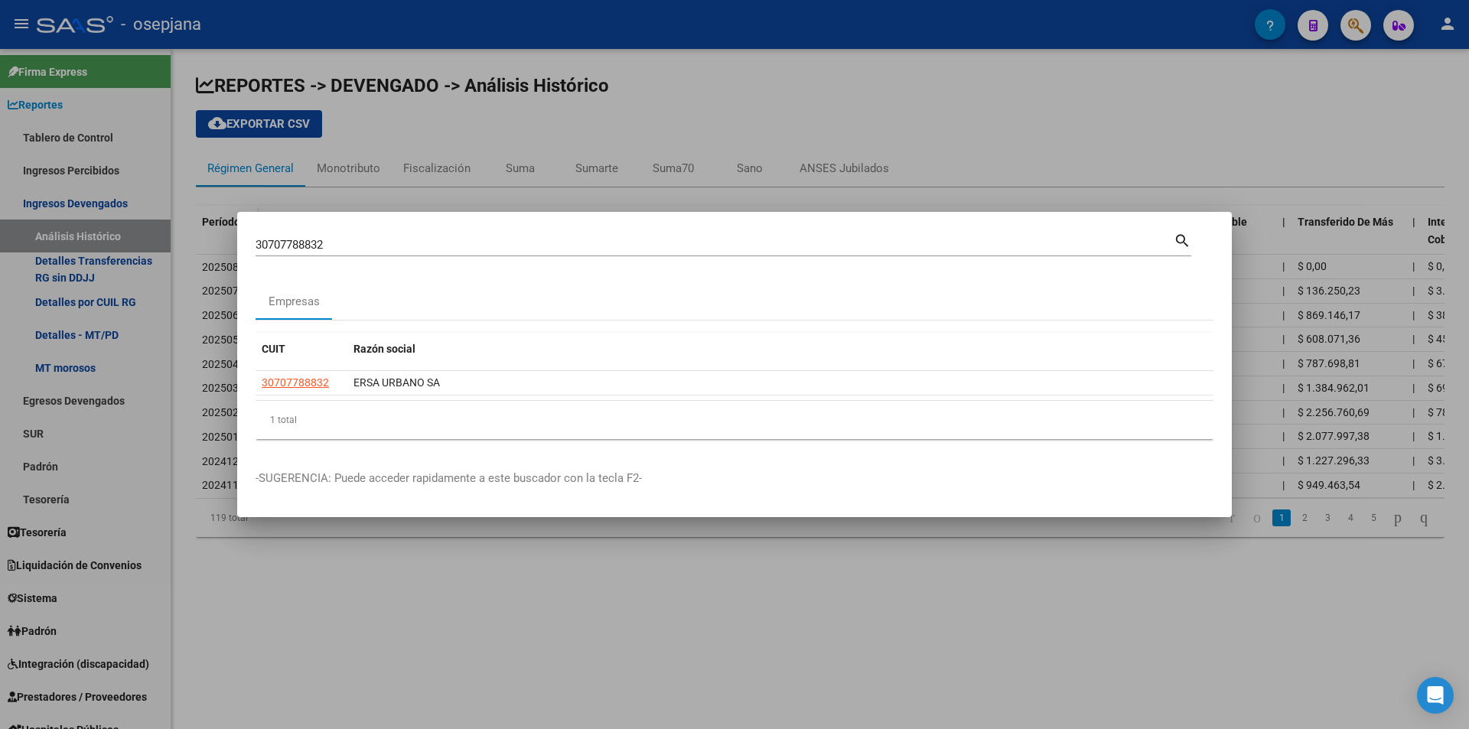
drag, startPoint x: 332, startPoint y: 241, endPoint x: 216, endPoint y: 247, distance: 116.4
click at [216, 247] on div "30707788832 Buscar (apellido, dni, cuil, nro traspaso, cuit, obra social) searc…" at bounding box center [734, 364] width 1469 height 729
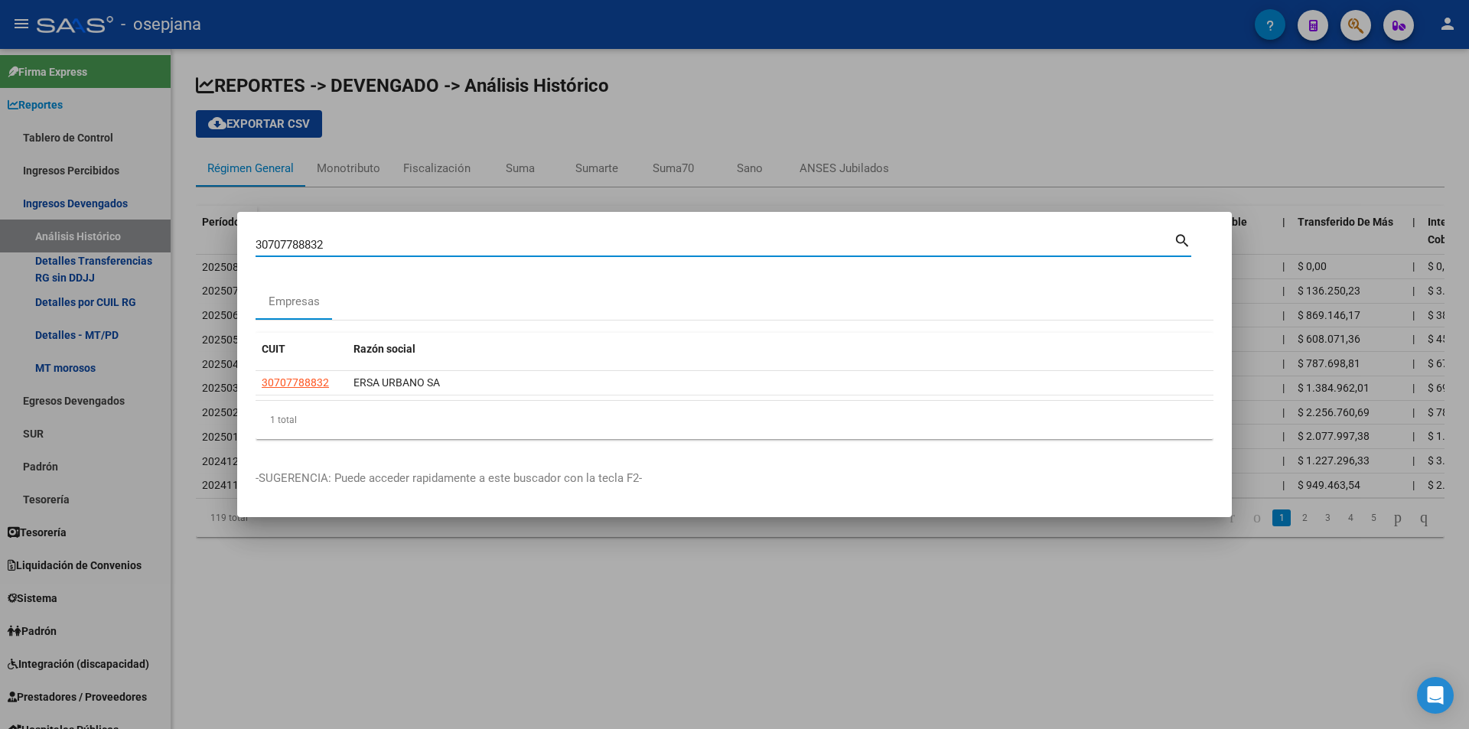
drag, startPoint x: 169, startPoint y: 245, endPoint x: 140, endPoint y: 244, distance: 29.1
click at [140, 244] on div "30707788832 Buscar (apellido, dni, cuil, nro traspaso, cuit, obra social) searc…" at bounding box center [734, 364] width 1469 height 729
type input "30546234173"
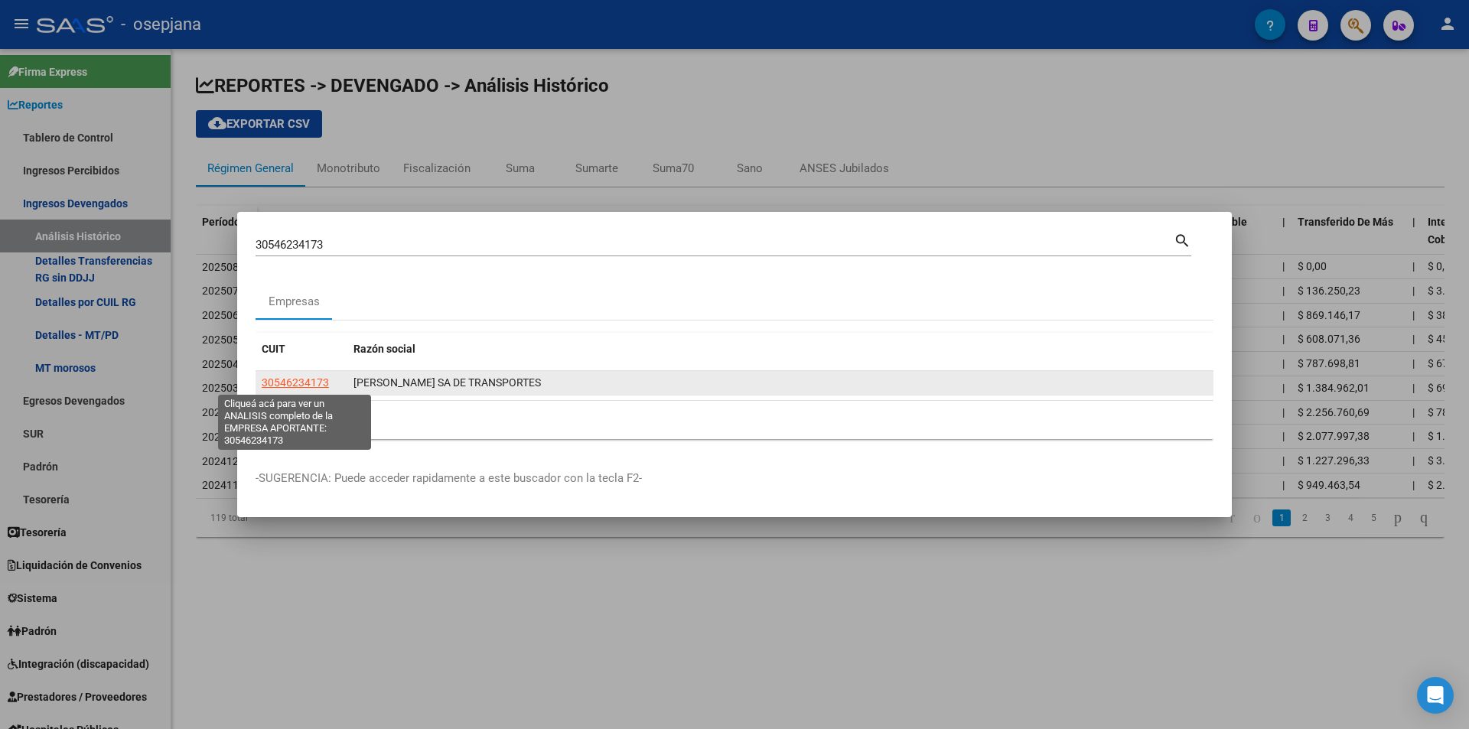
click at [314, 381] on span "30546234173" at bounding box center [295, 382] width 67 height 12
type textarea "30546234173"
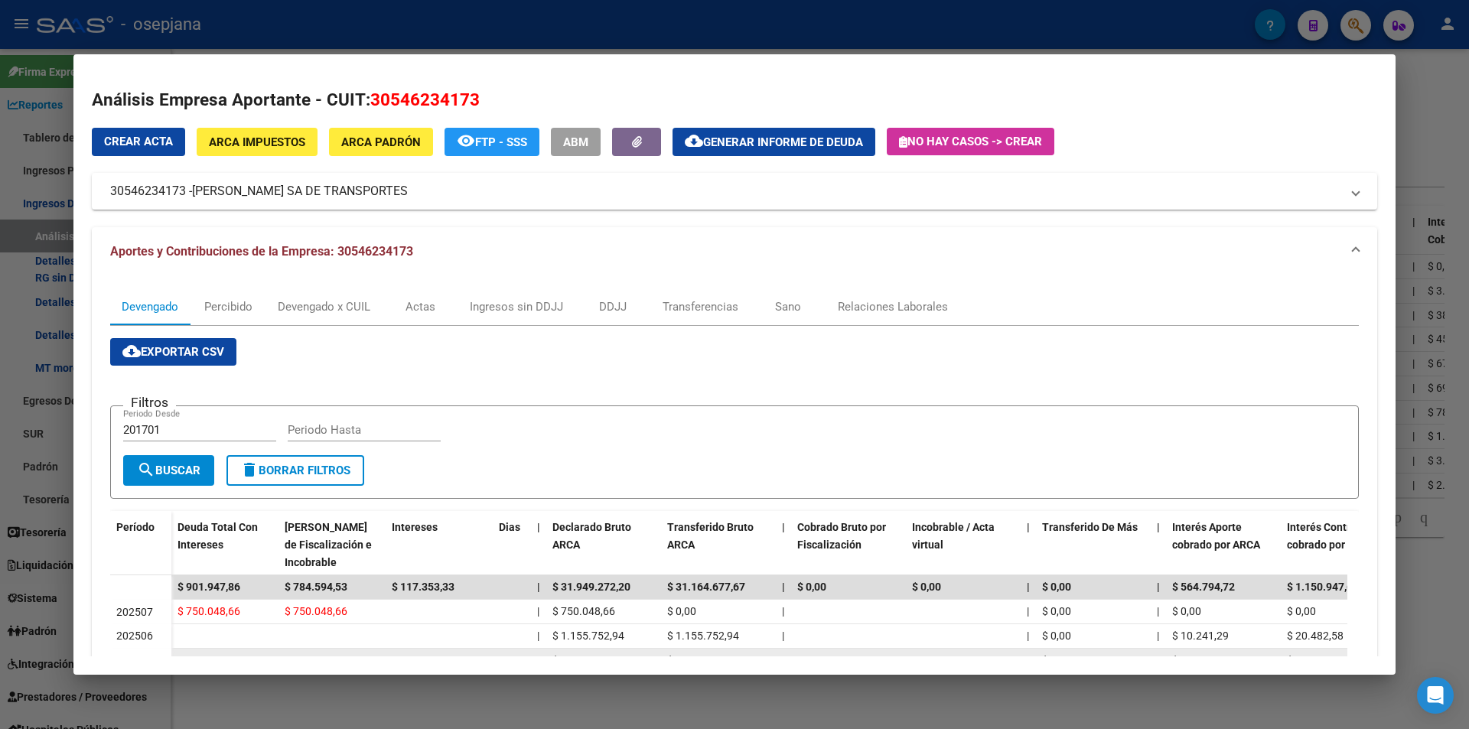
scroll to position [282, 0]
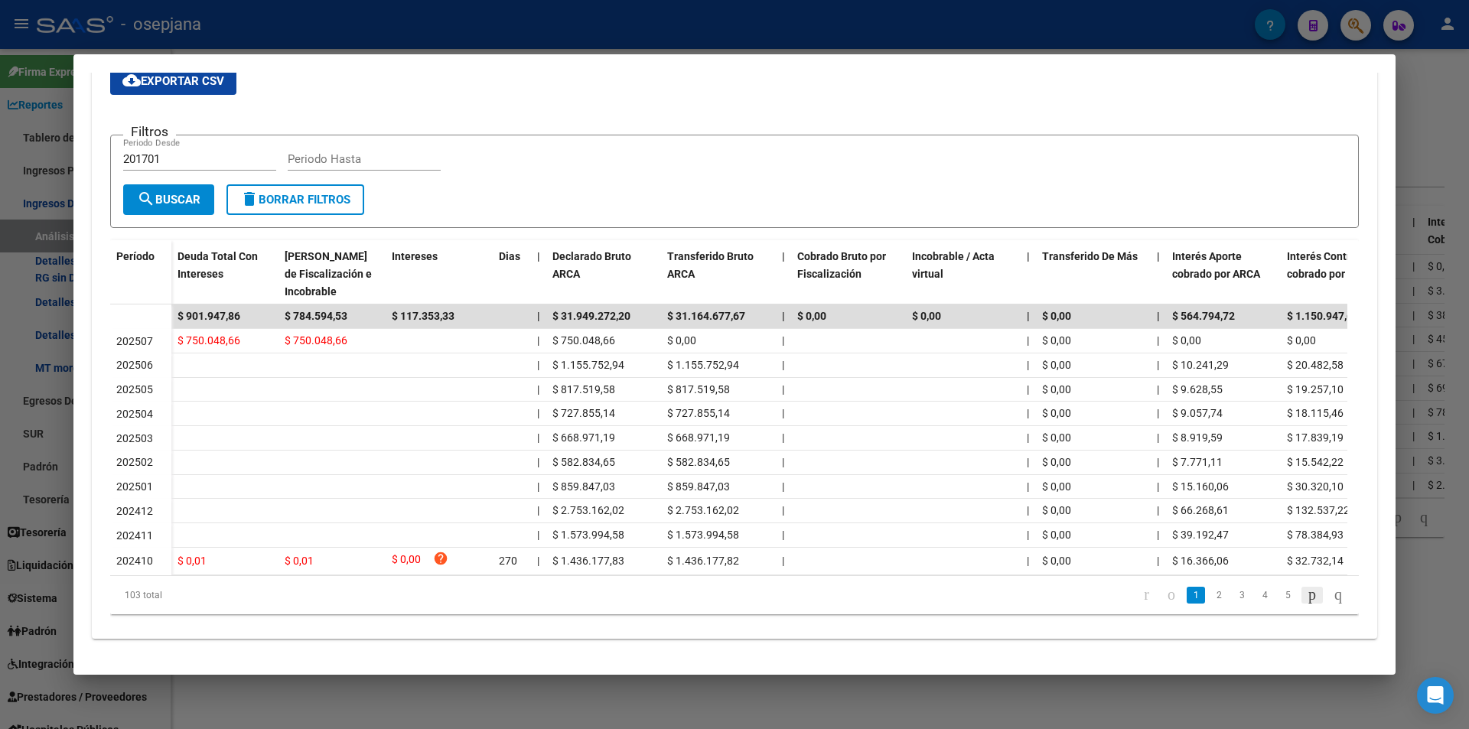
click at [1306, 592] on icon "go to next page" at bounding box center [1312, 594] width 12 height 18
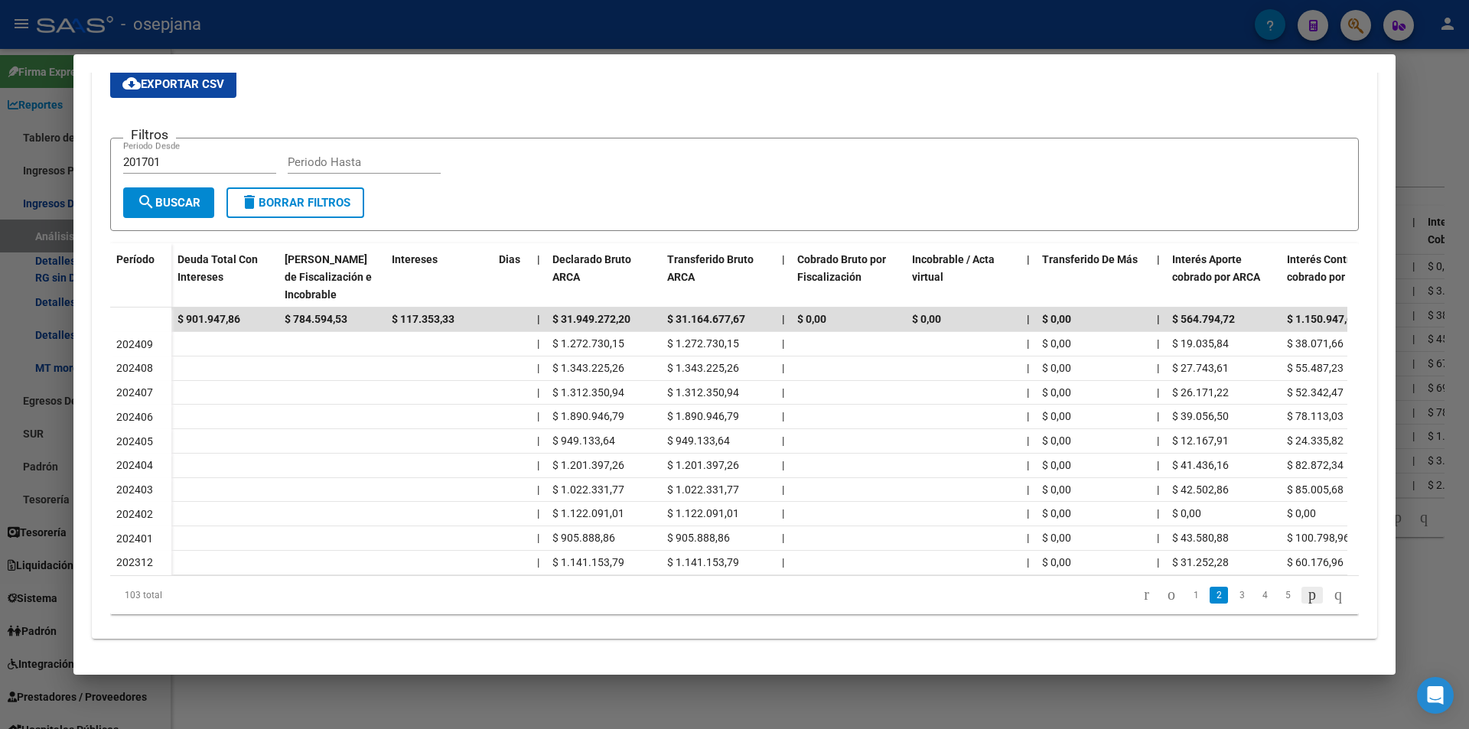
click at [1306, 592] on icon "go to next page" at bounding box center [1312, 594] width 12 height 18
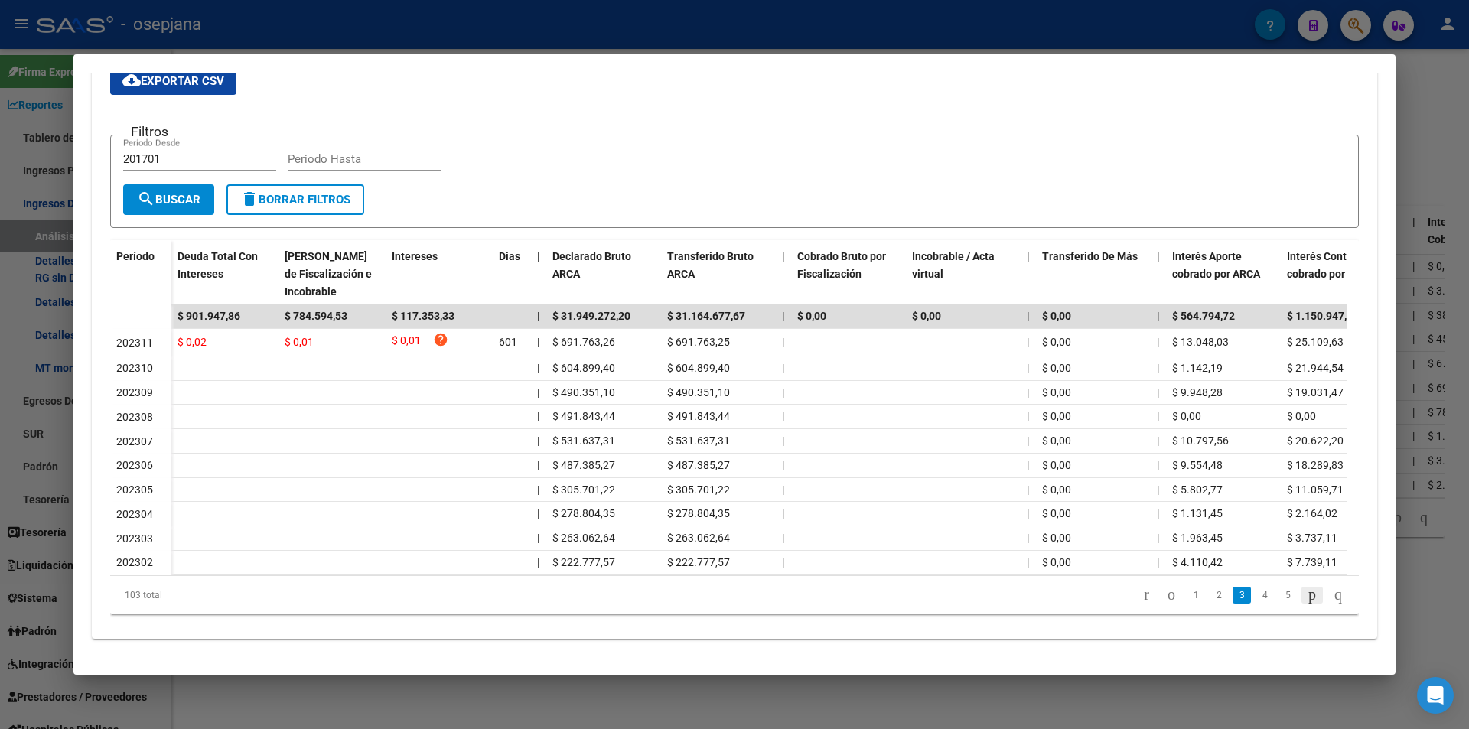
click at [1306, 592] on icon "go to next page" at bounding box center [1312, 594] width 12 height 18
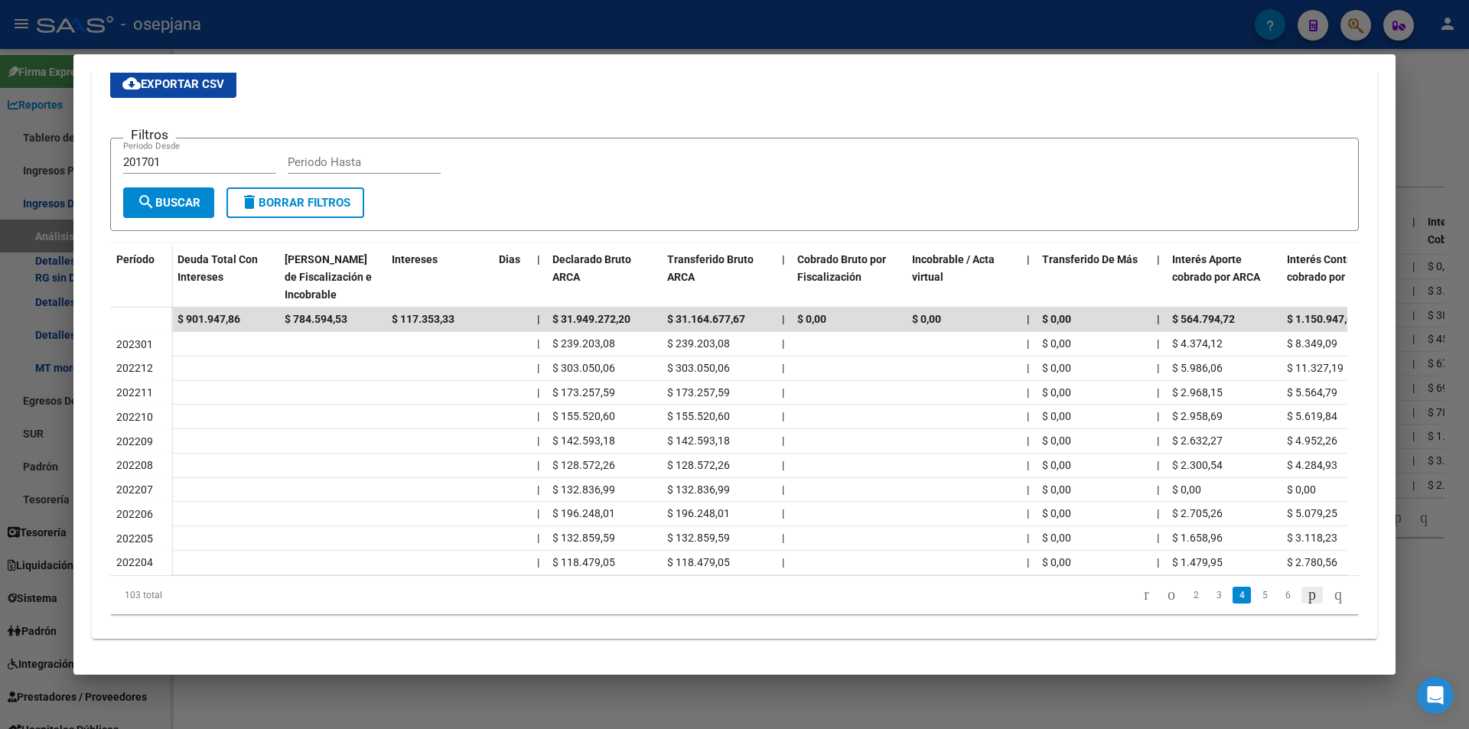
click at [1306, 592] on icon "go to next page" at bounding box center [1312, 594] width 12 height 18
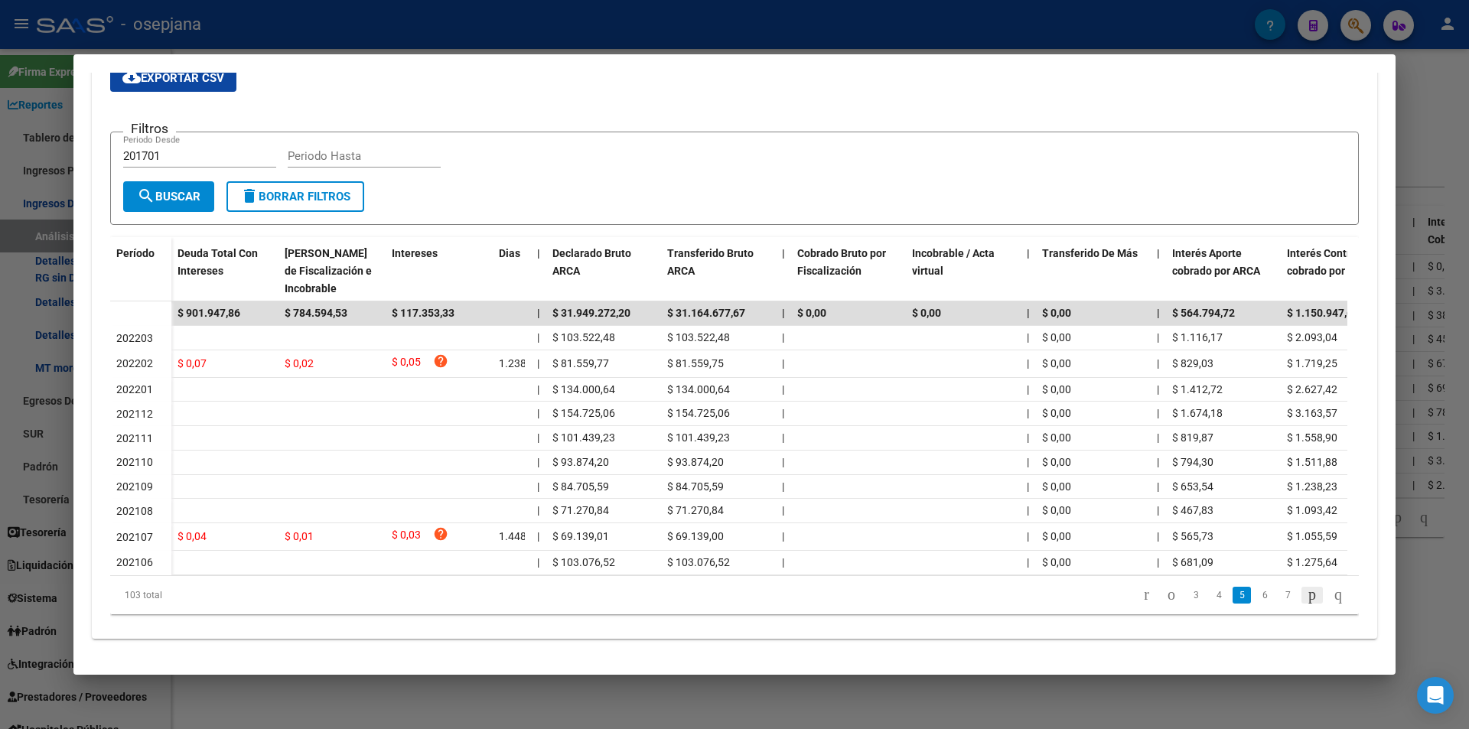
click at [1306, 592] on icon "go to next page" at bounding box center [1312, 594] width 12 height 18
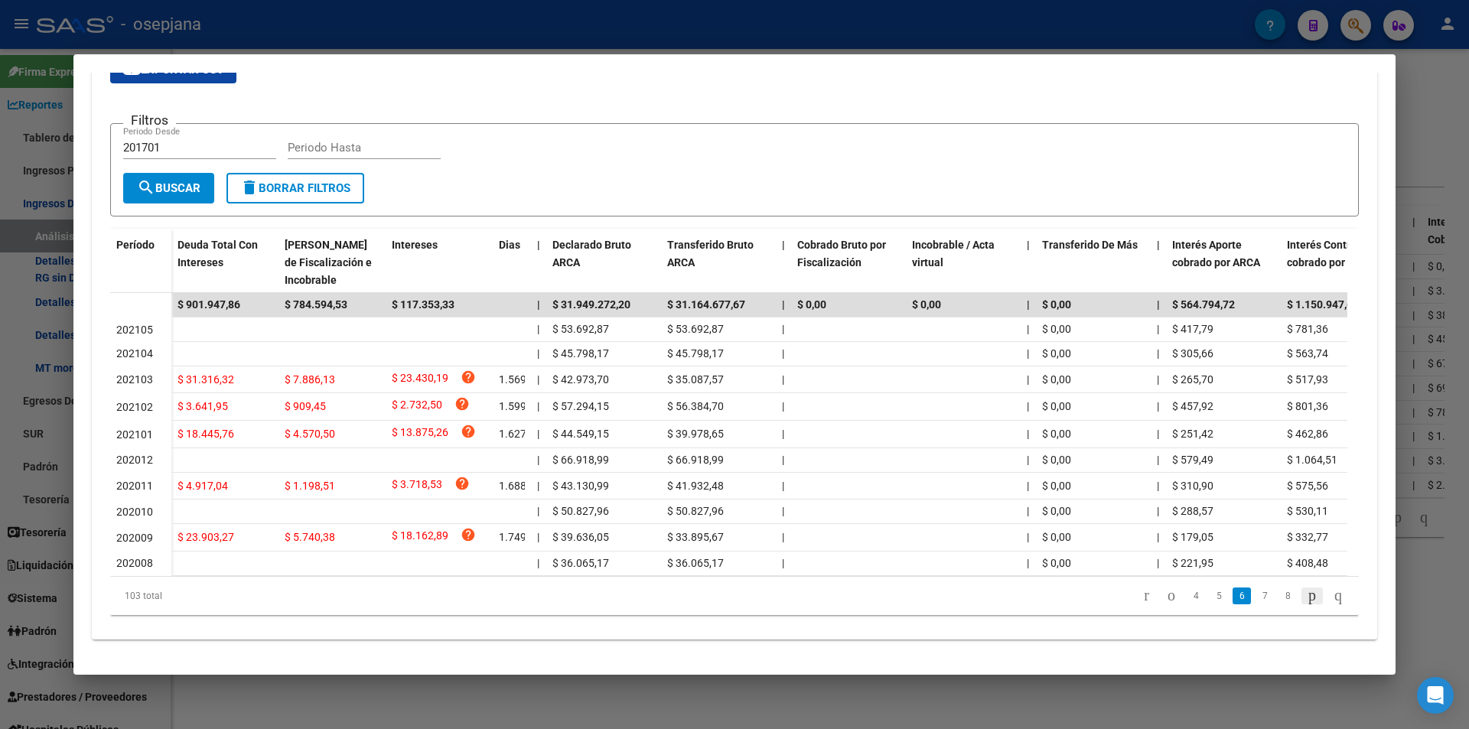
click at [1293, 592] on div "103 total 4 5 6 7 8" at bounding box center [734, 596] width 1248 height 38
click at [1141, 604] on icon "go to first page" at bounding box center [1146, 595] width 10 height 18
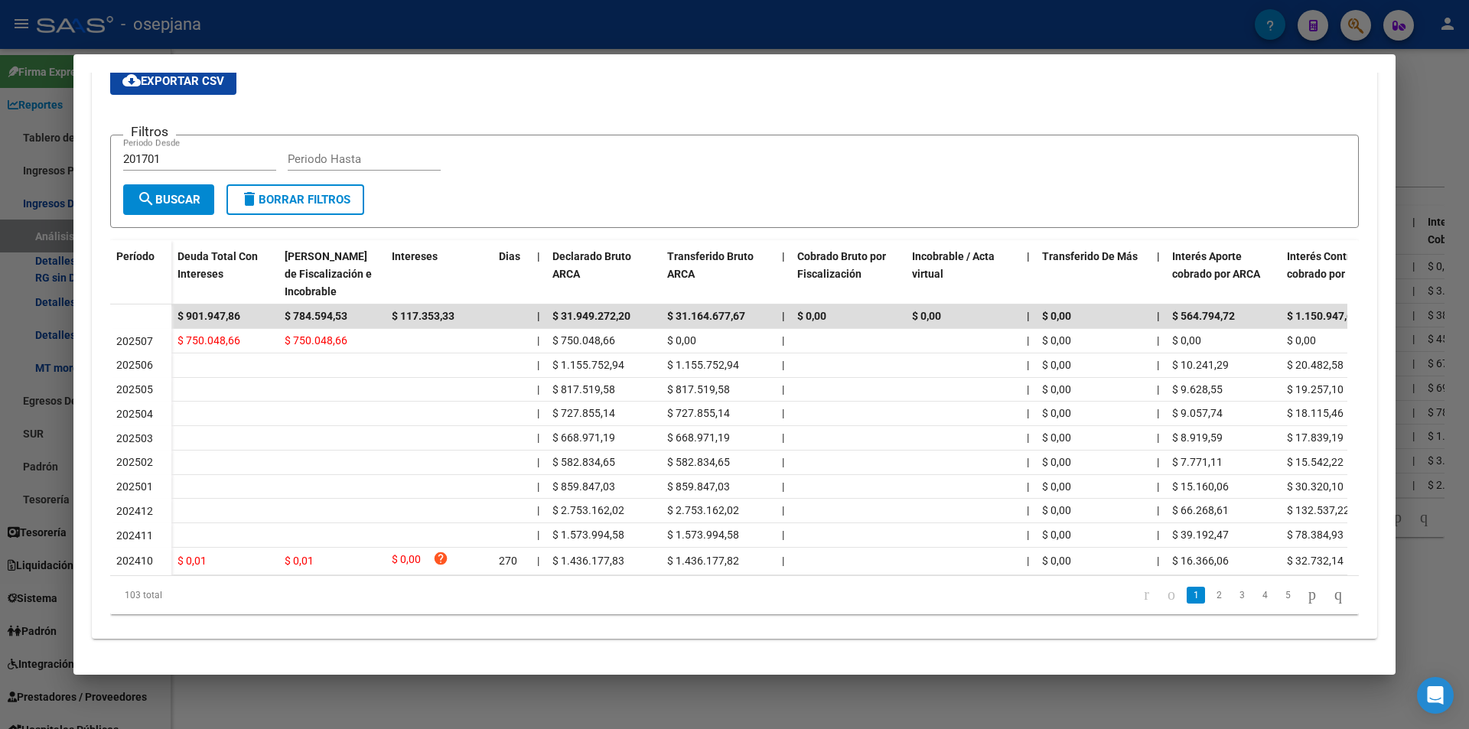
scroll to position [0, 0]
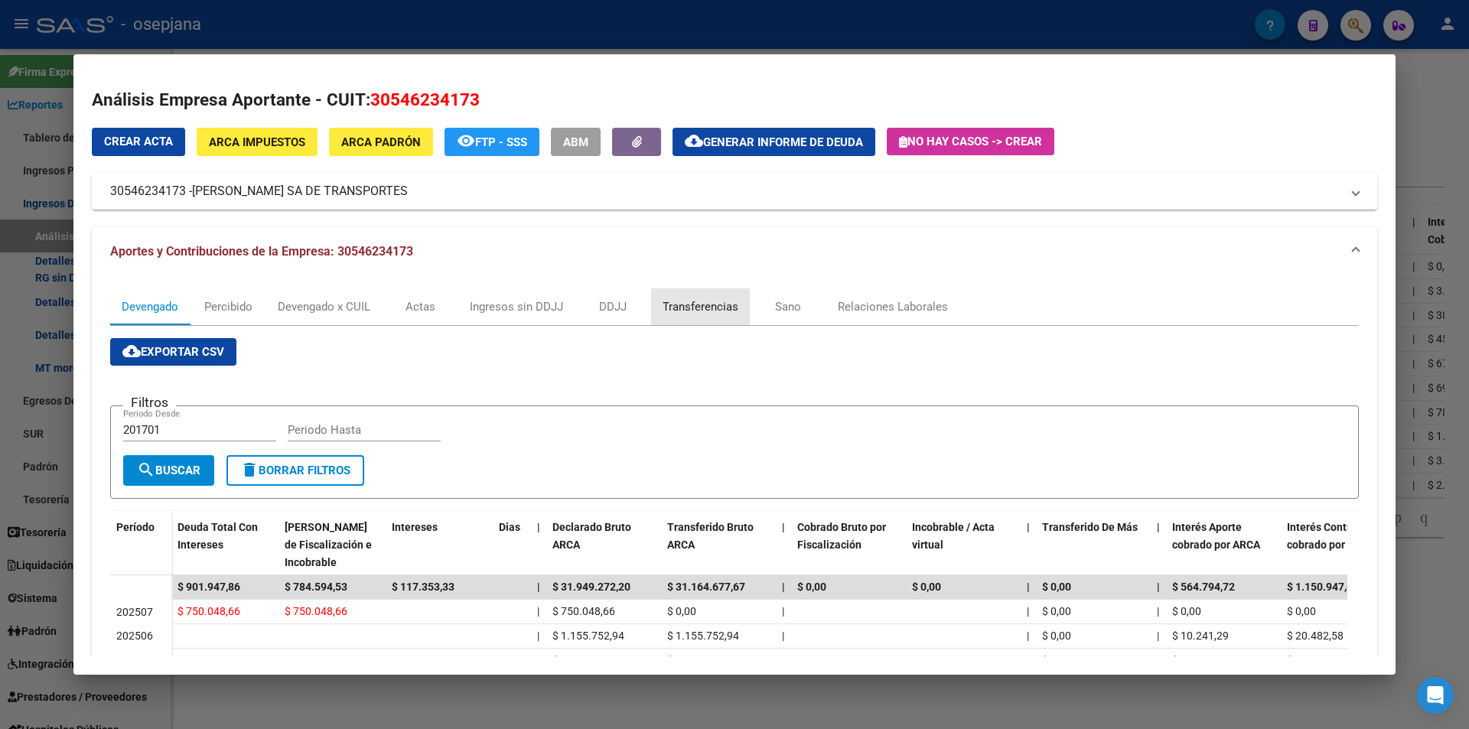
click at [711, 301] on div "Transferencias" at bounding box center [700, 306] width 76 height 17
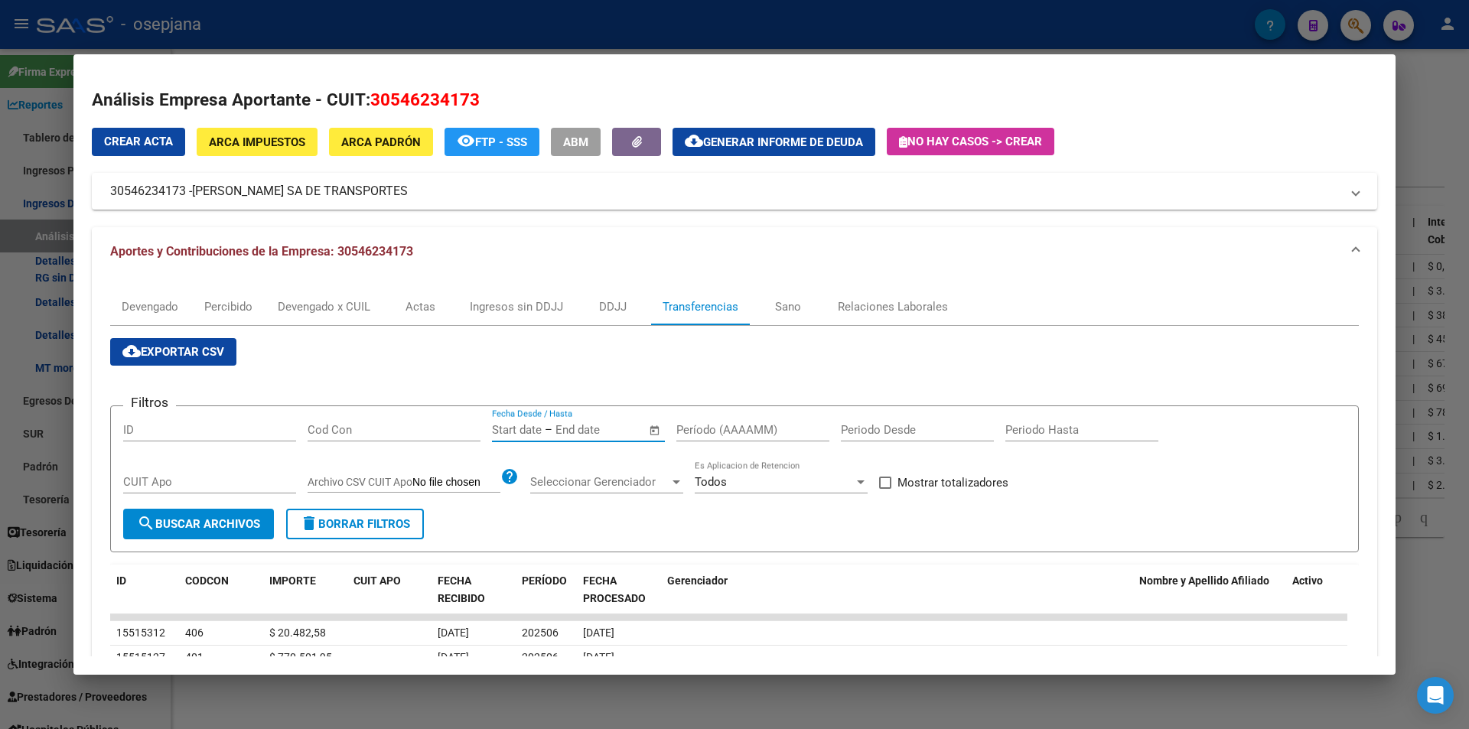
click at [538, 430] on input "text" at bounding box center [517, 430] width 50 height 14
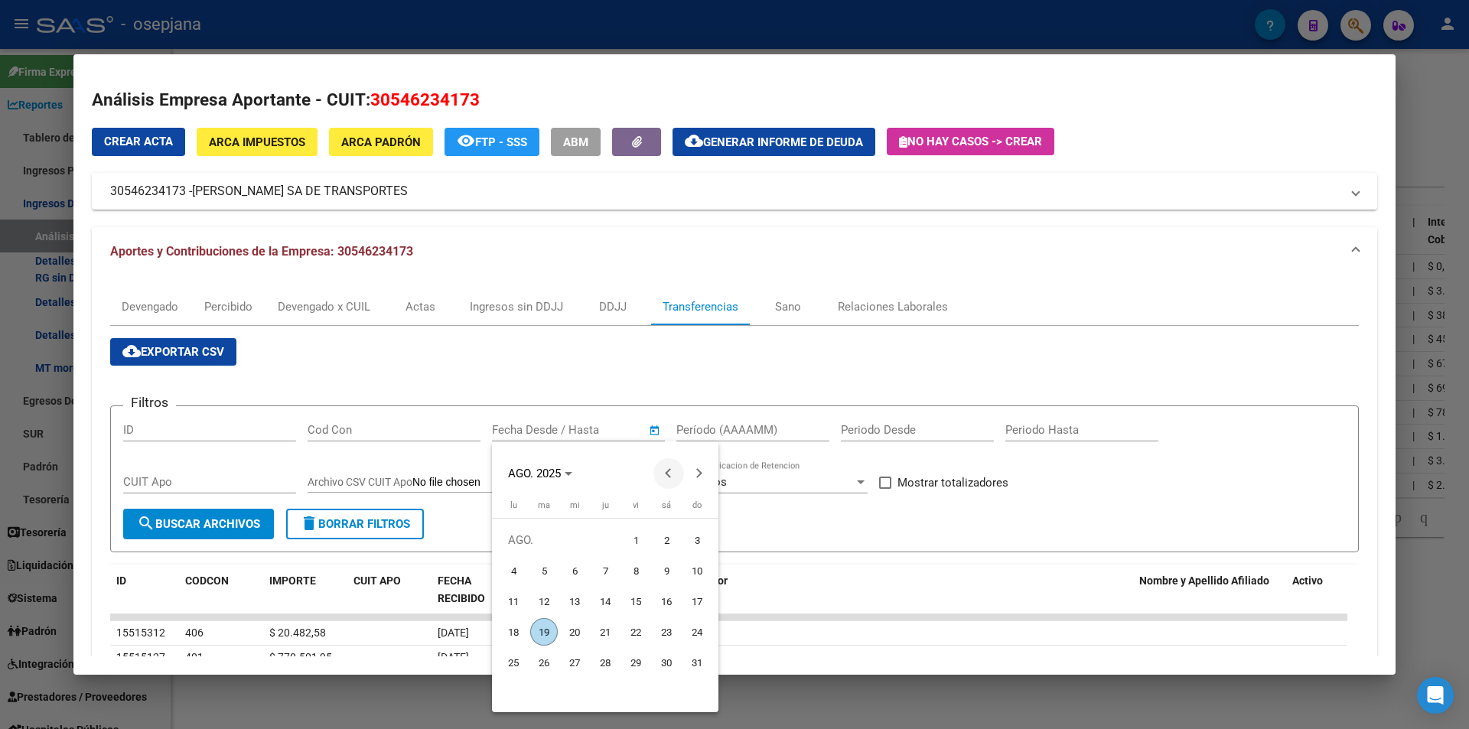
click at [671, 472] on button "Previous month" at bounding box center [668, 473] width 31 height 31
click at [518, 631] on span "14" at bounding box center [514, 632] width 28 height 28
type input "14/7/2025"
click at [694, 475] on button "Next month" at bounding box center [699, 473] width 31 height 31
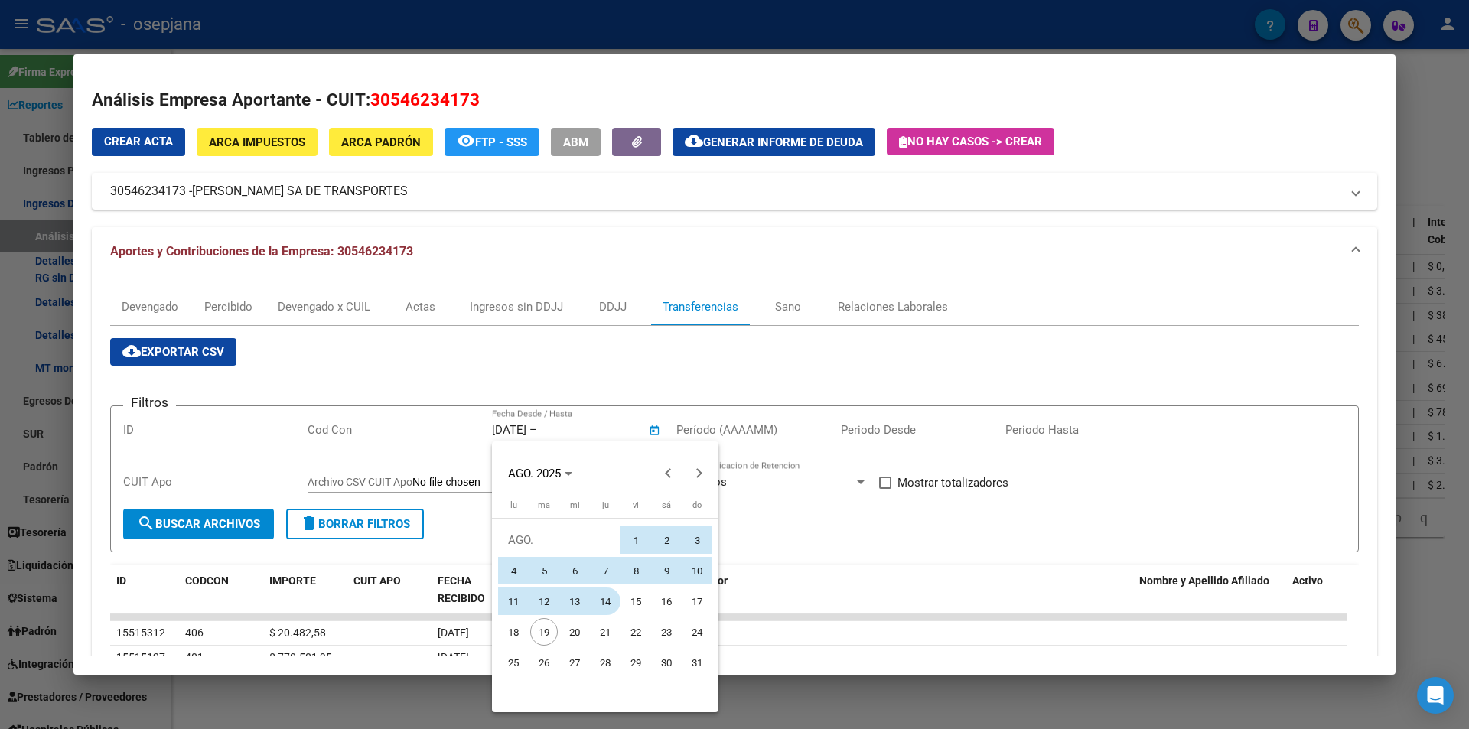
click at [609, 595] on span "14" at bounding box center [605, 601] width 28 height 28
type input "14/8/2025"
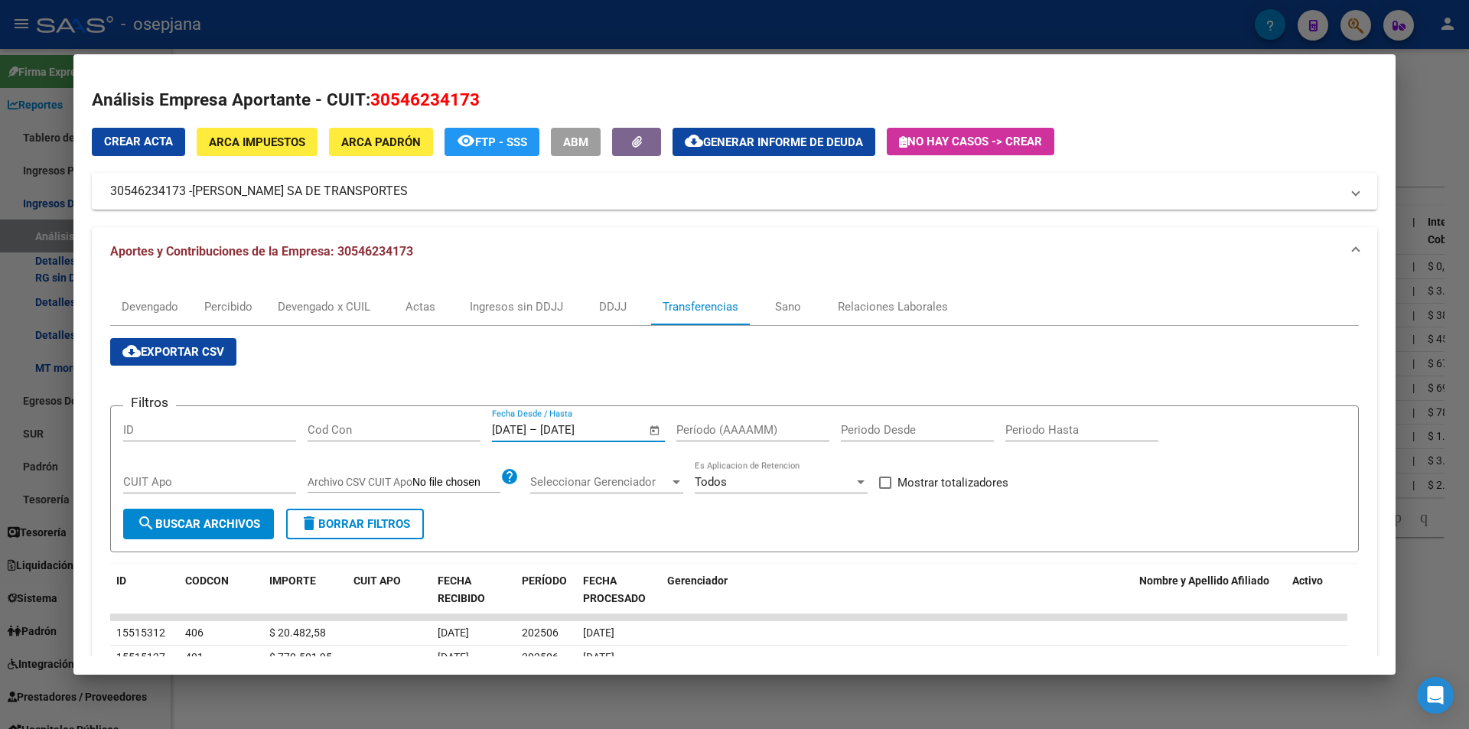
click at [705, 433] on input "Período (AAAAMM)" at bounding box center [752, 430] width 153 height 14
type input "202506"
click at [971, 478] on span "Mostrar totalizadores" at bounding box center [952, 482] width 111 height 18
click at [885, 489] on input "Mostrar totalizadores" at bounding box center [884, 489] width 1 height 1
checkbox input "true"
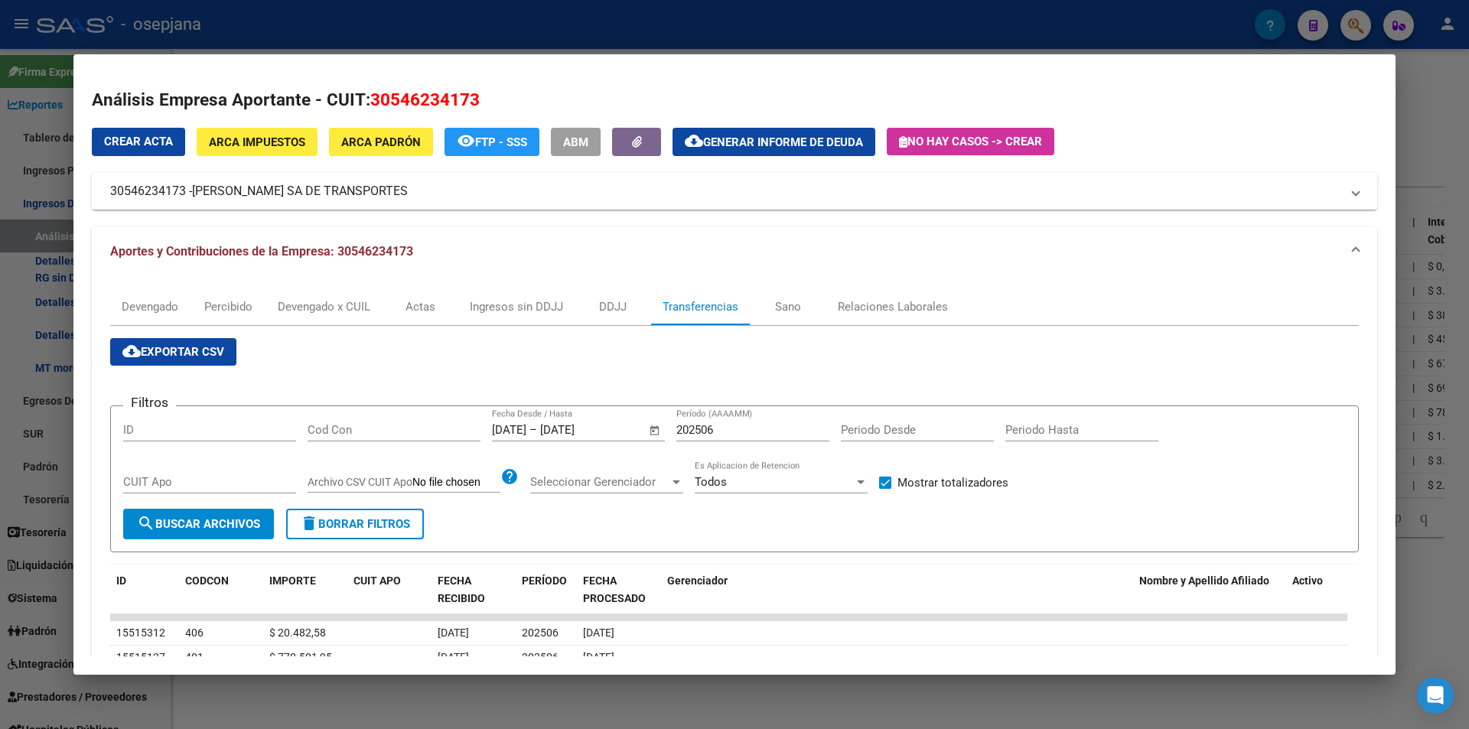
click at [253, 526] on span "search Buscar Archivos" at bounding box center [198, 524] width 123 height 14
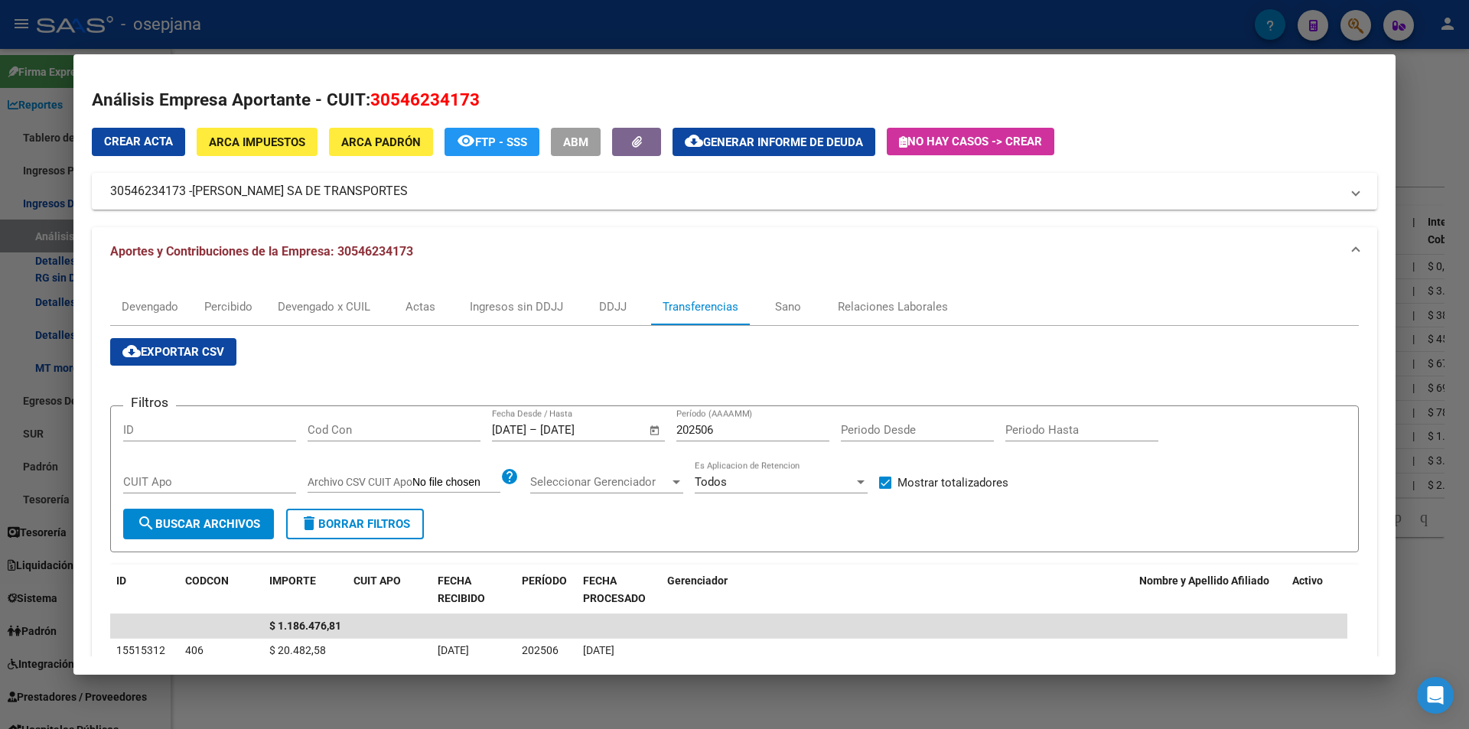
click at [500, 26] on div at bounding box center [734, 364] width 1469 height 729
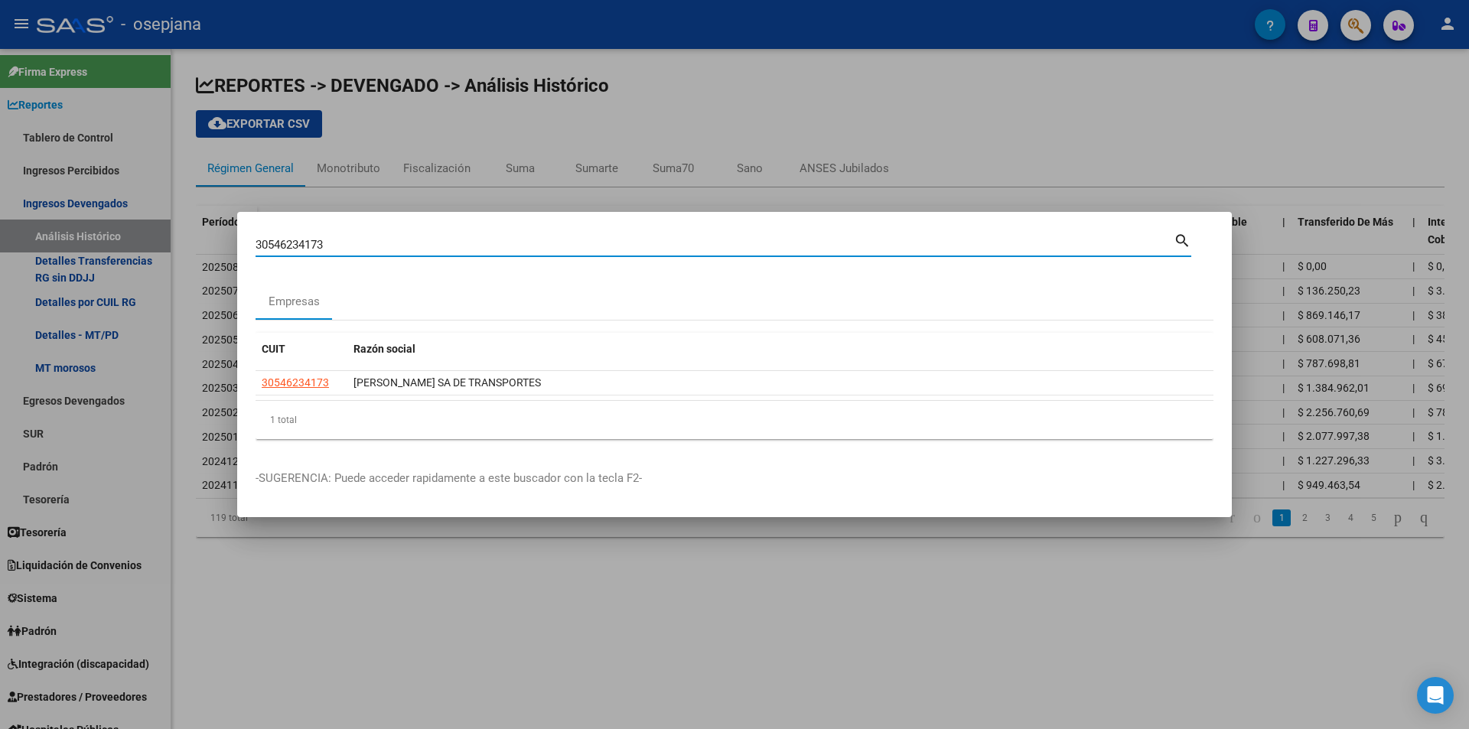
drag, startPoint x: 358, startPoint y: 247, endPoint x: 190, endPoint y: 247, distance: 167.5
click at [190, 247] on div "30546234173 Buscar (apellido, dni, cuil, nro traspaso, cuit, obra social) searc…" at bounding box center [734, 364] width 1469 height 729
type input "30708071273"
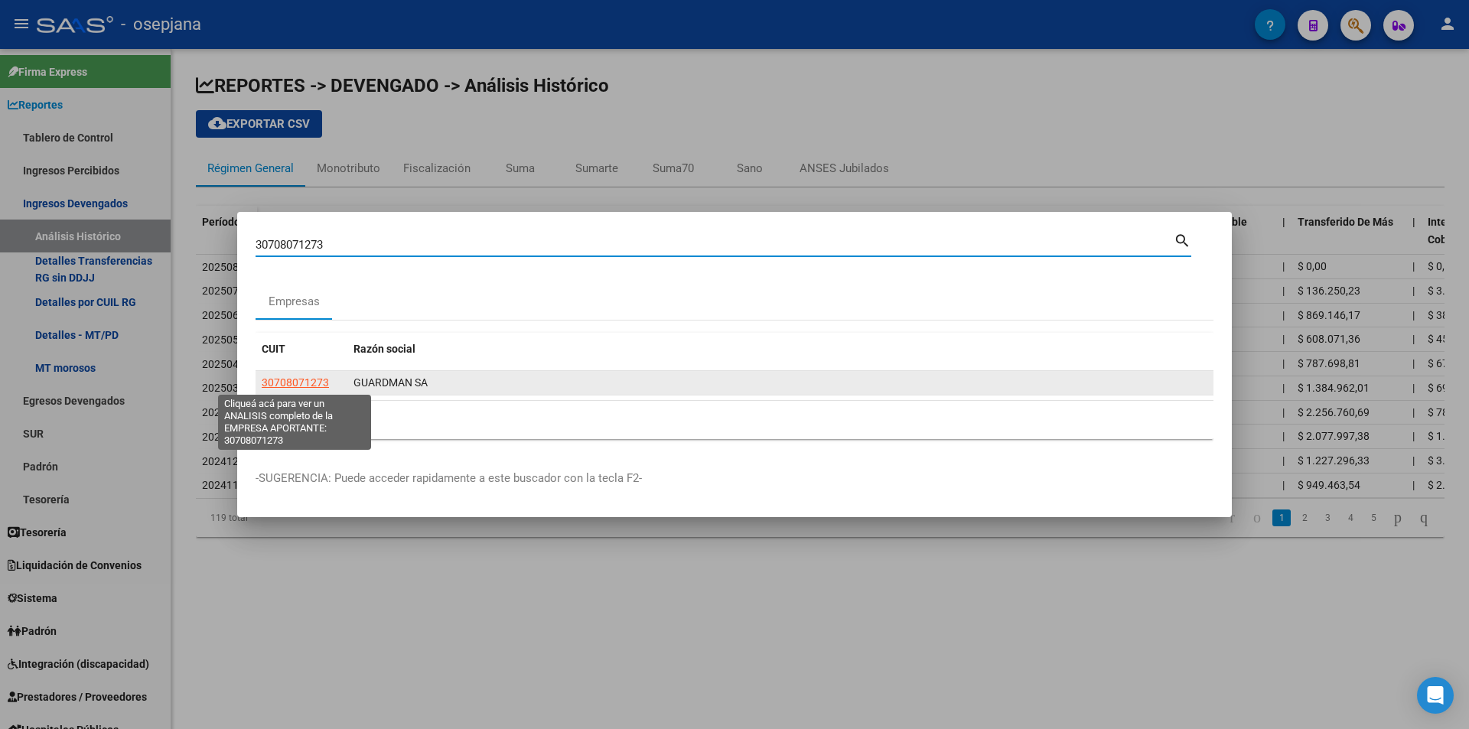
click at [314, 377] on span "30708071273" at bounding box center [295, 382] width 67 height 12
type textarea "30708071273"
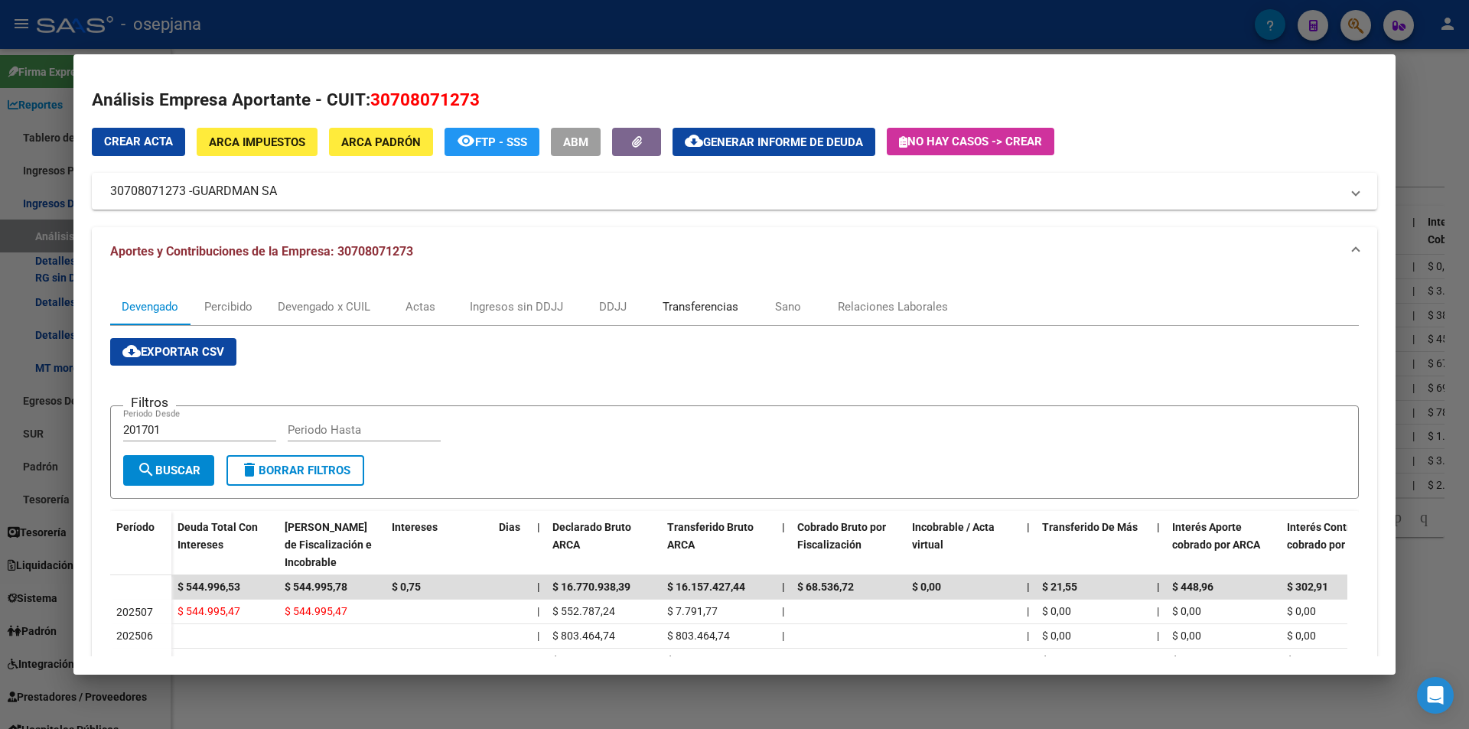
click at [677, 305] on div "Transferencias" at bounding box center [700, 306] width 76 height 17
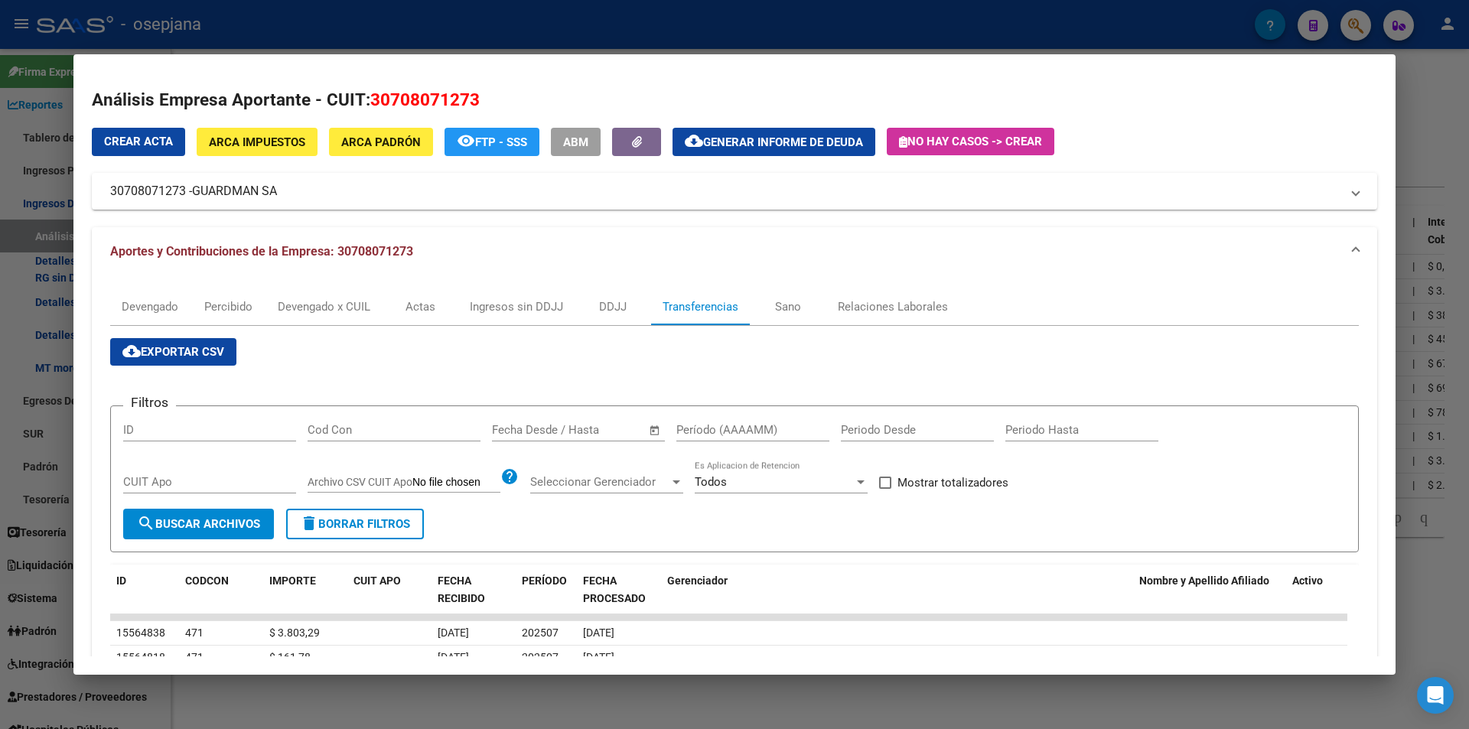
click at [575, 421] on div "Start date – End date Fecha Desde / Hasta" at bounding box center [569, 429] width 155 height 23
click at [578, 427] on input "text" at bounding box center [592, 430] width 74 height 14
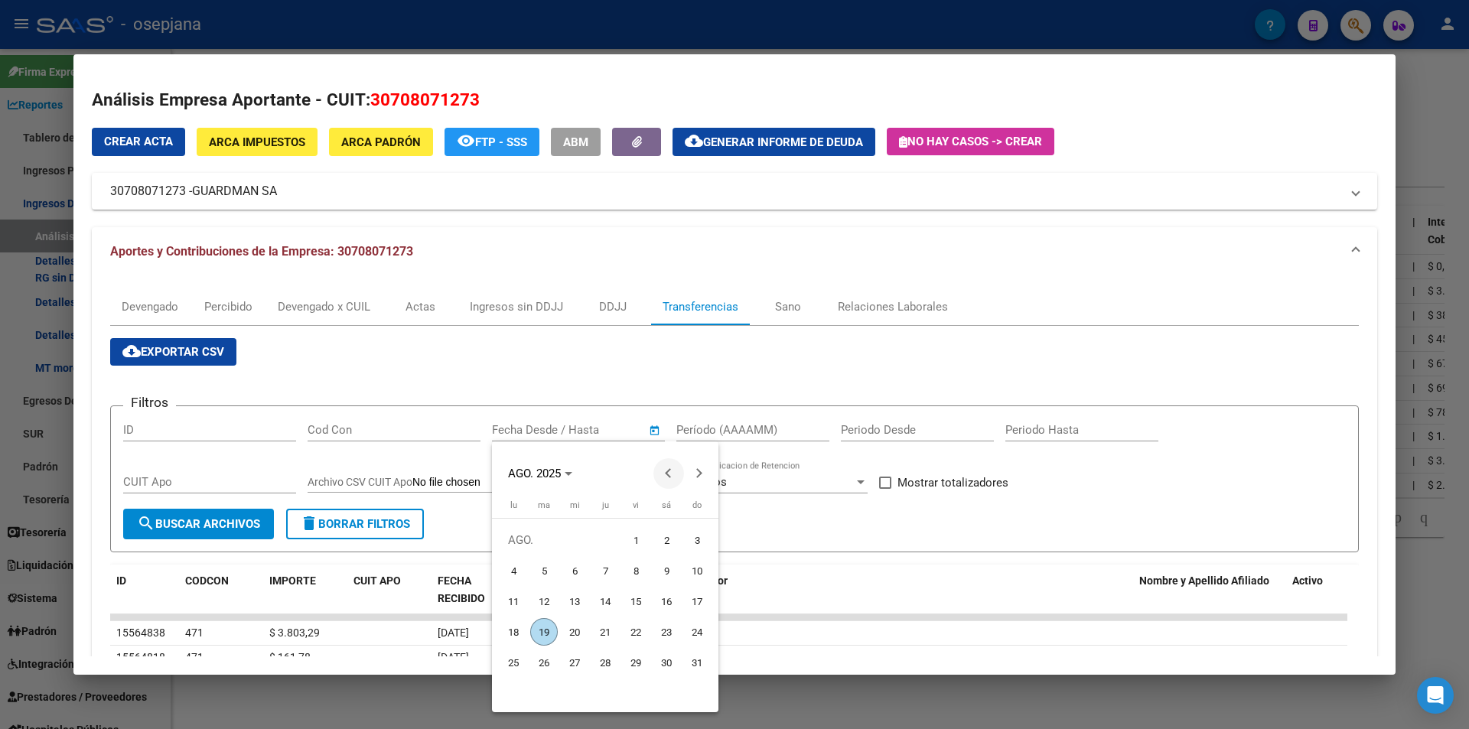
click at [661, 471] on span "Previous month" at bounding box center [668, 473] width 31 height 31
click at [578, 695] on span "30" at bounding box center [575, 693] width 28 height 28
type input "30/7/2025"
click at [696, 470] on button "Next month" at bounding box center [699, 473] width 31 height 31
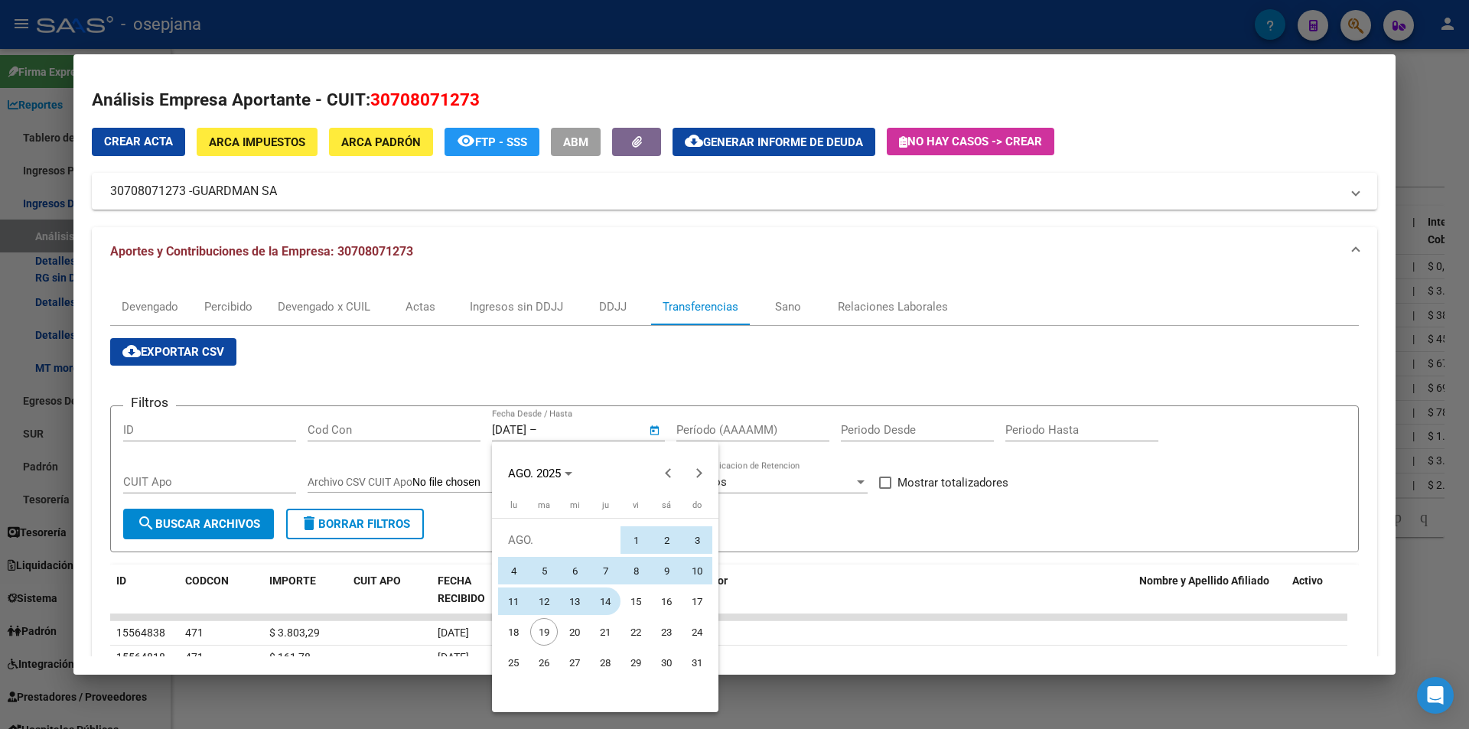
click at [605, 599] on span "14" at bounding box center [605, 601] width 28 height 28
type input "14/8/2025"
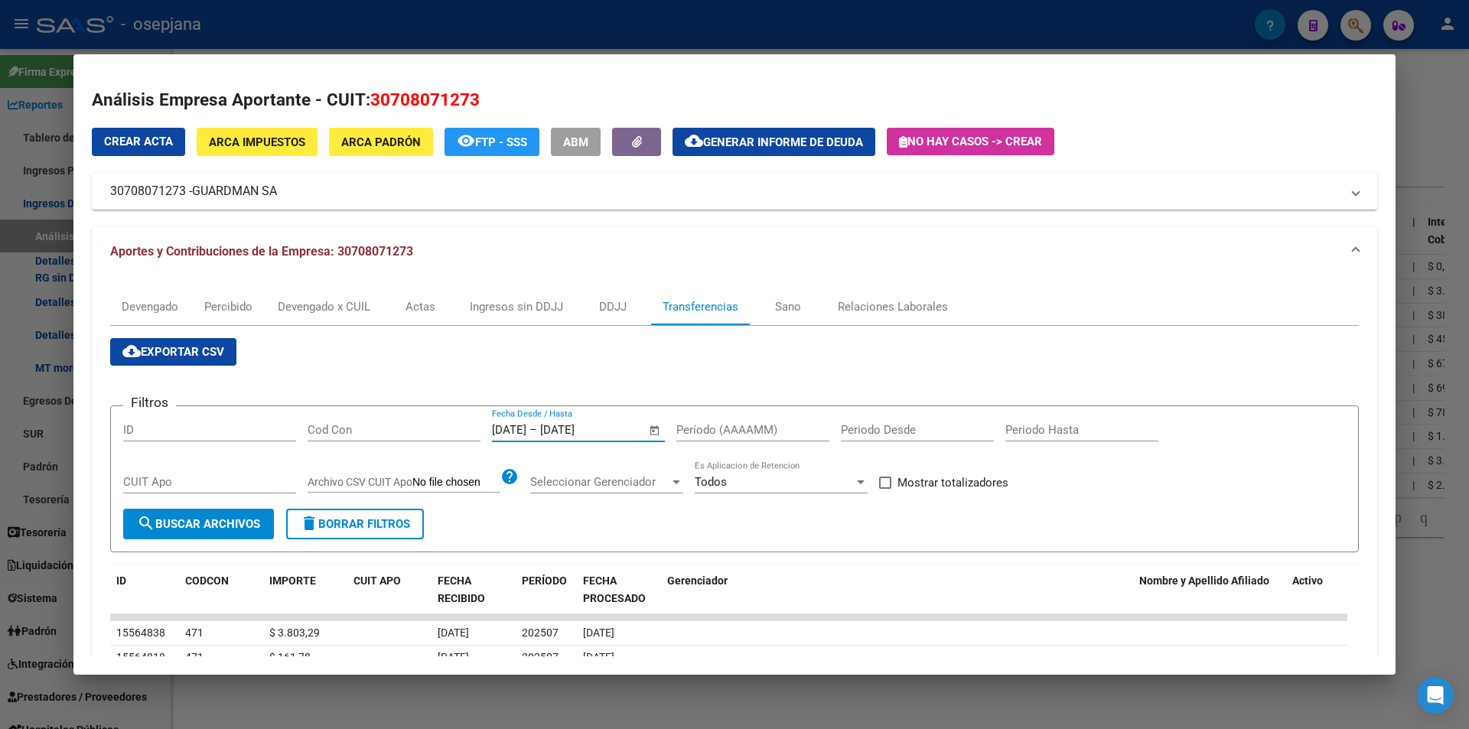
click at [702, 430] on input "Período (AAAAMM)" at bounding box center [752, 430] width 153 height 14
type input "202506"
drag, startPoint x: 971, startPoint y: 479, endPoint x: 626, endPoint y: 472, distance: 344.3
click at [965, 481] on span "Mostrar totalizadores" at bounding box center [952, 482] width 111 height 18
click at [885, 489] on input "Mostrar totalizadores" at bounding box center [884, 489] width 1 height 1
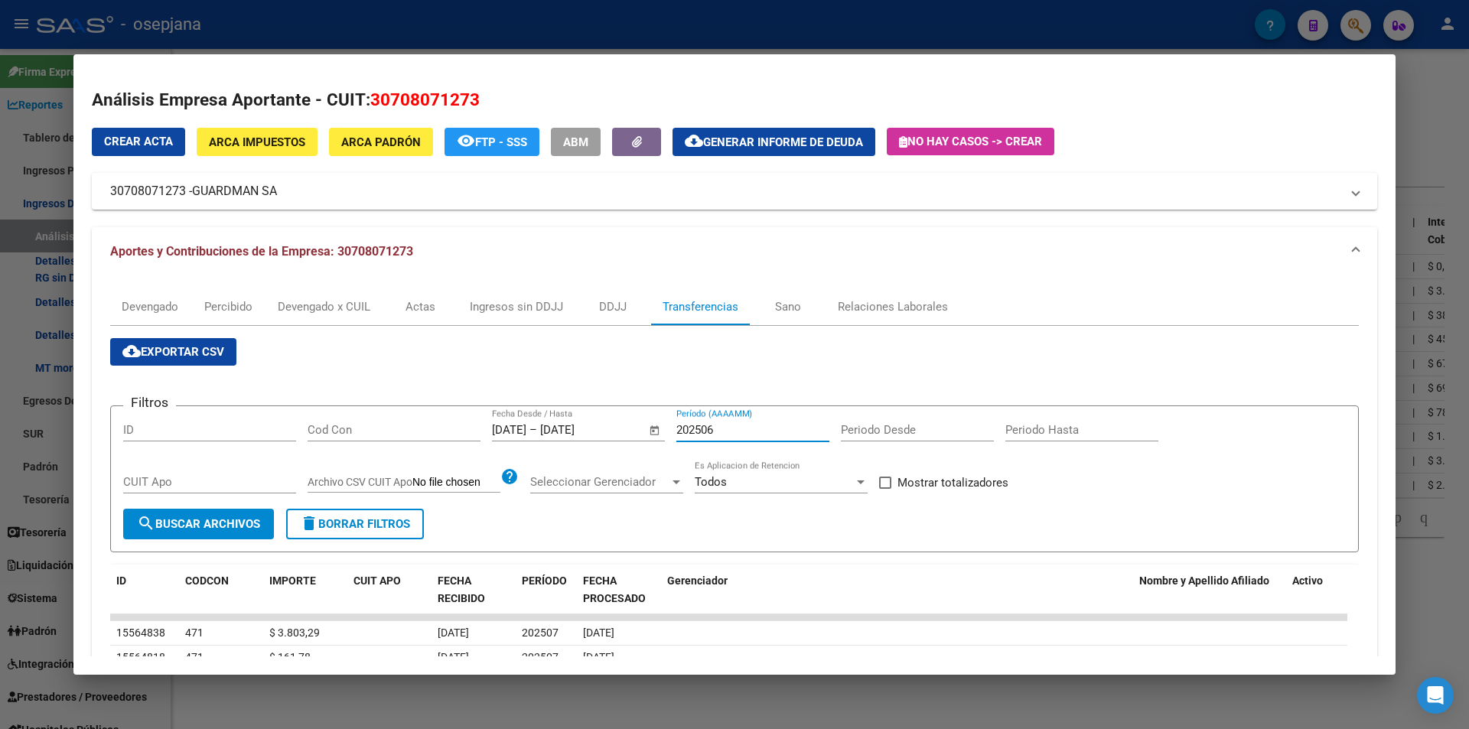
checkbox input "true"
click at [198, 529] on span "search Buscar Archivos" at bounding box center [198, 524] width 123 height 14
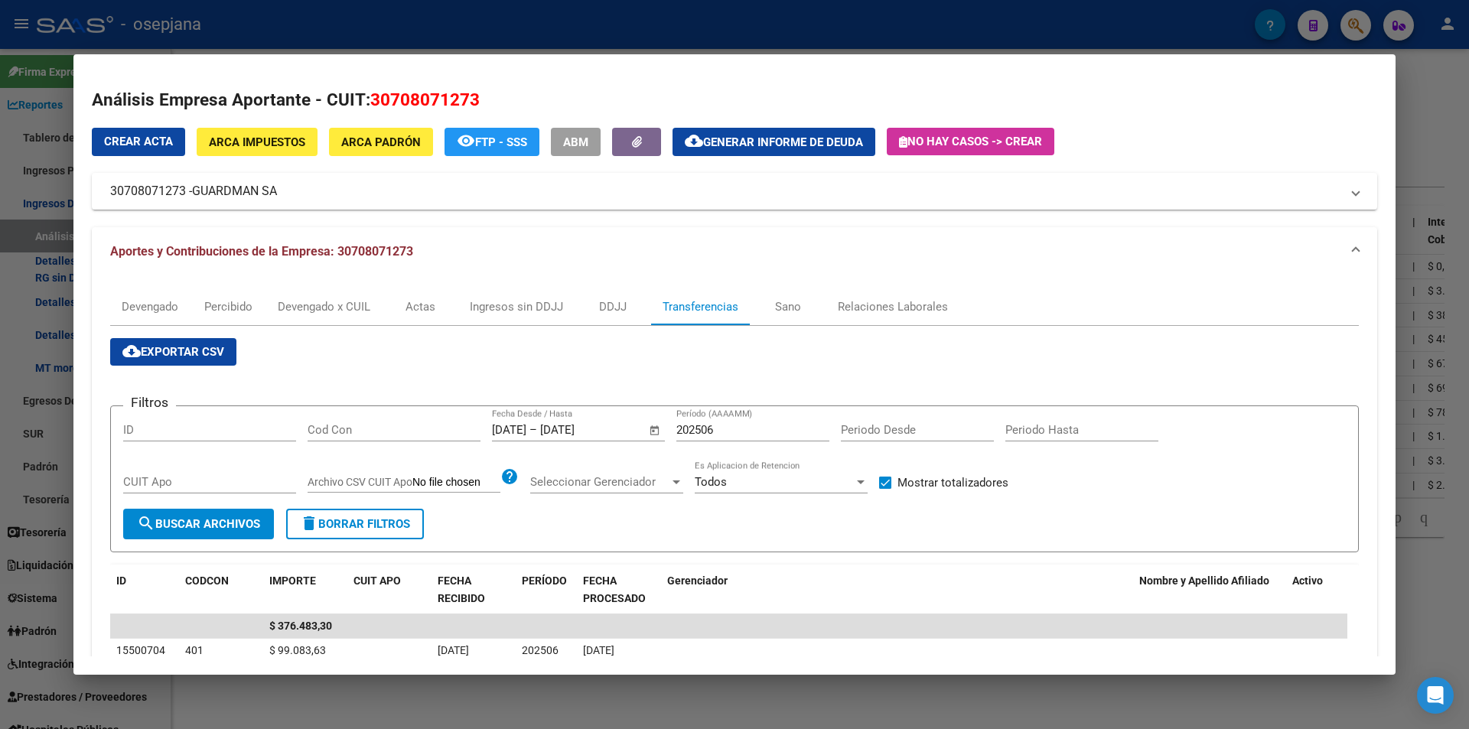
click at [468, 38] on div at bounding box center [734, 364] width 1469 height 729
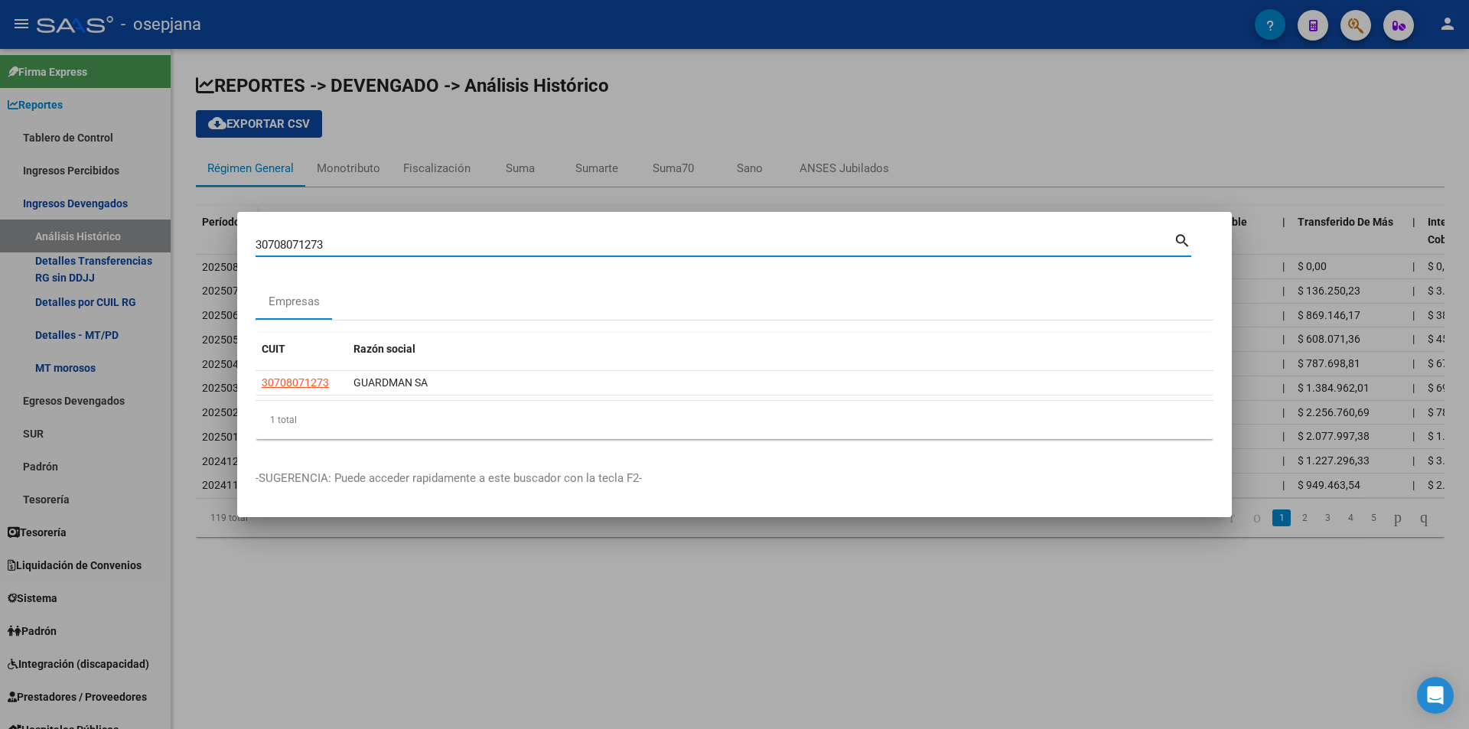
drag, startPoint x: 329, startPoint y: 243, endPoint x: 199, endPoint y: 226, distance: 131.2
click at [199, 226] on div "30708071273 Buscar (apellido, dni, cuil, nro traspaso, cuit, obra social) searc…" at bounding box center [734, 364] width 1469 height 729
type input "30711650861"
click at [286, 380] on span "30711650861" at bounding box center [295, 382] width 67 height 12
type textarea "30711650861"
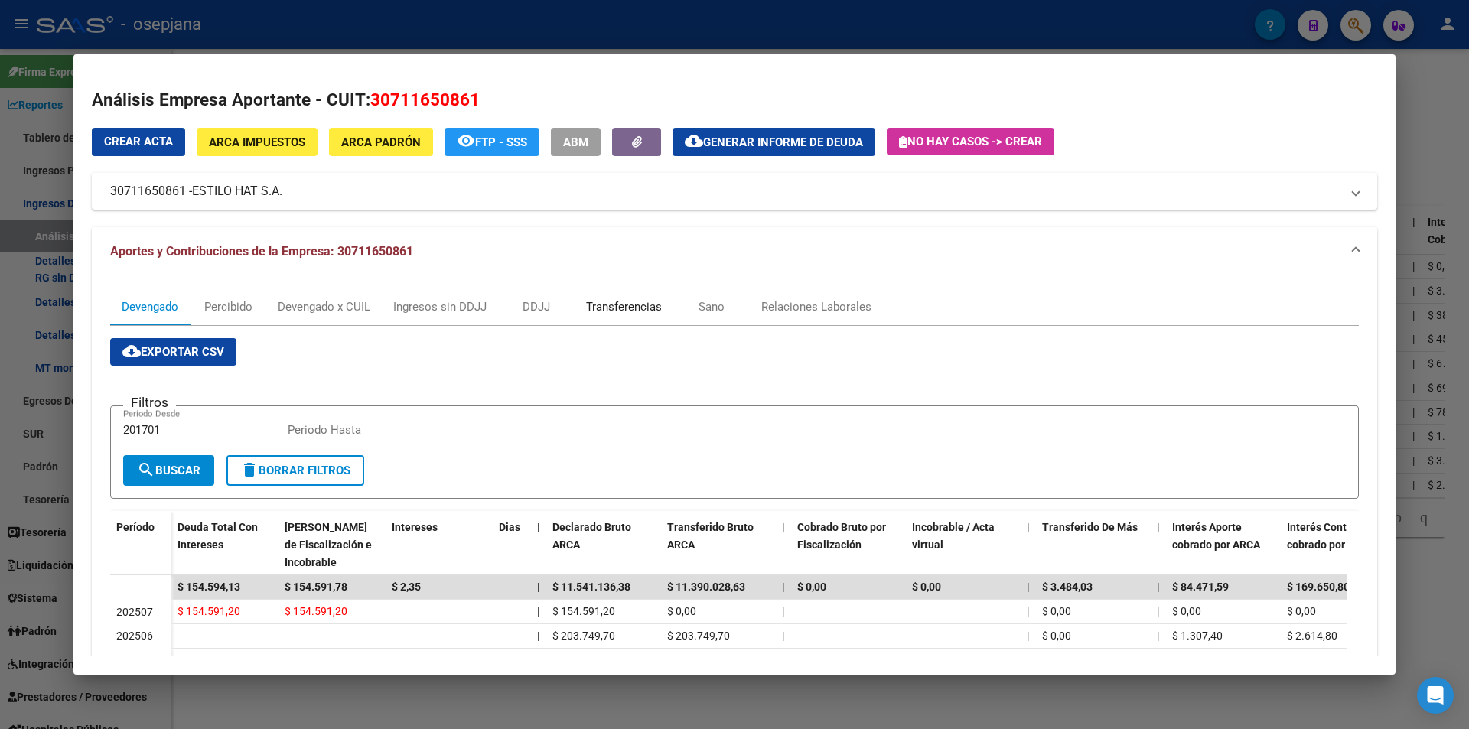
click at [600, 313] on div "Transferencias" at bounding box center [624, 306] width 76 height 17
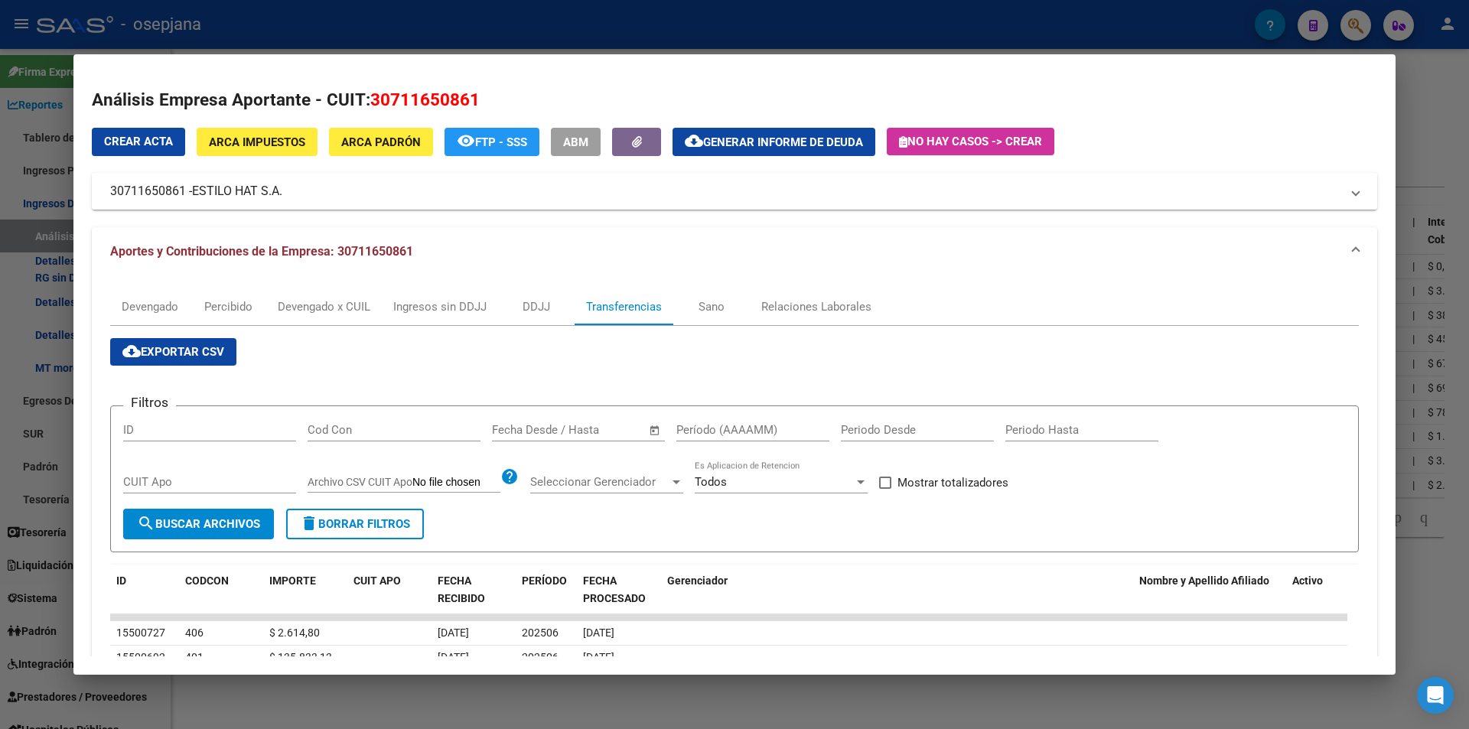
click at [556, 429] on input "text" at bounding box center [592, 430] width 74 height 14
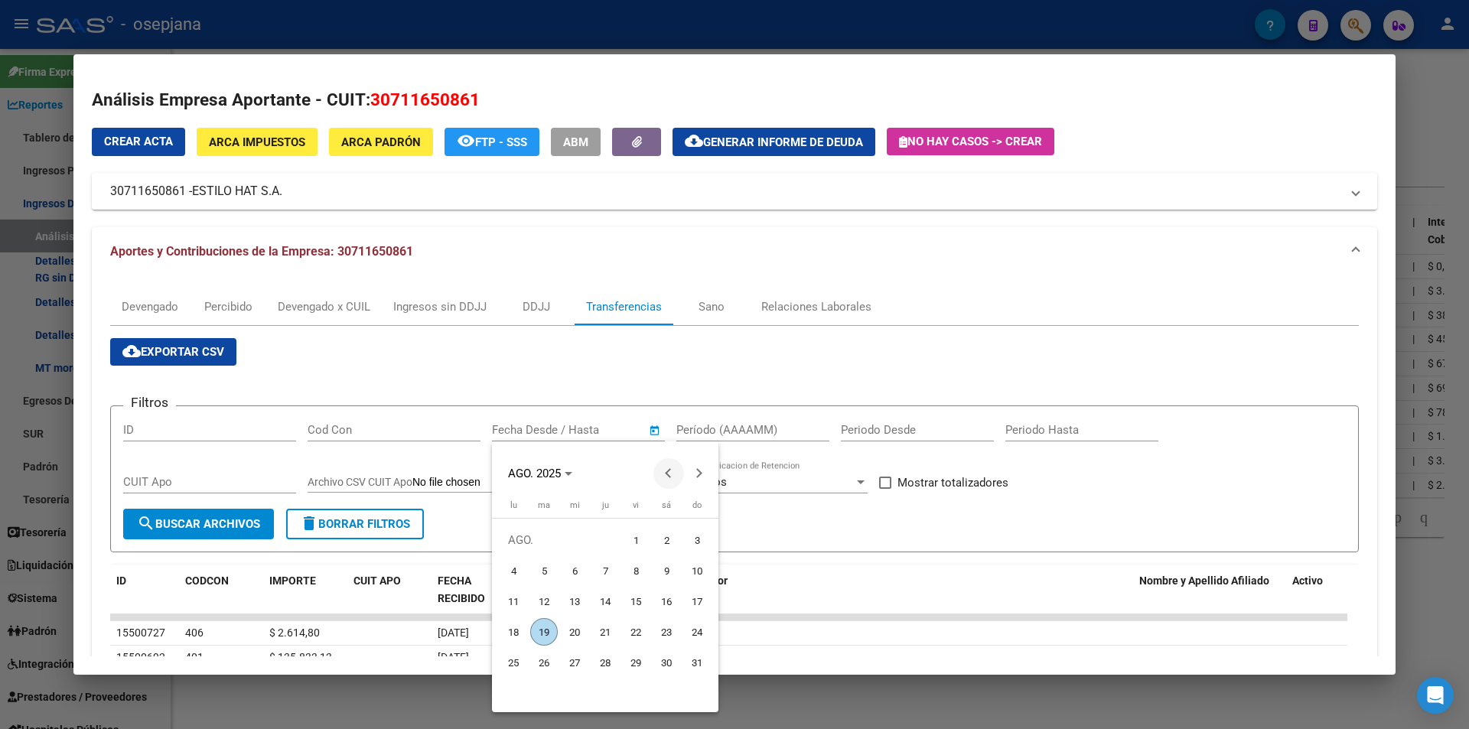
click at [667, 467] on span "Previous month" at bounding box center [668, 473] width 31 height 31
click at [568, 688] on span "30" at bounding box center [575, 693] width 28 height 28
type input "30/7/2025"
click at [699, 471] on button "Next month" at bounding box center [699, 473] width 31 height 31
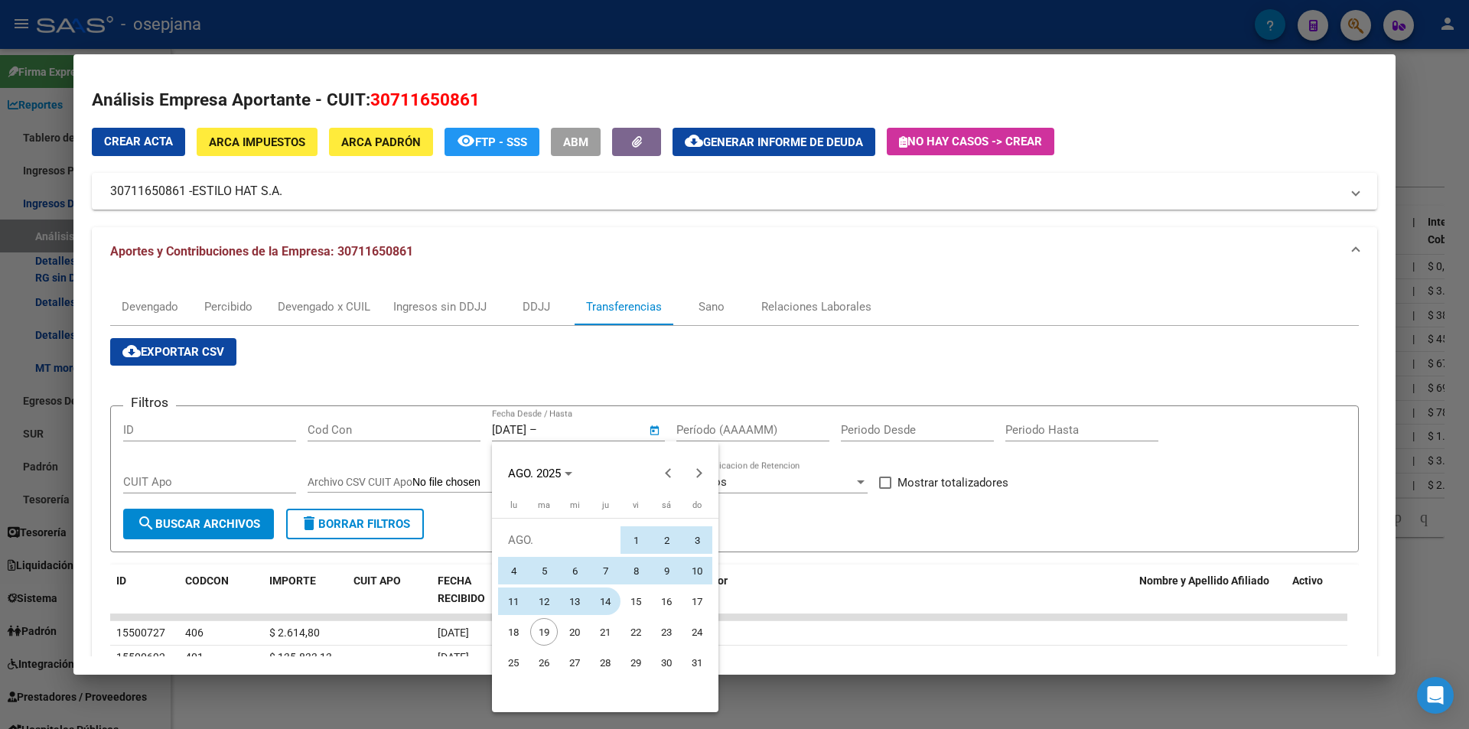
click at [604, 601] on span "14" at bounding box center [605, 601] width 28 height 28
type input "14/8/2025"
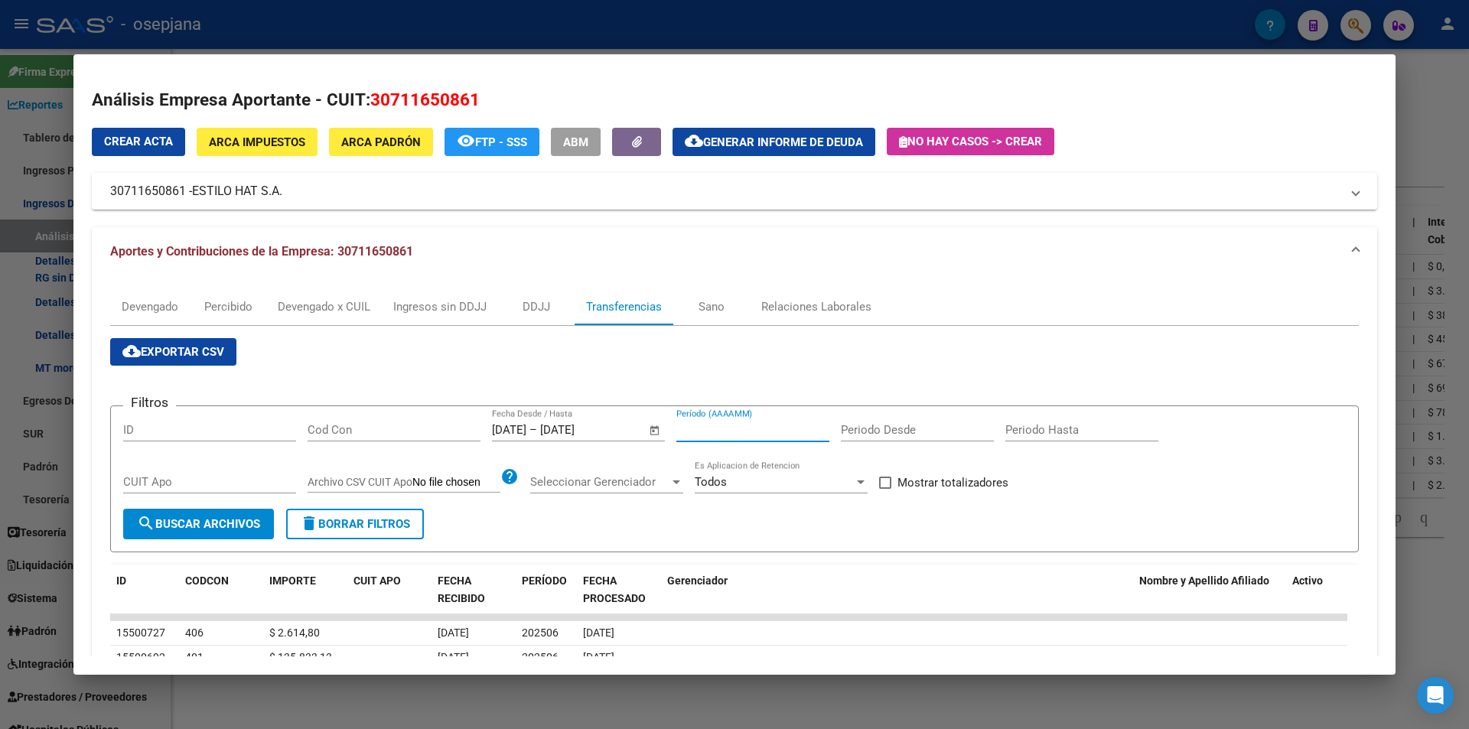
click at [714, 431] on input "Período (AAAAMM)" at bounding box center [752, 430] width 153 height 14
type input "202506"
drag, startPoint x: 1014, startPoint y: 473, endPoint x: 1005, endPoint y: 477, distance: 9.9
click at [1013, 474] on div "Mostrar totalizadores" at bounding box center [949, 488] width 141 height 31
click at [923, 471] on div "Filtros ID Cod Con 30/7/2025 30/7/2025 – 14/8/2025 14/8/2025 Fecha Desde / Hast…" at bounding box center [734, 463] width 1222 height 91
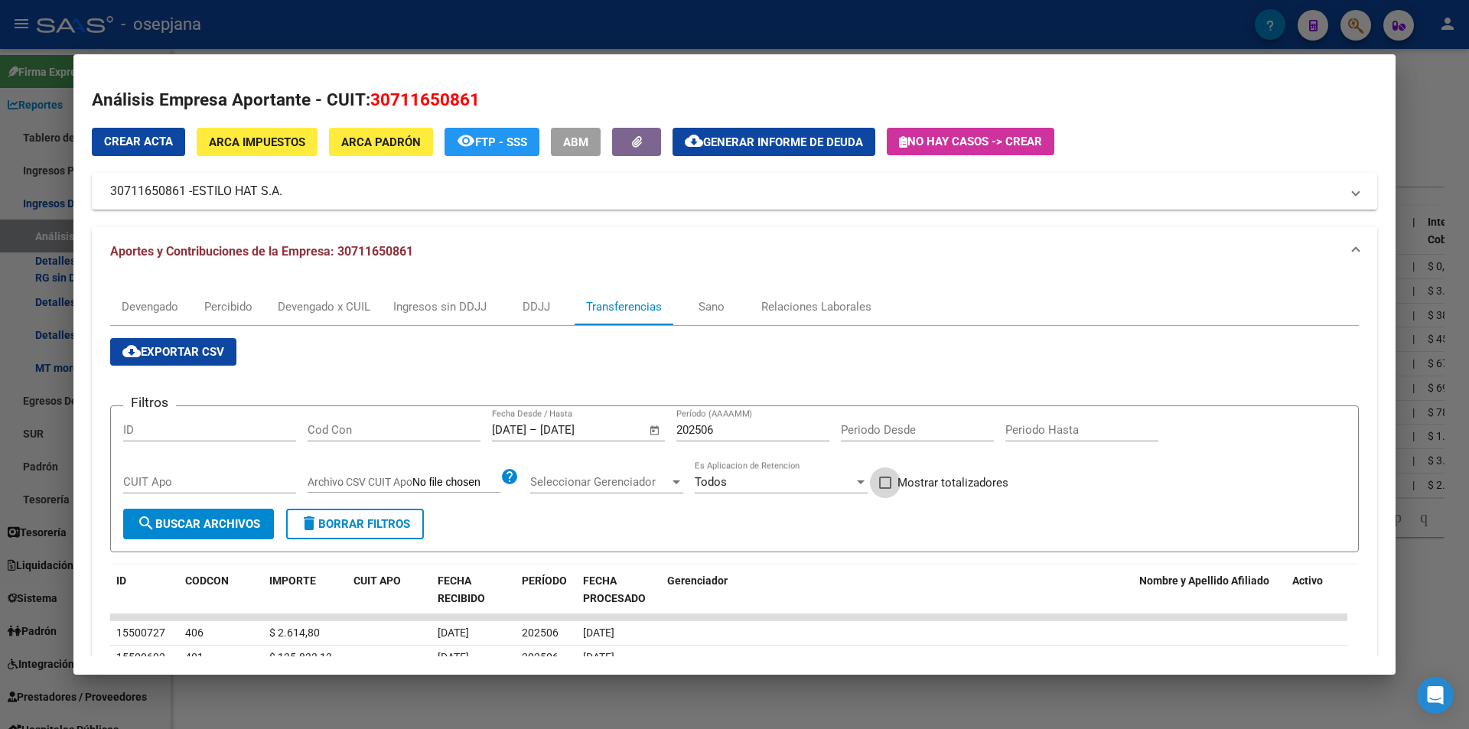
click at [893, 488] on label "Mostrar totalizadores" at bounding box center [943, 482] width 129 height 18
click at [885, 489] on input "Mostrar totalizadores" at bounding box center [884, 489] width 1 height 1
checkbox input "true"
click at [225, 520] on span "search Buscar Archivos" at bounding box center [198, 524] width 123 height 14
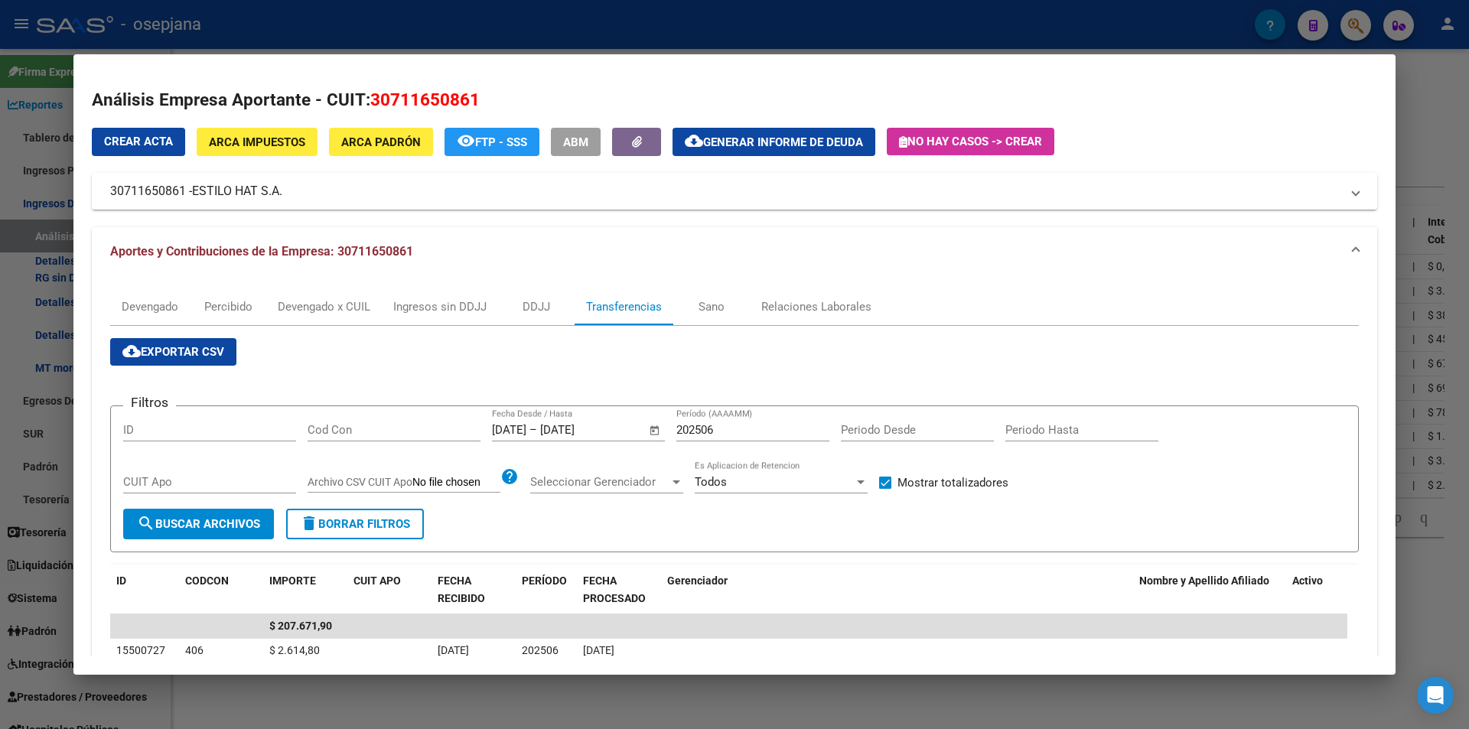
click at [341, 28] on div at bounding box center [734, 364] width 1469 height 729
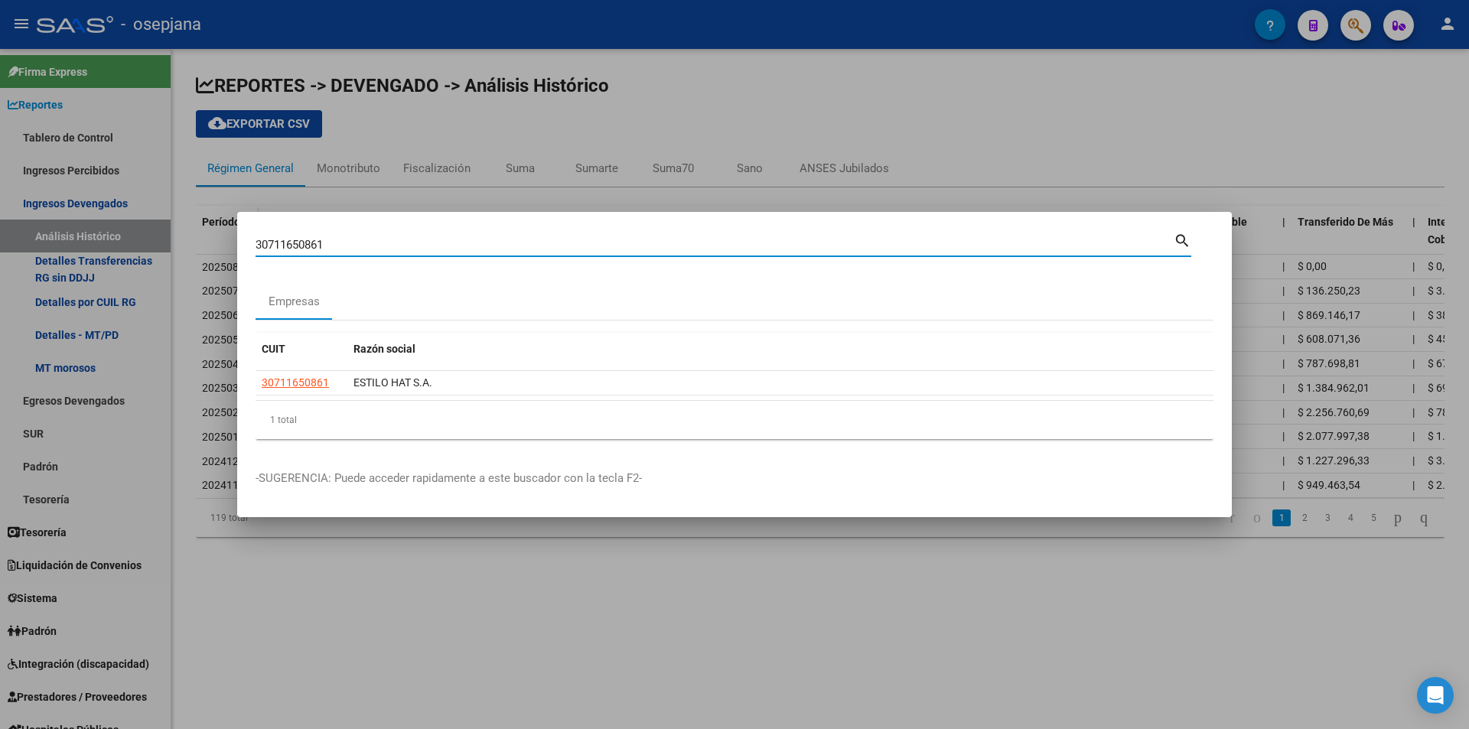
drag, startPoint x: 274, startPoint y: 245, endPoint x: 240, endPoint y: 242, distance: 33.8
click at [240, 242] on mat-dialog-content "30711650861 Buscar (apellido, dni, cuil, nro traspaso, cuit, obra social) searc…" at bounding box center [734, 340] width 994 height 221
type input "30706334250"
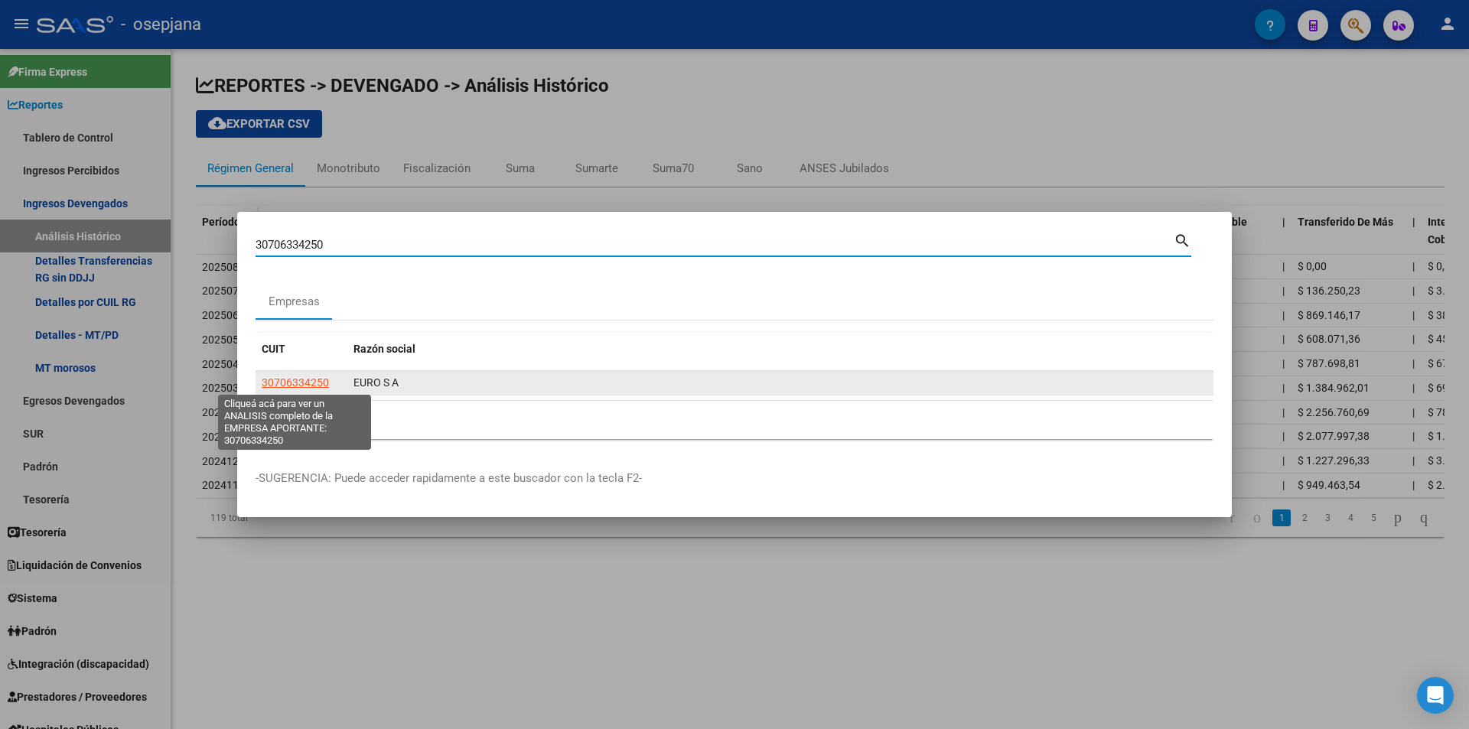
click at [295, 383] on span "30706334250" at bounding box center [295, 382] width 67 height 12
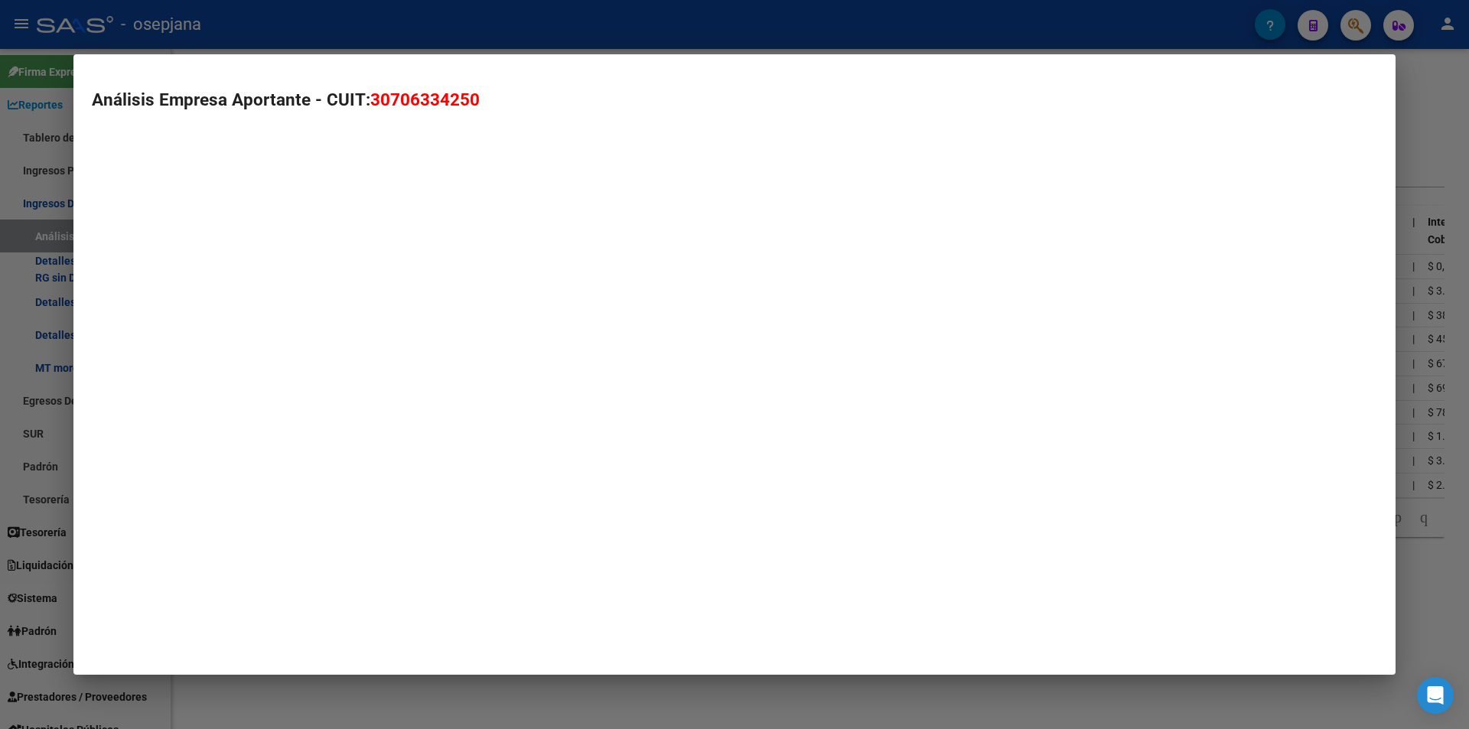
type textarea "30706334250"
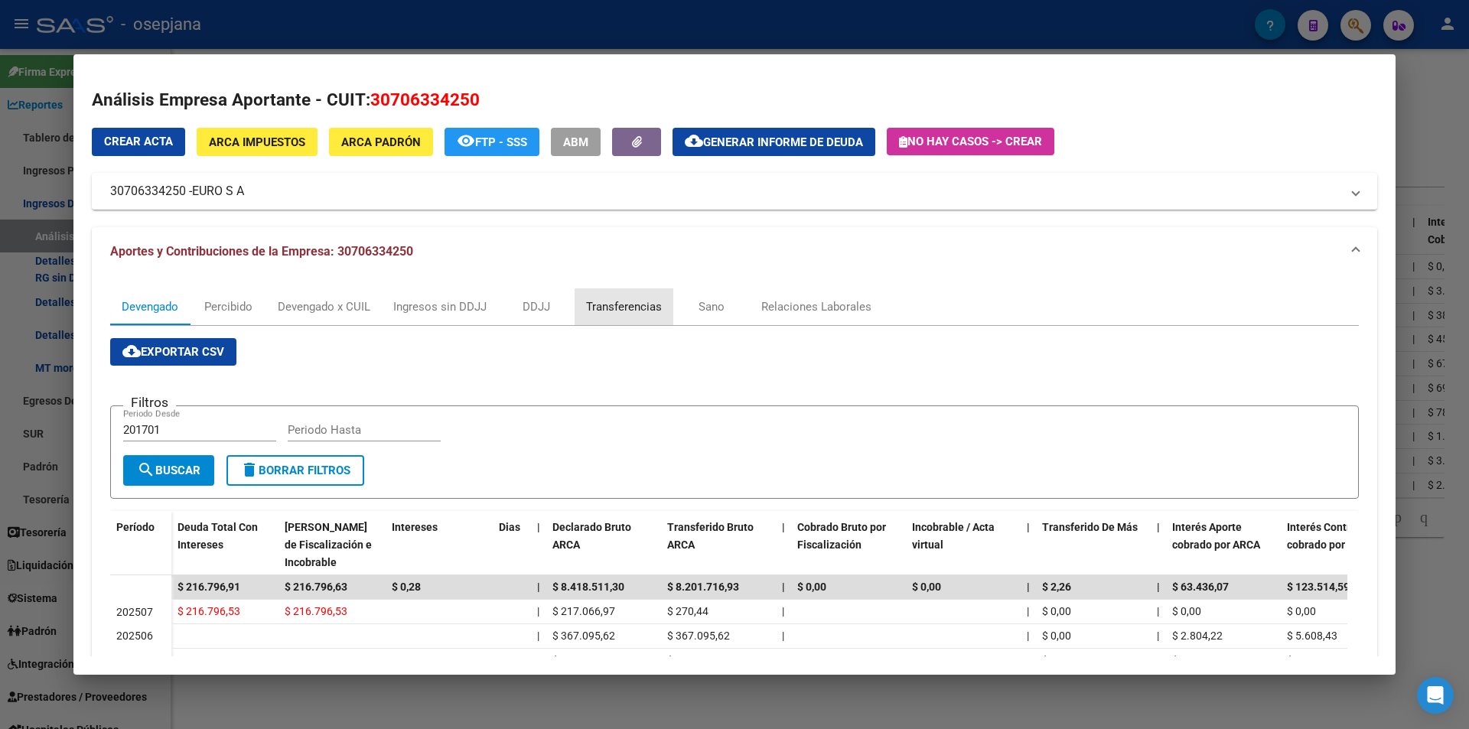
click at [604, 313] on div "Transferencias" at bounding box center [624, 306] width 76 height 17
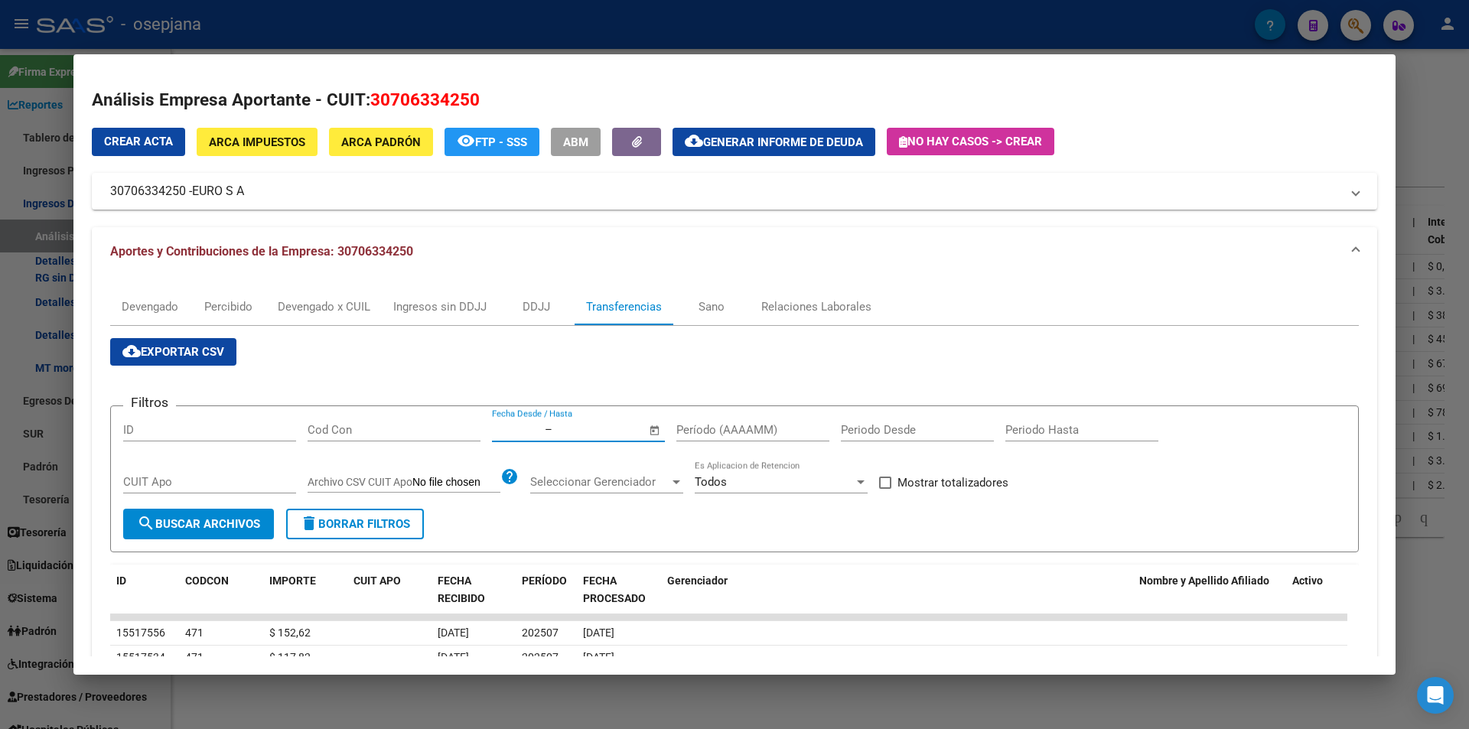
click at [566, 425] on input "text" at bounding box center [592, 430] width 74 height 14
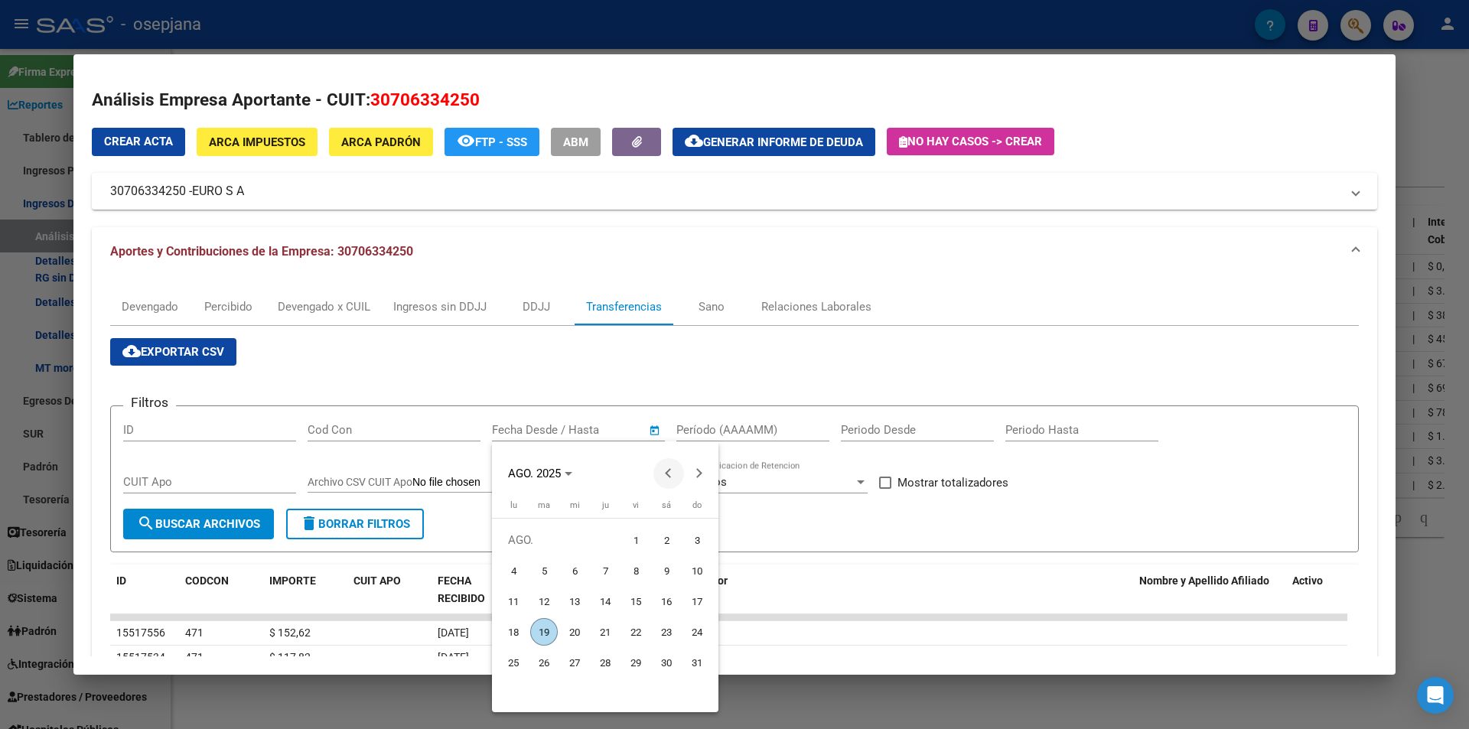
click at [672, 473] on button "Previous month" at bounding box center [668, 473] width 31 height 31
click at [575, 688] on span "30" at bounding box center [575, 693] width 28 height 28
type input "30/7/2025"
click at [699, 471] on button "Next month" at bounding box center [699, 473] width 31 height 31
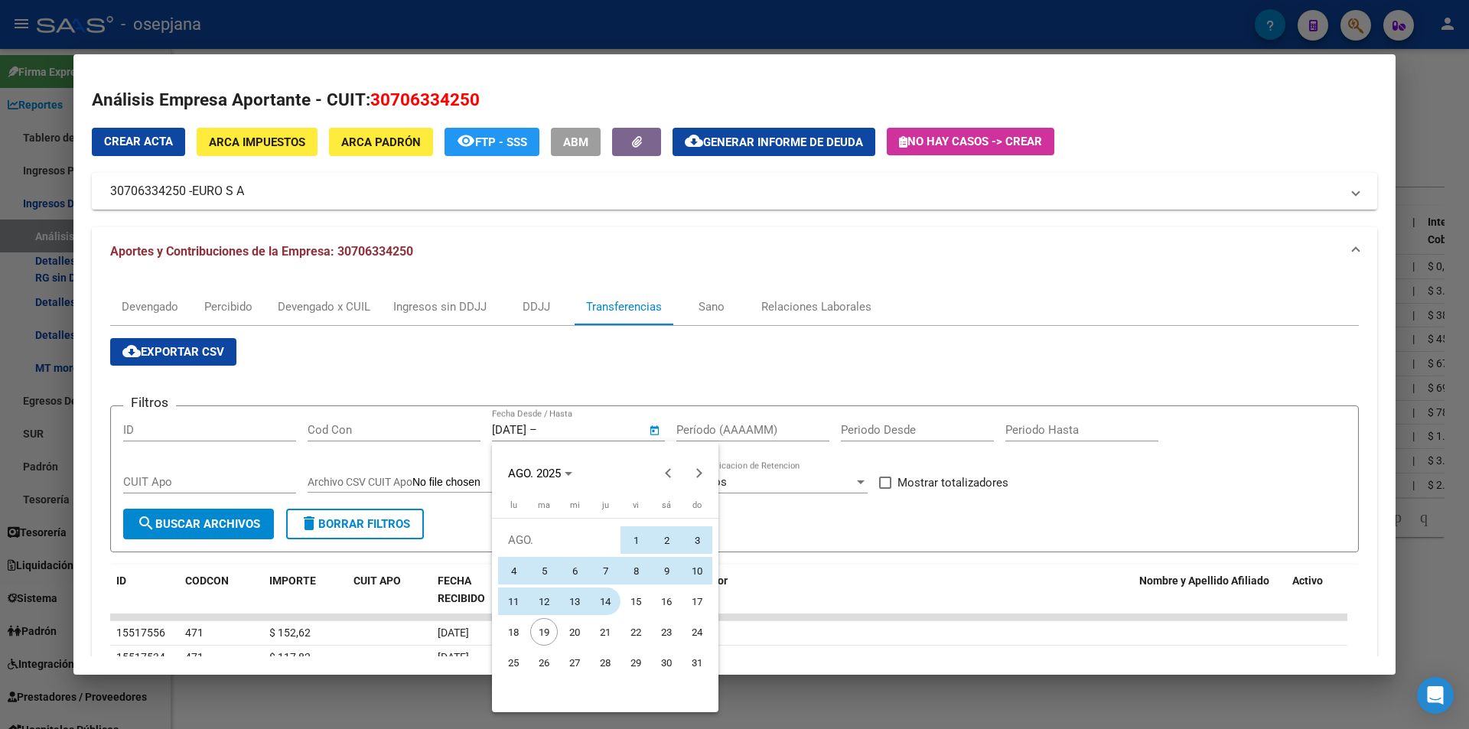
click at [607, 604] on span "14" at bounding box center [605, 601] width 28 height 28
type input "14/8/2025"
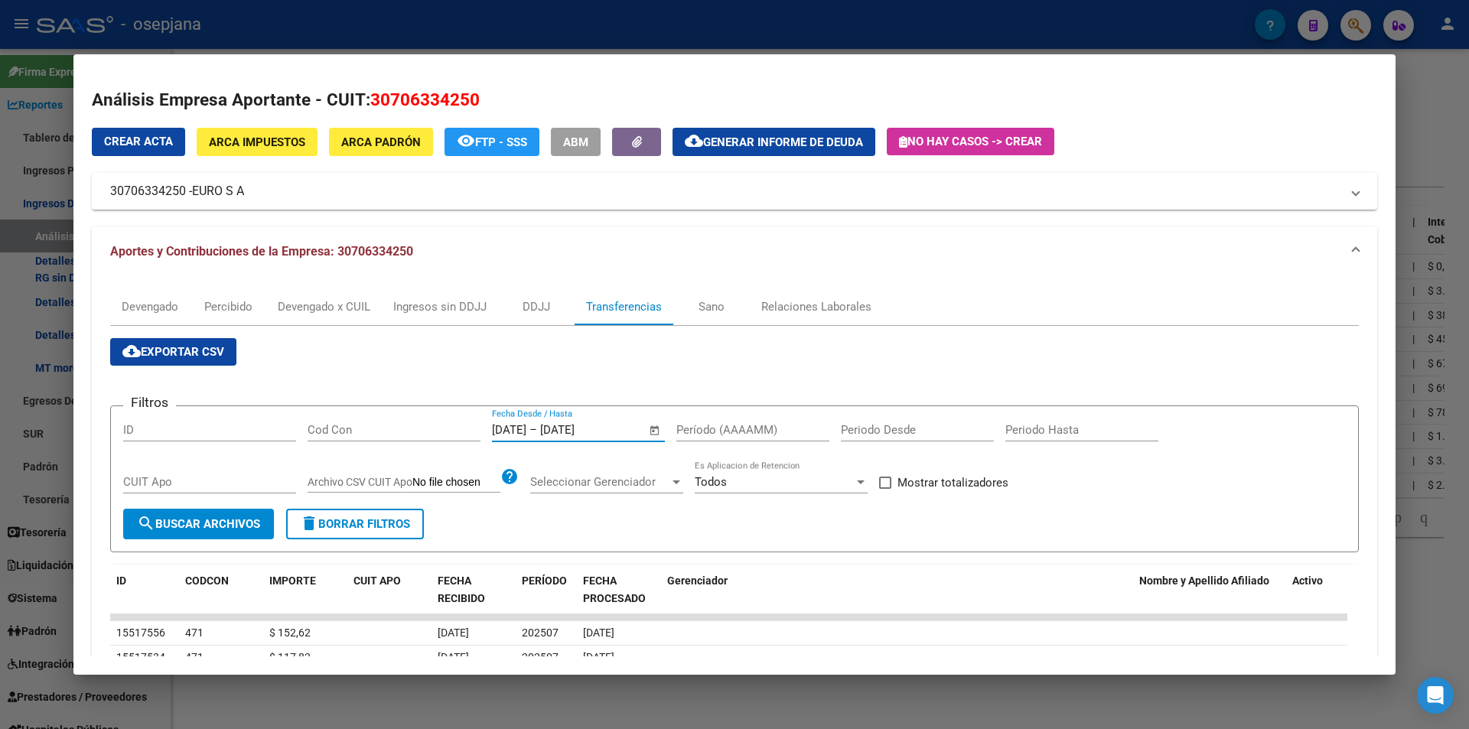
click at [710, 425] on input "Período (AAAAMM)" at bounding box center [752, 430] width 153 height 14
type input "202506"
click at [945, 482] on span "Mostrar totalizadores" at bounding box center [952, 482] width 111 height 18
click at [885, 489] on input "Mostrar totalizadores" at bounding box center [884, 489] width 1 height 1
checkbox input "true"
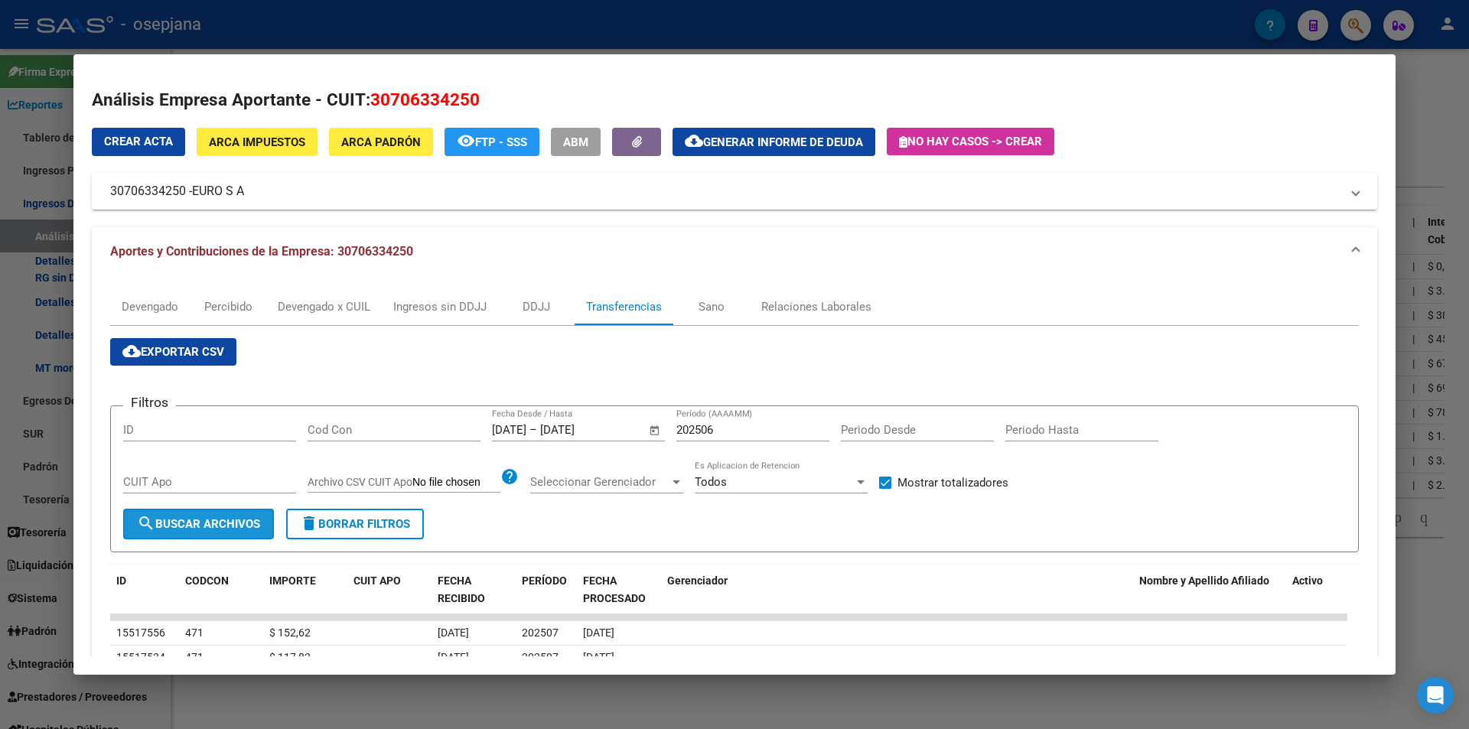
click at [255, 522] on span "search Buscar Archivos" at bounding box center [198, 524] width 123 height 14
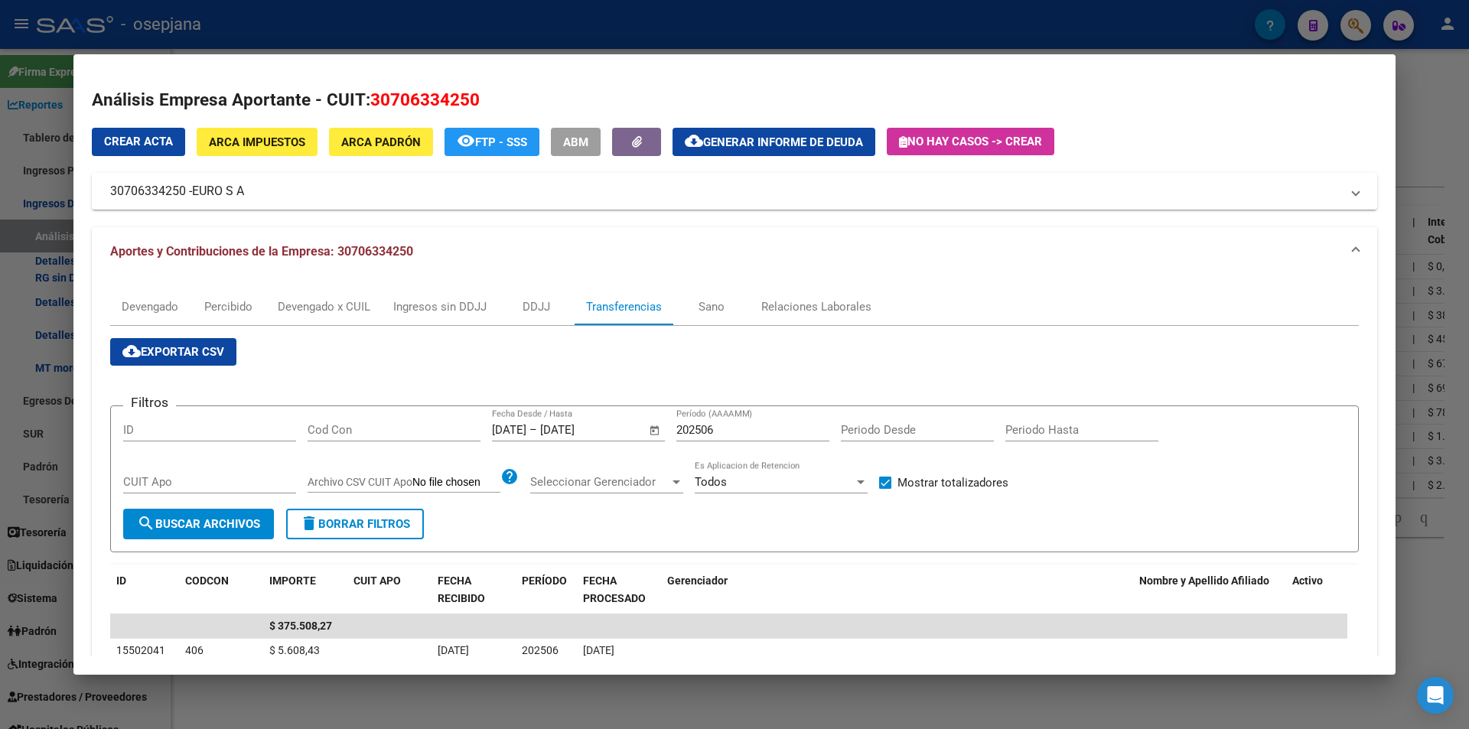
click at [404, 40] on div at bounding box center [734, 364] width 1469 height 729
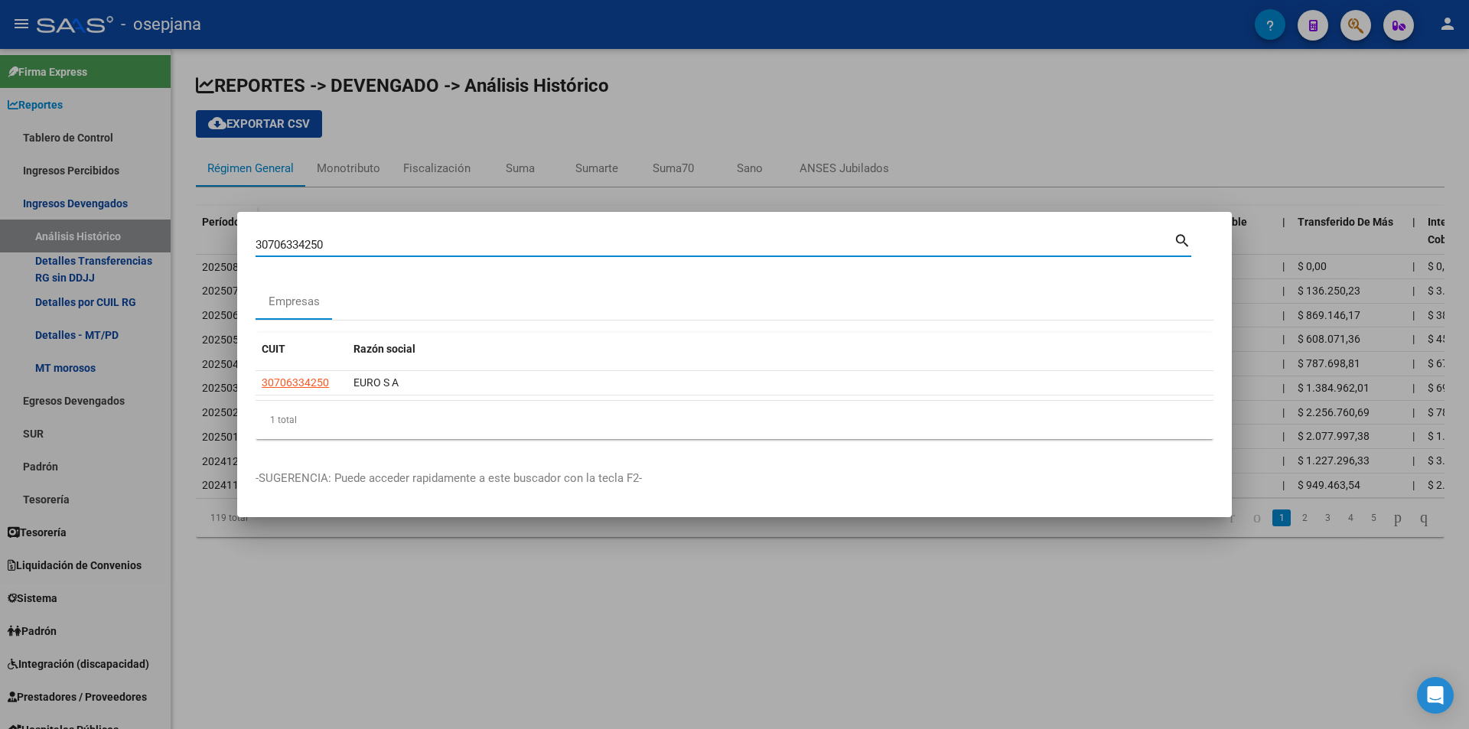
drag, startPoint x: 344, startPoint y: 246, endPoint x: 64, endPoint y: 239, distance: 280.0
click at [64, 239] on div "30706334250 Buscar (apellido, dni, cuil, nro traspaso, cuit, obra social) searc…" at bounding box center [734, 364] width 1469 height 729
type input "30687637077"
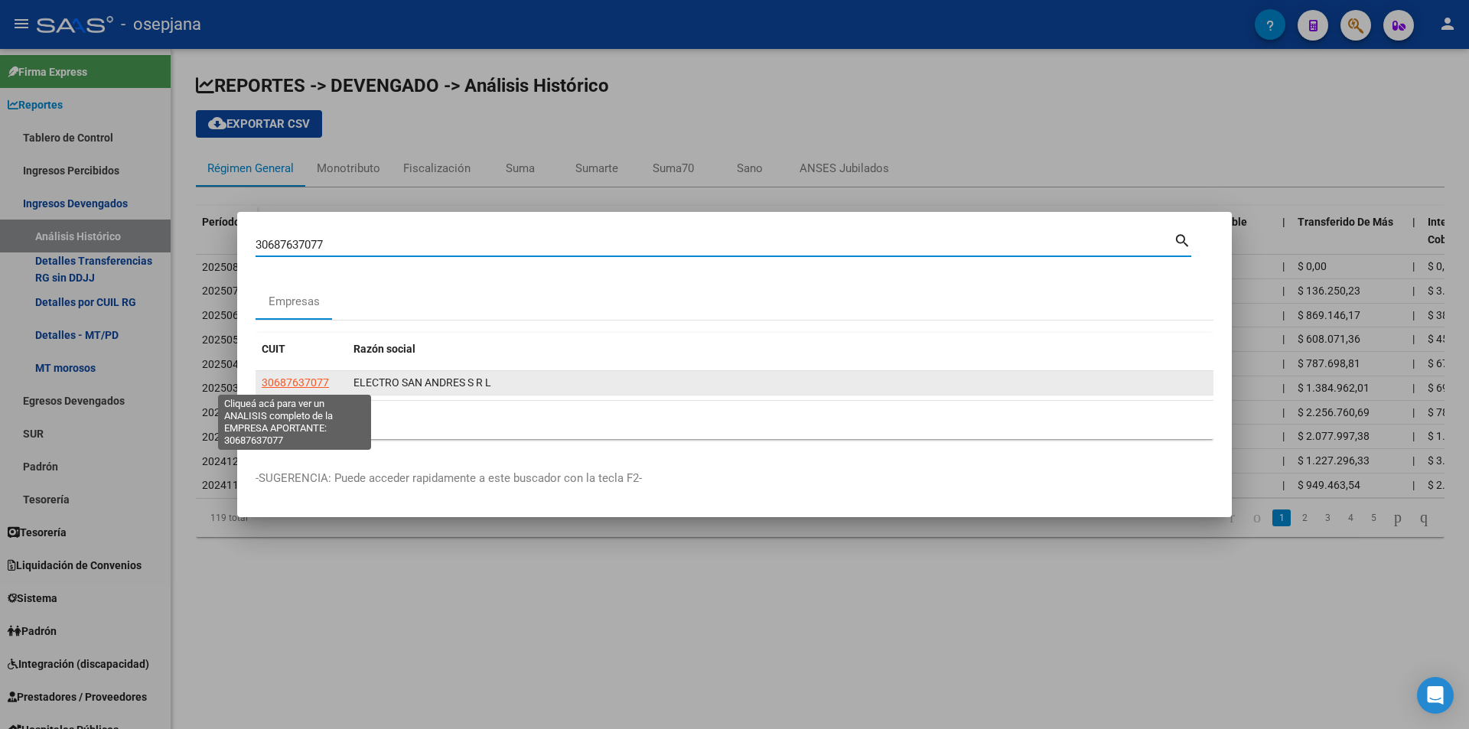
click at [294, 377] on span "30687637077" at bounding box center [295, 382] width 67 height 12
type textarea "30687637077"
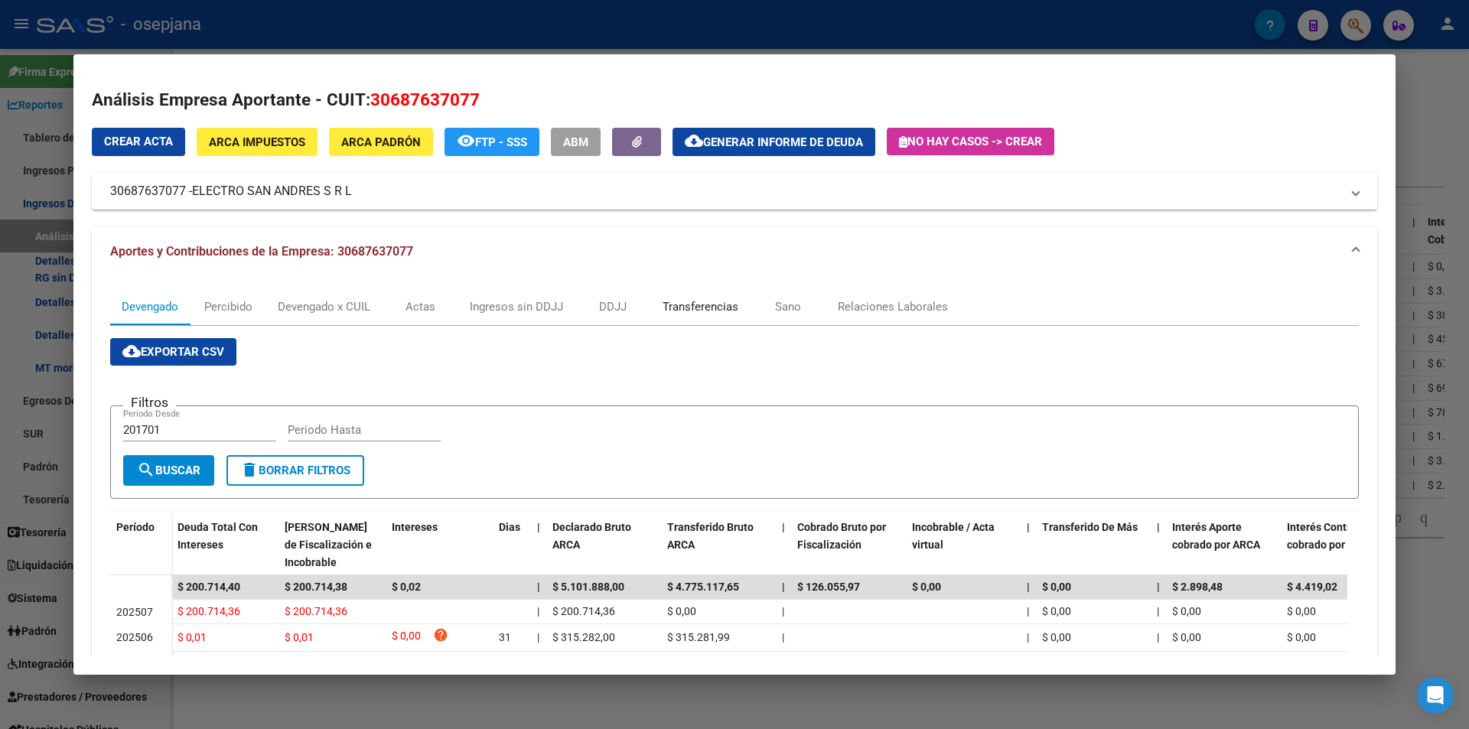
click at [701, 308] on div "Transferencias" at bounding box center [700, 306] width 76 height 17
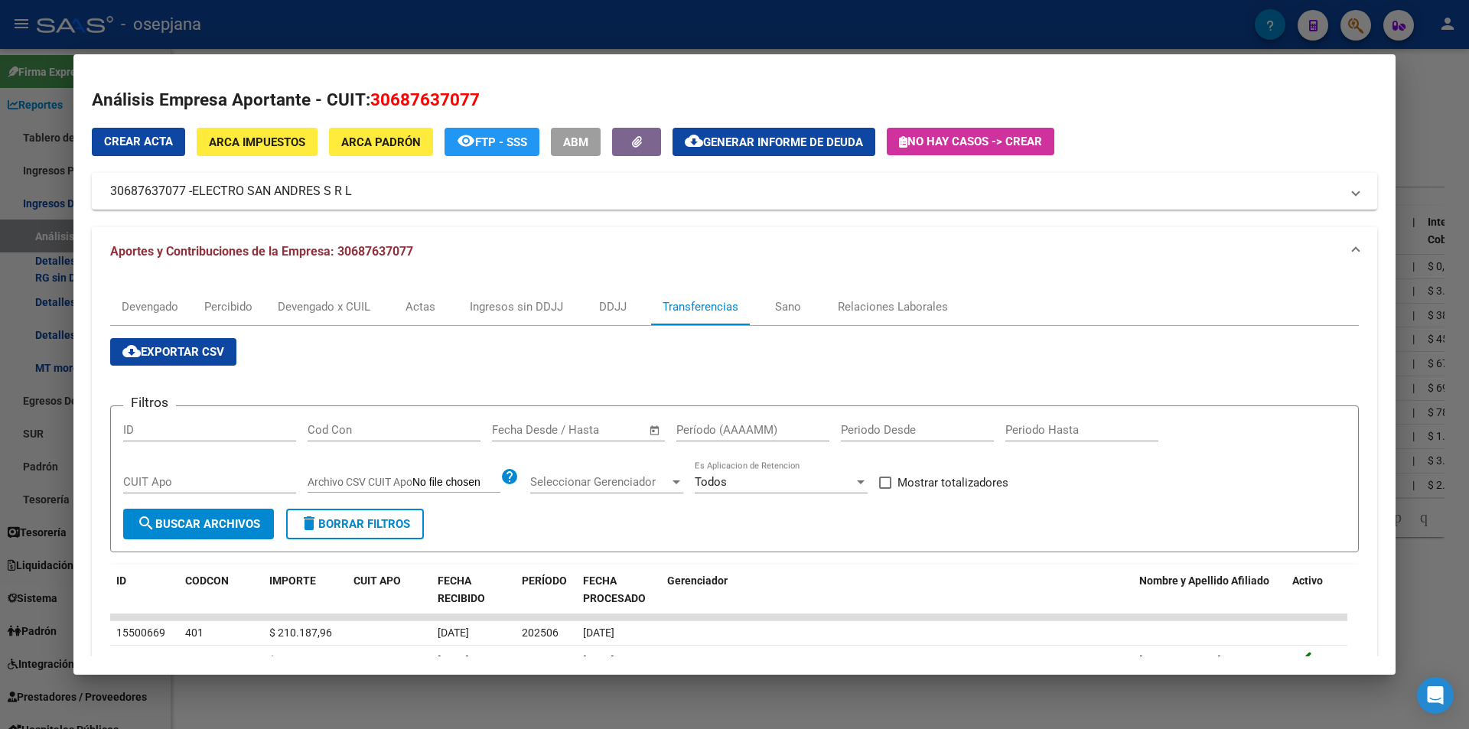
click at [555, 429] on div "Start date – End date" at bounding box center [569, 430] width 155 height 14
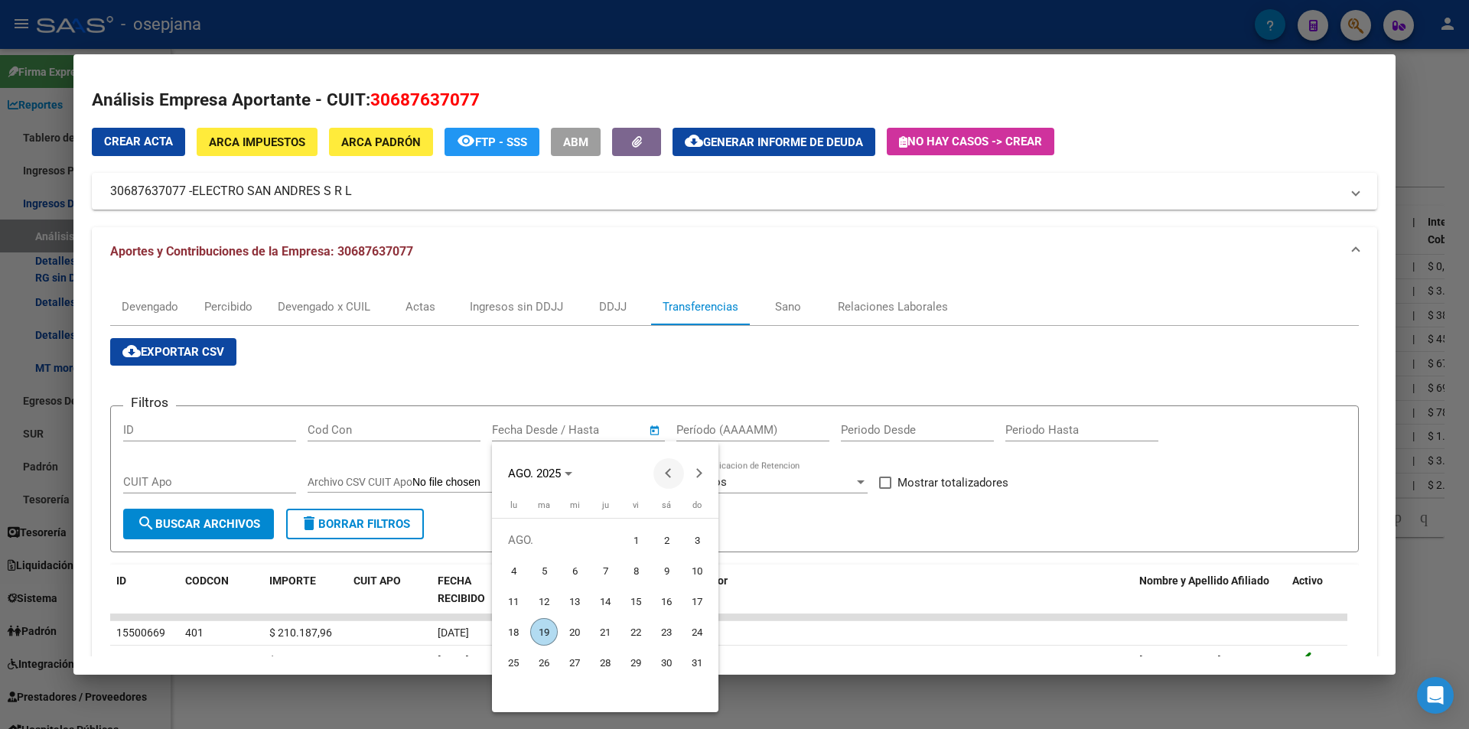
click at [662, 473] on span "Previous month" at bounding box center [668, 473] width 31 height 31
click at [542, 690] on span "29" at bounding box center [544, 693] width 28 height 28
type input "29/7/2025"
click at [701, 468] on span "Next month" at bounding box center [699, 473] width 31 height 31
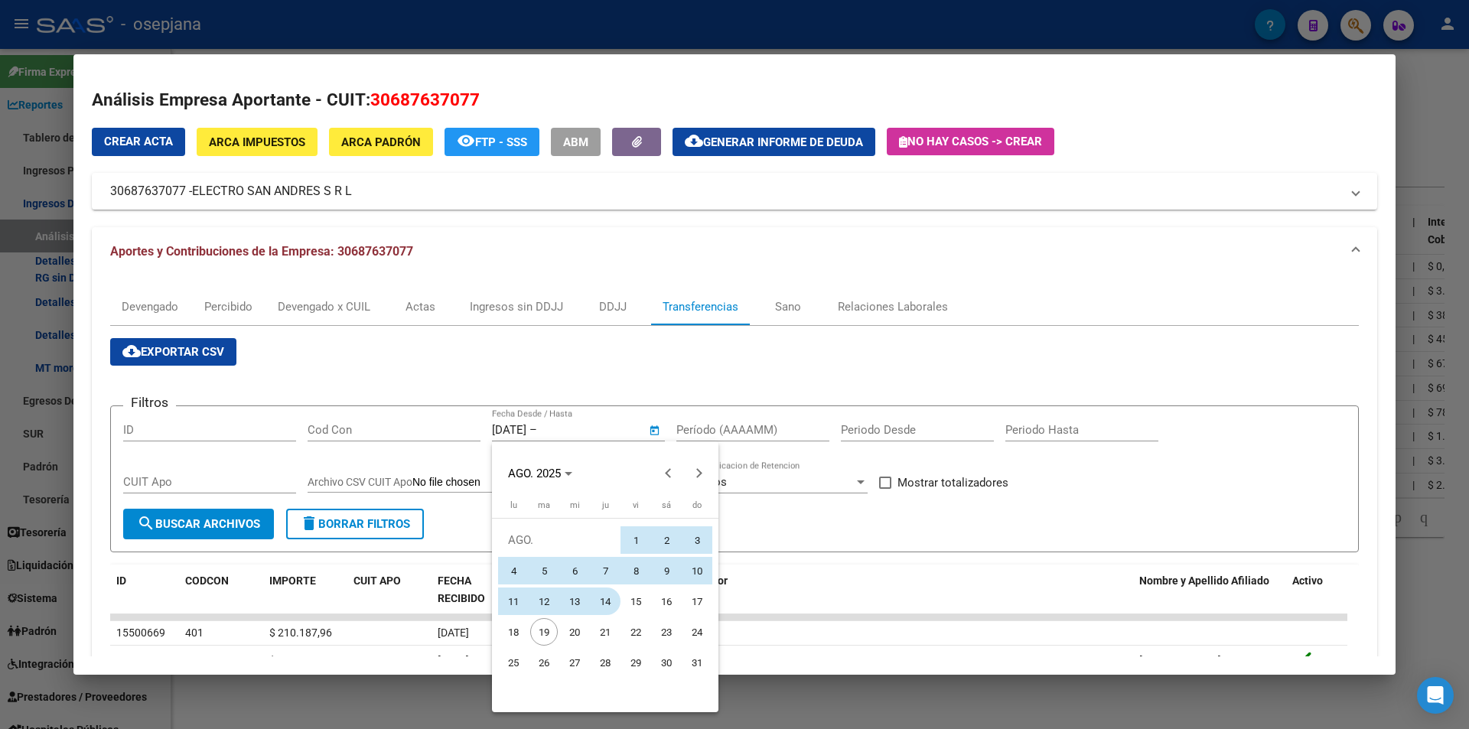
click at [609, 600] on span "14" at bounding box center [605, 601] width 28 height 28
type input "14/8/2025"
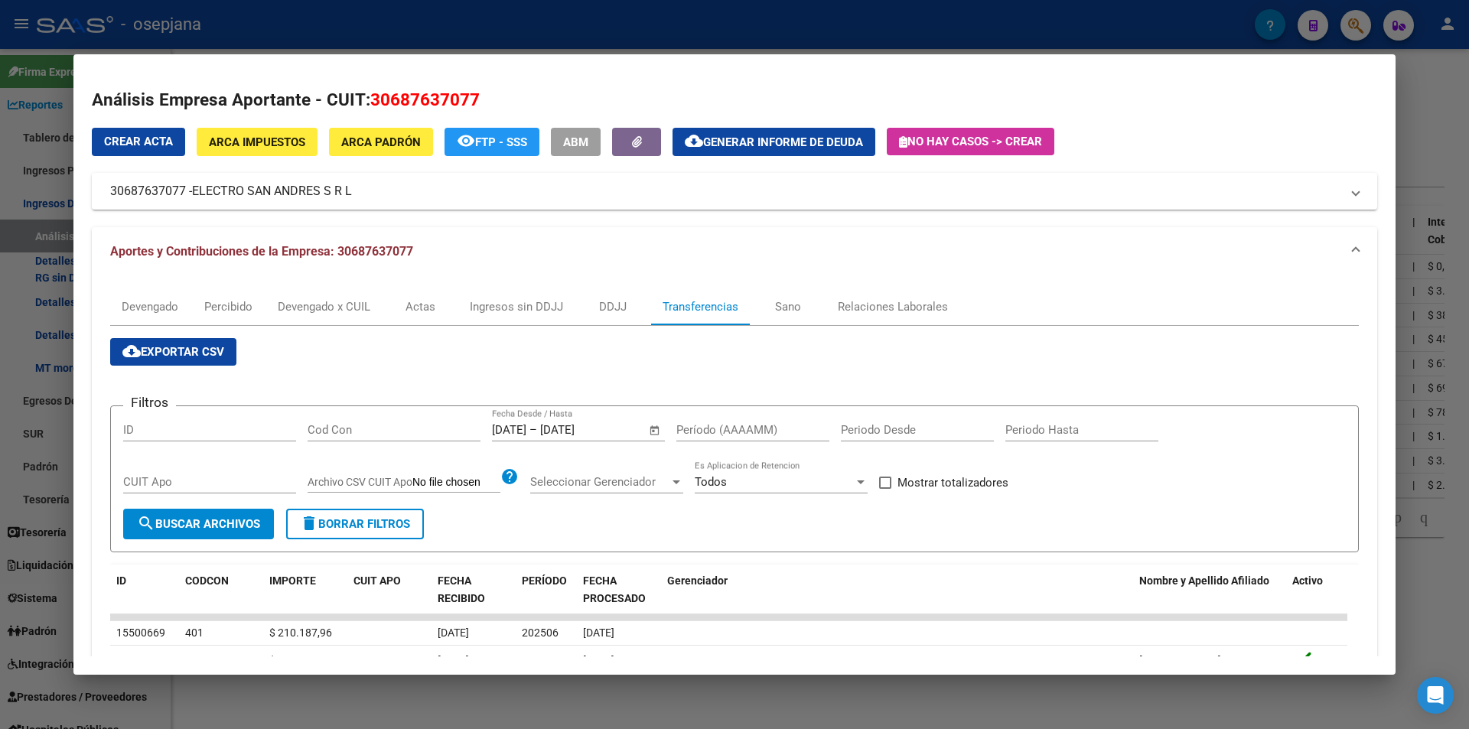
click at [710, 428] on input "Período (AAAAMM)" at bounding box center [752, 430] width 153 height 14
type input "202506"
click at [923, 487] on span "Mostrar totalizadores" at bounding box center [952, 482] width 111 height 18
click at [885, 489] on input "Mostrar totalizadores" at bounding box center [884, 489] width 1 height 1
checkbox input "true"
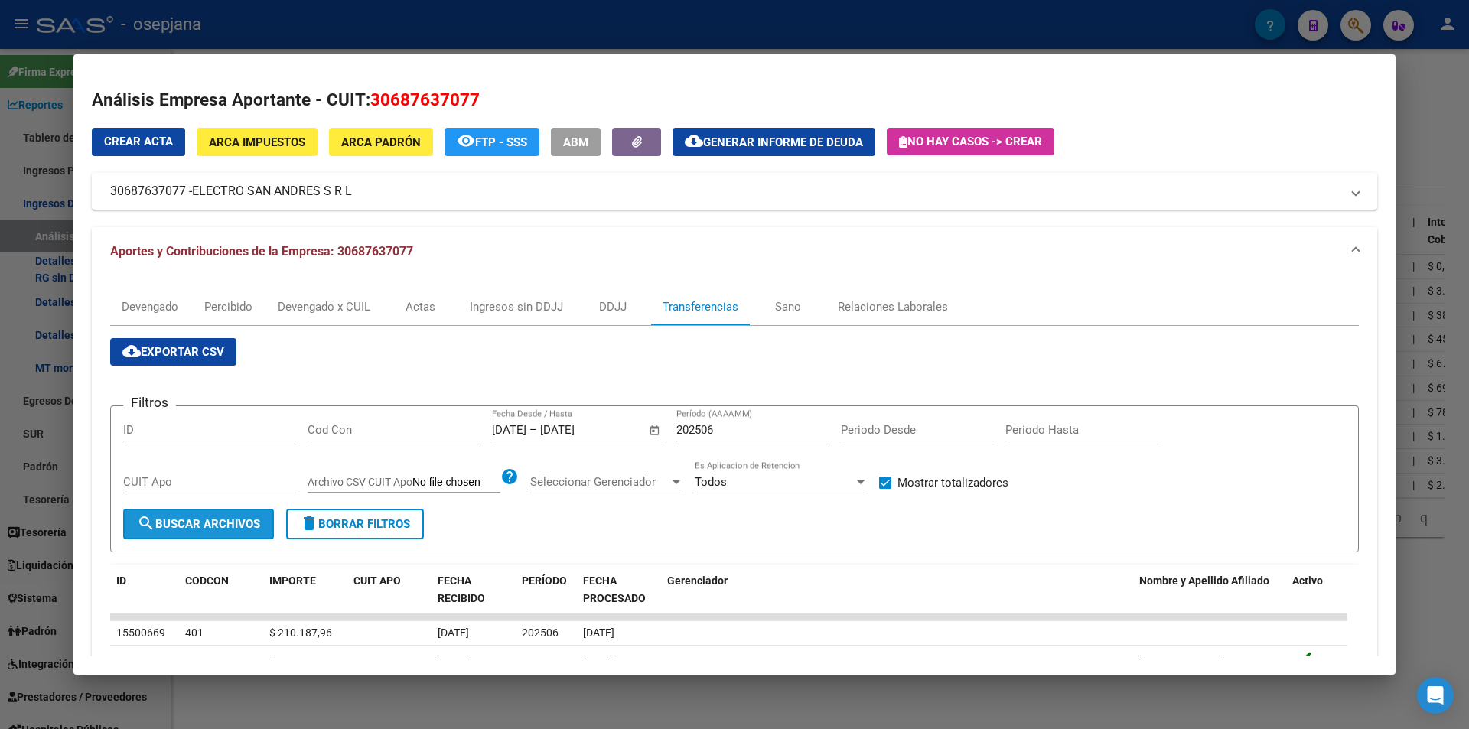
click at [243, 532] on button "search Buscar Archivos" at bounding box center [198, 524] width 151 height 31
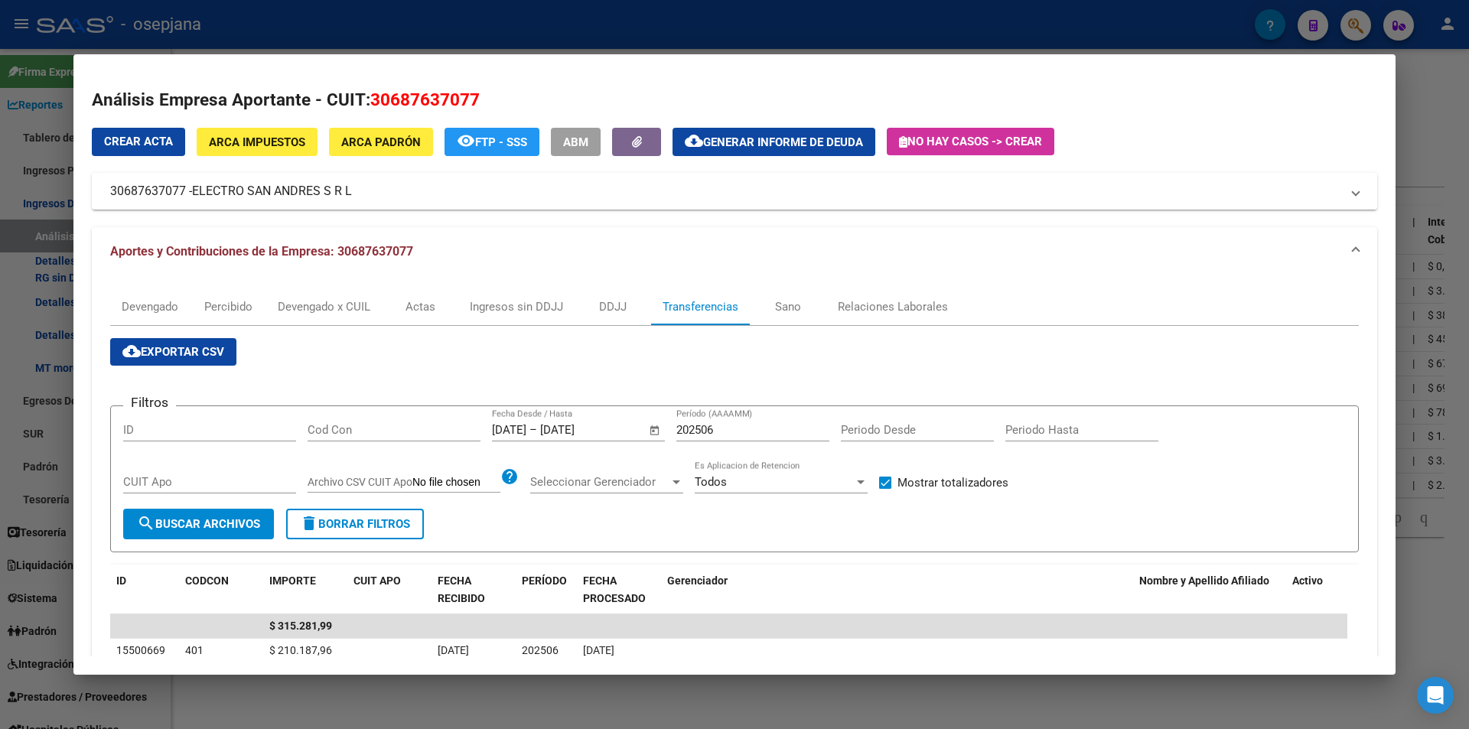
click at [495, 43] on div at bounding box center [734, 364] width 1469 height 729
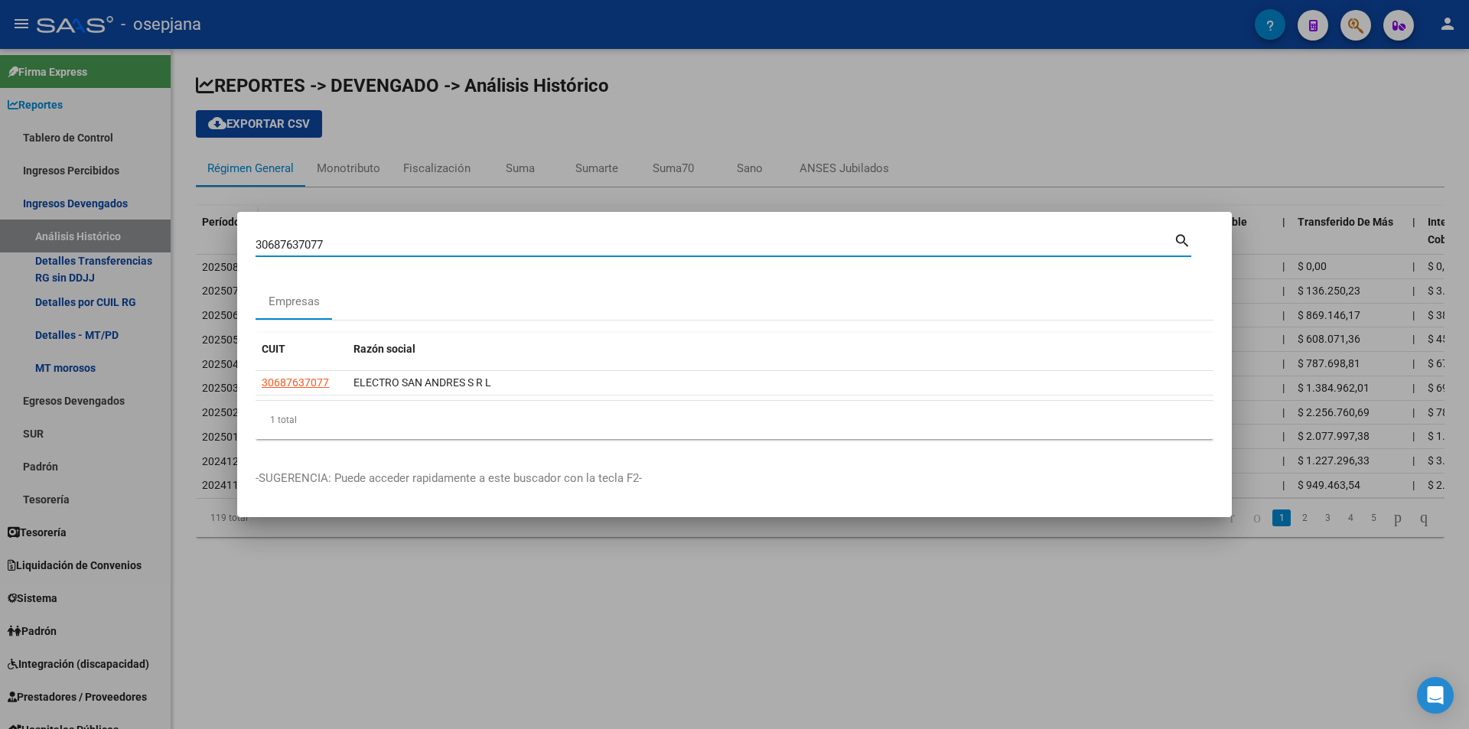
drag, startPoint x: 316, startPoint y: 246, endPoint x: 210, endPoint y: 246, distance: 105.6
click at [210, 246] on div "30687637077 Buscar (apellido, dni, cuil, nro traspaso, cuit, obra social) searc…" at bounding box center [734, 364] width 1469 height 729
type input "30501728760"
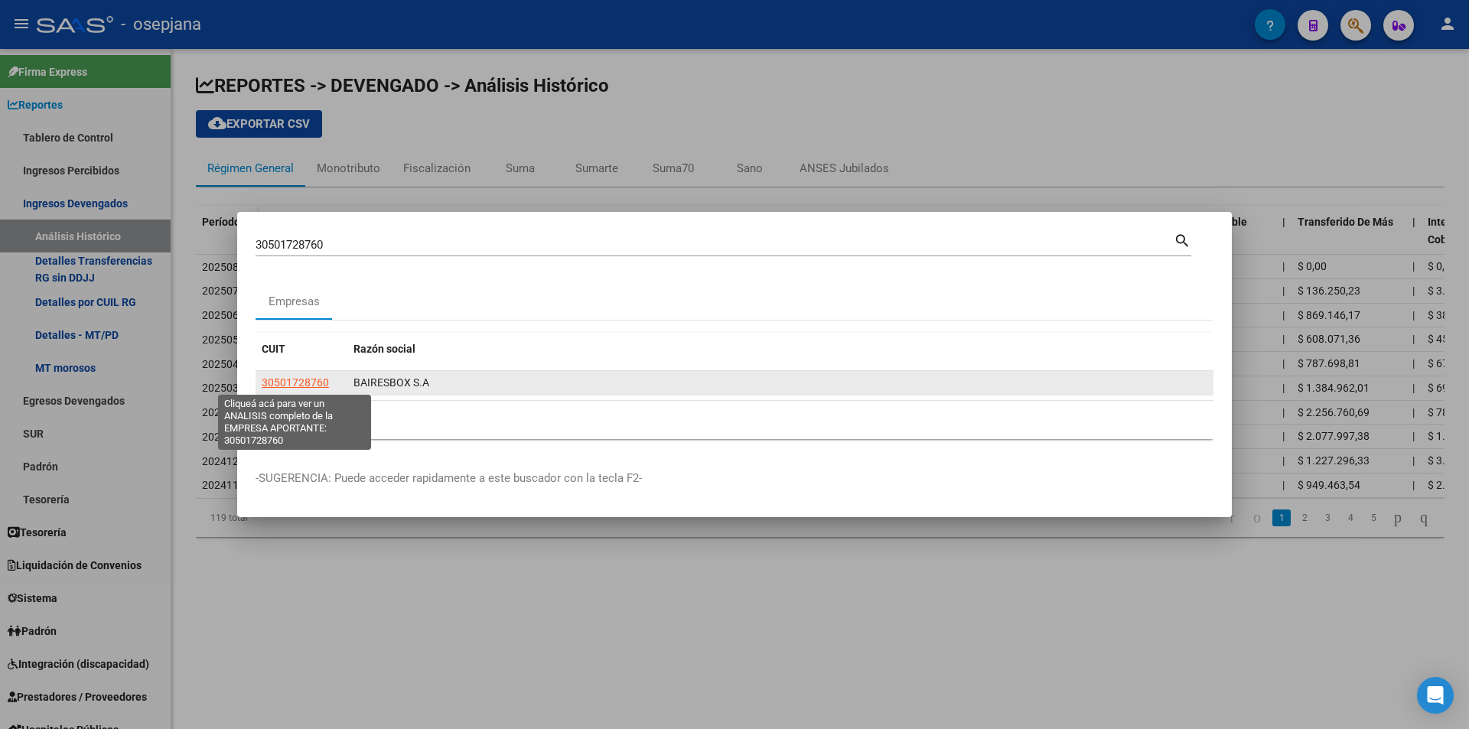
click at [305, 387] on span "30501728760" at bounding box center [295, 382] width 67 height 12
type textarea "30501728760"
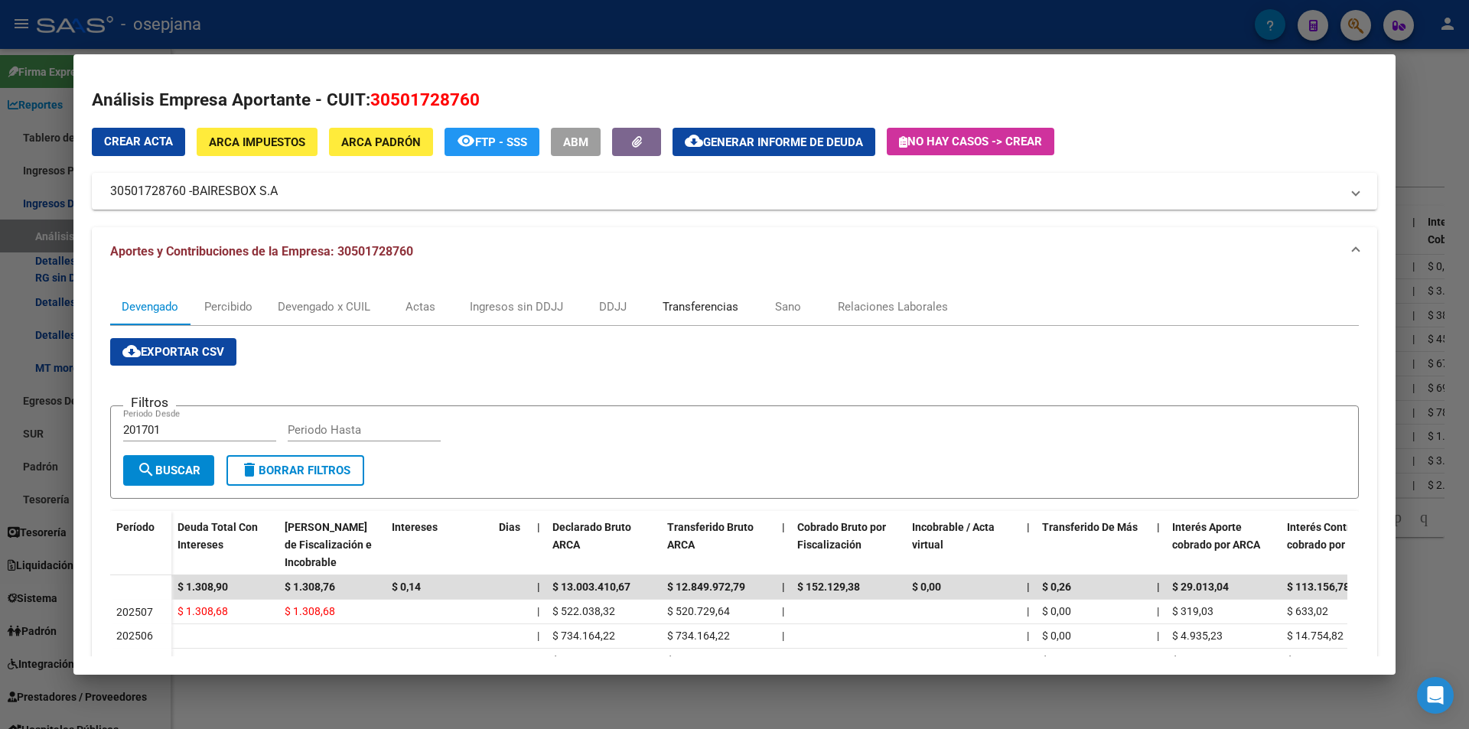
click at [679, 299] on div "Transferencias" at bounding box center [700, 306] width 76 height 17
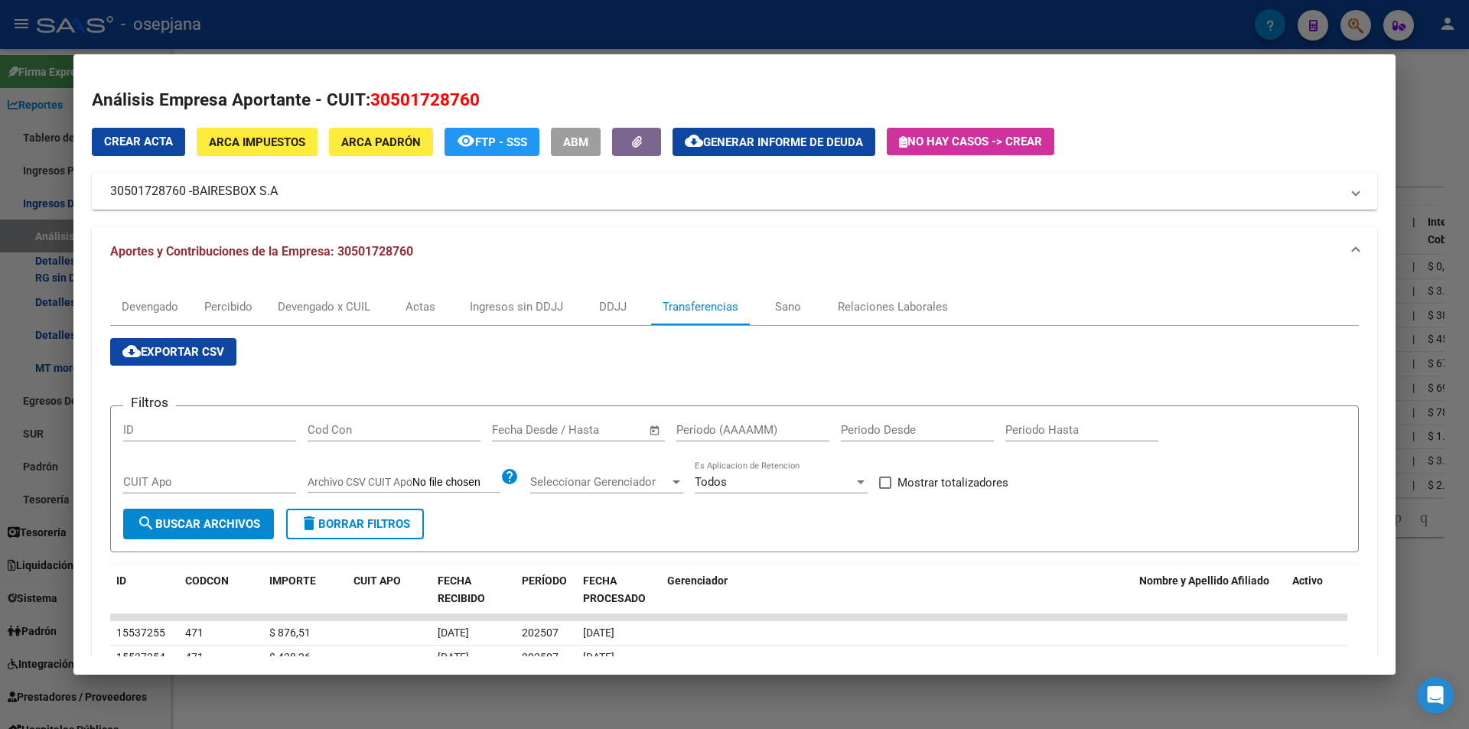
click at [598, 435] on input "text" at bounding box center [592, 430] width 74 height 14
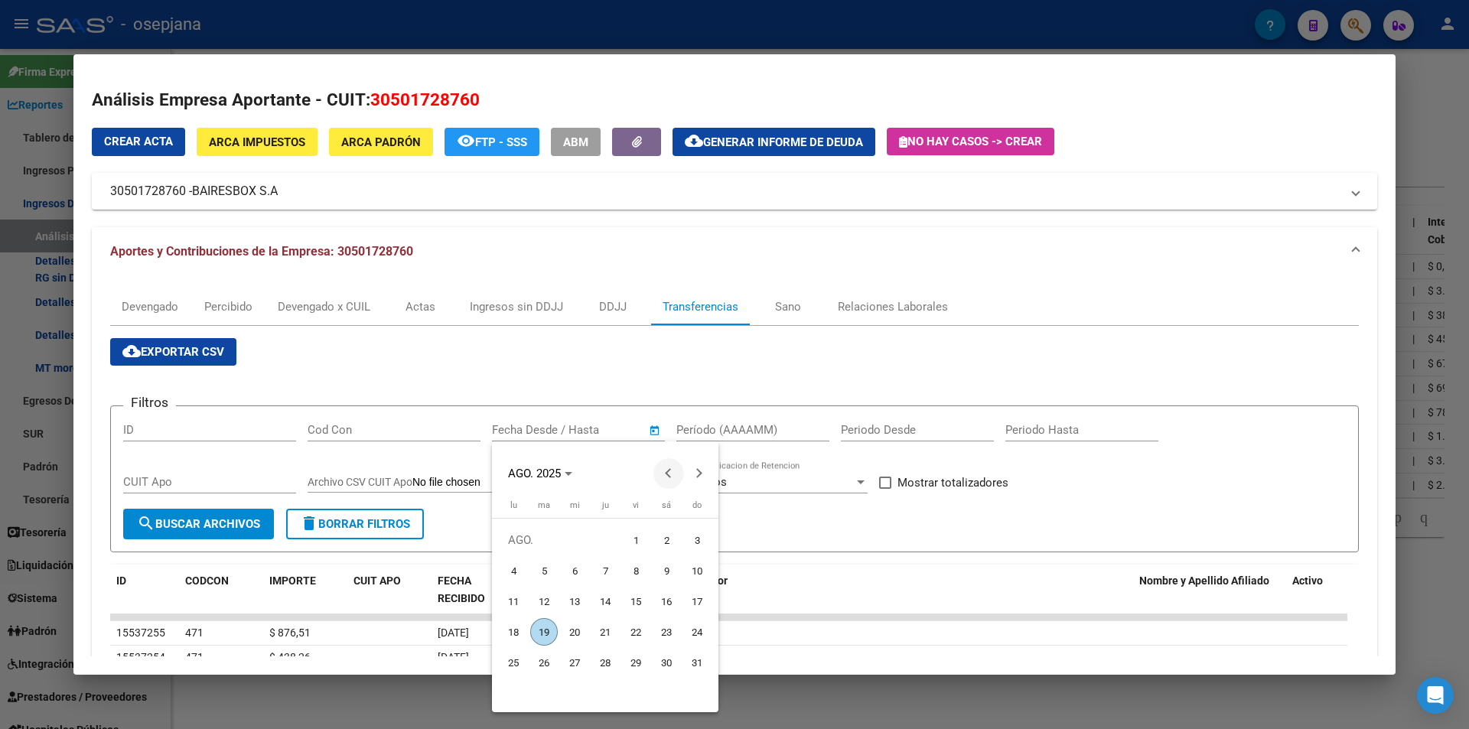
click at [670, 473] on button "Previous month" at bounding box center [668, 473] width 31 height 31
click at [548, 629] on span "20" at bounding box center [544, 632] width 28 height 28
type input "20/5/2025"
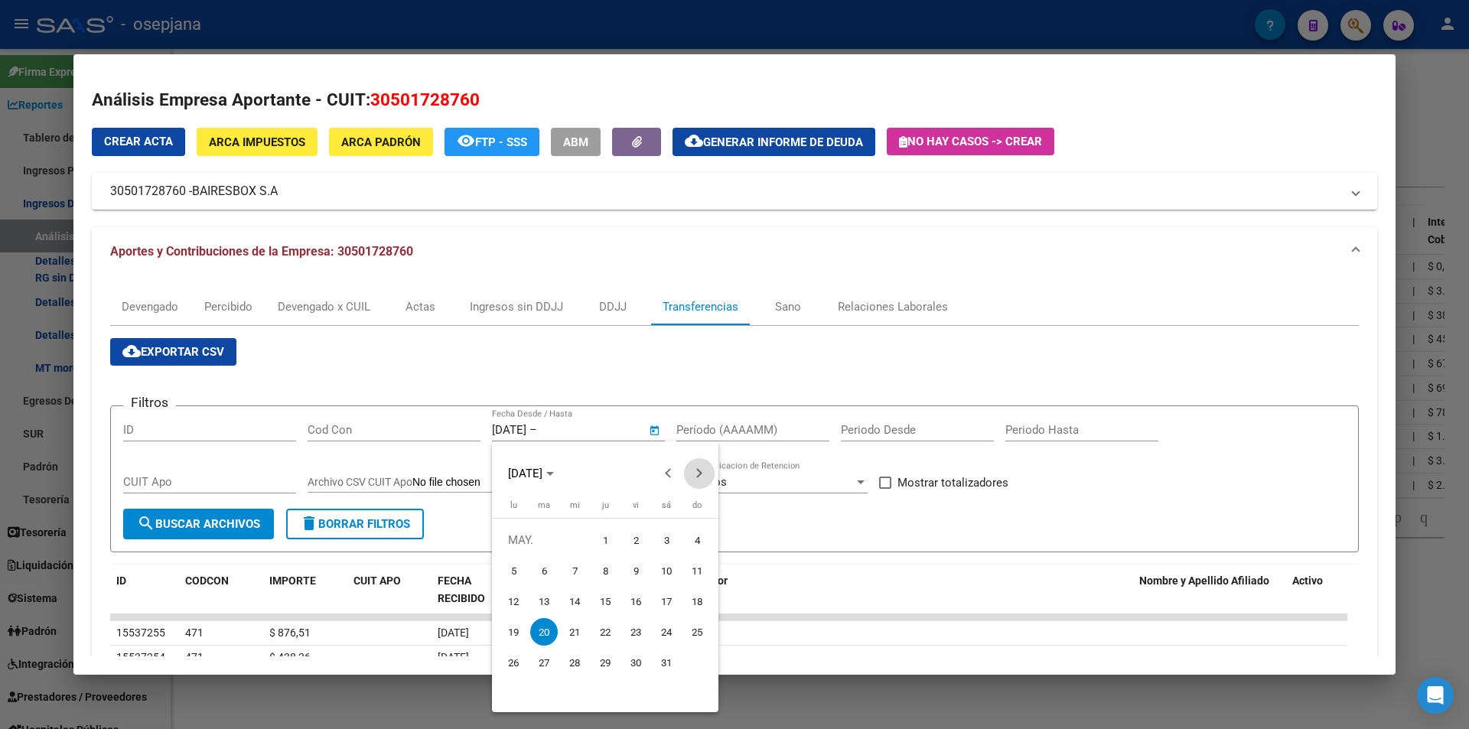
click at [705, 475] on span "Next month" at bounding box center [699, 473] width 31 height 31
click at [663, 475] on span "Previous month" at bounding box center [668, 473] width 31 height 31
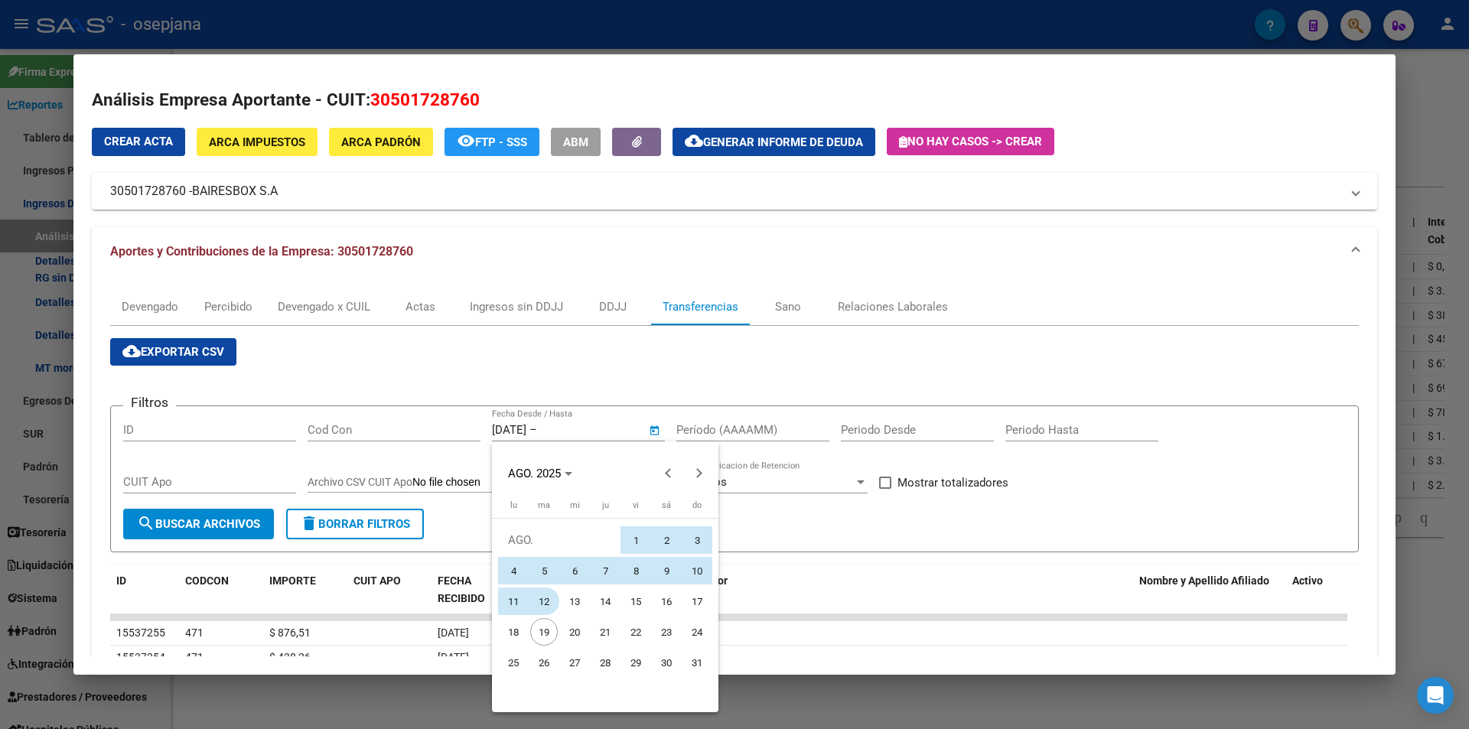
click at [538, 600] on span "12" at bounding box center [544, 601] width 28 height 28
type input "12/8/2025"
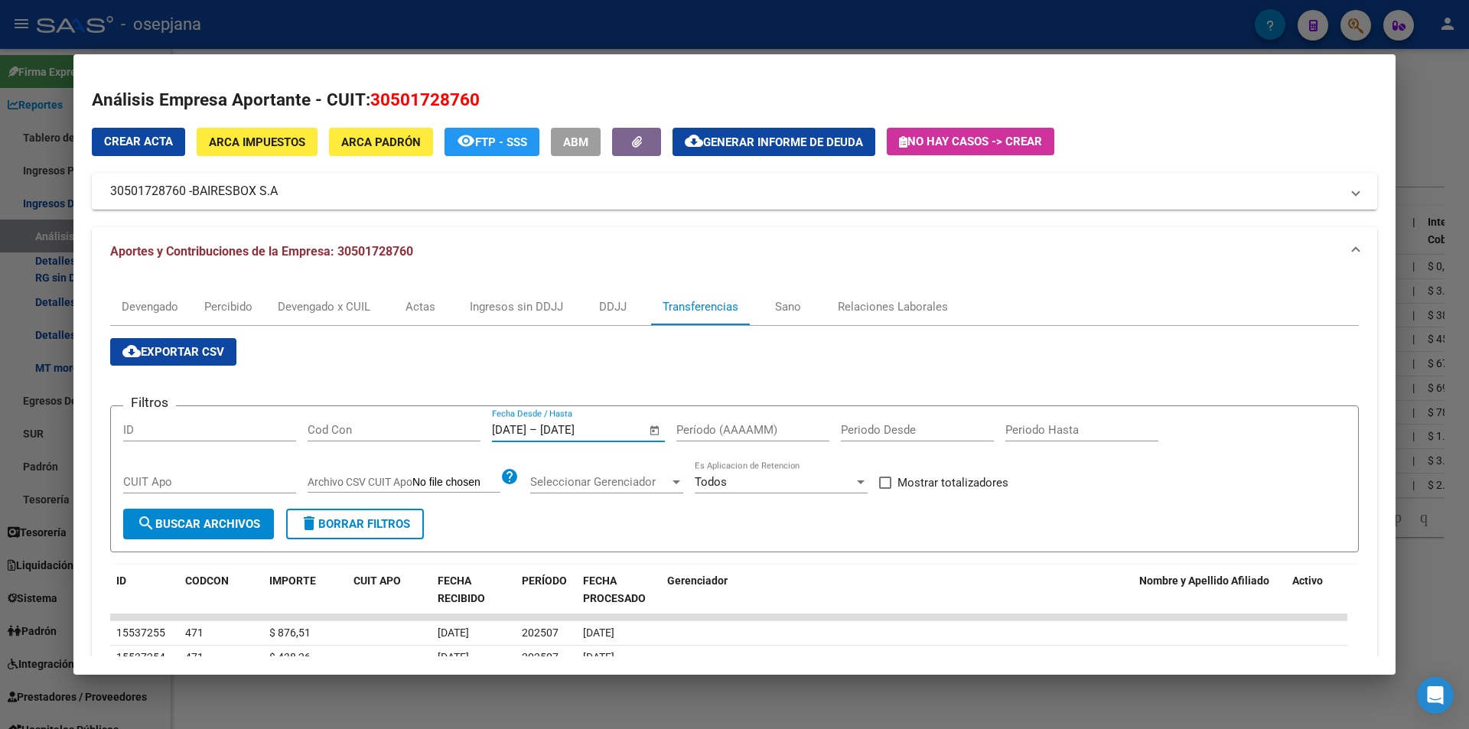
click at [716, 425] on input "Período (AAAAMM)" at bounding box center [752, 430] width 153 height 14
type input "202502"
click at [937, 481] on span "Mostrar totalizadores" at bounding box center [952, 482] width 111 height 18
click at [885, 489] on input "Mostrar totalizadores" at bounding box center [884, 489] width 1 height 1
checkbox input "true"
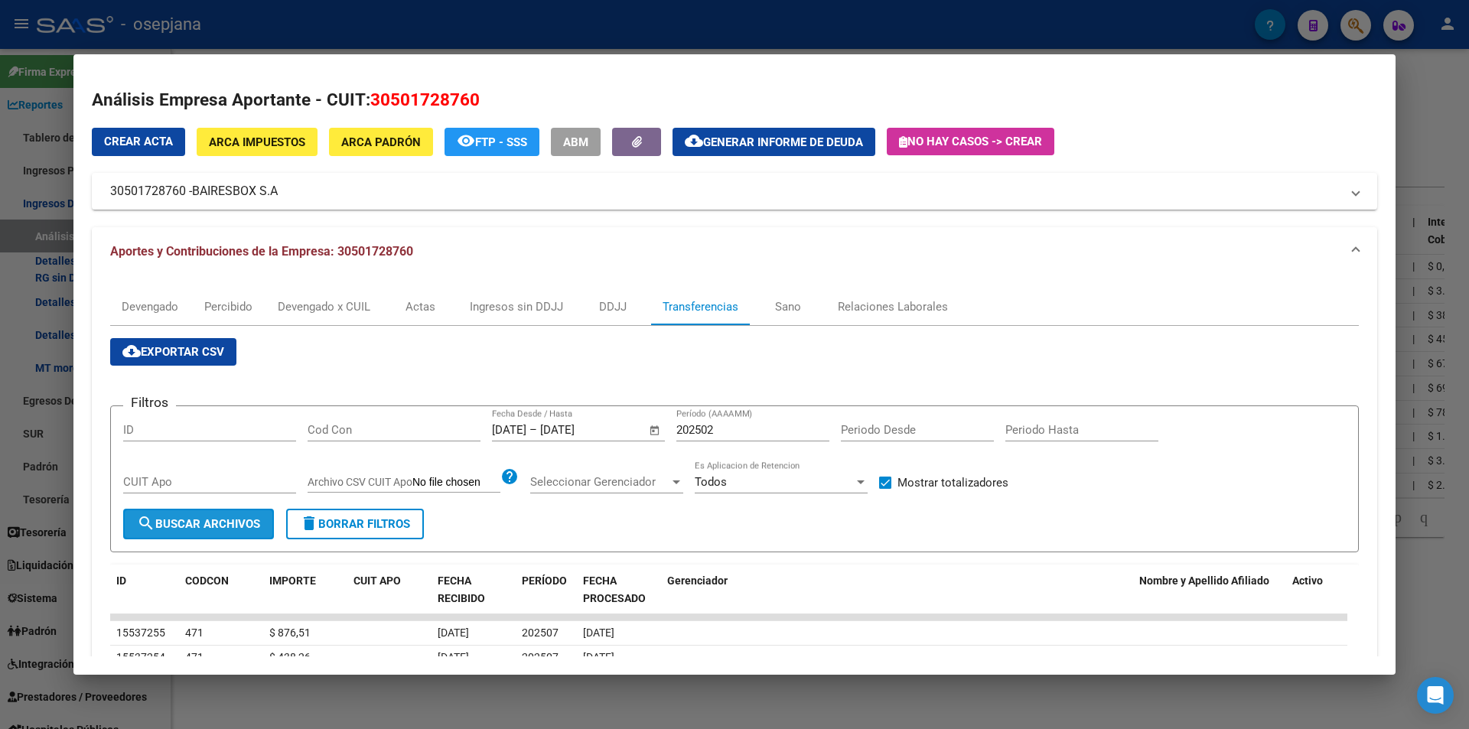
click at [213, 516] on button "search Buscar Archivos" at bounding box center [198, 524] width 151 height 31
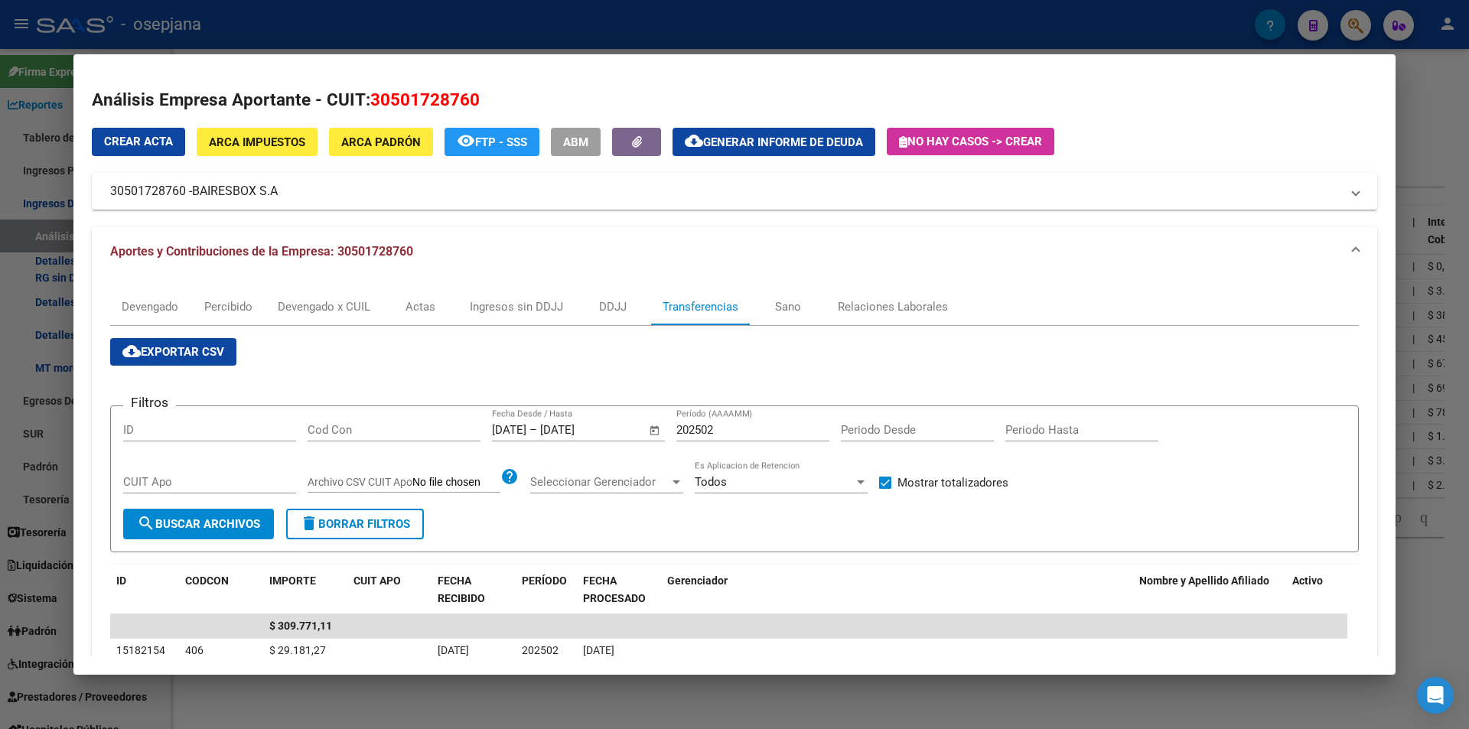
scroll to position [76, 0]
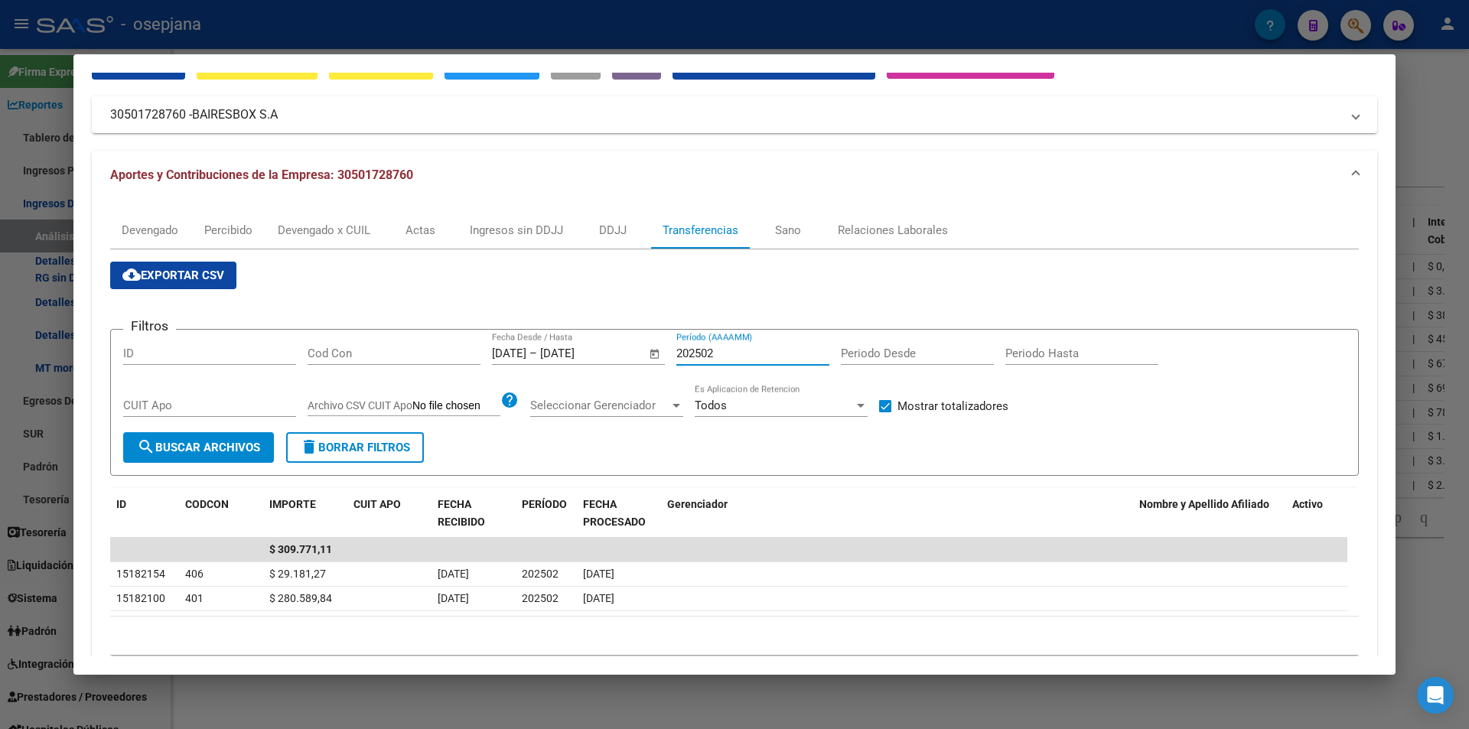
click at [713, 347] on input "202502" at bounding box center [752, 354] width 153 height 14
click at [713, 347] on input "202503" at bounding box center [752, 354] width 153 height 14
type input "202504"
click at [380, 18] on div at bounding box center [734, 364] width 1469 height 729
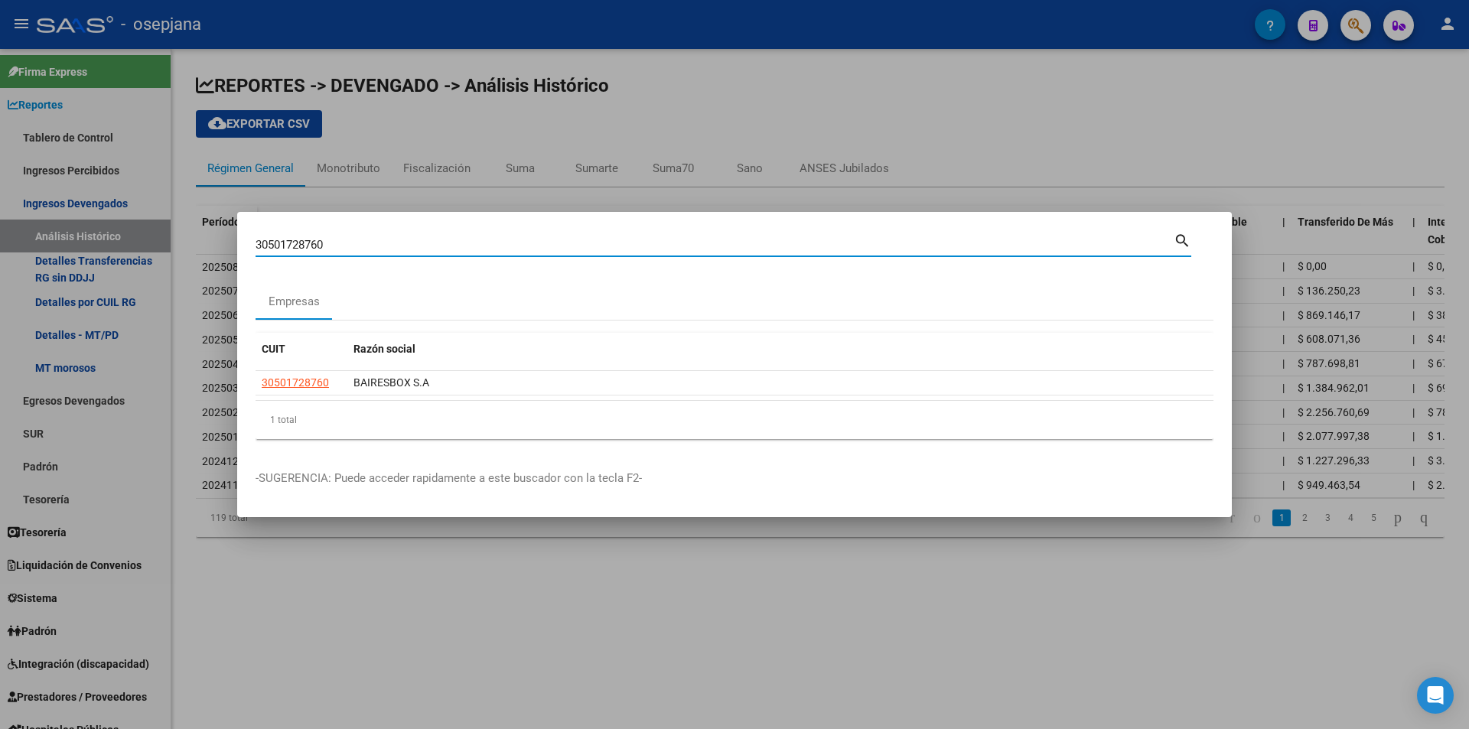
drag, startPoint x: 337, startPoint y: 241, endPoint x: 207, endPoint y: 242, distance: 130.0
click at [207, 242] on div "30501728760 Buscar (apellido, dni, cuil, nro traspaso, cuit, obra social) searc…" at bounding box center [734, 364] width 1469 height 729
type input "30550851268"
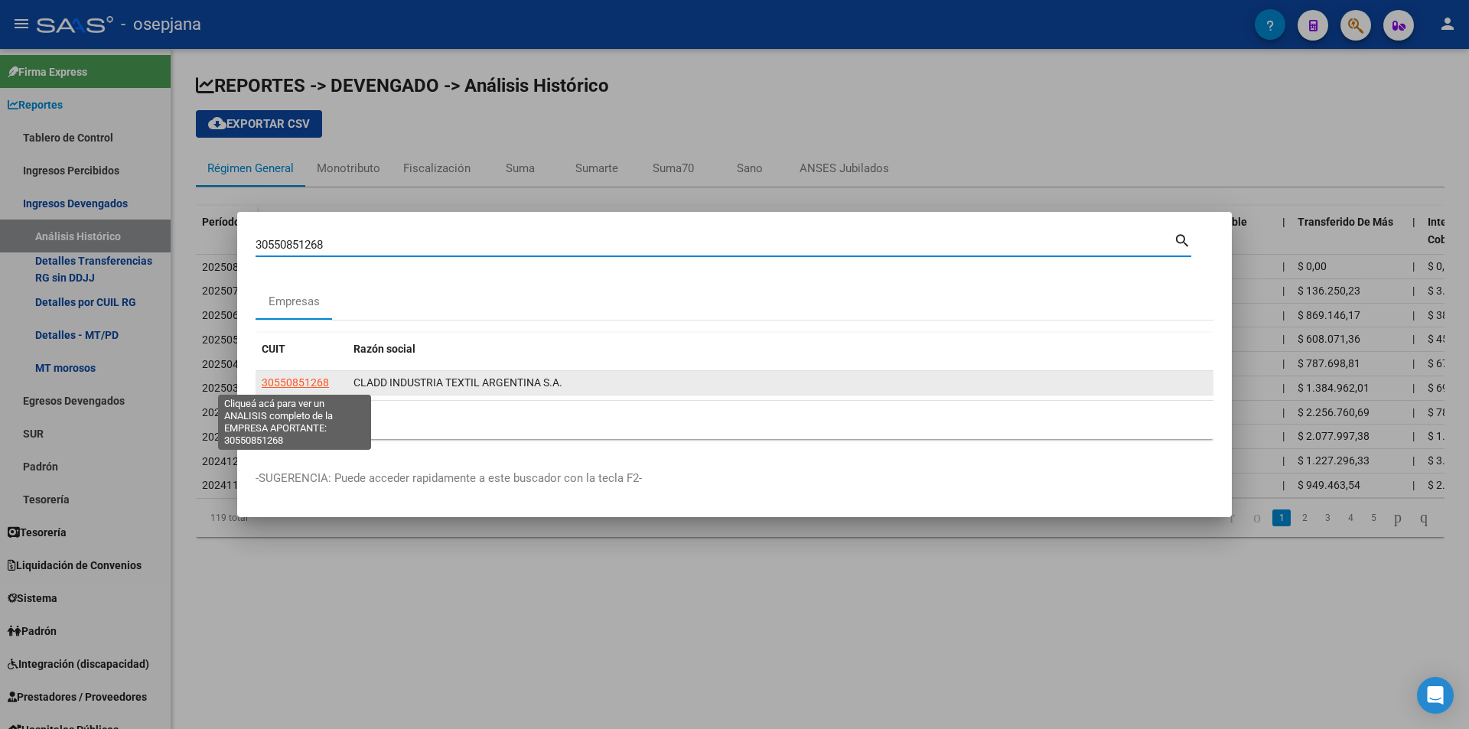
click at [303, 380] on span "30550851268" at bounding box center [295, 382] width 67 height 12
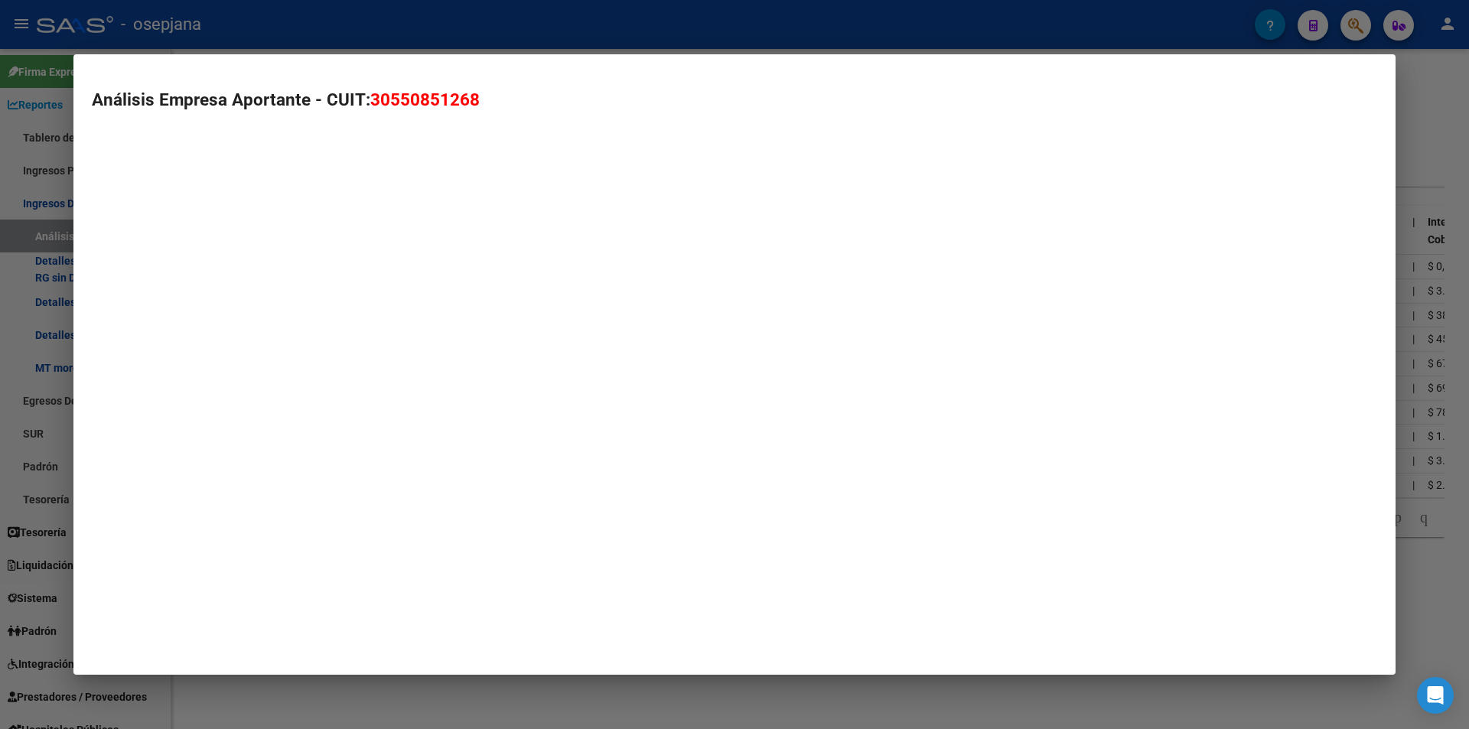
type textarea "30550851268"
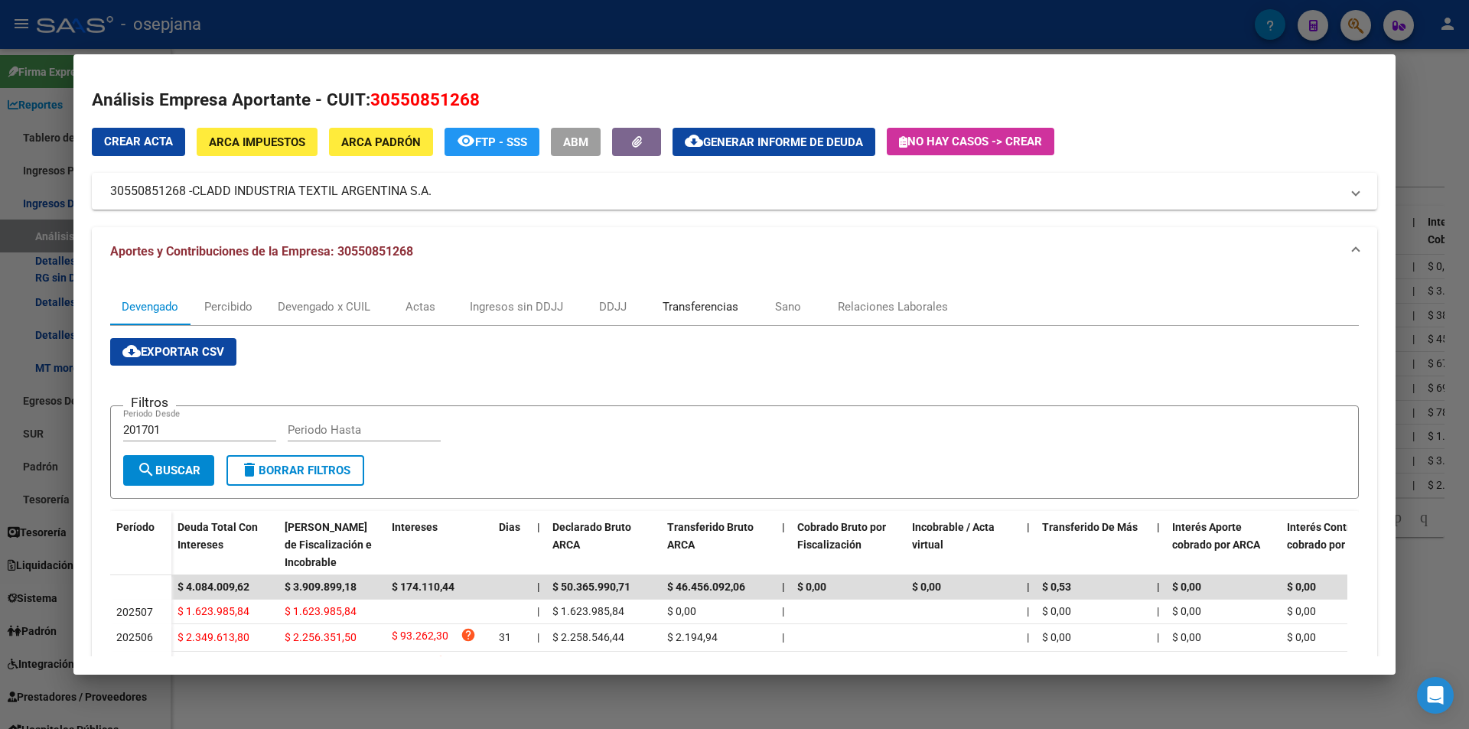
click at [669, 306] on div "Transferencias" at bounding box center [700, 306] width 76 height 17
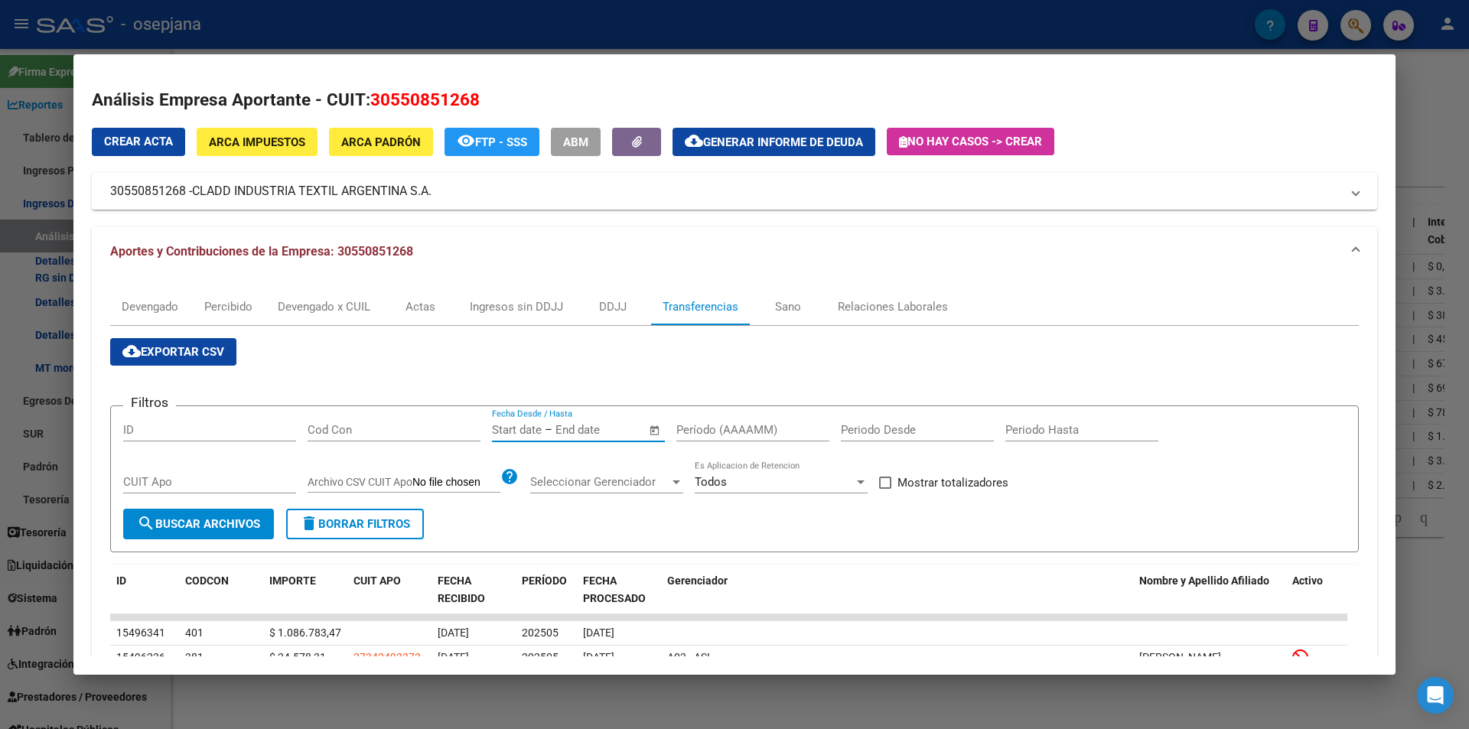
click at [531, 423] on input "text" at bounding box center [517, 430] width 50 height 14
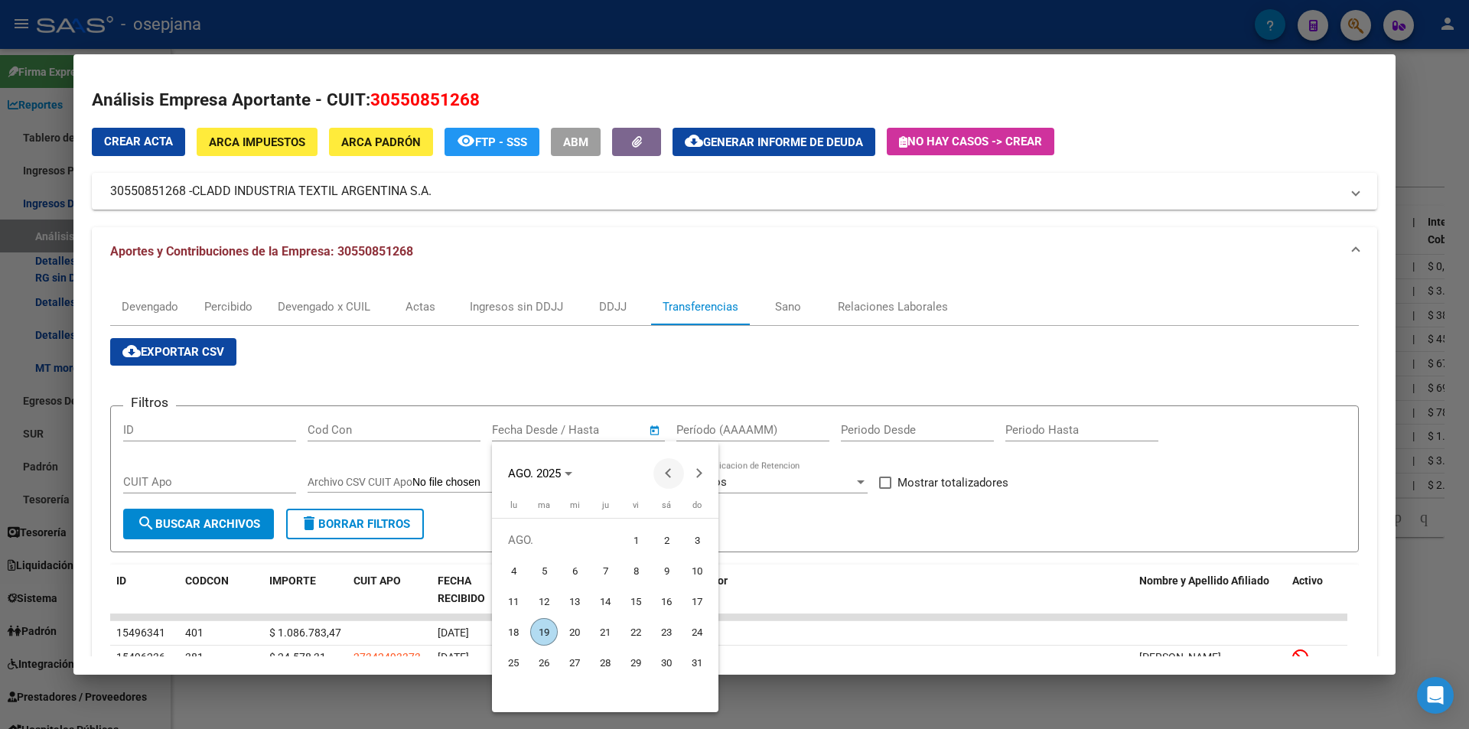
click at [665, 470] on span "Previous month" at bounding box center [668, 473] width 31 height 31
click at [548, 689] on span "29" at bounding box center [544, 693] width 28 height 28
type input "29/7/2025"
click at [698, 479] on span "Next month" at bounding box center [699, 473] width 31 height 31
click at [575, 571] on span "6" at bounding box center [575, 571] width 28 height 28
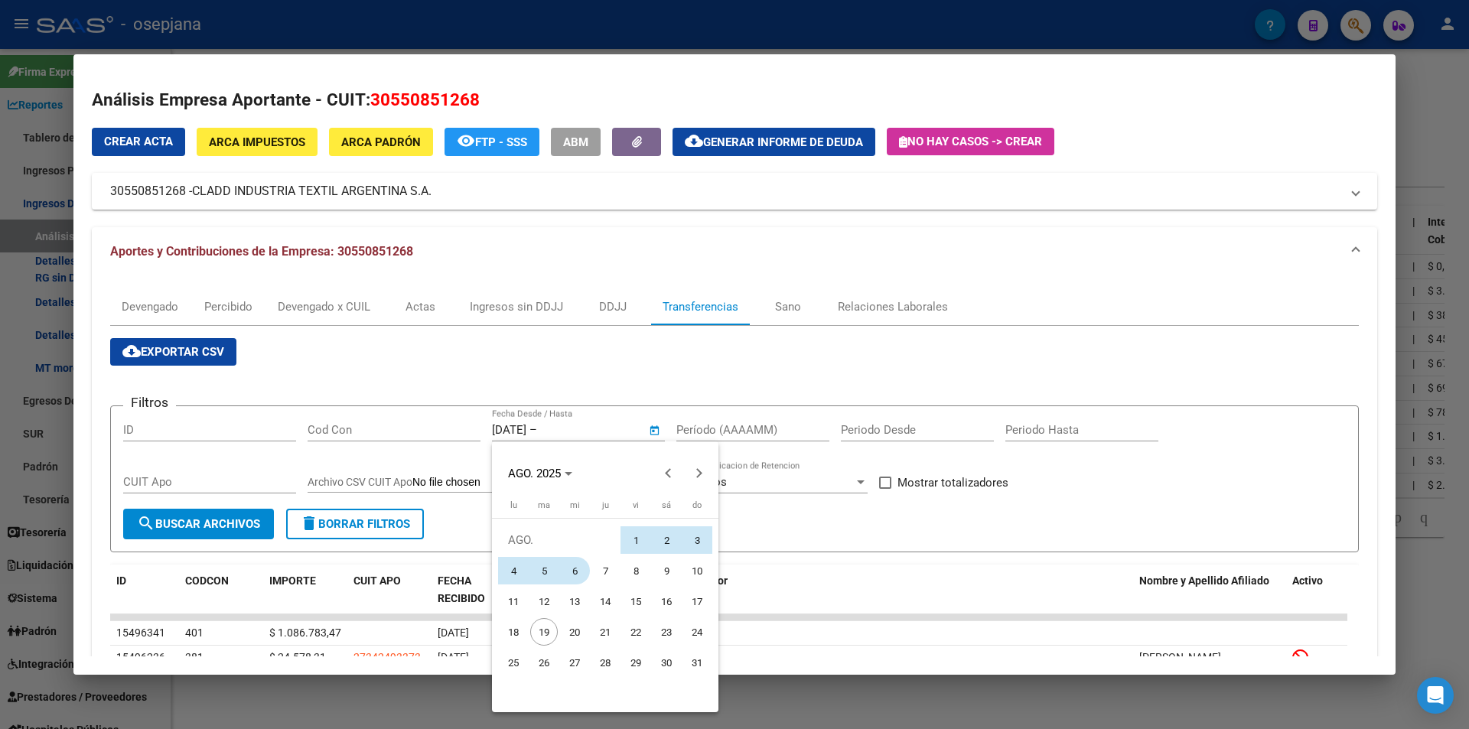
type input "6/8/2025"
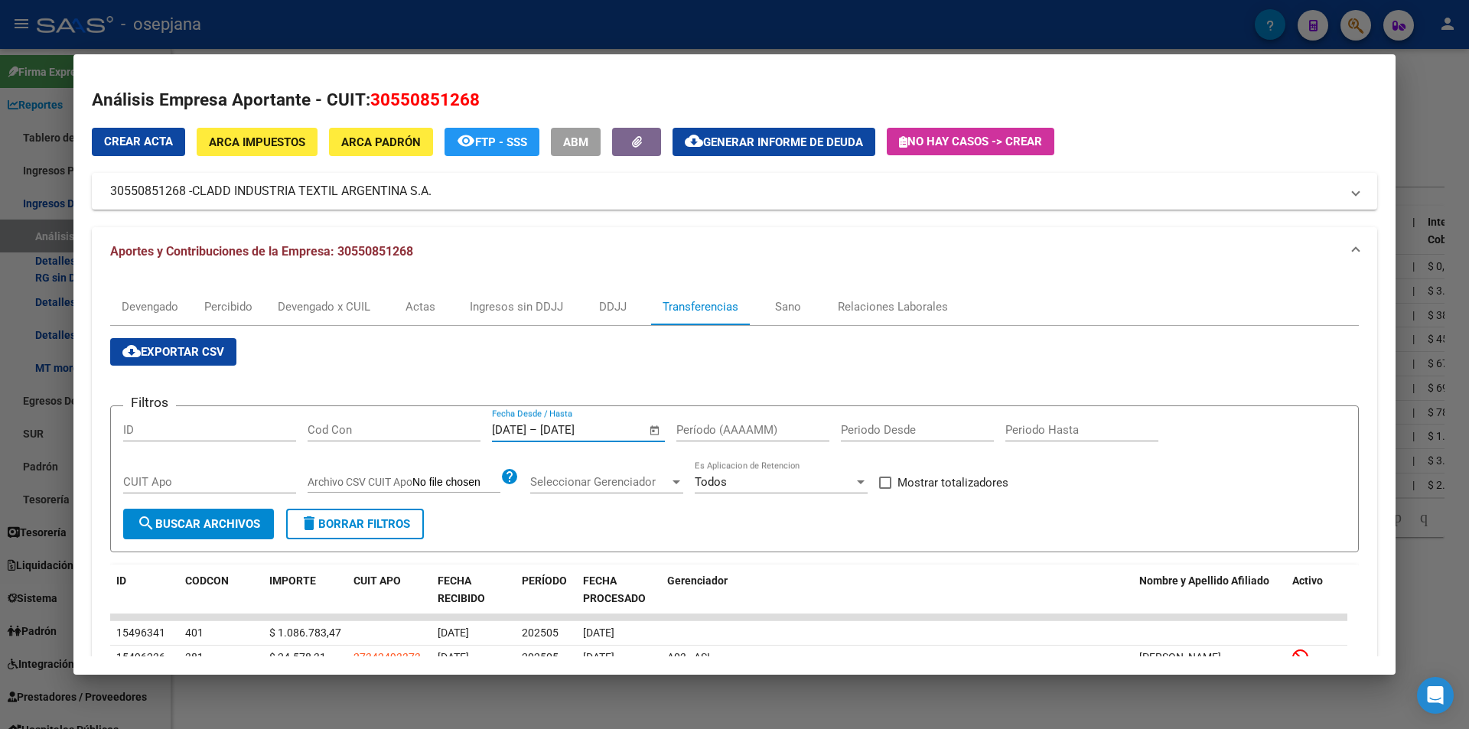
click at [712, 425] on input "Período (AAAAMM)" at bounding box center [752, 430] width 153 height 14
type input "202505"
click at [910, 490] on span "Mostrar totalizadores" at bounding box center [952, 482] width 111 height 18
click at [885, 490] on input "Mostrar totalizadores" at bounding box center [884, 489] width 1 height 1
checkbox input "true"
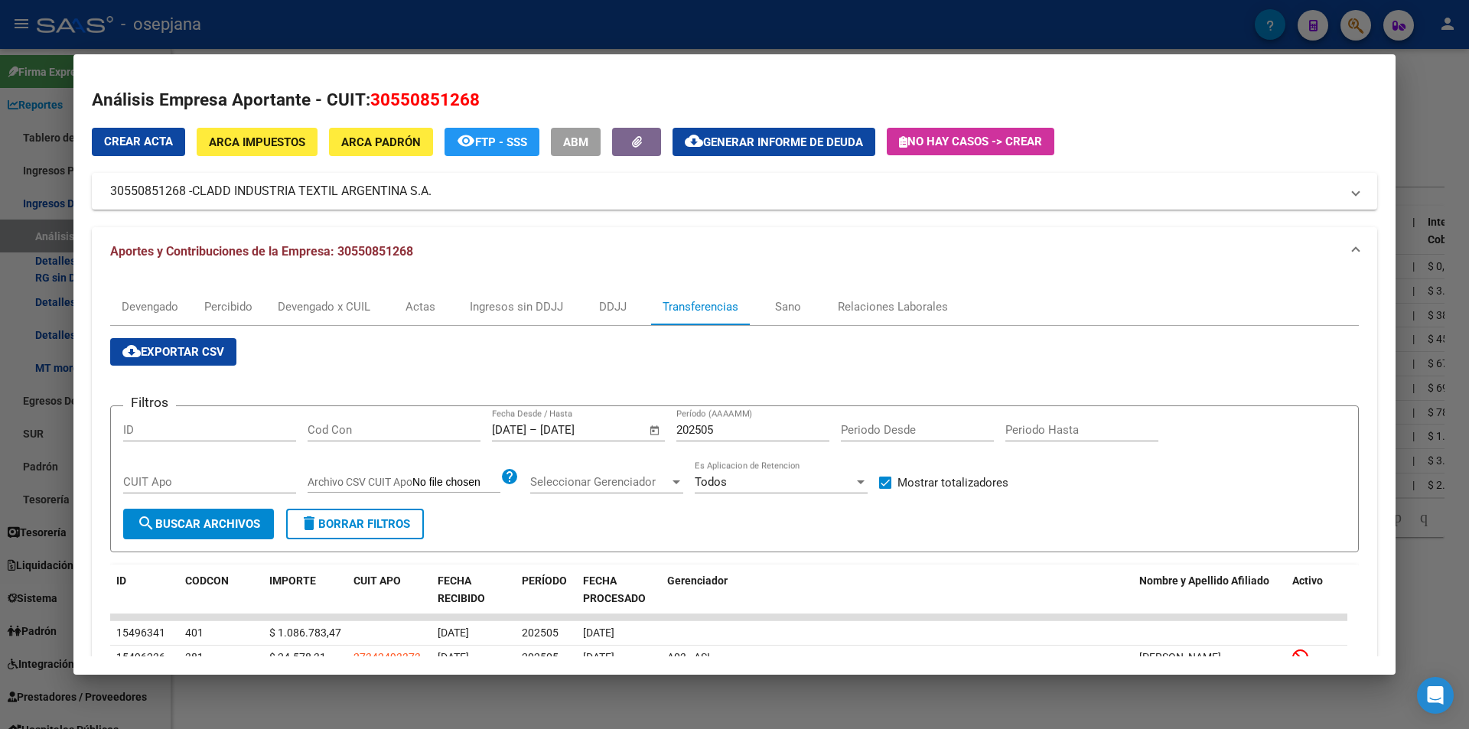
click at [254, 525] on span "search Buscar Archivos" at bounding box center [198, 524] width 123 height 14
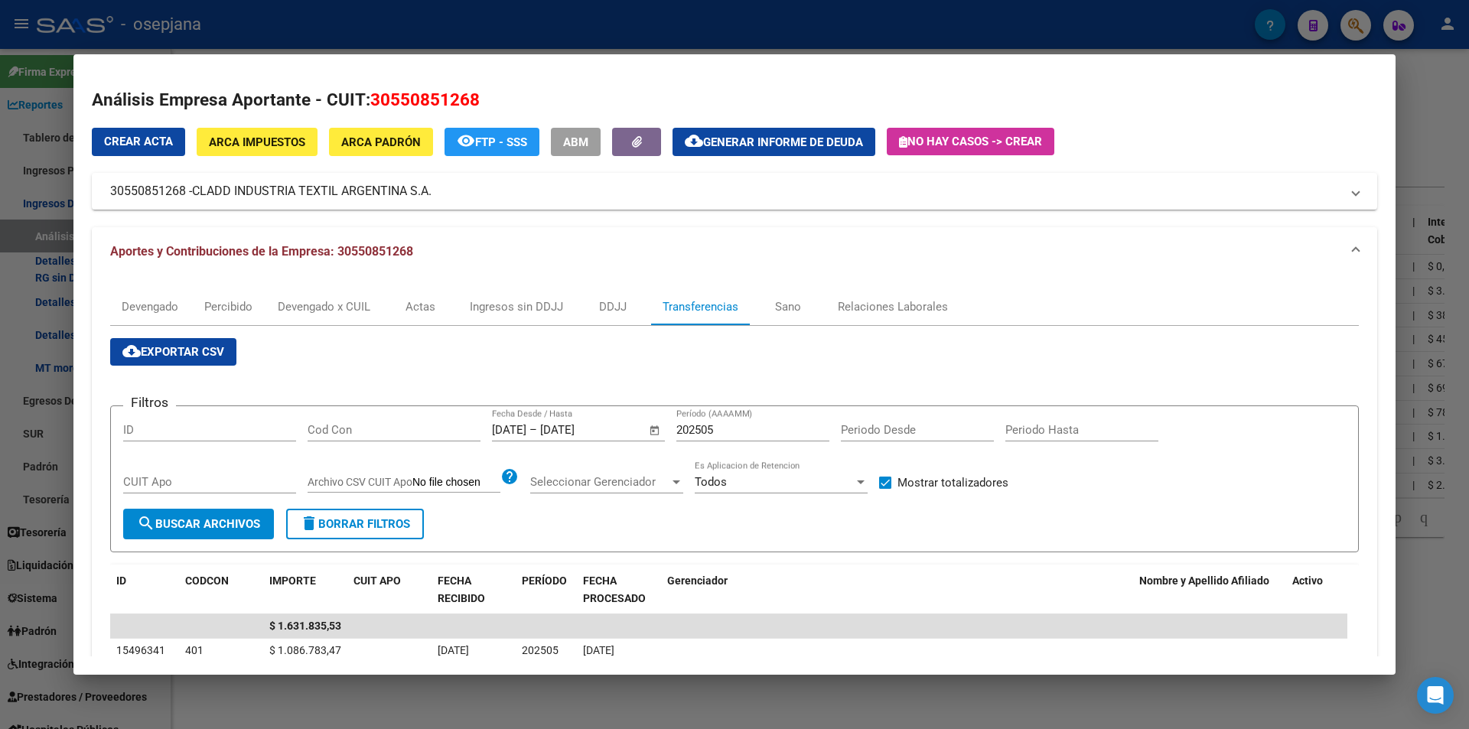
click at [474, 37] on div at bounding box center [734, 364] width 1469 height 729
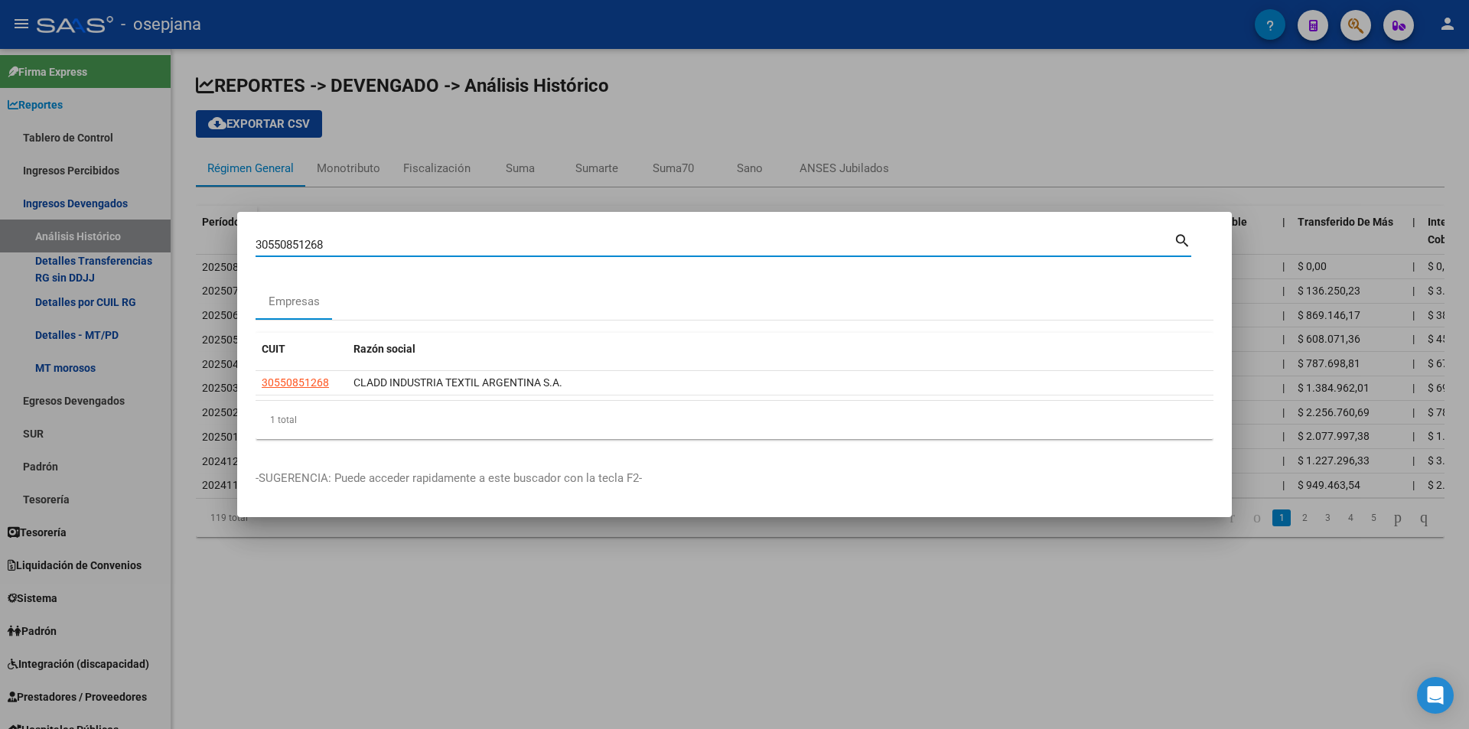
drag, startPoint x: 338, startPoint y: 247, endPoint x: 162, endPoint y: 246, distance: 175.9
click at [162, 246] on div "30550851268 Buscar (apellido, dni, cuil, nro traspaso, cuit, obra social) searc…" at bounding box center [734, 364] width 1469 height 729
type input "30707656480"
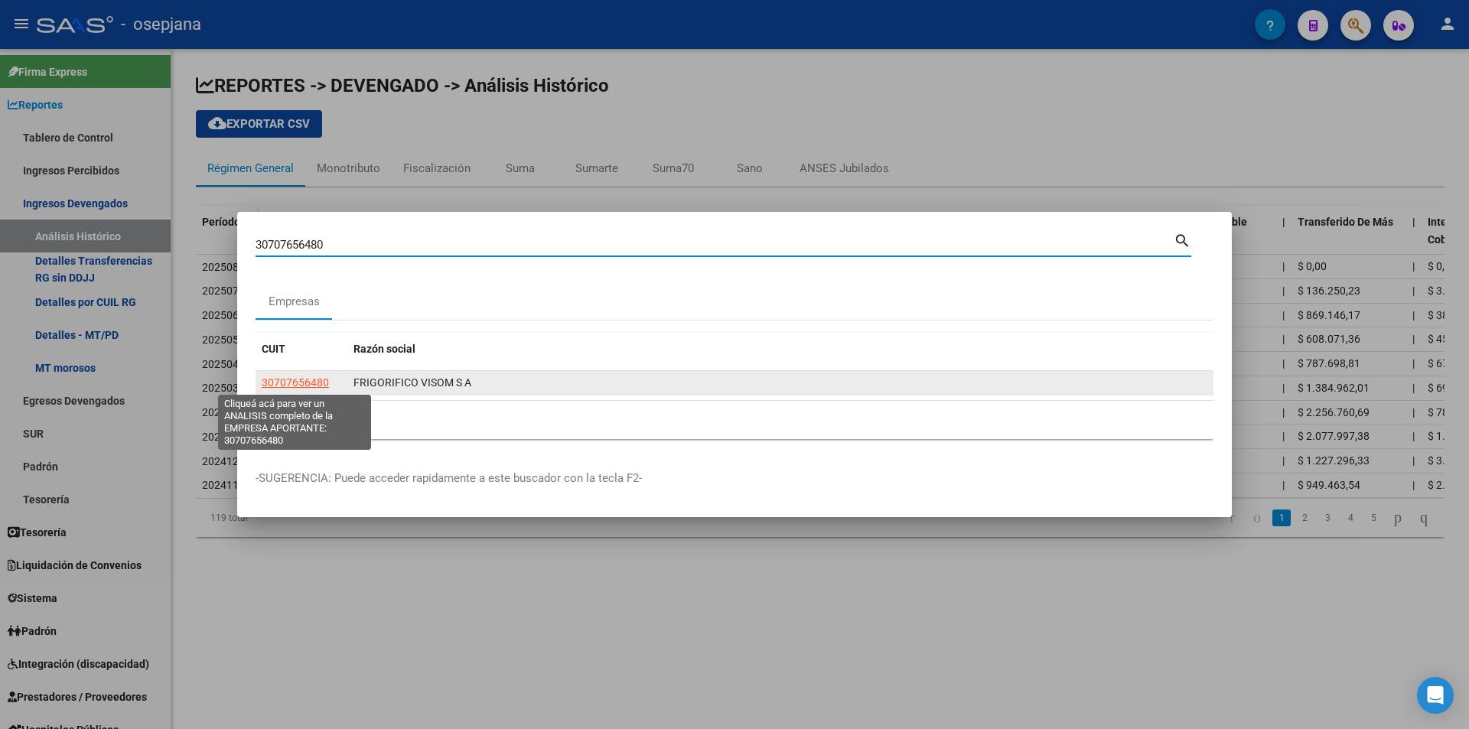
click at [286, 379] on span "30707656480" at bounding box center [295, 382] width 67 height 12
type textarea "30707656480"
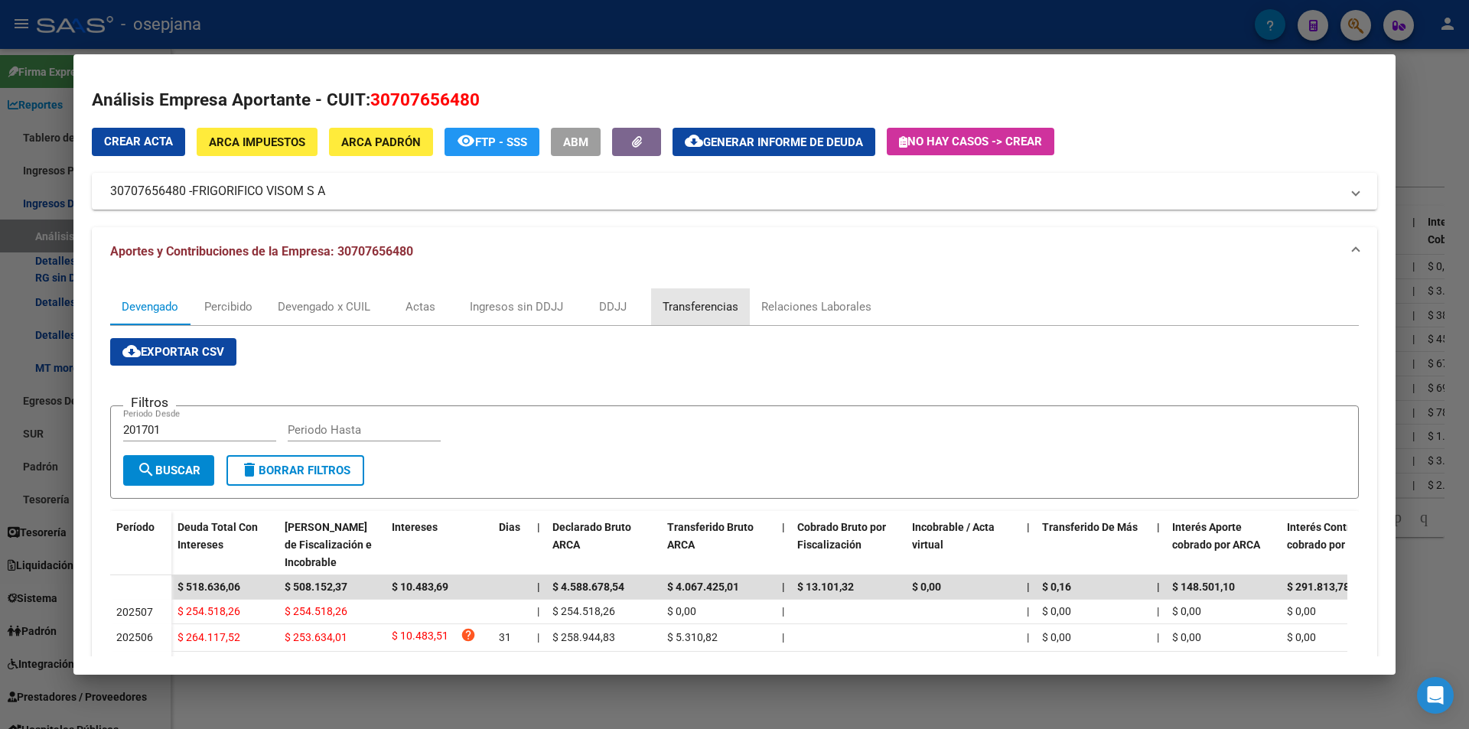
click at [679, 304] on div "Transferencias" at bounding box center [700, 306] width 76 height 17
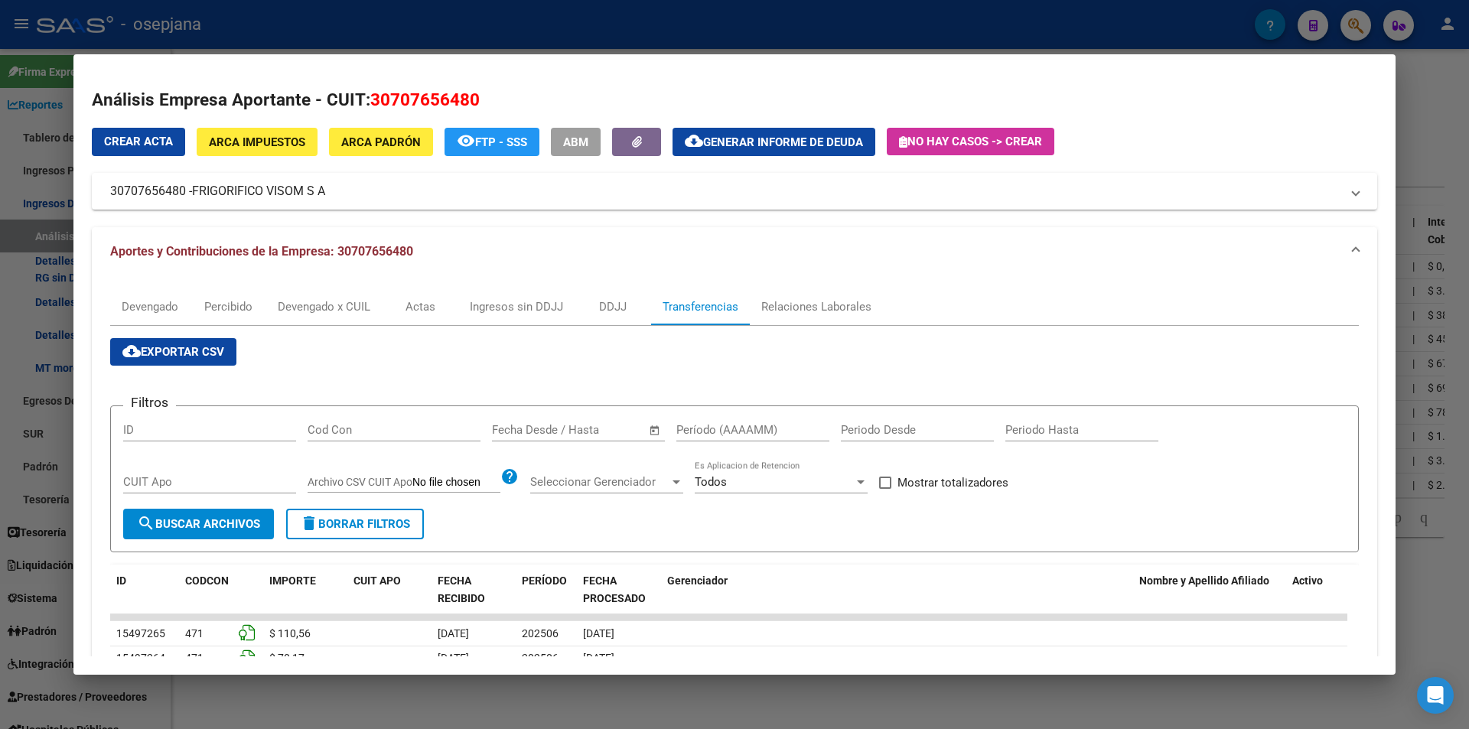
click at [546, 426] on span "–" at bounding box center [549, 430] width 8 height 14
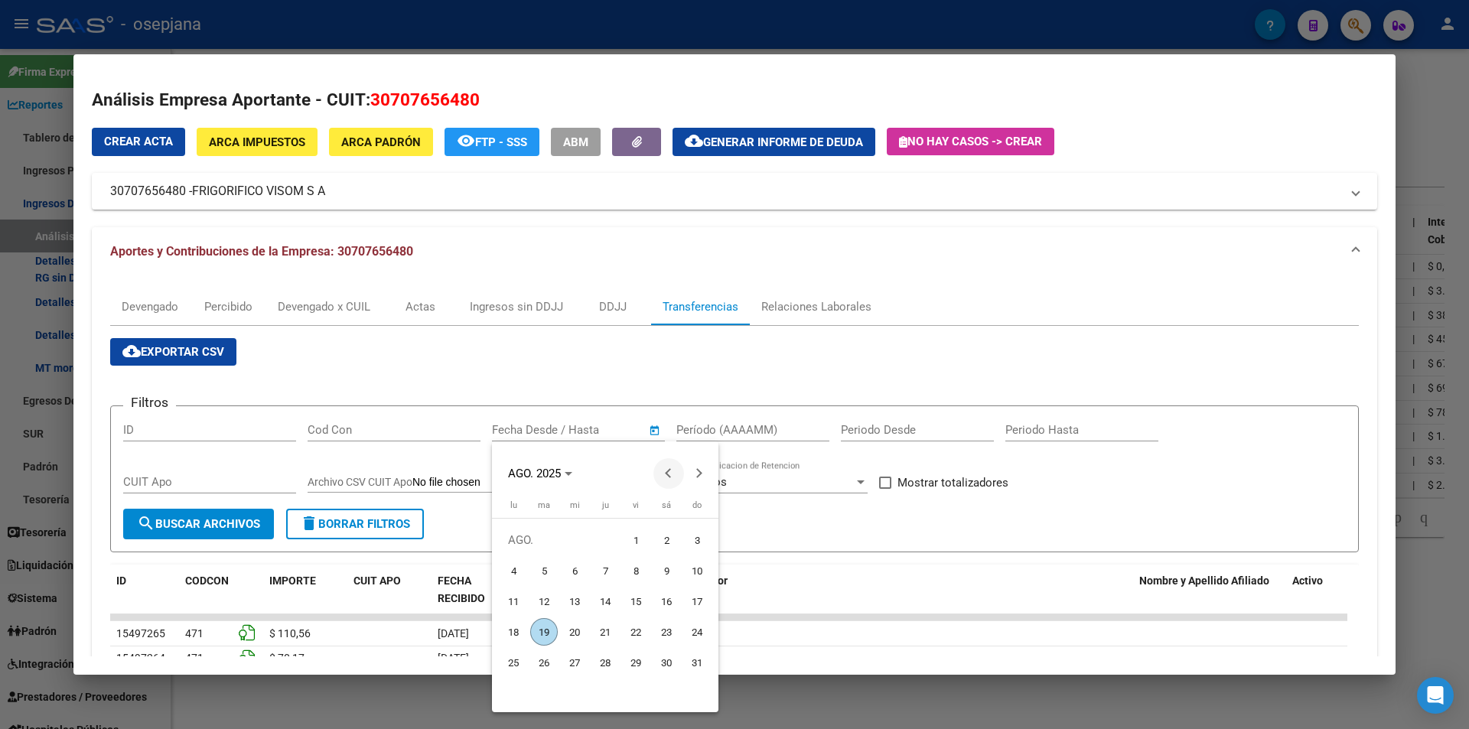
click at [661, 467] on span "Previous month" at bounding box center [668, 473] width 31 height 31
click at [572, 630] on span "16" at bounding box center [575, 632] width 28 height 28
type input "16/7/2025"
click at [698, 476] on button "Next month" at bounding box center [699, 473] width 31 height 31
click at [575, 568] on span "6" at bounding box center [575, 571] width 28 height 28
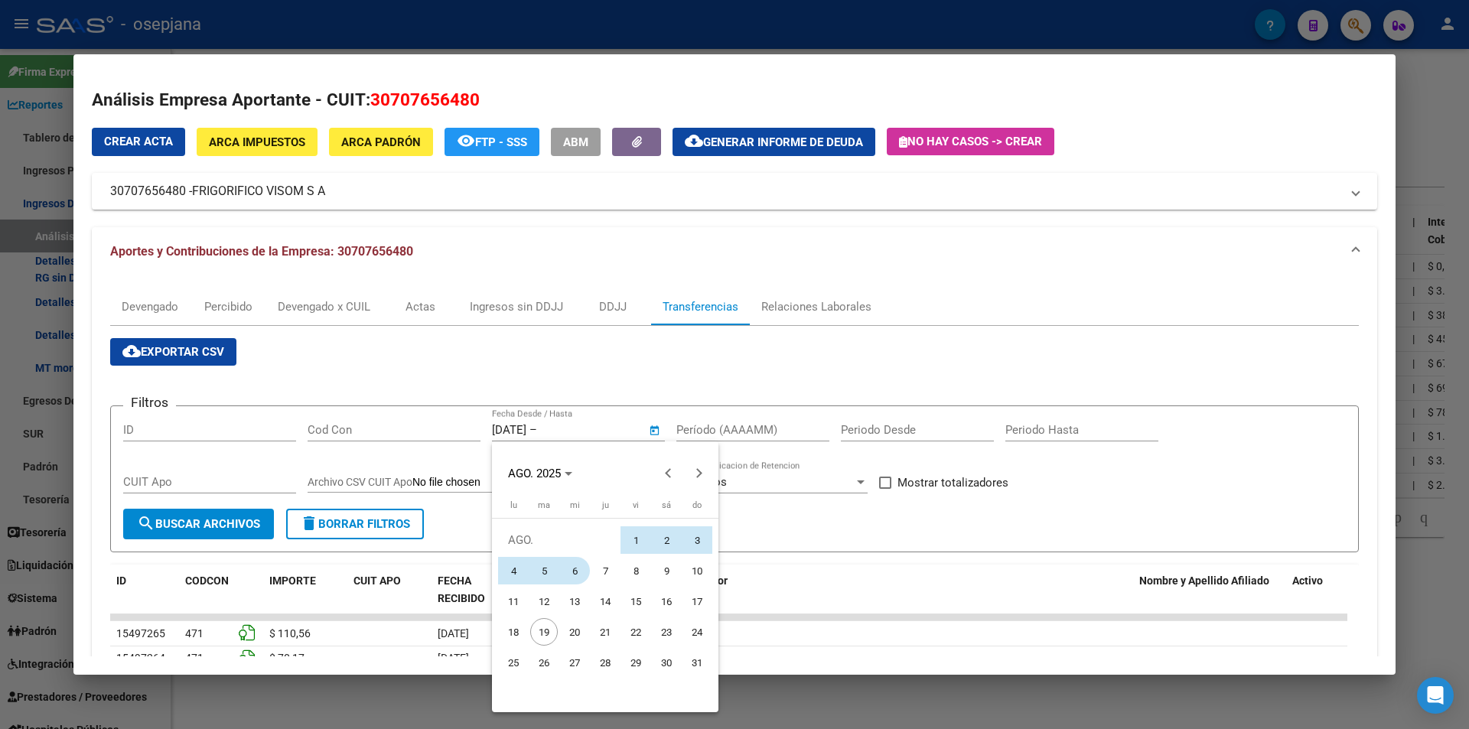
type input "6/8/2025"
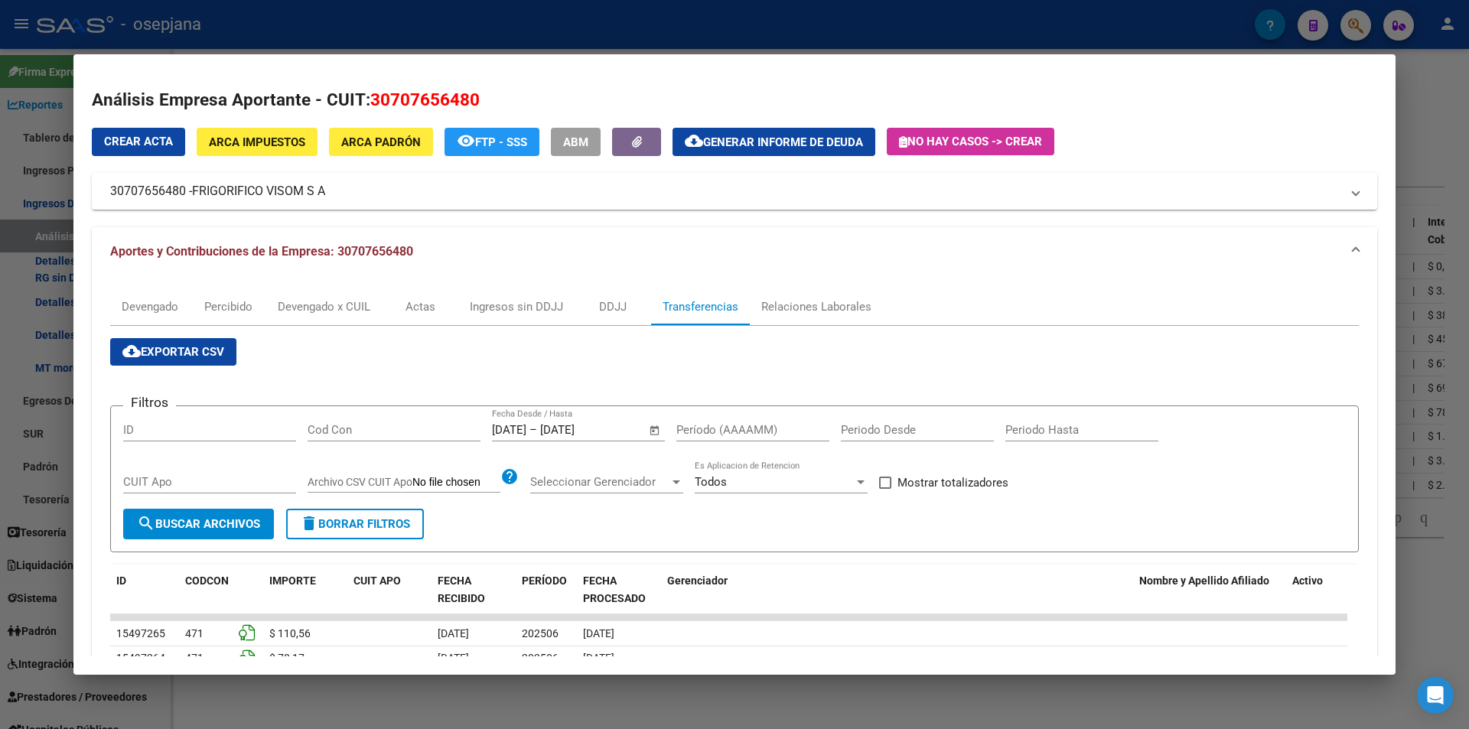
click at [734, 431] on input "Período (AAAAMM)" at bounding box center [752, 430] width 153 height 14
type input "202504"
drag, startPoint x: 966, startPoint y: 488, endPoint x: 536, endPoint y: 489, distance: 429.9
click at [956, 490] on span "Mostrar totalizadores" at bounding box center [952, 482] width 111 height 18
click at [885, 490] on input "Mostrar totalizadores" at bounding box center [884, 489] width 1 height 1
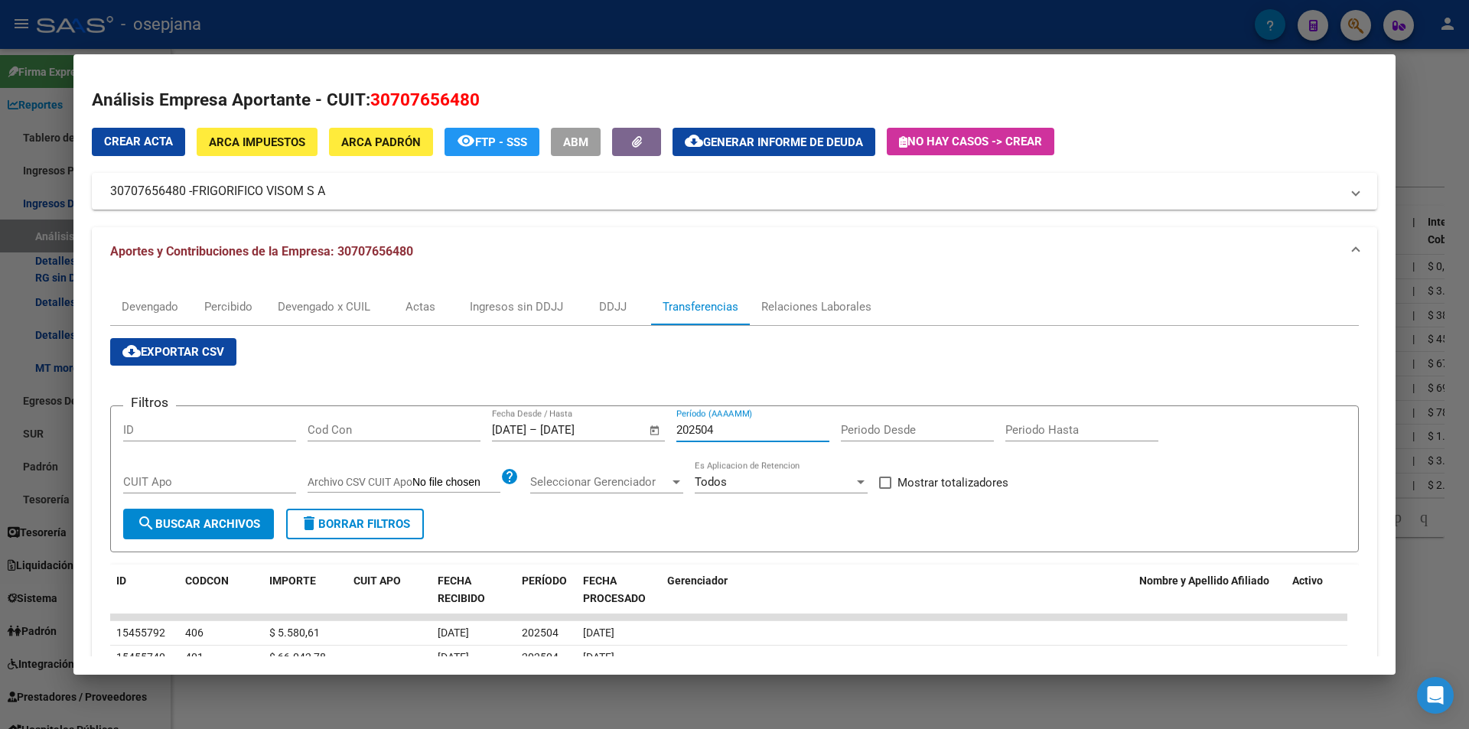
checkbox input "true"
click at [271, 520] on button "search Buscar Archivos" at bounding box center [198, 524] width 151 height 31
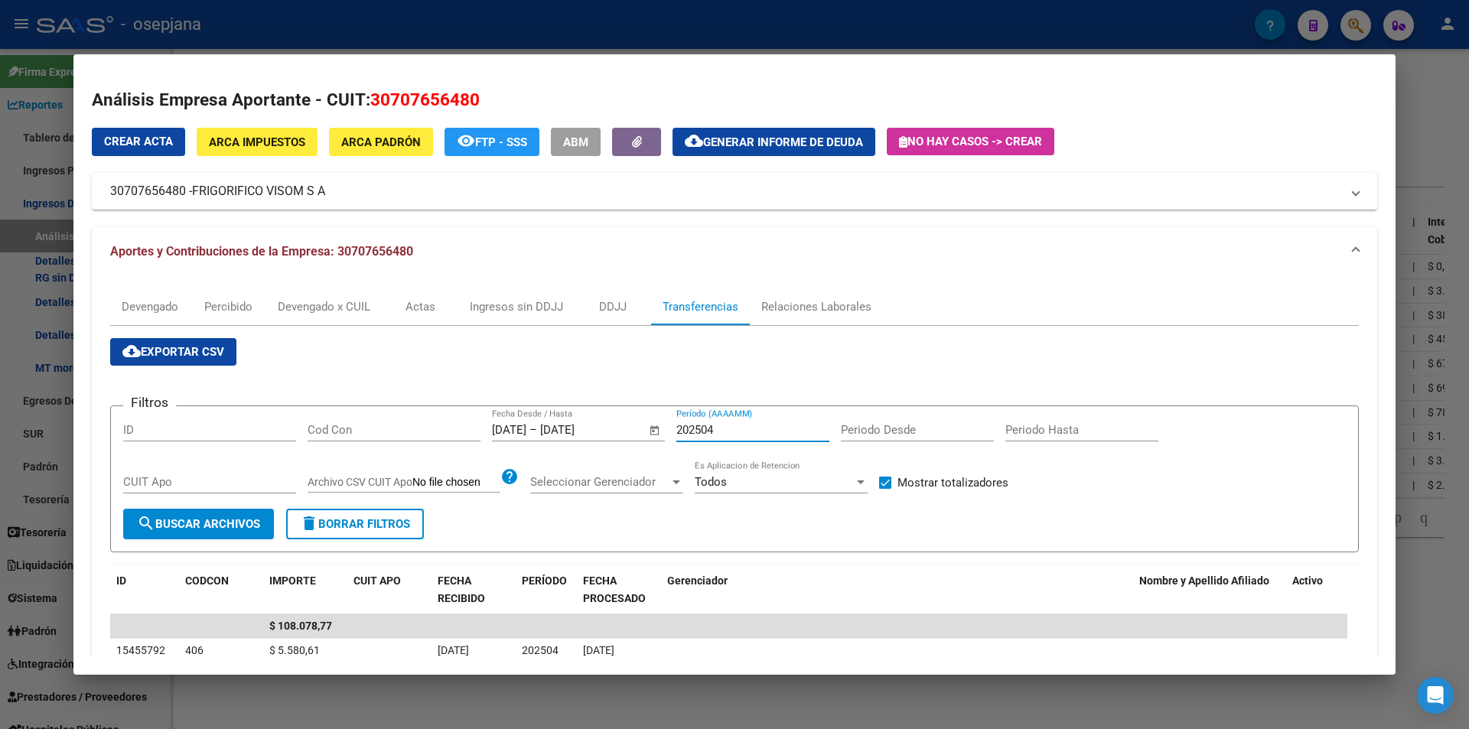
click at [715, 427] on input "202504" at bounding box center [752, 430] width 153 height 14
type input "202505"
click at [342, 29] on div at bounding box center [734, 364] width 1469 height 729
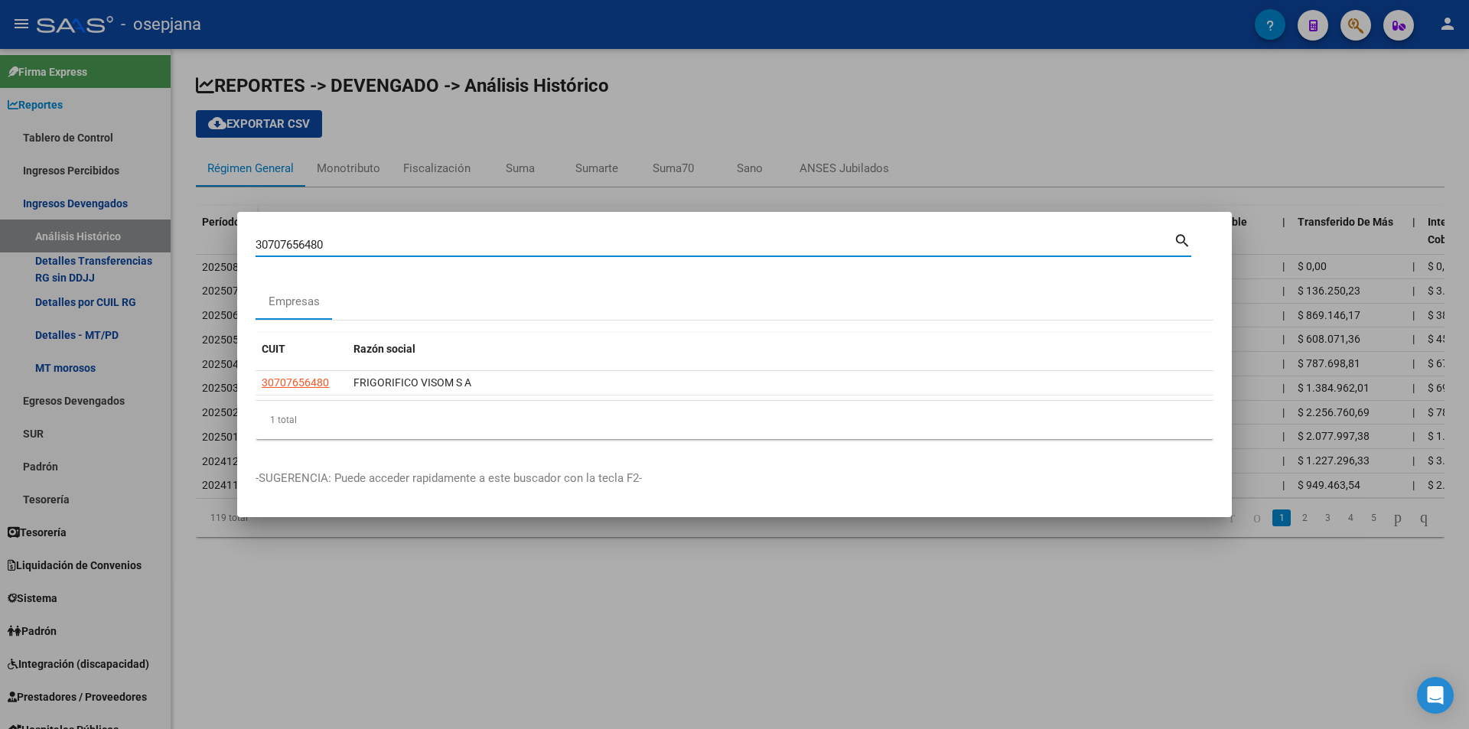
drag, startPoint x: 334, startPoint y: 246, endPoint x: 201, endPoint y: 247, distance: 132.3
click at [201, 247] on div "30707656480 Buscar (apellido, dni, cuil, nro traspaso, cuit, obra social) searc…" at bounding box center [734, 364] width 1469 height 729
type input "30709812676"
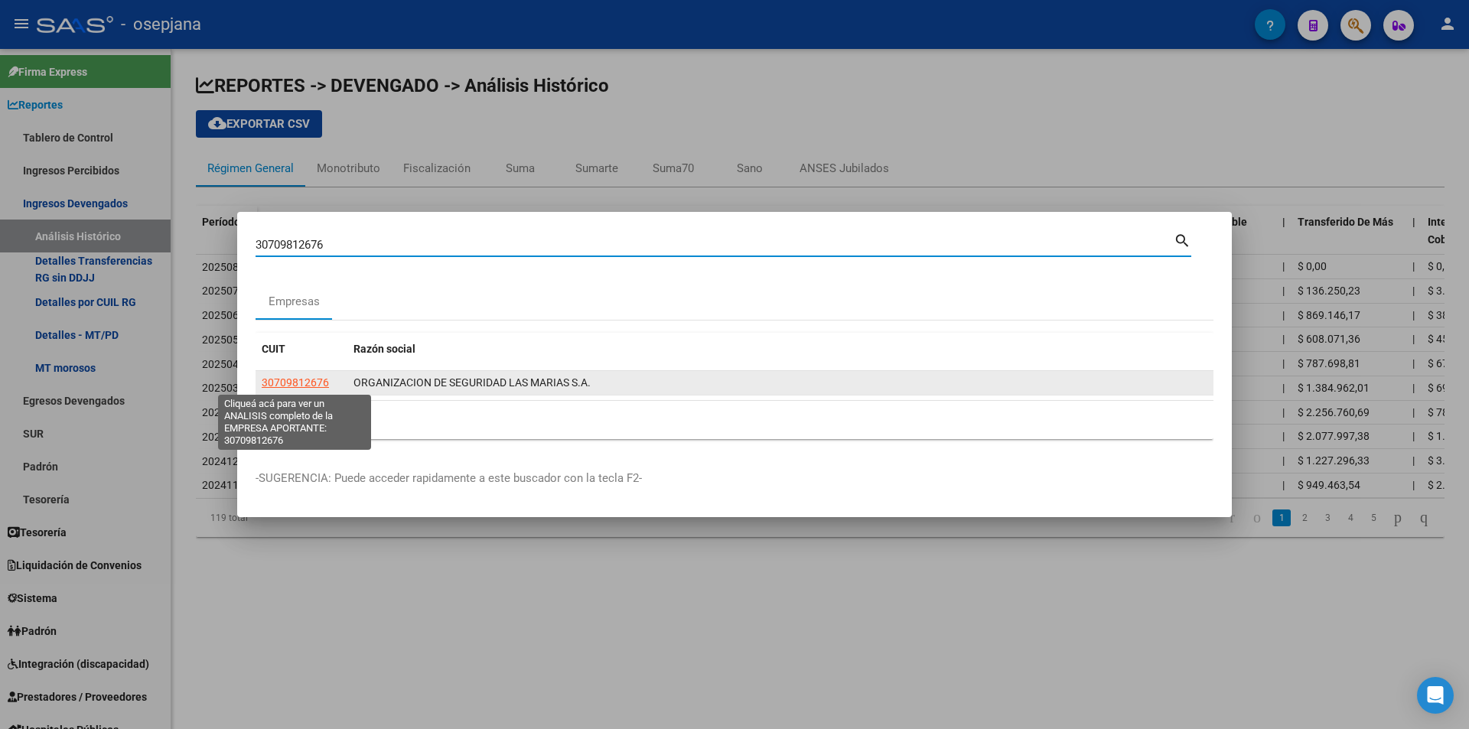
click at [302, 385] on span "30709812676" at bounding box center [295, 382] width 67 height 12
type textarea "30709812676"
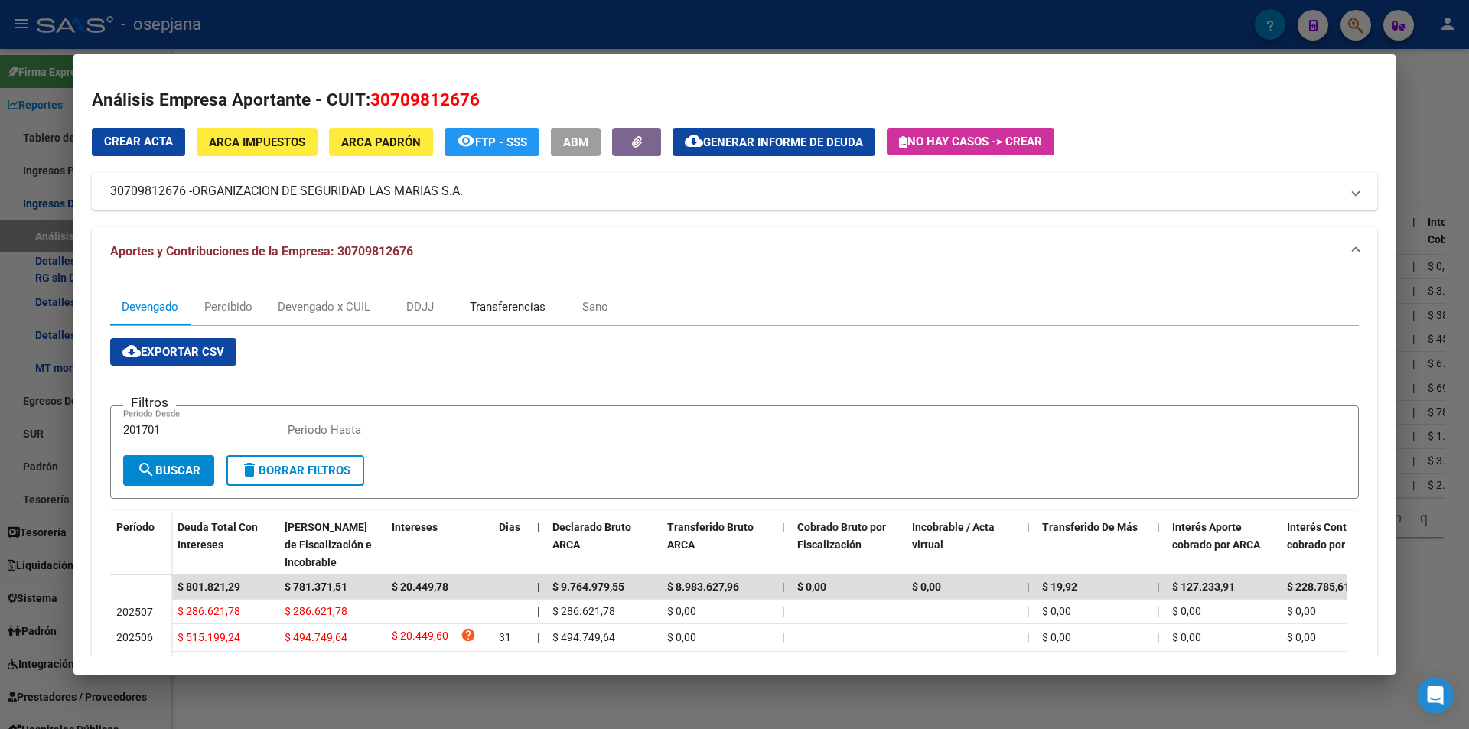
click at [530, 308] on div "Transferencias" at bounding box center [508, 306] width 76 height 17
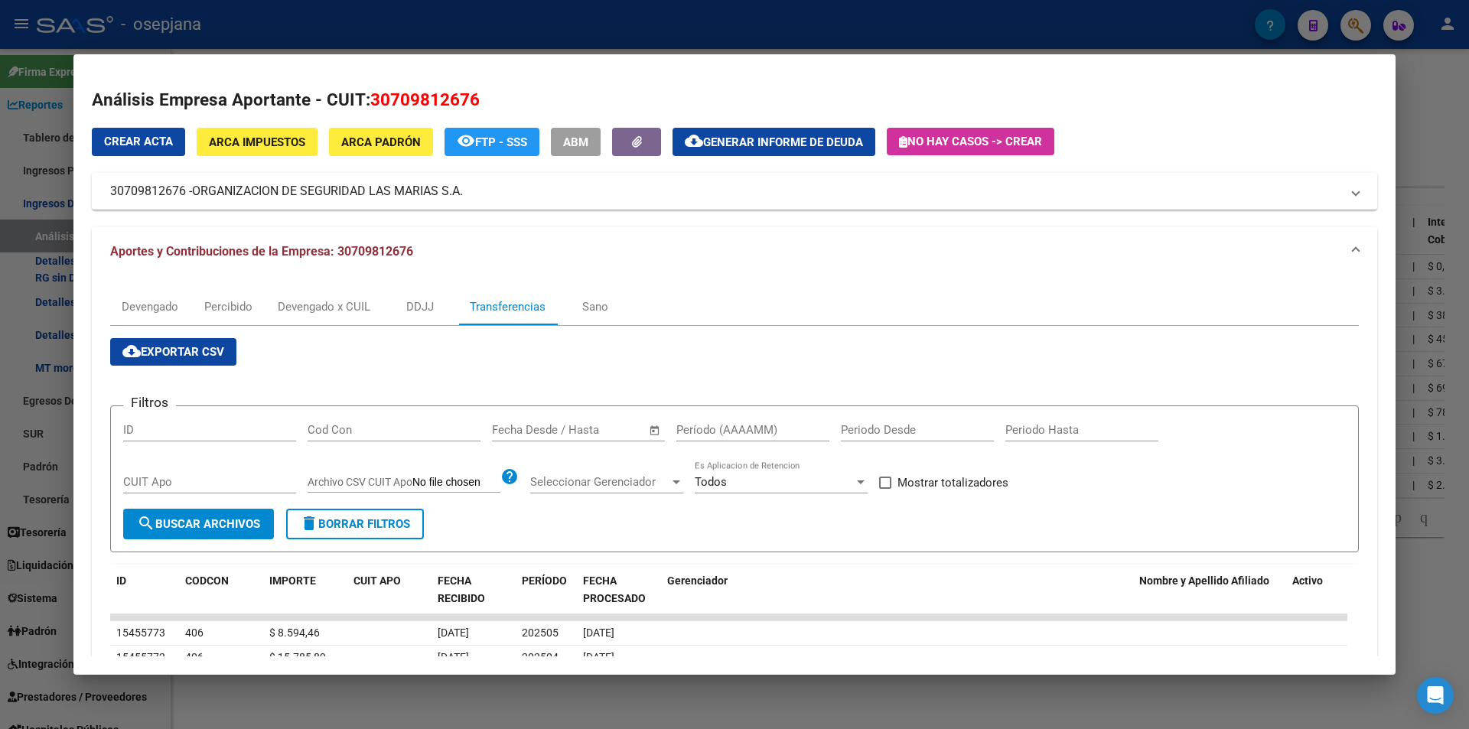
click at [576, 428] on input "text" at bounding box center [592, 430] width 74 height 14
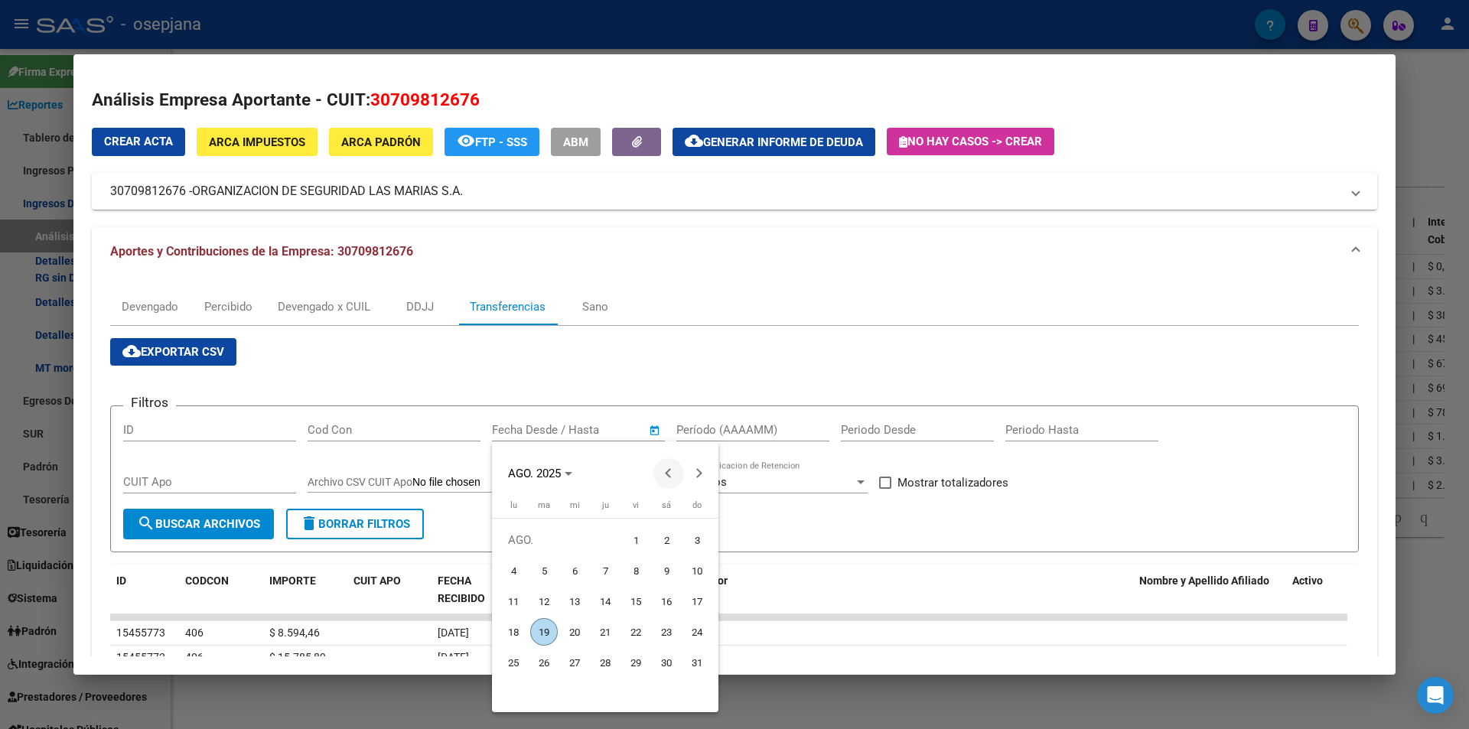
click at [663, 469] on span "Previous month" at bounding box center [668, 473] width 31 height 31
click at [583, 623] on span "16" at bounding box center [575, 632] width 28 height 28
type input "16/7/2025"
click at [702, 473] on span "Next month" at bounding box center [699, 473] width 31 height 31
click at [575, 568] on span "6" at bounding box center [575, 571] width 28 height 28
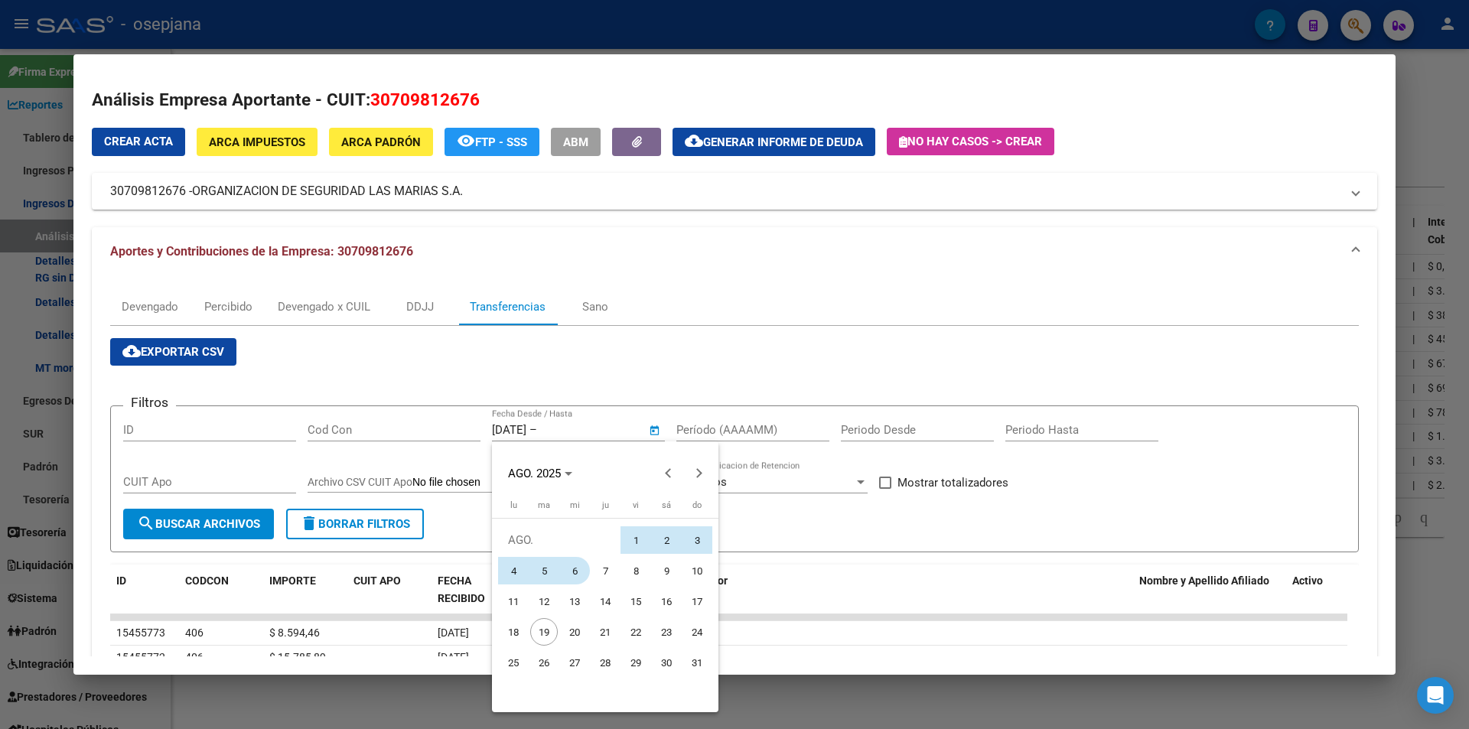
type input "6/8/2025"
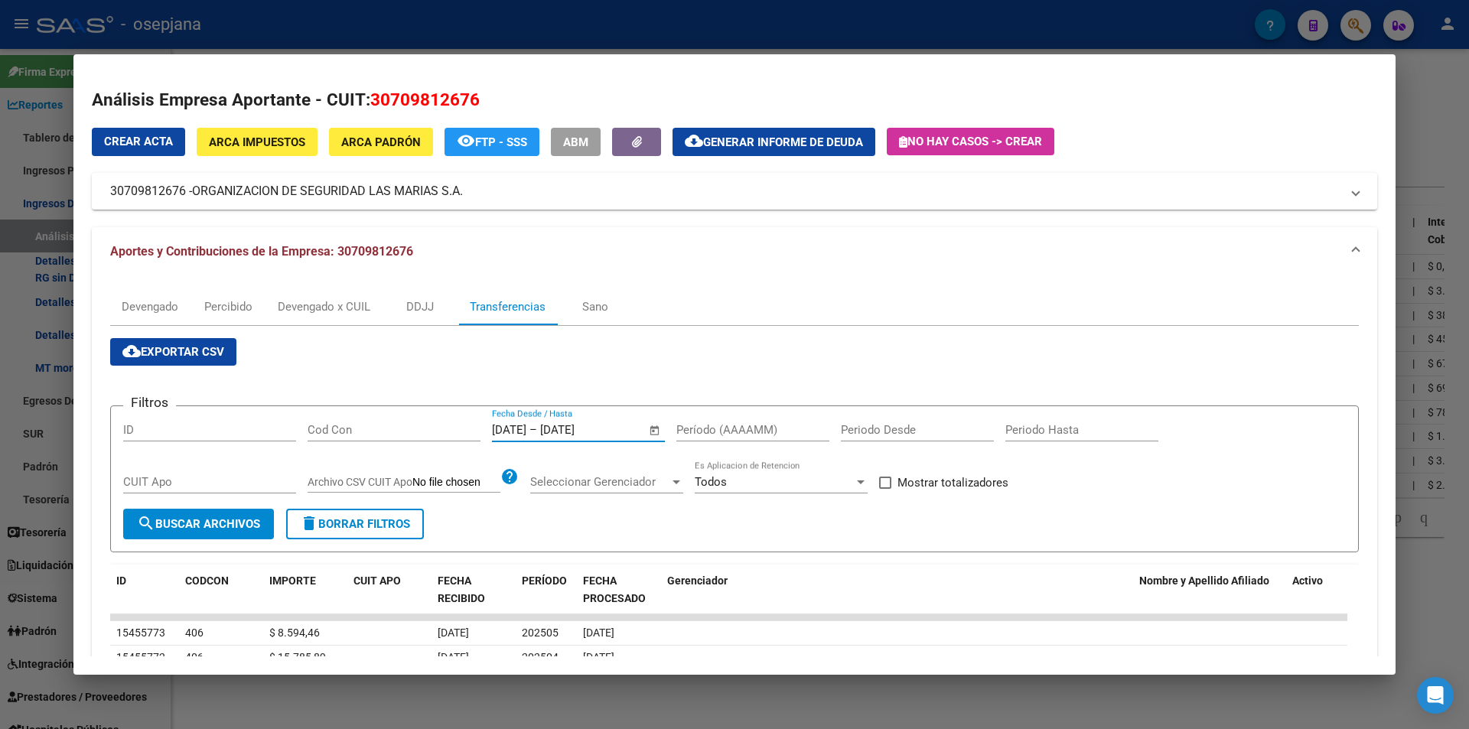
click at [711, 424] on input "Período (AAAAMM)" at bounding box center [752, 430] width 153 height 14
type input "202504"
click at [897, 484] on label "Mostrar totalizadores" at bounding box center [943, 482] width 129 height 18
click at [885, 489] on input "Mostrar totalizadores" at bounding box center [884, 489] width 1 height 1
checkbox input "true"
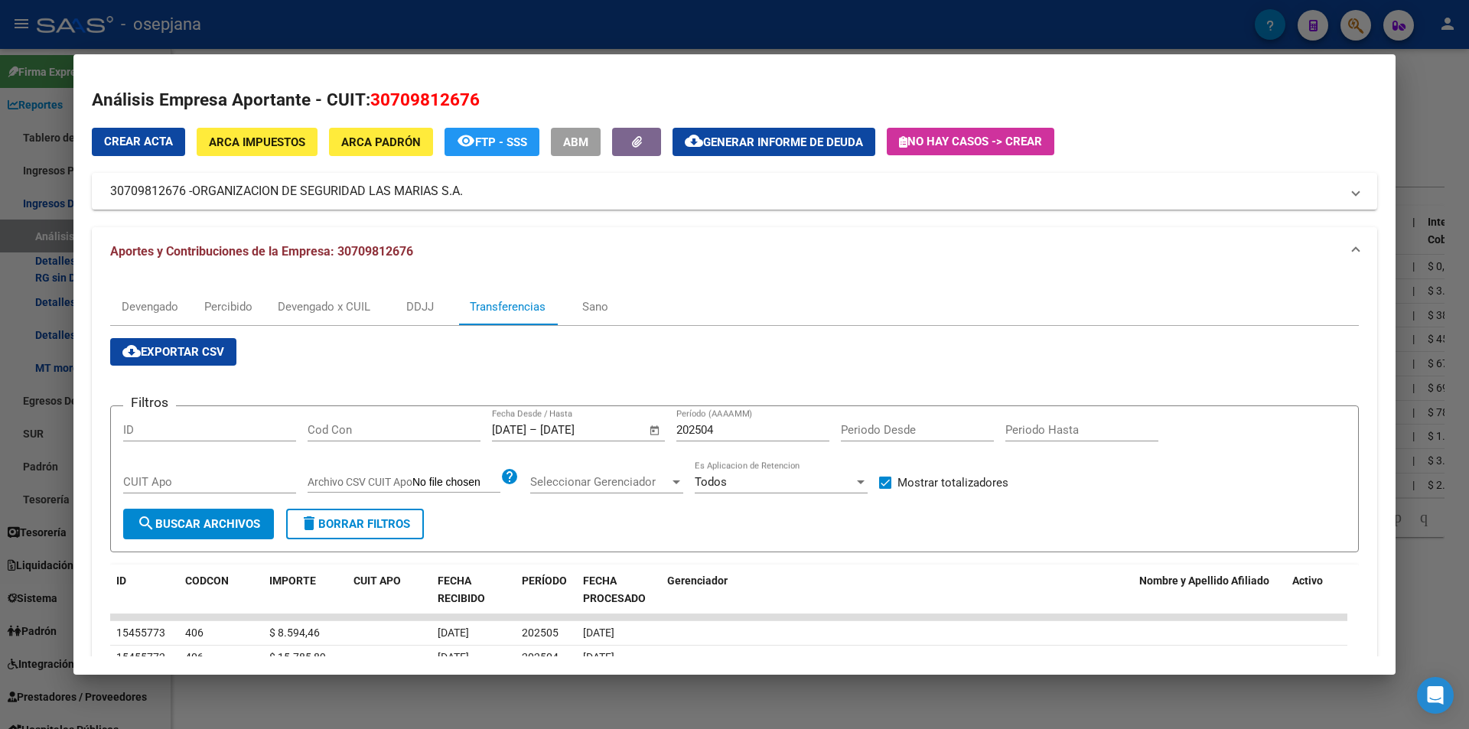
click at [246, 522] on span "search Buscar Archivos" at bounding box center [198, 524] width 123 height 14
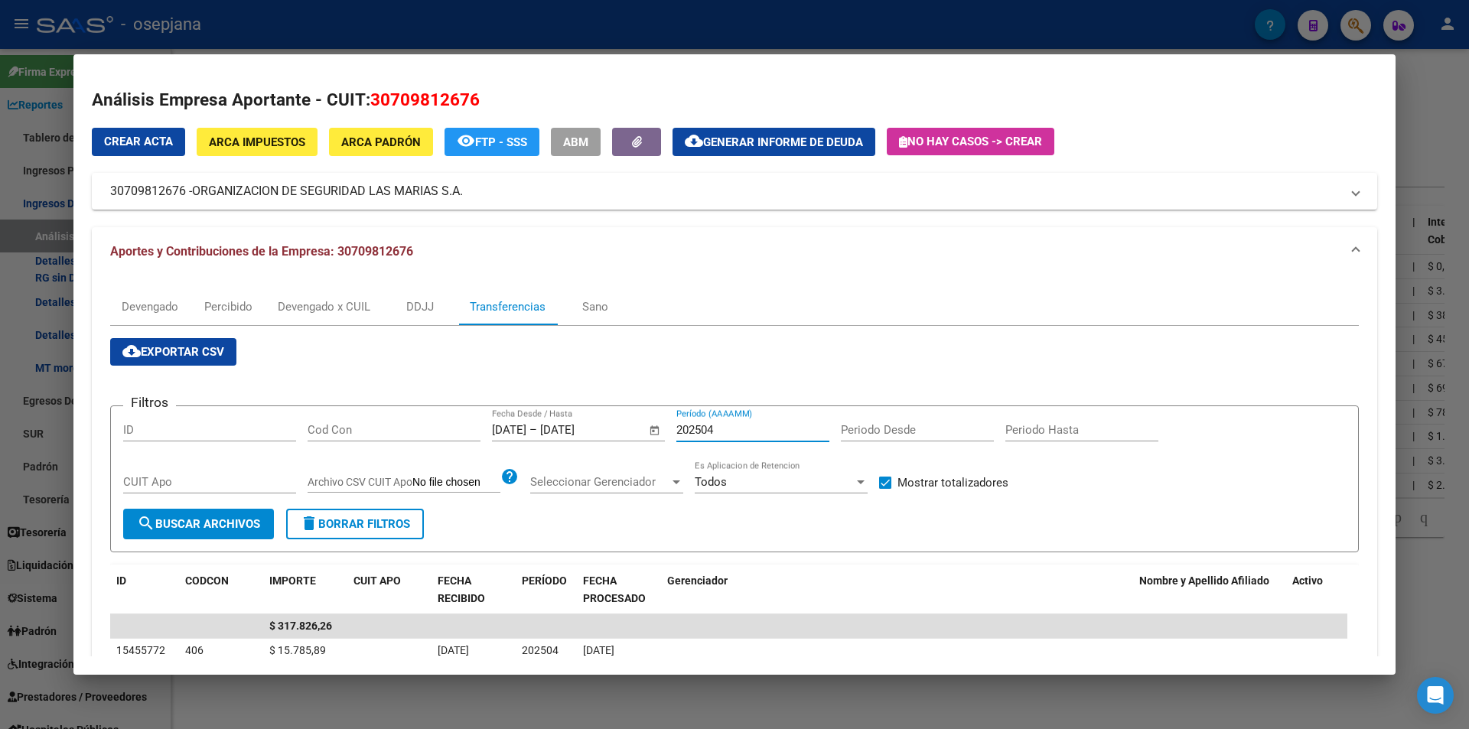
click at [713, 430] on input "202504" at bounding box center [752, 430] width 153 height 14
type input "202505"
click at [408, 35] on div at bounding box center [734, 364] width 1469 height 729
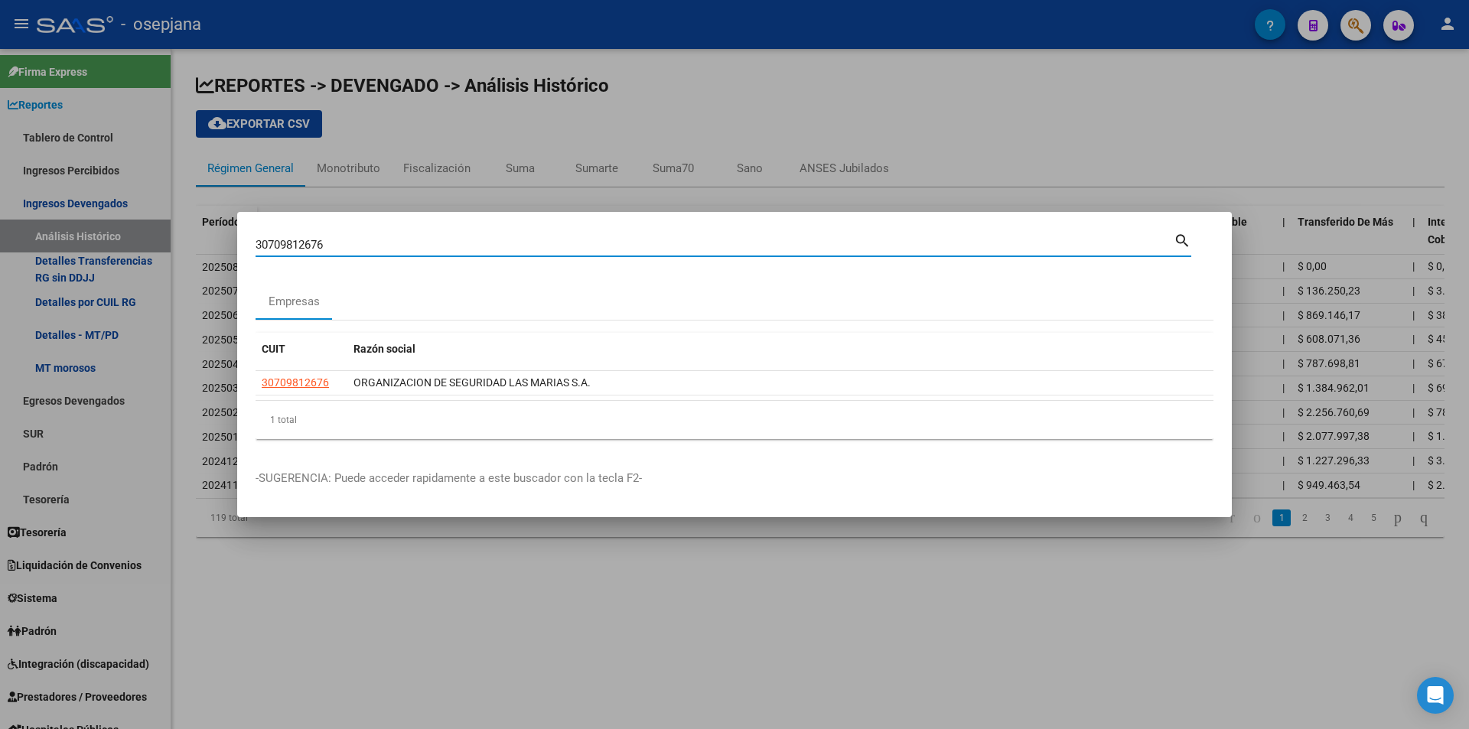
drag, startPoint x: 331, startPoint y: 246, endPoint x: 202, endPoint y: 244, distance: 129.3
click at [202, 244] on div "30709812676 Buscar (apellido, dni, cuil, nro traspaso, cuit, obra social) searc…" at bounding box center [734, 364] width 1469 height 729
type input "30717679802"
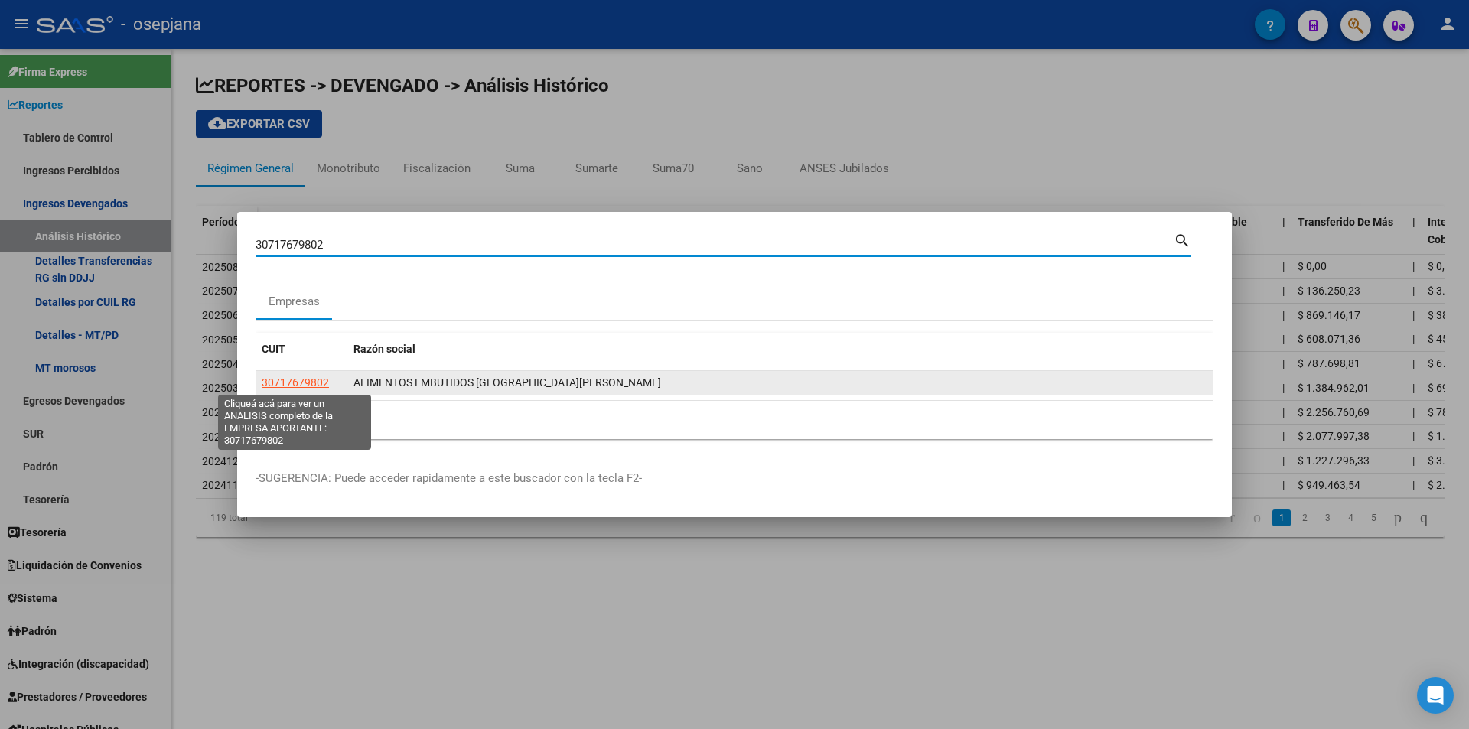
click at [284, 378] on span "30717679802" at bounding box center [295, 382] width 67 height 12
type textarea "30717679802"
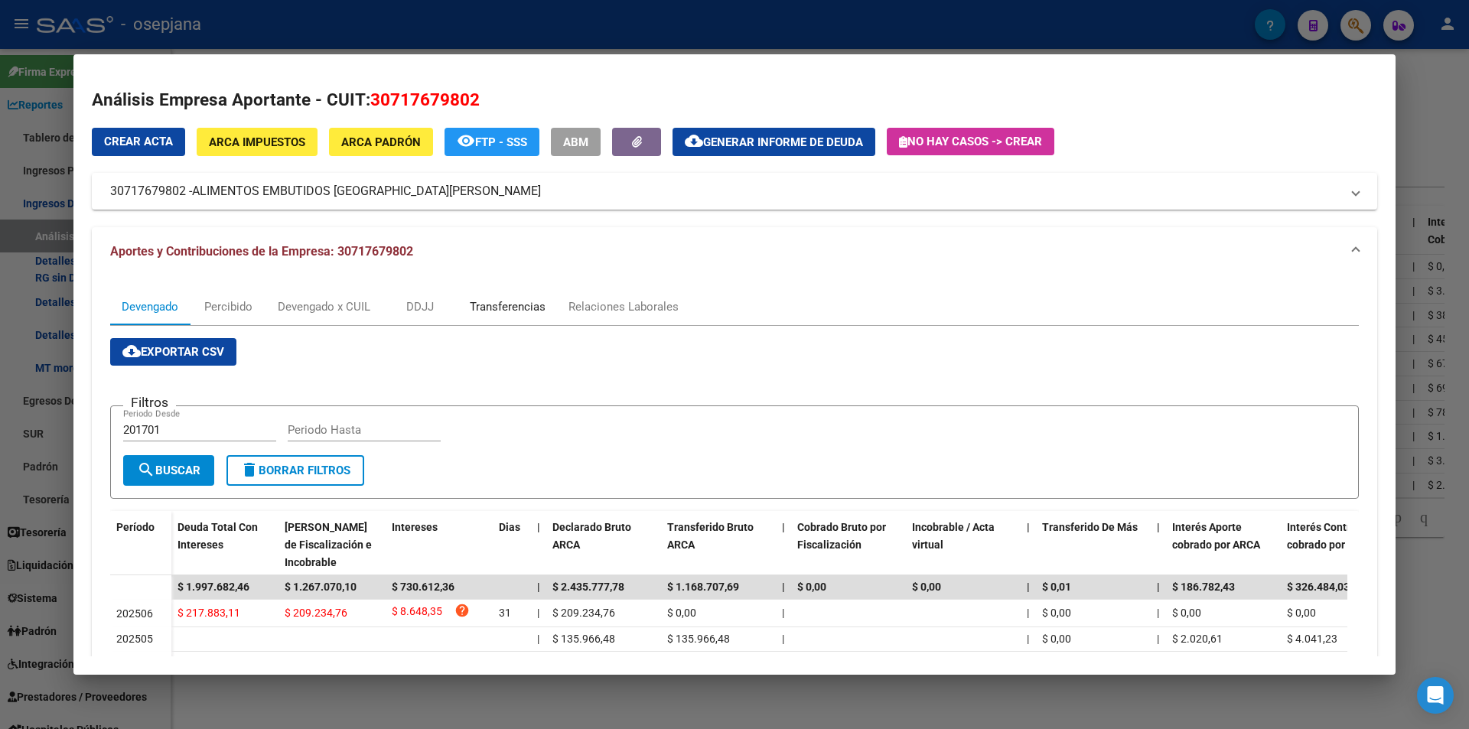
click at [521, 299] on div "Transferencias" at bounding box center [508, 306] width 76 height 17
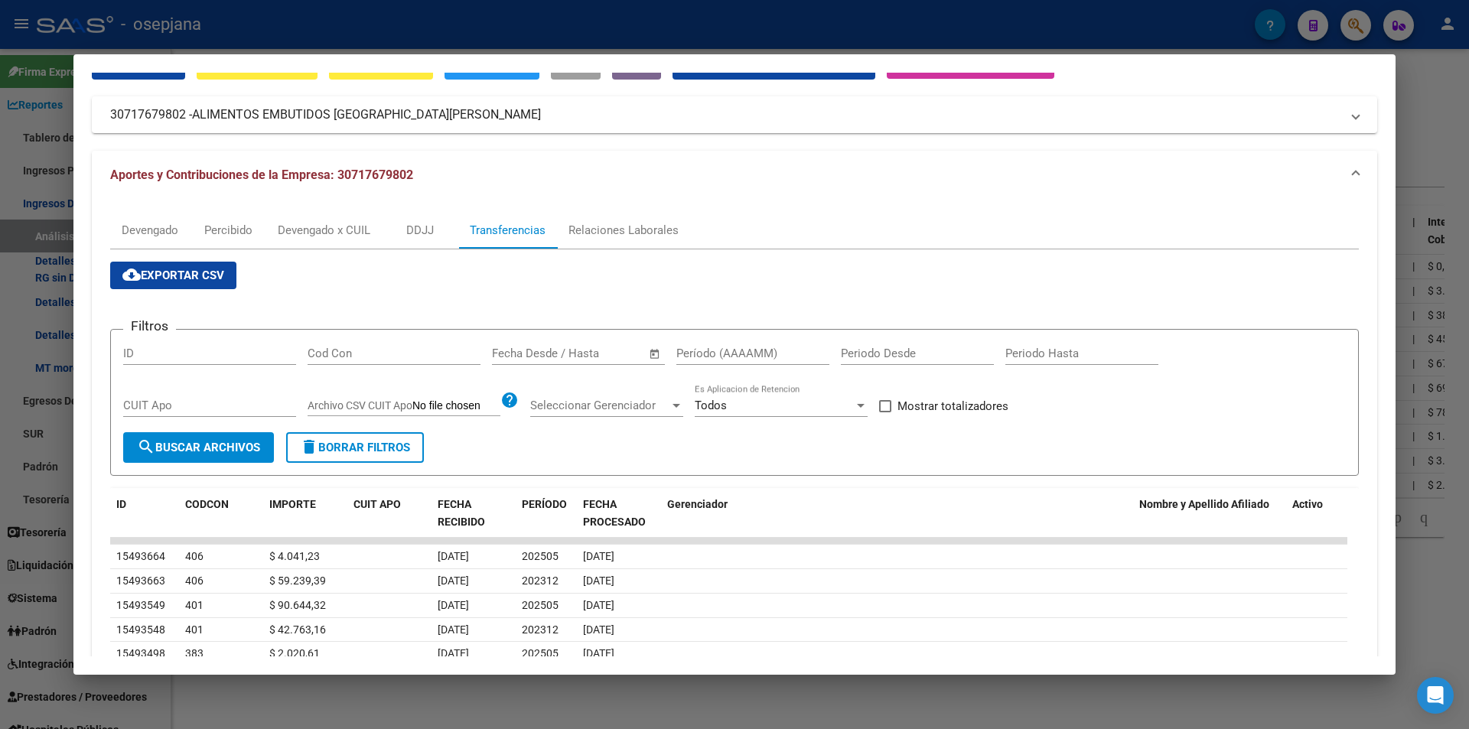
click at [558, 352] on input "text" at bounding box center [592, 354] width 74 height 14
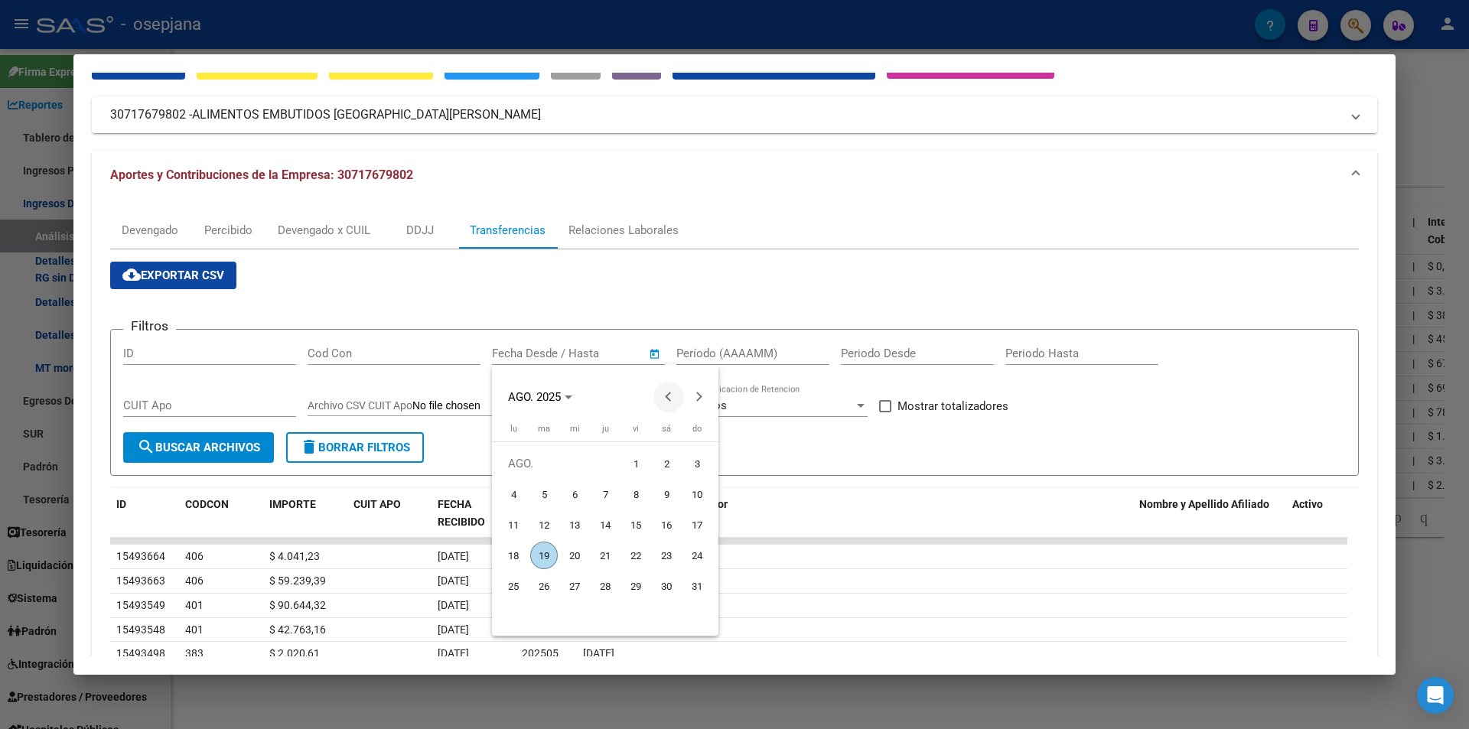
click at [675, 399] on span "Previous month" at bounding box center [668, 397] width 31 height 31
click at [582, 552] on span "16" at bounding box center [575, 556] width 28 height 28
type input "16/7/2025"
click at [698, 390] on span "Next month" at bounding box center [699, 397] width 31 height 31
click at [580, 500] on span "6" at bounding box center [575, 494] width 28 height 28
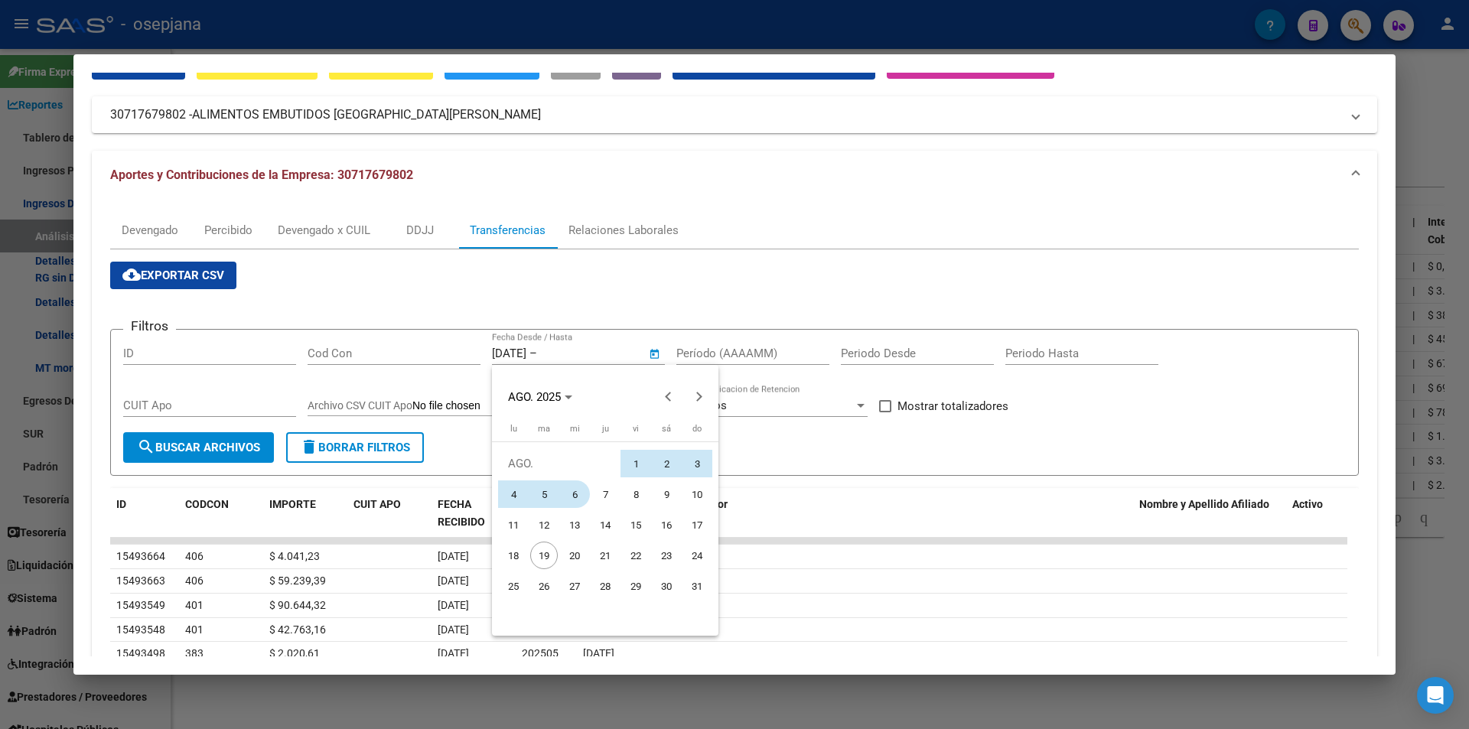
type input "6/8/2025"
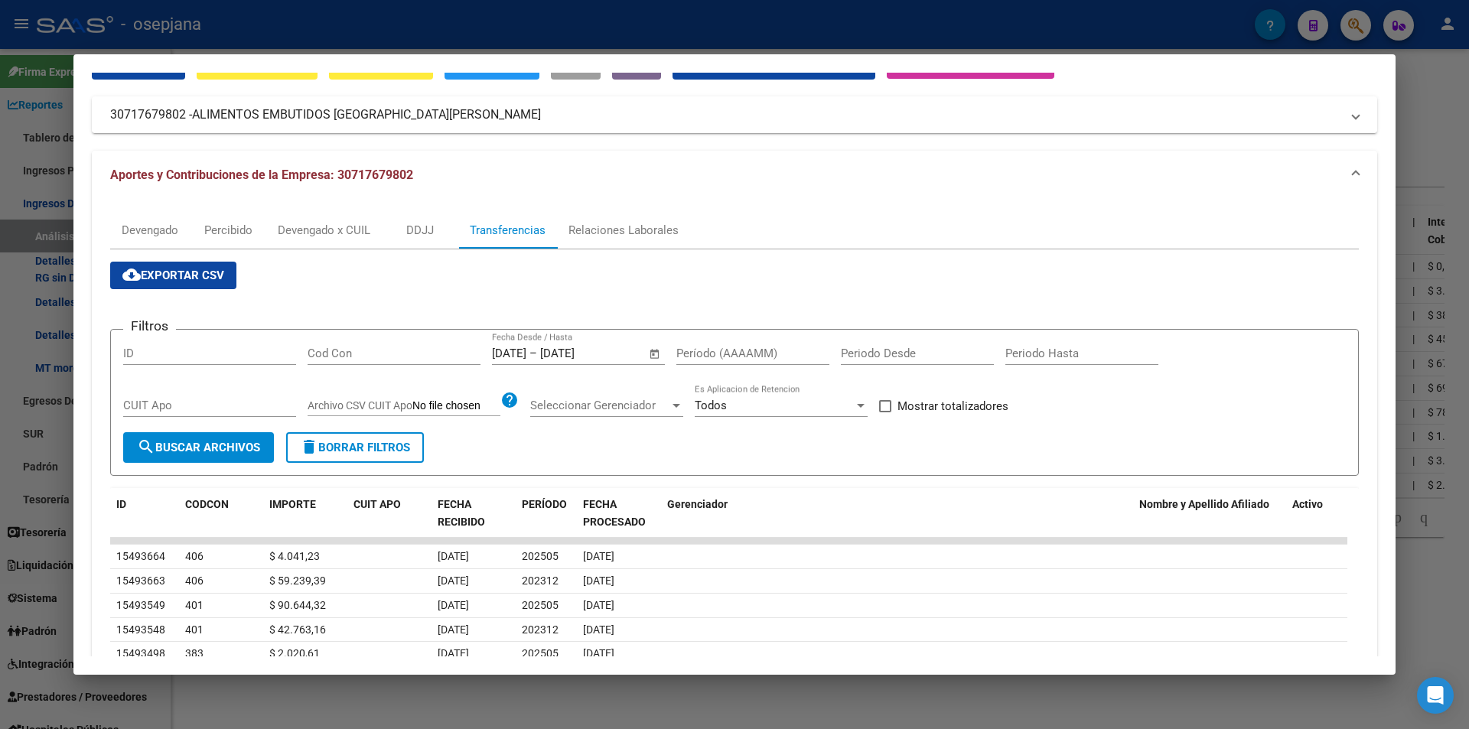
click at [712, 360] on div "Período (AAAAMM)" at bounding box center [752, 353] width 153 height 23
type input "202312"
click at [944, 412] on span "Mostrar totalizadores" at bounding box center [952, 406] width 111 height 18
click at [885, 412] on input "Mostrar totalizadores" at bounding box center [884, 412] width 1 height 1
checkbox input "true"
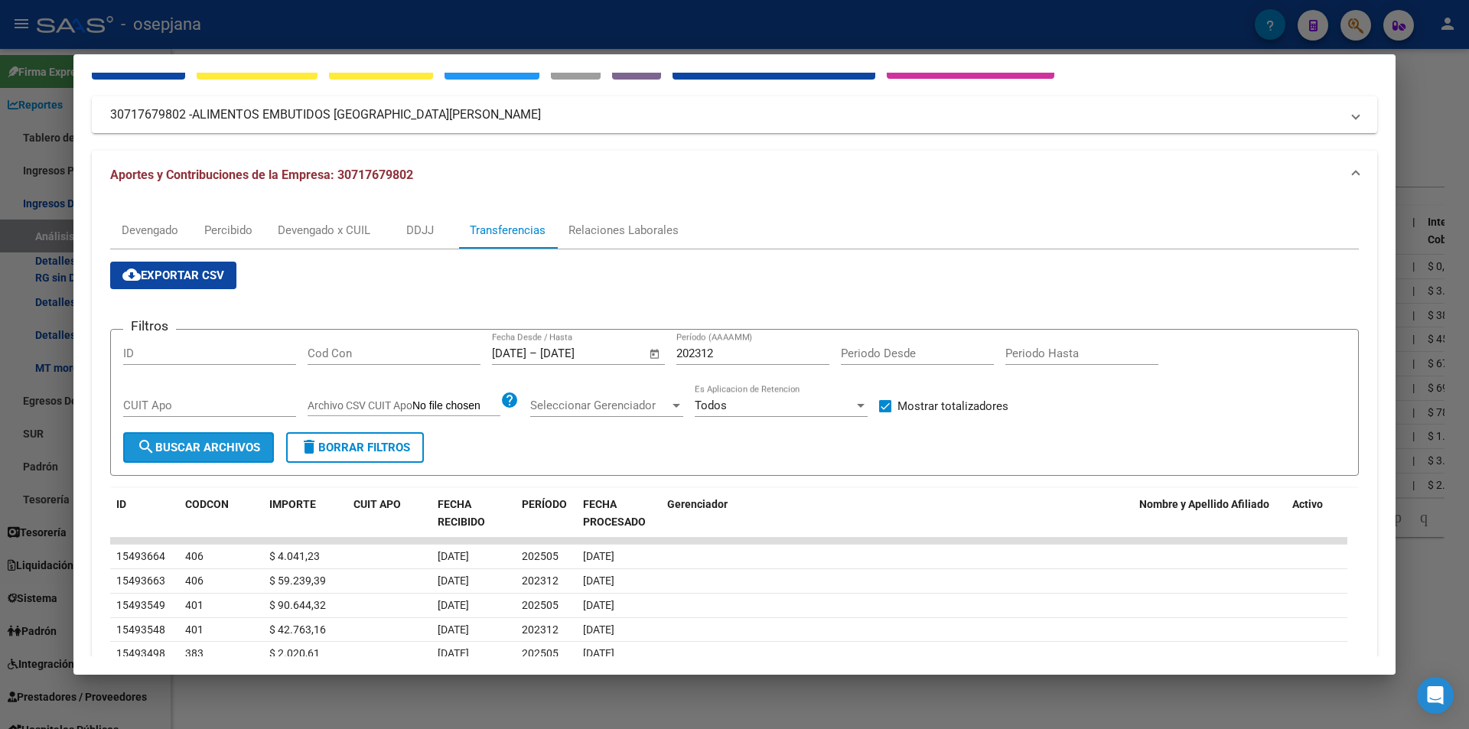
click at [251, 452] on span "search Buscar Archivos" at bounding box center [198, 448] width 123 height 14
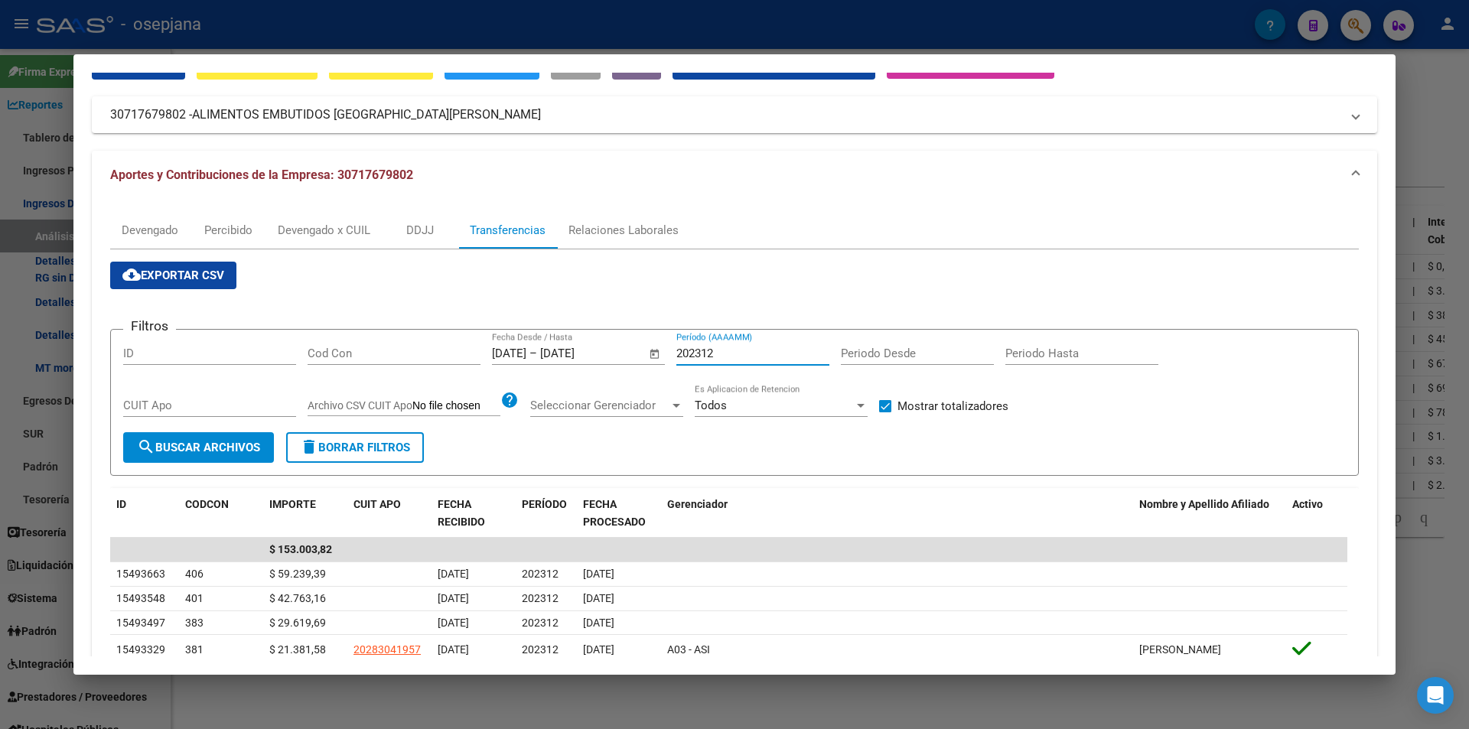
drag, startPoint x: 706, startPoint y: 357, endPoint x: 660, endPoint y: 361, distance: 46.1
click at [660, 361] on div "Filtros ID Cod Con 16/7/2025 16/7/2025 – 6/8/2025 6/8/2025 Fecha Desde / Hasta …" at bounding box center [734, 387] width 1222 height 91
type input "202505"
click at [376, 21] on div at bounding box center [734, 364] width 1469 height 729
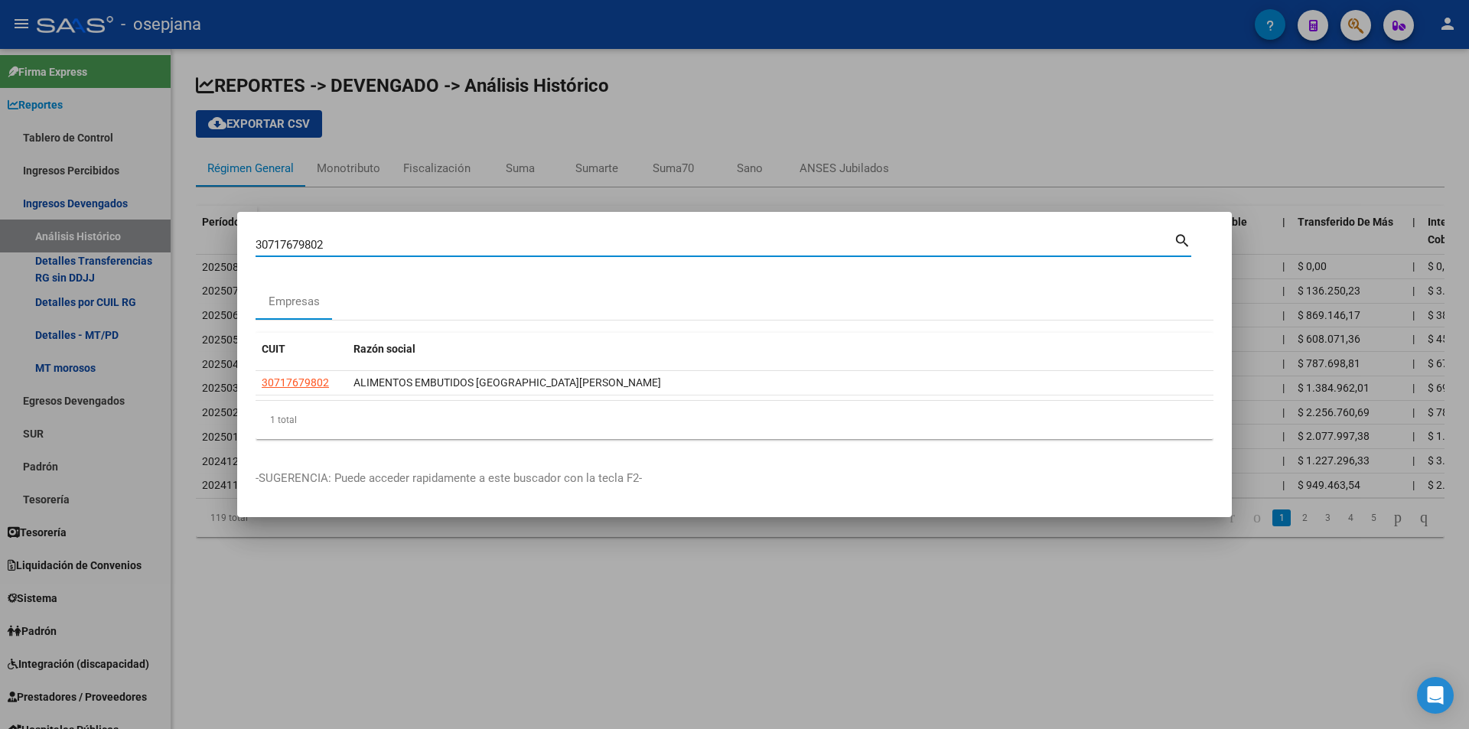
drag, startPoint x: 330, startPoint y: 243, endPoint x: 142, endPoint y: 245, distance: 188.2
click at [142, 245] on div "30717679802 Buscar (apellido, dni, cuil, nro traspaso, cuit, obra social) searc…" at bounding box center [734, 364] width 1469 height 729
type input "30708744480"
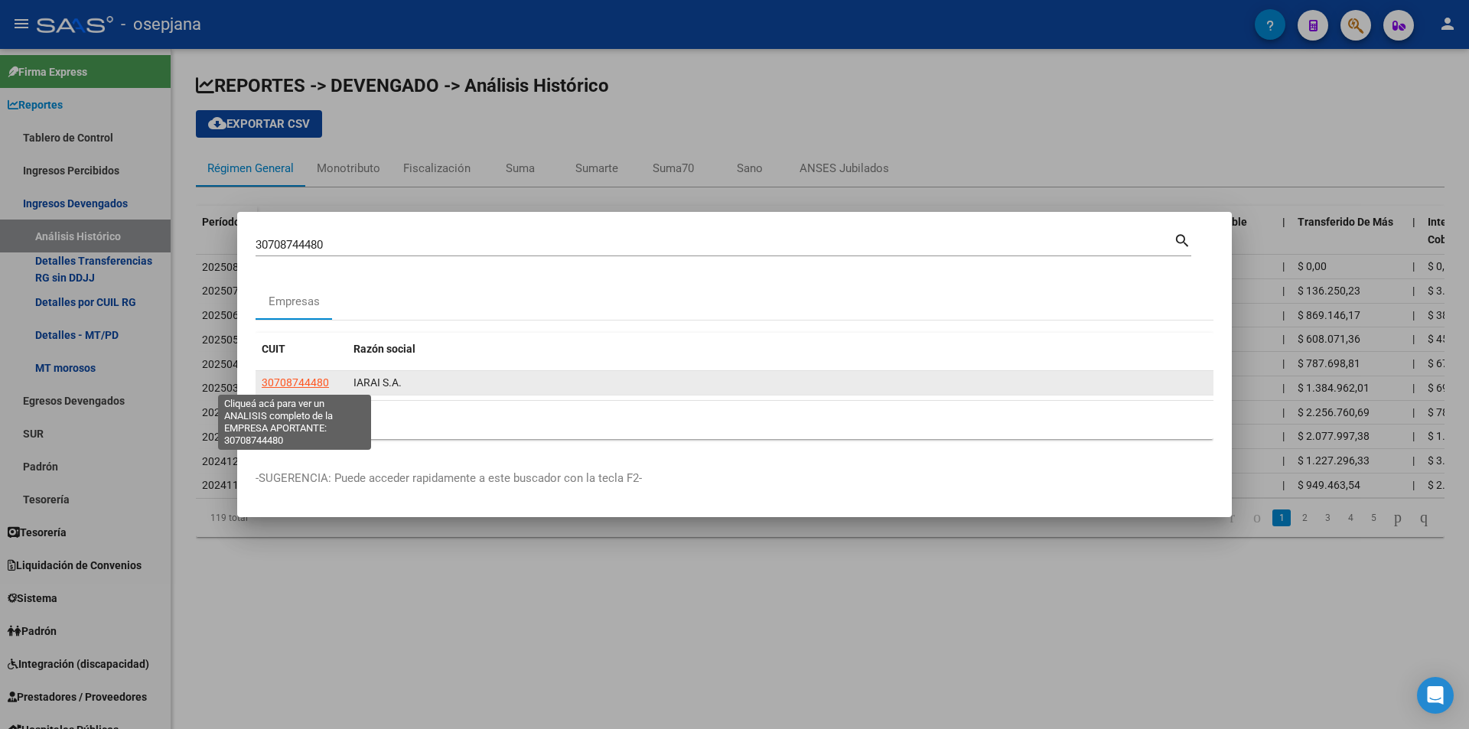
click at [294, 379] on span "30708744480" at bounding box center [295, 382] width 67 height 12
type textarea "30708744480"
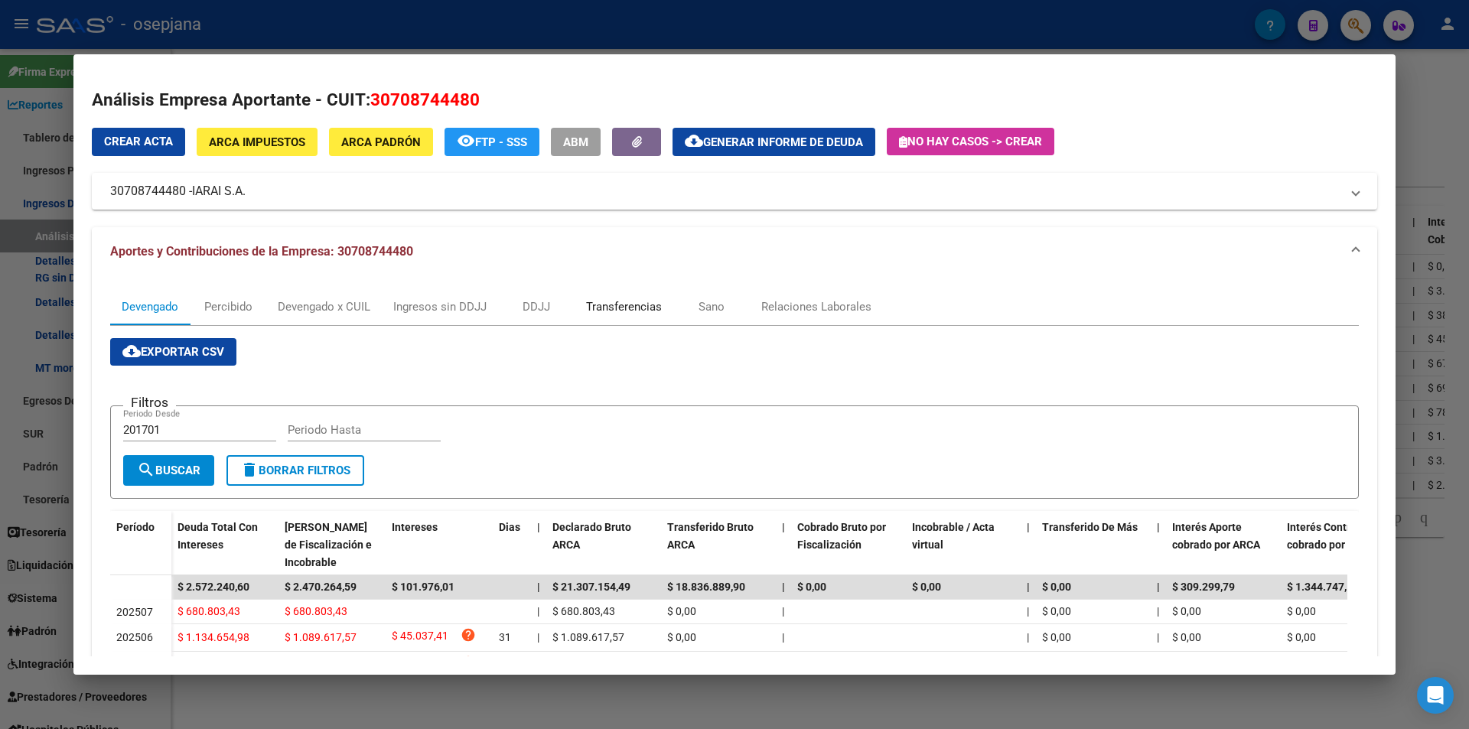
click at [616, 305] on div "Transferencias" at bounding box center [624, 306] width 76 height 17
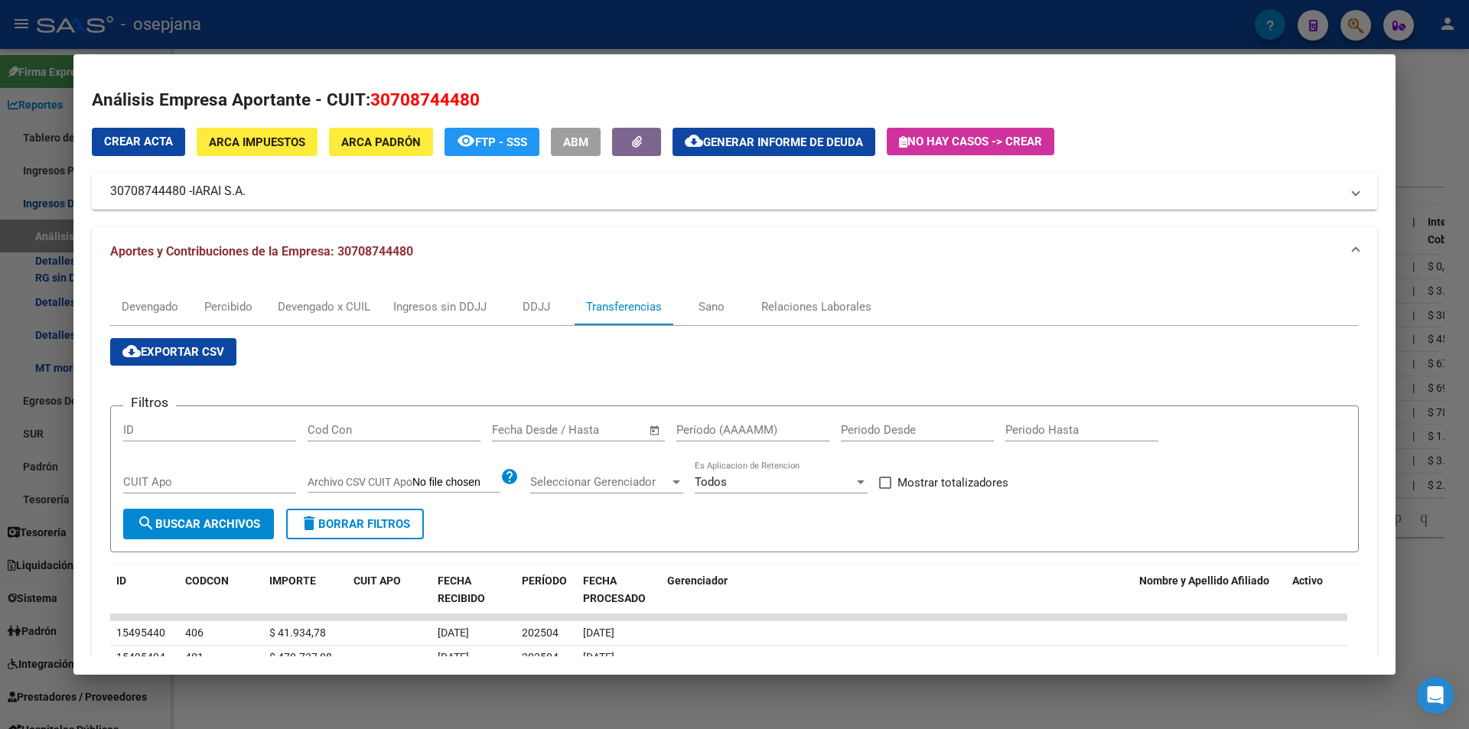
click at [538, 429] on input "text" at bounding box center [517, 430] width 50 height 14
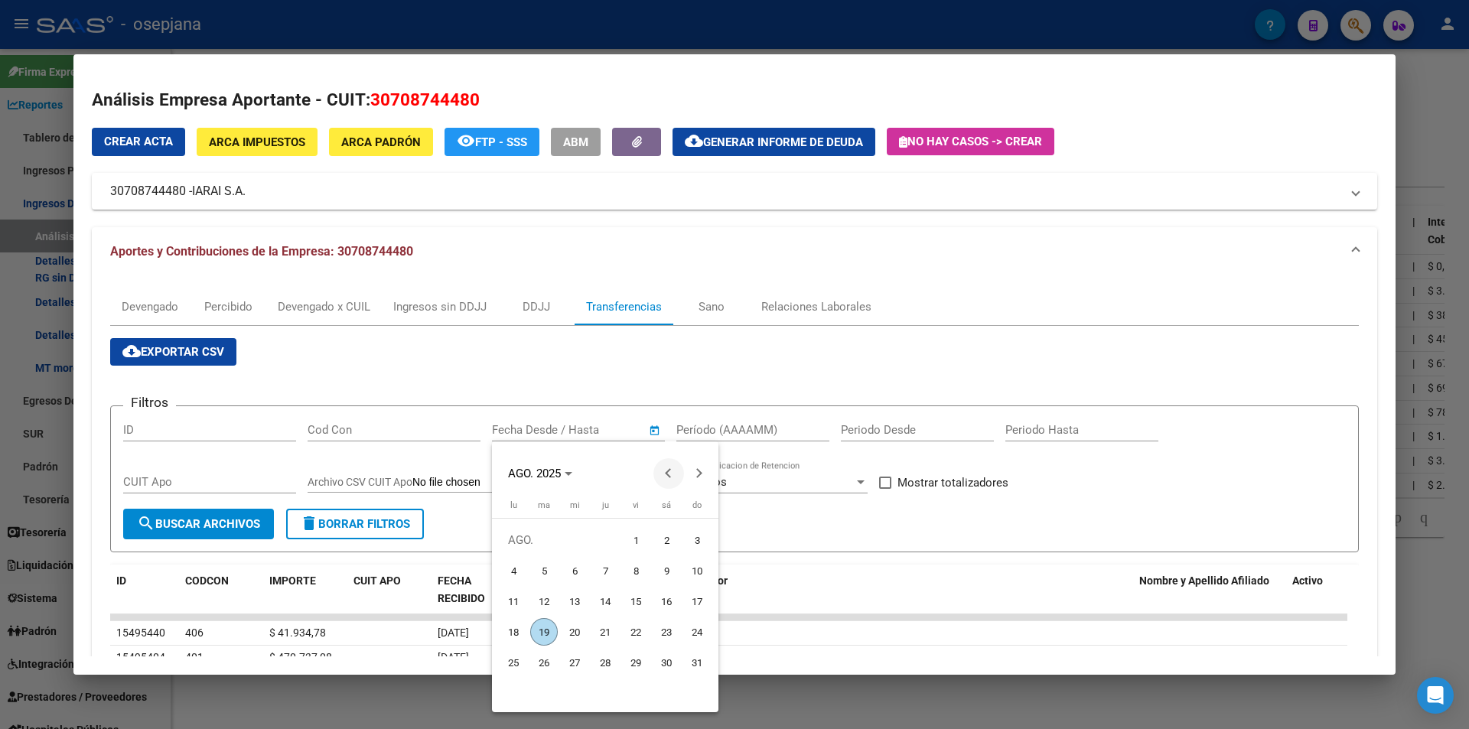
click at [669, 474] on button "Previous month" at bounding box center [668, 473] width 31 height 31
click at [516, 626] on span "14" at bounding box center [514, 632] width 28 height 28
type input "14/7/2025"
click at [704, 469] on span "Next month" at bounding box center [699, 473] width 31 height 31
click at [574, 570] on span "6" at bounding box center [575, 571] width 28 height 28
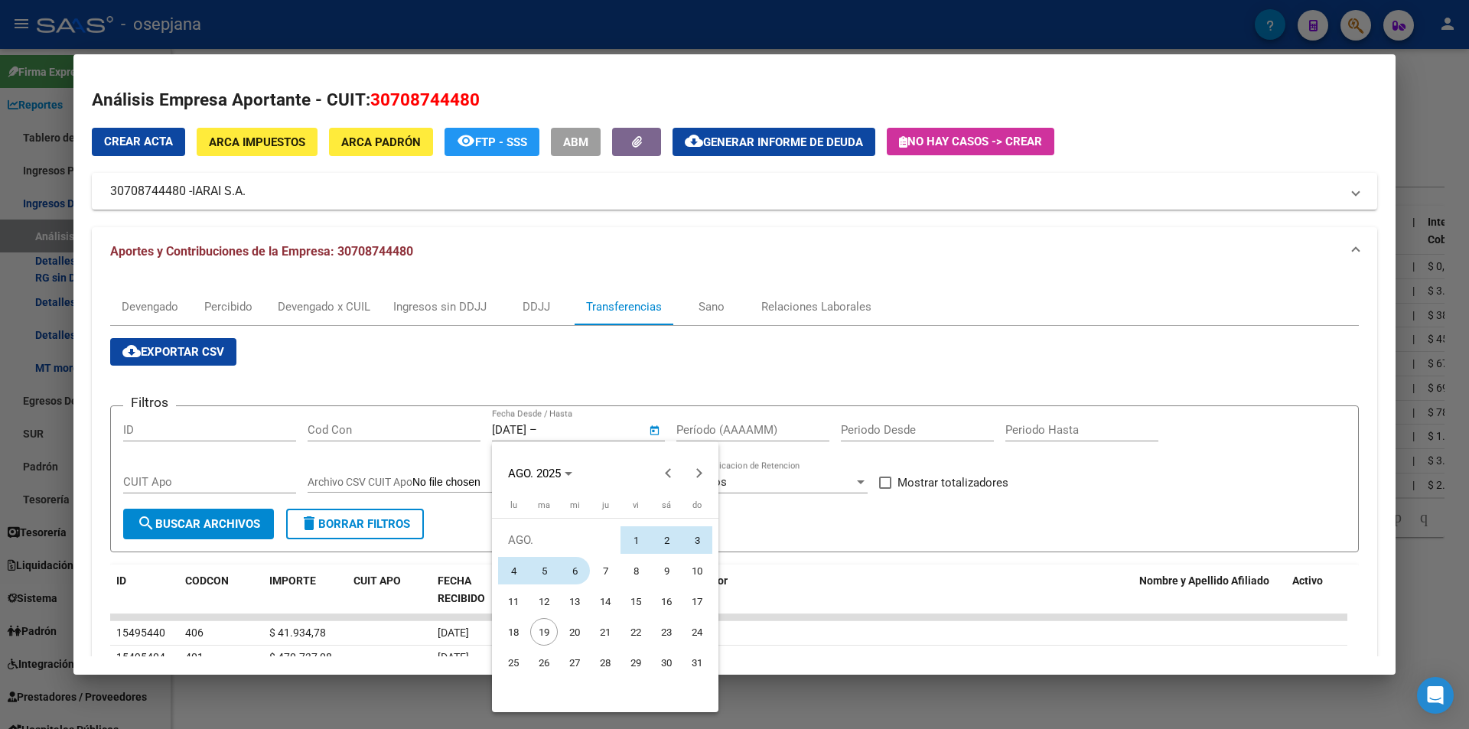
type input "6/8/2025"
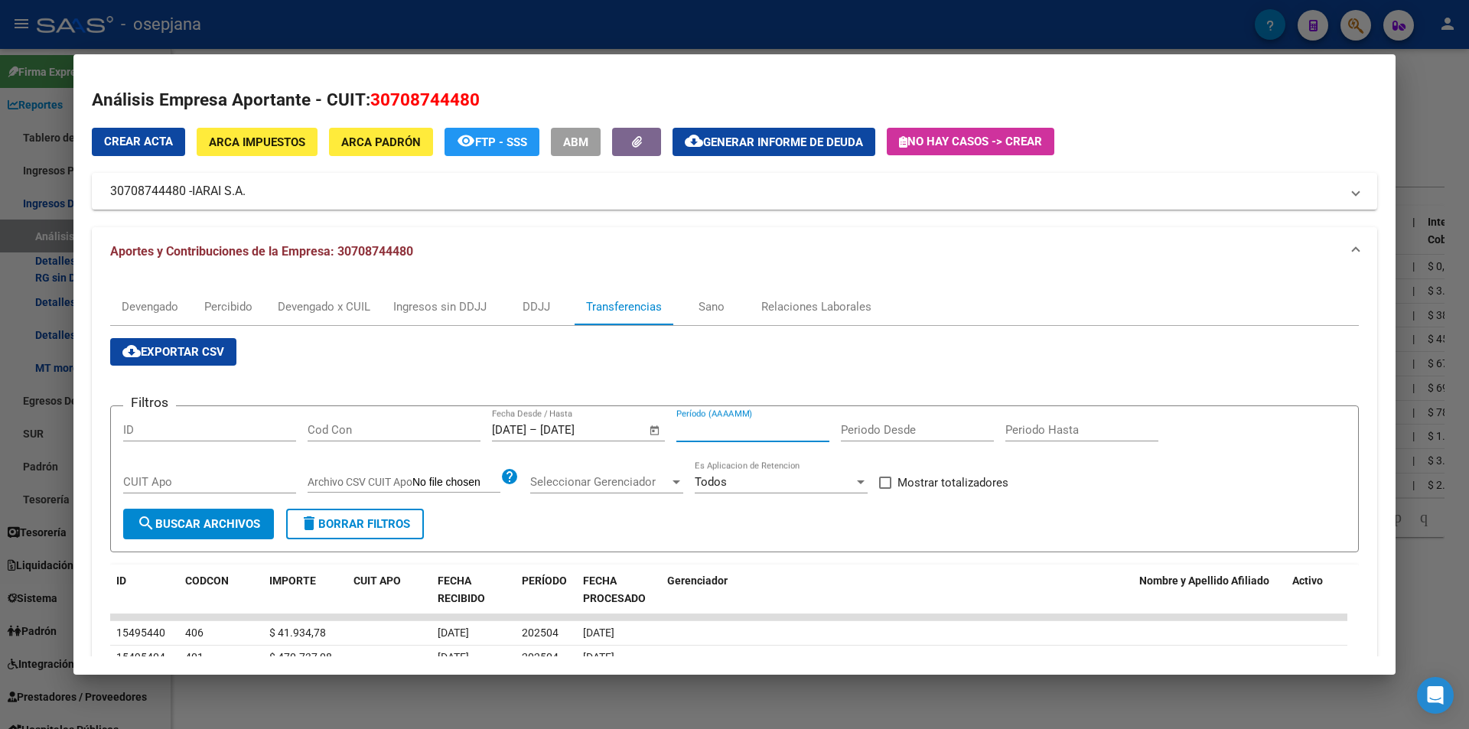
click at [708, 430] on input "Período (AAAAMM)" at bounding box center [752, 430] width 153 height 14
type input "202504"
drag, startPoint x: 981, startPoint y: 483, endPoint x: 383, endPoint y: 486, distance: 597.4
click at [979, 483] on span "Mostrar totalizadores" at bounding box center [952, 482] width 111 height 18
click at [885, 489] on input "Mostrar totalizadores" at bounding box center [884, 489] width 1 height 1
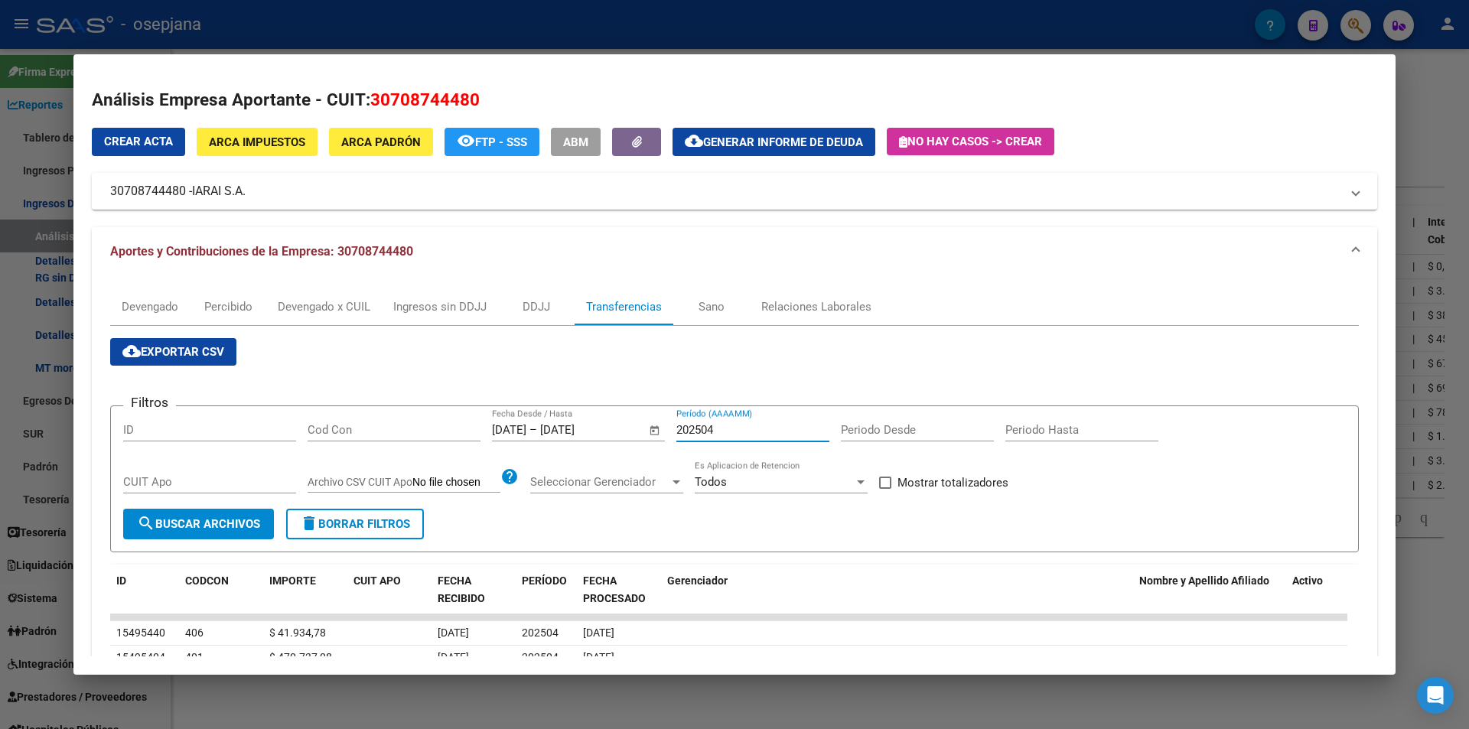
checkbox input "true"
click at [181, 515] on button "search Buscar Archivos" at bounding box center [198, 524] width 151 height 31
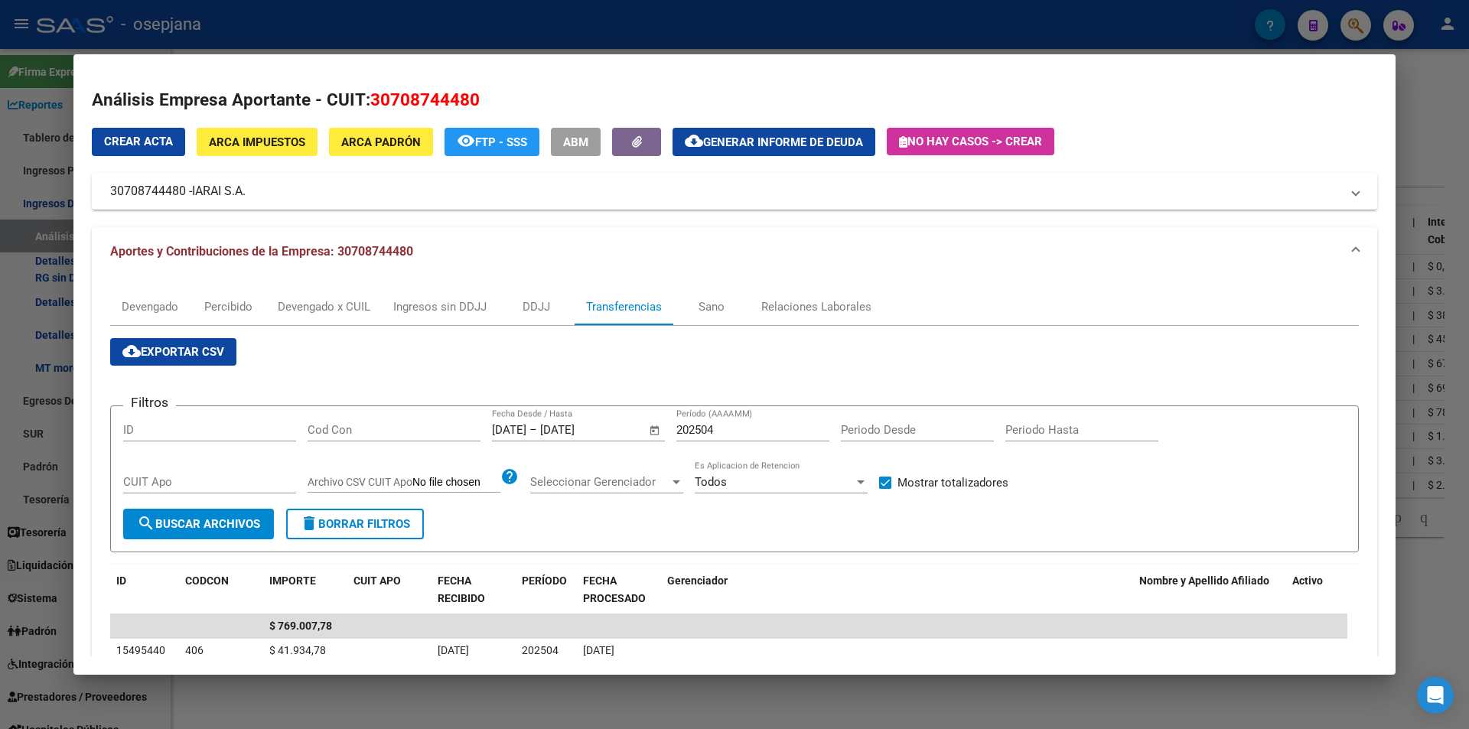
click at [395, 30] on div at bounding box center [734, 364] width 1469 height 729
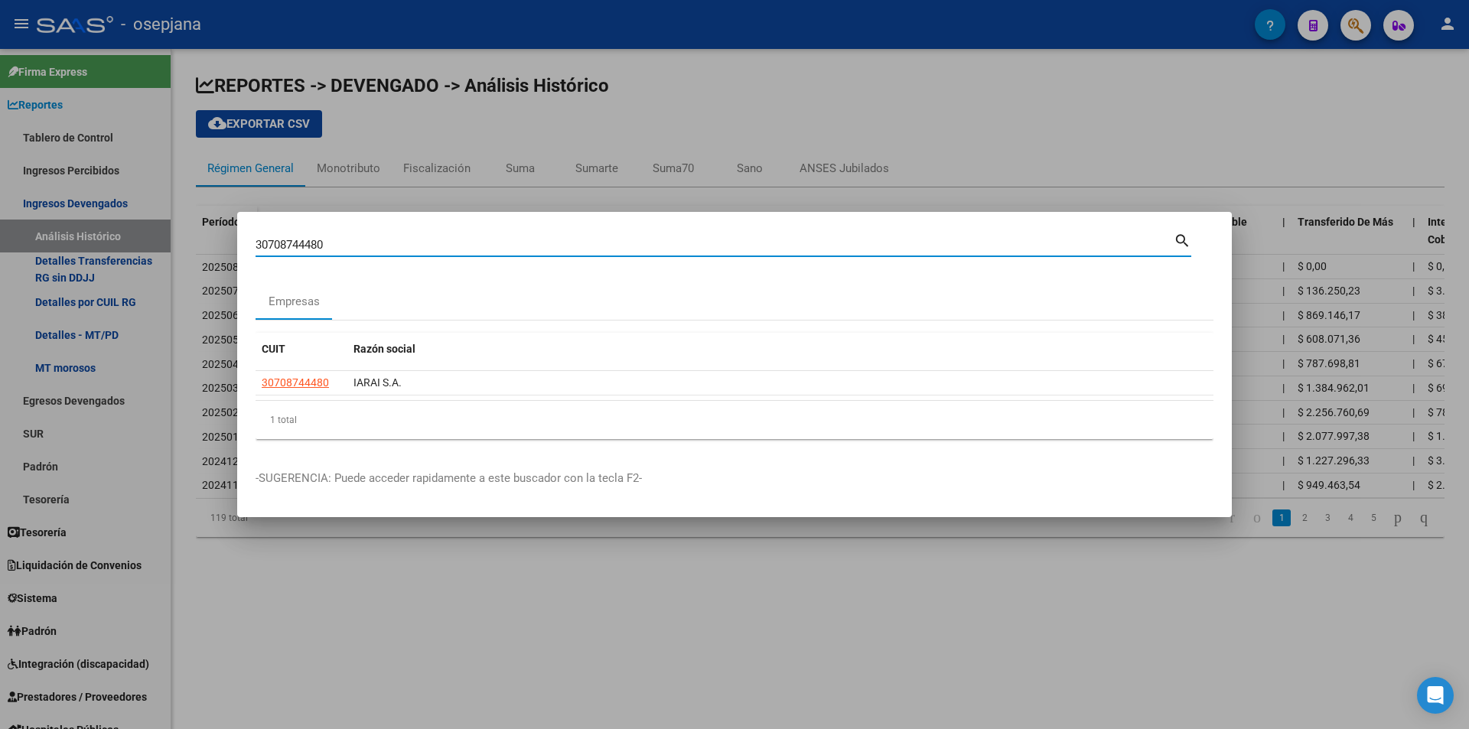
drag, startPoint x: 342, startPoint y: 244, endPoint x: 205, endPoint y: 248, distance: 137.0
click at [205, 248] on div "30708744480 Buscar (apellido, dni, cuil, nro traspaso, cuit, obra social) searc…" at bounding box center [734, 364] width 1469 height 729
type input "30603813215"
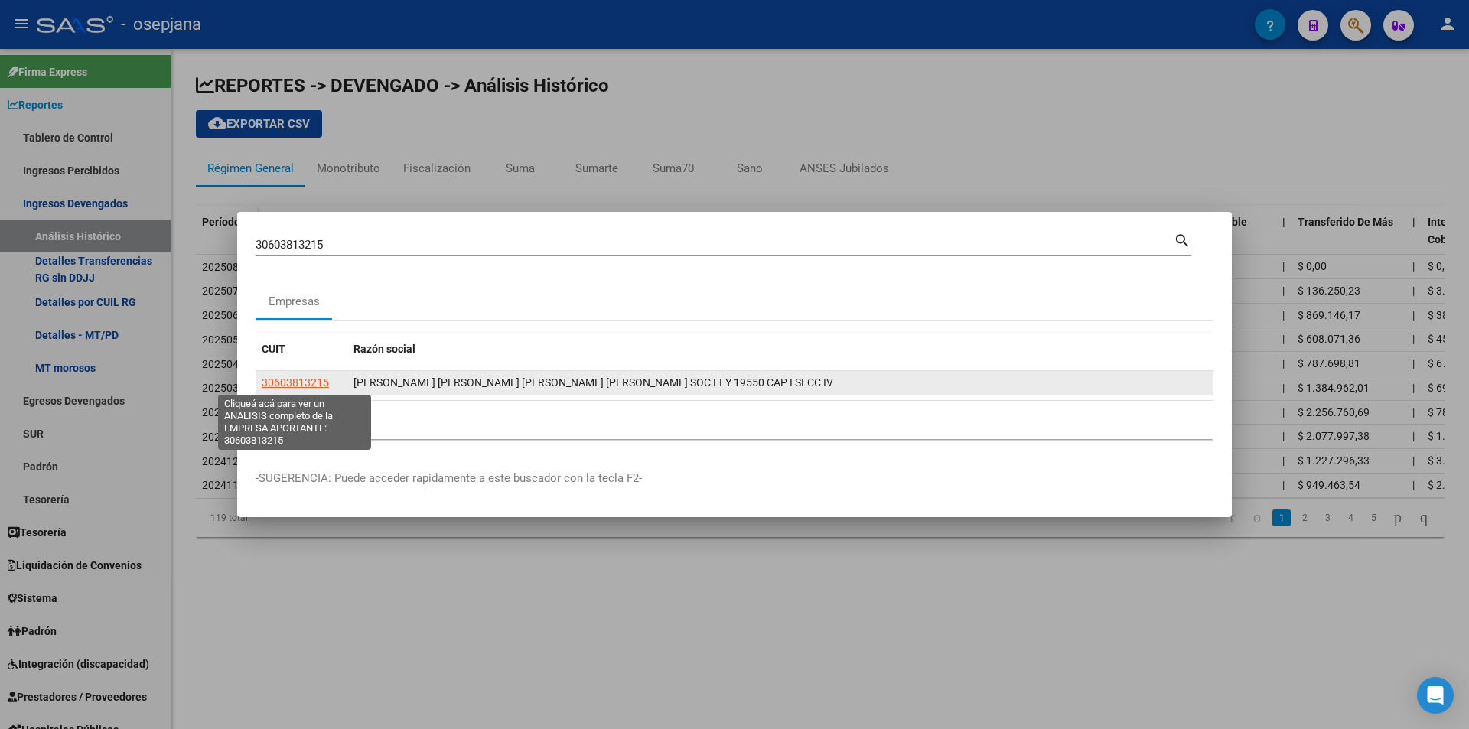
click at [319, 386] on span "30603813215" at bounding box center [295, 382] width 67 height 12
type textarea "30603813215"
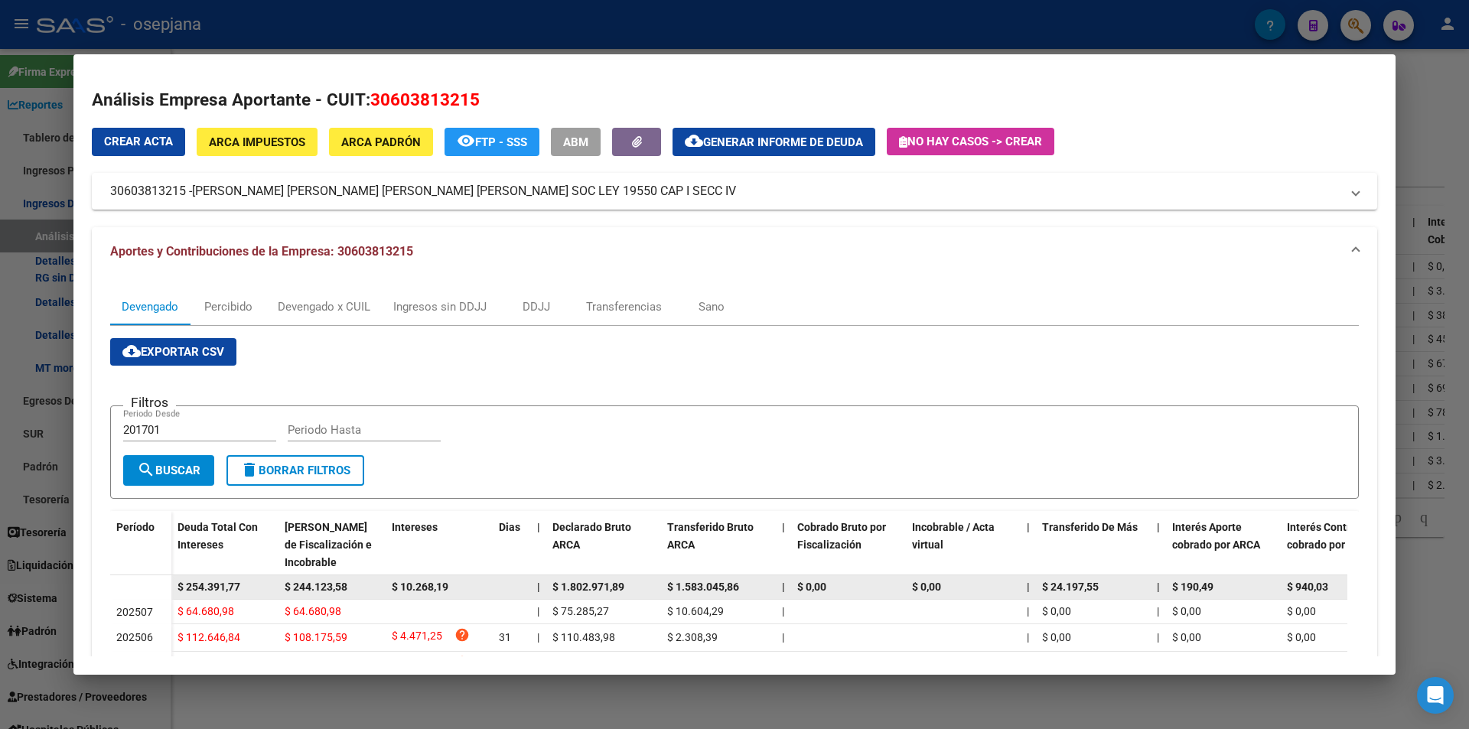
scroll to position [153, 0]
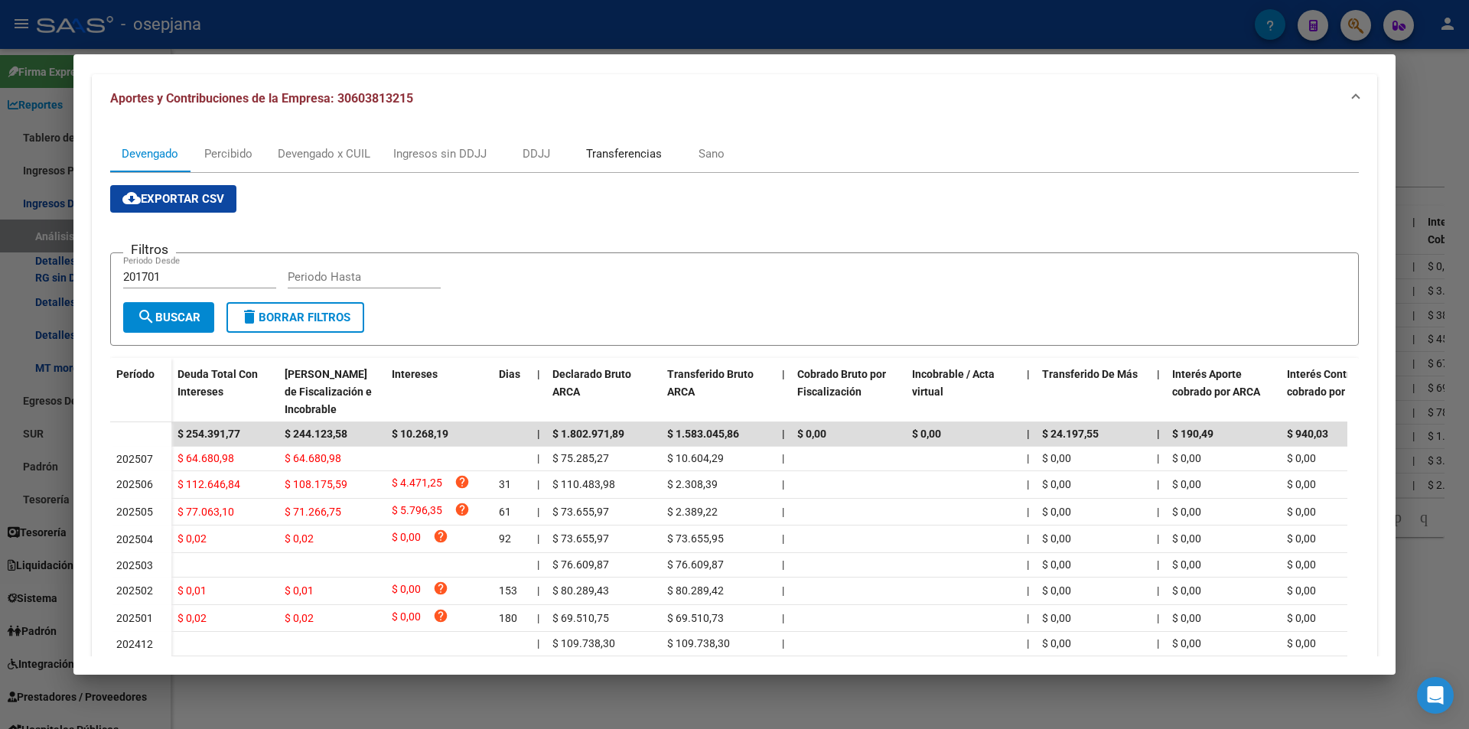
click at [631, 143] on div "Transferencias" at bounding box center [623, 153] width 99 height 37
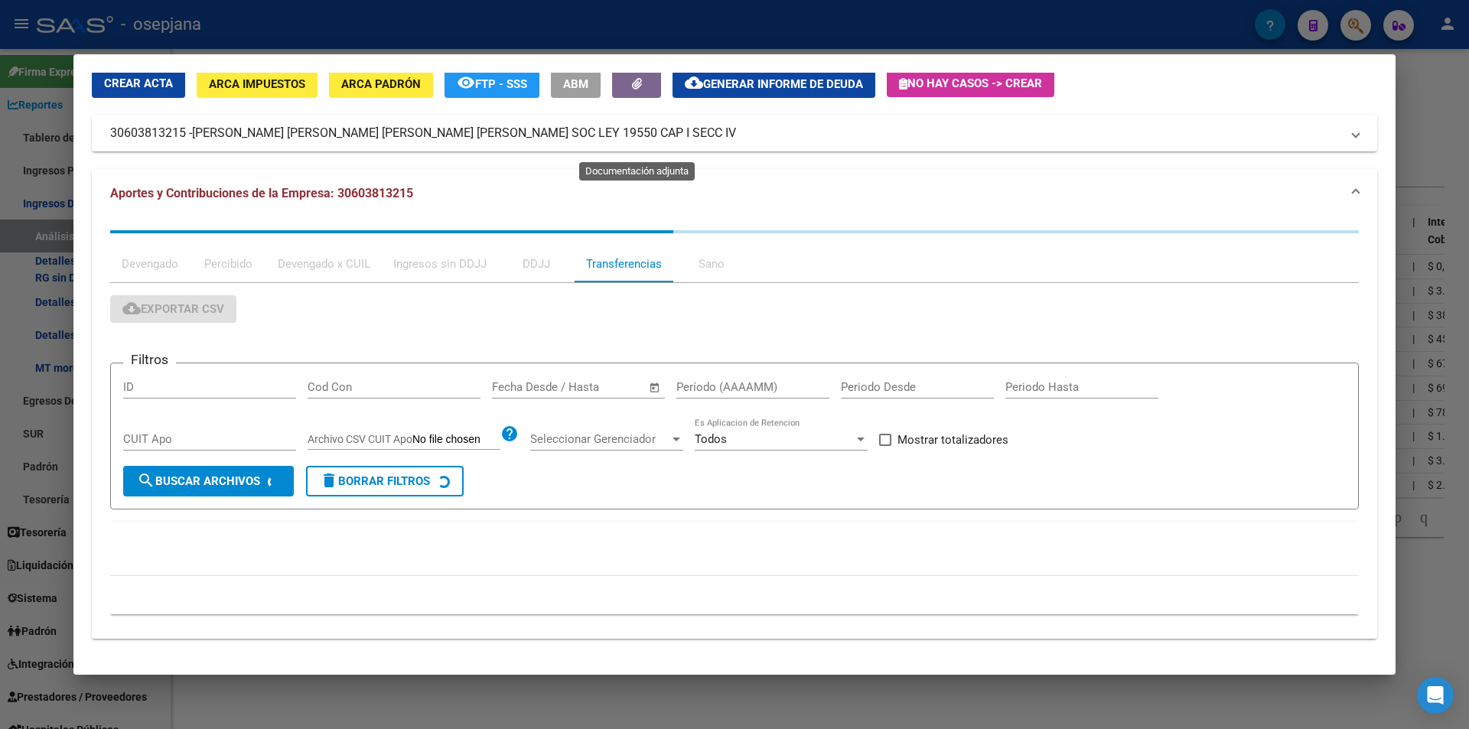
scroll to position [0, 0]
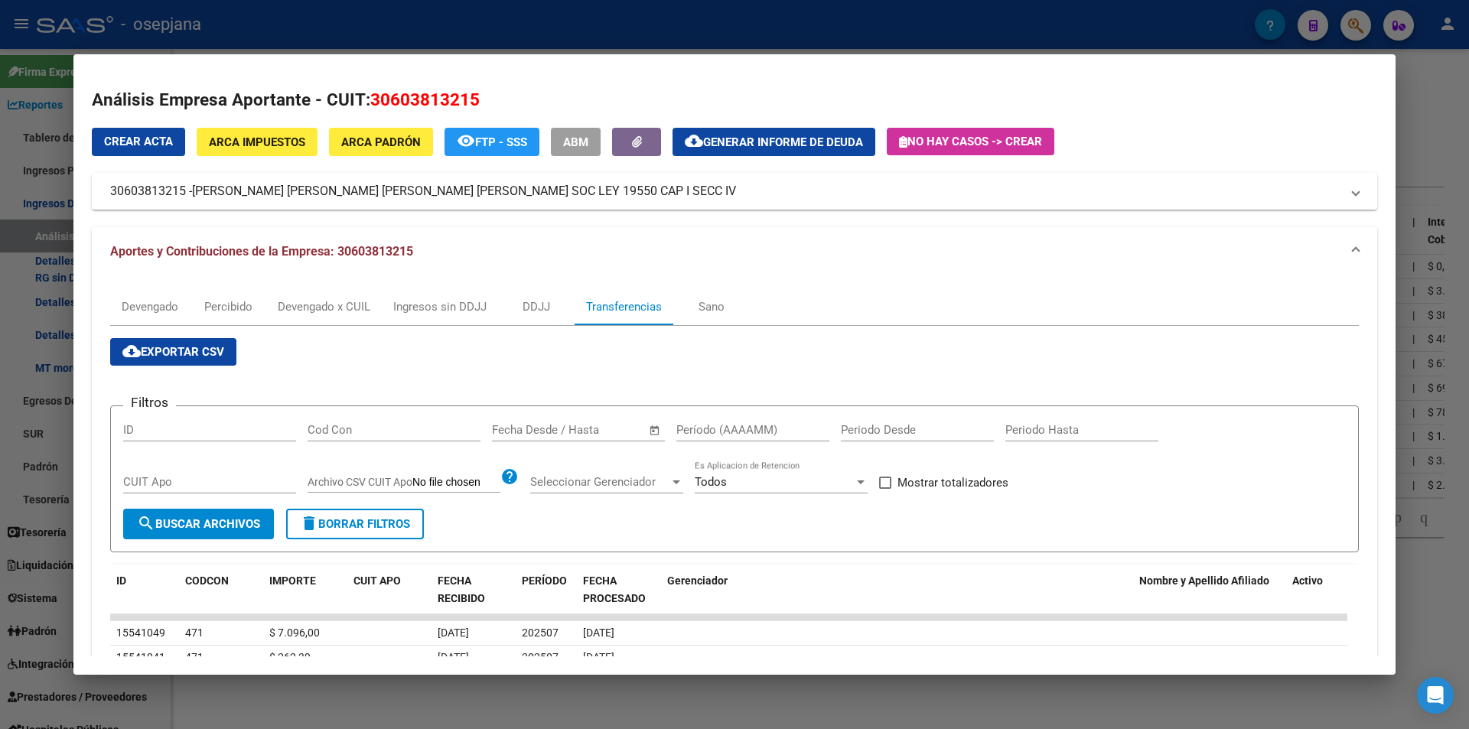
click at [544, 431] on div "Start date – End date" at bounding box center [569, 430] width 155 height 14
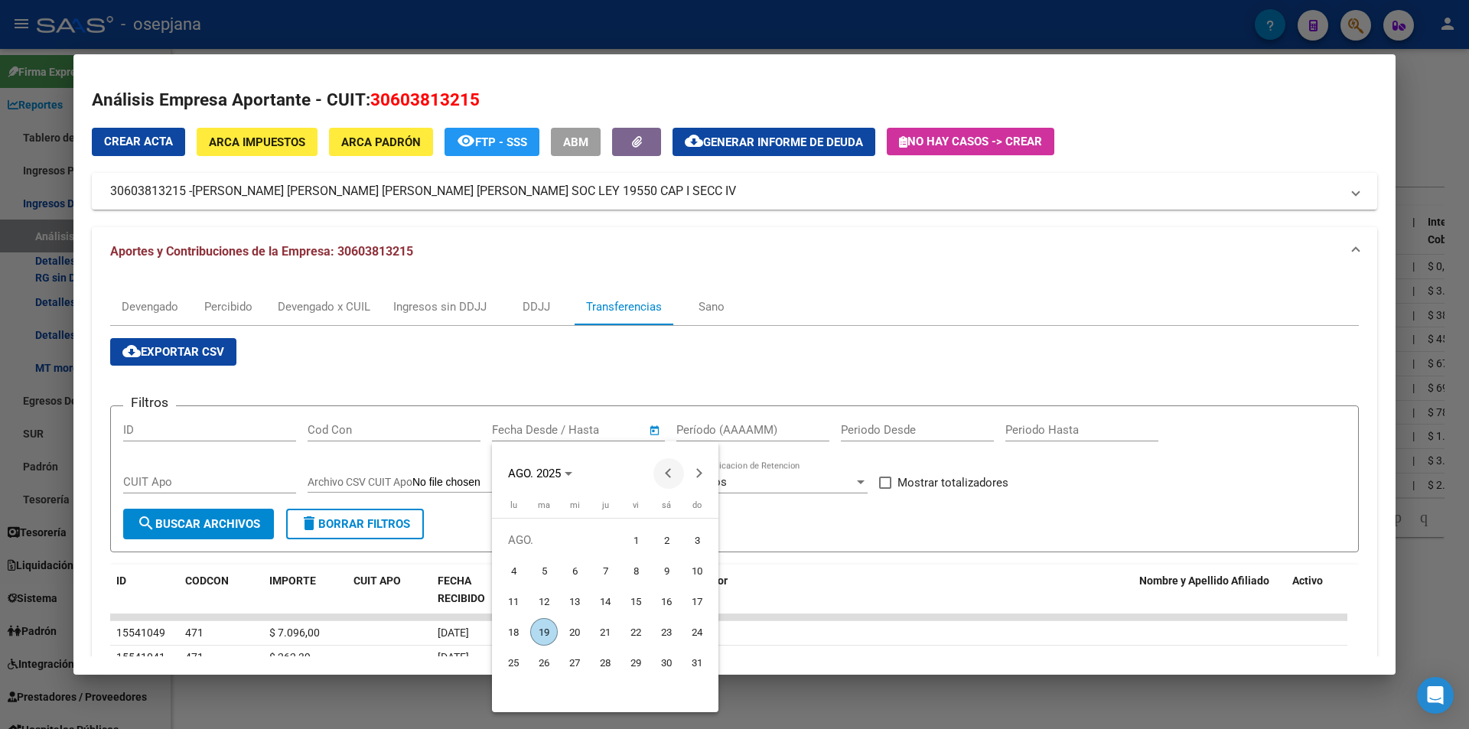
click at [665, 470] on span "Previous month" at bounding box center [668, 473] width 31 height 31
click at [629, 661] on span "27" at bounding box center [636, 663] width 28 height 28
type input "27/6/2025"
click at [692, 476] on span "Next month" at bounding box center [699, 473] width 31 height 31
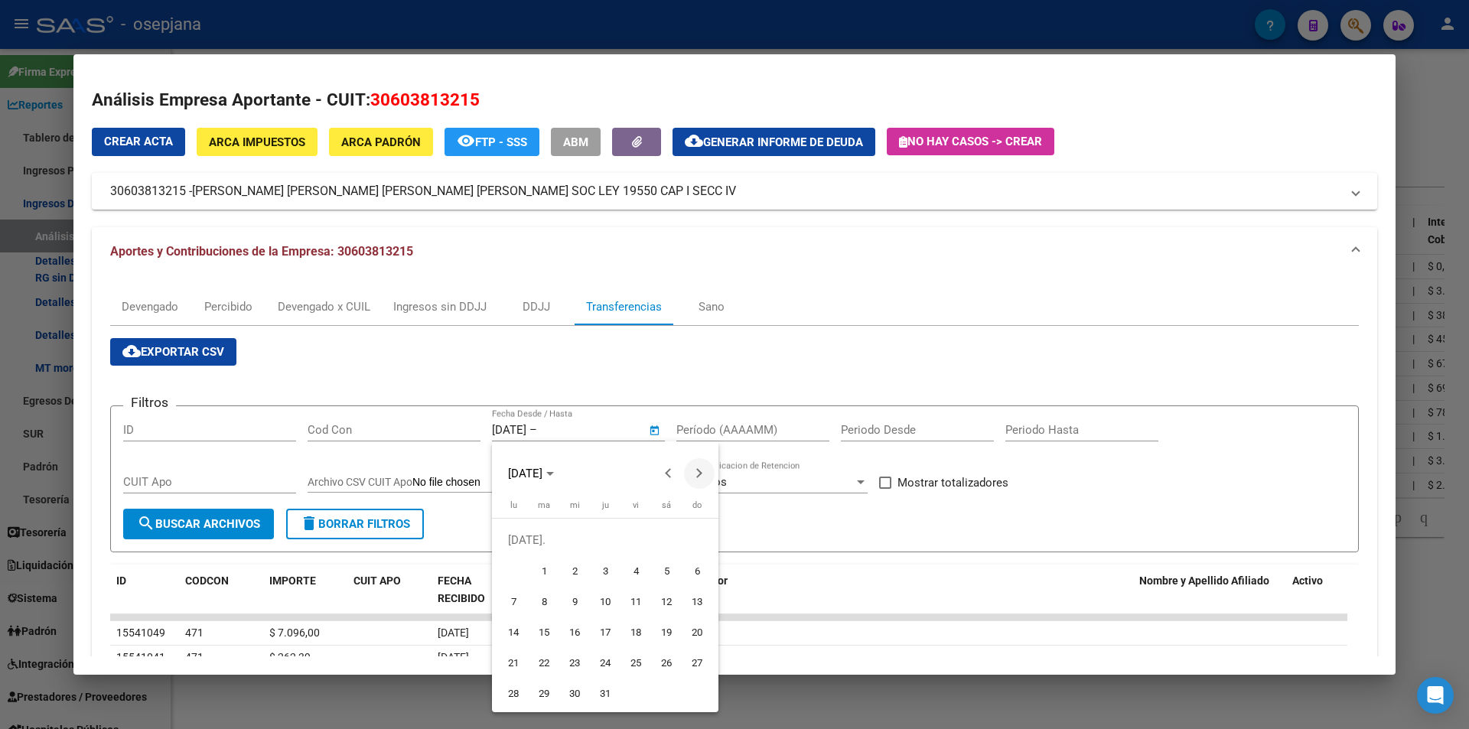
click at [698, 472] on button "Next month" at bounding box center [699, 473] width 31 height 31
click at [512, 571] on span "4" at bounding box center [514, 571] width 28 height 28
type input "4/8/2025"
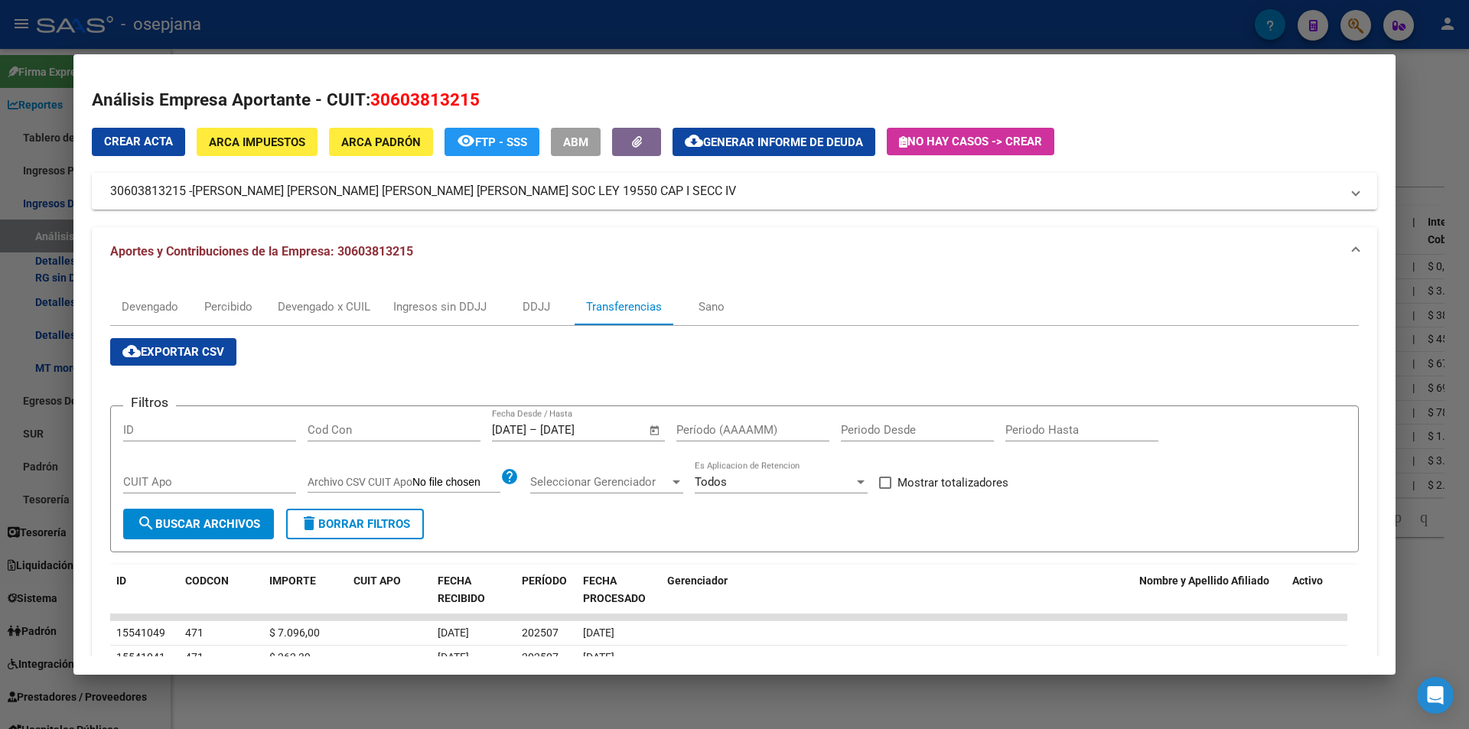
click at [700, 428] on input "Período (AAAAMM)" at bounding box center [752, 430] width 153 height 14
type input "202411"
click at [939, 487] on span "Mostrar totalizadores" at bounding box center [952, 482] width 111 height 18
click at [885, 489] on input "Mostrar totalizadores" at bounding box center [884, 489] width 1 height 1
checkbox input "true"
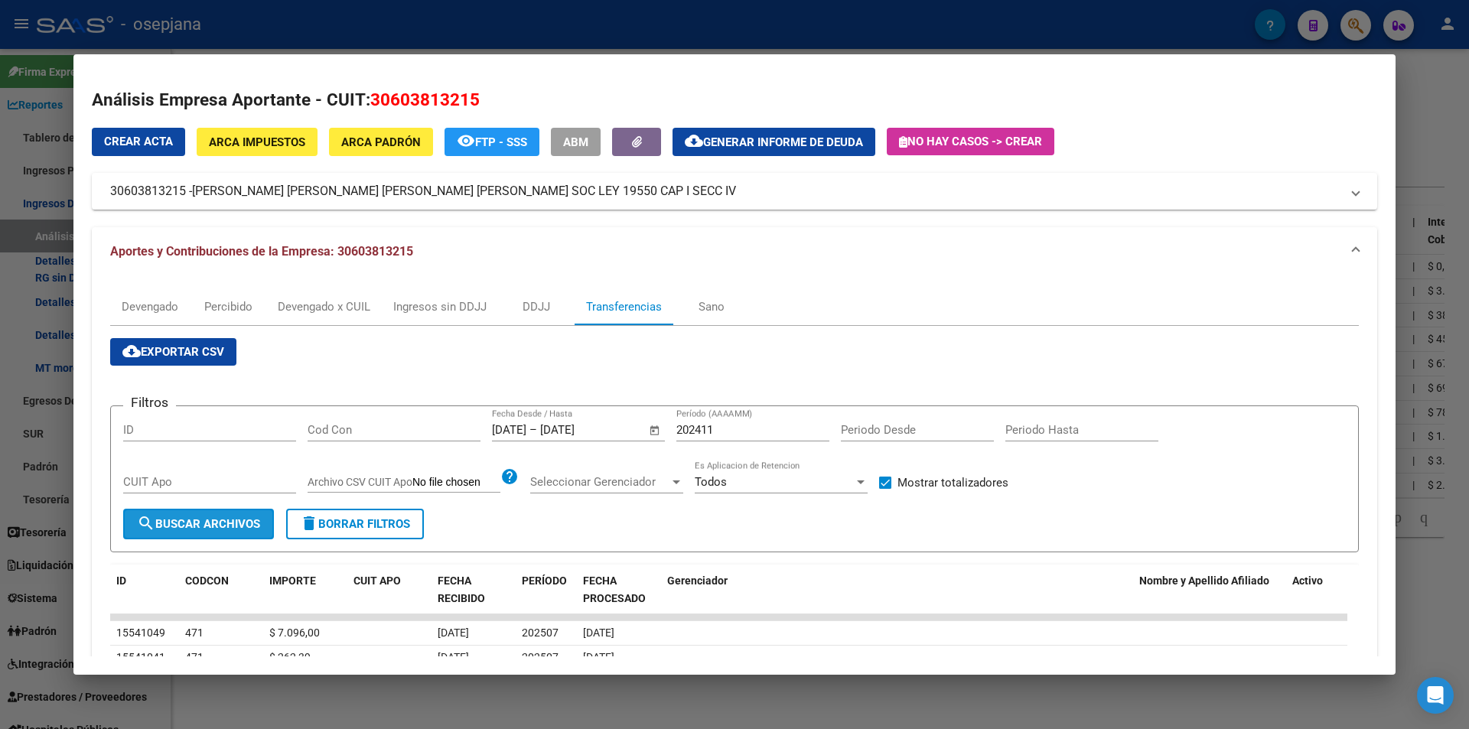
click at [243, 519] on span "search Buscar Archivos" at bounding box center [198, 524] width 123 height 14
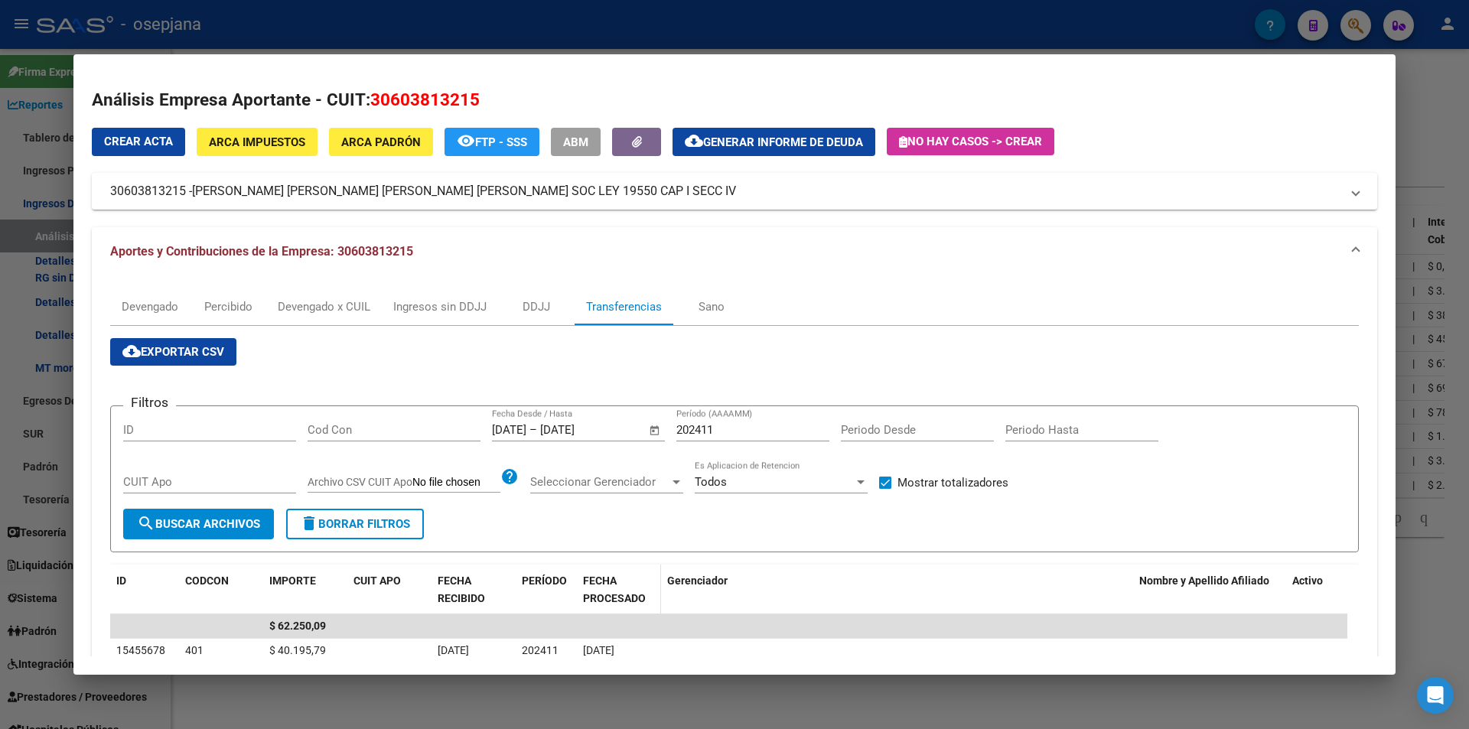
scroll to position [76, 0]
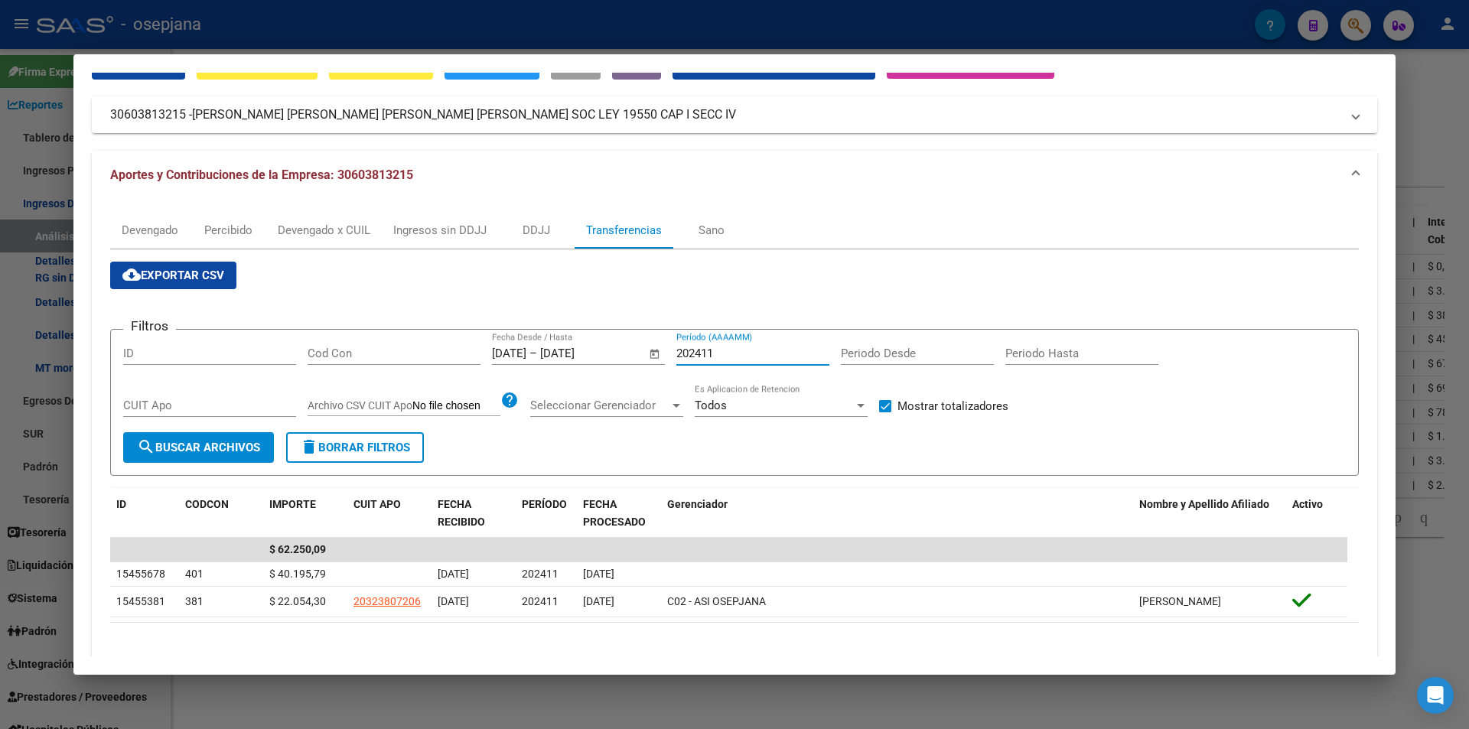
drag, startPoint x: 702, startPoint y: 350, endPoint x: 719, endPoint y: 351, distance: 16.9
click at [719, 351] on input "202411" at bounding box center [752, 354] width 153 height 14
drag, startPoint x: 690, startPoint y: 353, endPoint x: 741, endPoint y: 353, distance: 51.3
click at [741, 353] on input "202412" at bounding box center [752, 354] width 153 height 14
type input "202504"
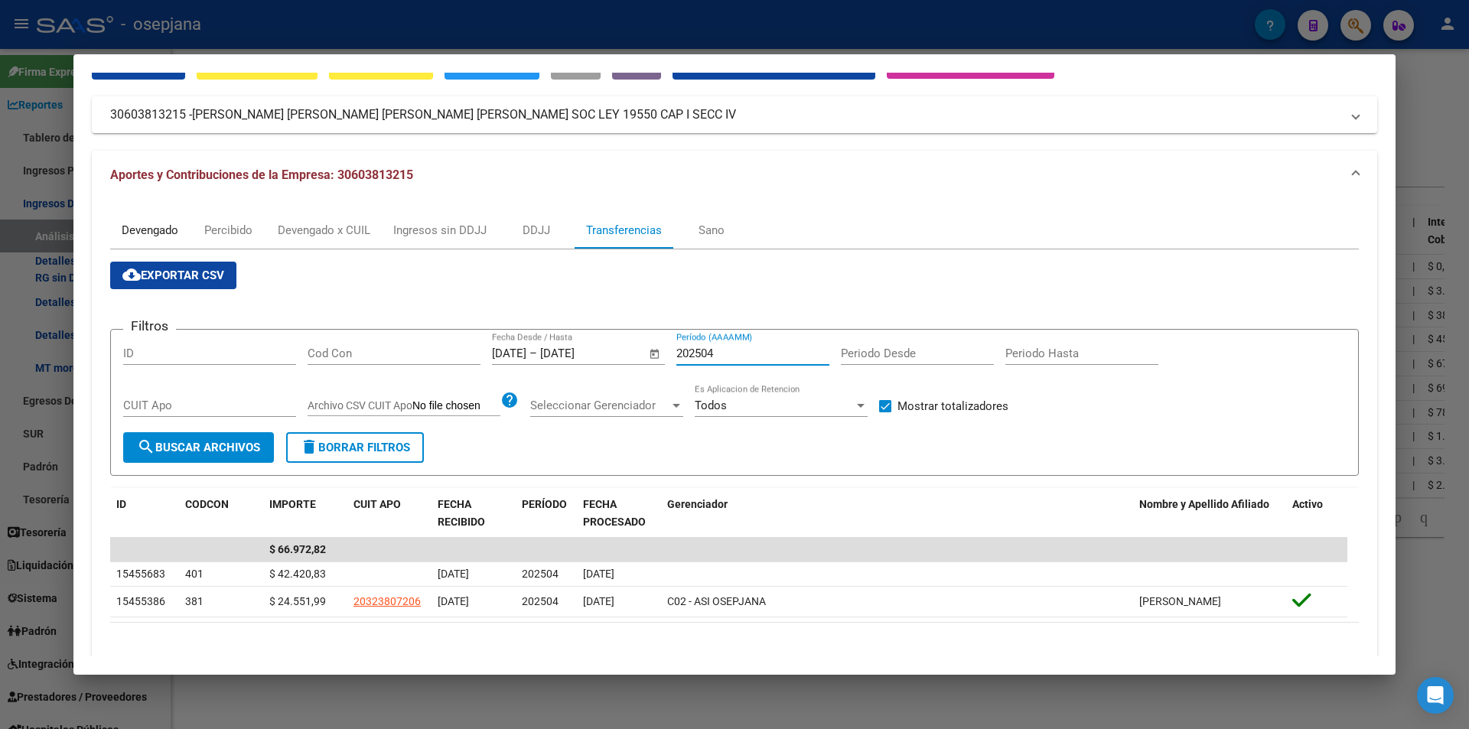
click at [121, 235] on div "Devengado" at bounding box center [150, 230] width 80 height 37
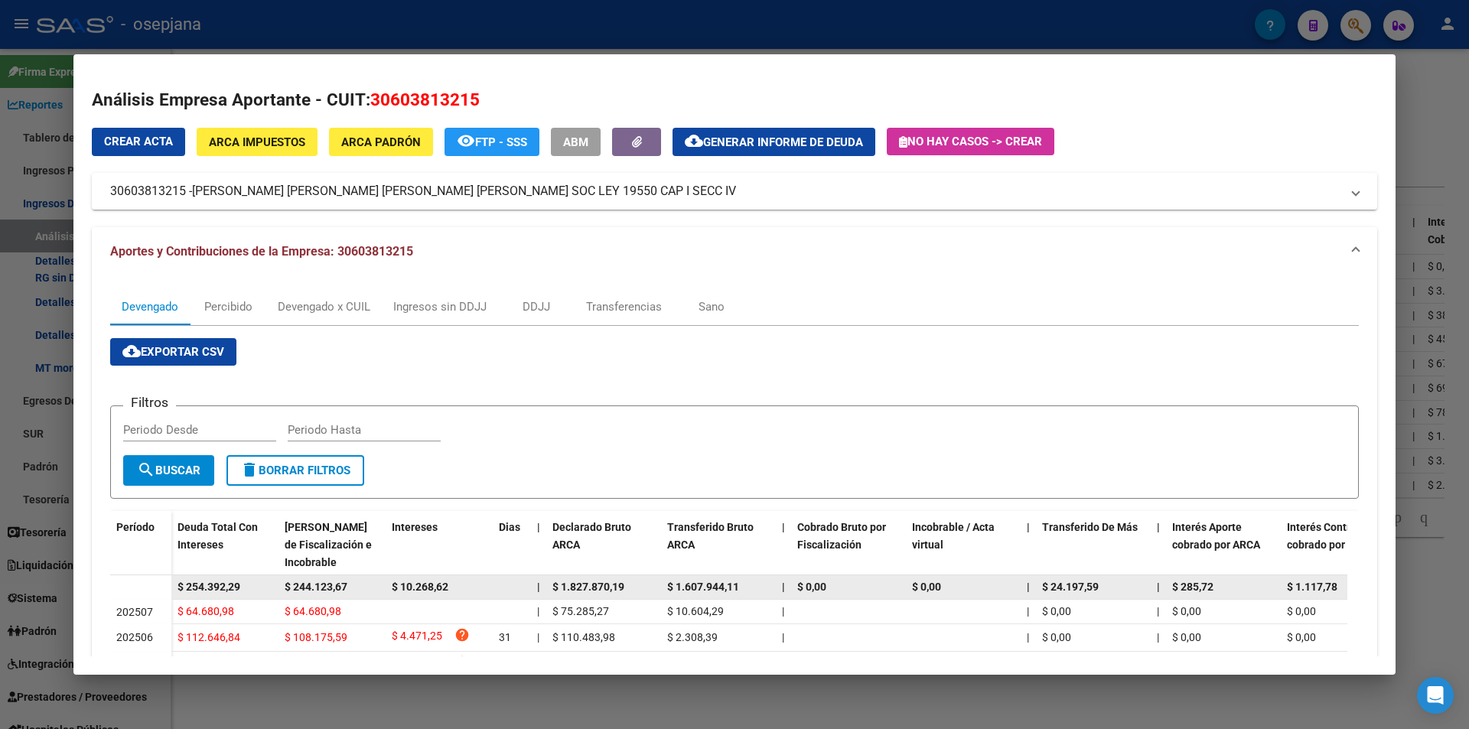
scroll to position [153, 0]
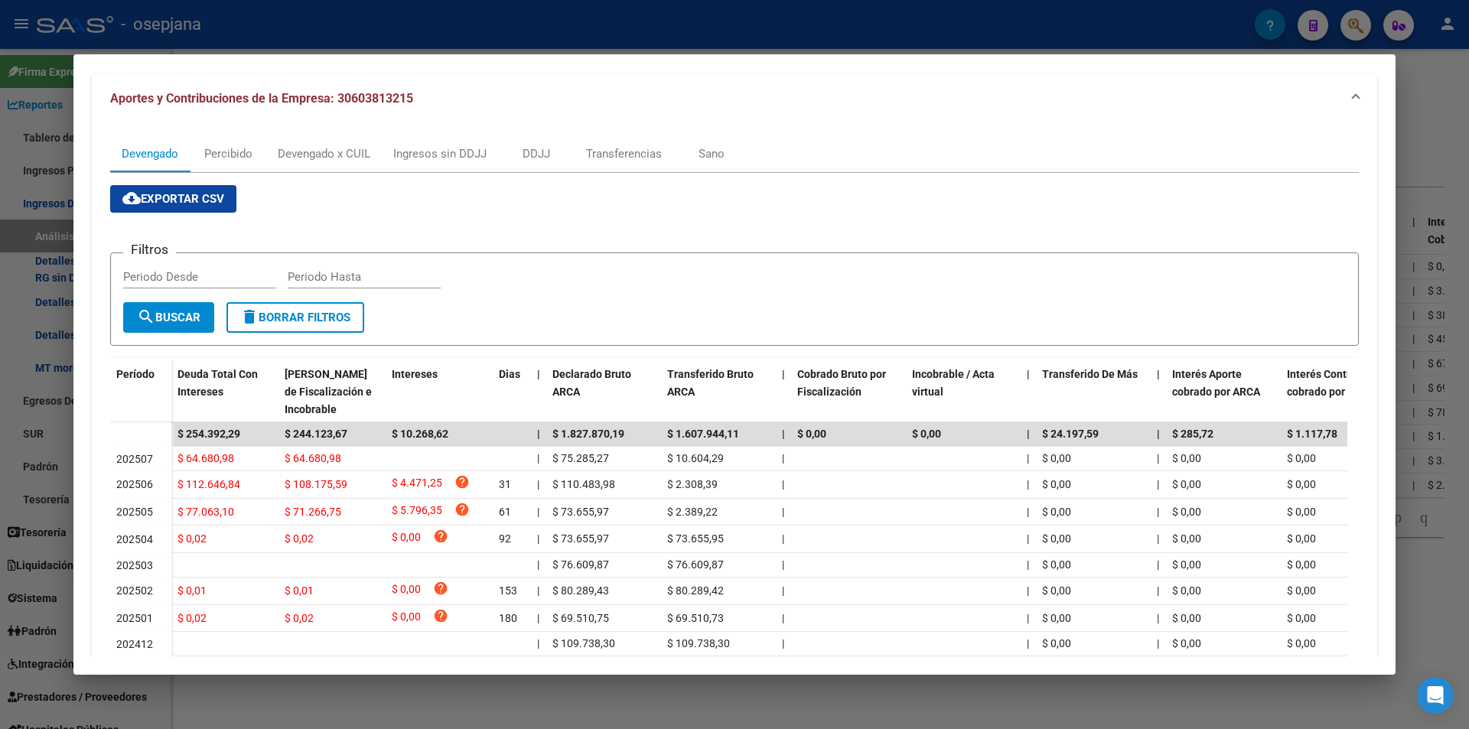
click at [321, 22] on div at bounding box center [734, 364] width 1469 height 729
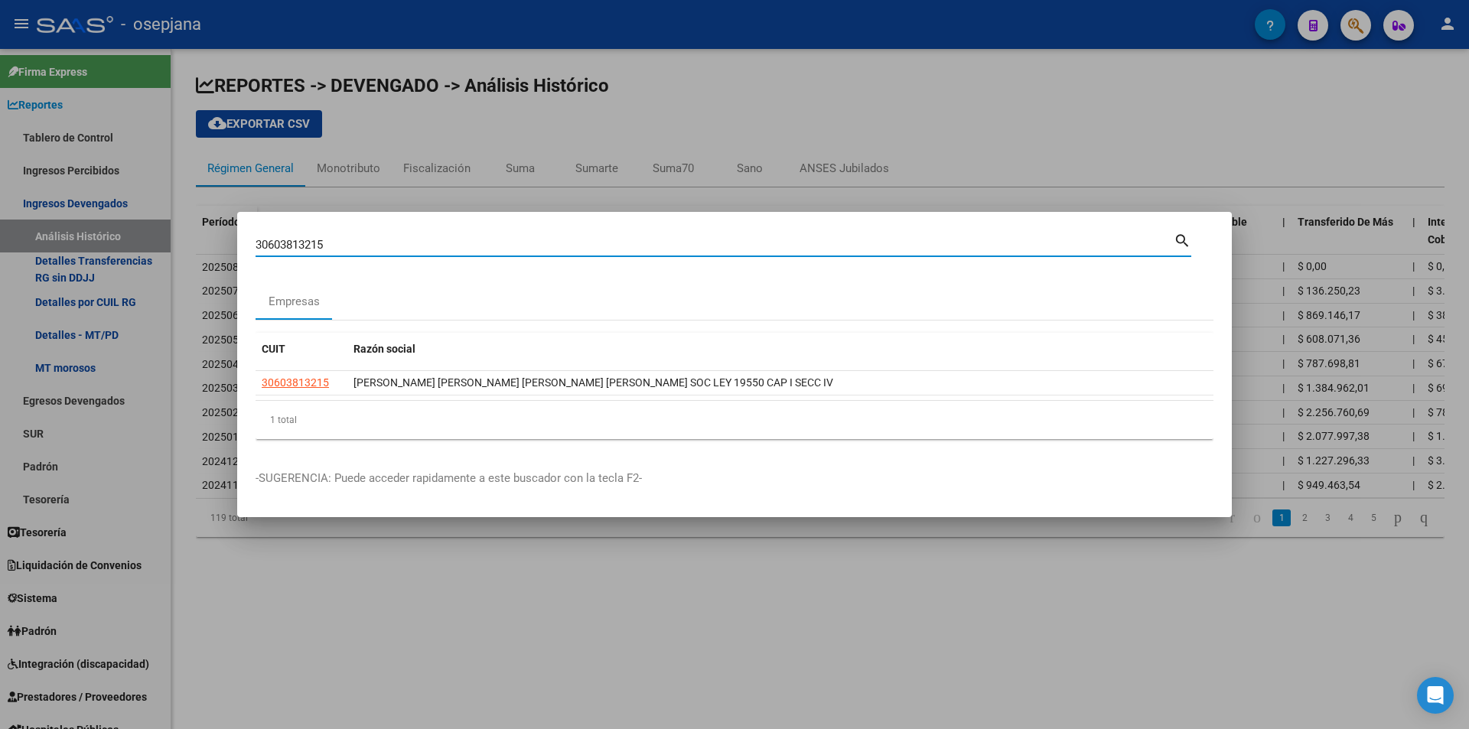
drag, startPoint x: 243, startPoint y: 249, endPoint x: 208, endPoint y: 249, distance: 35.2
click at [208, 249] on div "30603813215 Buscar (apellido, dni, cuil, nro traspaso, cuit, obra social) searc…" at bounding box center [734, 364] width 1469 height 729
type input "30711717656"
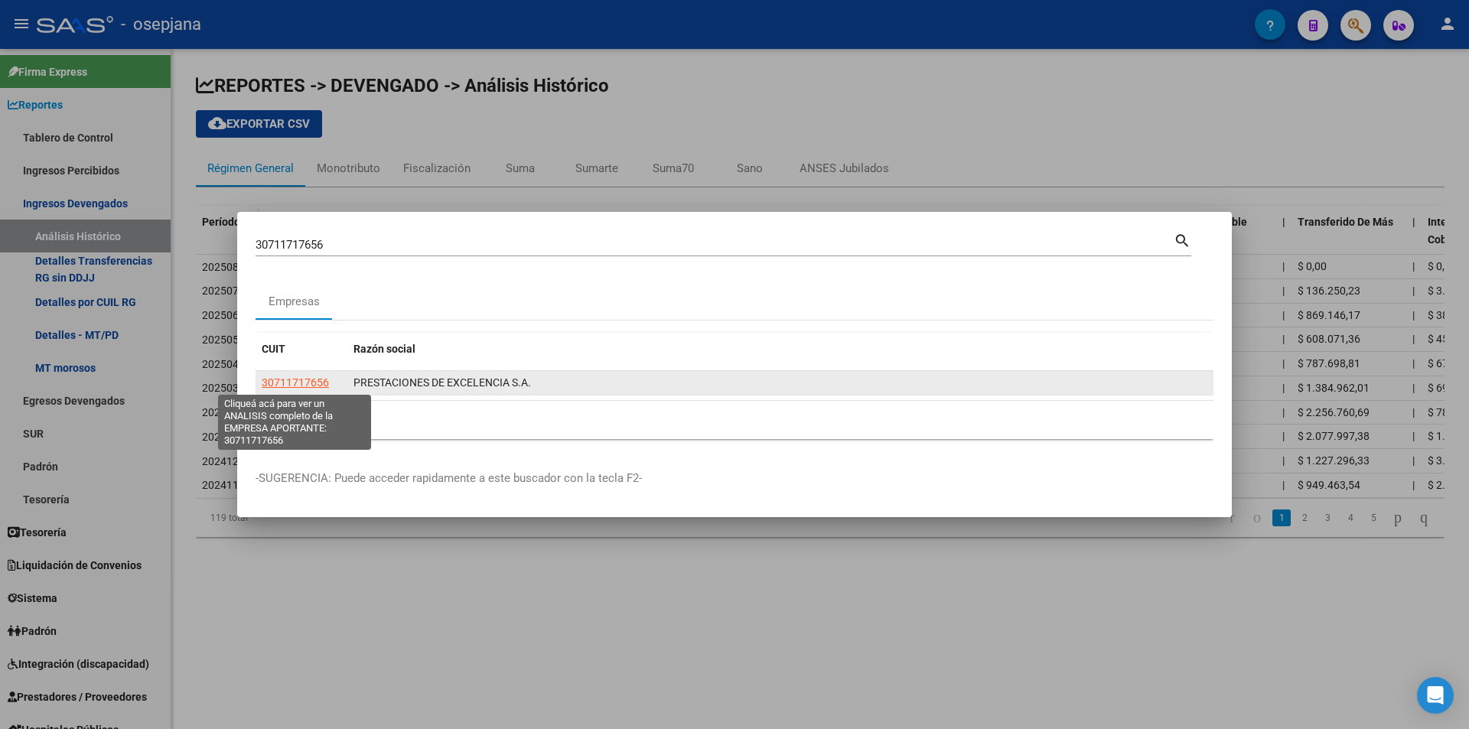
click at [325, 382] on span "30711717656" at bounding box center [295, 382] width 67 height 12
type textarea "30711717656"
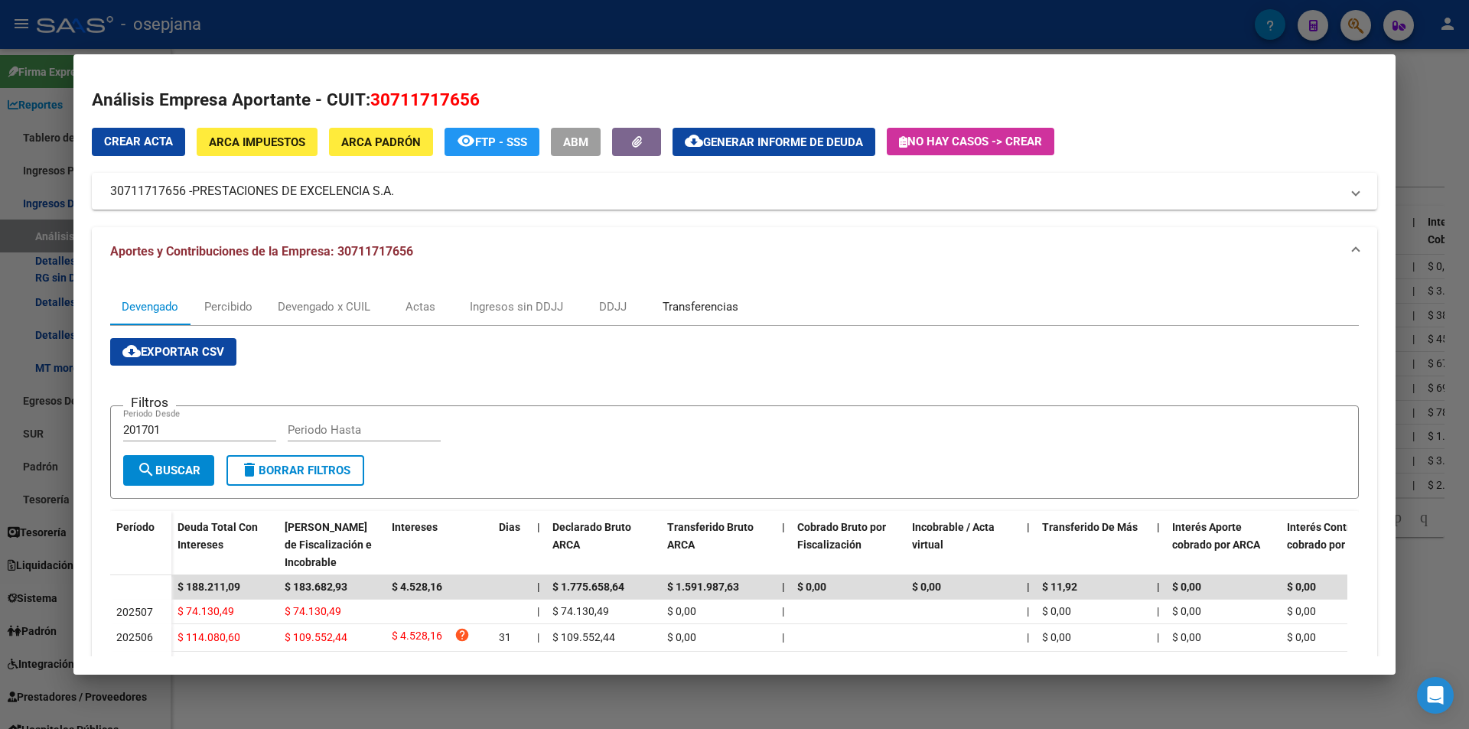
click at [675, 308] on div "Transferencias" at bounding box center [700, 306] width 76 height 17
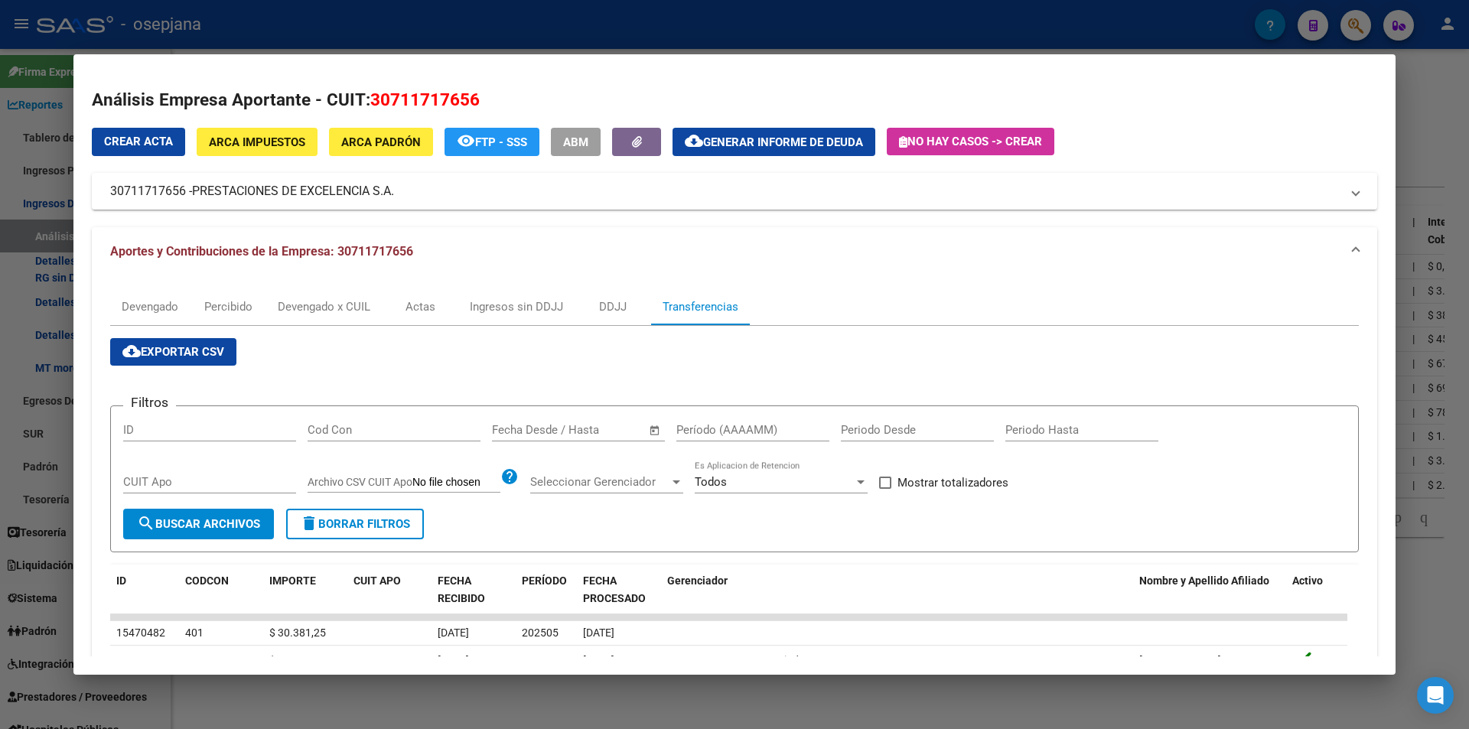
click at [548, 428] on span "–" at bounding box center [549, 430] width 8 height 14
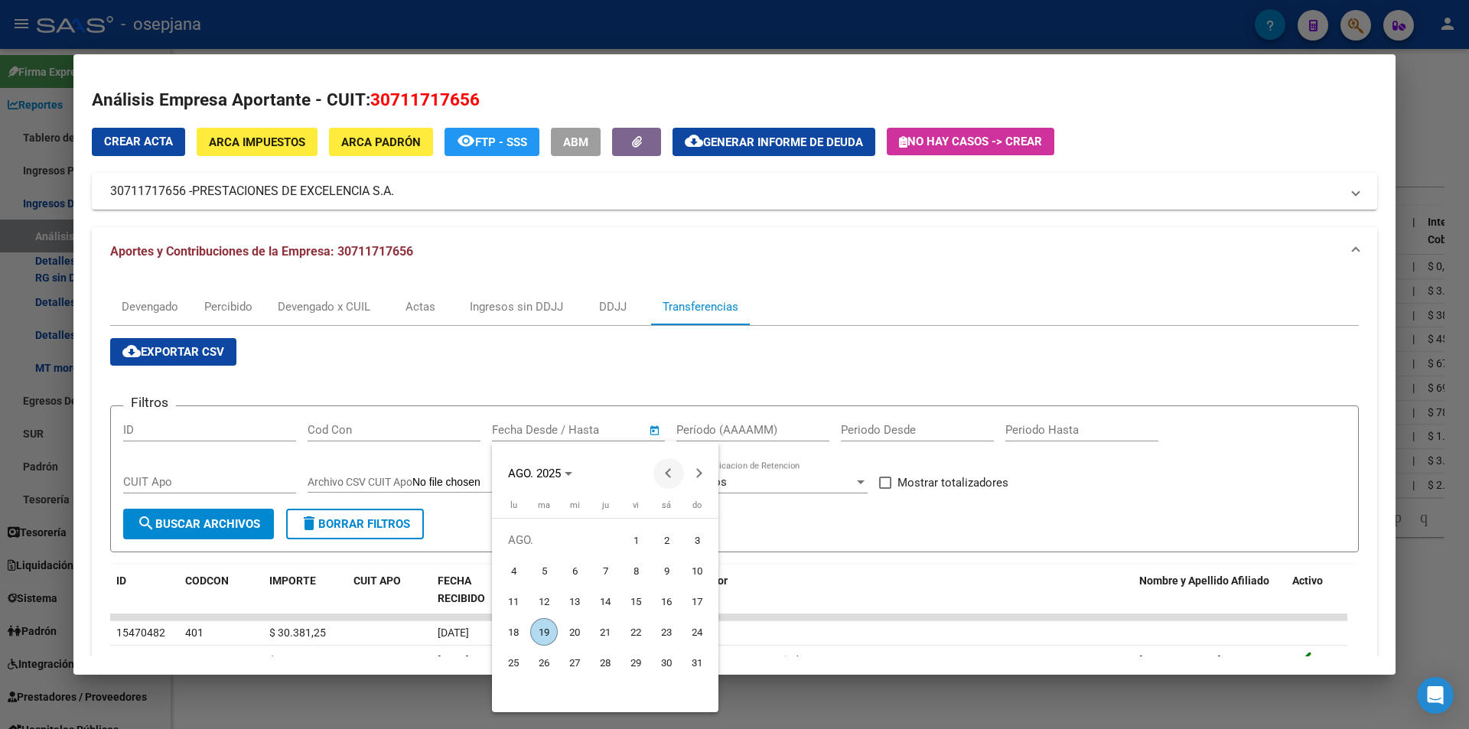
click at [668, 471] on button "Previous month" at bounding box center [668, 473] width 31 height 31
click at [597, 690] on span "31" at bounding box center [605, 693] width 28 height 28
click at [701, 477] on span "Next month" at bounding box center [699, 473] width 31 height 31
click at [667, 475] on button "Previous month" at bounding box center [668, 473] width 31 height 31
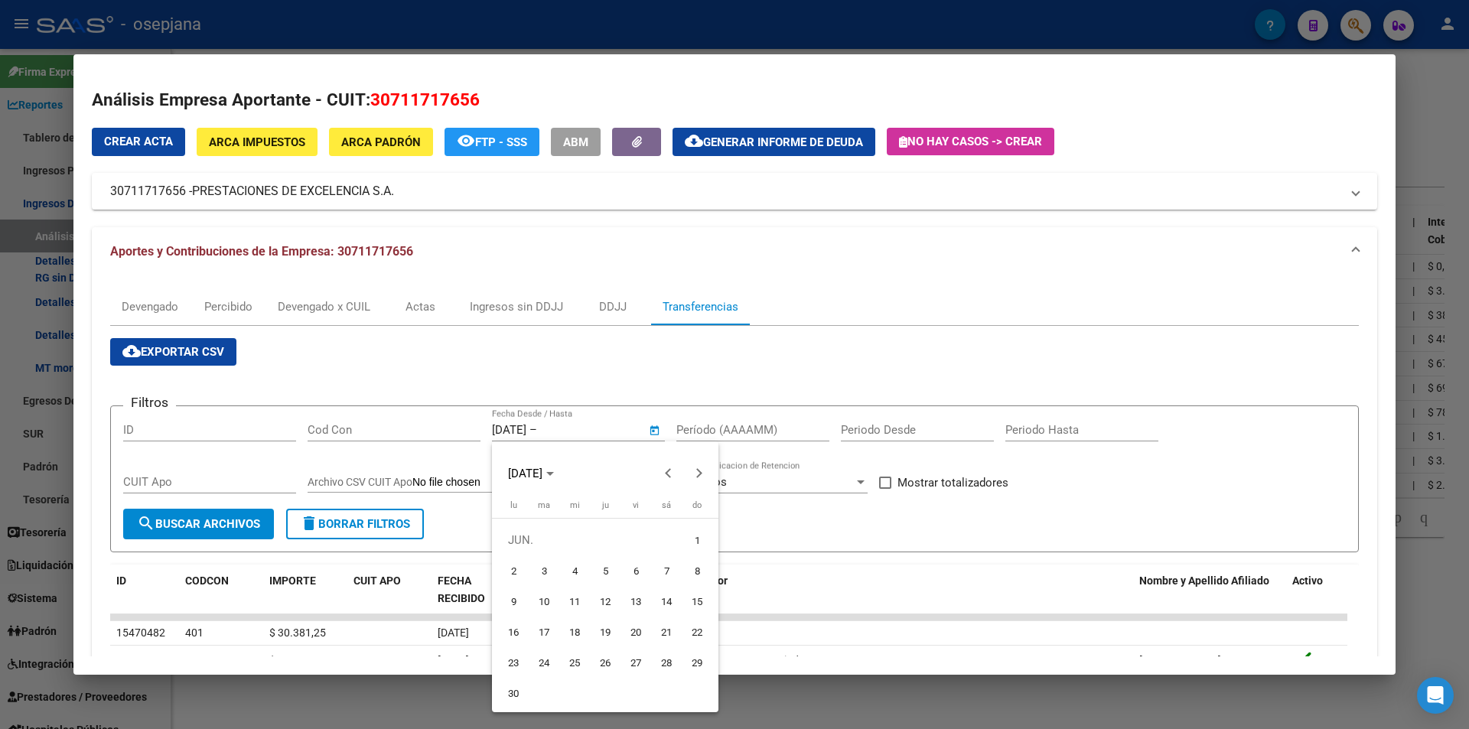
click at [603, 660] on span "26" at bounding box center [605, 663] width 28 height 28
type input "26/6/2025"
click at [696, 471] on button "Next month" at bounding box center [699, 473] width 31 height 31
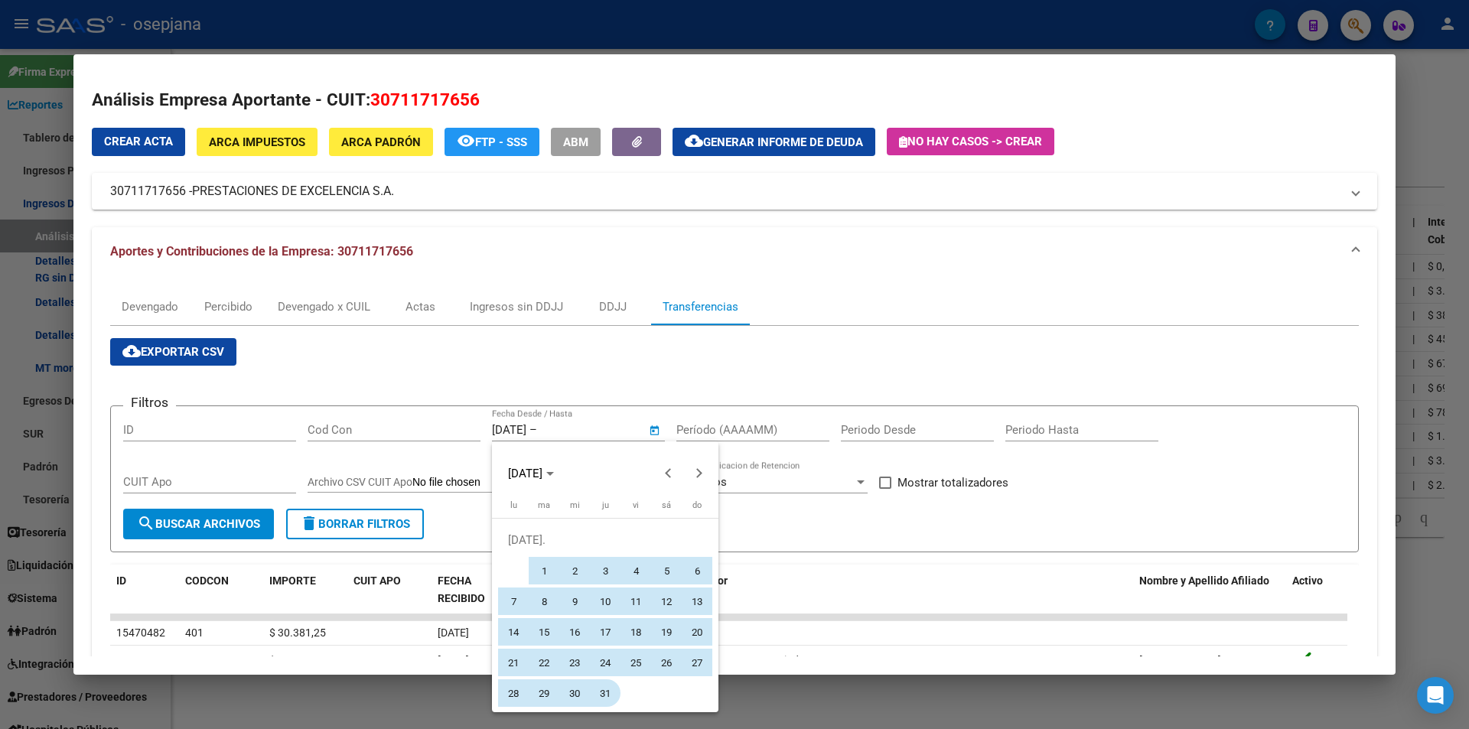
click at [604, 696] on span "31" at bounding box center [605, 693] width 28 height 28
type input "31/7/2025"
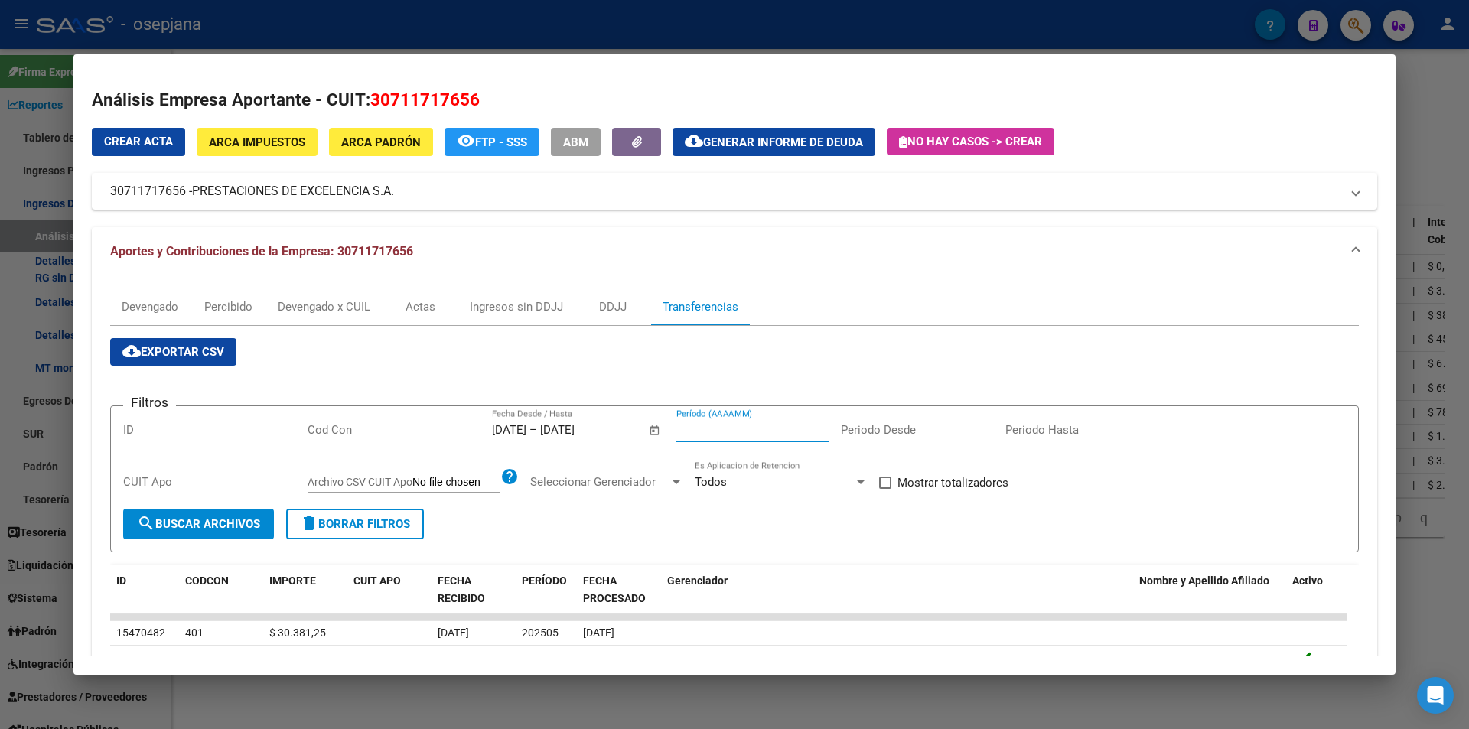
click at [700, 435] on input "Período (AAAAMM)" at bounding box center [752, 430] width 153 height 14
type input "202505"
click at [972, 484] on span "Mostrar totalizadores" at bounding box center [952, 482] width 111 height 18
click at [885, 489] on input "Mostrar totalizadores" at bounding box center [884, 489] width 1 height 1
checkbox input "true"
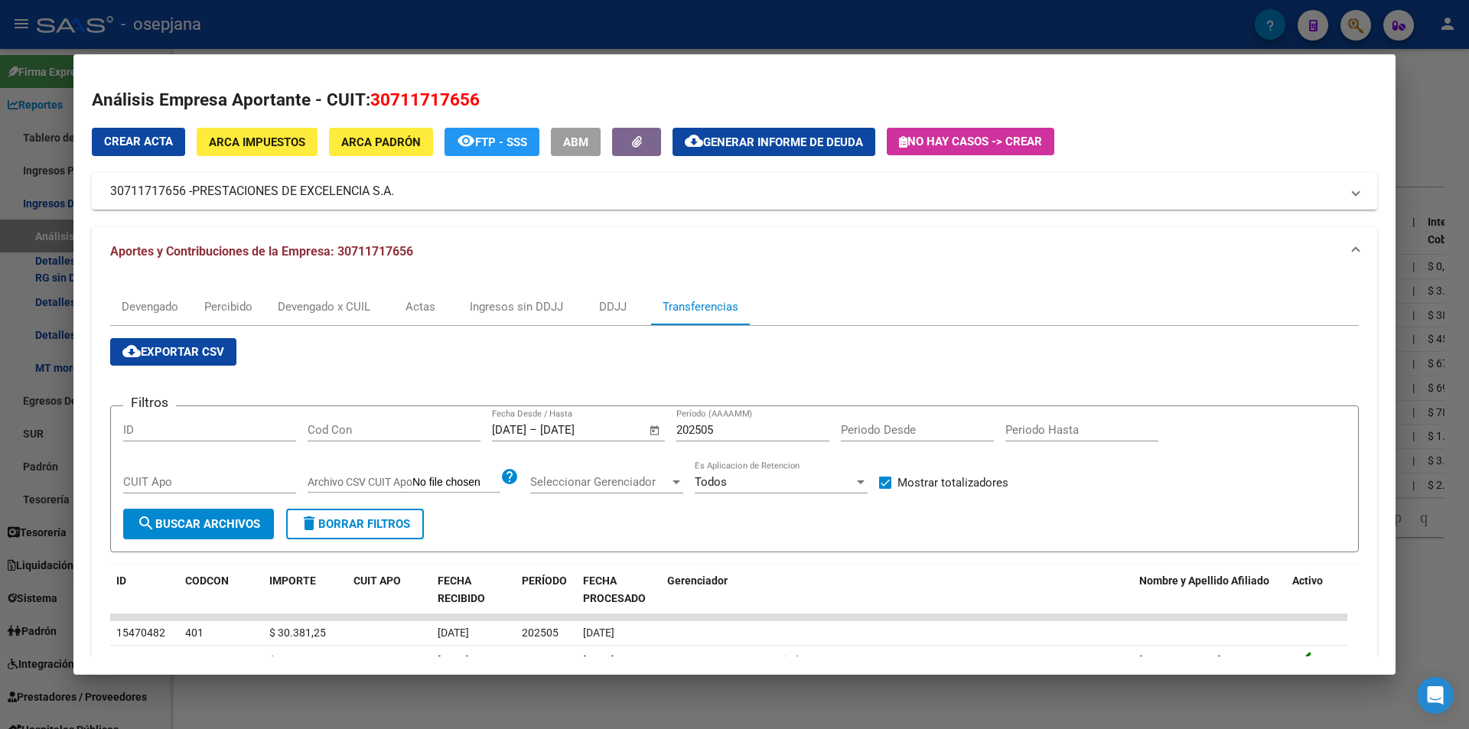
click at [214, 516] on button "search Buscar Archivos" at bounding box center [198, 524] width 151 height 31
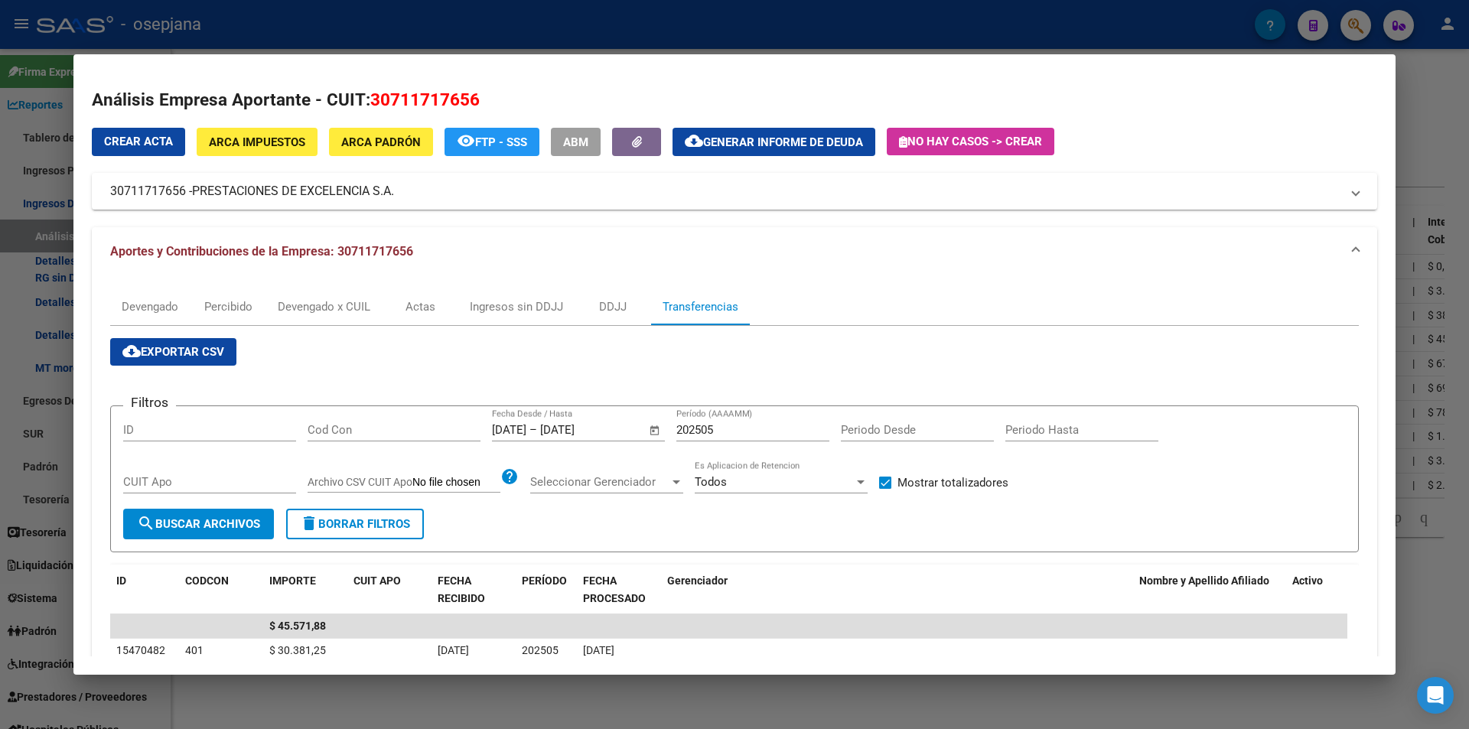
click at [354, 24] on div at bounding box center [734, 364] width 1469 height 729
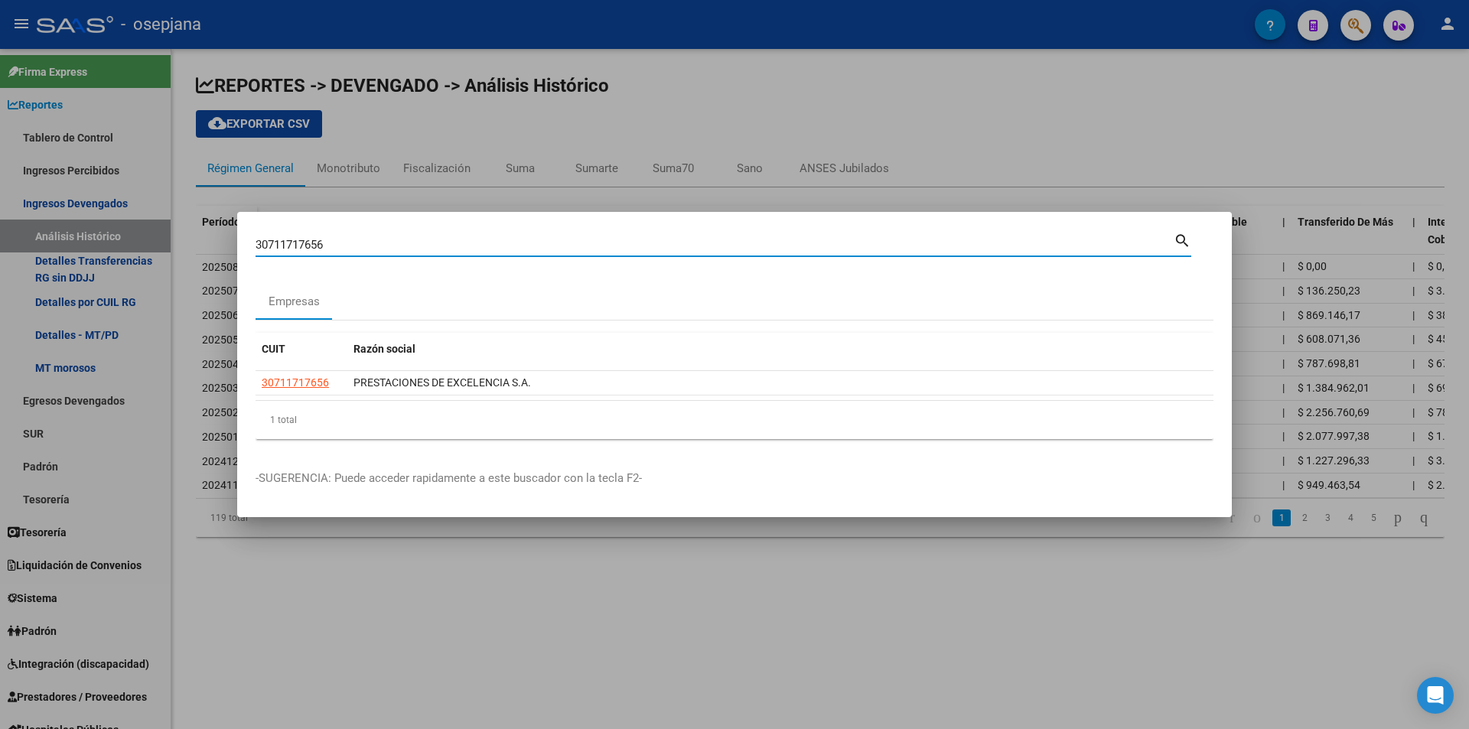
drag, startPoint x: 259, startPoint y: 245, endPoint x: 184, endPoint y: 245, distance: 75.7
click at [184, 245] on div "30711717656 Buscar (apellido, dni, cuil, nro traspaso, cuit, obra social) searc…" at bounding box center [734, 364] width 1469 height 729
type input "30516081615"
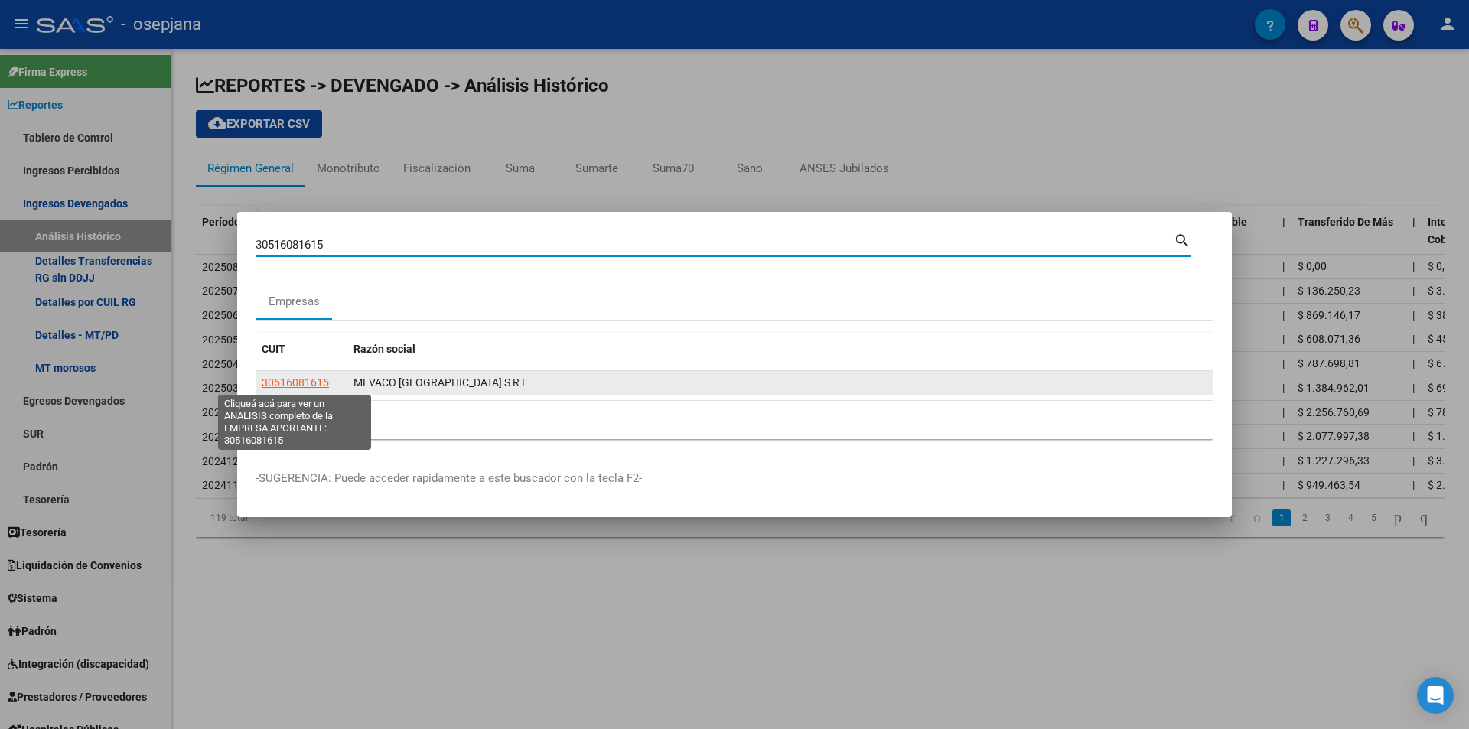
click at [301, 379] on span "30516081615" at bounding box center [295, 382] width 67 height 12
type textarea "30516081615"
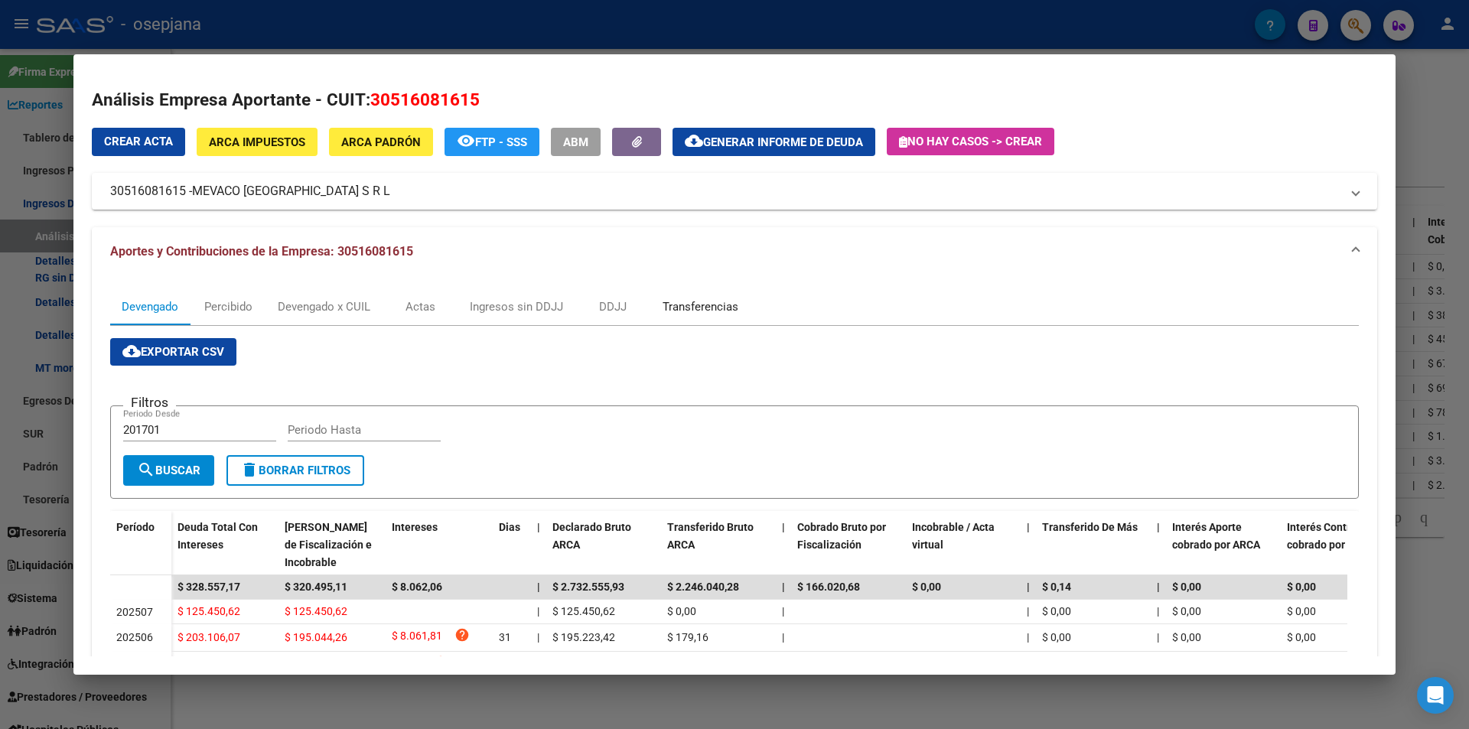
click at [689, 307] on div "Transferencias" at bounding box center [700, 306] width 76 height 17
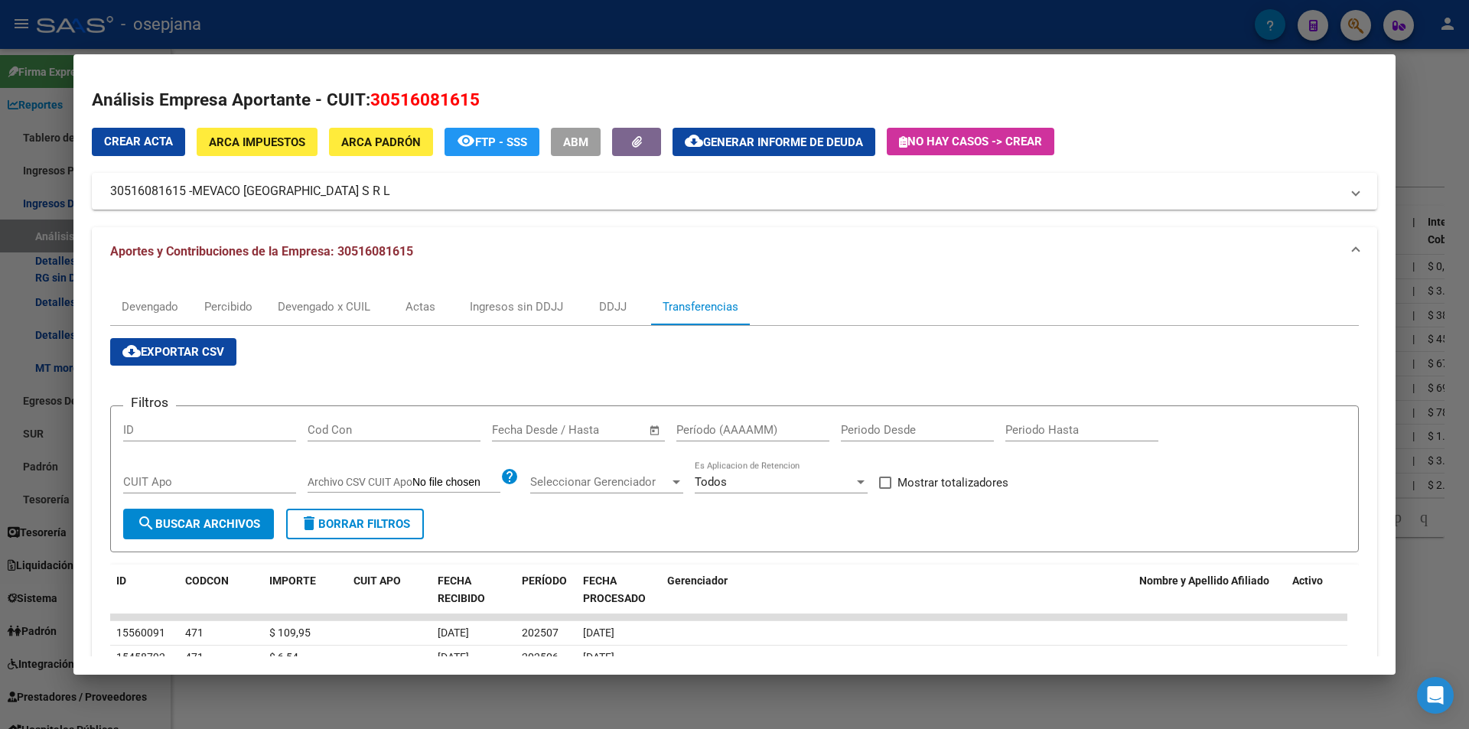
click at [545, 428] on span "–" at bounding box center [549, 430] width 8 height 14
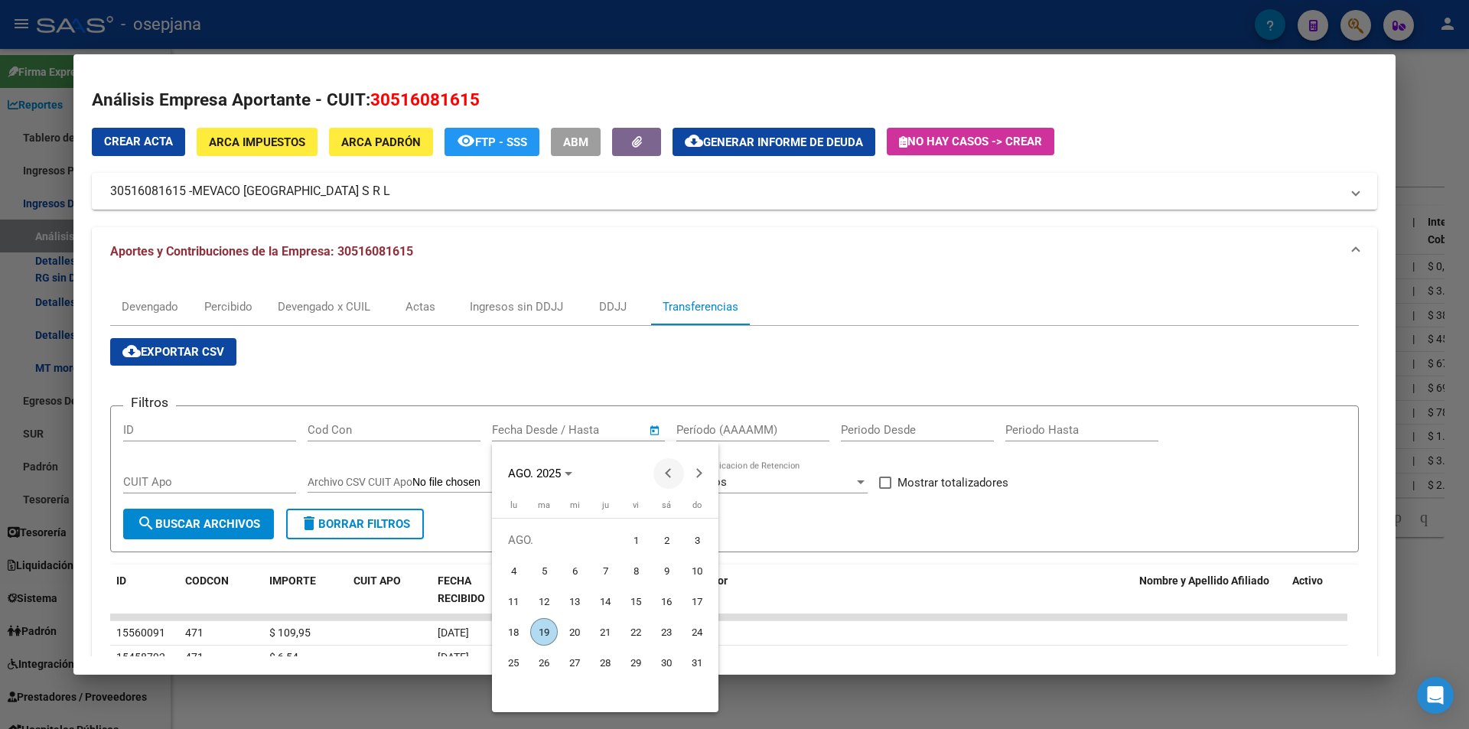
click at [672, 469] on span "Previous month" at bounding box center [668, 473] width 31 height 31
click at [604, 661] on span "26" at bounding box center [605, 663] width 28 height 28
type input "26/6/2025"
click at [697, 467] on button "Next month" at bounding box center [699, 473] width 31 height 31
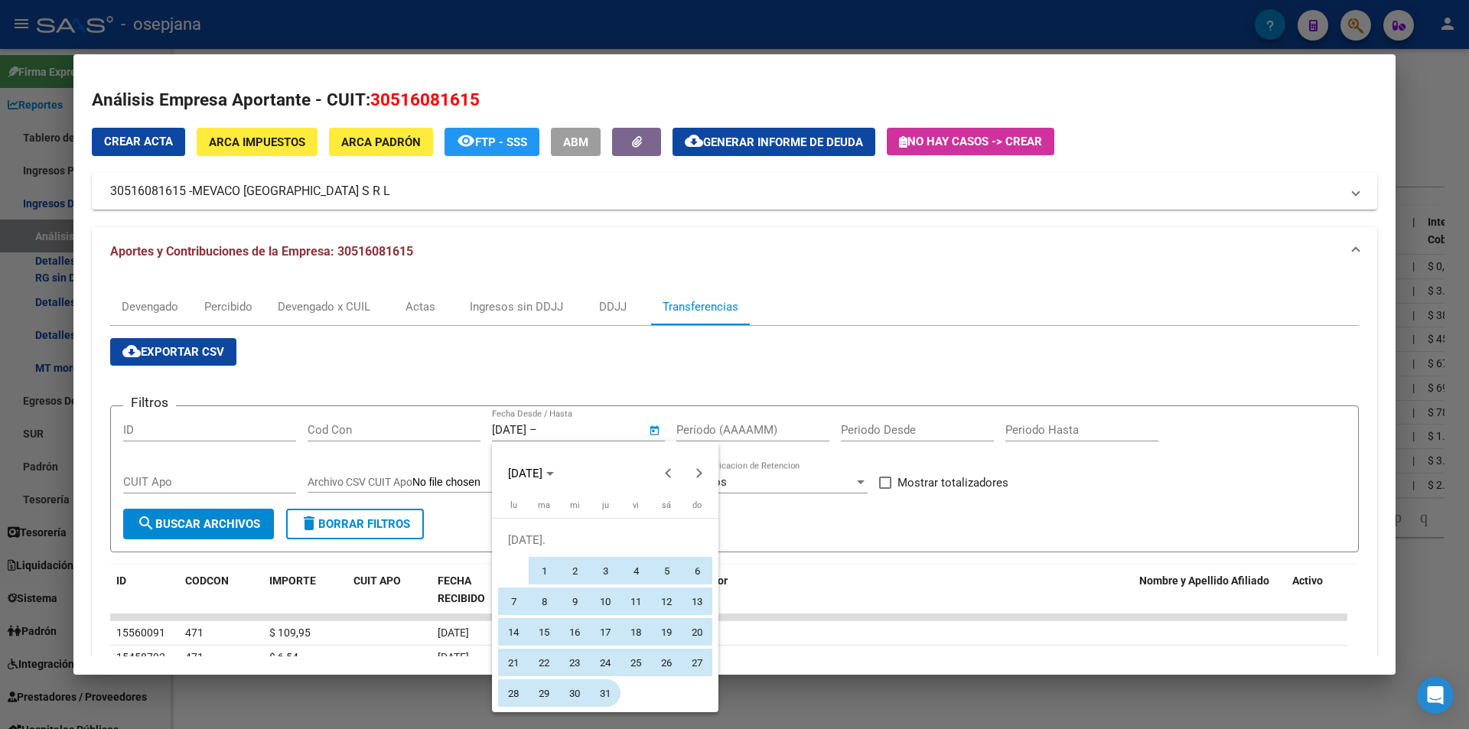
click at [599, 693] on span "31" at bounding box center [605, 693] width 28 height 28
type input "31/7/2025"
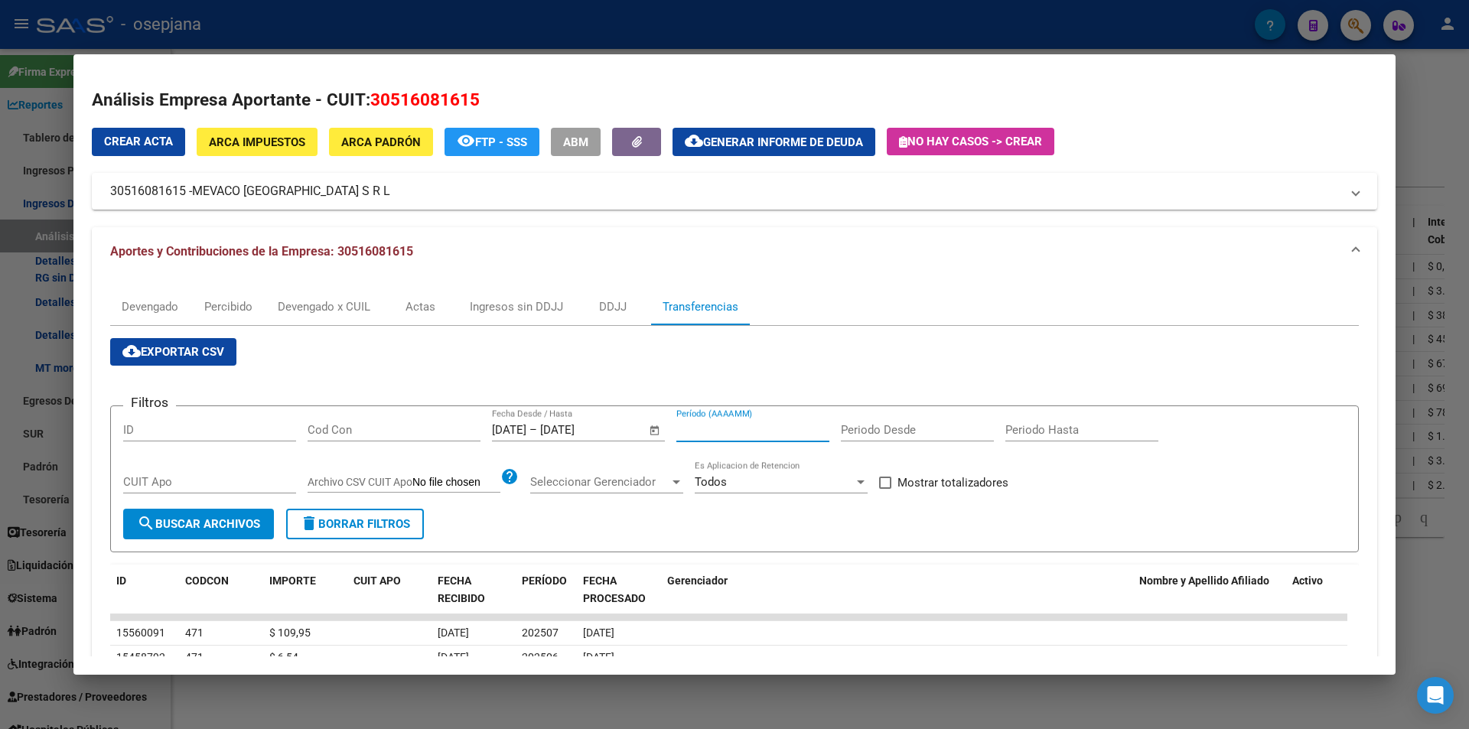
click at [719, 430] on input "Período (AAAAMM)" at bounding box center [752, 430] width 153 height 14
type input "202505"
drag, startPoint x: 900, startPoint y: 478, endPoint x: 826, endPoint y: 493, distance: 75.0
click at [900, 479] on span "Mostrar totalizadores" at bounding box center [952, 482] width 111 height 18
click at [885, 489] on input "Mostrar totalizadores" at bounding box center [884, 489] width 1 height 1
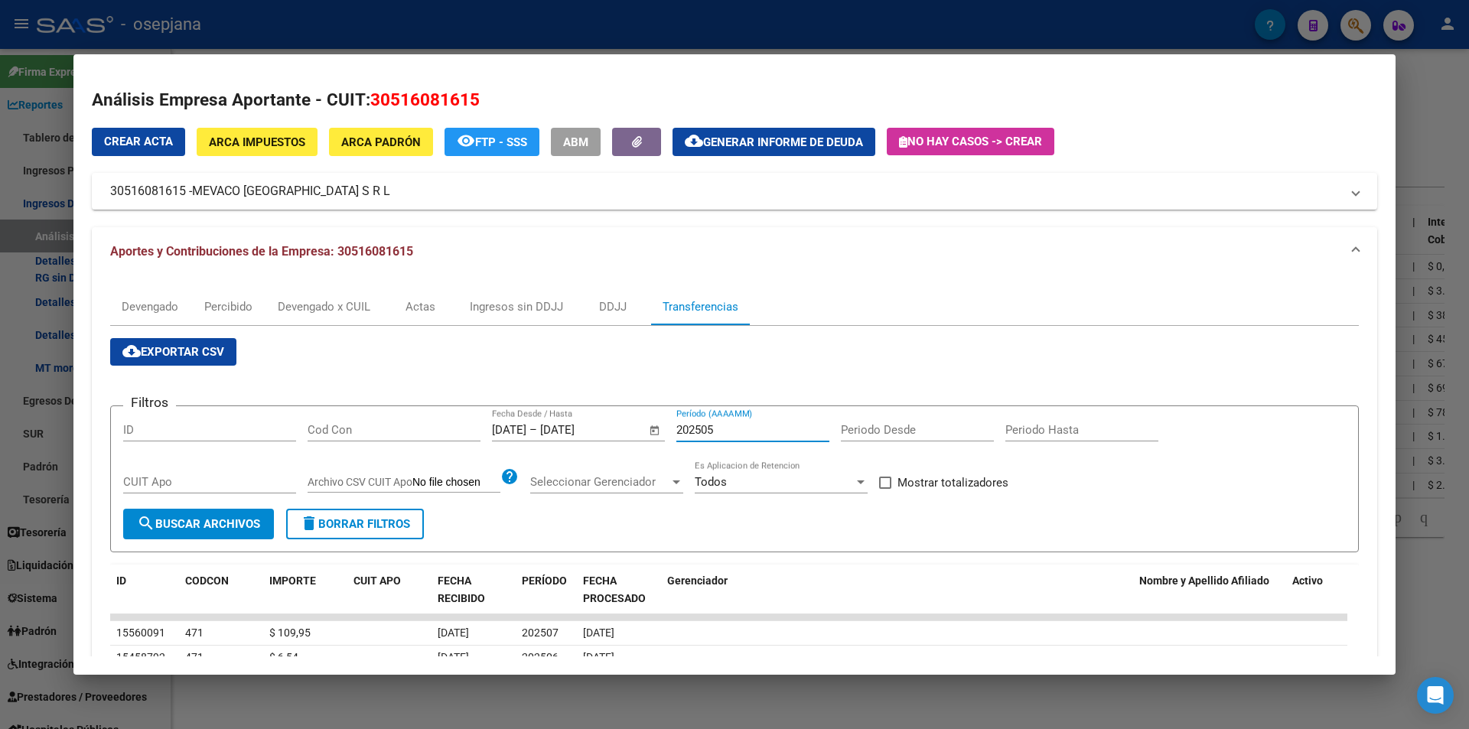
checkbox input "true"
click at [234, 519] on span "search Buscar Archivos" at bounding box center [198, 524] width 123 height 14
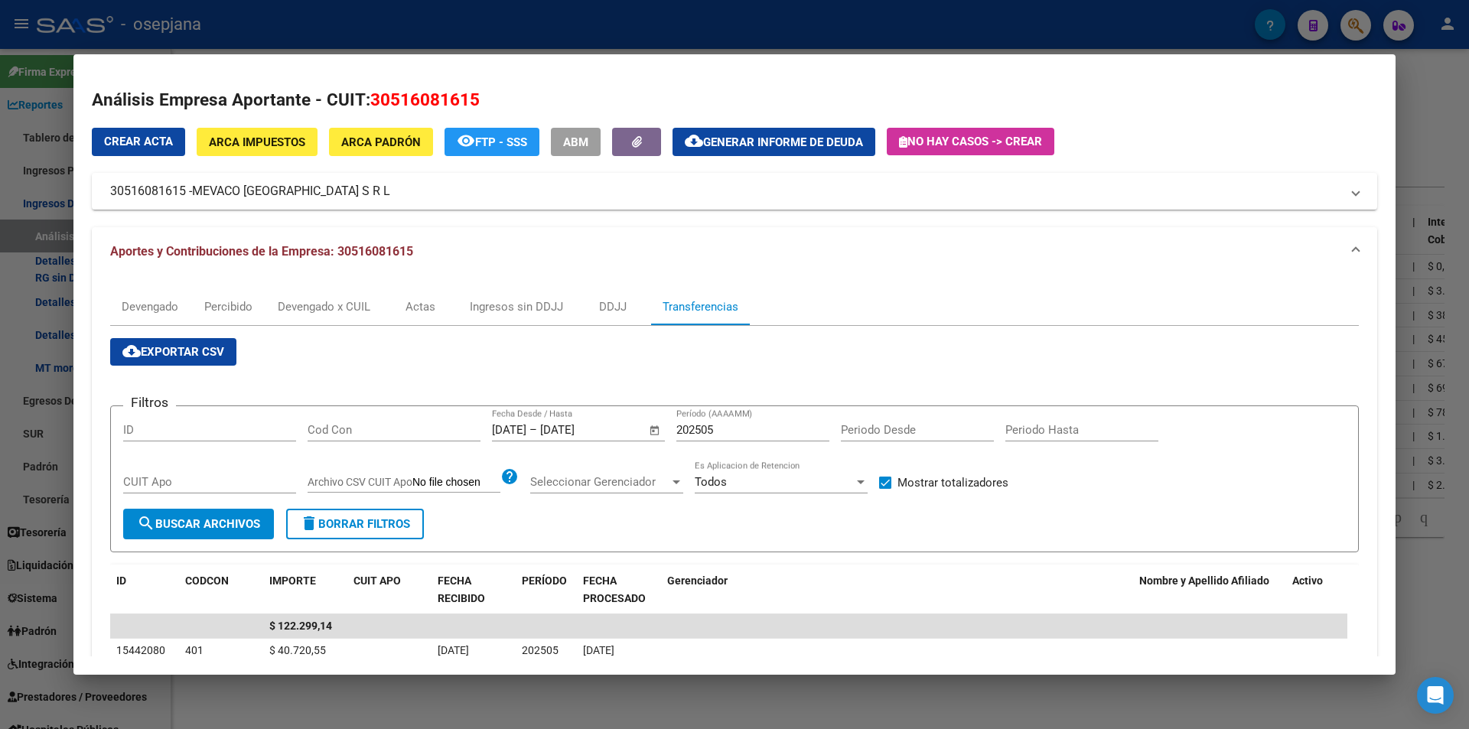
click at [438, 28] on div at bounding box center [734, 364] width 1469 height 729
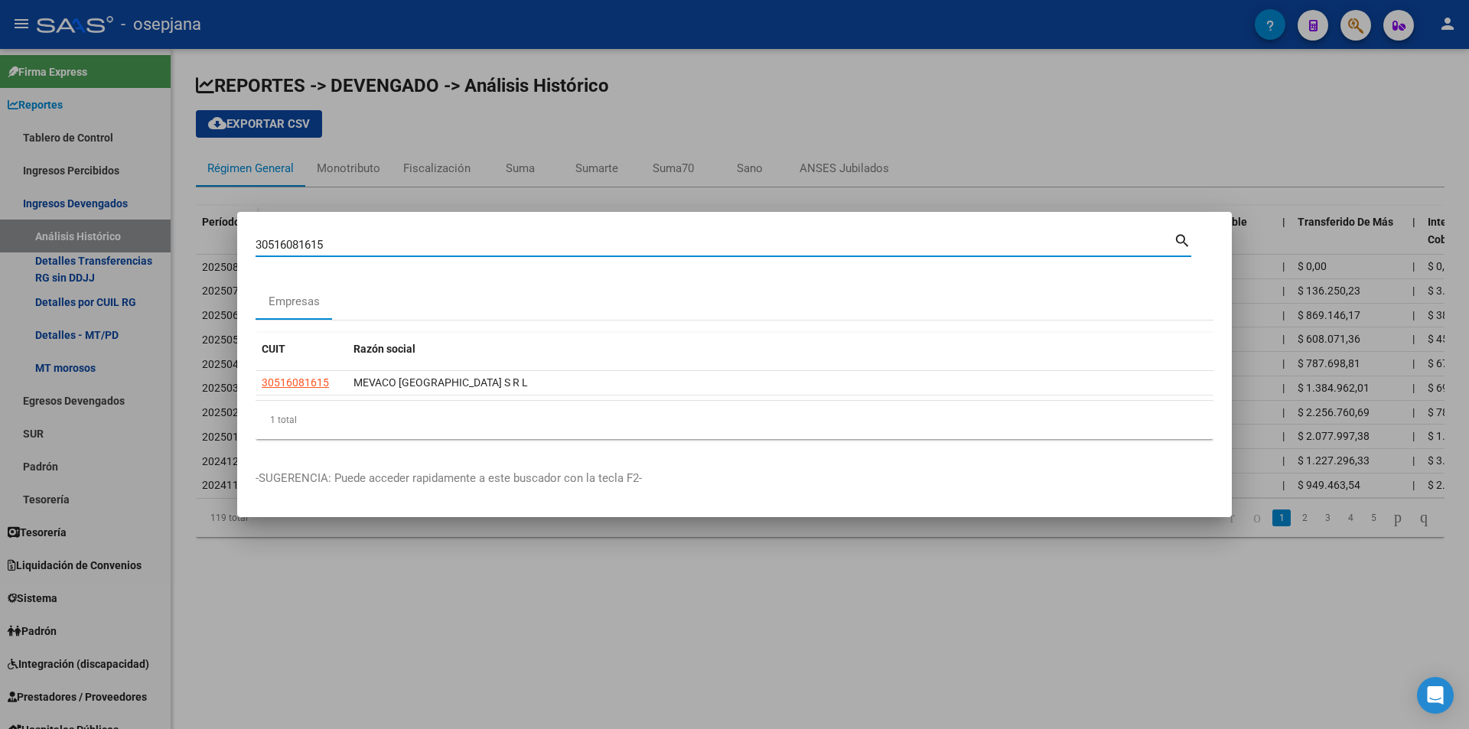
drag, startPoint x: 313, startPoint y: 242, endPoint x: 149, endPoint y: 245, distance: 163.7
click at [149, 245] on div "30516081615 Buscar (apellido, dni, cuil, nro traspaso, cuit, obra social) searc…" at bounding box center [734, 364] width 1469 height 729
type input "30657237449"
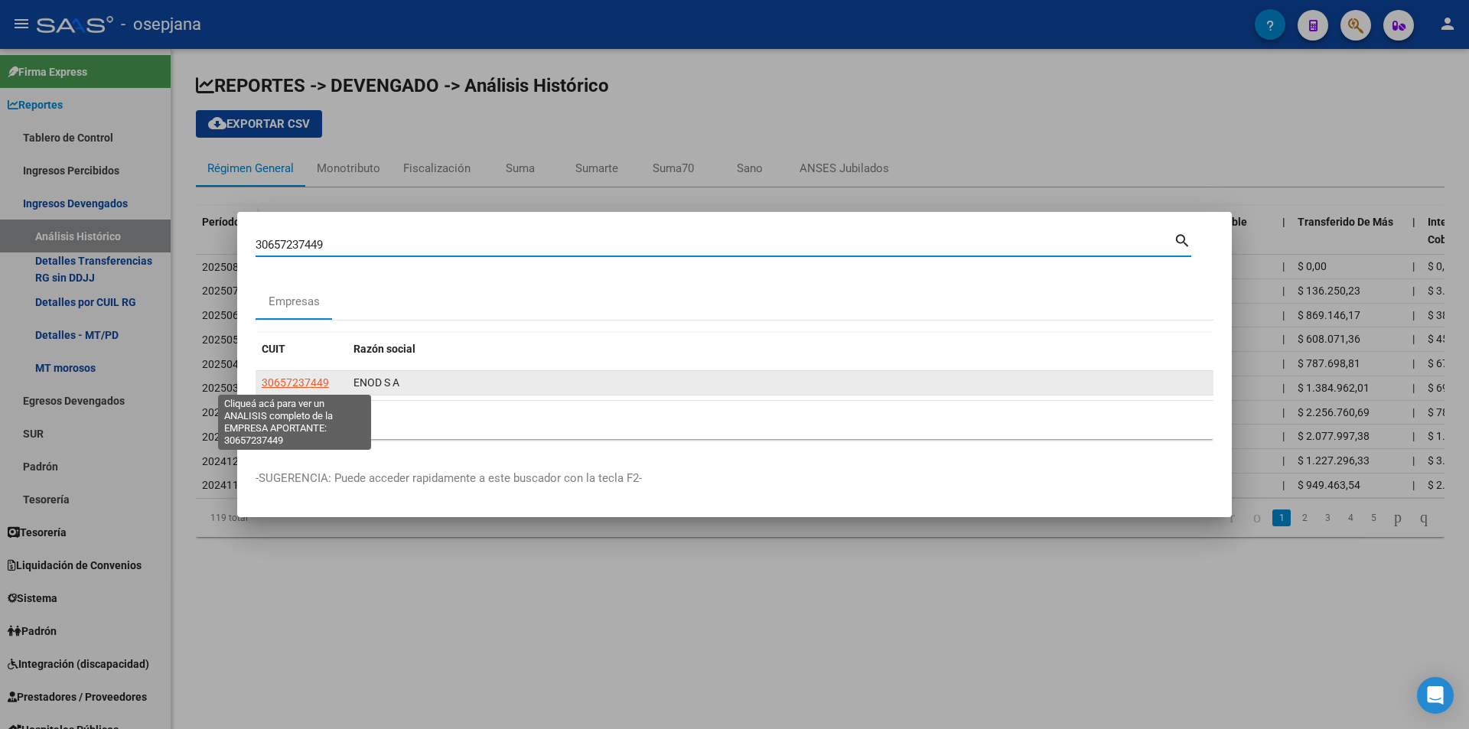
click at [295, 384] on span "30657237449" at bounding box center [295, 382] width 67 height 12
type textarea "30657237449"
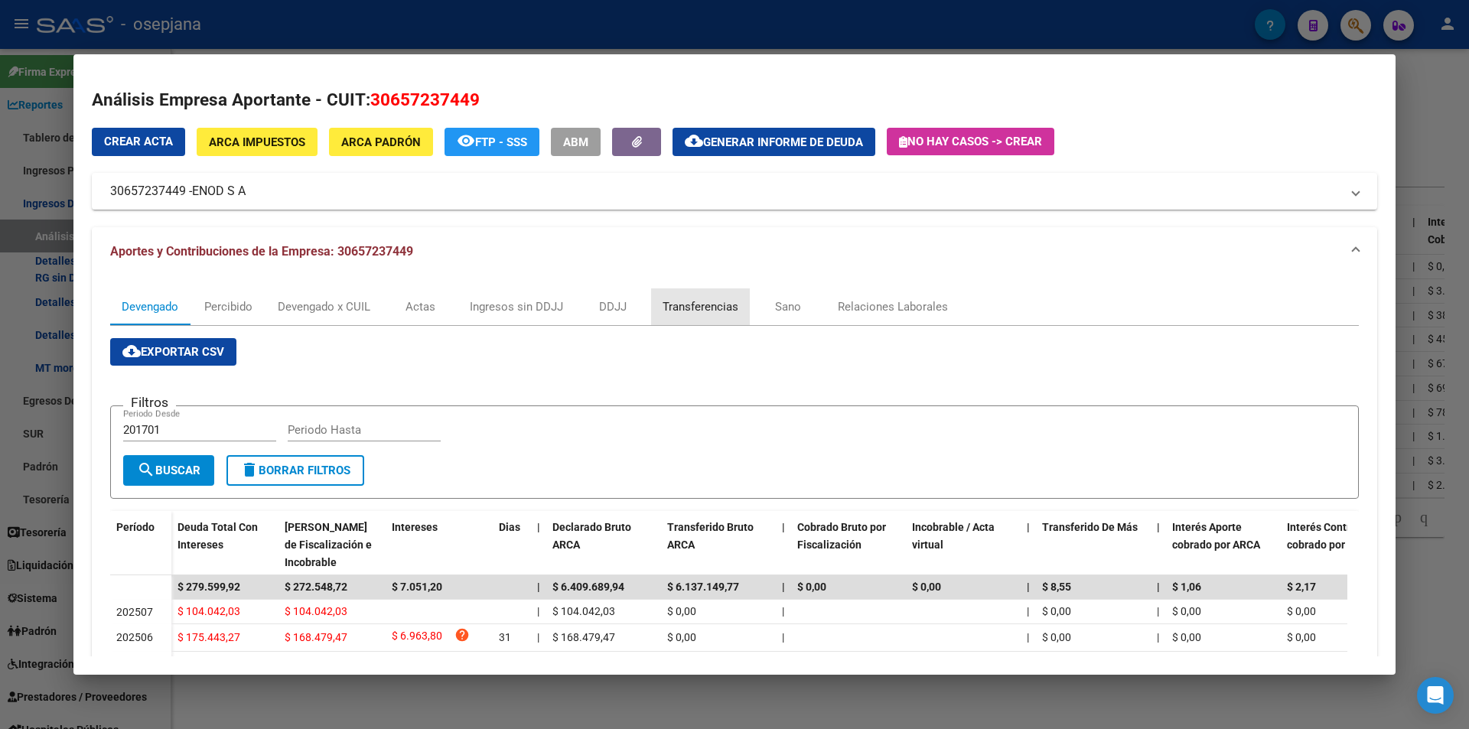
click at [719, 311] on div "Transferencias" at bounding box center [700, 306] width 76 height 17
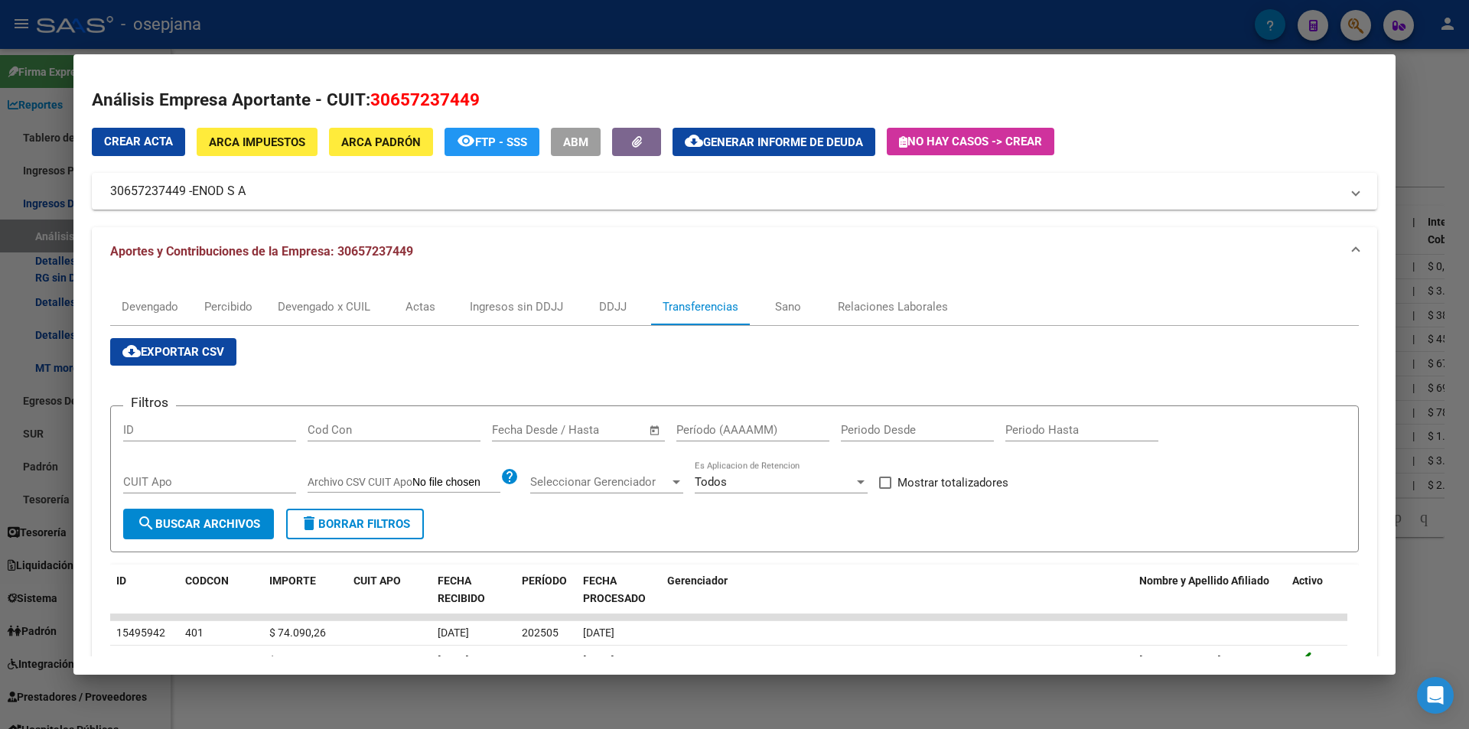
click at [541, 431] on input "text" at bounding box center [517, 430] width 50 height 14
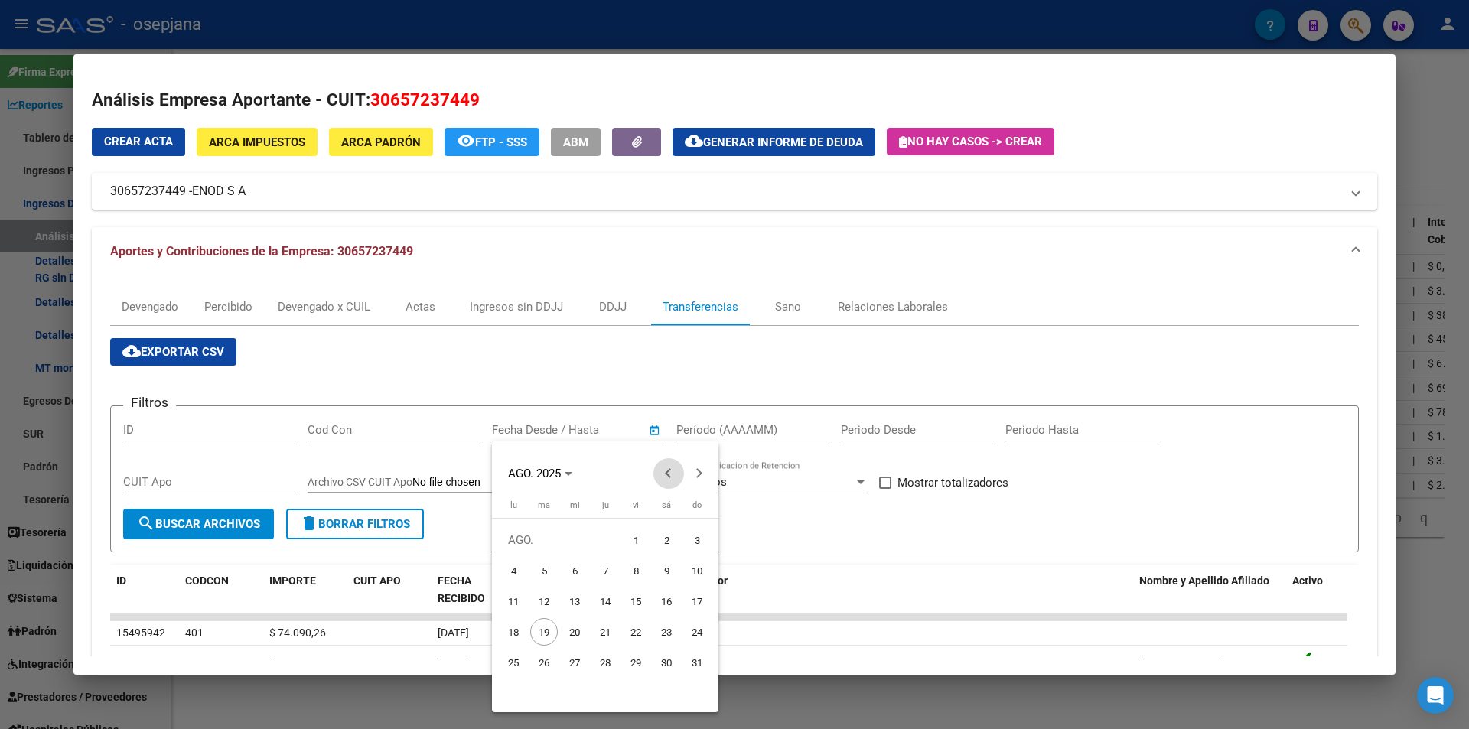
click at [665, 470] on span "Previous month" at bounding box center [668, 473] width 31 height 31
click at [519, 659] on span "23" at bounding box center [514, 663] width 28 height 28
type input "23/6/2025"
click at [700, 471] on button "Next month" at bounding box center [699, 473] width 31 height 31
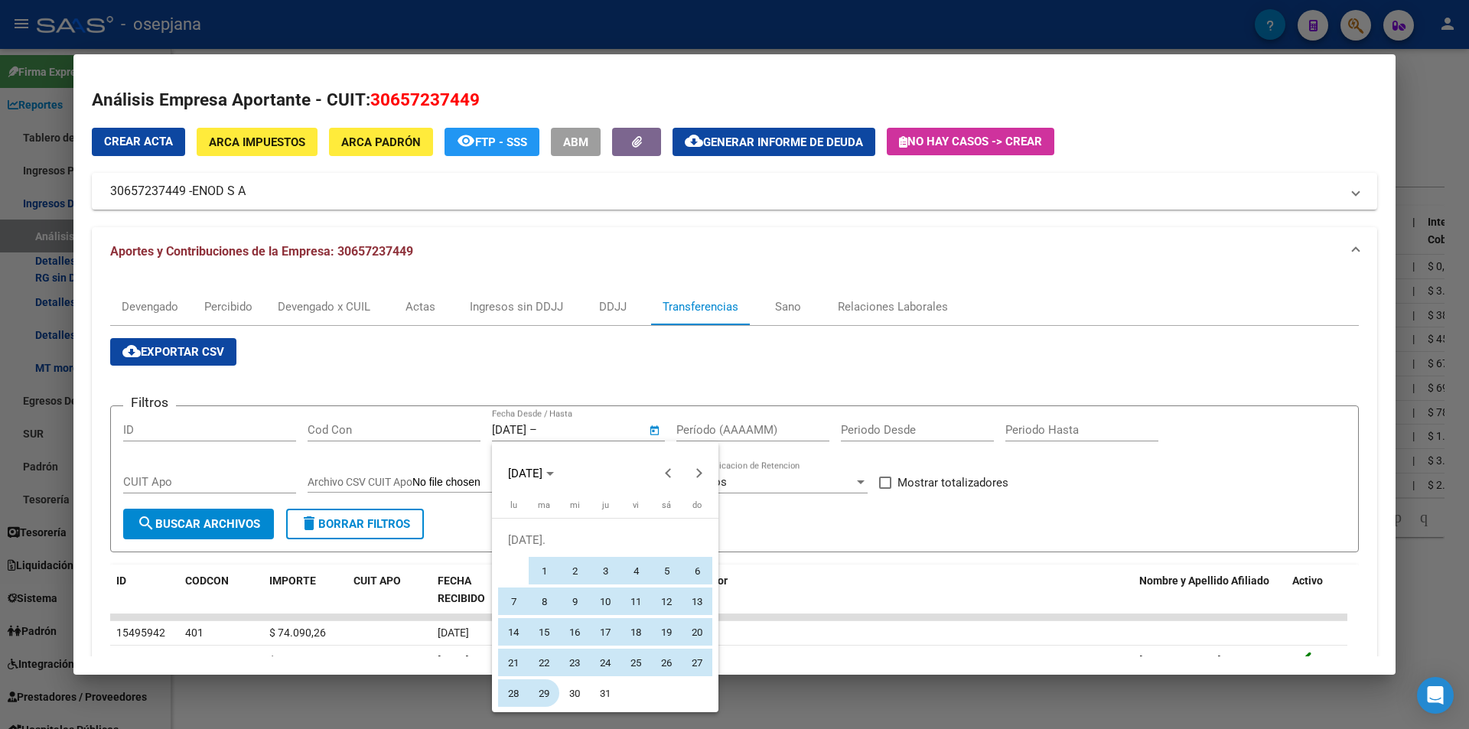
click at [545, 692] on span "29" at bounding box center [544, 693] width 28 height 28
type input "29/7/2025"
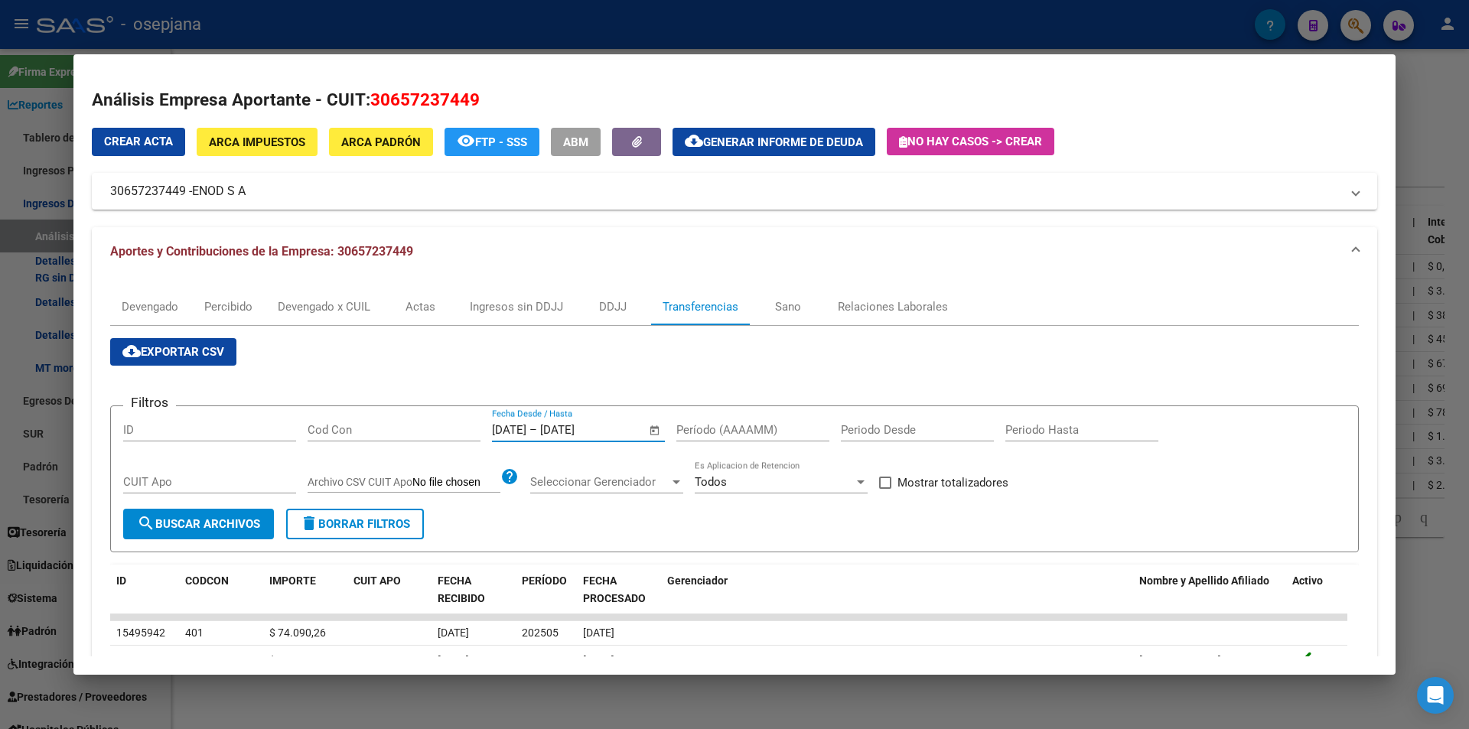
click at [729, 431] on input "Período (AAAAMM)" at bounding box center [752, 430] width 153 height 14
type input "202504"
drag, startPoint x: 938, startPoint y: 488, endPoint x: 718, endPoint y: 464, distance: 220.8
click at [936, 488] on span "Mostrar totalizadores" at bounding box center [952, 482] width 111 height 18
click at [885, 489] on input "Mostrar totalizadores" at bounding box center [884, 489] width 1 height 1
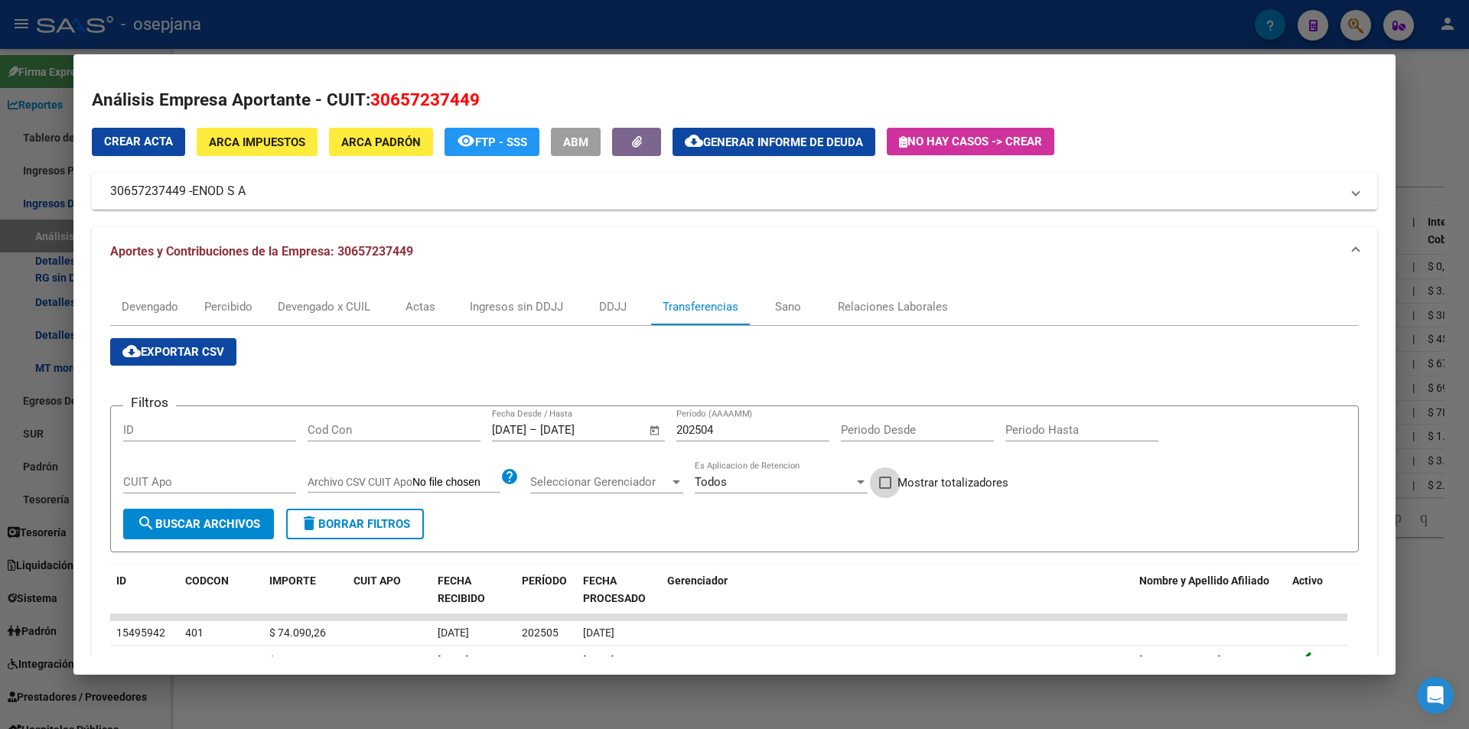
checkbox input "true"
click at [185, 521] on span "search Buscar Archivos" at bounding box center [198, 524] width 123 height 14
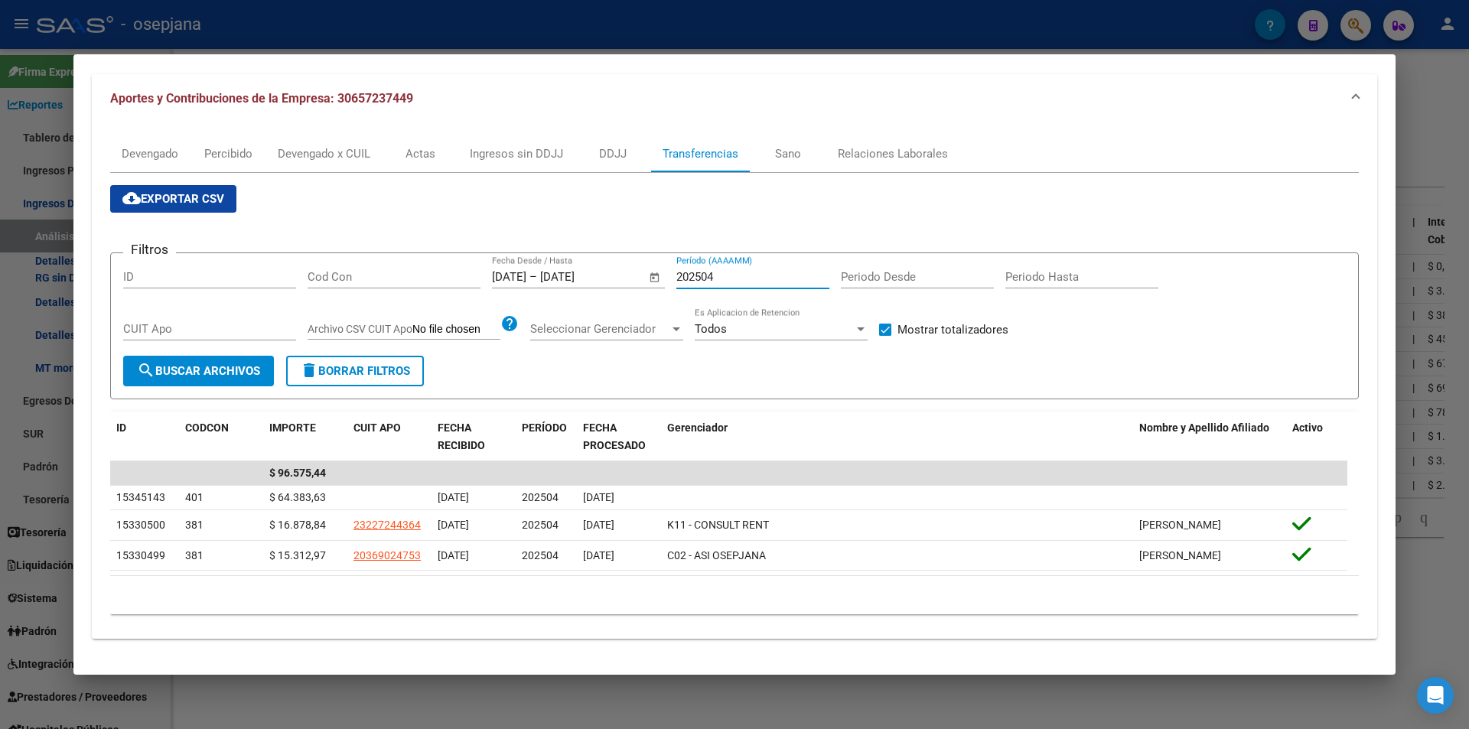
drag, startPoint x: 709, startPoint y: 276, endPoint x: 720, endPoint y: 276, distance: 10.7
click at [720, 276] on input "202504" at bounding box center [752, 277] width 153 height 14
type input "202505"
click at [503, 24] on div at bounding box center [734, 364] width 1469 height 729
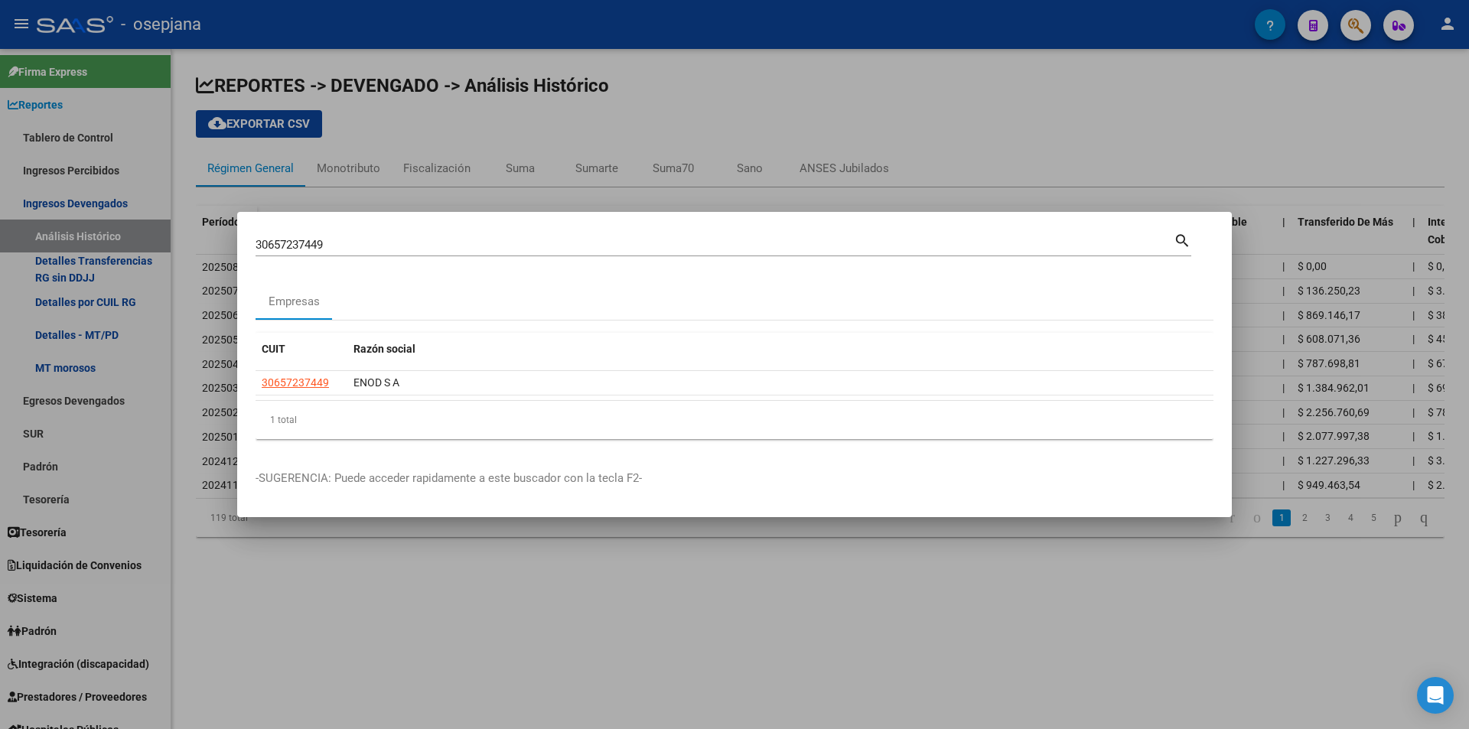
drag, startPoint x: 105, startPoint y: 246, endPoint x: 84, endPoint y: 248, distance: 20.7
click at [84, 248] on div "30657237449 Buscar (apellido, dni, cuil, nro traspaso, cuit, obra social) searc…" at bounding box center [734, 364] width 1469 height 729
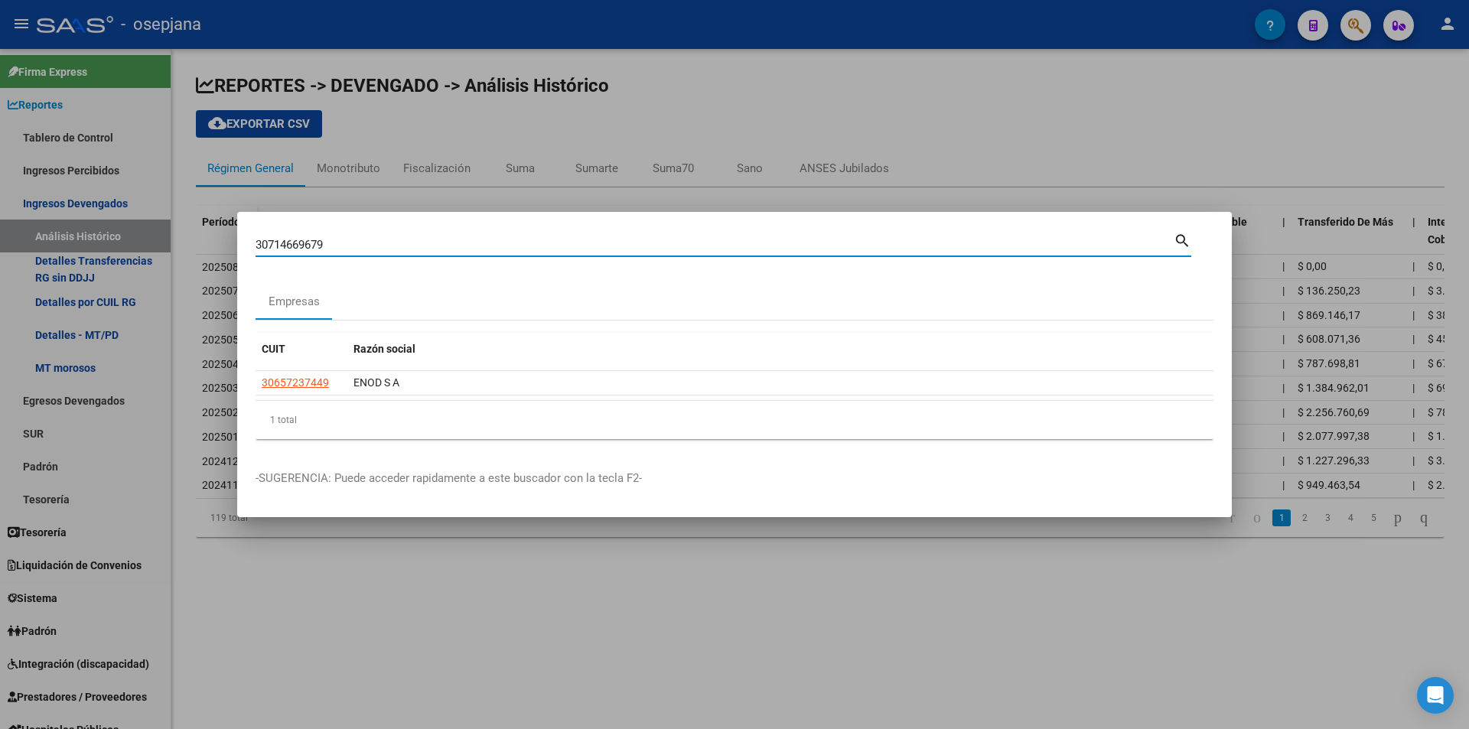
type input "30714669679"
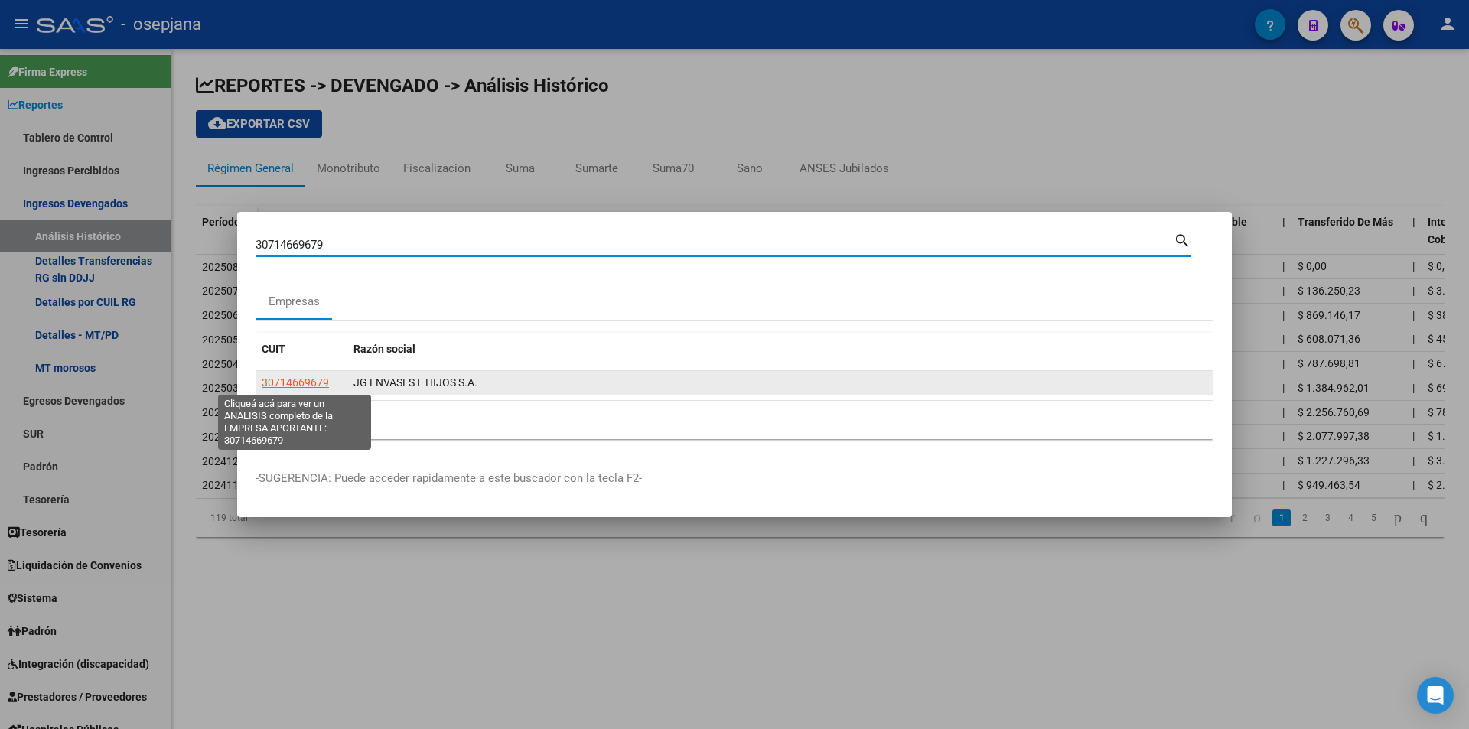
click at [287, 384] on span "30714669679" at bounding box center [295, 382] width 67 height 12
type textarea "30714669679"
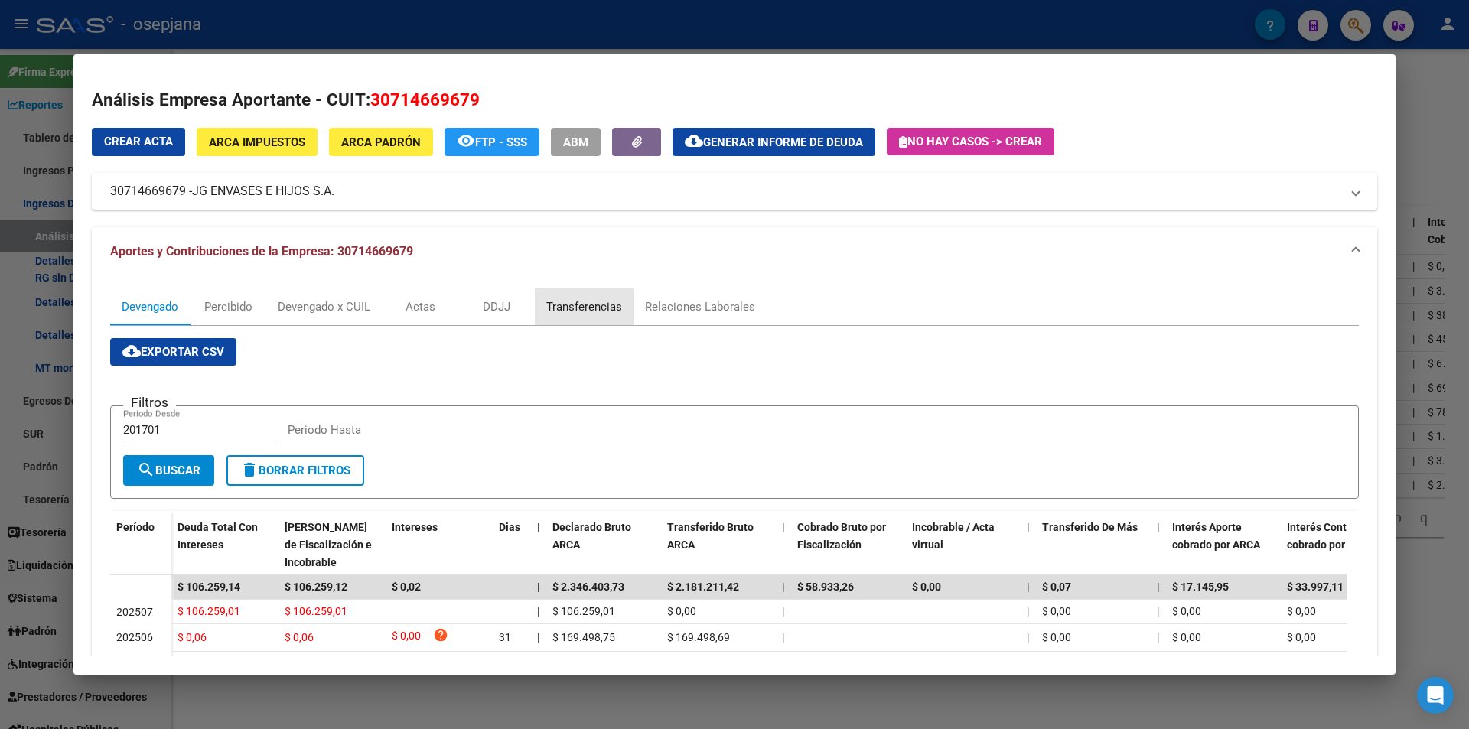
click at [597, 299] on div "Transferencias" at bounding box center [584, 306] width 76 height 17
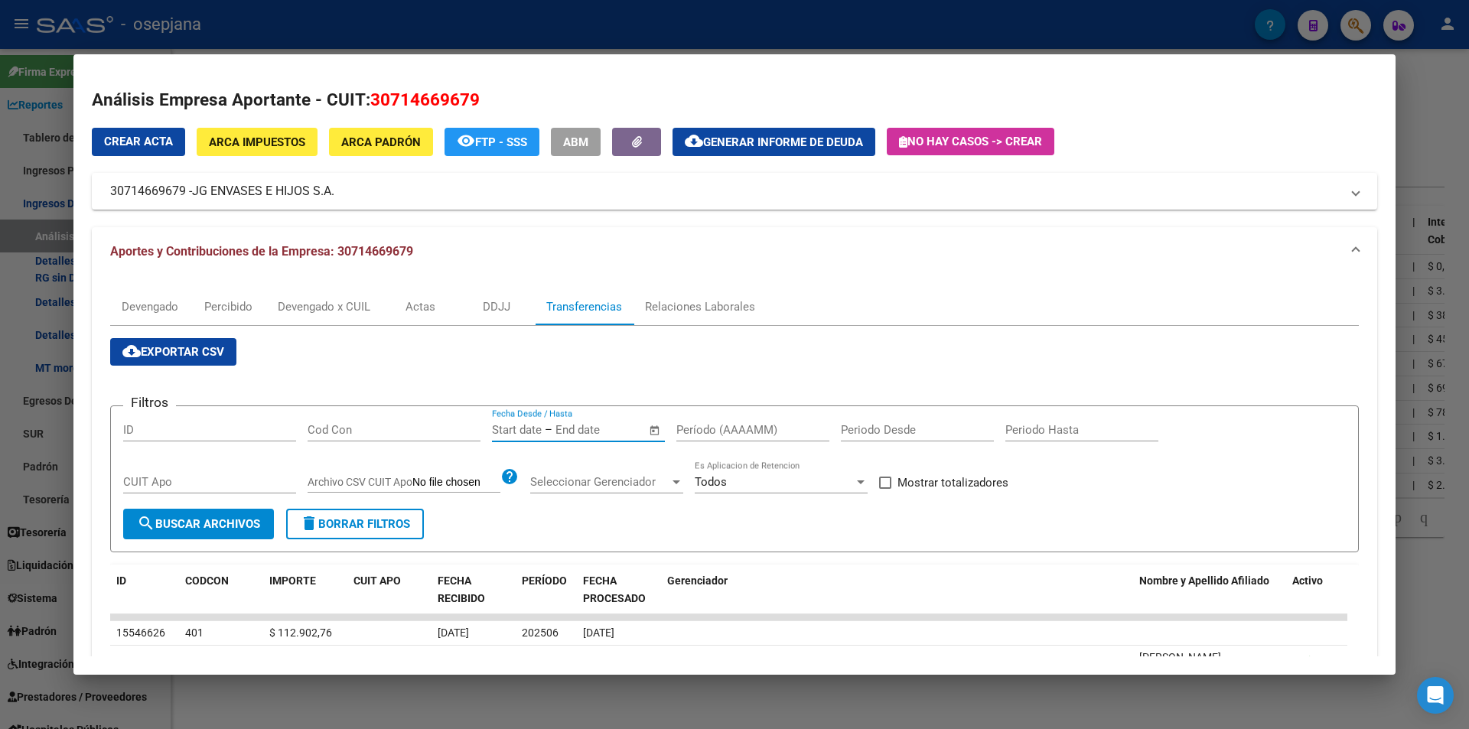
click at [589, 431] on input "text" at bounding box center [592, 430] width 74 height 14
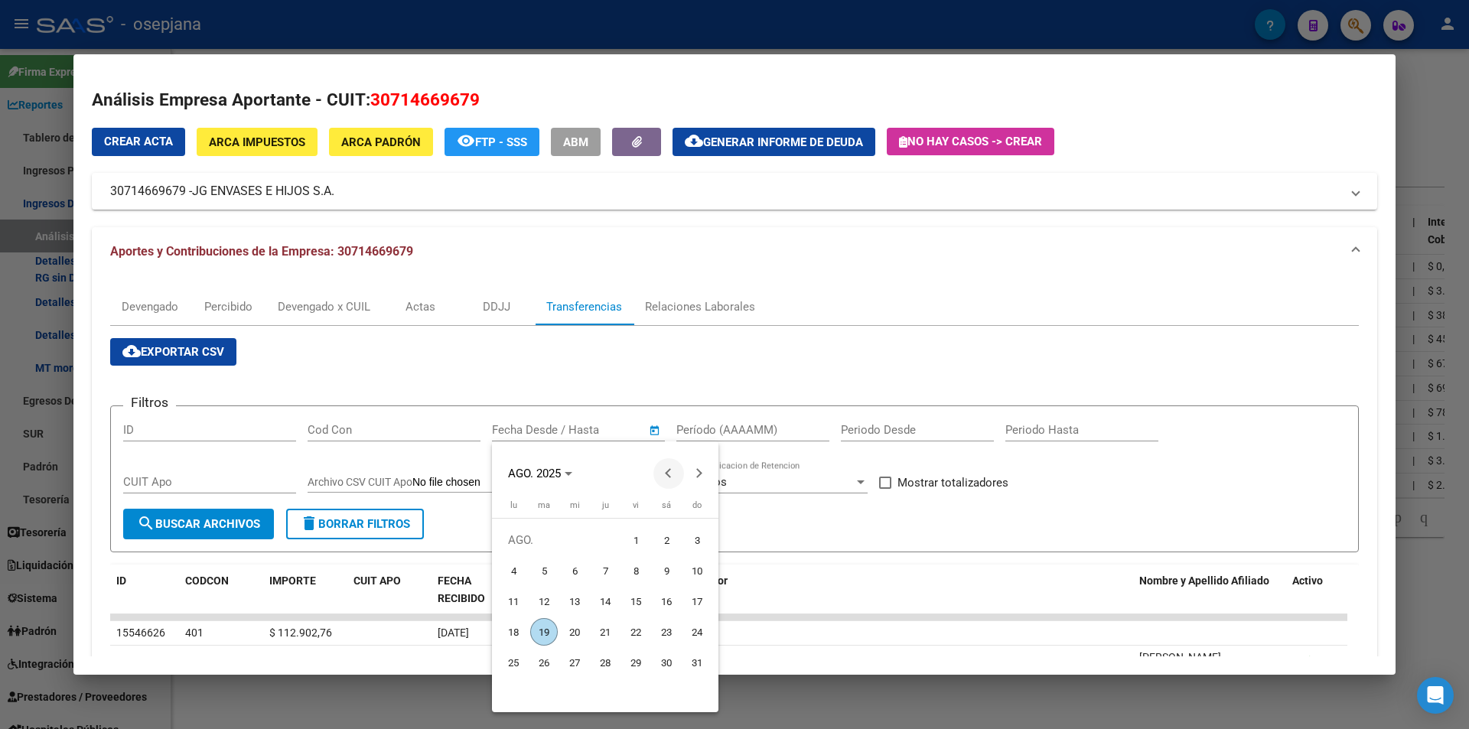
click at [662, 476] on span "Previous month" at bounding box center [668, 473] width 31 height 31
click at [515, 657] on span "23" at bounding box center [514, 663] width 28 height 28
type input "23/6/2025"
click at [692, 468] on span "Next month" at bounding box center [699, 473] width 31 height 31
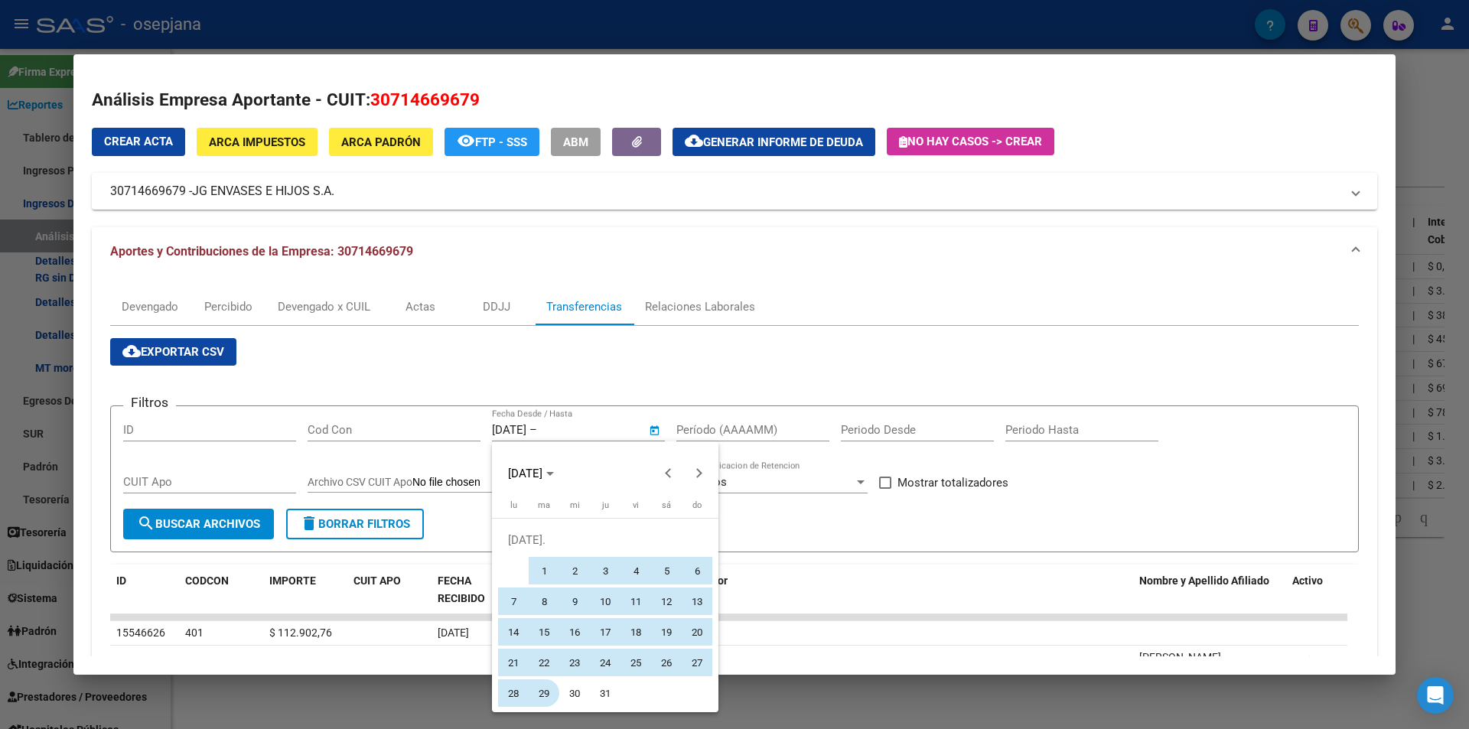
click at [539, 695] on span "29" at bounding box center [544, 693] width 28 height 28
type input "29/7/2025"
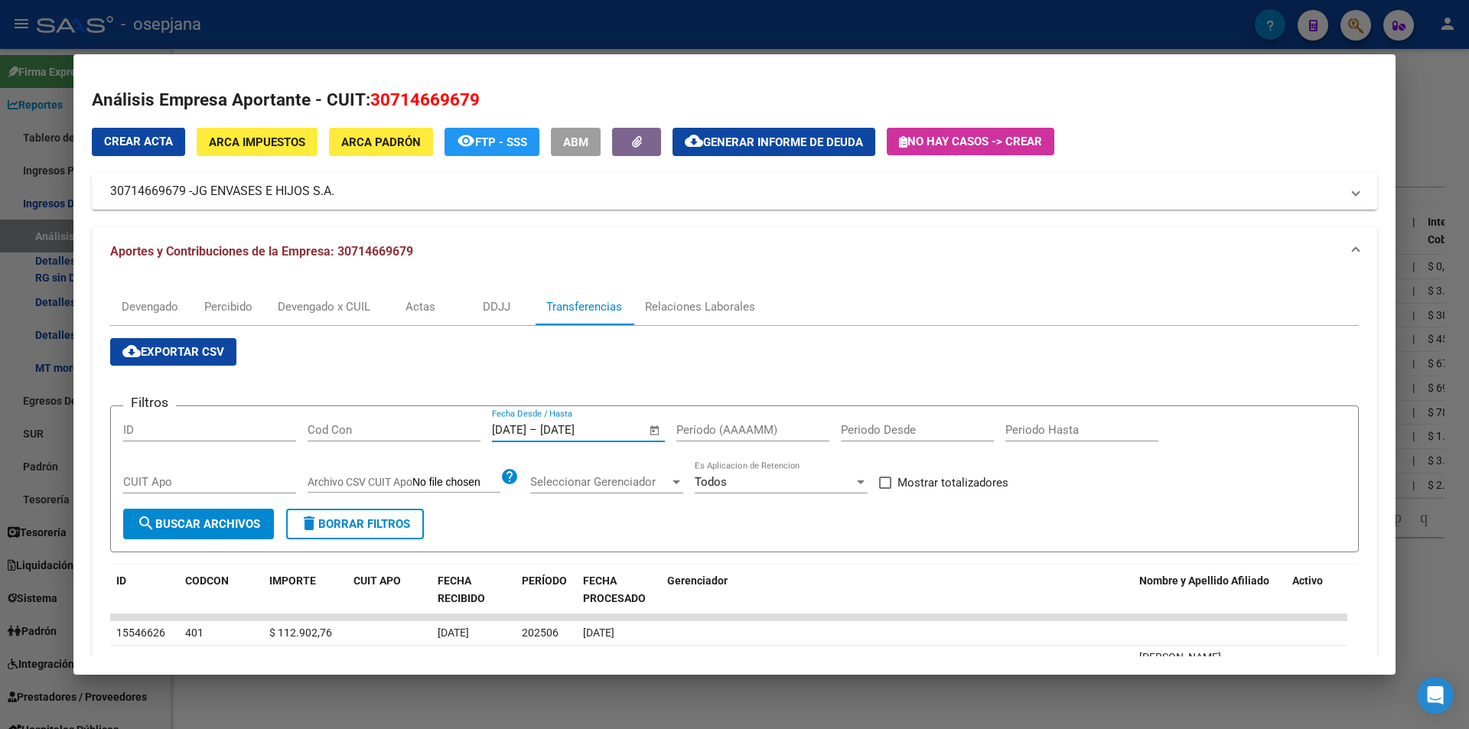
click at [708, 430] on input "Período (AAAAMM)" at bounding box center [752, 430] width 153 height 14
type input "202504"
drag, startPoint x: 892, startPoint y: 480, endPoint x: 510, endPoint y: 493, distance: 381.9
click at [890, 480] on span at bounding box center [885, 483] width 12 height 12
click at [885, 489] on input "Mostrar totalizadores" at bounding box center [884, 489] width 1 height 1
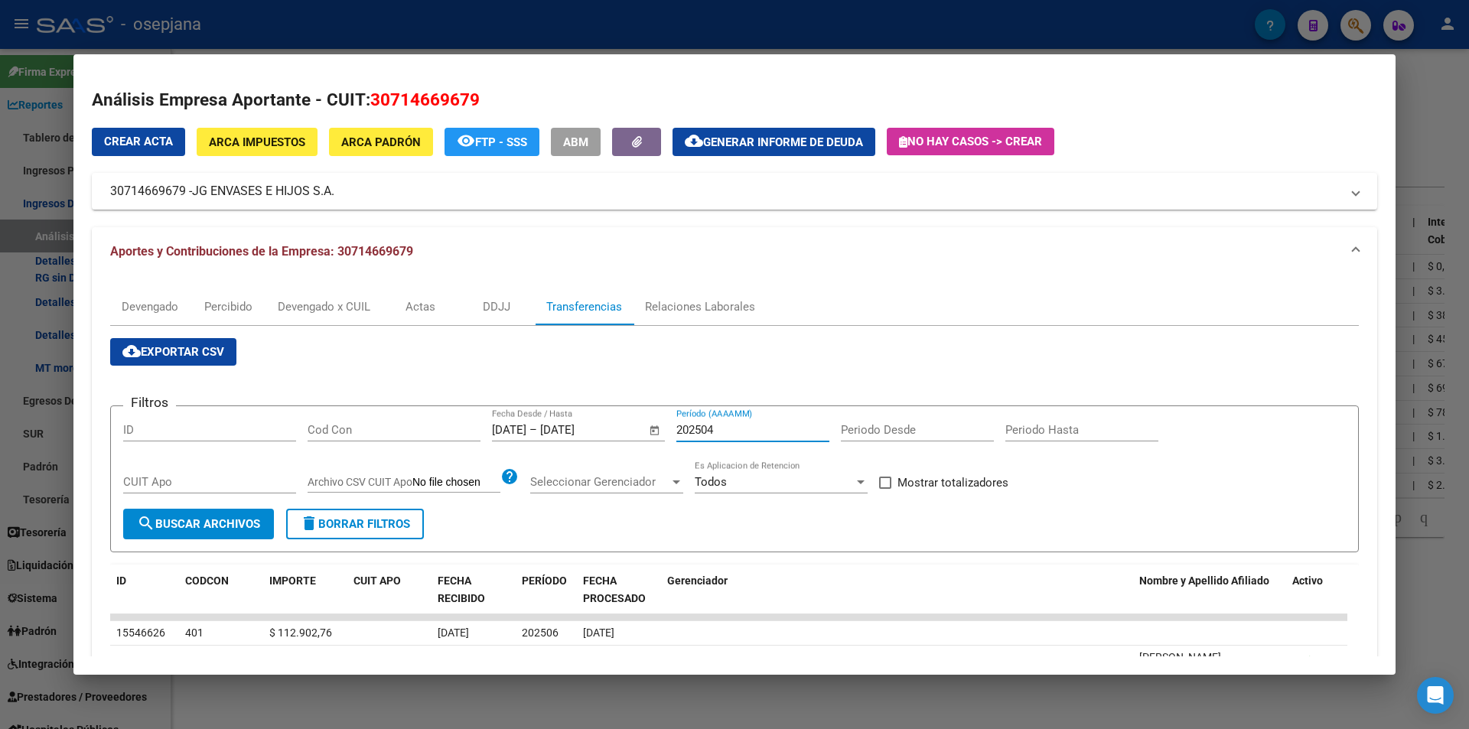
checkbox input "true"
click at [239, 507] on div "CUIT Apo" at bounding box center [209, 488] width 173 height 37
click at [240, 523] on span "search Buscar Archivos" at bounding box center [198, 524] width 123 height 14
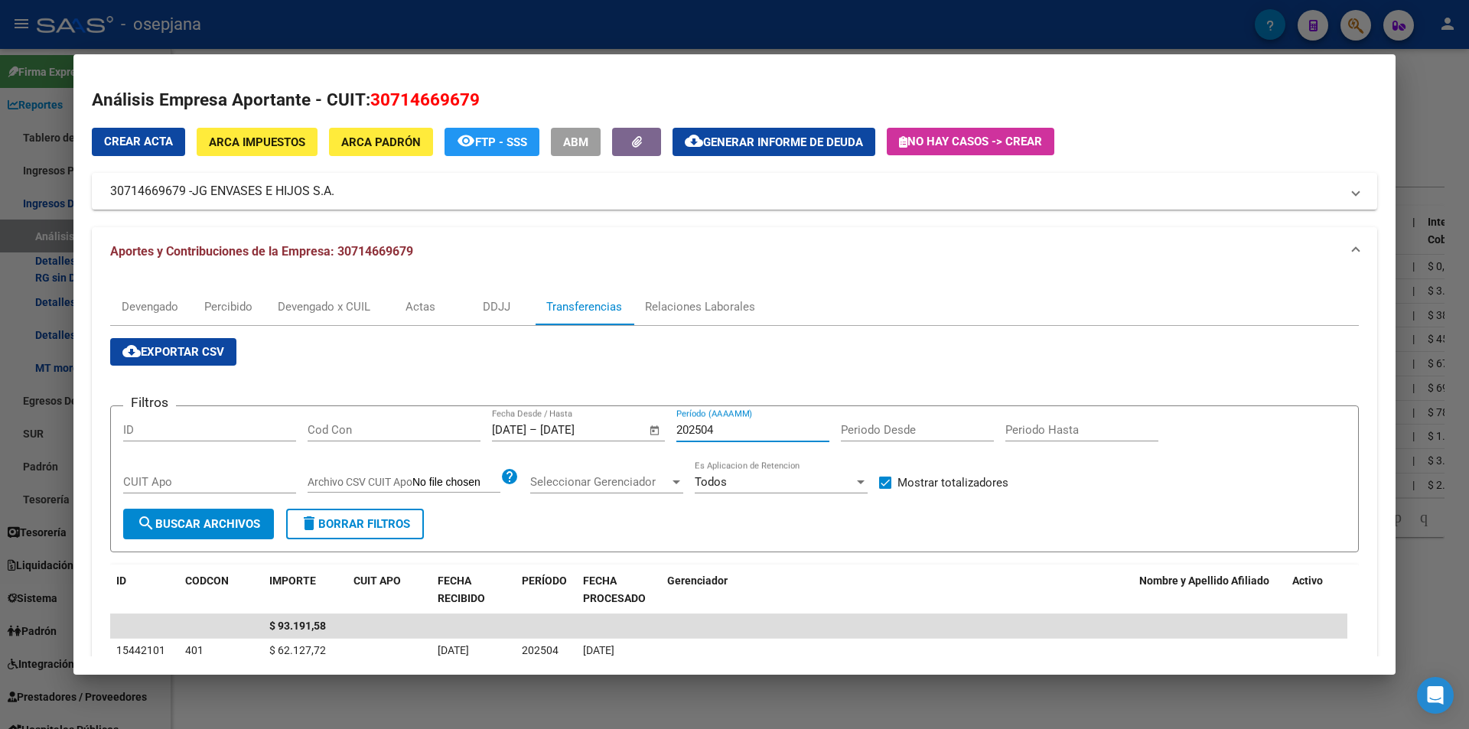
drag, startPoint x: 706, startPoint y: 423, endPoint x: 714, endPoint y: 425, distance: 8.6
click at [714, 425] on input "202504" at bounding box center [752, 430] width 153 height 14
type input "202505"
click at [558, 29] on div at bounding box center [734, 364] width 1469 height 729
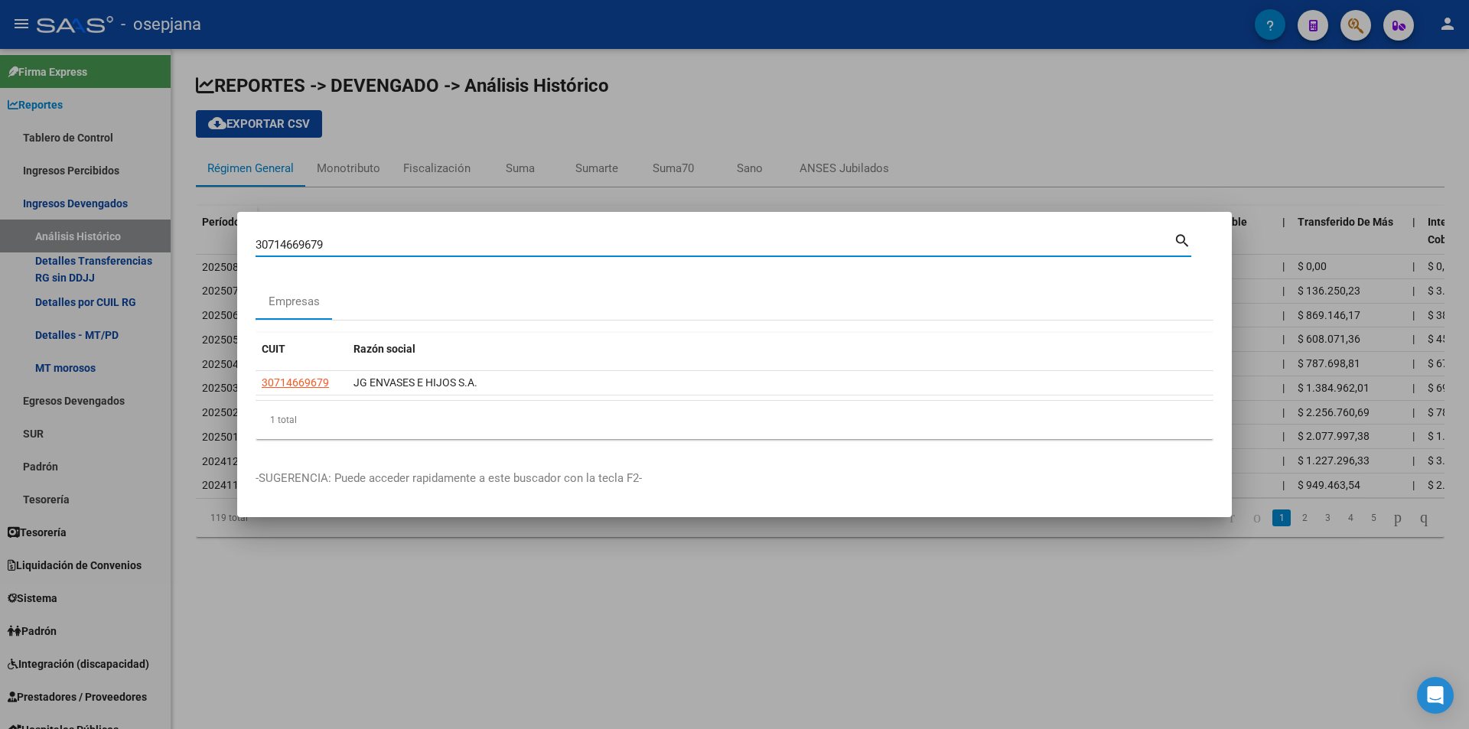
drag, startPoint x: 245, startPoint y: 246, endPoint x: 161, endPoint y: 248, distance: 84.2
click at [161, 248] on div "30714669679 Buscar (apellido, dni, cuil, nro traspaso, cuit, obra social) searc…" at bounding box center [734, 364] width 1469 height 729
type input "30568888851"
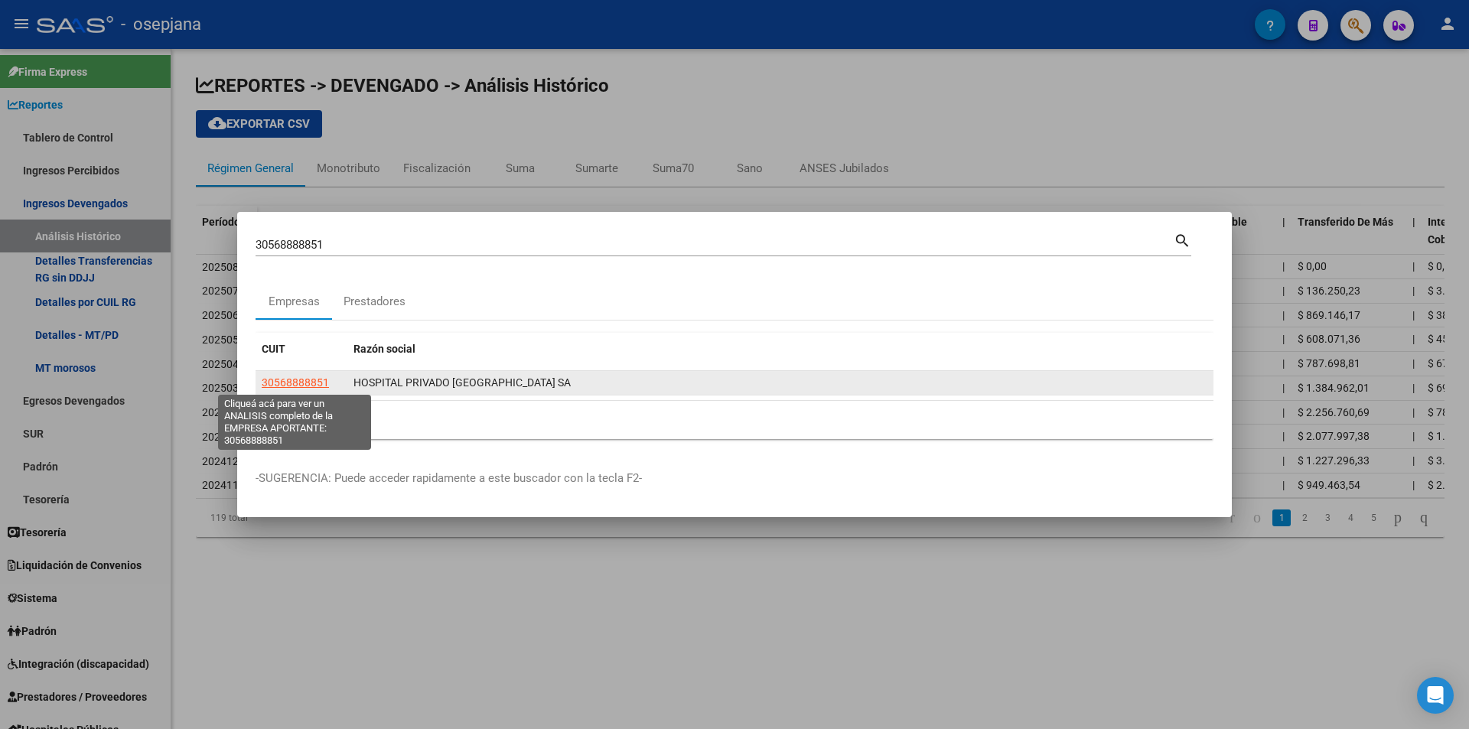
click at [291, 382] on span "30568888851" at bounding box center [295, 382] width 67 height 12
type textarea "30568888851"
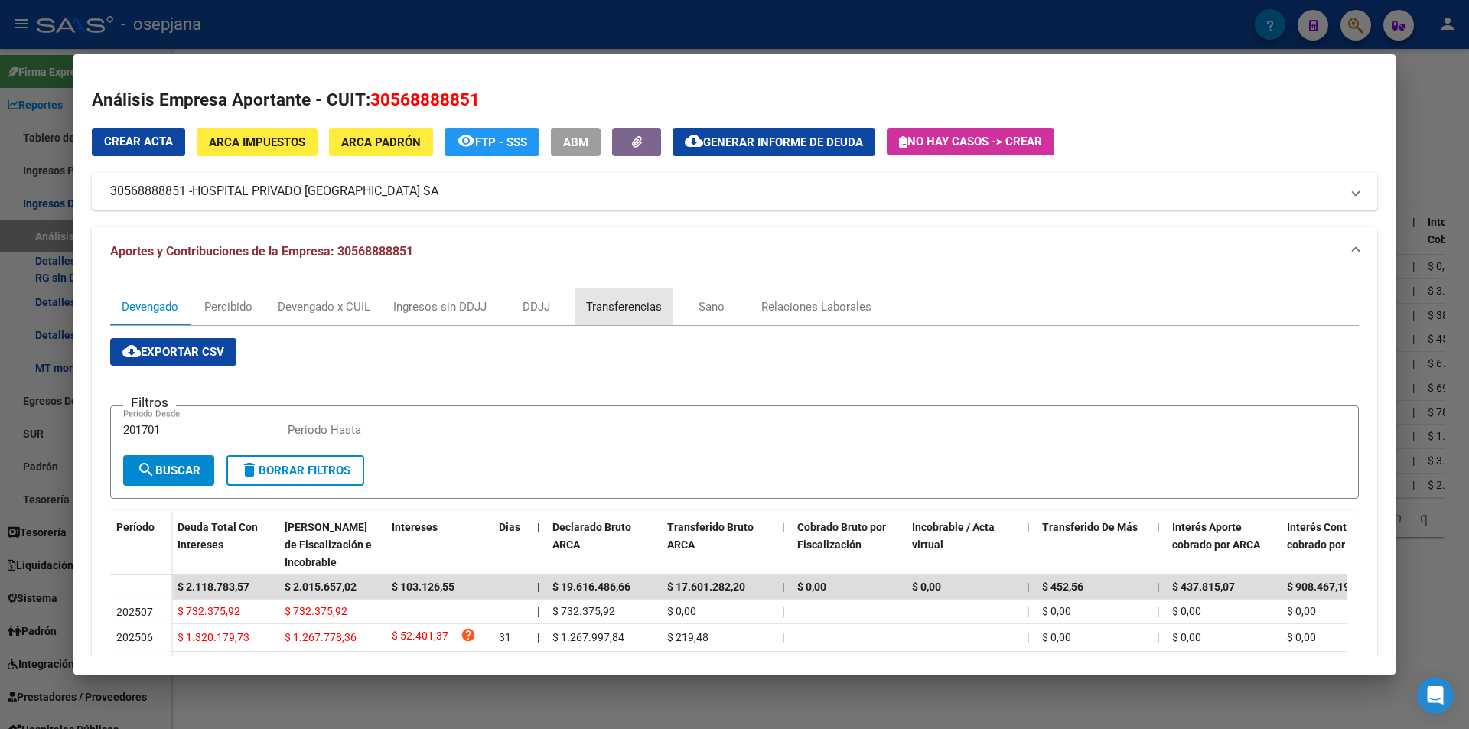
click at [600, 305] on div "Transferencias" at bounding box center [624, 306] width 76 height 17
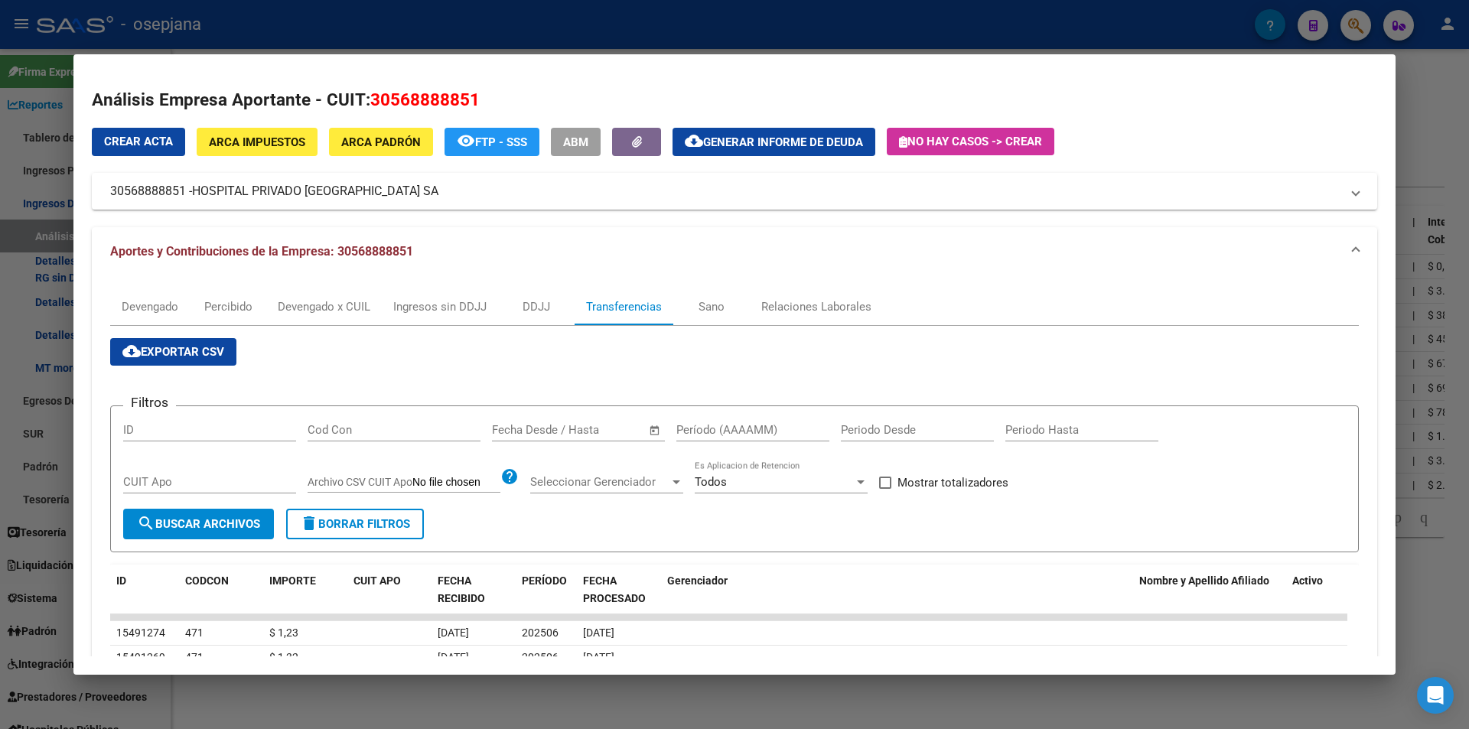
click at [568, 439] on div "Start date – End date Fecha Desde / Hasta" at bounding box center [569, 429] width 155 height 23
click at [646, 430] on span "Open calendar" at bounding box center [654, 430] width 37 height 37
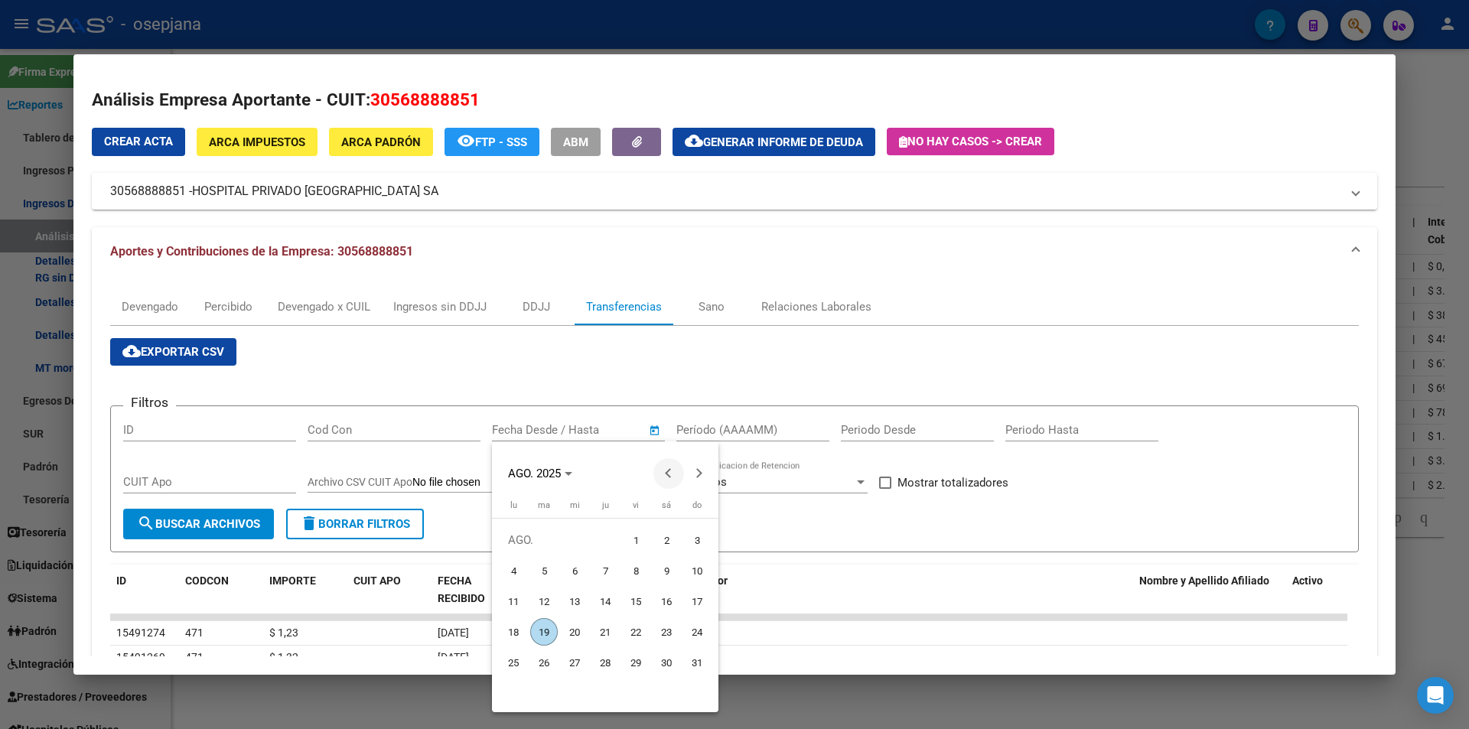
click at [669, 477] on button "Previous month" at bounding box center [668, 473] width 31 height 31
click at [512, 657] on span "23" at bounding box center [514, 663] width 28 height 28
type input "23/6/2025"
click at [702, 469] on span "Next month" at bounding box center [699, 473] width 31 height 31
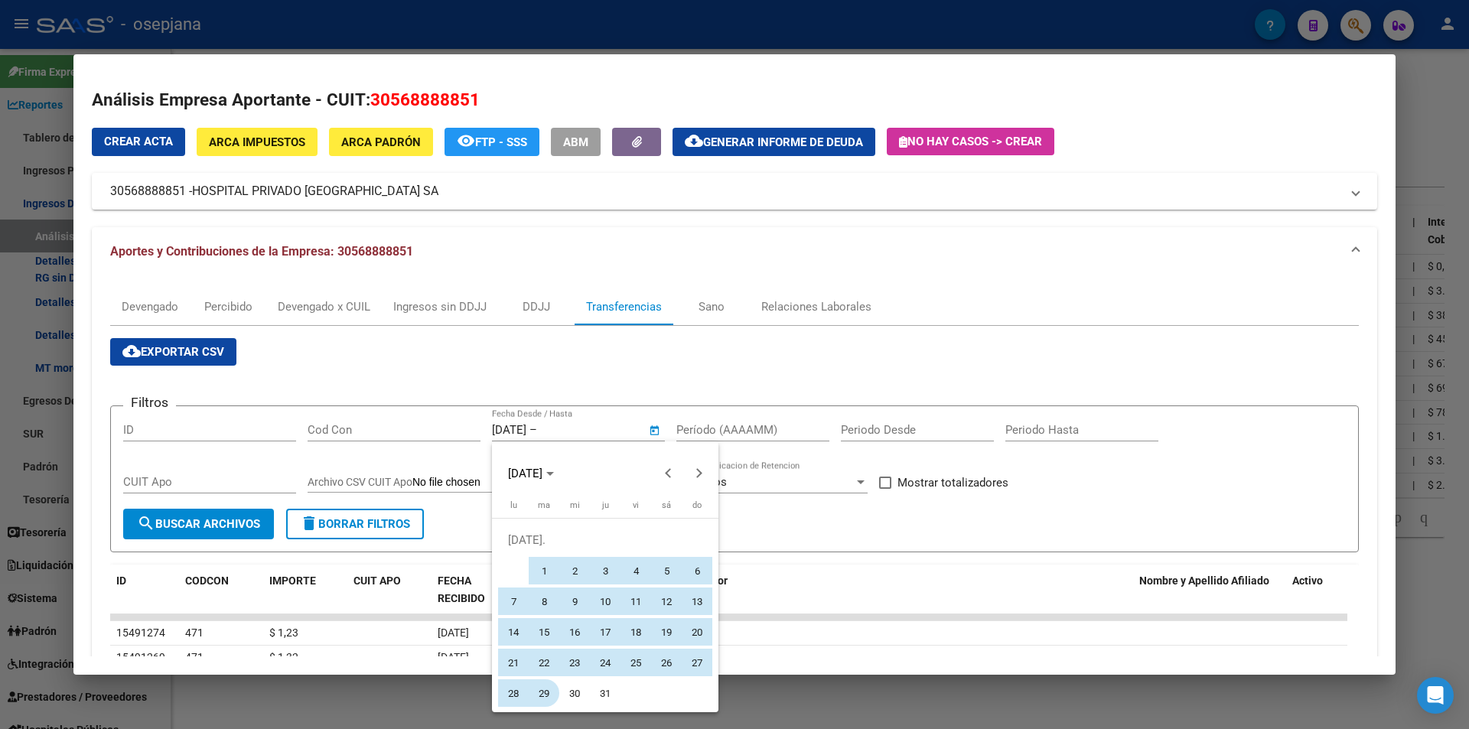
click at [543, 693] on span "29" at bounding box center [544, 693] width 28 height 28
type input "29/7/2025"
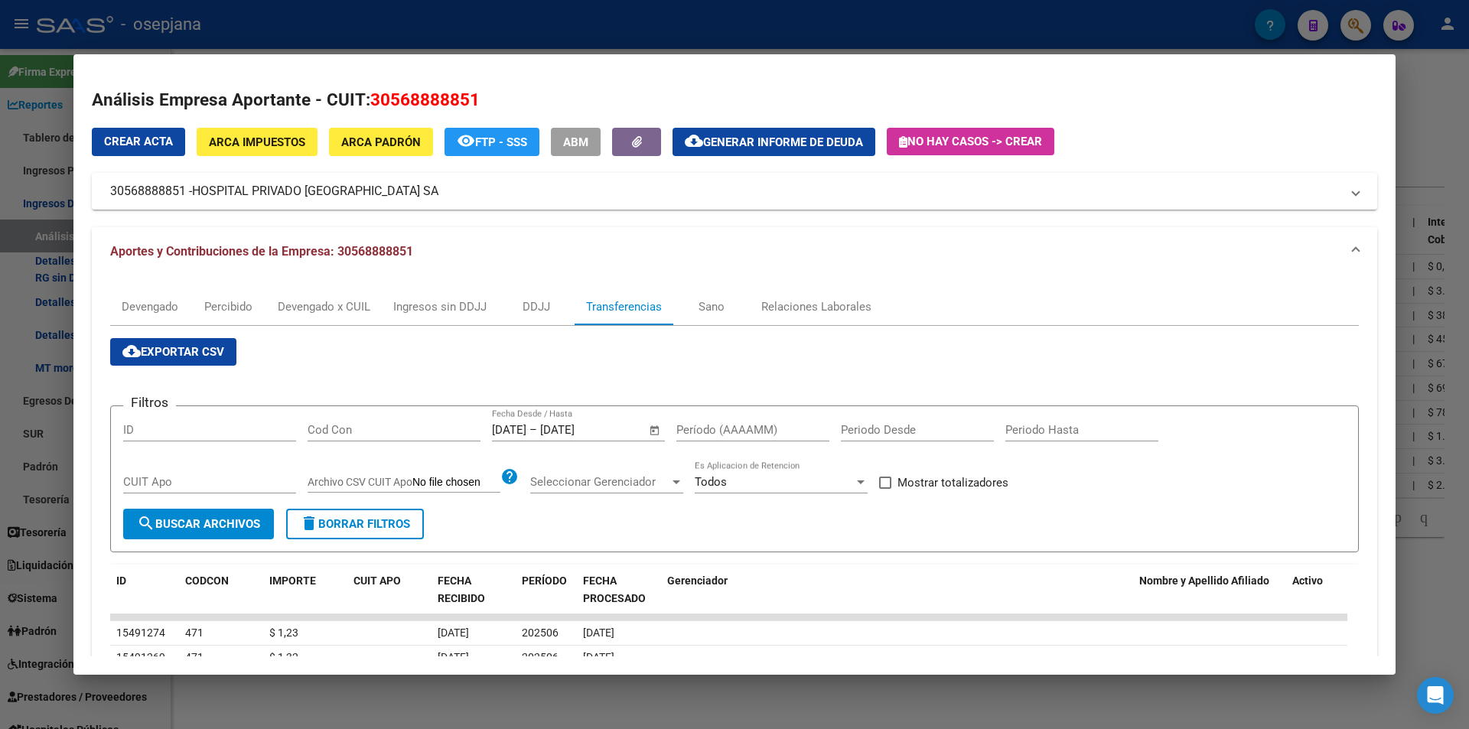
click at [760, 423] on input "Período (AAAAMM)" at bounding box center [752, 430] width 153 height 14
type input "202505"
drag, startPoint x: 911, startPoint y: 474, endPoint x: 864, endPoint y: 483, distance: 48.2
click at [910, 477] on span "Mostrar totalizadores" at bounding box center [952, 482] width 111 height 18
click at [885, 489] on input "Mostrar totalizadores" at bounding box center [884, 489] width 1 height 1
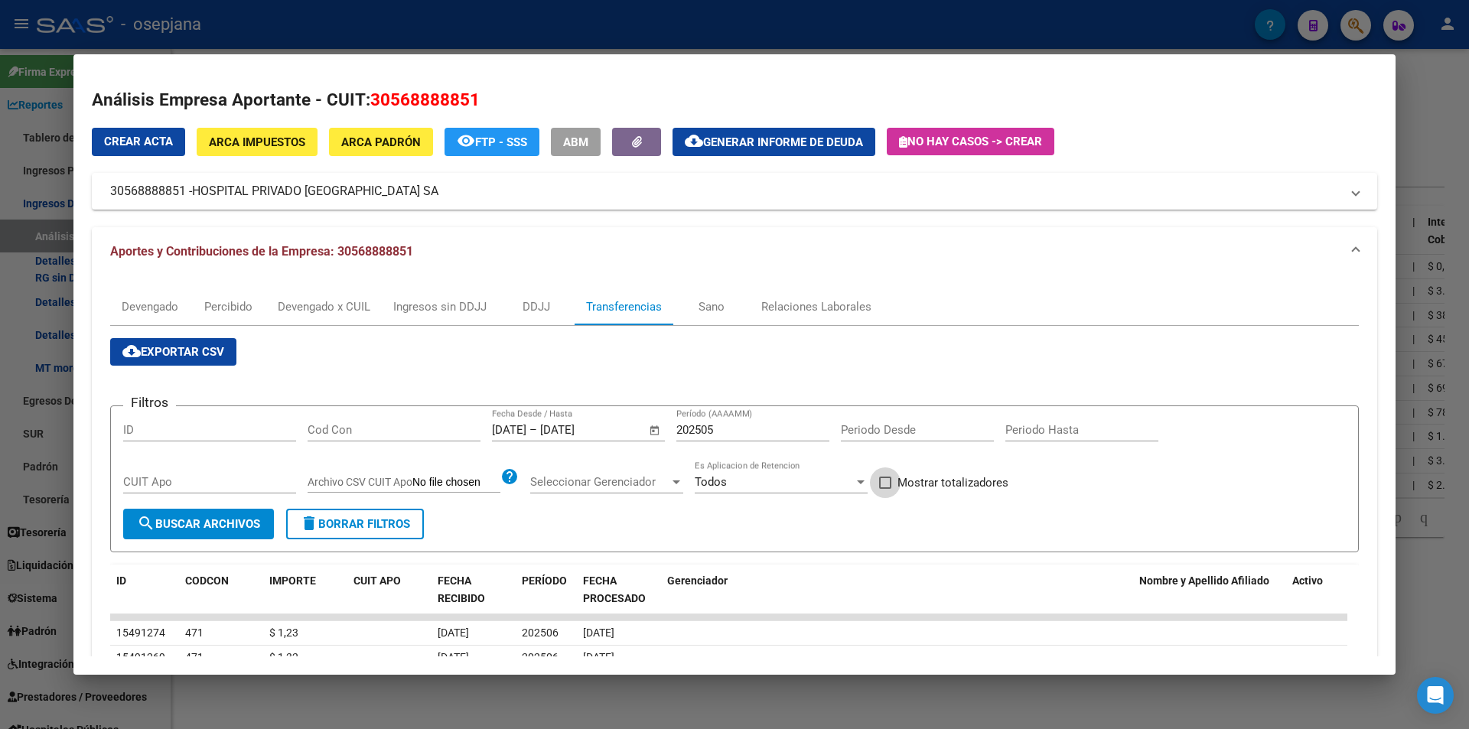
checkbox input "true"
click at [246, 520] on span "search Buscar Archivos" at bounding box center [198, 524] width 123 height 14
